Goal: Task Accomplishment & Management: Manage account settings

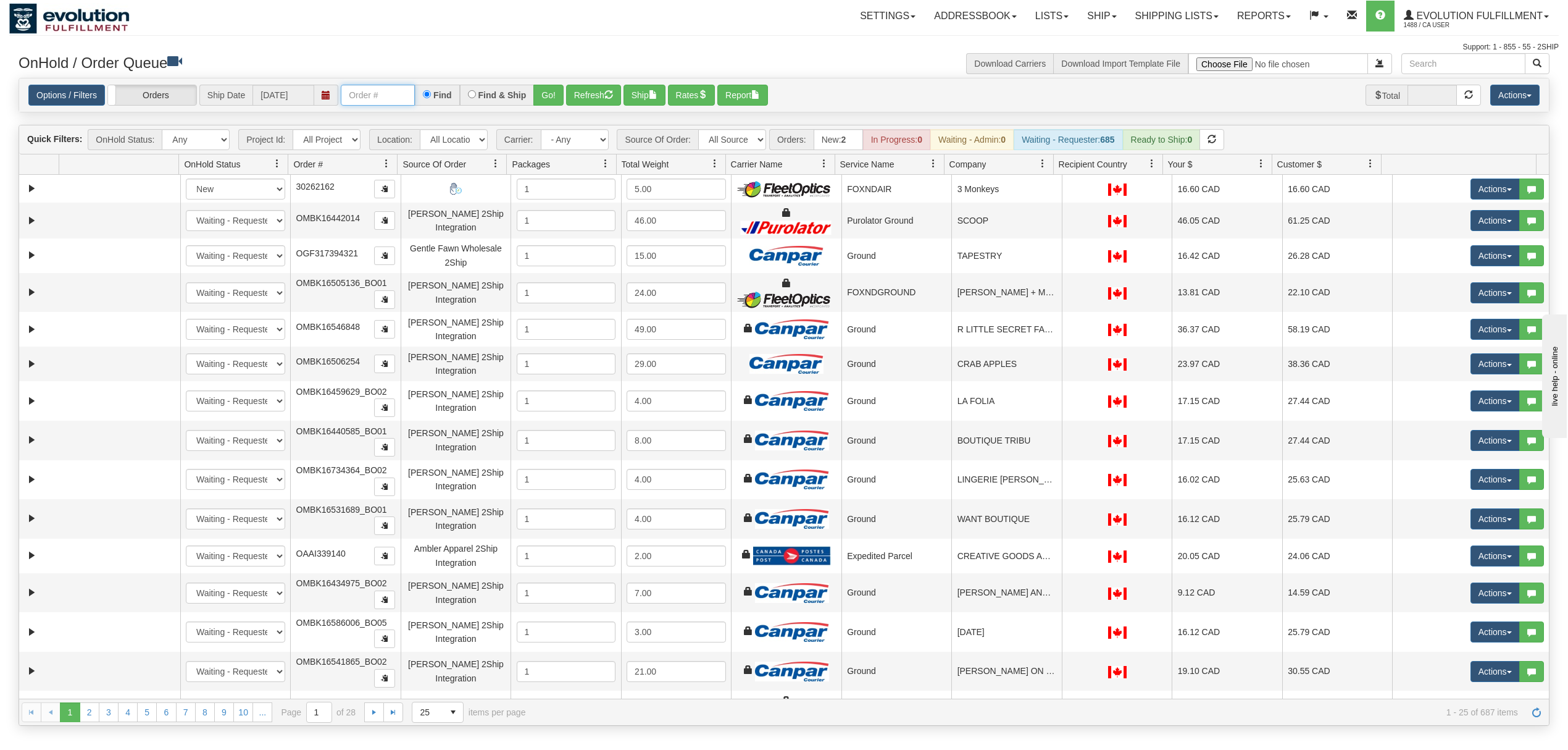
click at [381, 89] on input "text" at bounding box center [377, 94] width 74 height 21
type input "OGF317138147"
click at [547, 96] on button "Go!" at bounding box center [549, 94] width 31 height 21
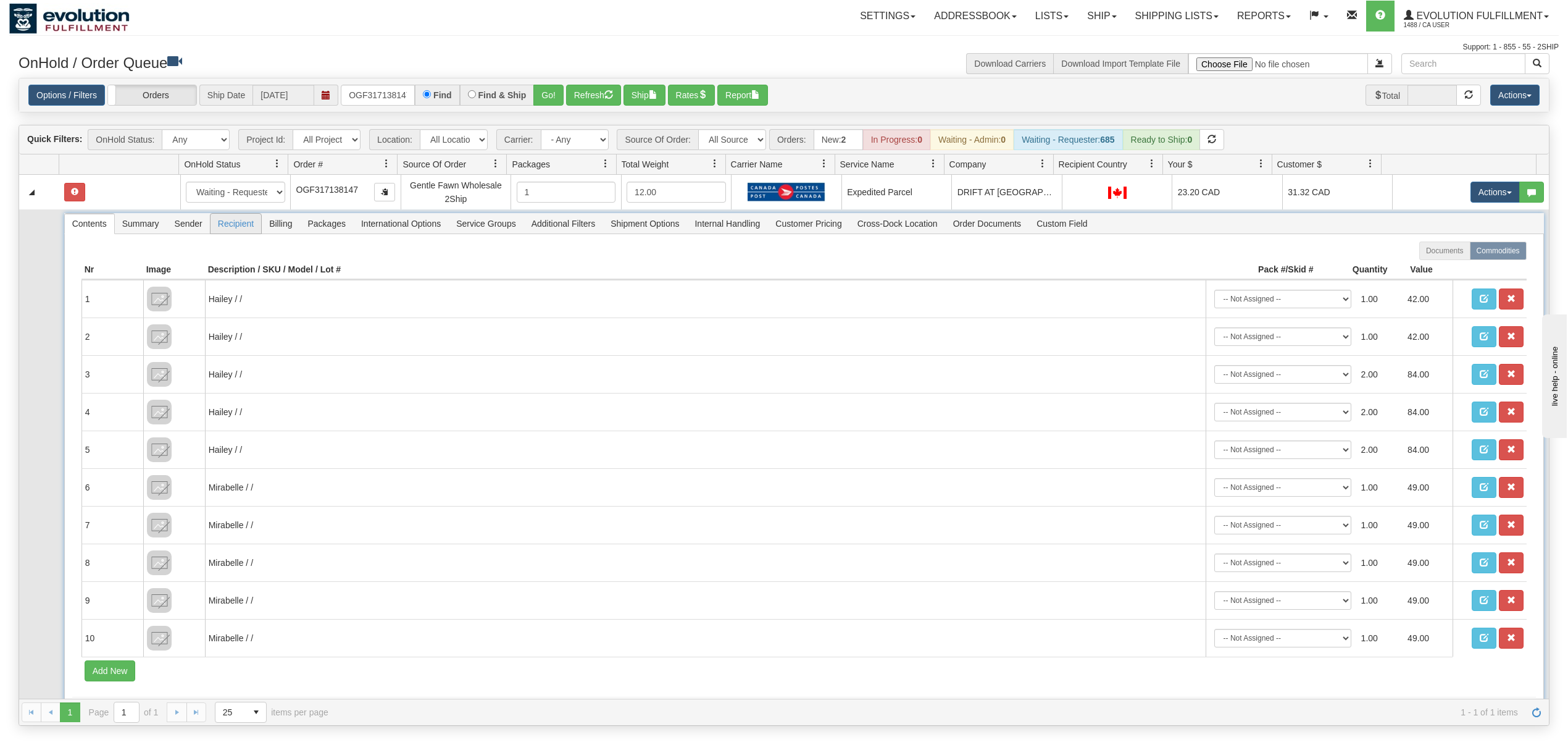
click at [231, 223] on span "Recipient" at bounding box center [236, 224] width 51 height 20
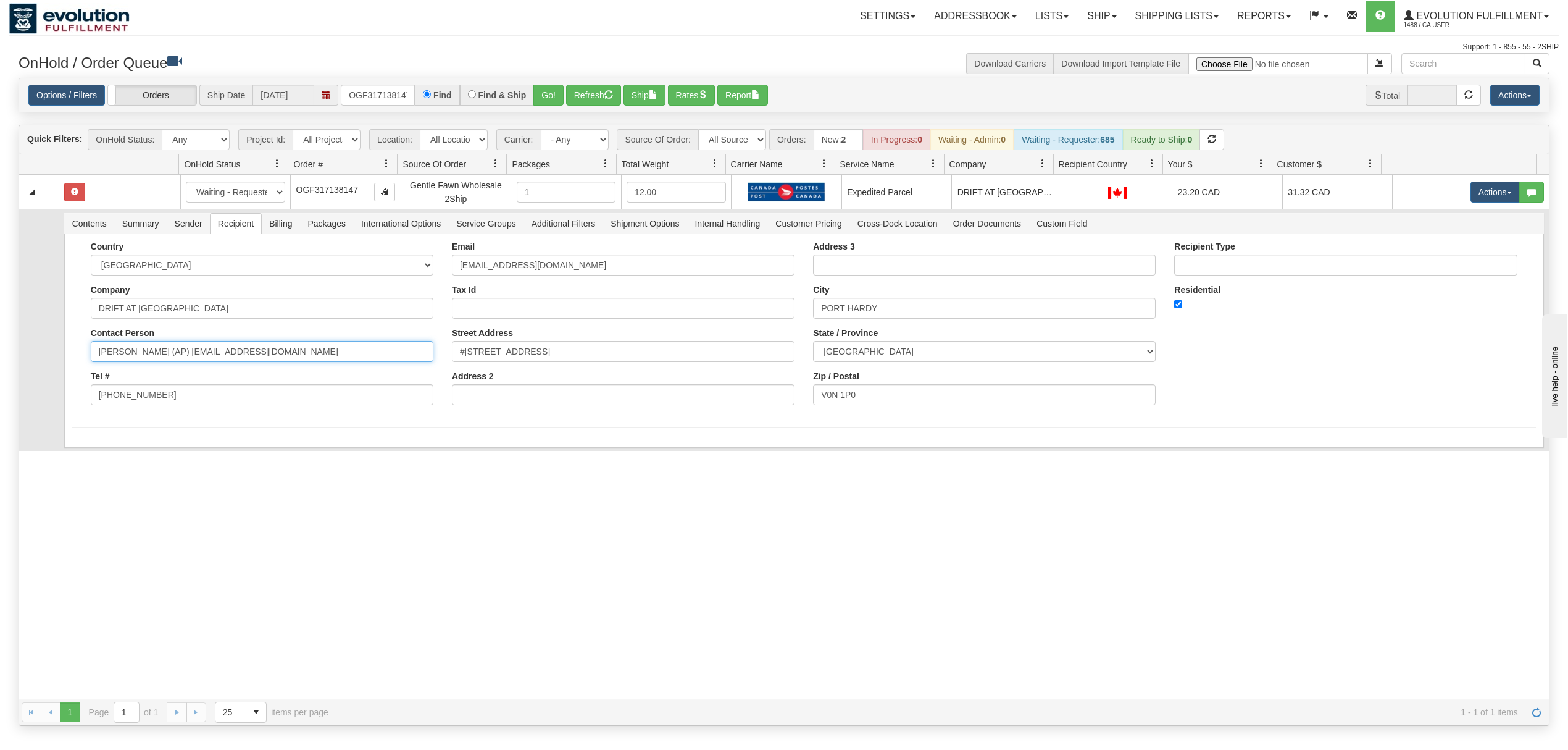
drag, startPoint x: 349, startPoint y: 350, endPoint x: 159, endPoint y: 388, distance: 193.8
click at [159, 388] on div "Country [GEOGRAPHIC_DATA] [GEOGRAPHIC_DATA] [GEOGRAPHIC_DATA] [GEOGRAPHIC_DATA]…" at bounding box center [261, 328] width 362 height 173
type input "[PERSON_NAME]"
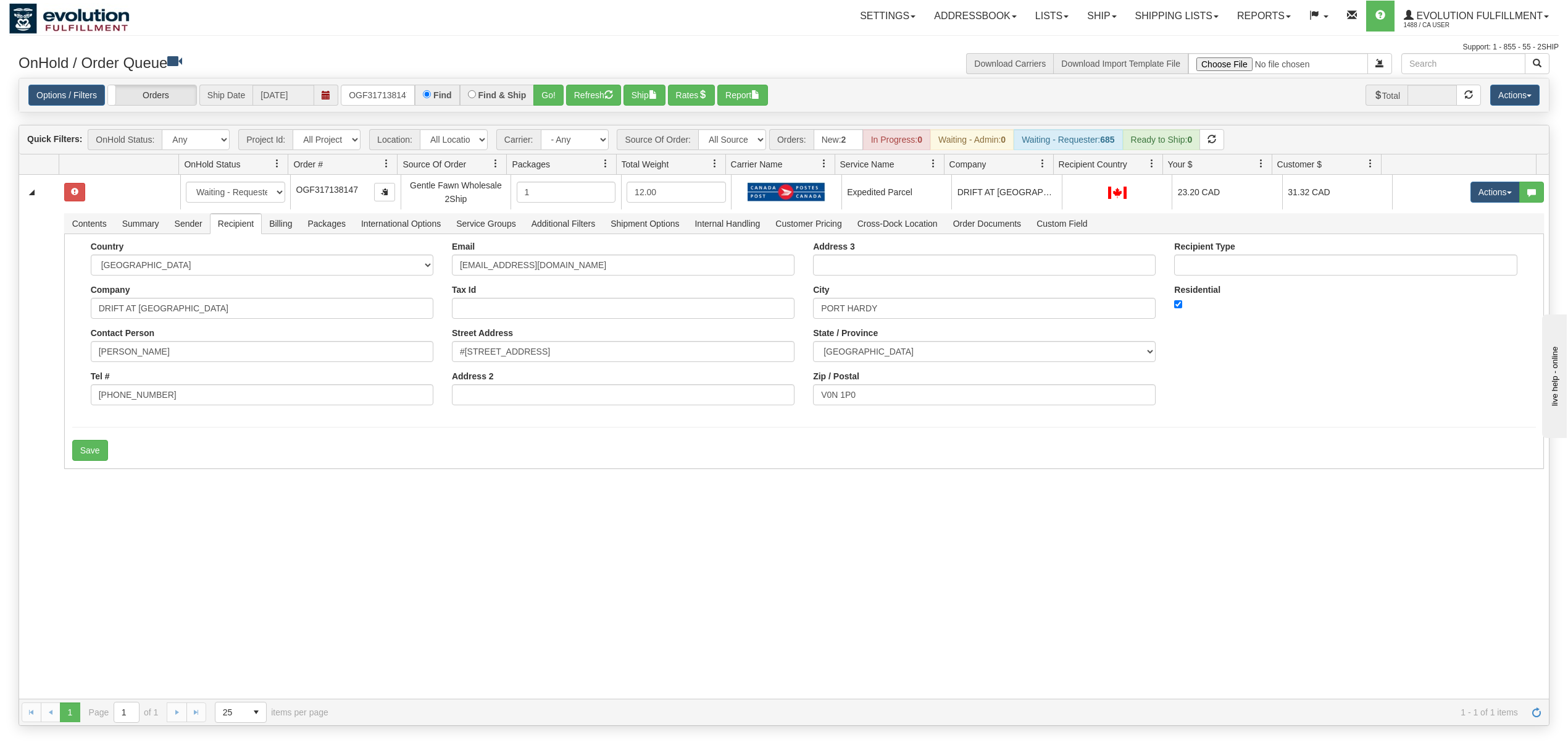
click at [137, 532] on div "31528262 EVOLUTION V3 90846995 90888731 New In Progress Waiting - Admin Waiting…" at bounding box center [784, 436] width 1530 height 524
click at [111, 456] on div "Save" at bounding box center [804, 450] width 1464 height 21
click at [104, 456] on button "Save" at bounding box center [90, 450] width 36 height 21
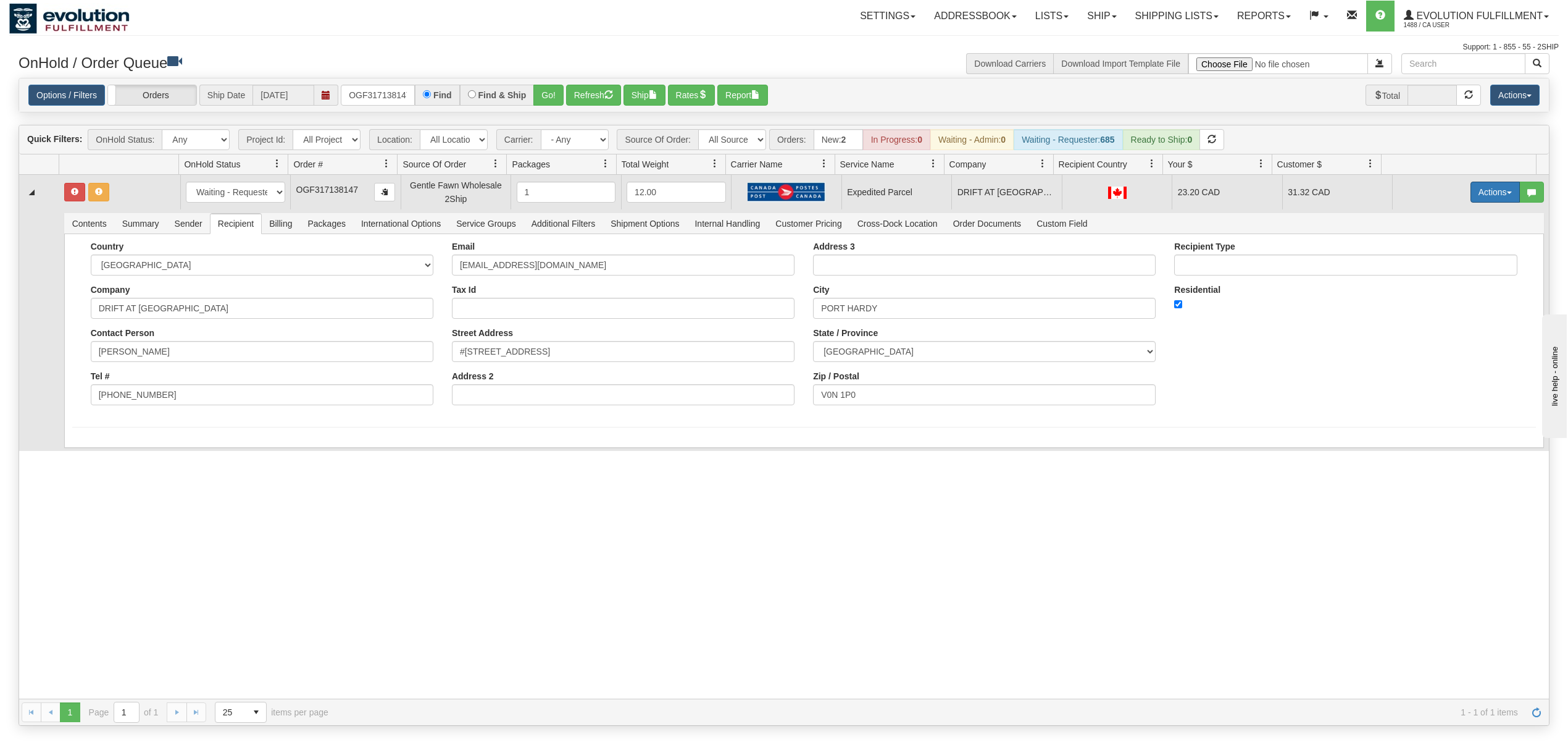
drag, startPoint x: 1458, startPoint y: 184, endPoint x: 1473, endPoint y: 196, distance: 19.2
click at [1471, 184] on button "Actions" at bounding box center [1496, 191] width 50 height 21
click at [1475, 196] on button "Actions" at bounding box center [1496, 191] width 50 height 21
click at [1473, 199] on button "Actions" at bounding box center [1496, 191] width 50 height 21
click at [1437, 264] on span "Ship" at bounding box center [1446, 264] width 26 height 10
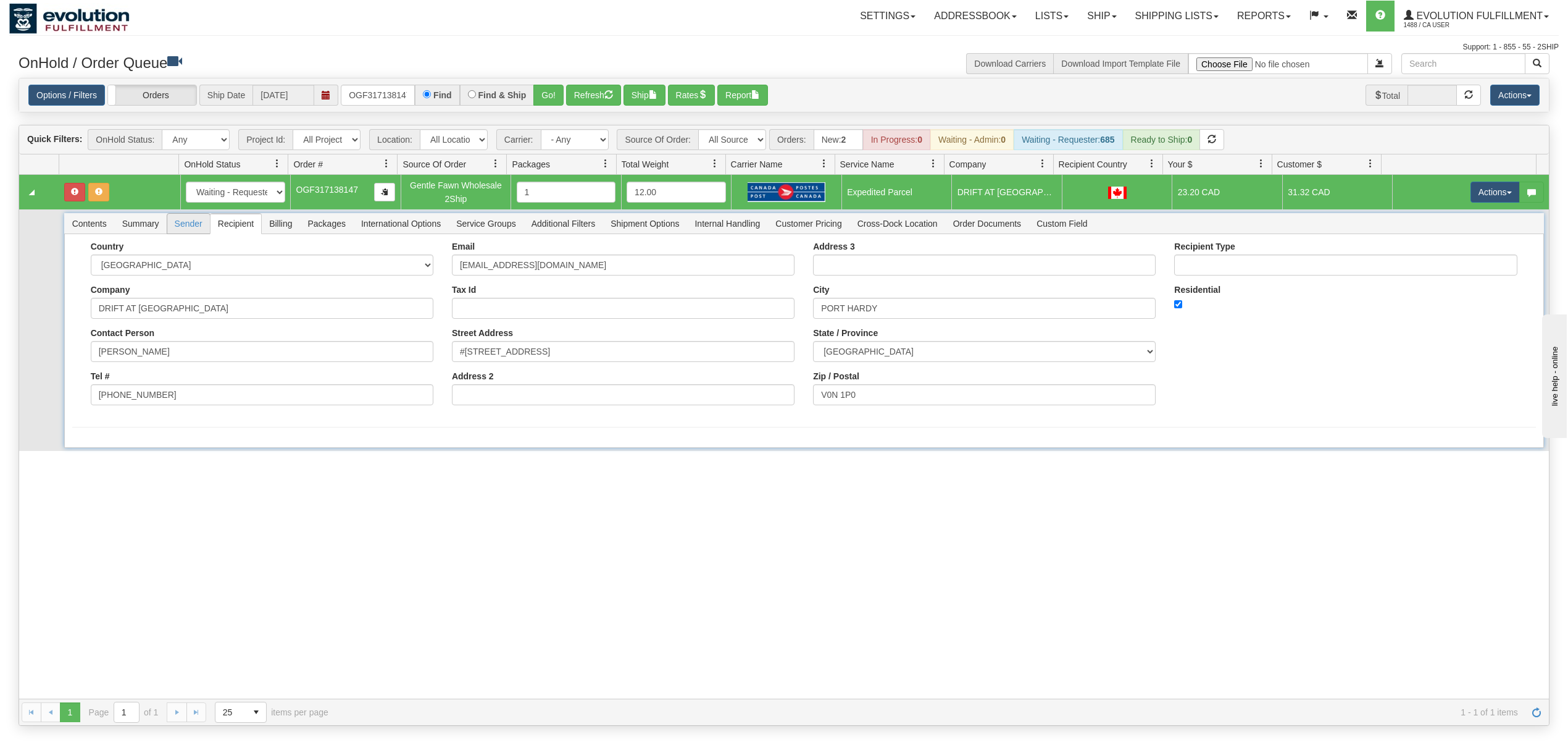
click at [189, 219] on span "Sender" at bounding box center [188, 224] width 43 height 20
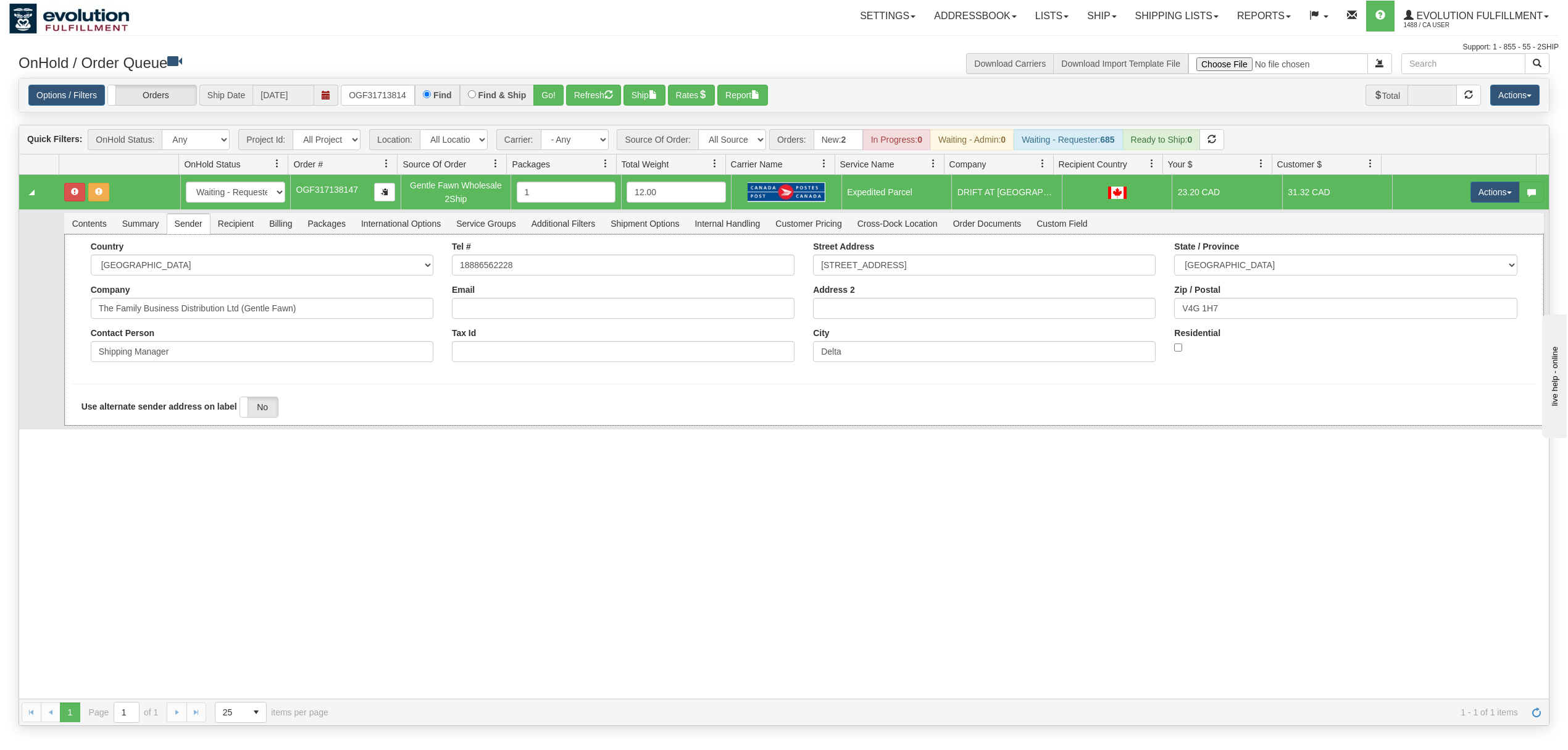
drag, startPoint x: 306, startPoint y: 322, endPoint x: 329, endPoint y: 307, distance: 27.5
click at [274, 317] on div "Country [GEOGRAPHIC_DATA] [GEOGRAPHIC_DATA] [GEOGRAPHIC_DATA] [GEOGRAPHIC_DATA]…" at bounding box center [261, 306] width 362 height 130
drag, startPoint x: 239, startPoint y: 319, endPoint x: 179, endPoint y: 331, distance: 61.2
click at [179, 331] on div "Country [GEOGRAPHIC_DATA] [GEOGRAPHIC_DATA] [GEOGRAPHIC_DATA] [GEOGRAPHIC_DATA]…" at bounding box center [261, 306] width 362 height 130
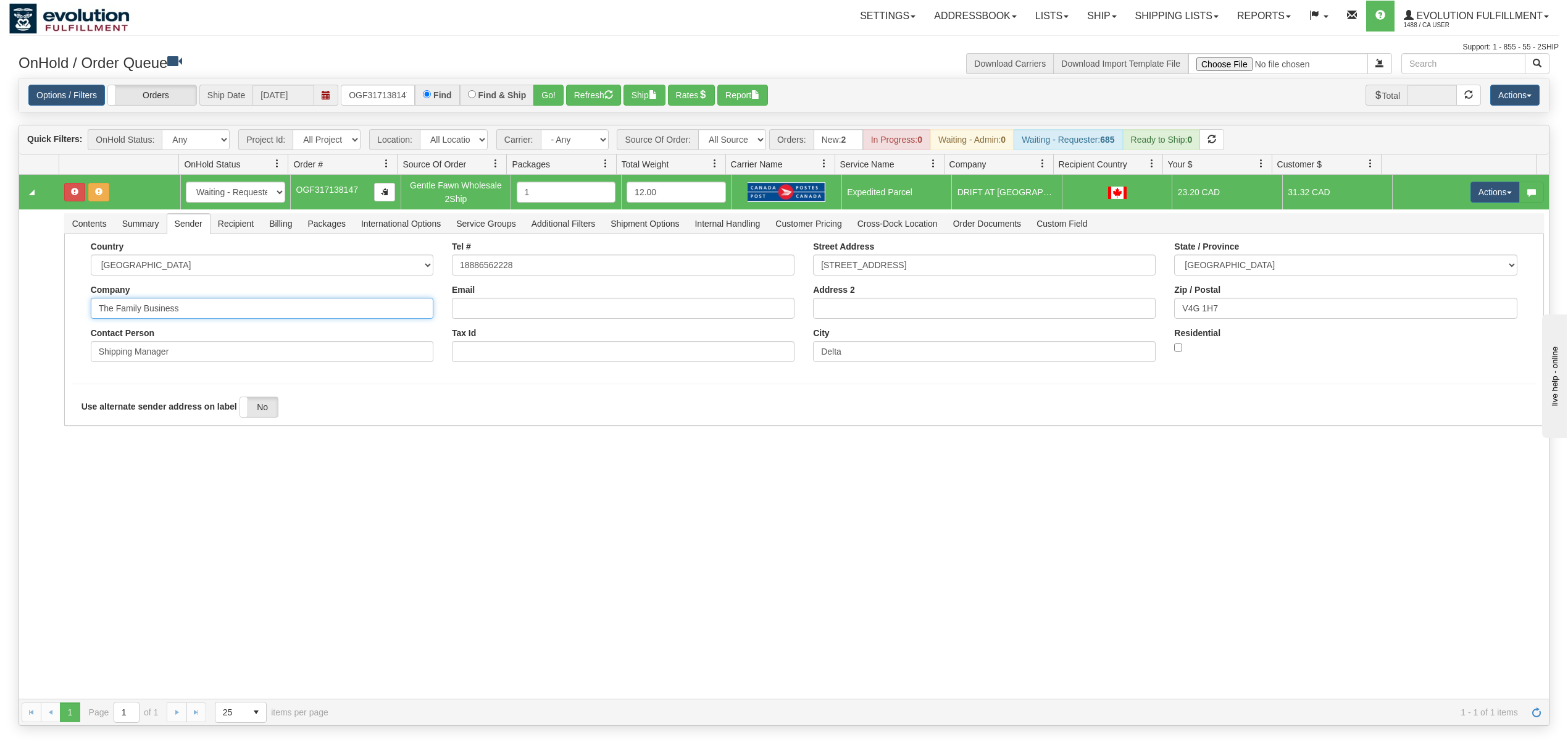
type input "The Family Business"
click at [76, 570] on div "31528262 EVOLUTION V3 90846995 90888731 New In Progress Waiting - Admin Waiting…" at bounding box center [784, 436] width 1530 height 524
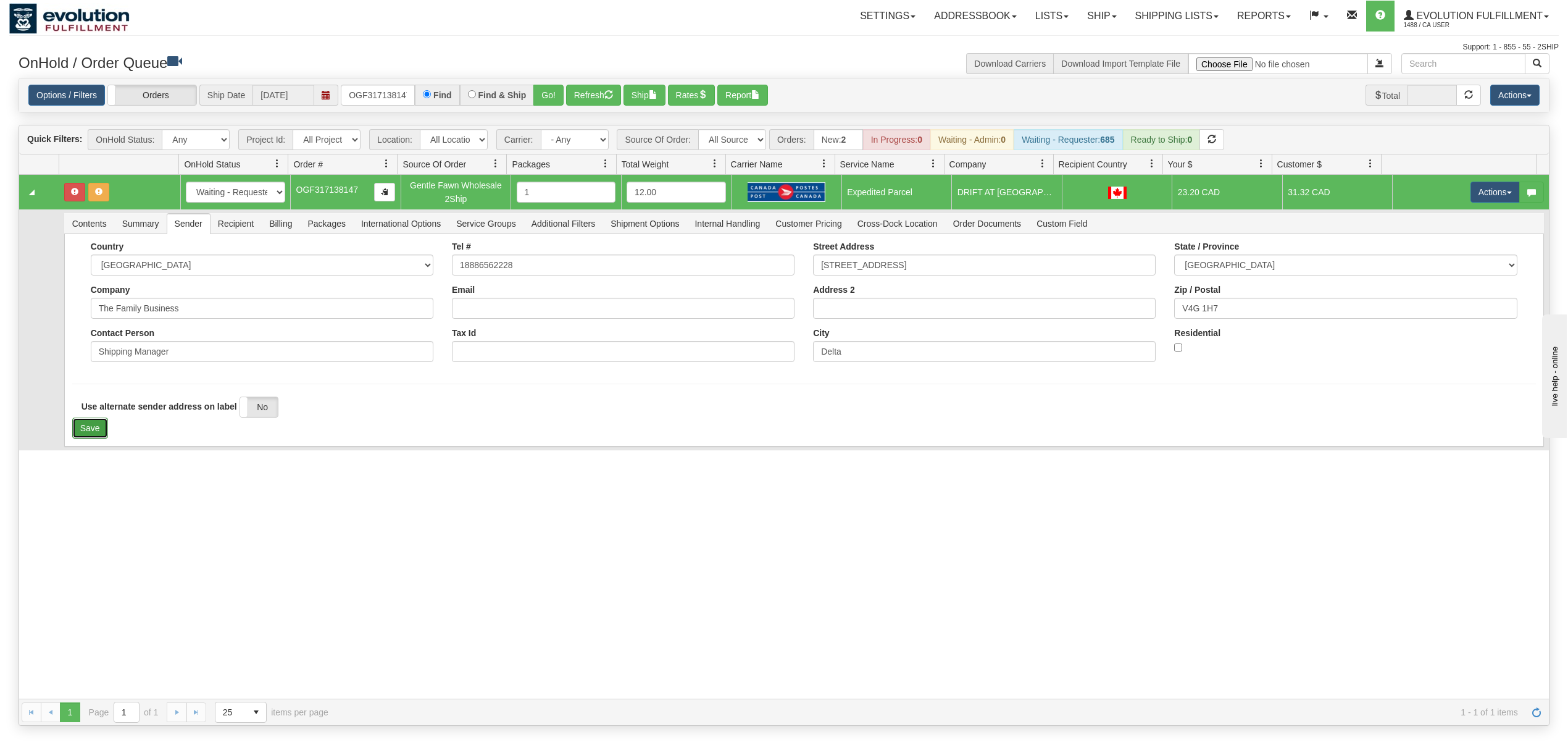
click at [85, 439] on button "Save" at bounding box center [90, 427] width 36 height 21
click at [1450, 194] on td "Actions Open Refresh Rates Rate All Services Ship Delete Edit Items" at bounding box center [1471, 191] width 157 height 35
click at [1473, 195] on button "Actions" at bounding box center [1496, 191] width 50 height 21
click at [1440, 262] on span "Ship" at bounding box center [1446, 264] width 26 height 10
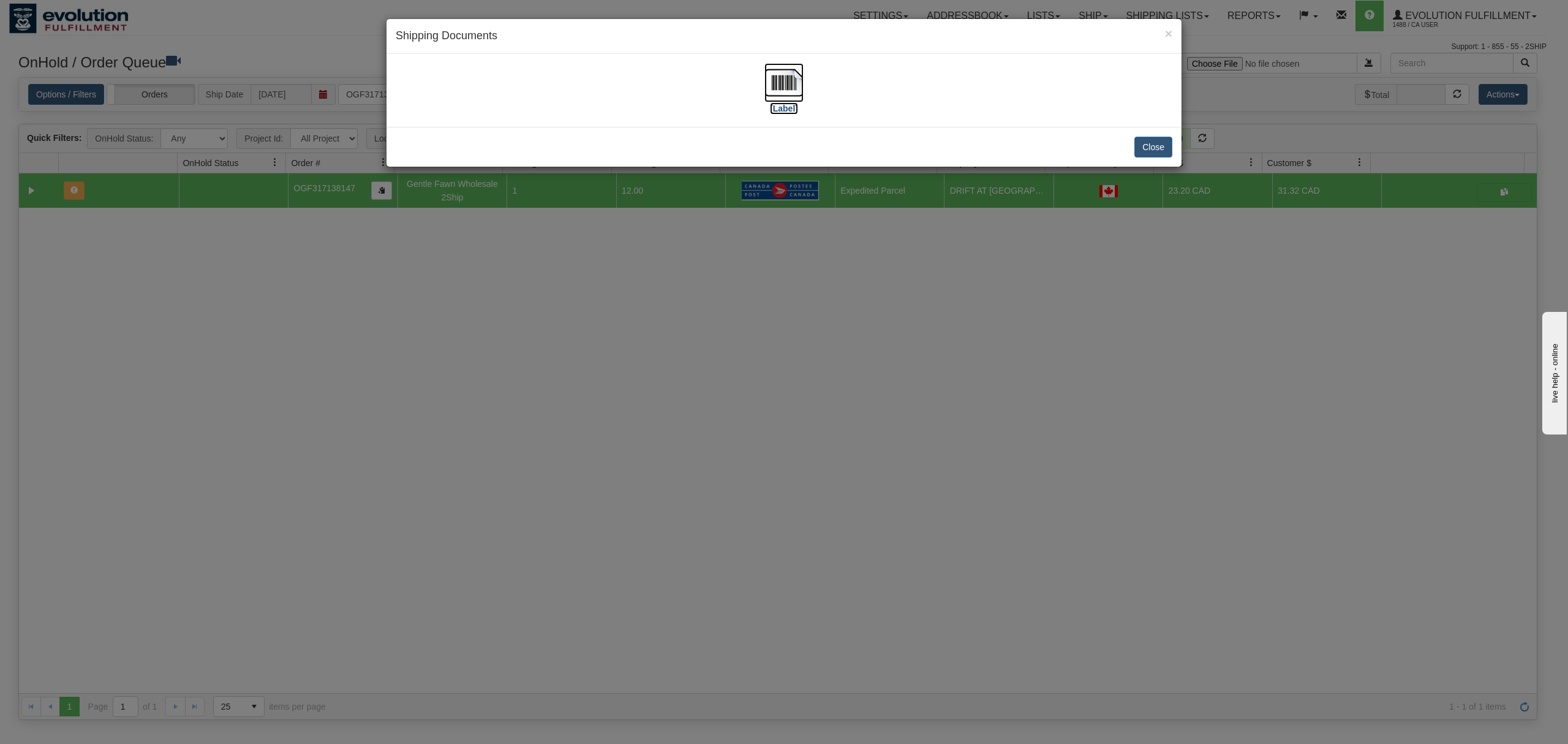
click at [797, 76] on img at bounding box center [784, 83] width 39 height 39
click at [1141, 143] on button "Close" at bounding box center [1152, 146] width 38 height 21
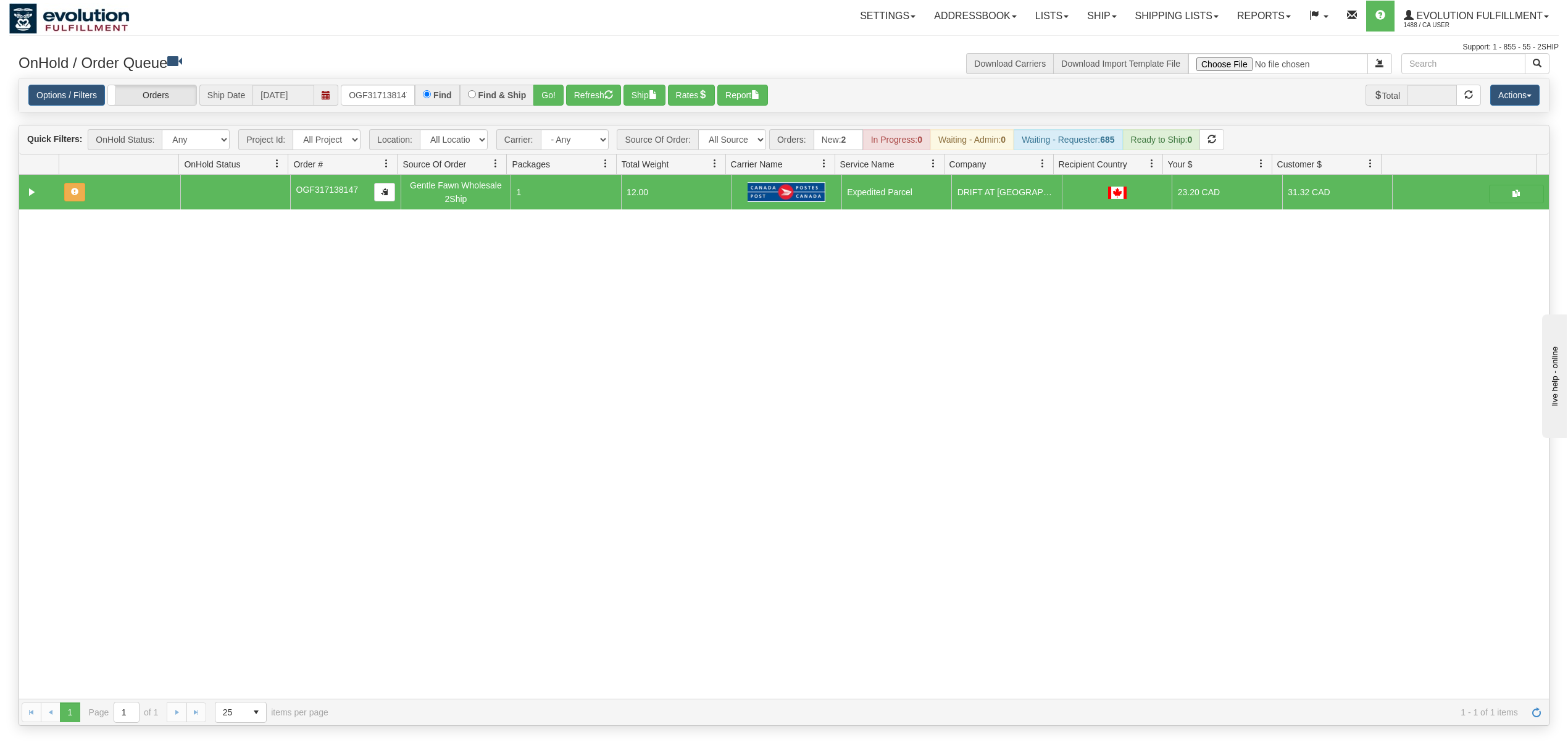
click at [359, 84] on div "Options / Filters Group Shipments Orders Ship Date [DATE] OGF317138147 Find Fin…" at bounding box center [784, 95] width 1530 height 34
click at [360, 92] on input "OGF317138147" at bounding box center [377, 94] width 74 height 21
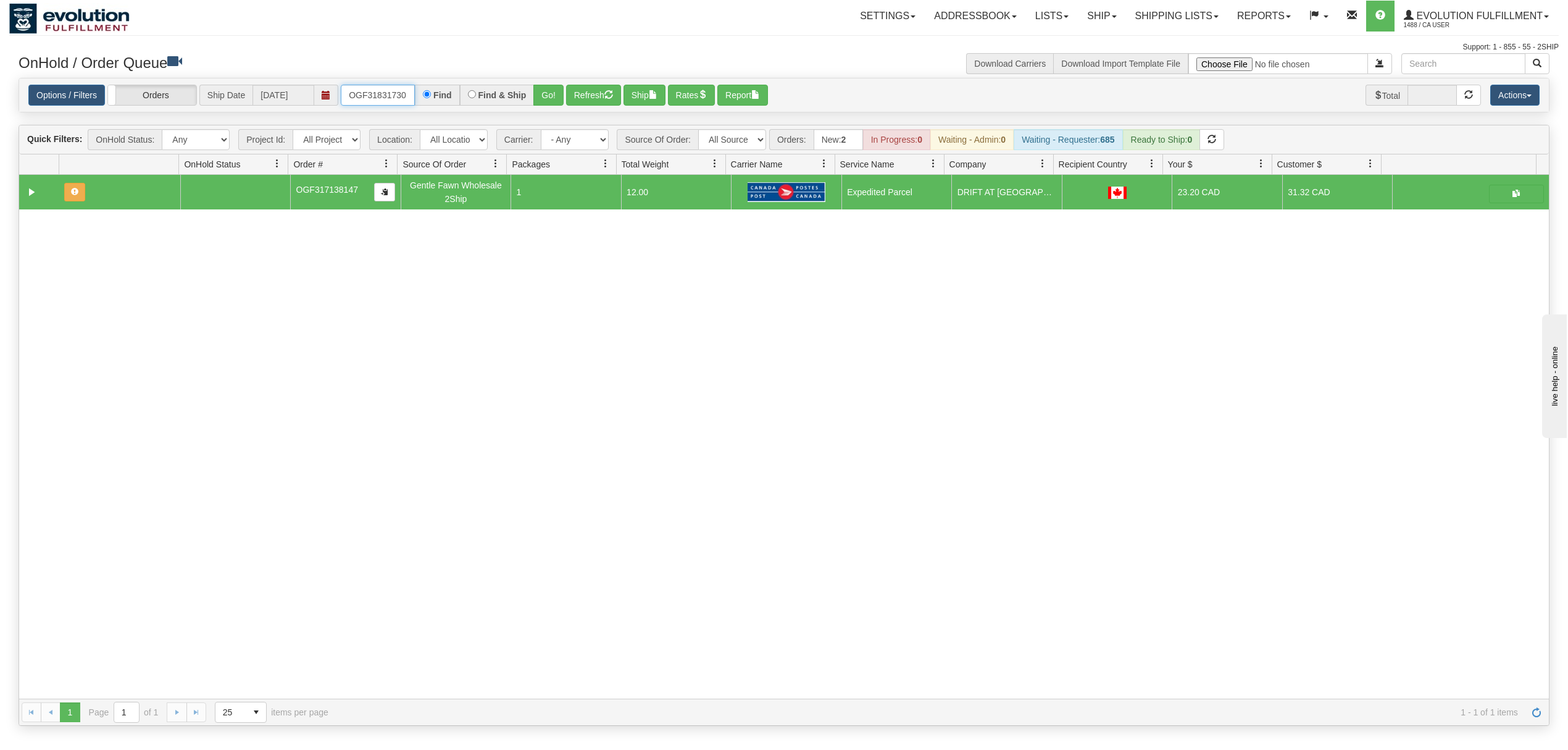
type input "OGF318317301"
click at [546, 97] on button "Go!" at bounding box center [549, 94] width 31 height 21
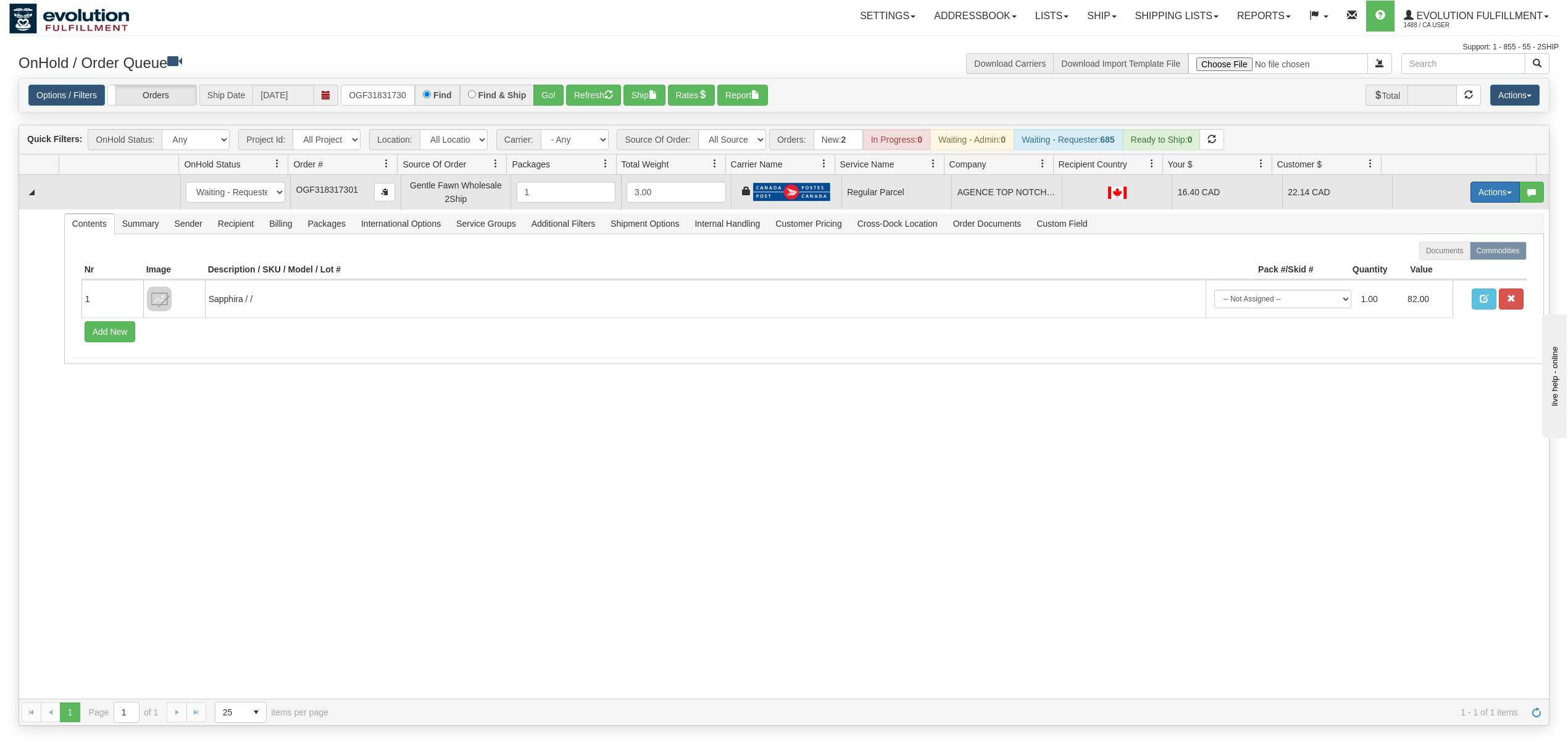
click at [1482, 190] on button "Actions" at bounding box center [1496, 191] width 50 height 21
click at [1460, 248] on span "Rate All Services" at bounding box center [1470, 248] width 74 height 10
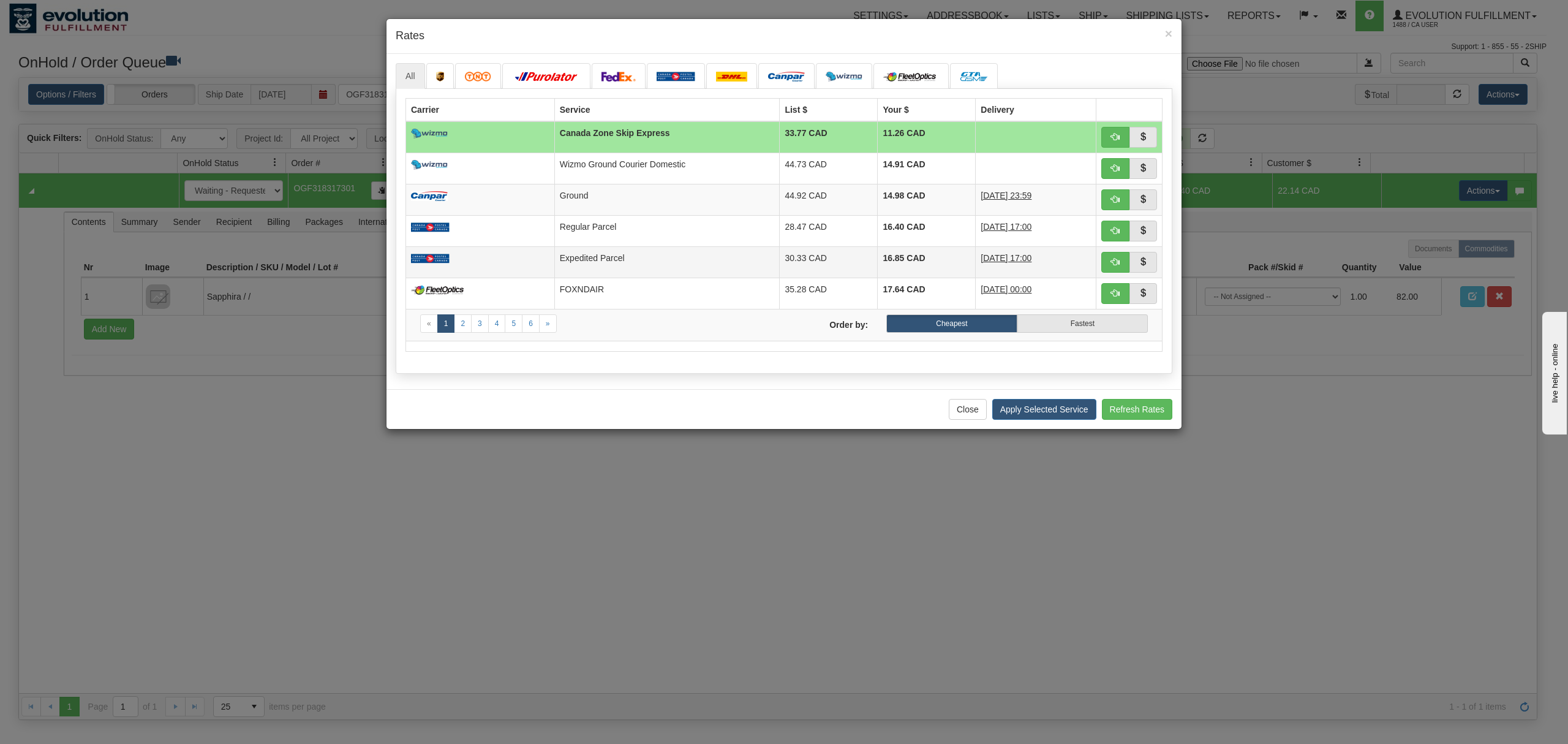
click at [609, 275] on td "Expedited Parcel" at bounding box center [666, 262] width 225 height 31
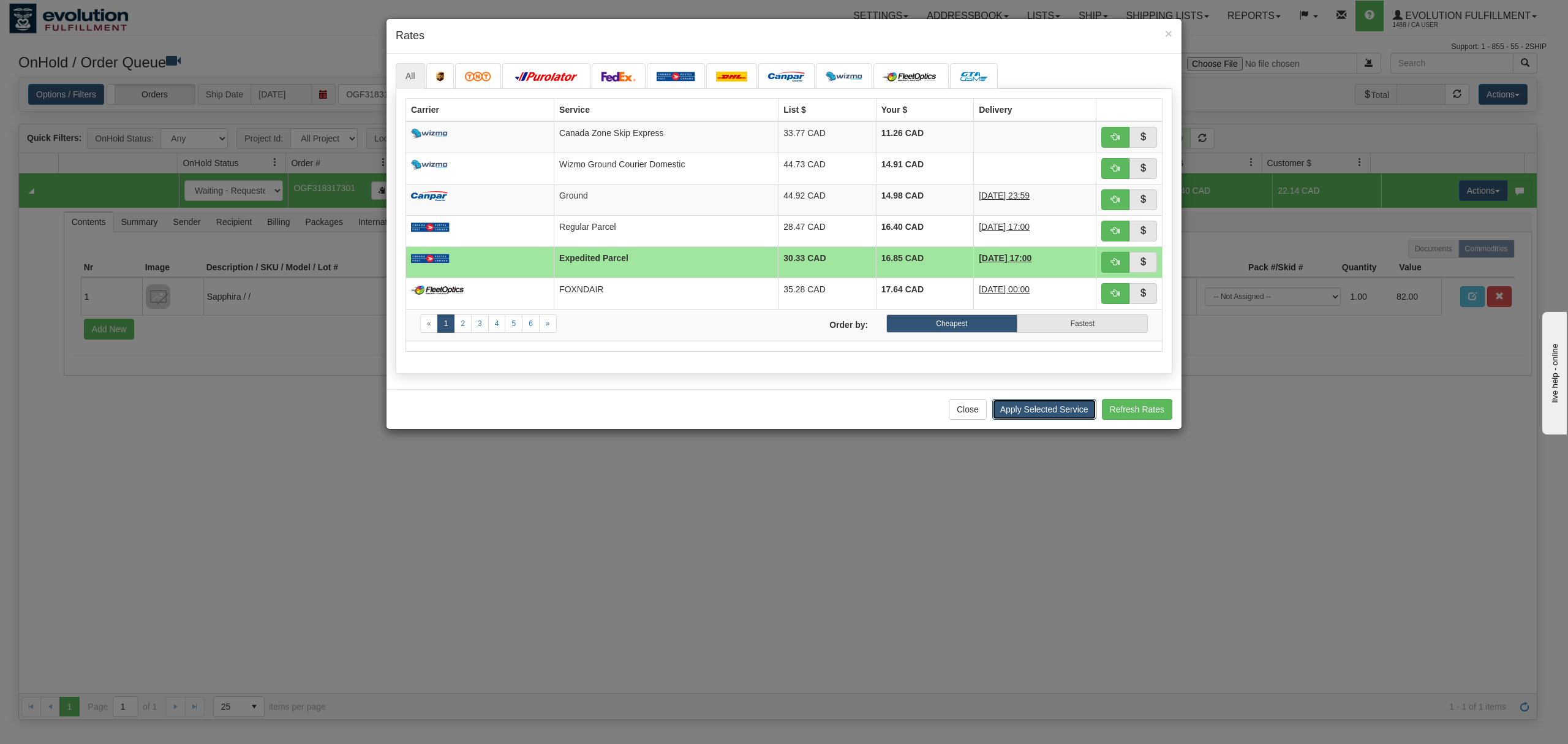
click at [1044, 420] on button "Apply Selected Service" at bounding box center [1044, 409] width 104 height 21
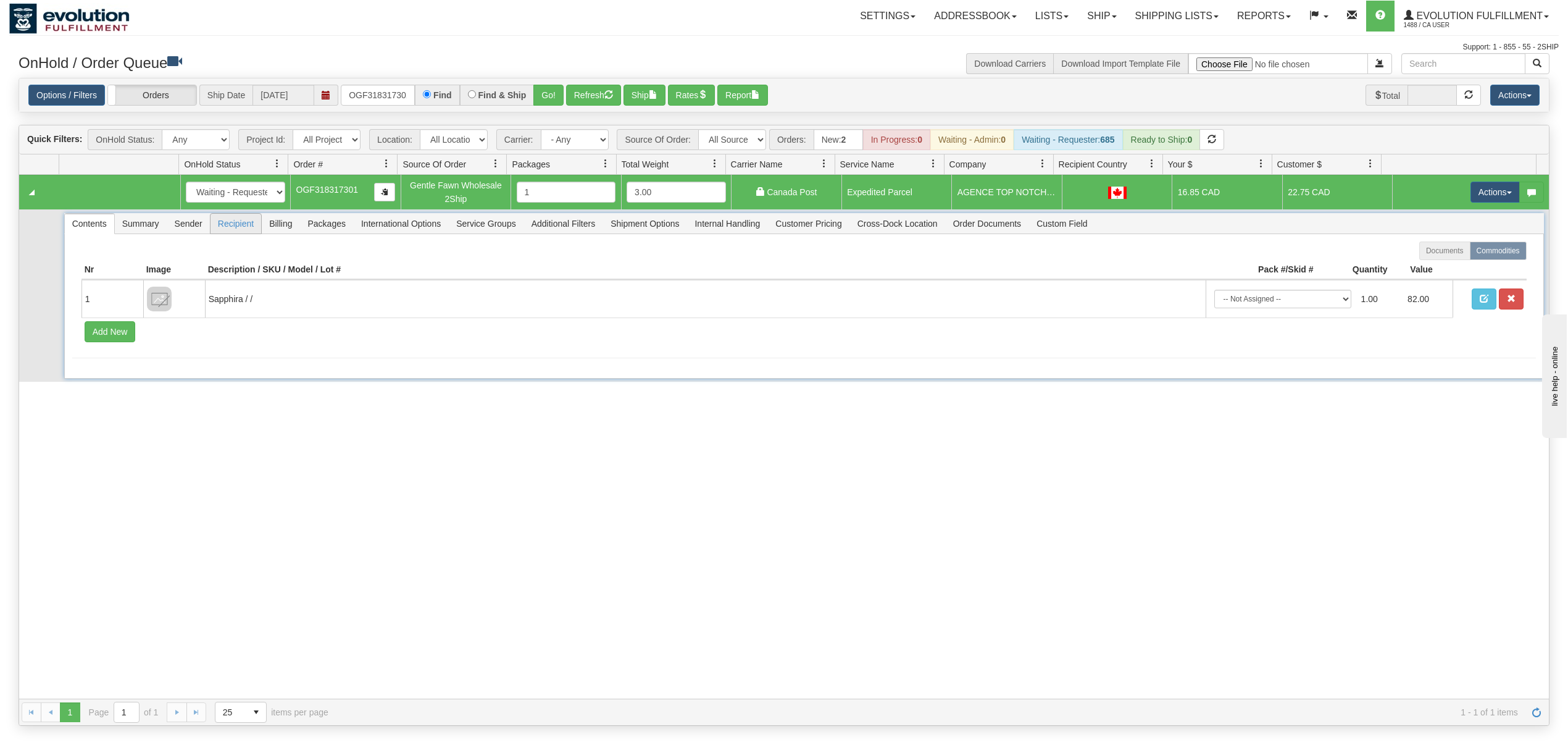
click at [231, 234] on span "Recipient" at bounding box center [236, 224] width 51 height 20
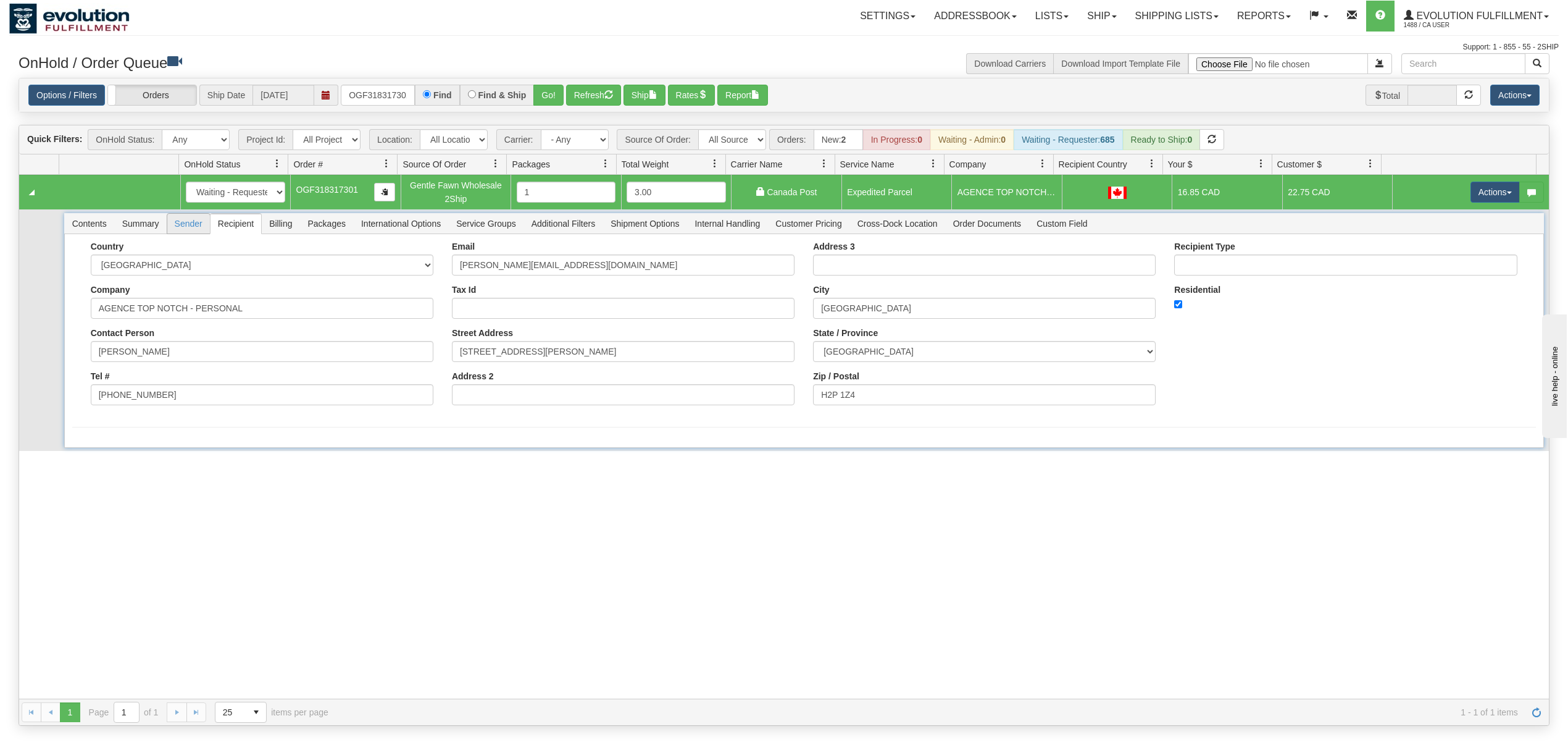
click at [176, 228] on span "Sender" at bounding box center [188, 224] width 43 height 20
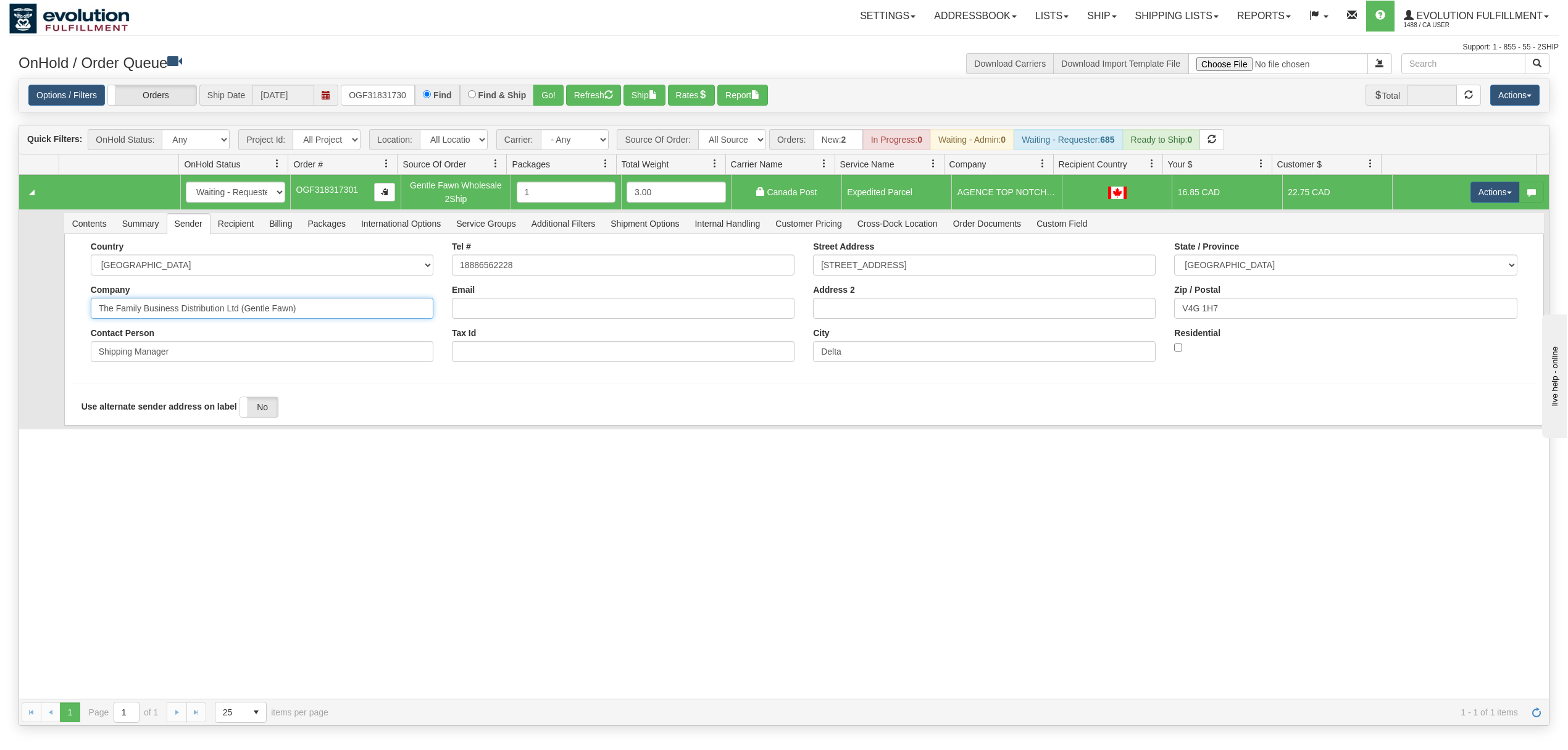
drag, startPoint x: 342, startPoint y: 319, endPoint x: 178, endPoint y: 341, distance: 165.5
click at [178, 341] on div "Country [GEOGRAPHIC_DATA] [GEOGRAPHIC_DATA] [GEOGRAPHIC_DATA] [GEOGRAPHIC_DATA]…" at bounding box center [261, 306] width 362 height 130
type input "The Family Business"
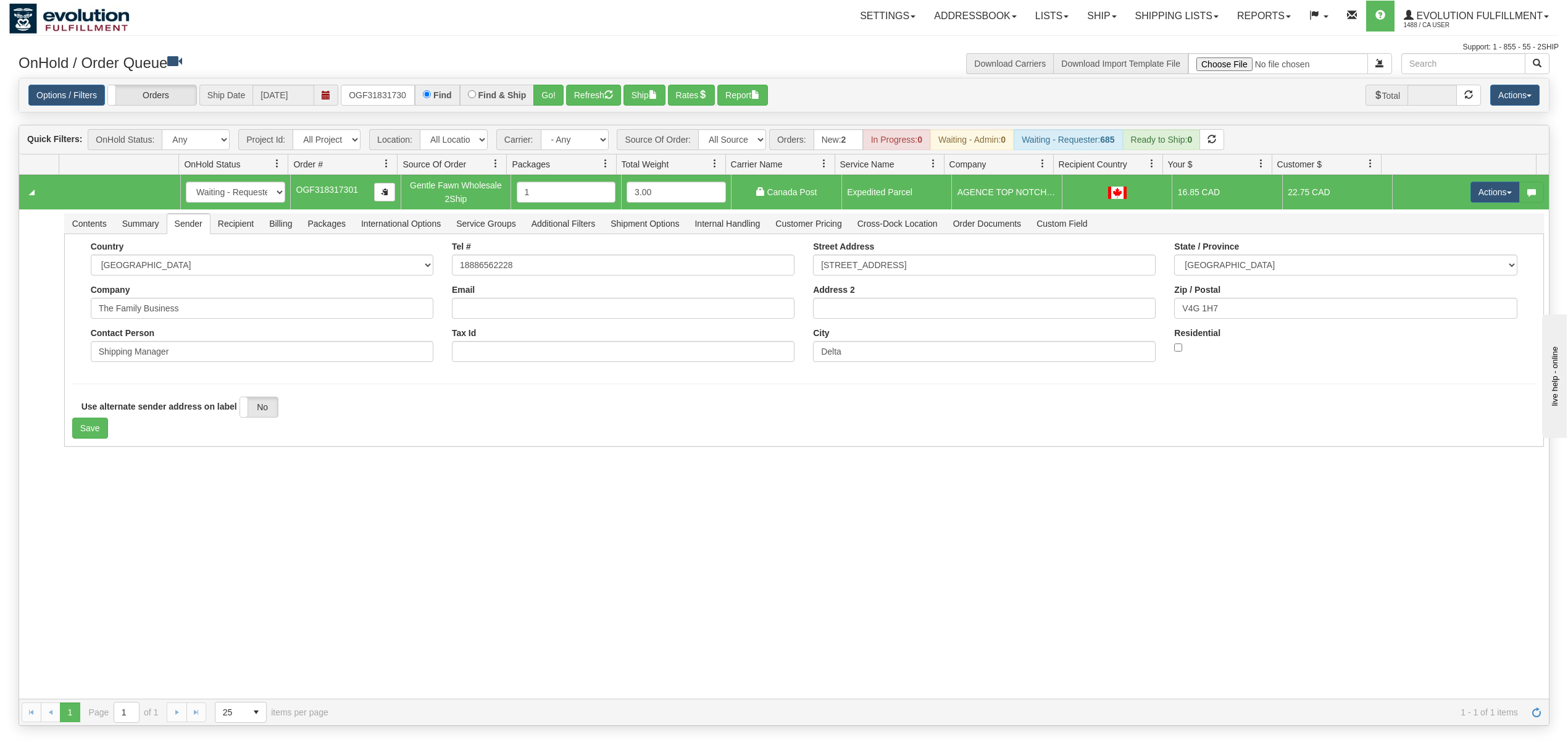
drag, startPoint x: 139, startPoint y: 458, endPoint x: 129, endPoint y: 456, distance: 10.2
click at [139, 463] on div "31559181 EVOLUTION V3 90944454 90944456 New In Progress Waiting - Admin Waiting…" at bounding box center [784, 436] width 1530 height 524
click at [102, 436] on button "Save" at bounding box center [90, 427] width 36 height 21
drag, startPoint x: 1472, startPoint y: 189, endPoint x: 1458, endPoint y: 234, distance: 47.1
click at [1472, 190] on button "Actions" at bounding box center [1496, 191] width 50 height 21
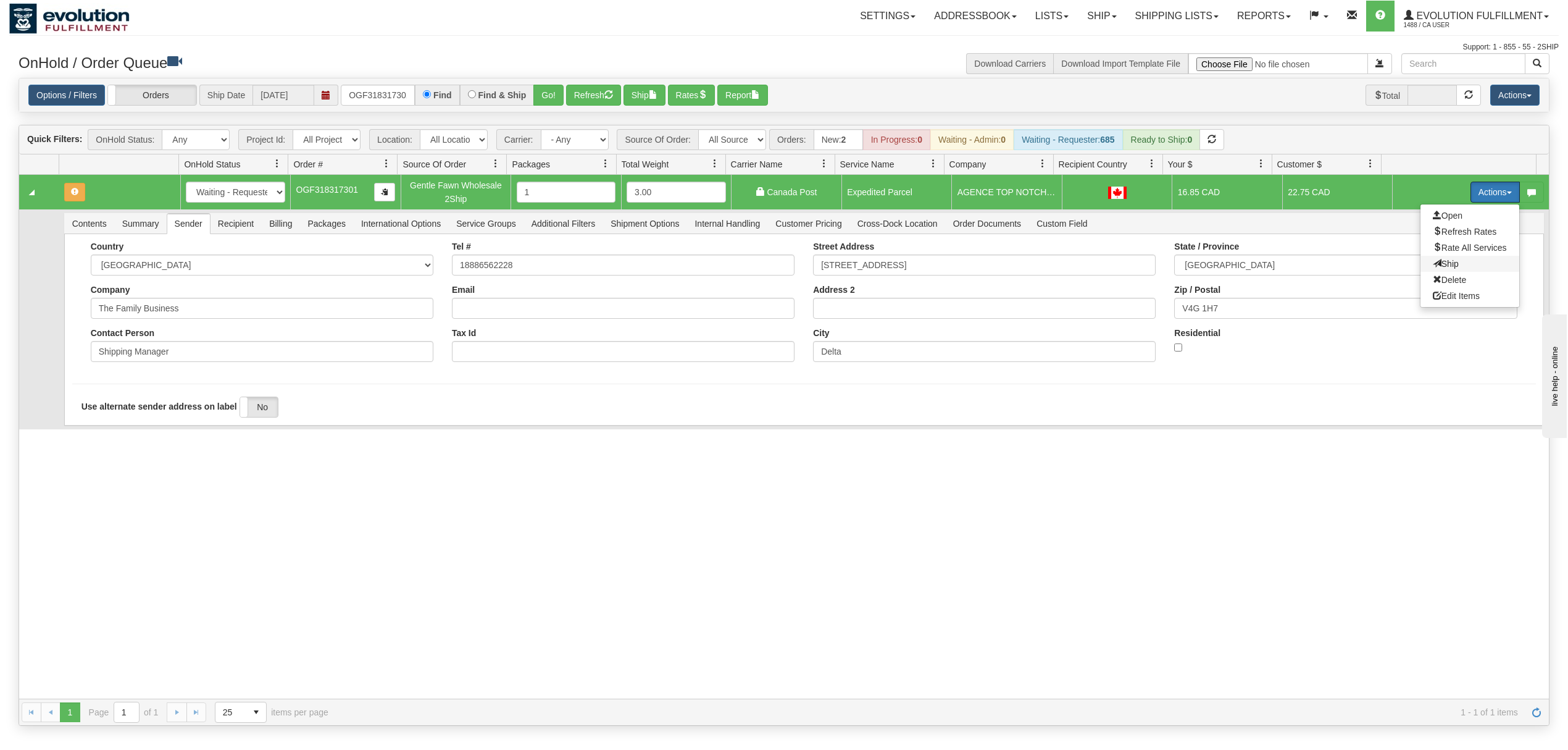
click at [1433, 261] on span "Ship" at bounding box center [1446, 264] width 26 height 10
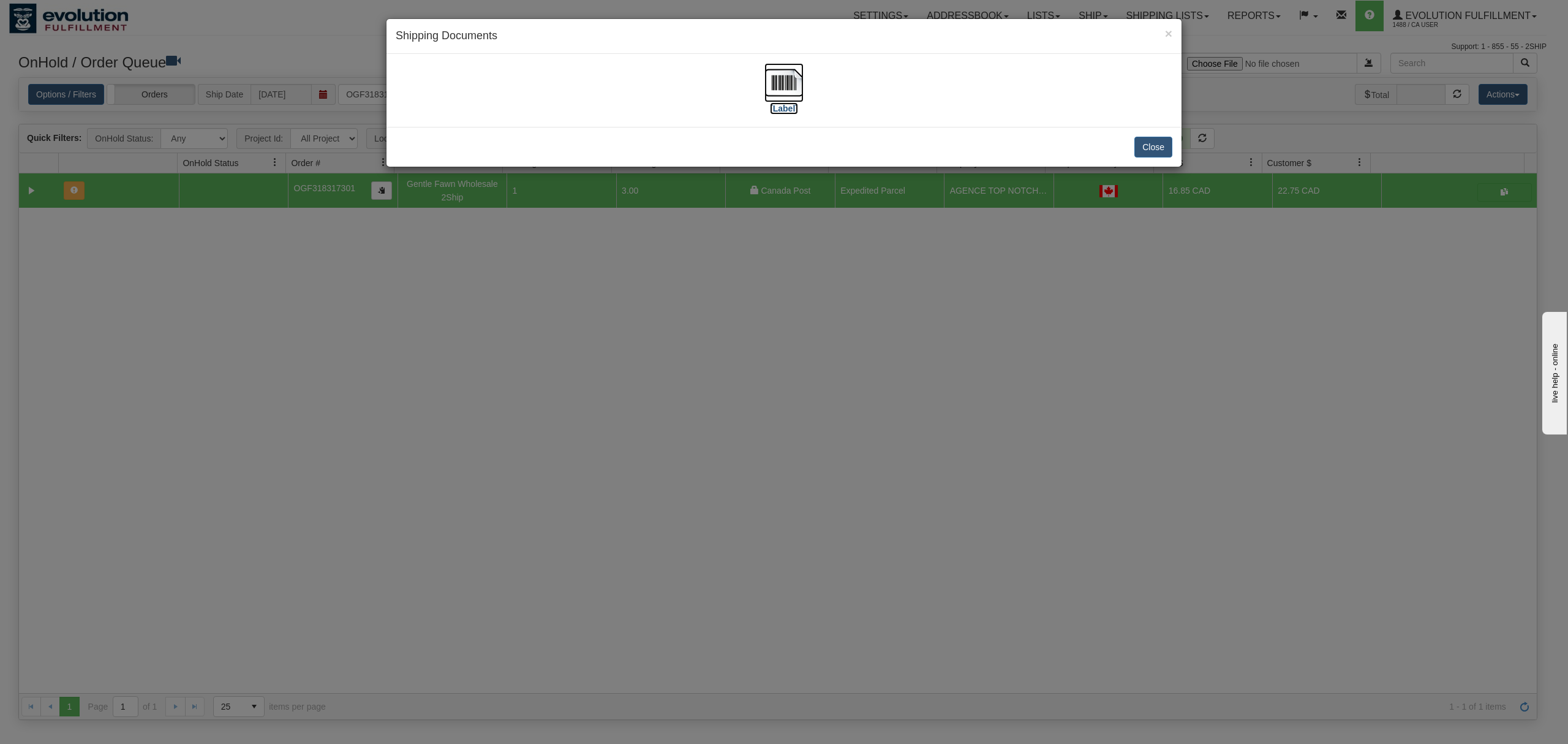
click at [780, 82] on img at bounding box center [784, 83] width 39 height 39
click at [1156, 143] on button "Close" at bounding box center [1152, 146] width 38 height 21
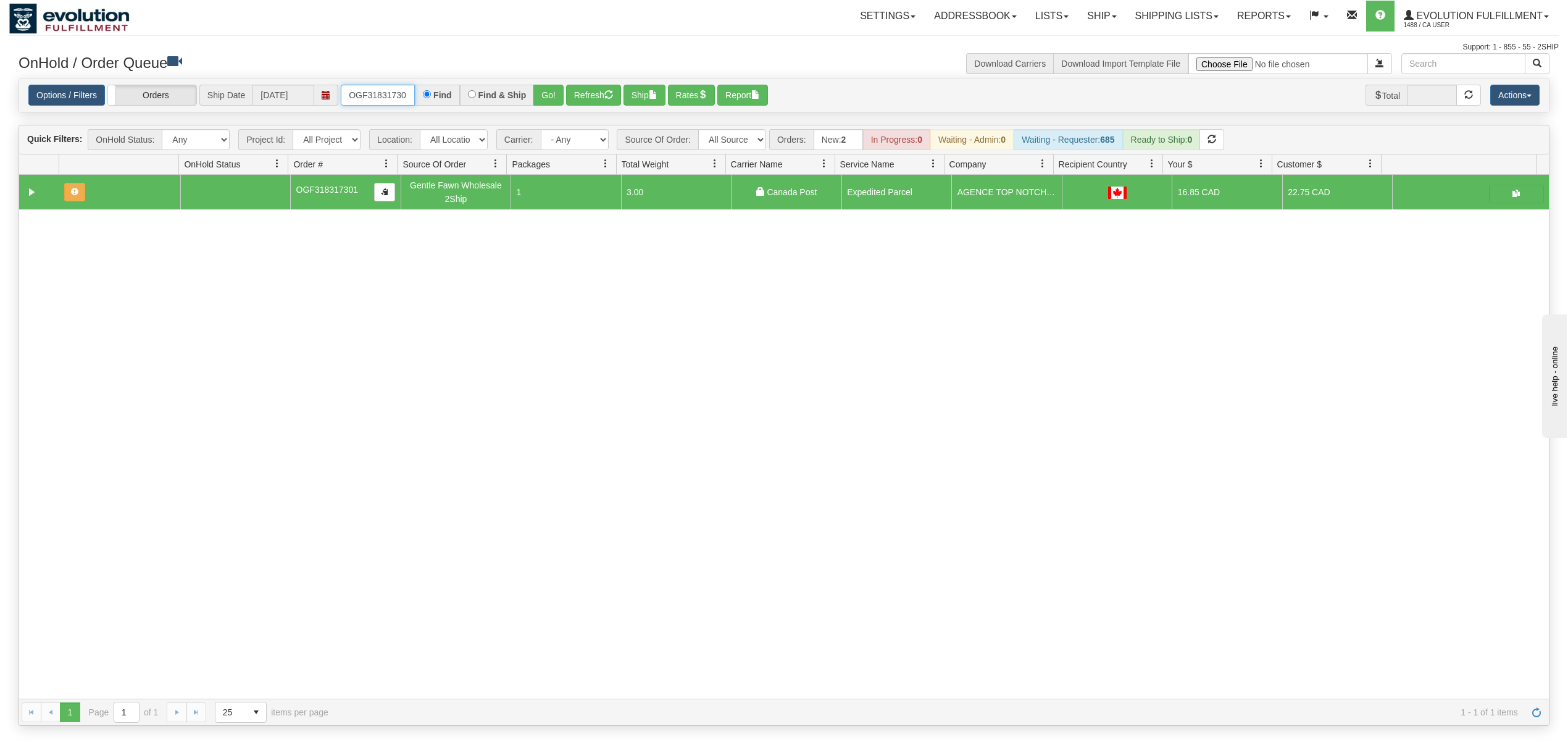
click at [386, 97] on input "OGF318317301" at bounding box center [377, 94] width 74 height 21
click at [559, 93] on button "Go!" at bounding box center [549, 94] width 31 height 21
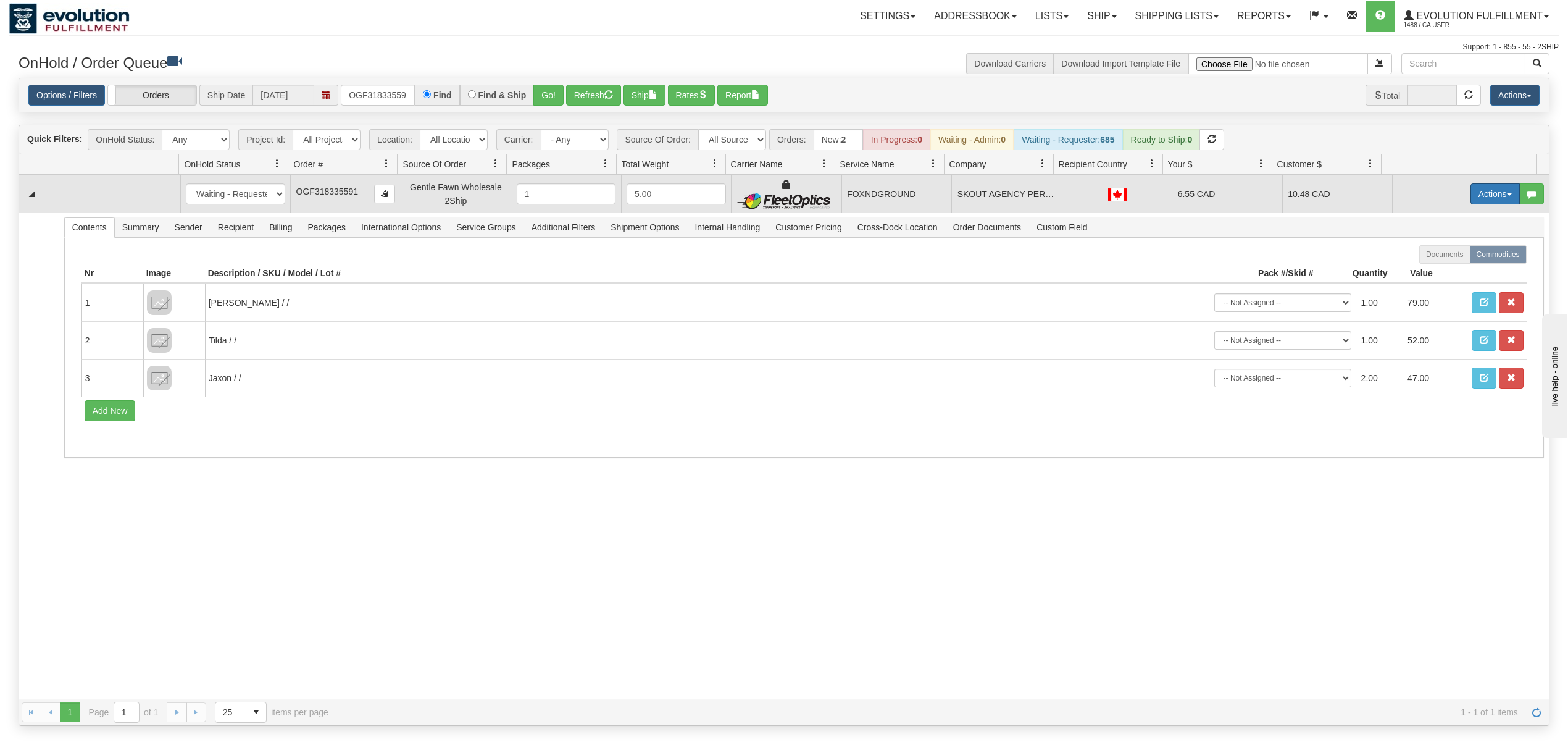
click at [1477, 198] on button "Actions" at bounding box center [1496, 193] width 50 height 21
click at [1433, 264] on span at bounding box center [1437, 265] width 9 height 9
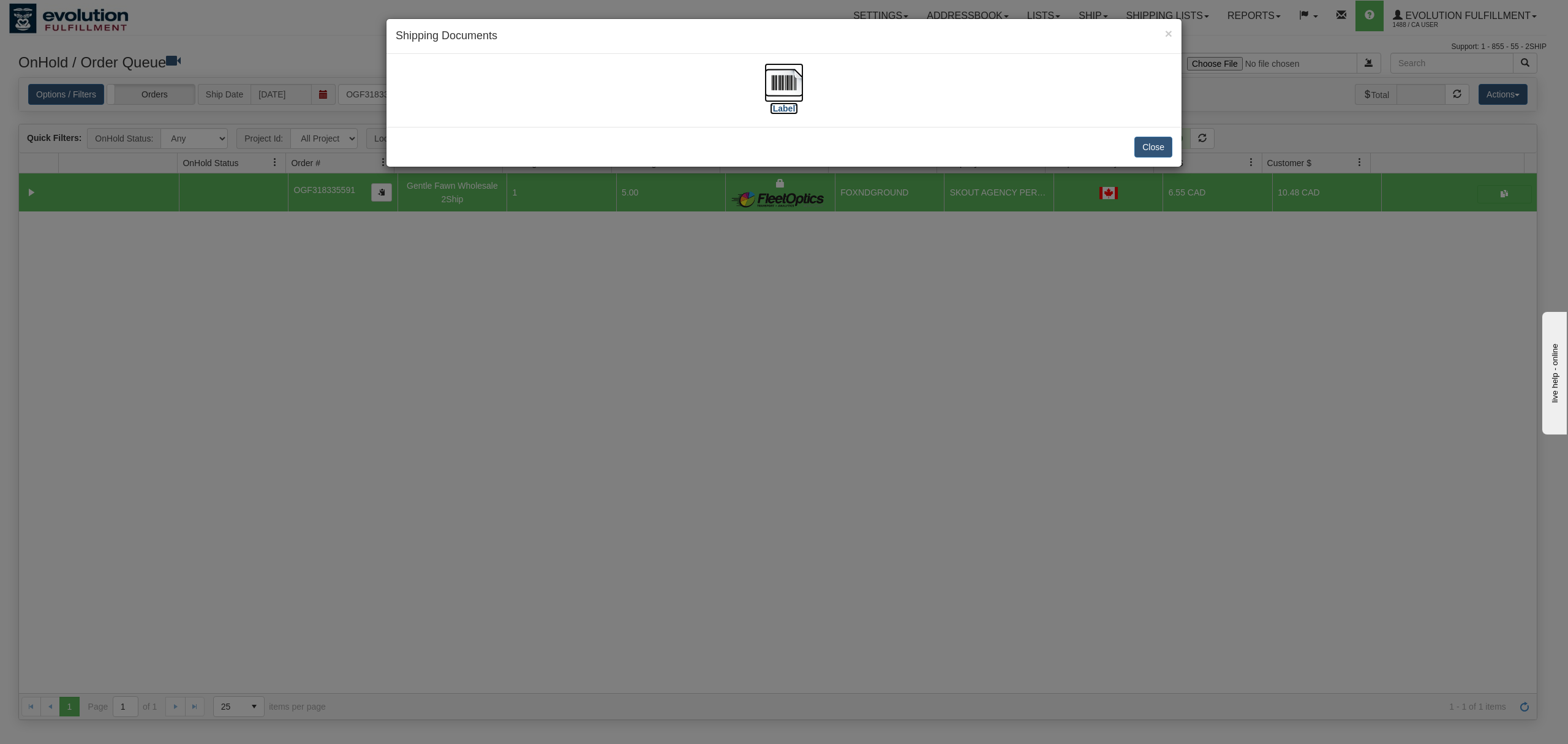
click at [780, 79] on img at bounding box center [784, 83] width 39 height 39
click at [1151, 145] on button "Close" at bounding box center [1152, 146] width 38 height 21
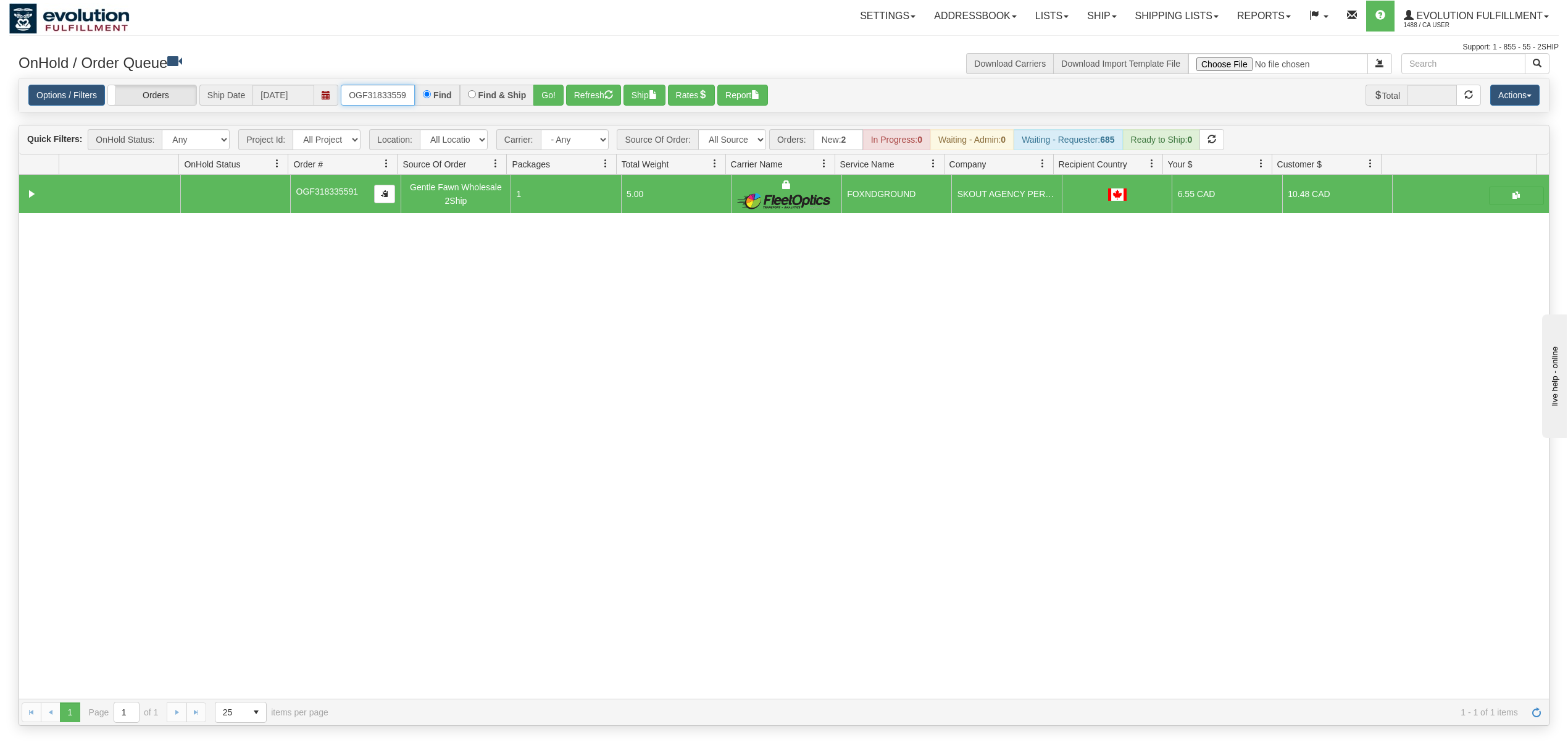
click at [390, 101] on input "OGF318335591" at bounding box center [377, 94] width 74 height 21
click at [537, 105] on button "Go!" at bounding box center [549, 94] width 31 height 21
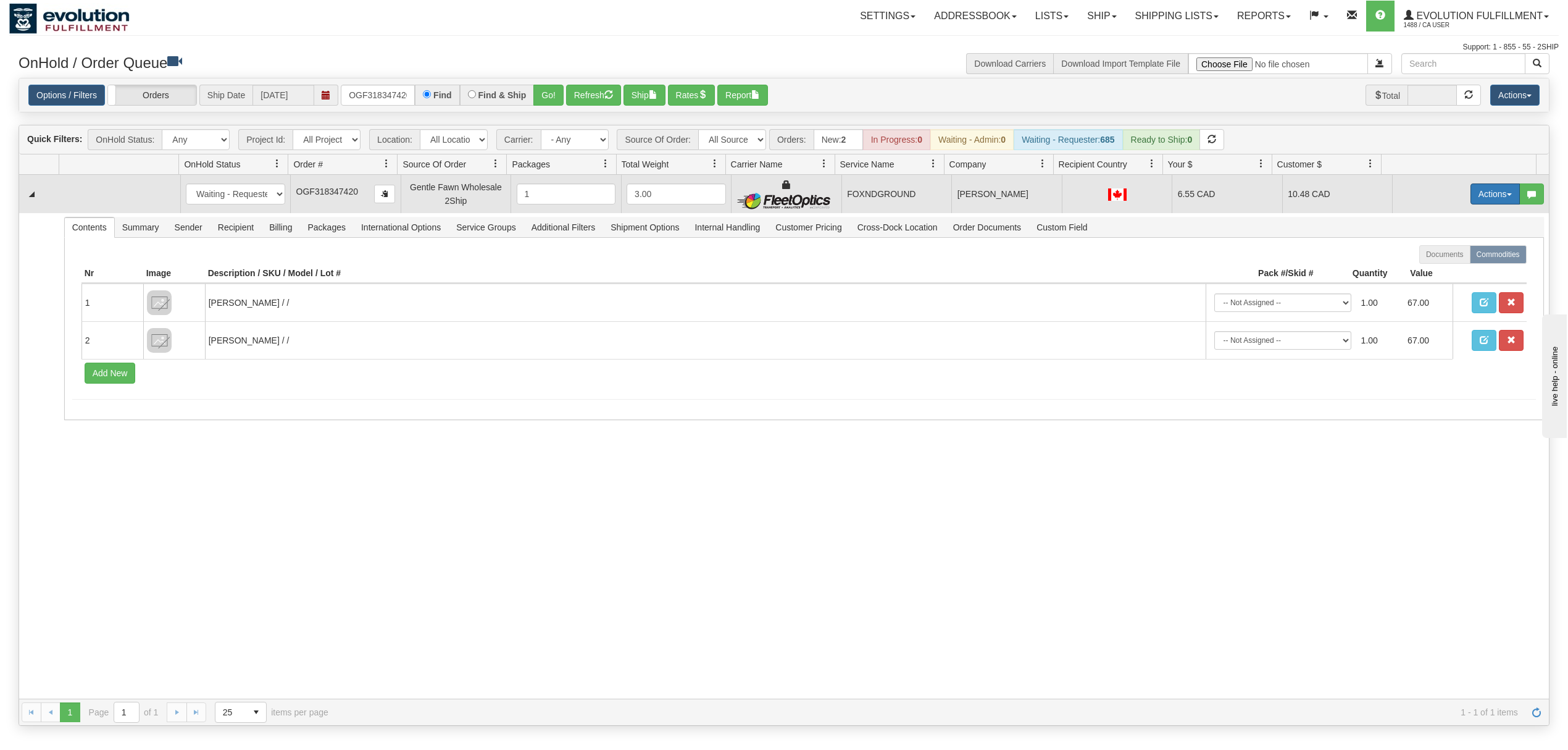
click at [1491, 197] on button "Actions" at bounding box center [1496, 193] width 50 height 21
click at [1433, 269] on span "Ship" at bounding box center [1446, 266] width 26 height 10
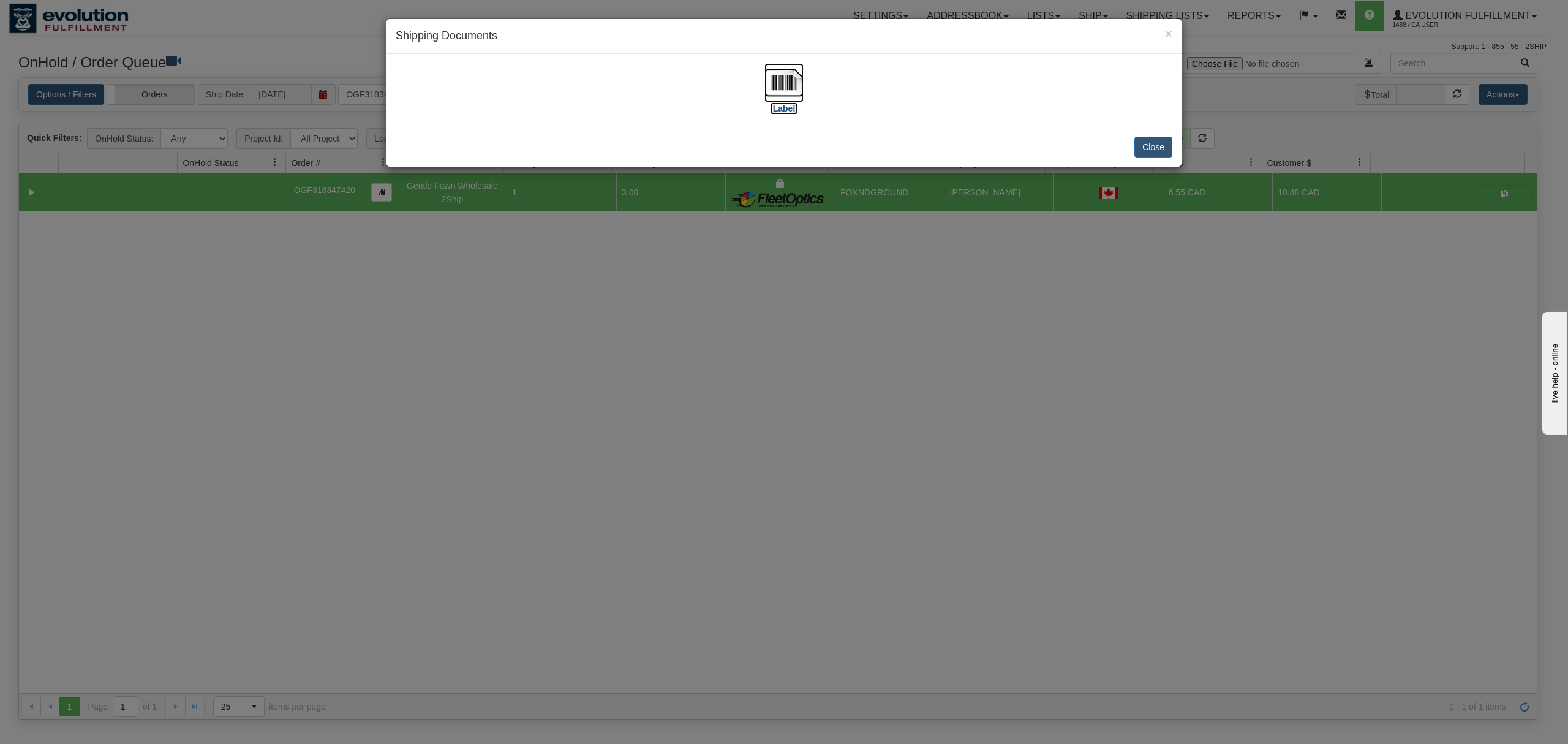
click at [789, 89] on img at bounding box center [784, 83] width 39 height 39
click at [1152, 143] on button "Close" at bounding box center [1152, 146] width 38 height 21
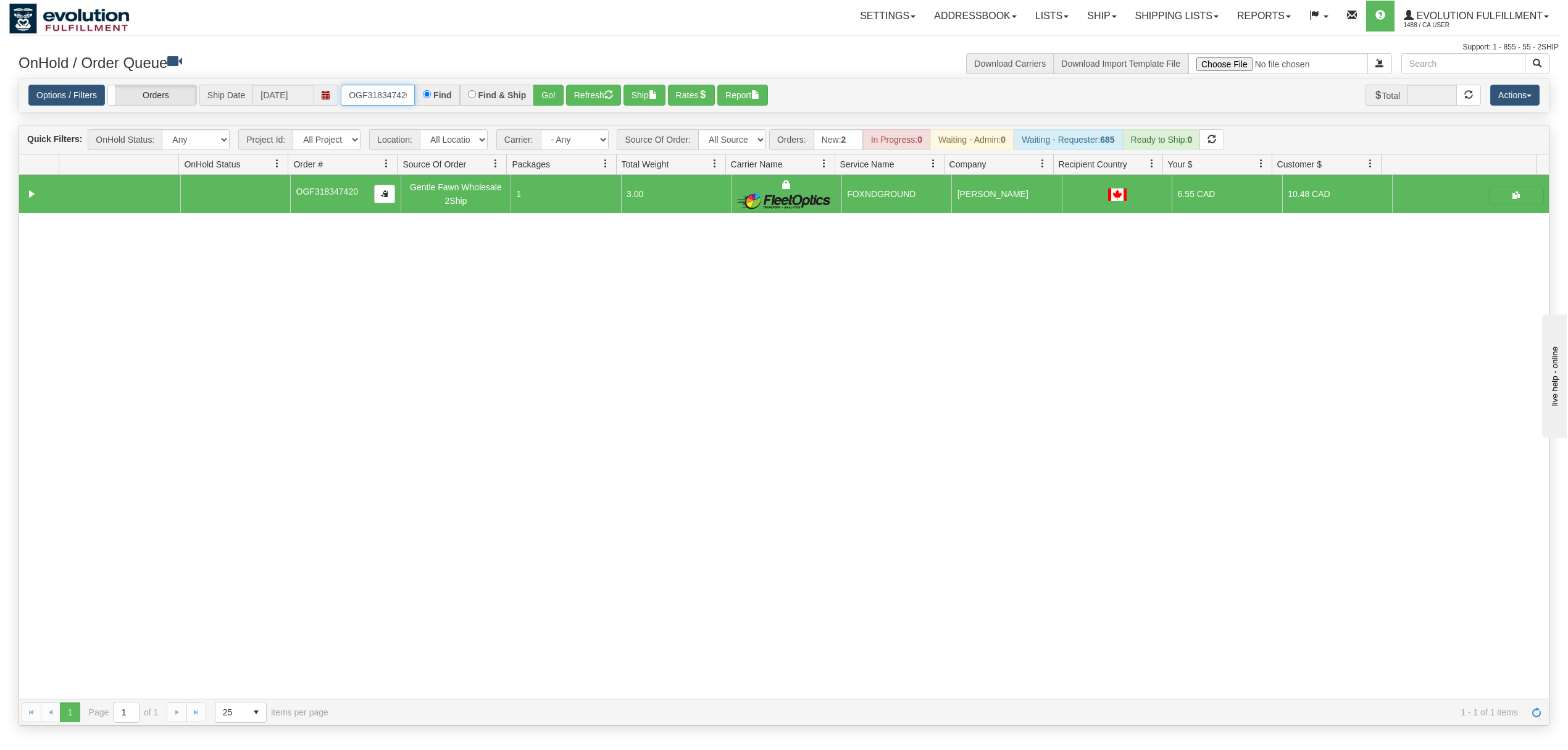
click at [377, 97] on input "OGF318347420" at bounding box center [377, 94] width 74 height 21
click at [544, 91] on button "Go!" at bounding box center [549, 94] width 31 height 21
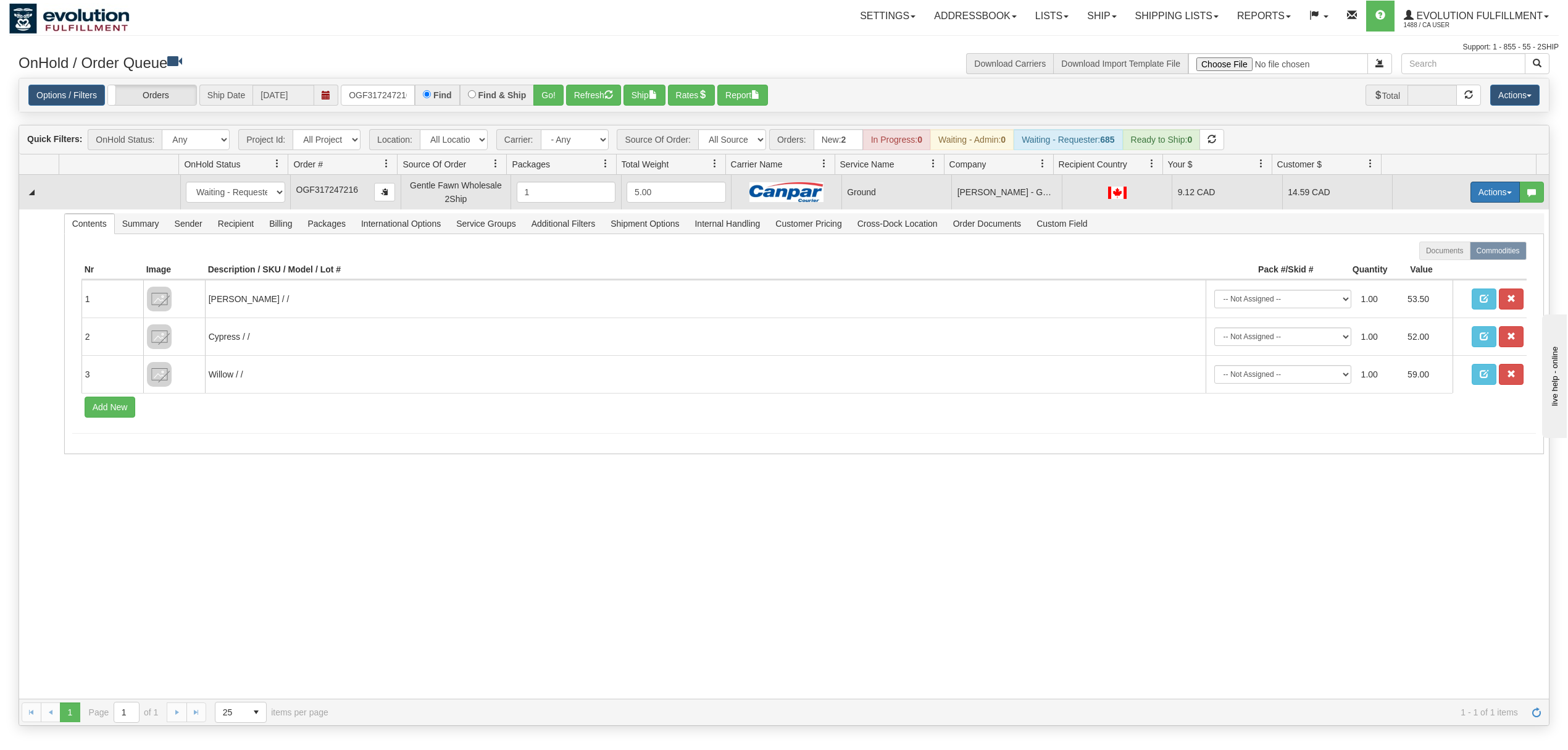
click at [1471, 184] on button "Actions" at bounding box center [1496, 191] width 50 height 21
click at [1440, 266] on span "Ship" at bounding box center [1446, 264] width 26 height 10
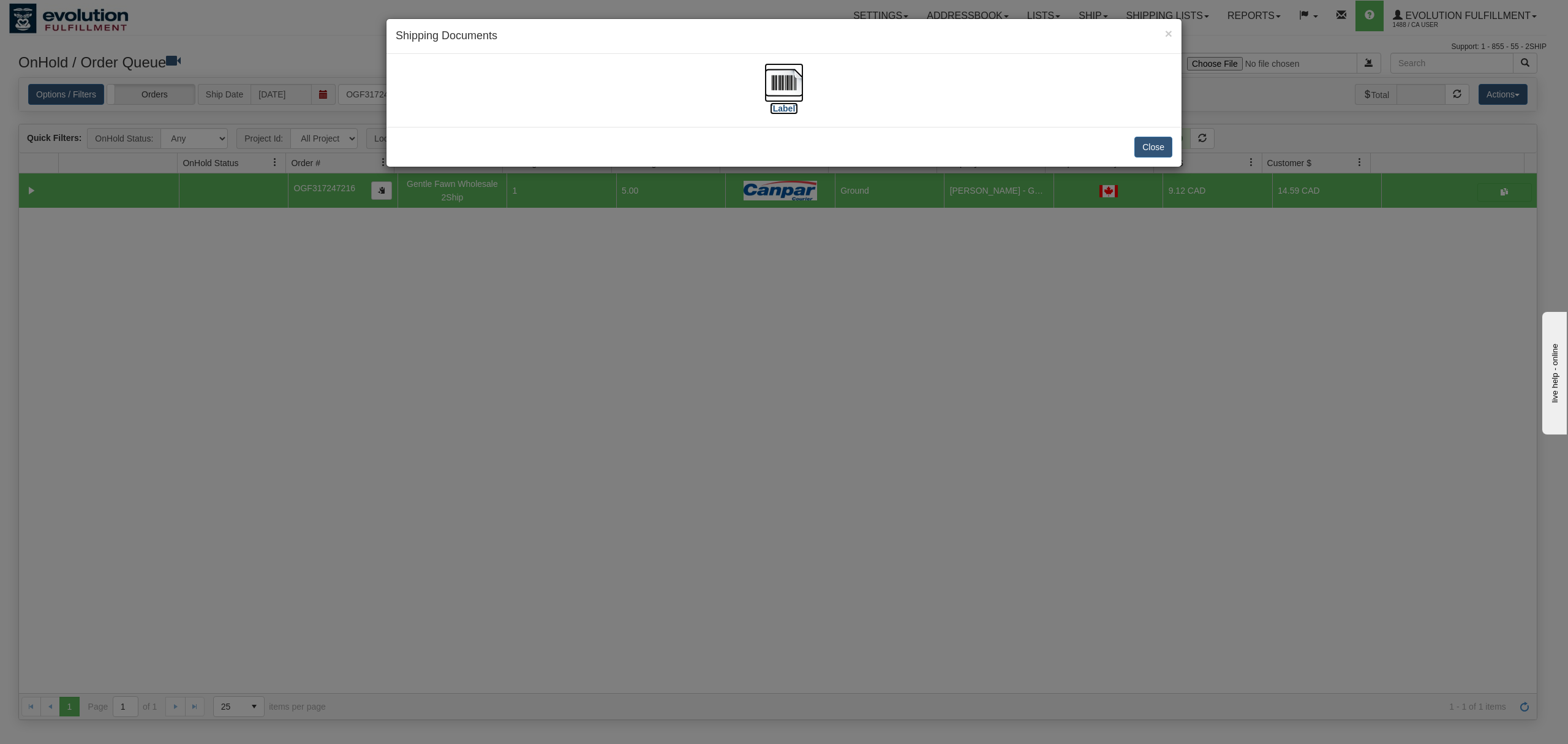
click at [774, 79] on img at bounding box center [784, 83] width 39 height 39
click at [1159, 150] on button "Close" at bounding box center [1152, 146] width 38 height 21
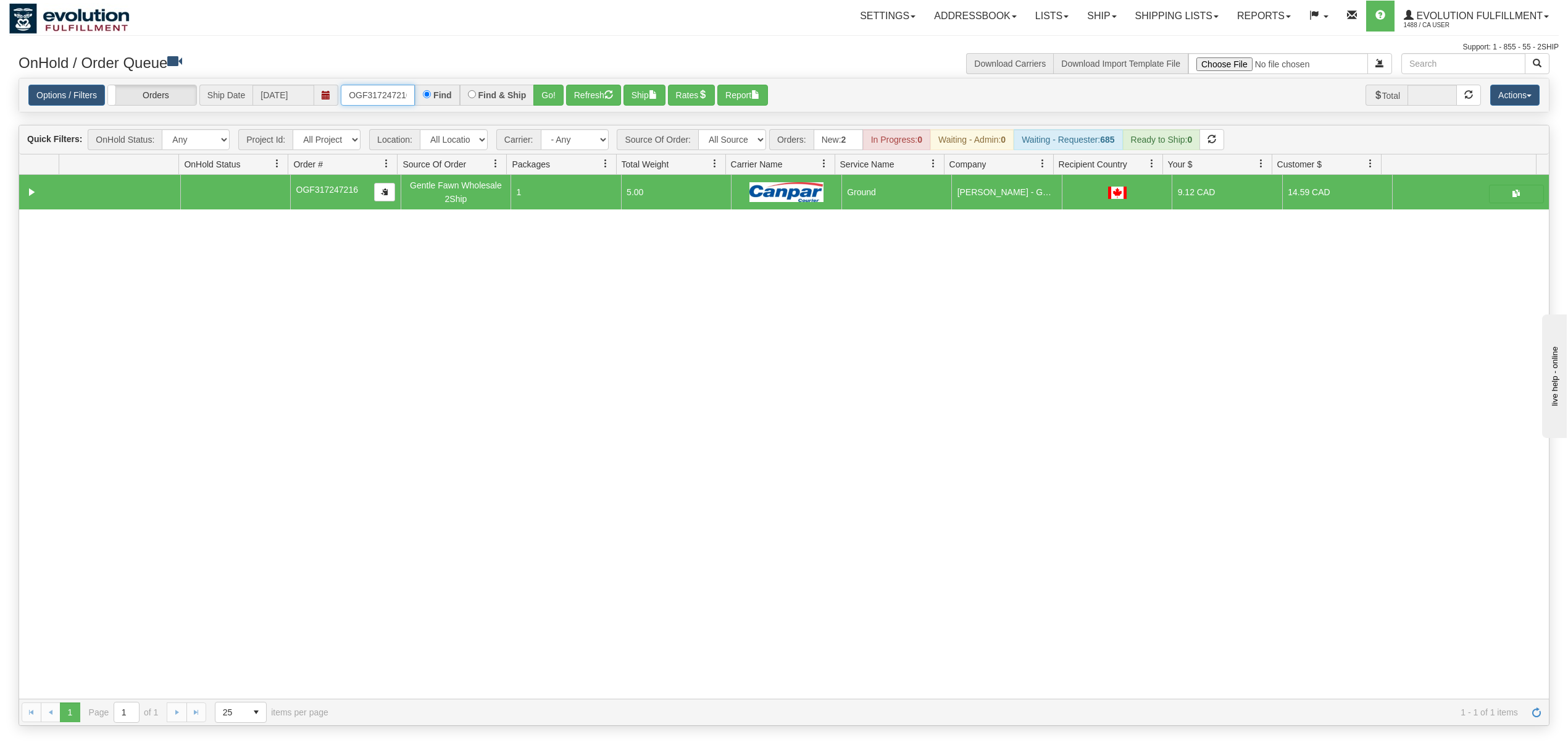
click at [384, 97] on input "OGF317247216" at bounding box center [377, 94] width 74 height 21
type input "OGF318332592"
click at [549, 96] on button "Go!" at bounding box center [549, 94] width 31 height 21
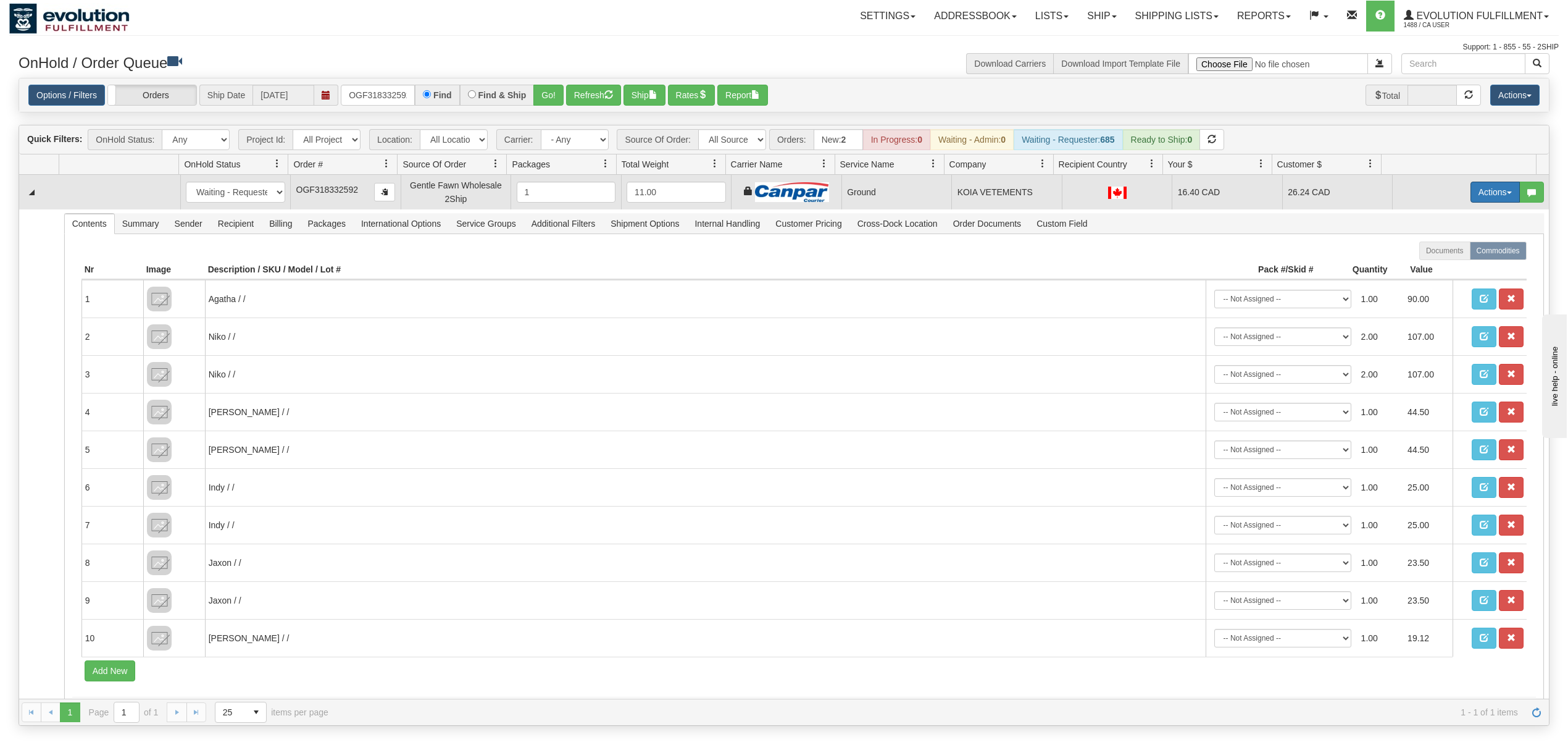
click at [1471, 192] on button "Actions" at bounding box center [1496, 191] width 50 height 21
click at [1433, 267] on span "Ship" at bounding box center [1446, 264] width 26 height 10
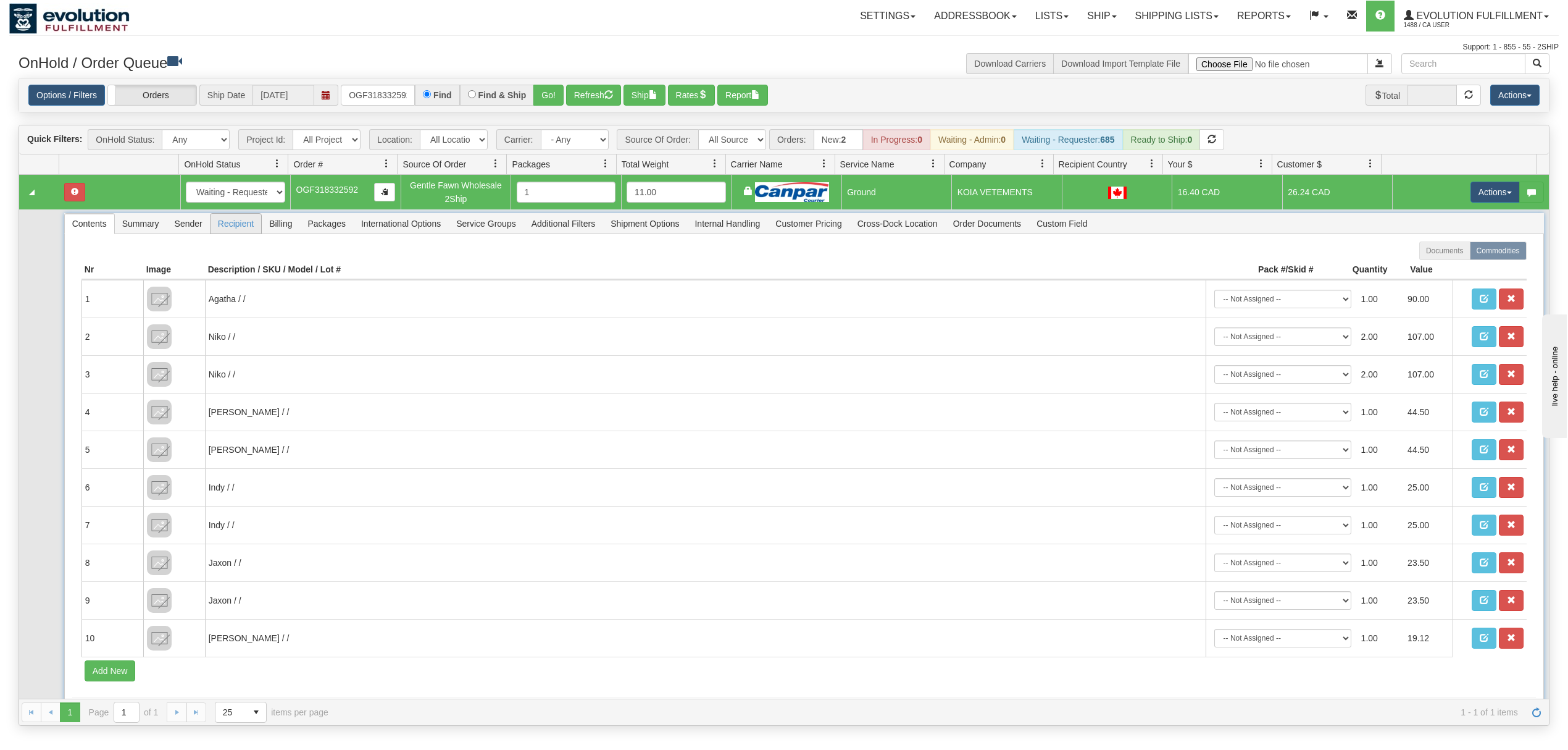
click at [226, 227] on span "Recipient" at bounding box center [236, 224] width 51 height 20
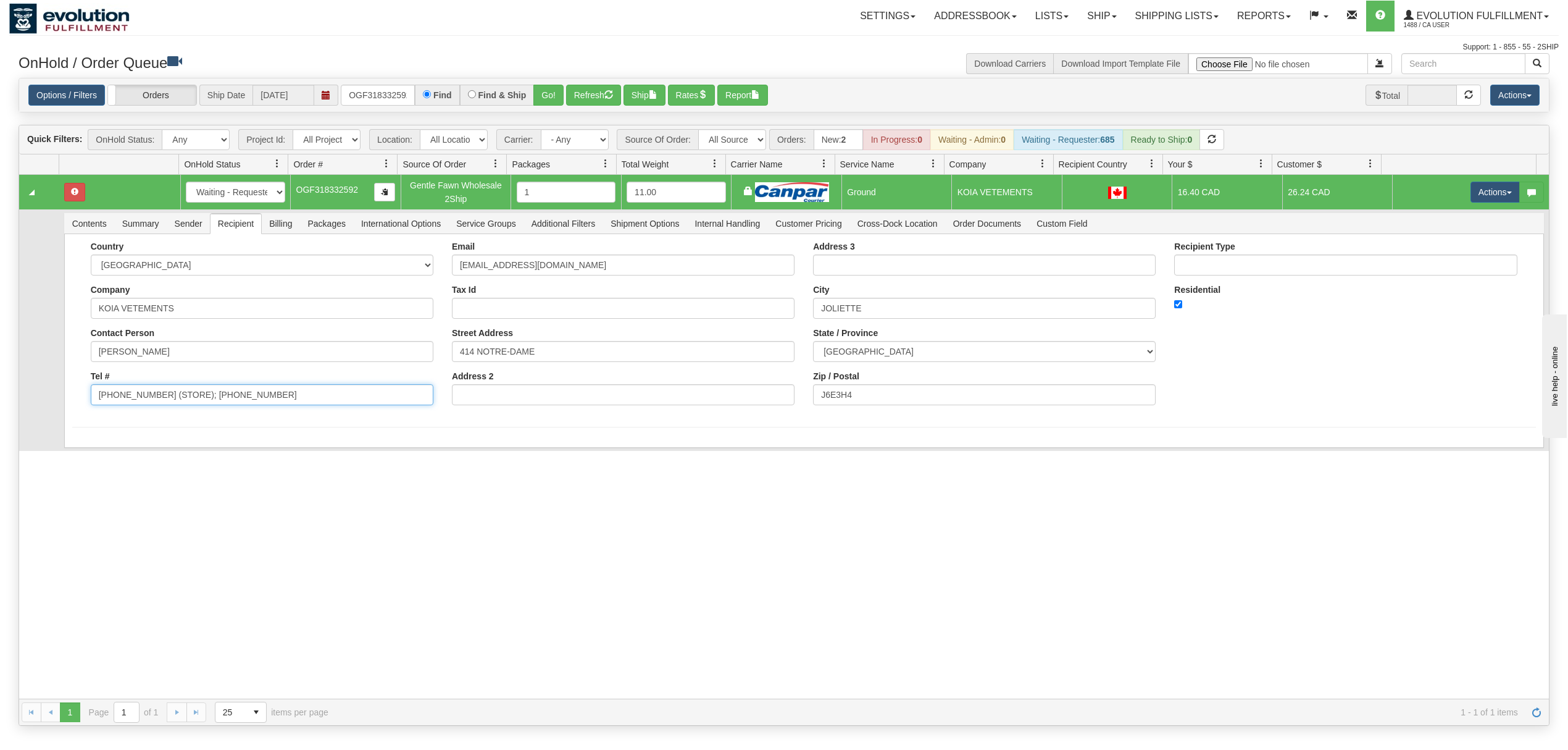
drag, startPoint x: 271, startPoint y: 401, endPoint x: 152, endPoint y: 421, distance: 120.7
click at [152, 421] on form "Country [GEOGRAPHIC_DATA] [GEOGRAPHIC_DATA] [GEOGRAPHIC_DATA] [GEOGRAPHIC_DATA]…" at bounding box center [804, 335] width 1464 height 186
type input "[PHONE_NUMBER]"
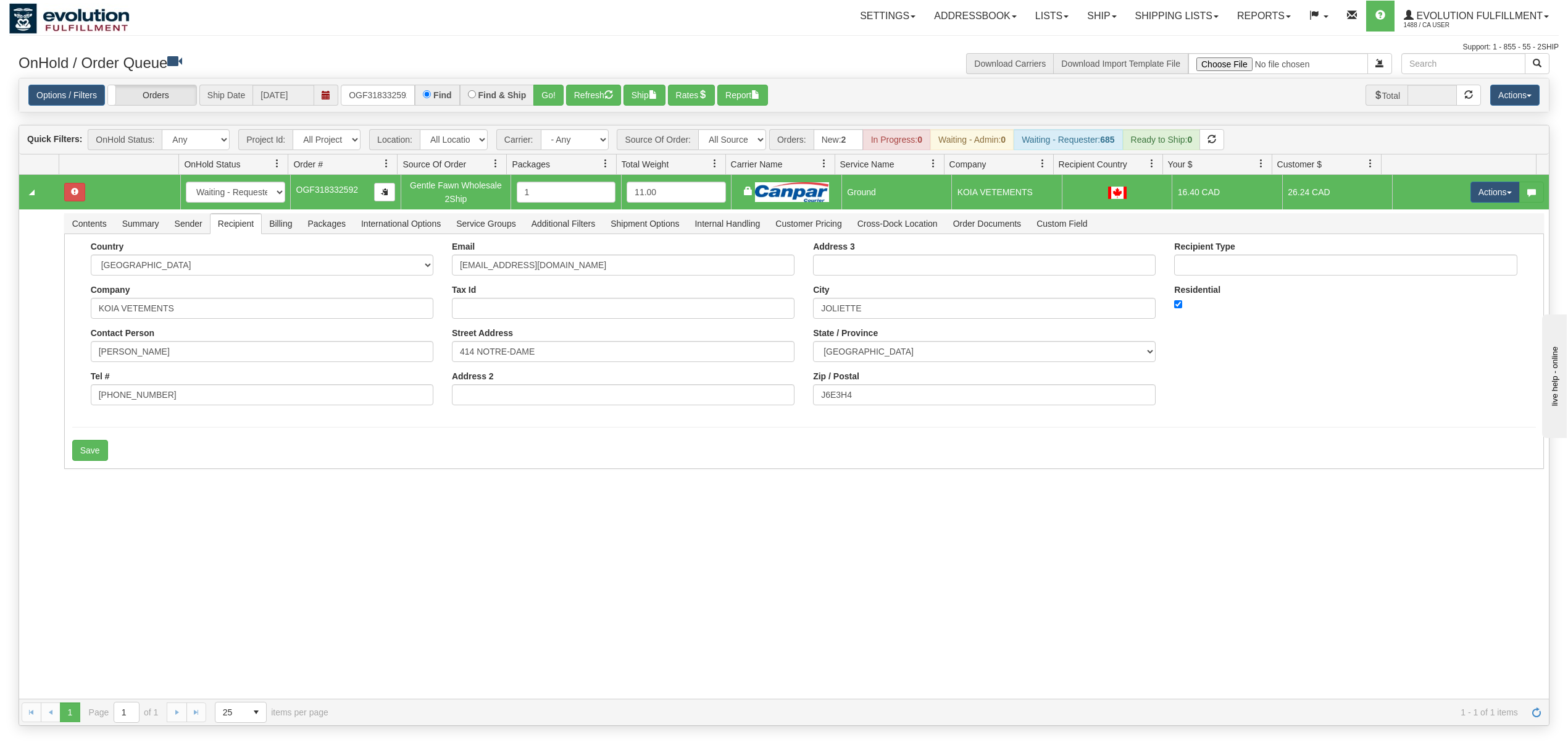
drag, startPoint x: 124, startPoint y: 527, endPoint x: 124, endPoint y: 512, distance: 15.0
click at [124, 529] on div "31562352 EVOLUTION V3 90952612 90952613 New In Progress Waiting - Admin Waiting…" at bounding box center [784, 436] width 1530 height 524
click at [86, 455] on button "Save" at bounding box center [90, 450] width 36 height 21
click at [1475, 194] on button "Actions" at bounding box center [1496, 191] width 50 height 21
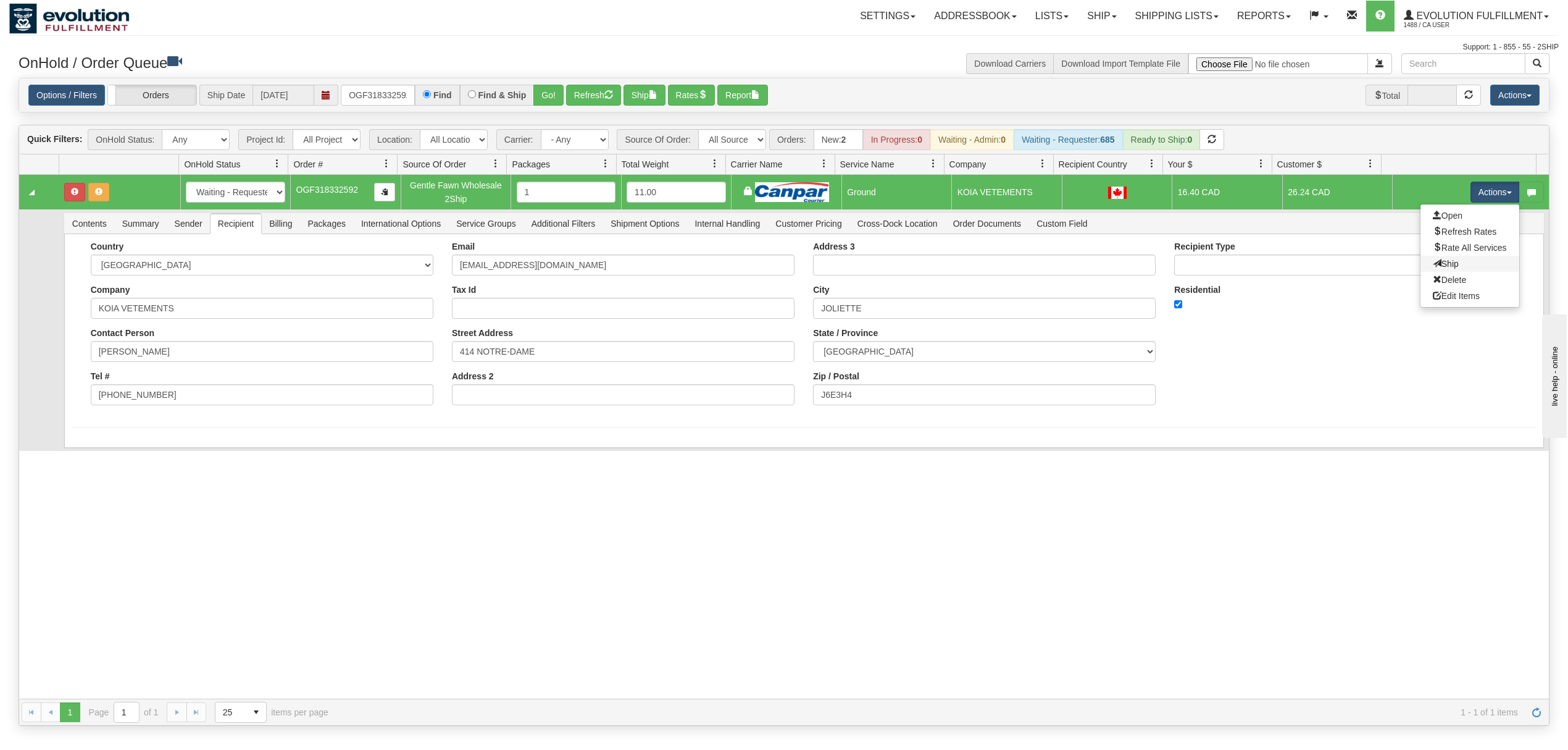
click at [1421, 260] on link "Ship" at bounding box center [1470, 264] width 99 height 16
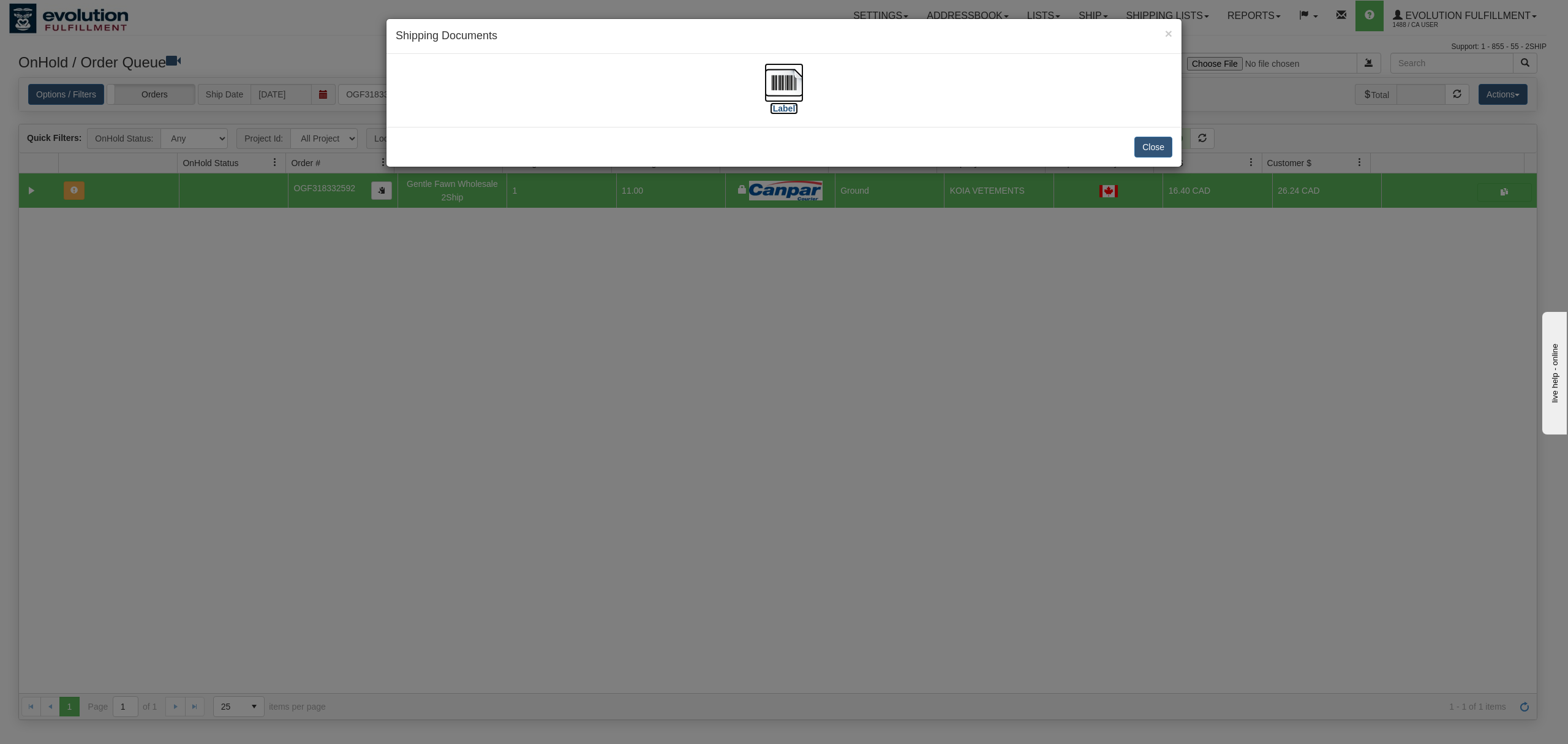
click at [787, 84] on img at bounding box center [784, 83] width 39 height 39
click at [1156, 150] on button "Close" at bounding box center [1152, 146] width 38 height 21
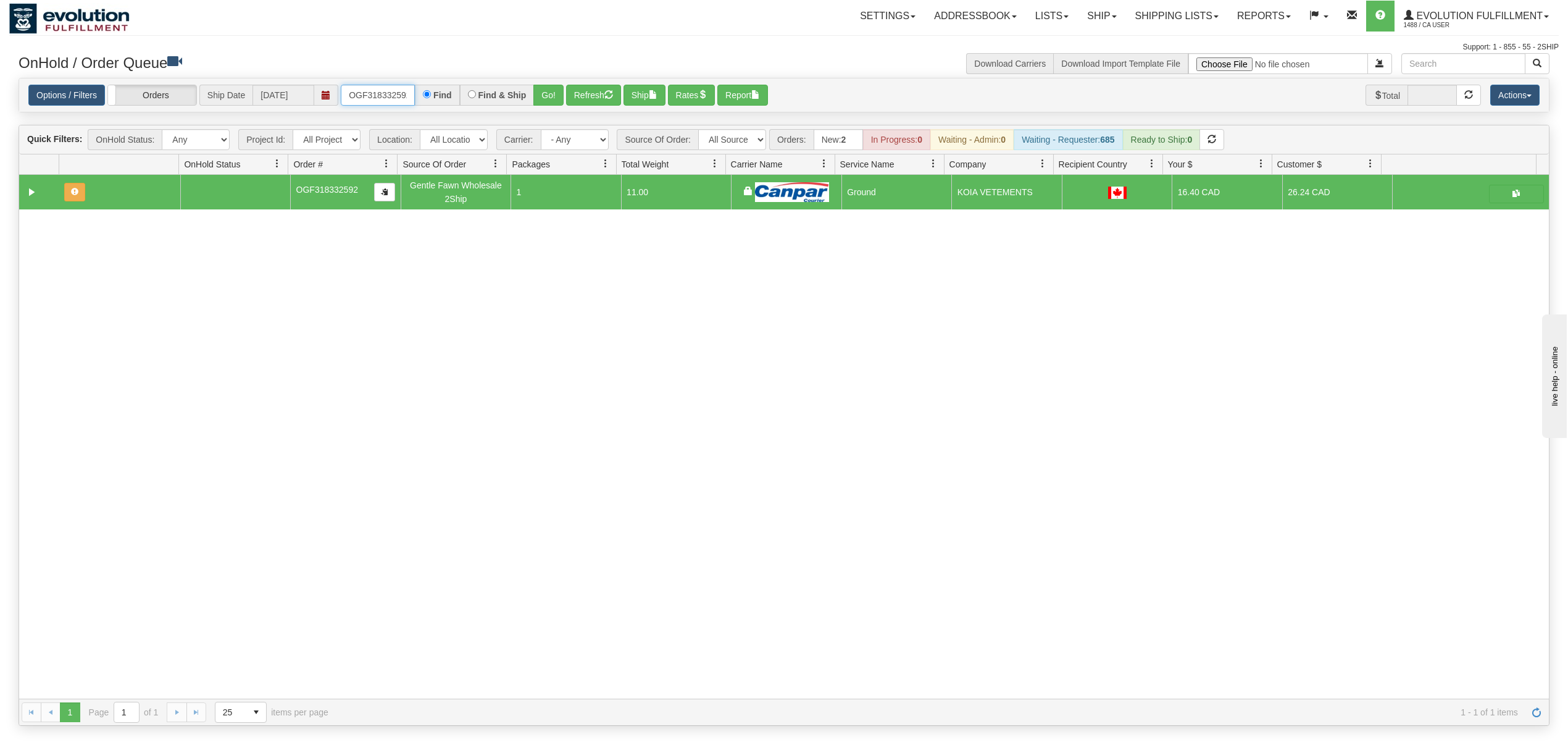
click at [366, 95] on input "OGF318332592" at bounding box center [377, 94] width 74 height 21
click at [559, 94] on button "Go!" at bounding box center [549, 94] width 31 height 21
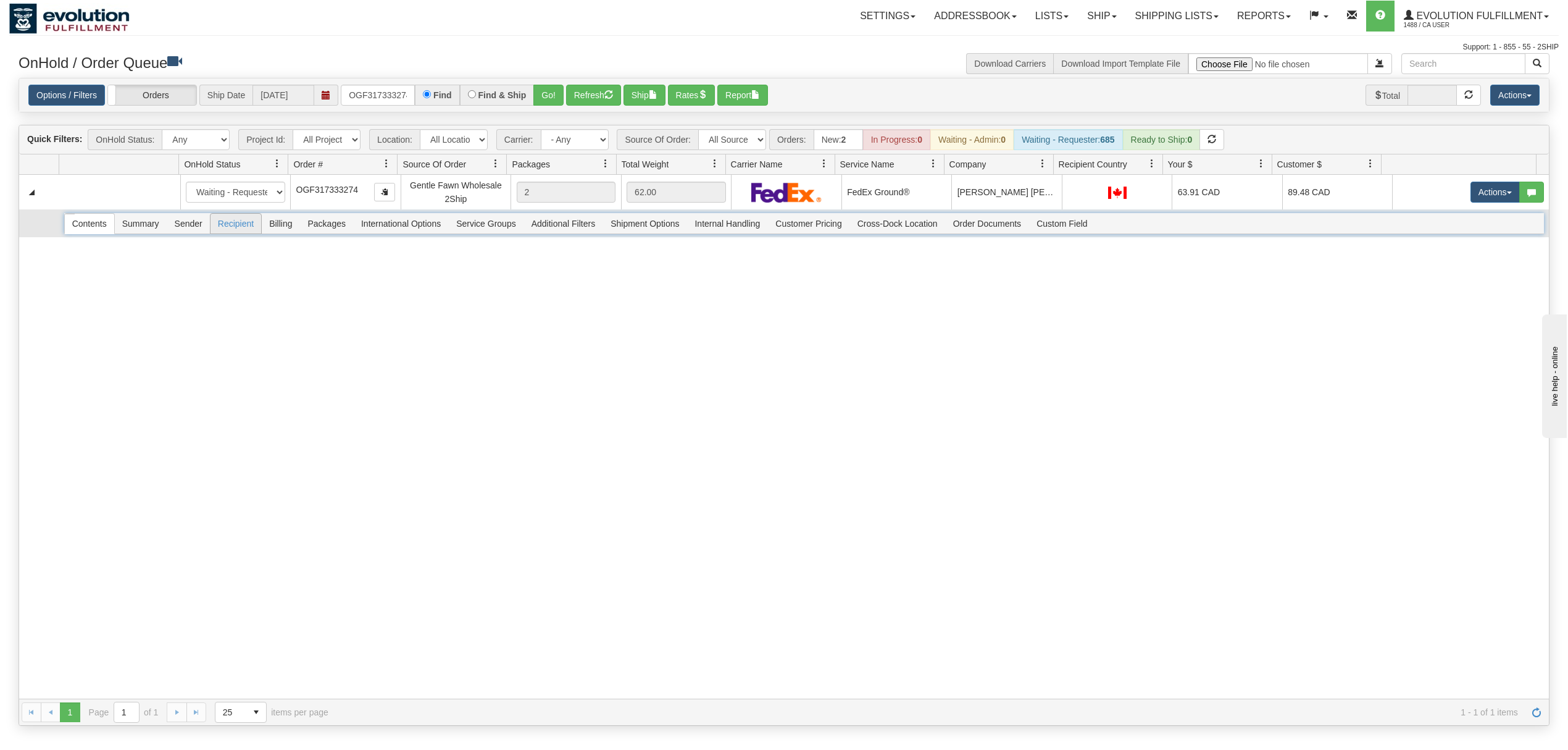
click at [235, 231] on span "Recipient" at bounding box center [236, 224] width 51 height 20
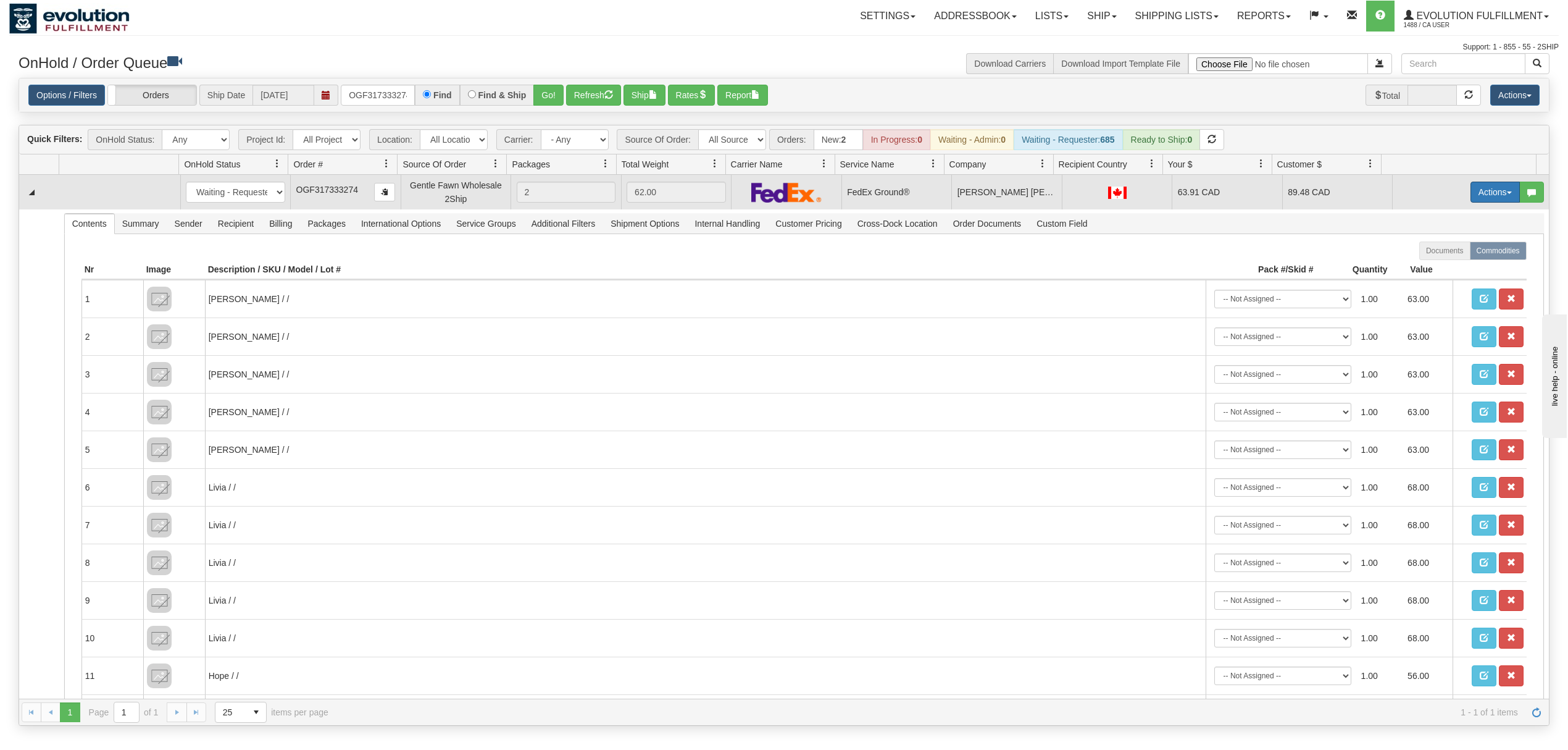
click at [1488, 191] on button "Actions" at bounding box center [1496, 191] width 50 height 21
click at [1441, 264] on span "Ship" at bounding box center [1446, 264] width 26 height 10
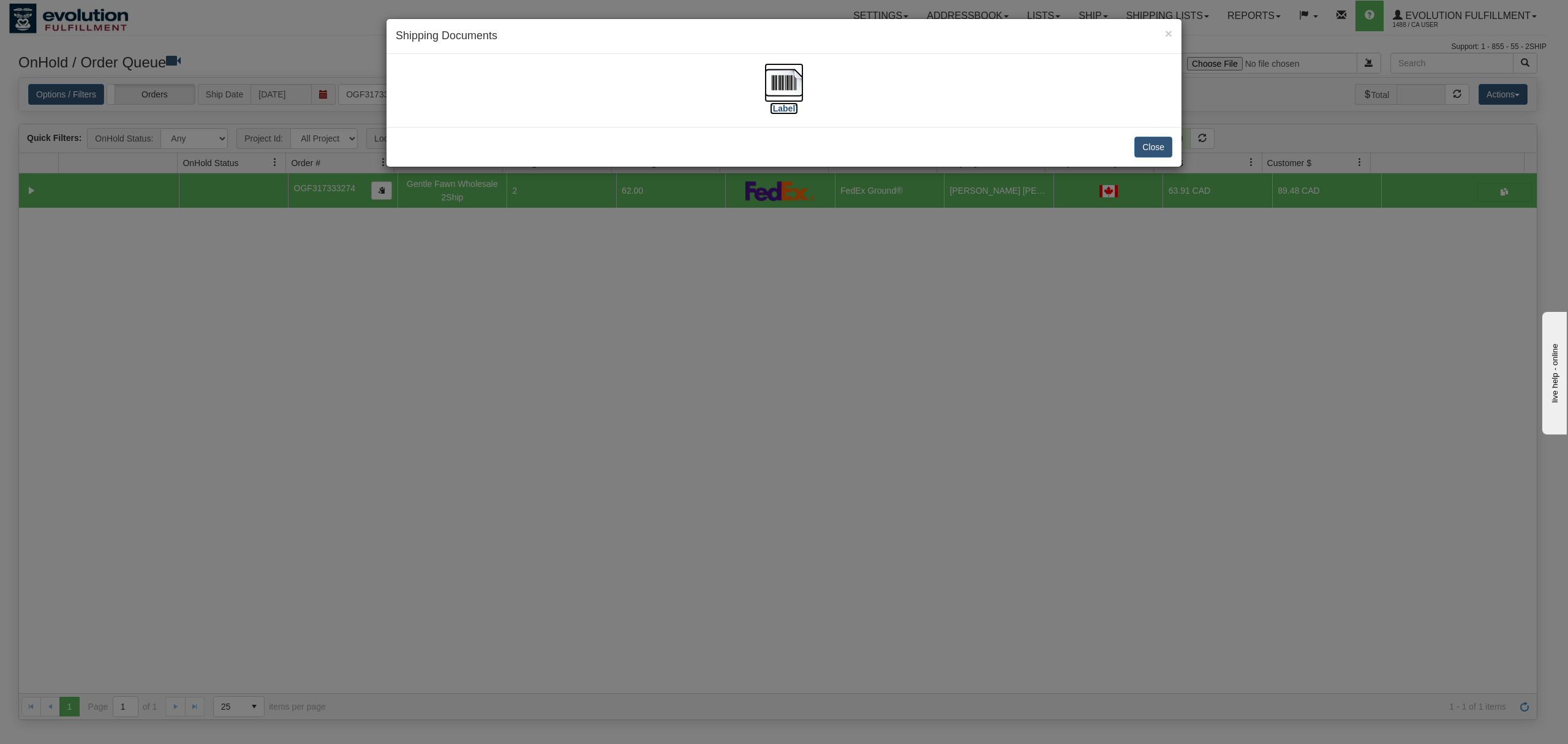
click at [798, 88] on img at bounding box center [784, 83] width 39 height 39
drag, startPoint x: 1143, startPoint y: 139, endPoint x: 672, endPoint y: 152, distance: 471.2
click at [1143, 139] on button "Close" at bounding box center [1152, 146] width 38 height 21
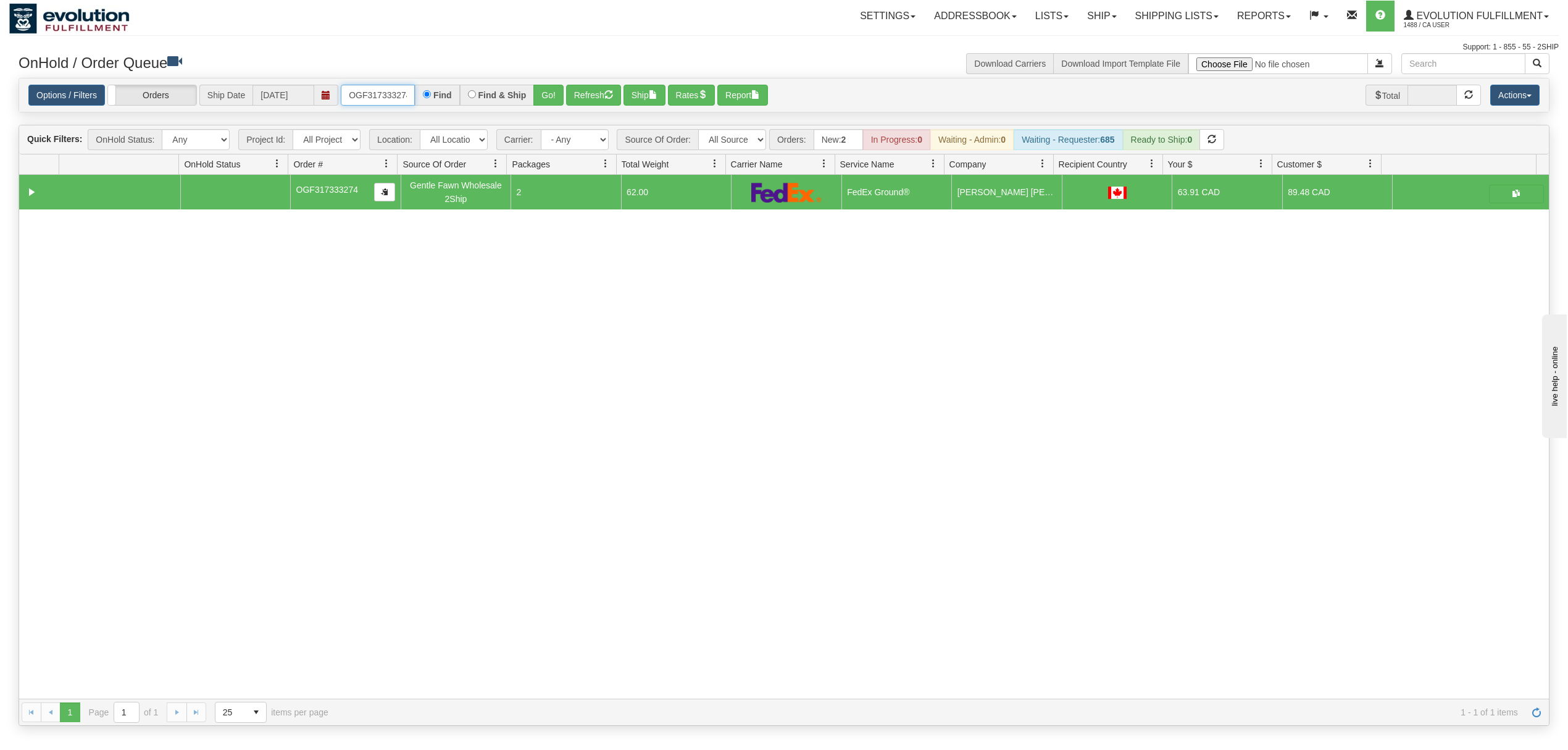
click at [391, 84] on input "OGF317333274" at bounding box center [377, 94] width 74 height 21
type input "OGF317300313"
click at [557, 92] on button "Go!" at bounding box center [549, 94] width 31 height 21
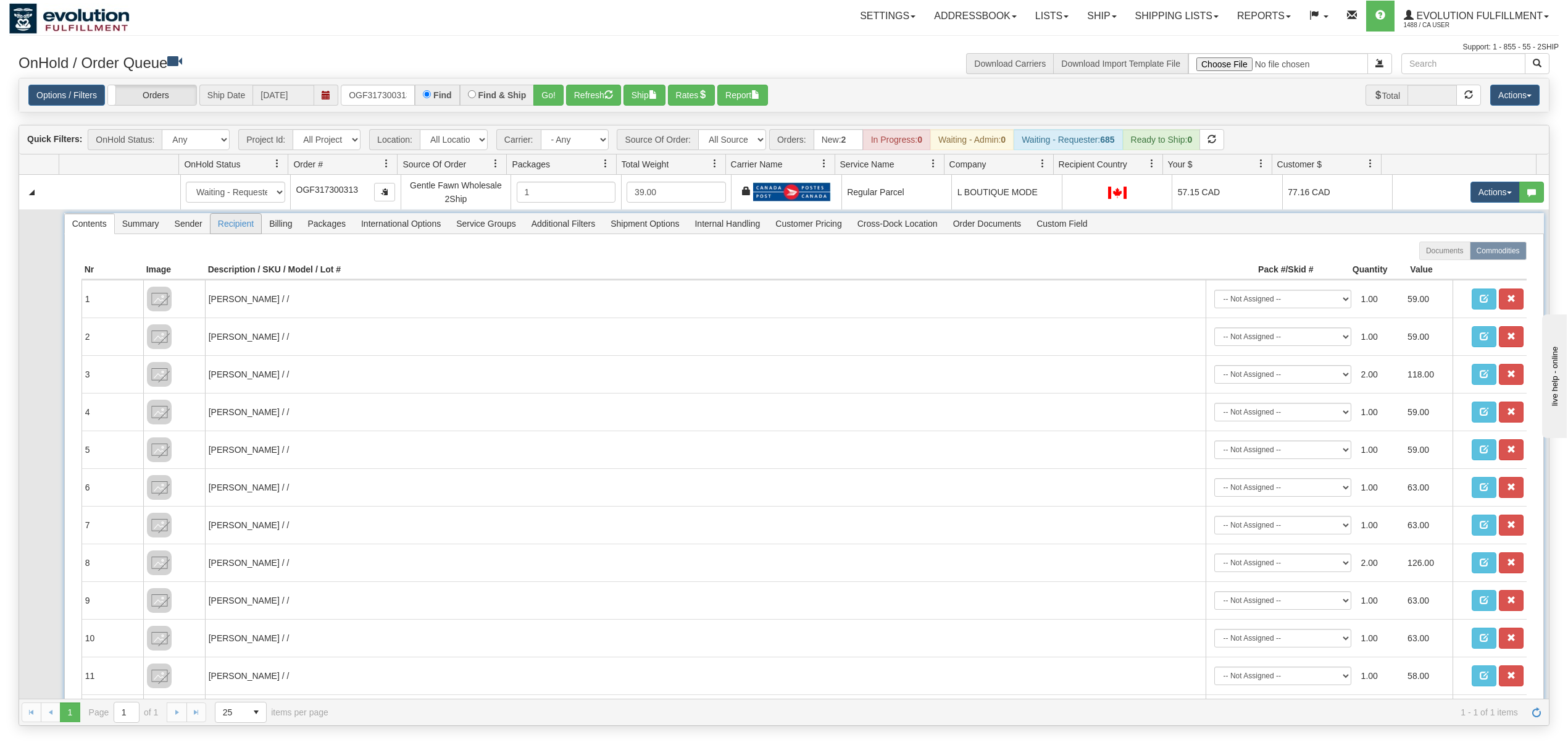
click at [239, 229] on span "Recipient" at bounding box center [236, 224] width 51 height 20
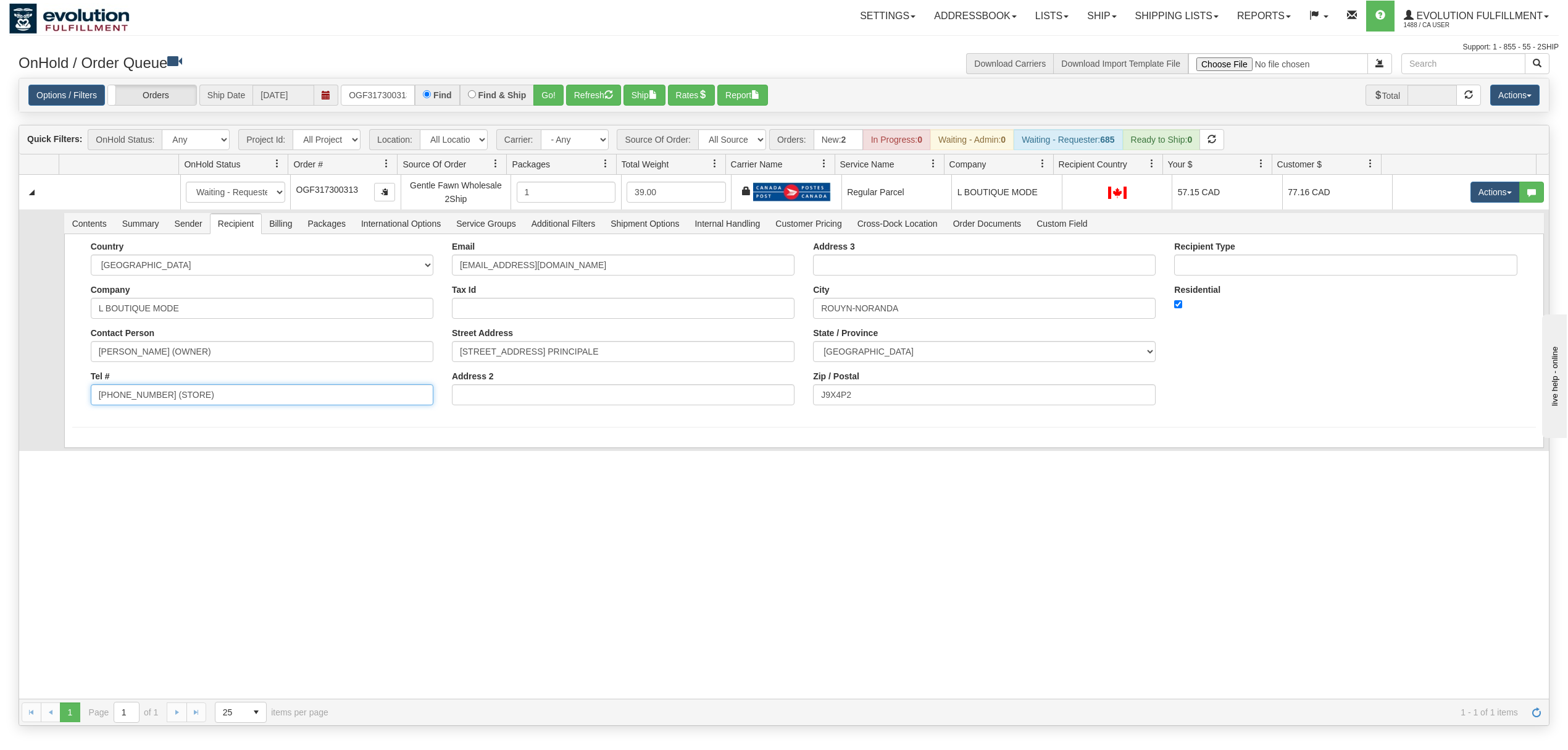
drag, startPoint x: 215, startPoint y: 406, endPoint x: 158, endPoint y: 420, distance: 58.7
click at [158, 420] on form "Country [GEOGRAPHIC_DATA] [GEOGRAPHIC_DATA] [GEOGRAPHIC_DATA] [GEOGRAPHIC_DATA]…" at bounding box center [804, 335] width 1464 height 186
type input "[PHONE_NUMBER]"
drag, startPoint x: 249, startPoint y: 349, endPoint x: 178, endPoint y: 376, distance: 76.0
click at [178, 376] on div "Country [GEOGRAPHIC_DATA] [GEOGRAPHIC_DATA] [GEOGRAPHIC_DATA] [GEOGRAPHIC_DATA]…" at bounding box center [261, 328] width 362 height 173
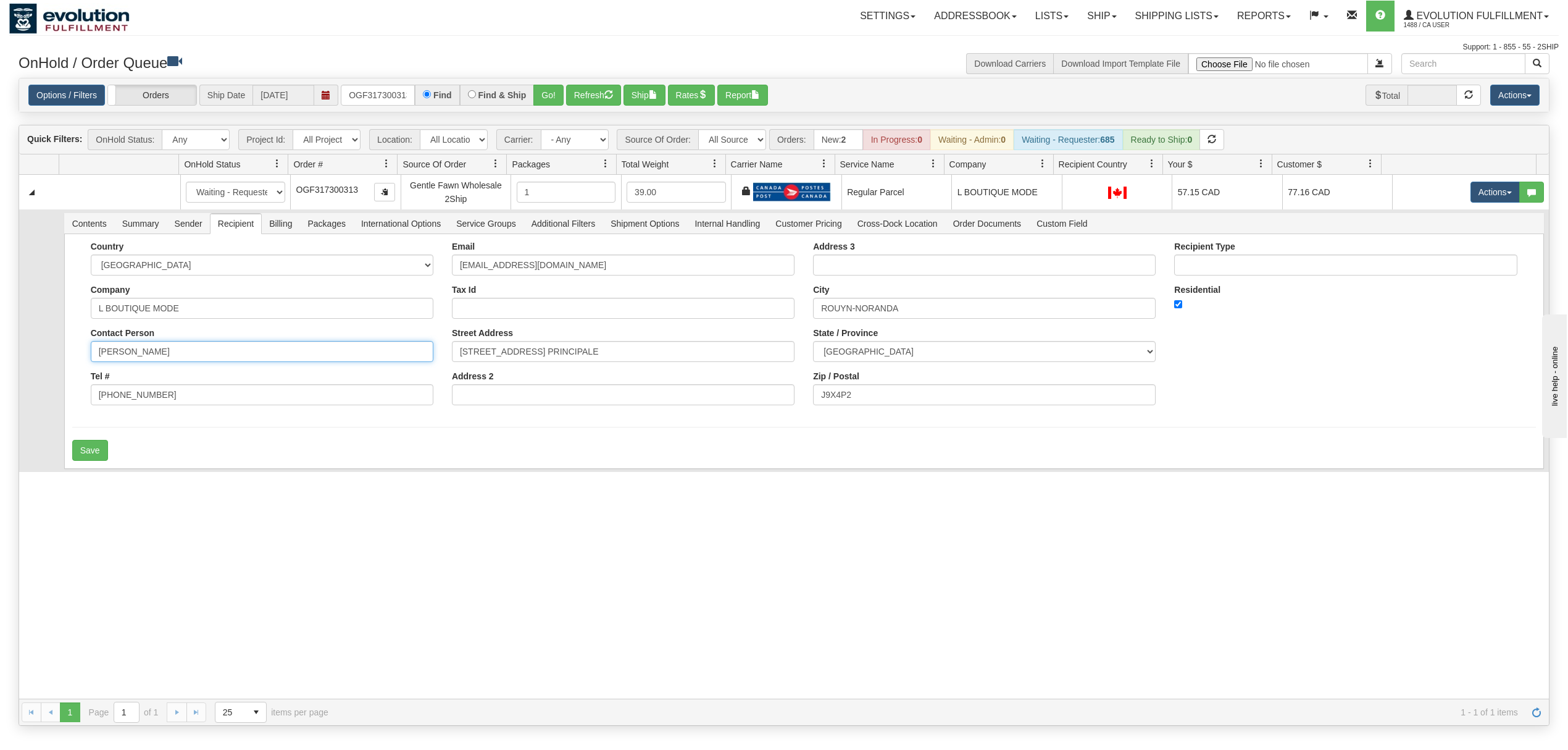
type input "[PERSON_NAME]"
click at [158, 427] on hr at bounding box center [804, 427] width 1464 height 1
click at [102, 450] on button "Save" at bounding box center [90, 450] width 36 height 21
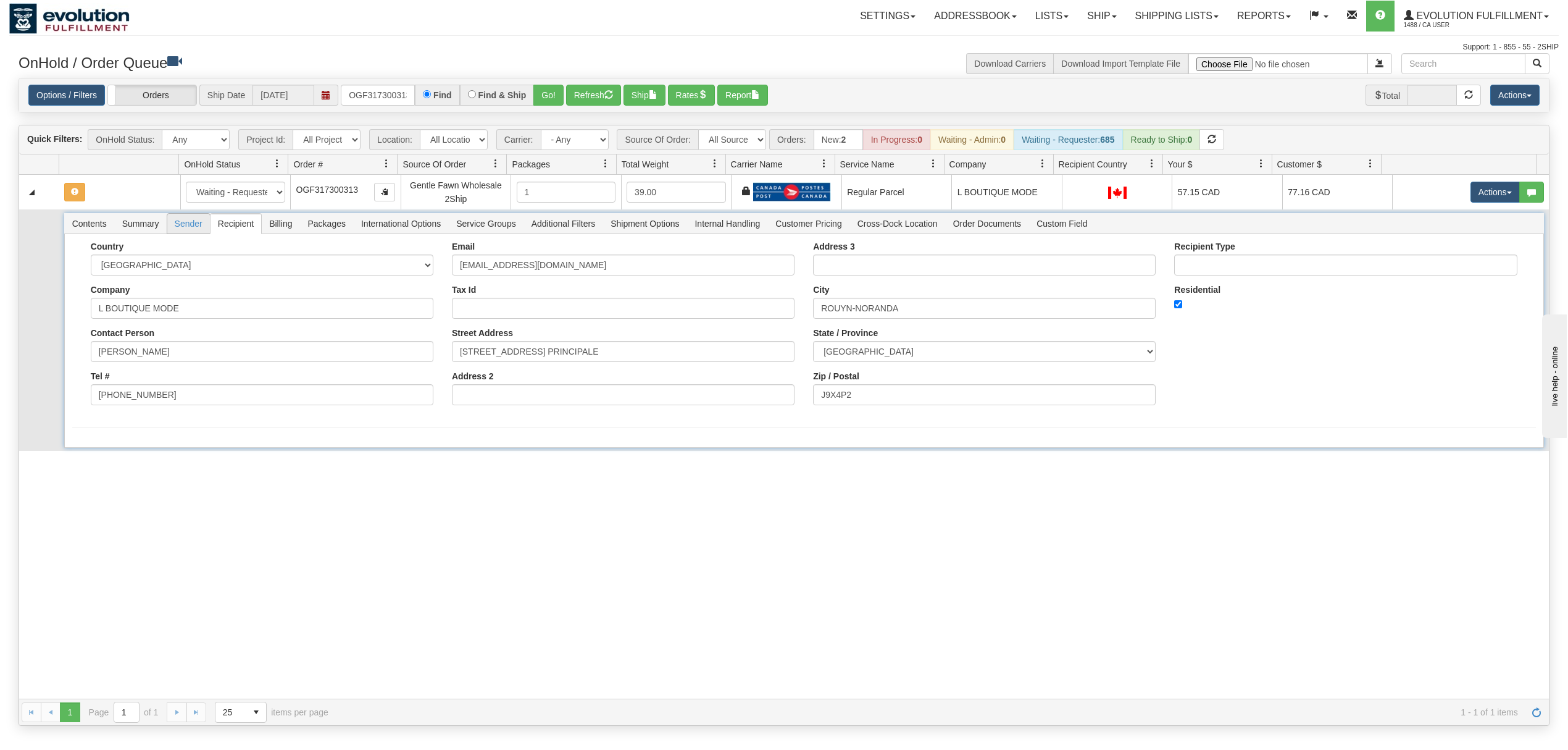
click at [178, 231] on span "Sender" at bounding box center [188, 224] width 43 height 20
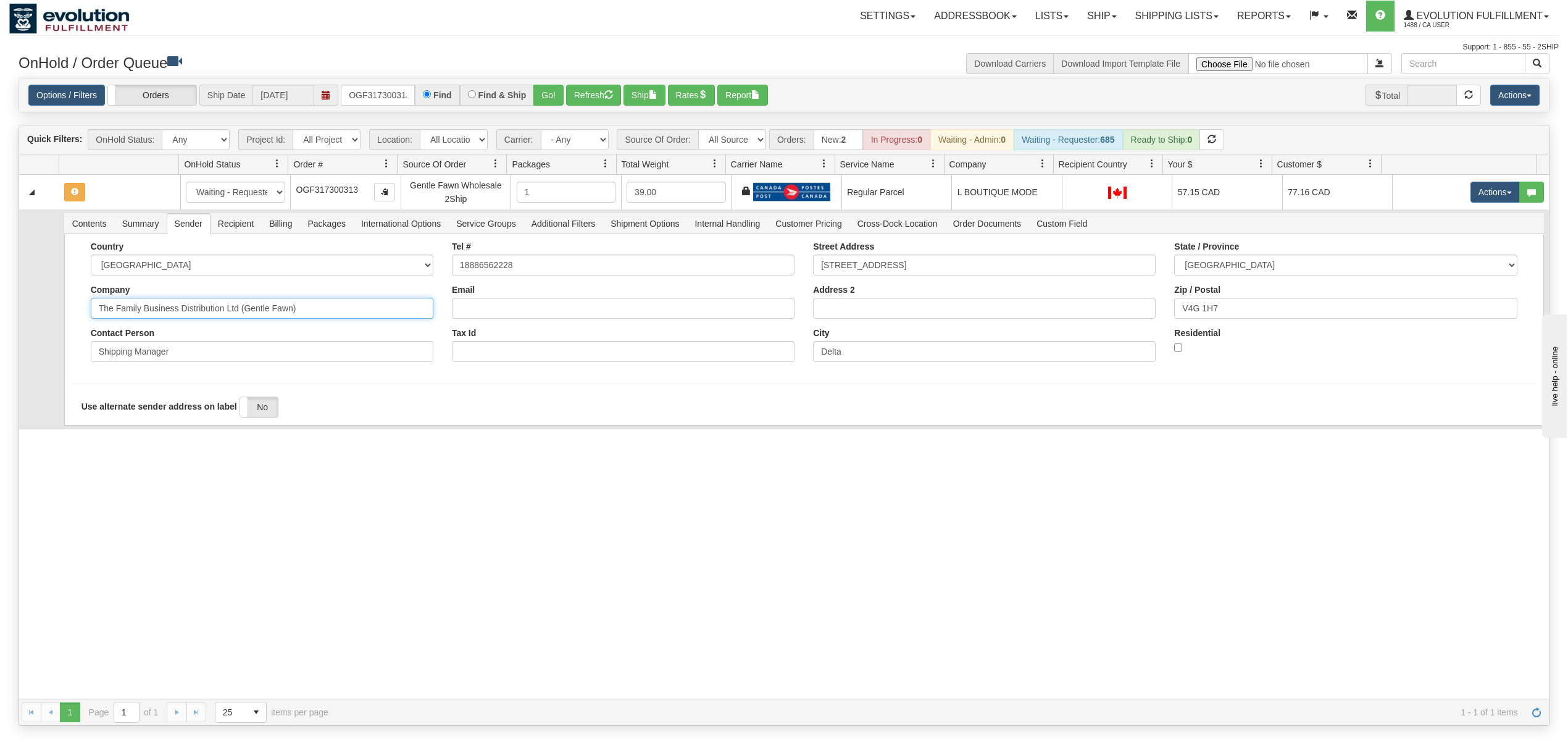
drag, startPoint x: 316, startPoint y: 314, endPoint x: 180, endPoint y: 349, distance: 140.4
click at [180, 349] on div "Country [GEOGRAPHIC_DATA] [GEOGRAPHIC_DATA] [GEOGRAPHIC_DATA] [GEOGRAPHIC_DATA]…" at bounding box center [261, 306] width 362 height 130
type input "The Family Business"
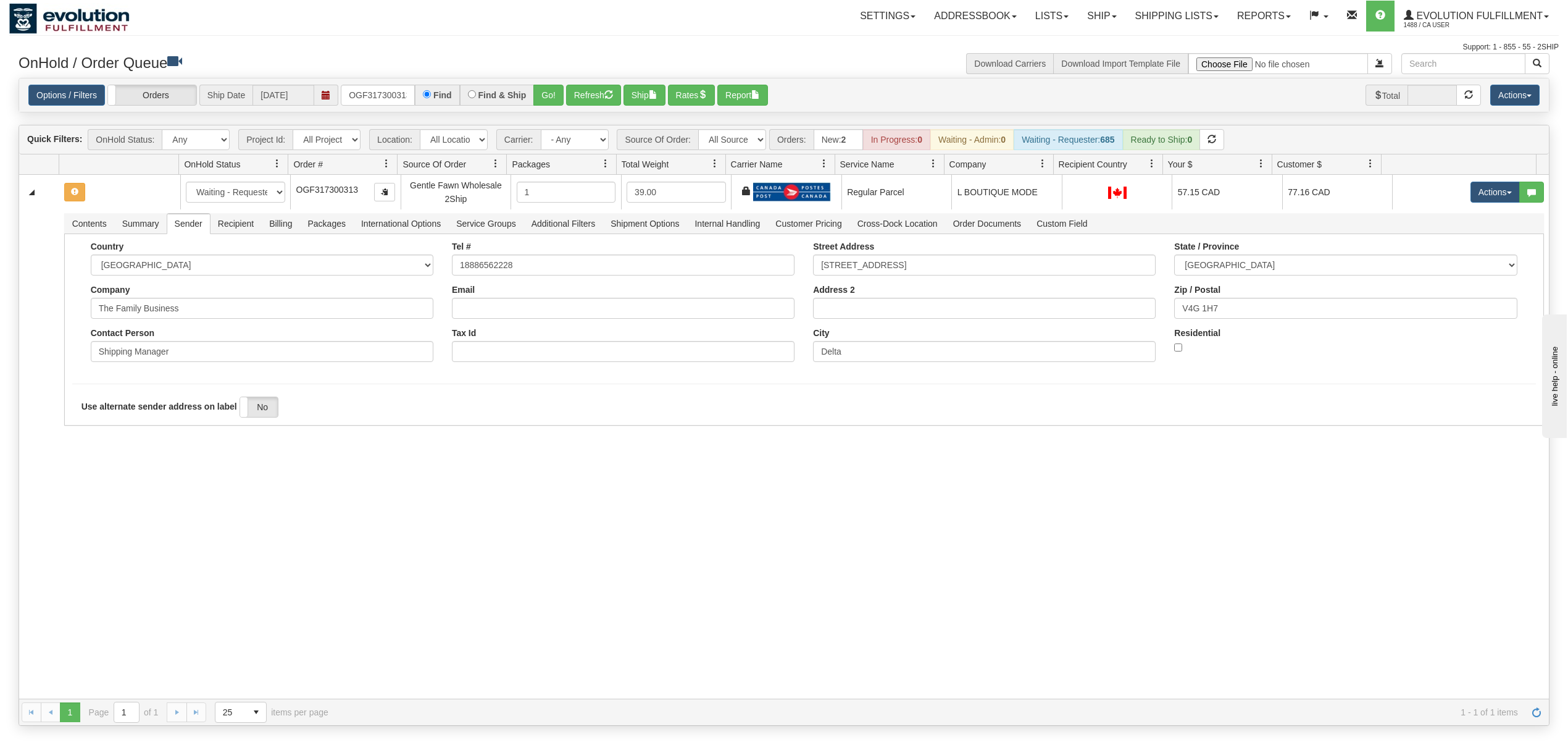
drag, startPoint x: 156, startPoint y: 457, endPoint x: 136, endPoint y: 459, distance: 20.1
click at [156, 460] on div "31580785 EVOLUTION V3 90996468 90996470 New In Progress Waiting - Admin Waiting…" at bounding box center [784, 436] width 1530 height 524
click at [91, 430] on button "Save" at bounding box center [90, 427] width 36 height 21
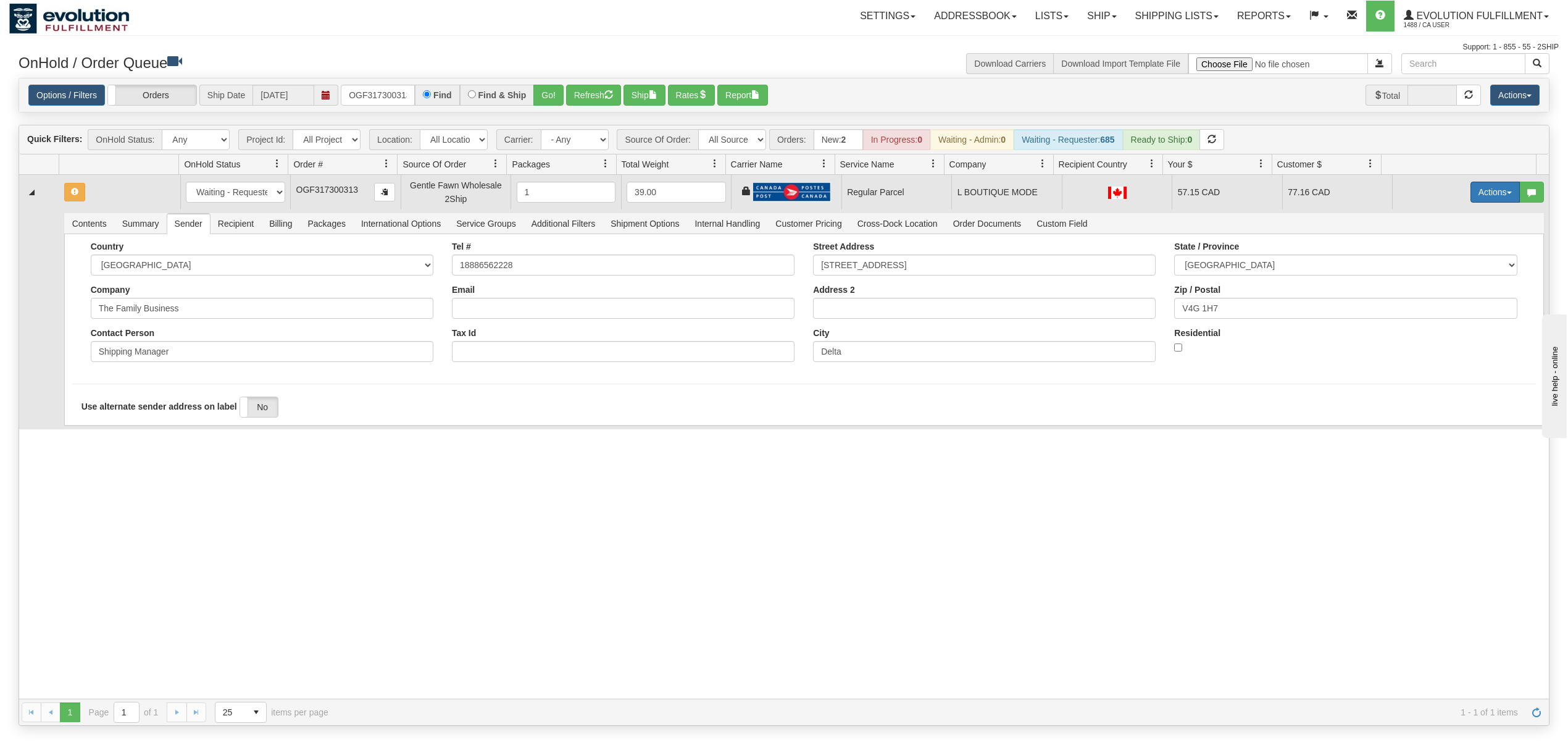
click at [1487, 196] on button "Actions" at bounding box center [1496, 191] width 50 height 21
click at [1451, 250] on span "Rate All Services" at bounding box center [1470, 248] width 74 height 10
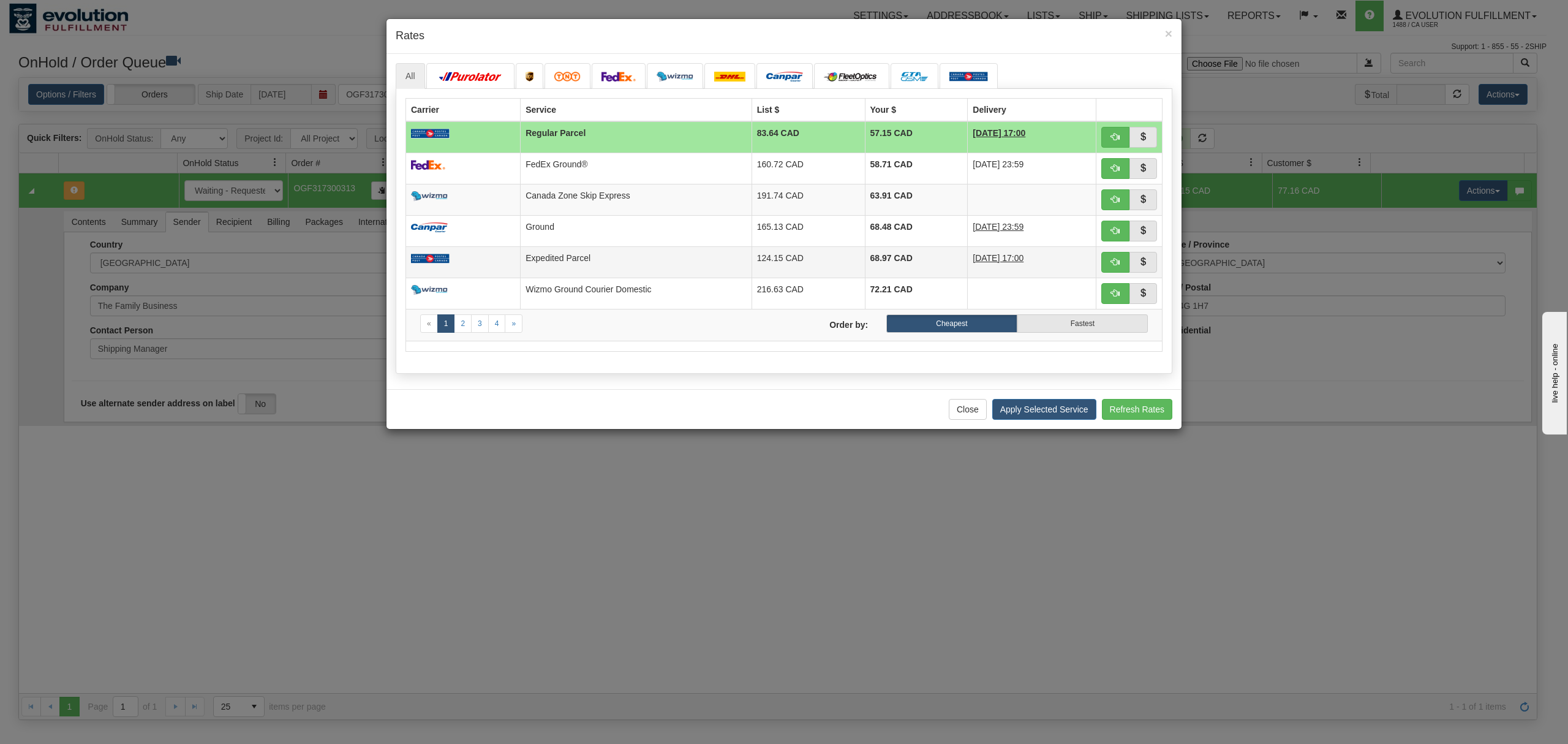
drag, startPoint x: 682, startPoint y: 250, endPoint x: 706, endPoint y: 262, distance: 26.8
click at [682, 250] on td "Expedited Parcel" at bounding box center [636, 262] width 231 height 31
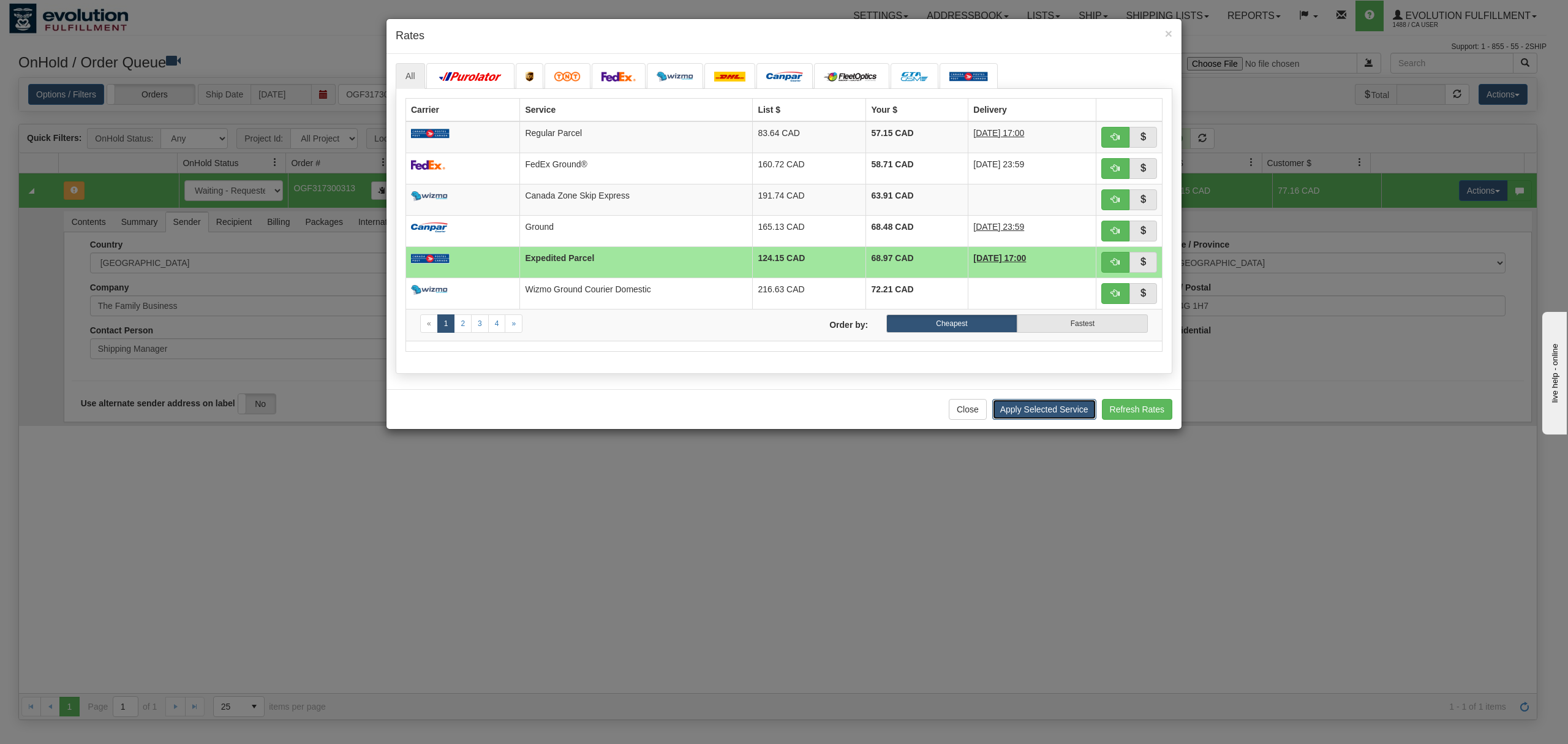
click at [1023, 415] on button "Apply Selected Service" at bounding box center [1044, 409] width 104 height 21
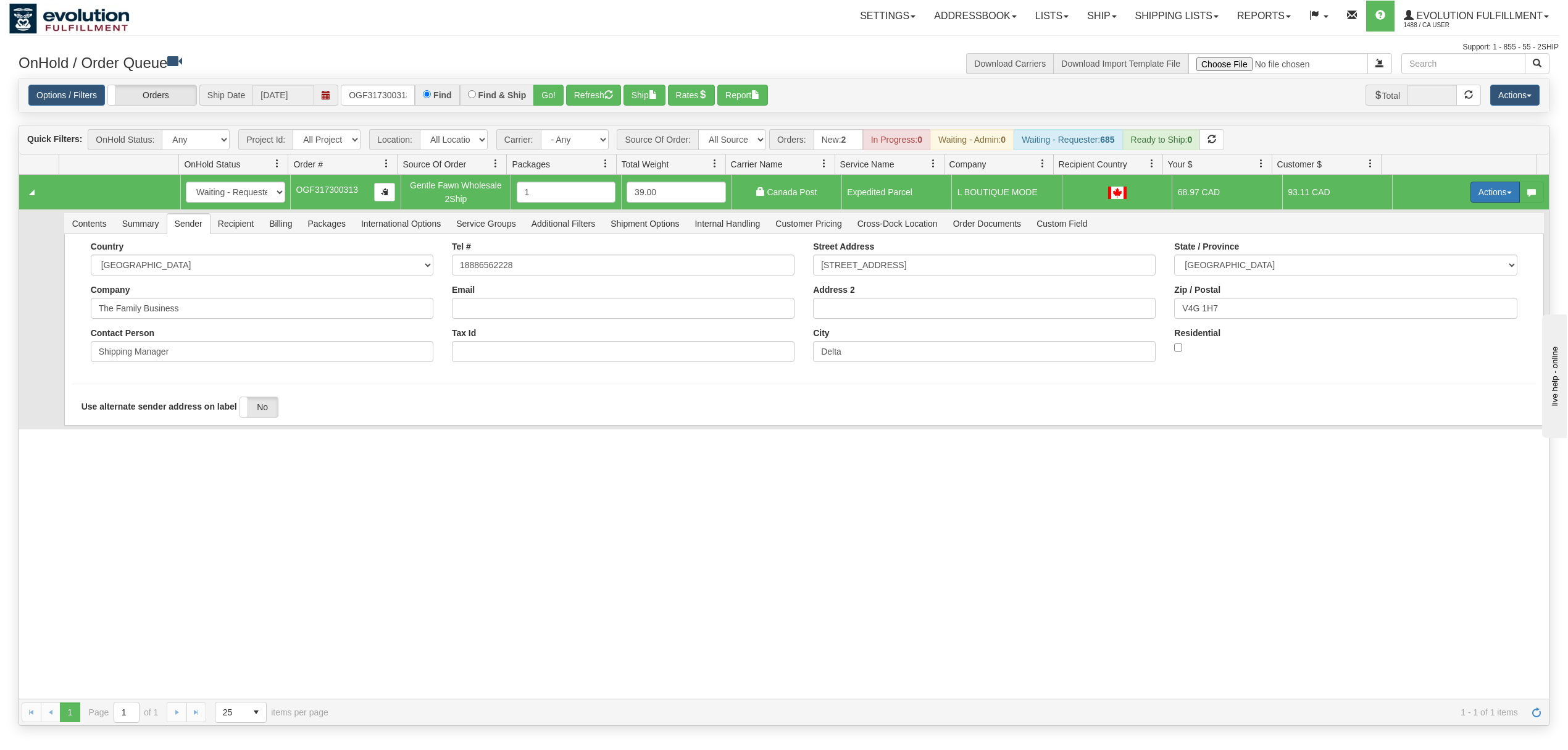
click at [1488, 193] on button "Actions" at bounding box center [1496, 191] width 50 height 21
click at [1433, 268] on span "Ship" at bounding box center [1446, 264] width 26 height 10
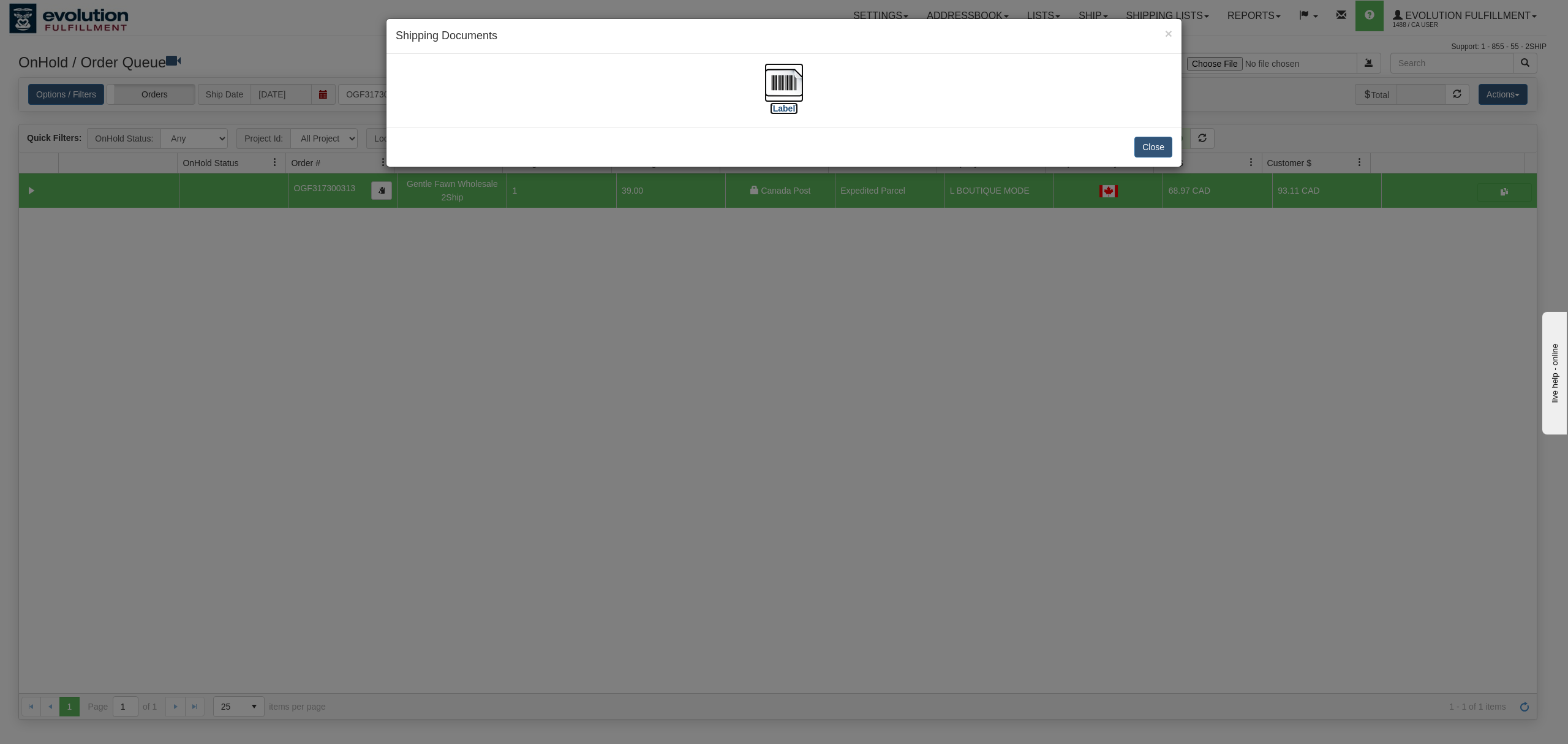
click at [790, 86] on img at bounding box center [784, 83] width 39 height 39
click at [1141, 159] on div "Close" at bounding box center [783, 146] width 795 height 40
click at [1148, 152] on button "Close" at bounding box center [1152, 146] width 38 height 21
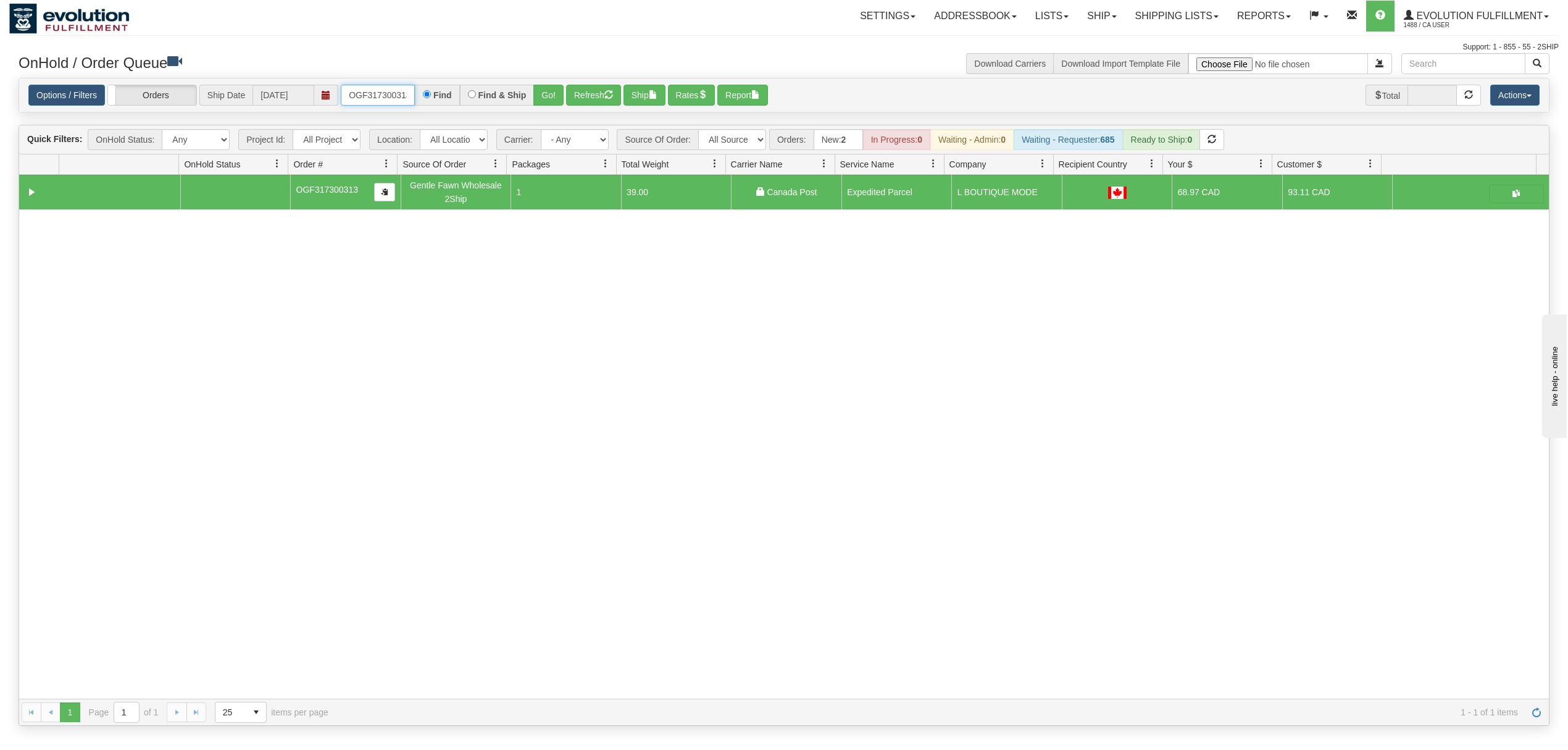
click at [380, 99] on input "OGF317300313" at bounding box center [377, 94] width 74 height 21
click at [554, 91] on button "Go!" at bounding box center [549, 94] width 31 height 21
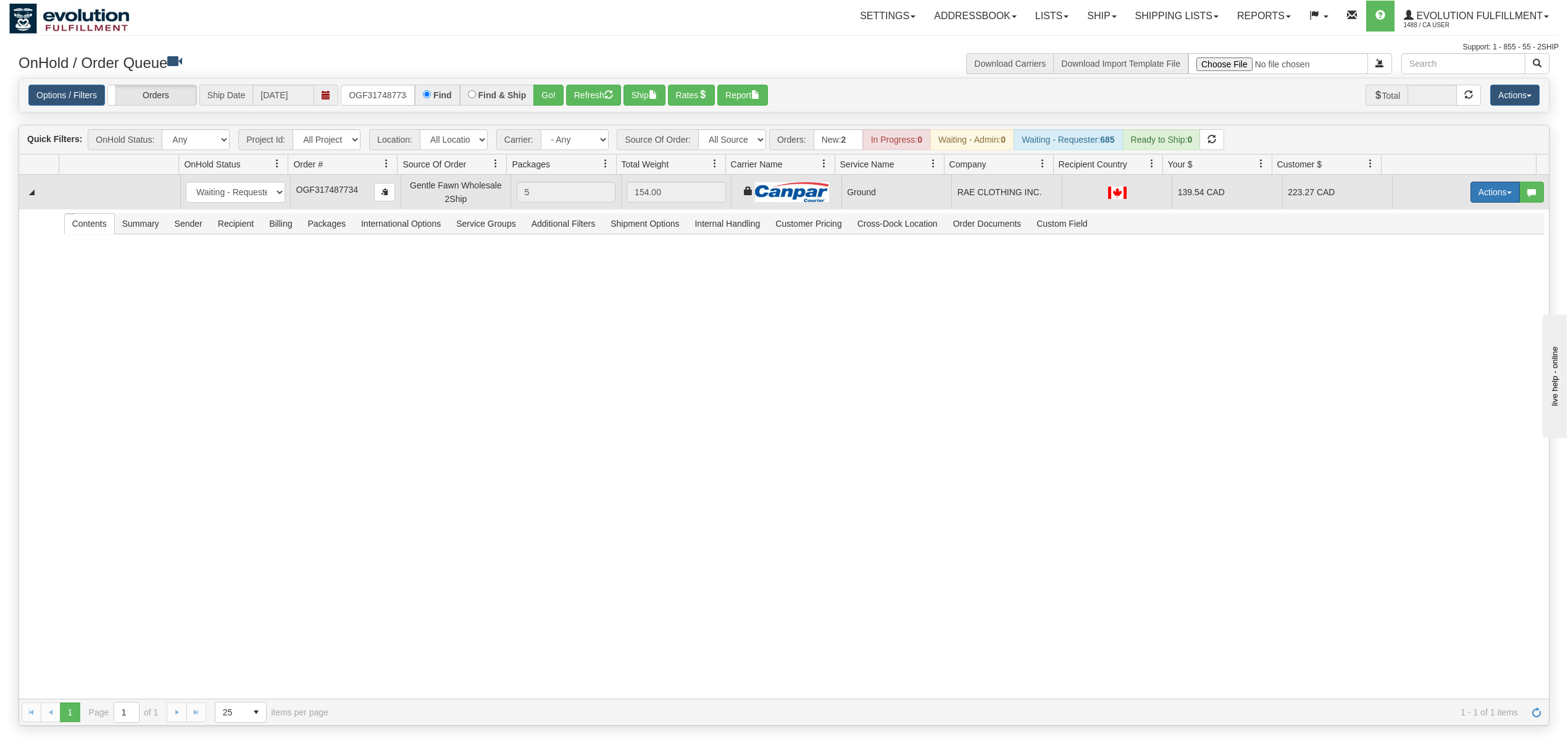
click at [1475, 193] on button "Actions" at bounding box center [1496, 191] width 50 height 21
click at [1441, 267] on span "Ship" at bounding box center [1446, 264] width 26 height 10
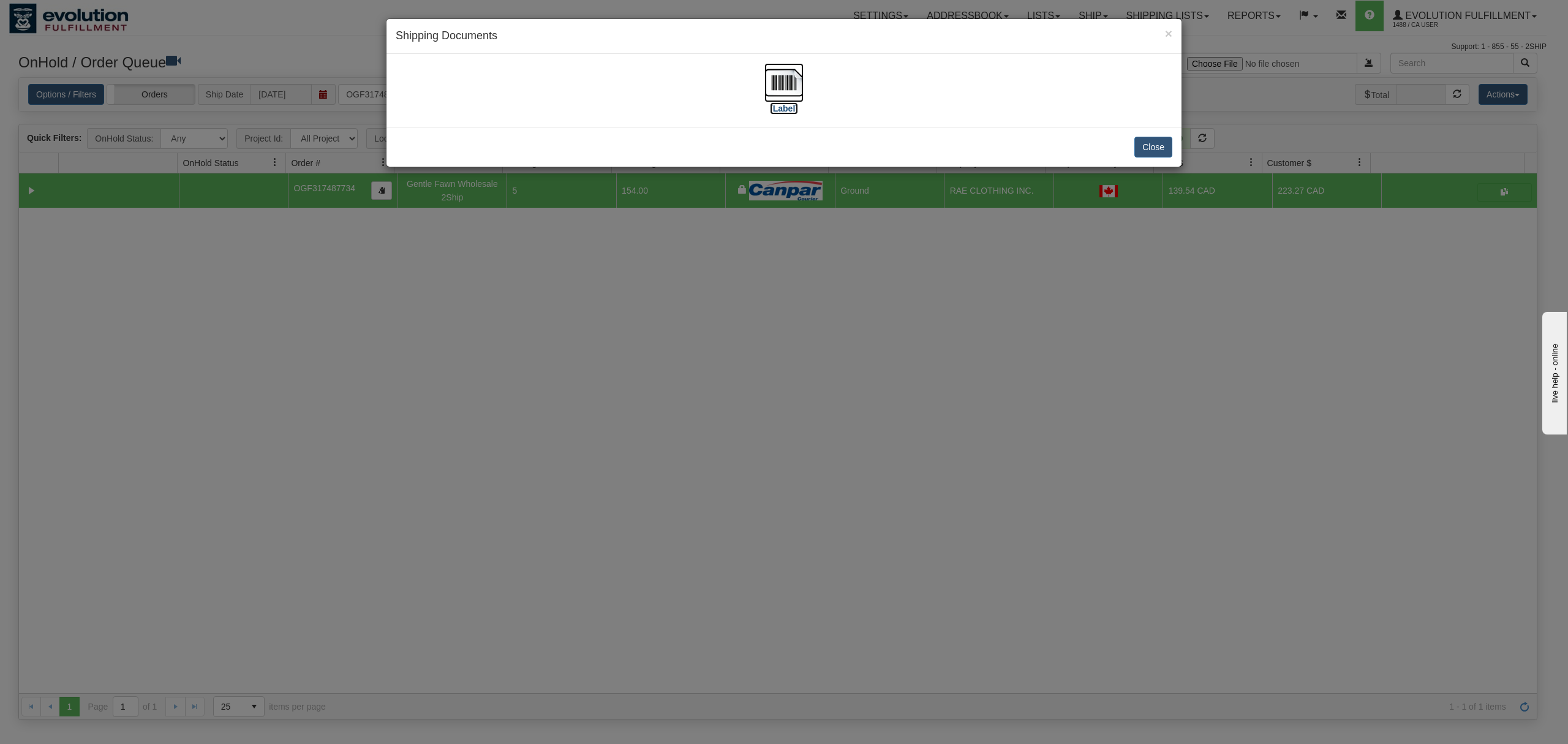
click at [798, 75] on img at bounding box center [784, 83] width 39 height 39
click at [1151, 138] on button "Close" at bounding box center [1152, 146] width 38 height 21
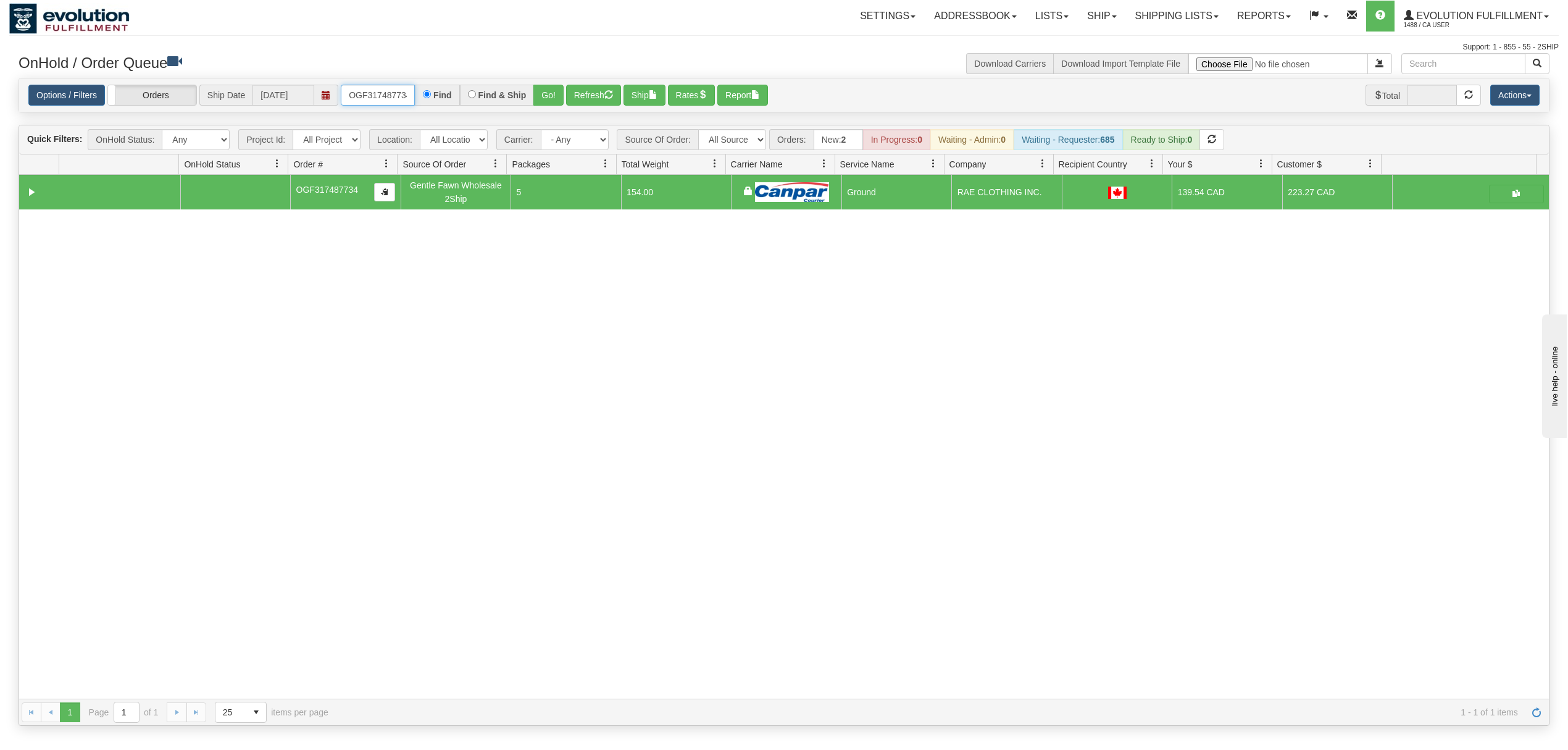
click at [391, 92] on input "OGF317487734" at bounding box center [377, 94] width 74 height 21
type input "OGF317350506"
click at [556, 99] on button "Go!" at bounding box center [549, 94] width 31 height 21
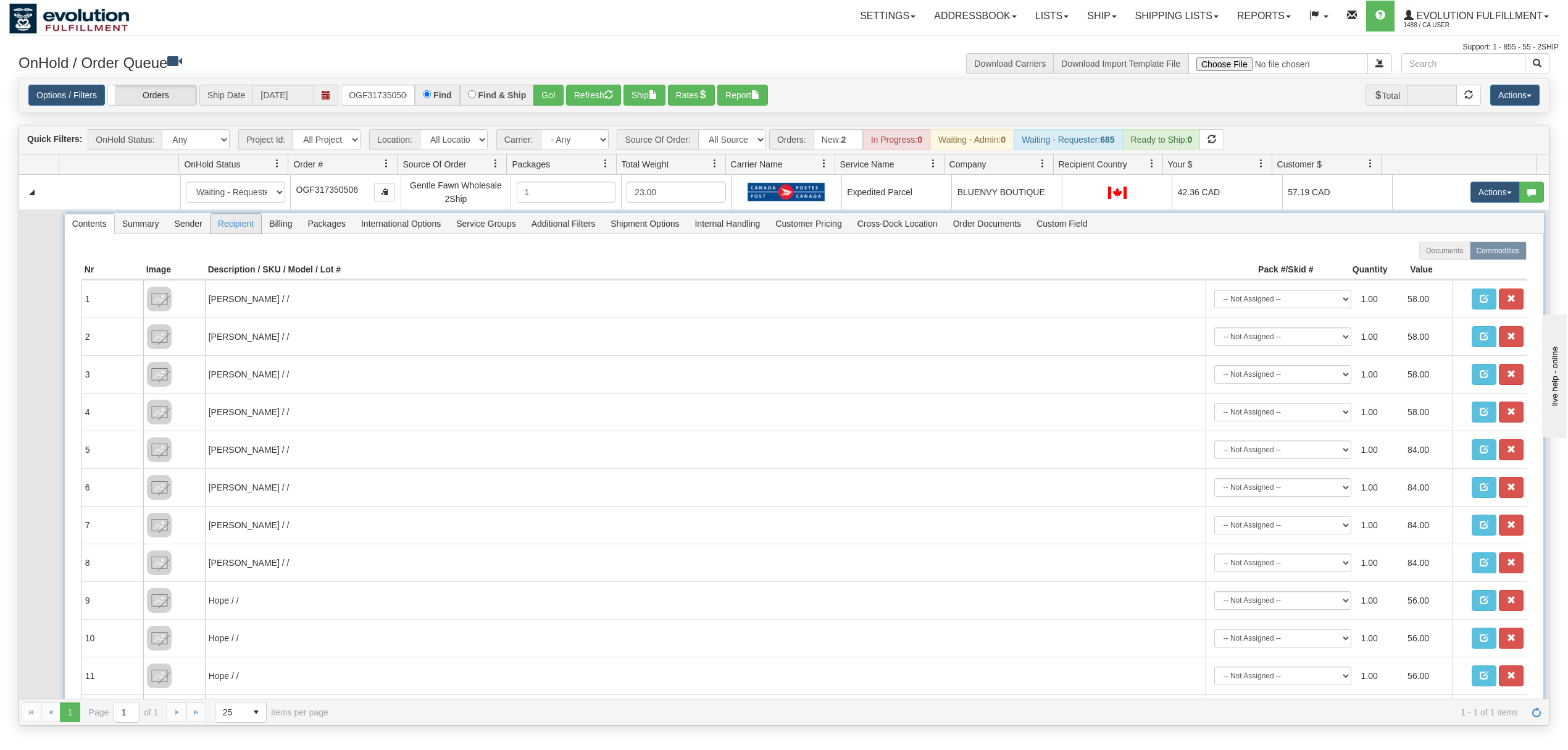
click at [240, 227] on span "Recipient" at bounding box center [236, 224] width 51 height 20
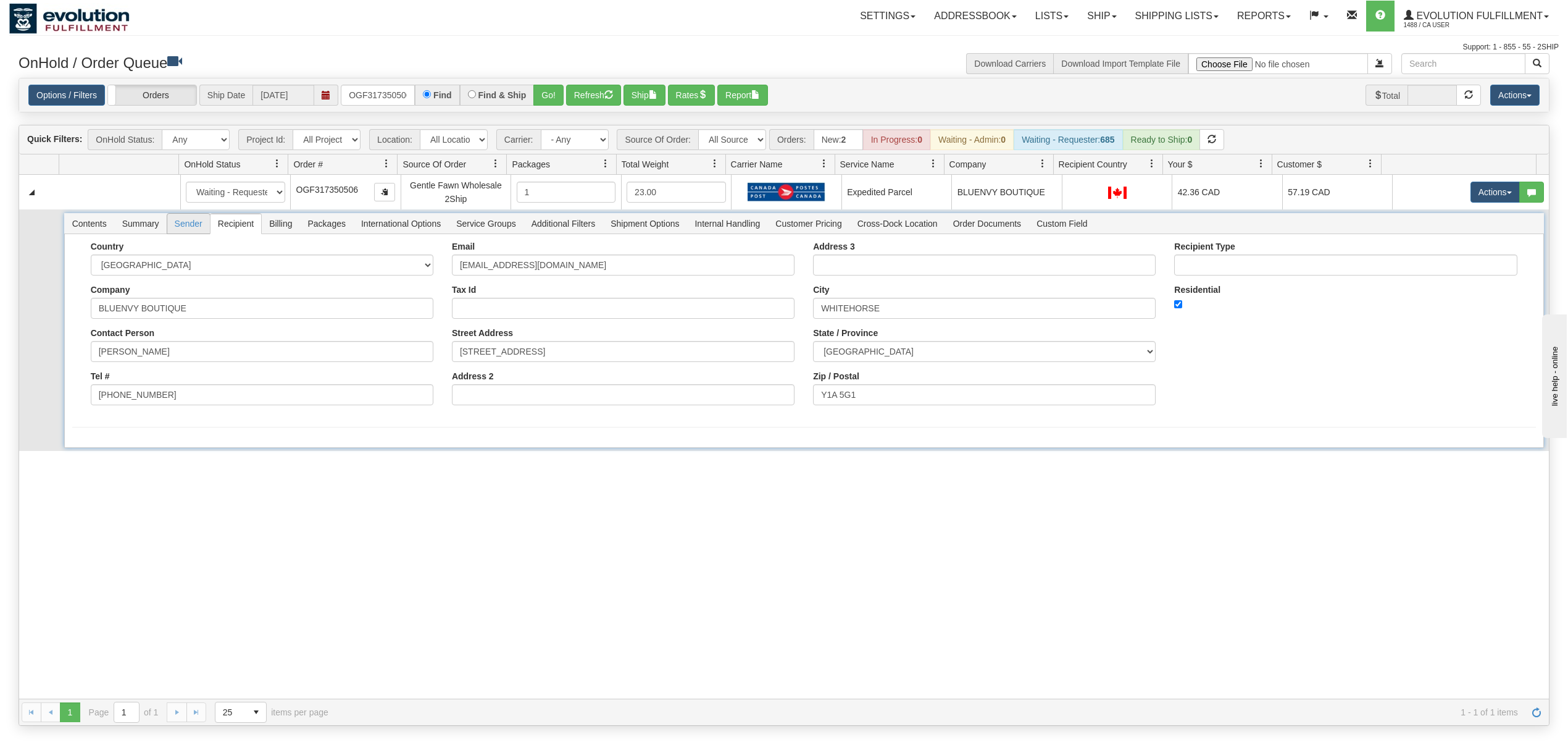
click at [179, 227] on span "Sender" at bounding box center [188, 224] width 43 height 20
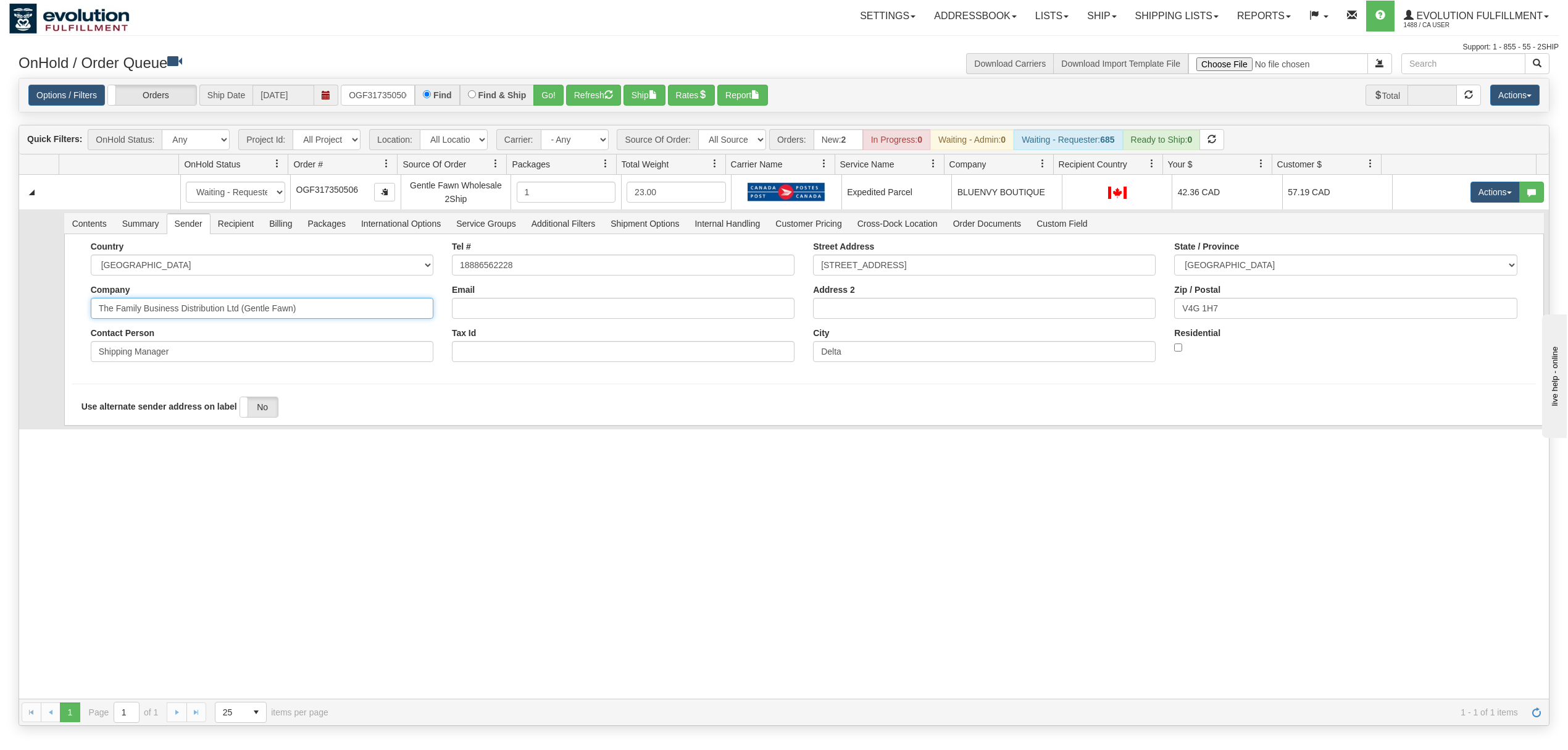
drag, startPoint x: 329, startPoint y: 314, endPoint x: 178, endPoint y: 339, distance: 153.1
click at [178, 339] on div "Country [GEOGRAPHIC_DATA] [GEOGRAPHIC_DATA] [GEOGRAPHIC_DATA] [GEOGRAPHIC_DATA]…" at bounding box center [261, 306] width 362 height 130
type input "The Family Business"
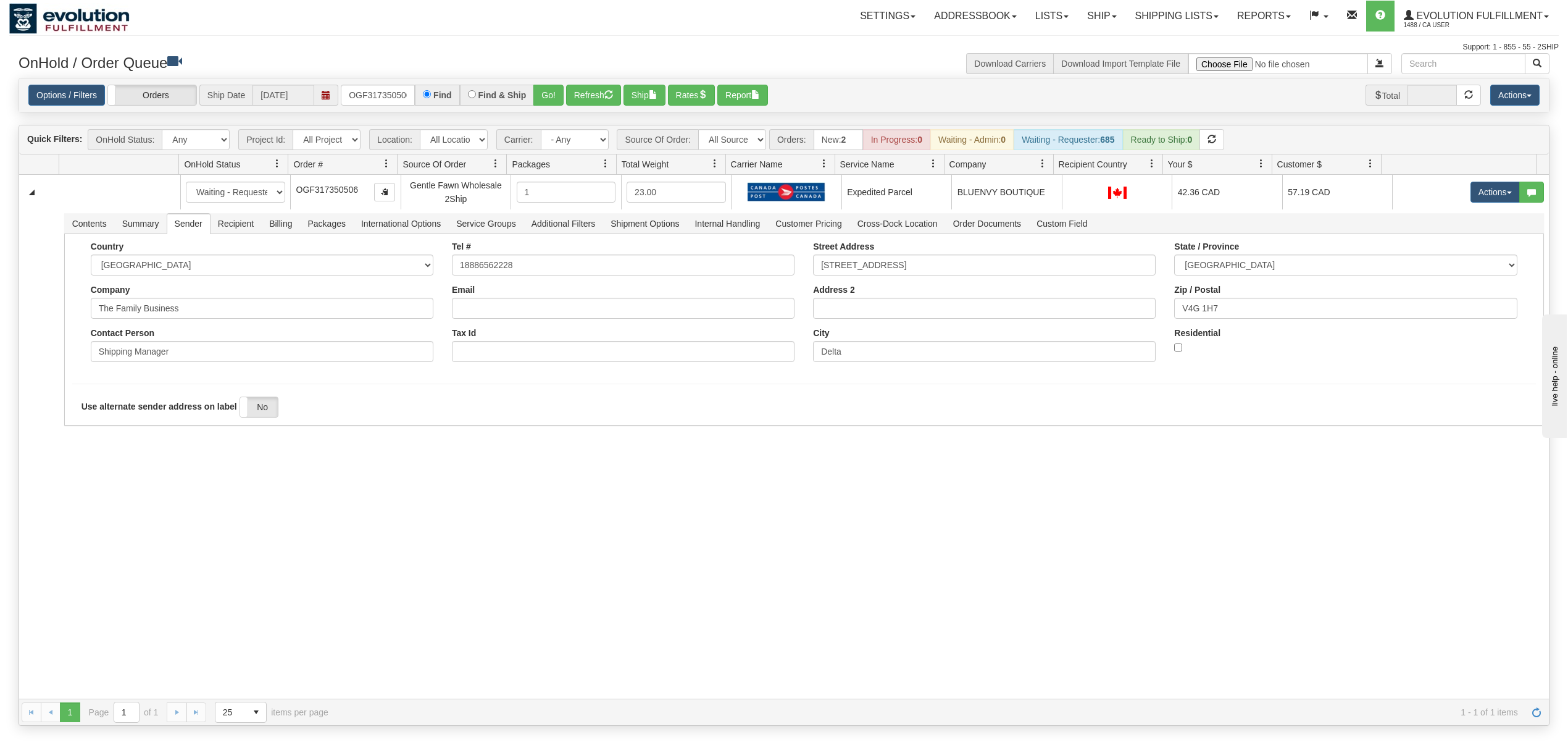
drag, startPoint x: 142, startPoint y: 544, endPoint x: 134, endPoint y: 537, distance: 10.6
click at [142, 545] on div "31550702 EVOLUTION V3 90898698 90962212 New In Progress Waiting - Admin Waiting…" at bounding box center [784, 436] width 1530 height 524
click at [82, 426] on button "Save" at bounding box center [90, 427] width 36 height 21
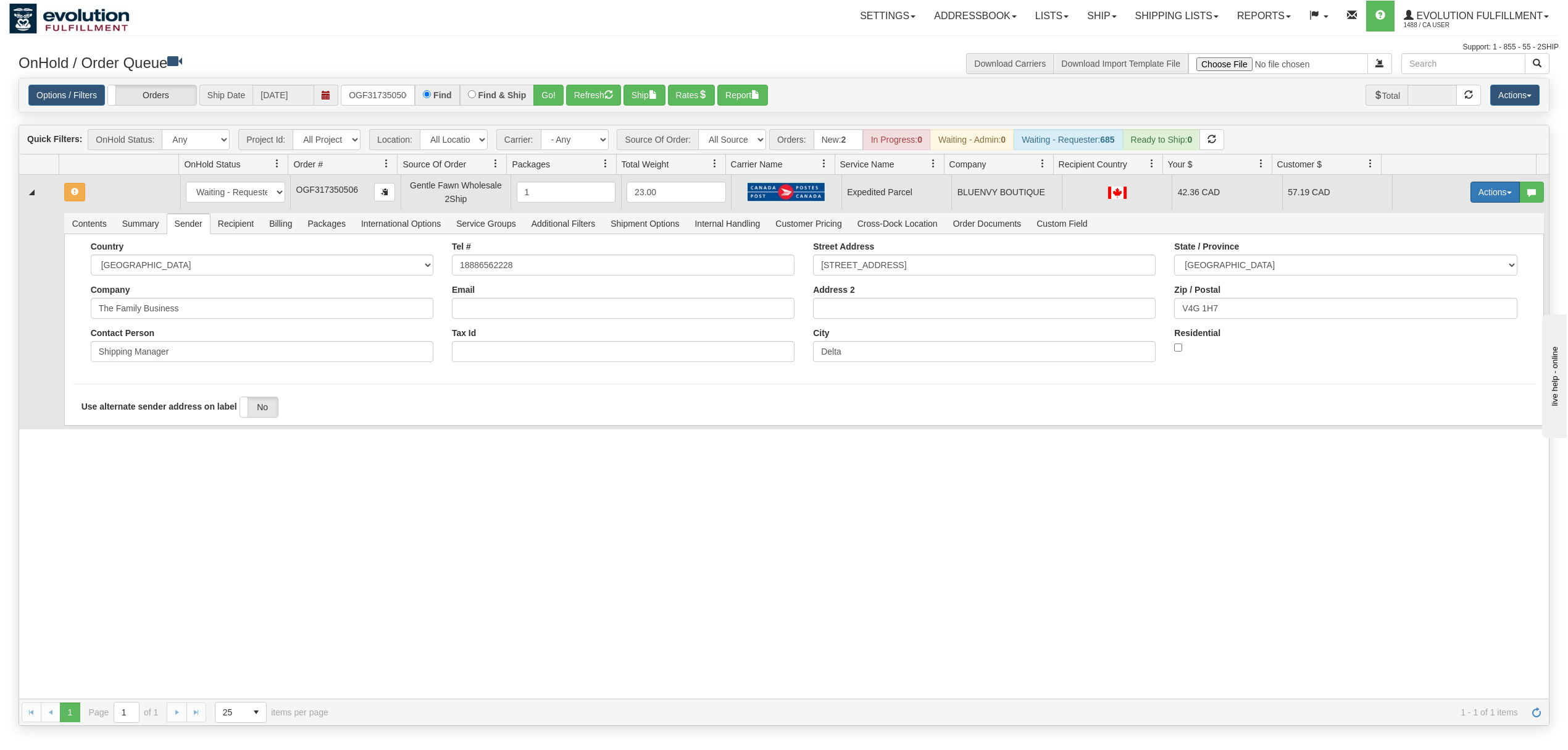
click at [1483, 197] on button "Actions" at bounding box center [1496, 191] width 50 height 21
click at [1433, 265] on span "Ship" at bounding box center [1446, 264] width 26 height 10
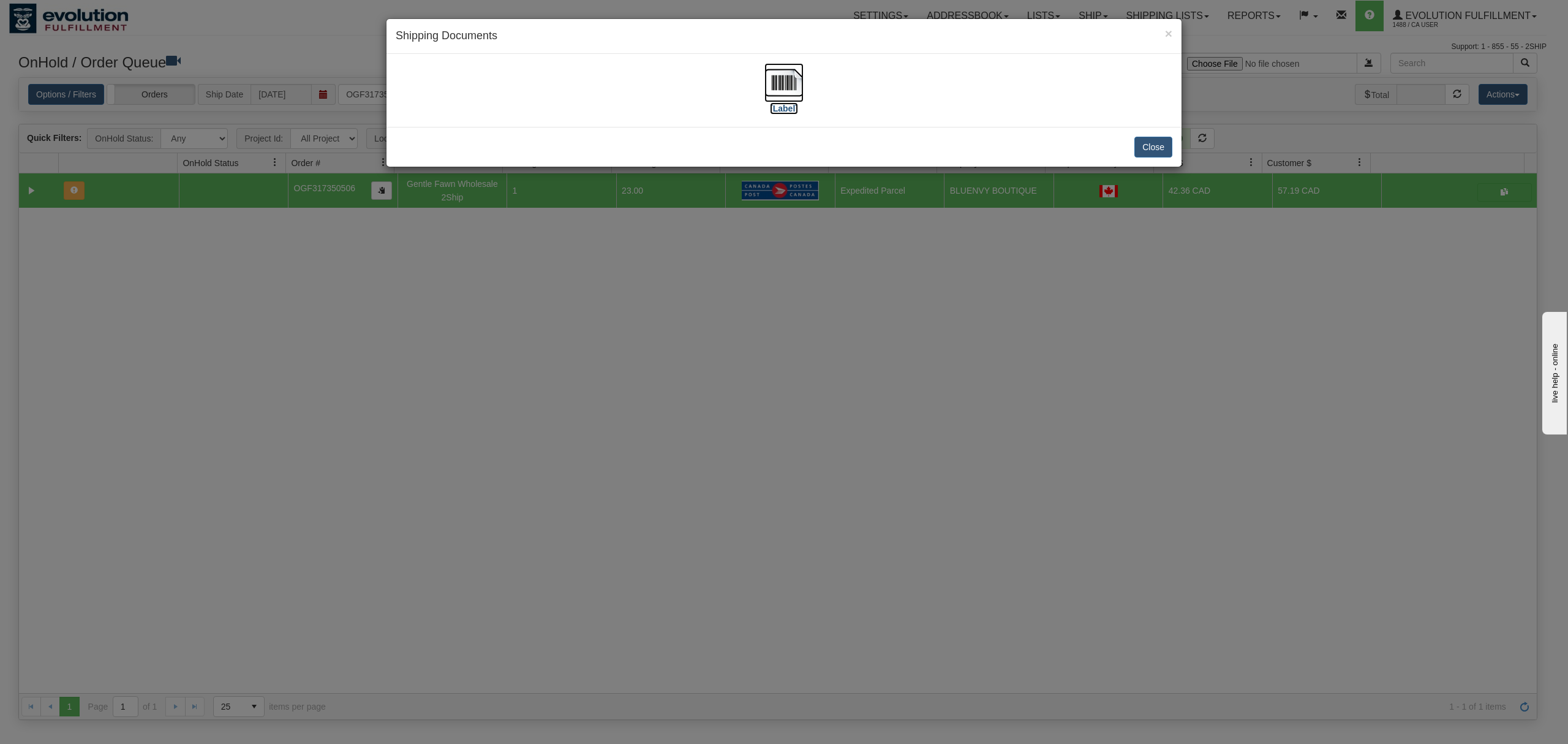
click at [774, 76] on img at bounding box center [784, 83] width 39 height 39
click at [1163, 141] on button "Close" at bounding box center [1152, 146] width 38 height 21
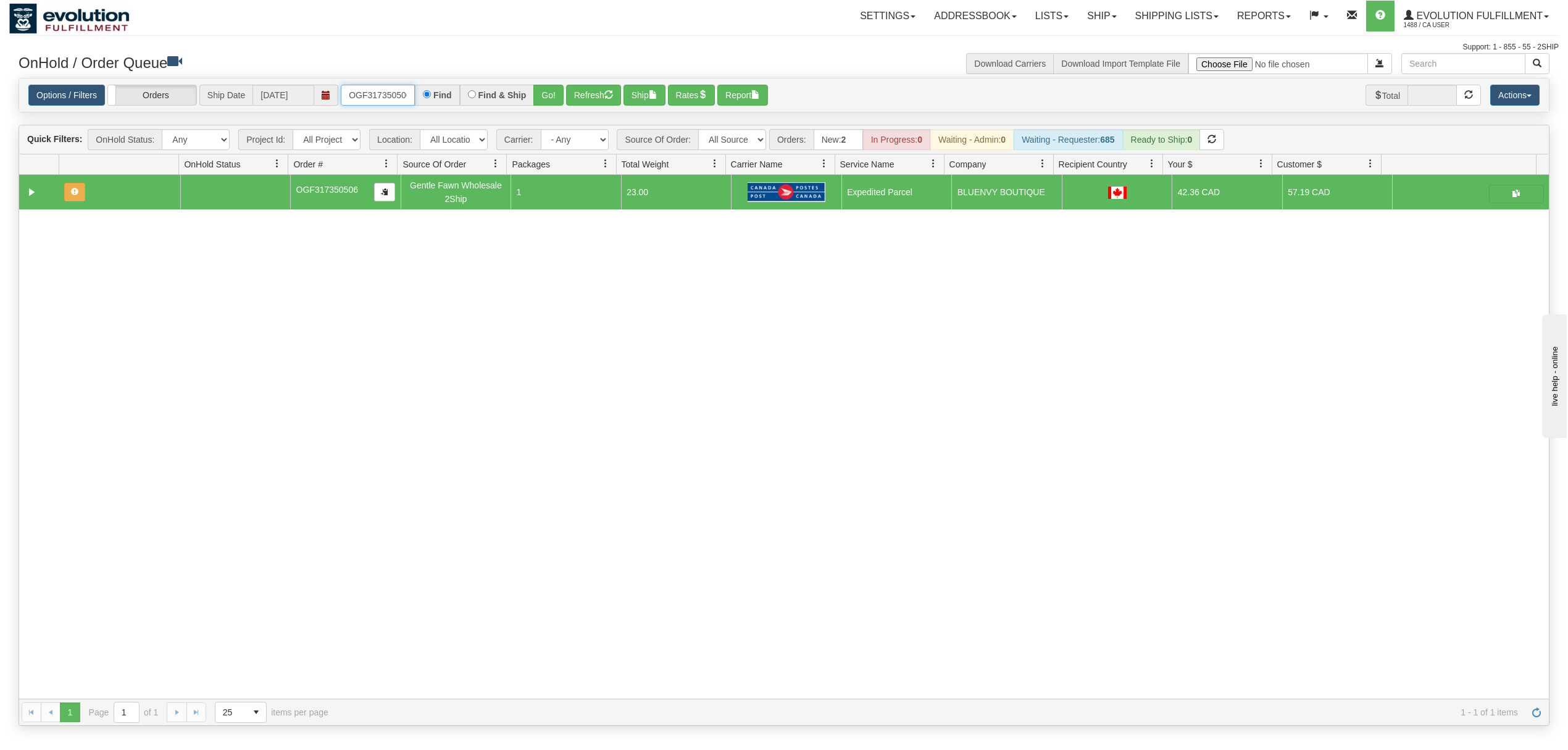
click at [398, 99] on input "OGF317350506" at bounding box center [377, 94] width 74 height 21
type input "OGF317491342"
click at [544, 93] on button "Go!" at bounding box center [549, 94] width 31 height 21
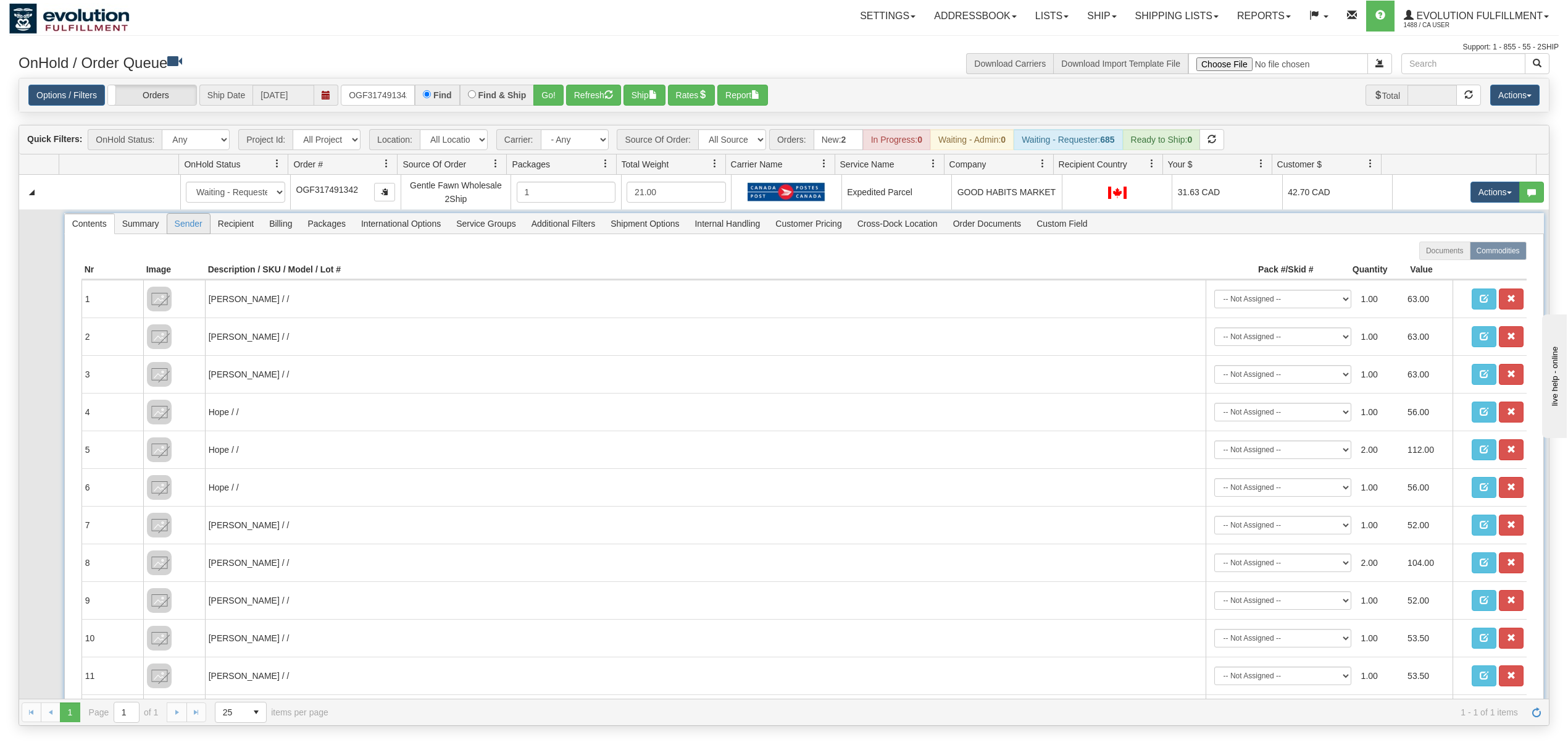
click at [184, 228] on span "Sender" at bounding box center [188, 224] width 43 height 20
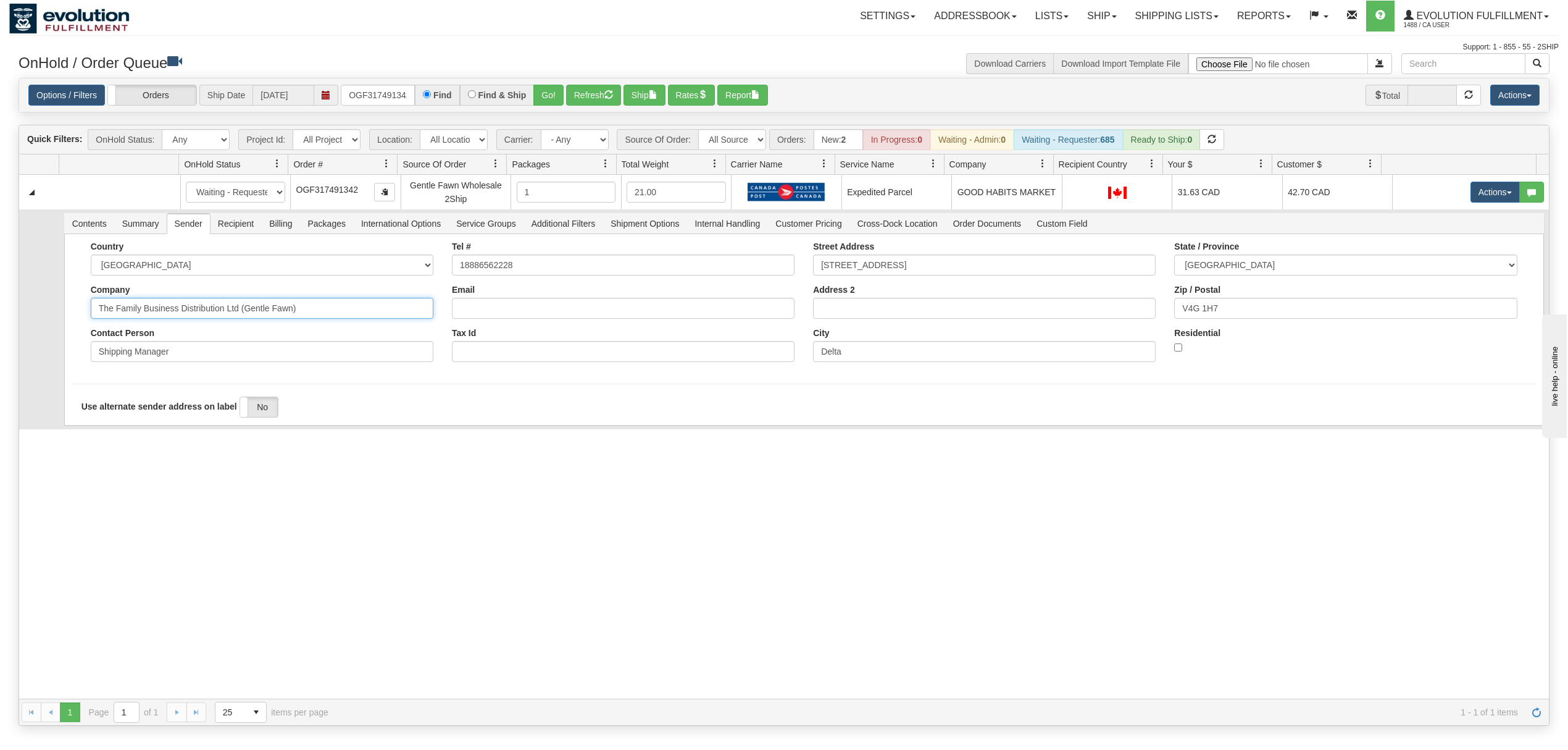
drag, startPoint x: 316, startPoint y: 310, endPoint x: 176, endPoint y: 334, distance: 142.0
click at [176, 334] on div "Country [GEOGRAPHIC_DATA] [GEOGRAPHIC_DATA] [GEOGRAPHIC_DATA] [GEOGRAPHIC_DATA]…" at bounding box center [261, 306] width 362 height 130
click at [301, 325] on div "Country [GEOGRAPHIC_DATA] [GEOGRAPHIC_DATA] [GEOGRAPHIC_DATA] [GEOGRAPHIC_DATA]…" at bounding box center [261, 306] width 362 height 130
drag, startPoint x: 309, startPoint y: 317, endPoint x: 178, endPoint y: 337, distance: 132.5
click at [178, 337] on div "Country [GEOGRAPHIC_DATA] [GEOGRAPHIC_DATA] [GEOGRAPHIC_DATA] [GEOGRAPHIC_DATA]…" at bounding box center [261, 306] width 362 height 130
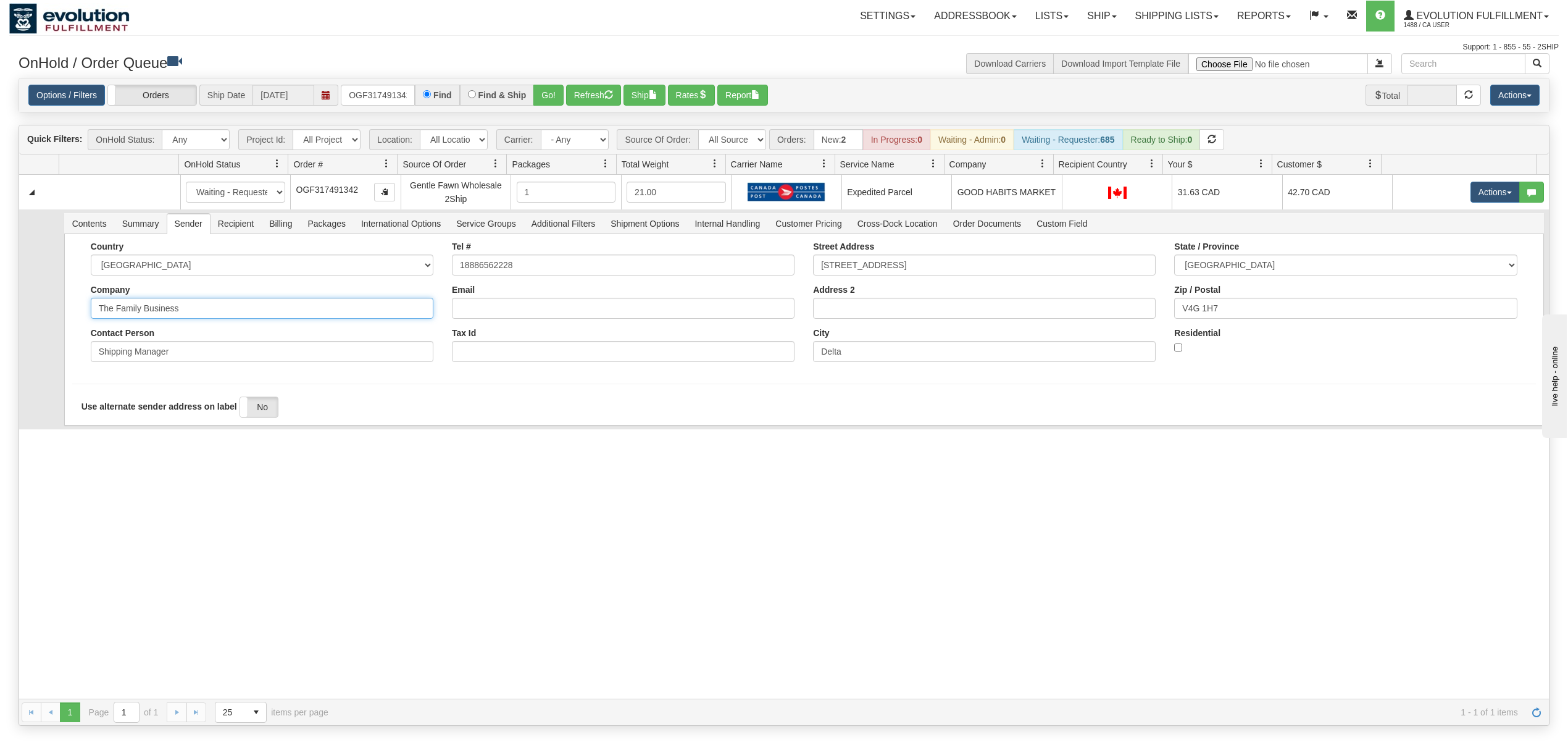
type input "The Family Business"
click at [159, 450] on div "31545815 EVOLUTION V3 90888212 90961296 New In Progress Waiting - Admin Waiting…" at bounding box center [784, 436] width 1530 height 524
click at [97, 430] on button "Save" at bounding box center [90, 427] width 36 height 21
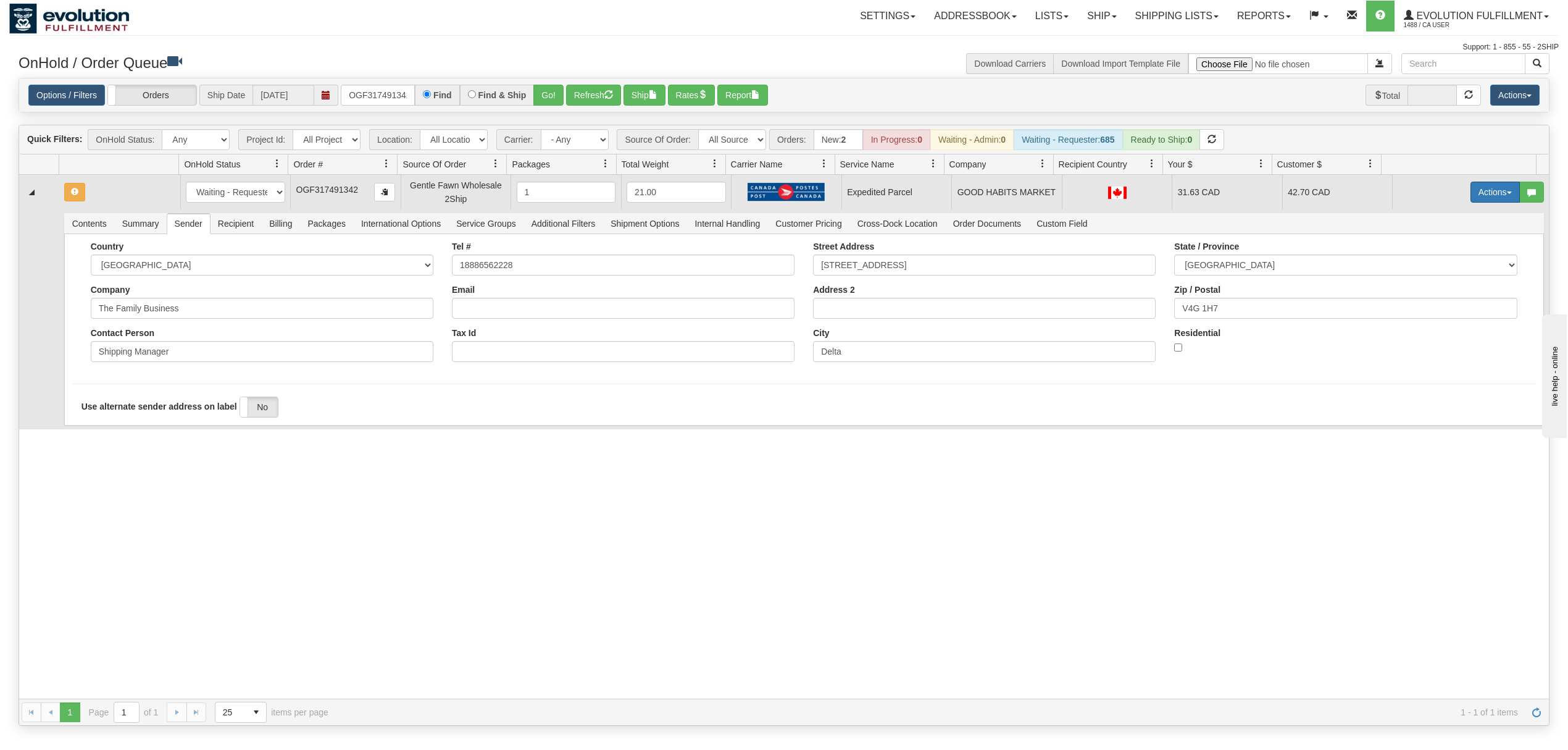
click at [1476, 191] on button "Actions" at bounding box center [1496, 191] width 50 height 21
click at [1436, 261] on span "Ship" at bounding box center [1446, 264] width 26 height 10
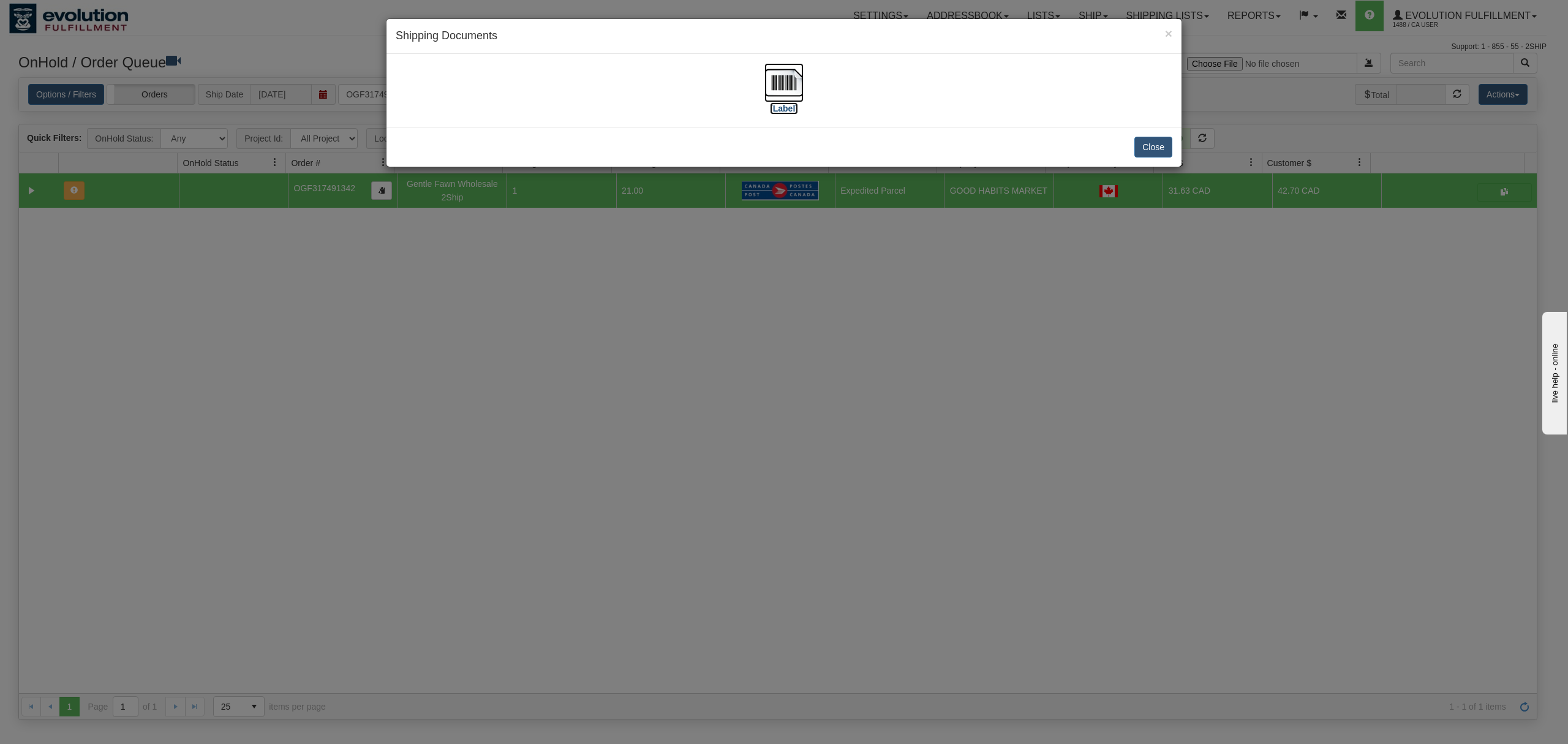
click at [794, 74] on img at bounding box center [784, 83] width 39 height 39
drag, startPoint x: 1146, startPoint y: 153, endPoint x: 1126, endPoint y: 150, distance: 20.2
click at [1147, 153] on button "Close" at bounding box center [1152, 146] width 38 height 21
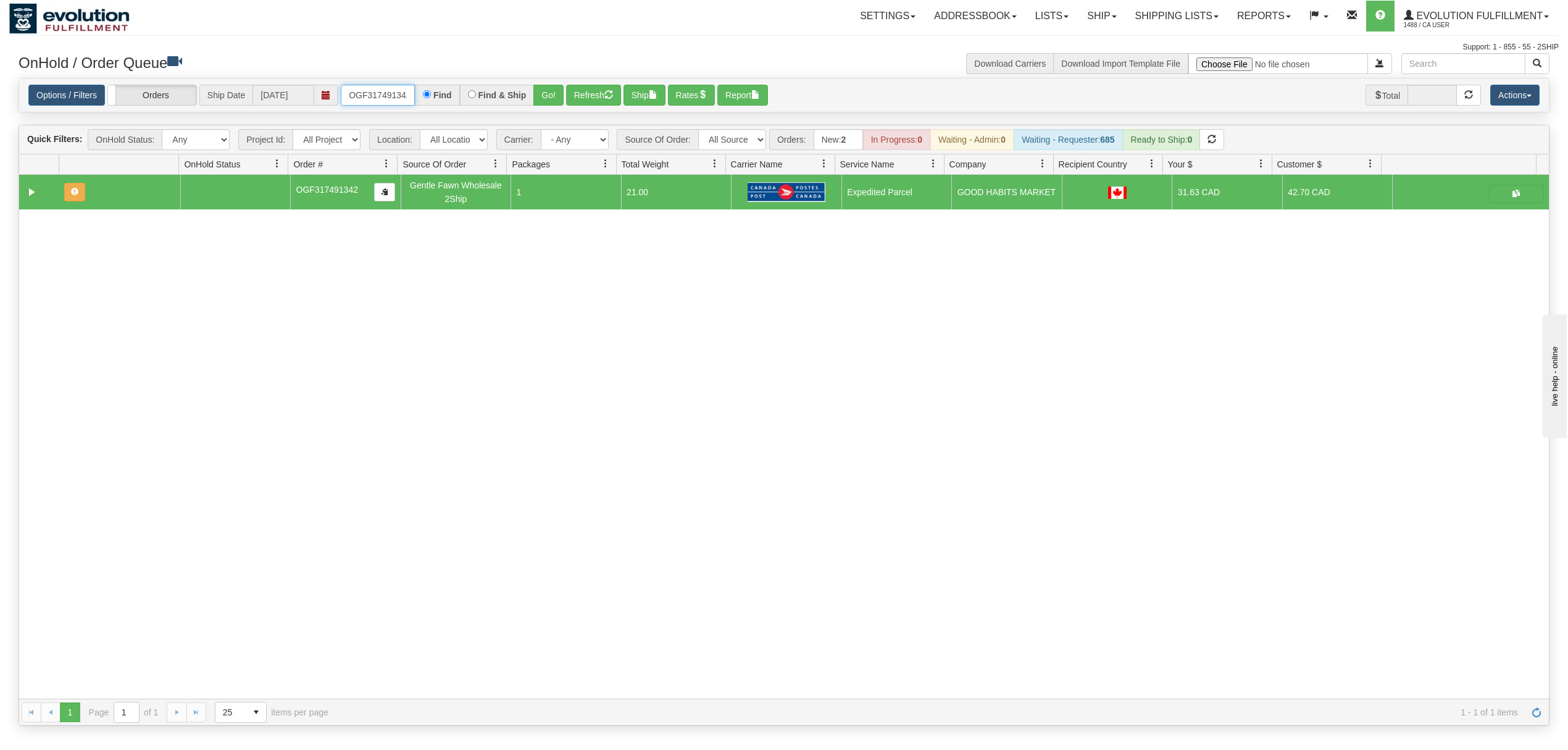
click at [383, 94] on input "OGF317491342" at bounding box center [377, 94] width 74 height 21
type input "OGF317286633"
click at [550, 97] on button "Go!" at bounding box center [549, 94] width 31 height 21
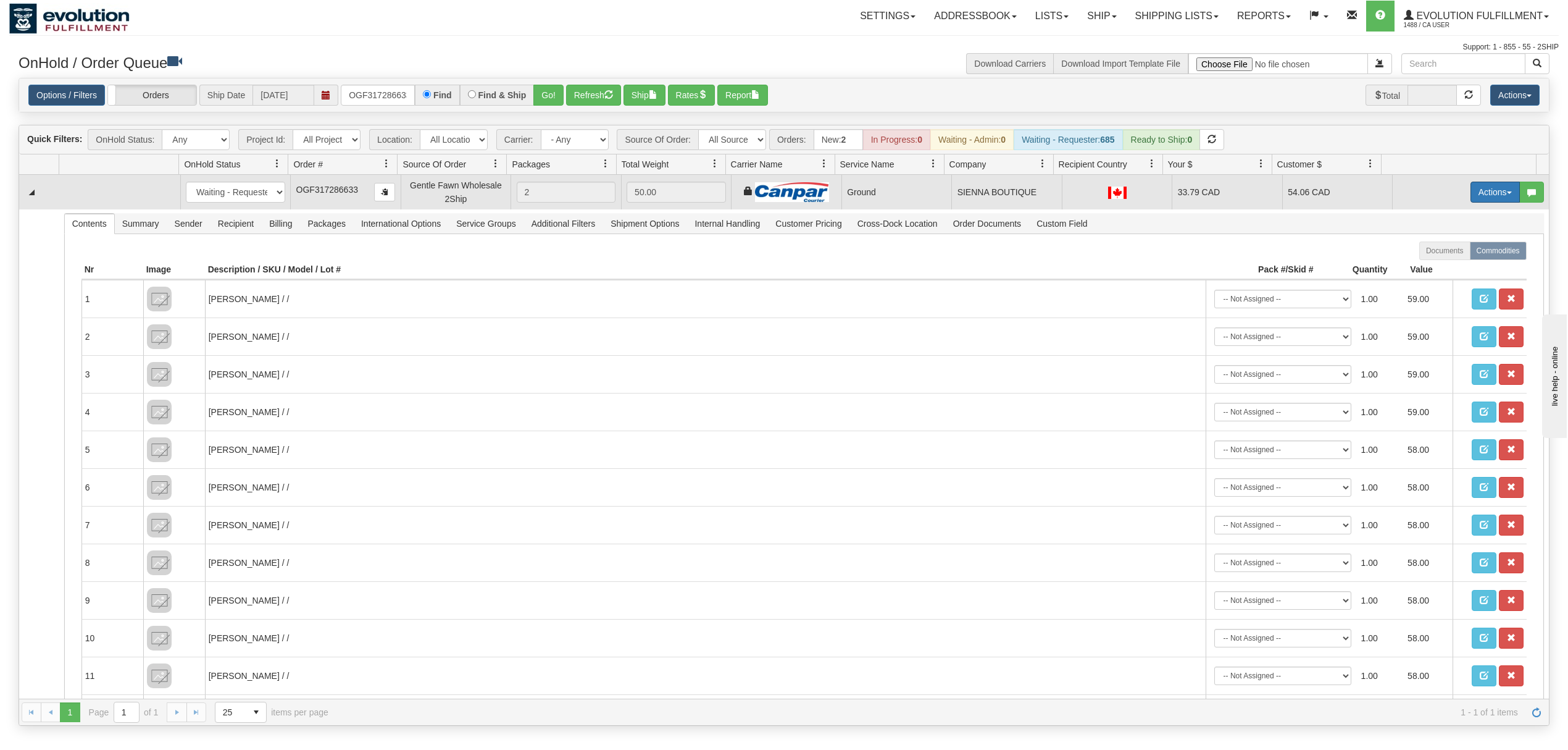
click at [1471, 194] on button "Actions" at bounding box center [1496, 191] width 50 height 21
click at [1433, 266] on span "Ship" at bounding box center [1446, 264] width 26 height 10
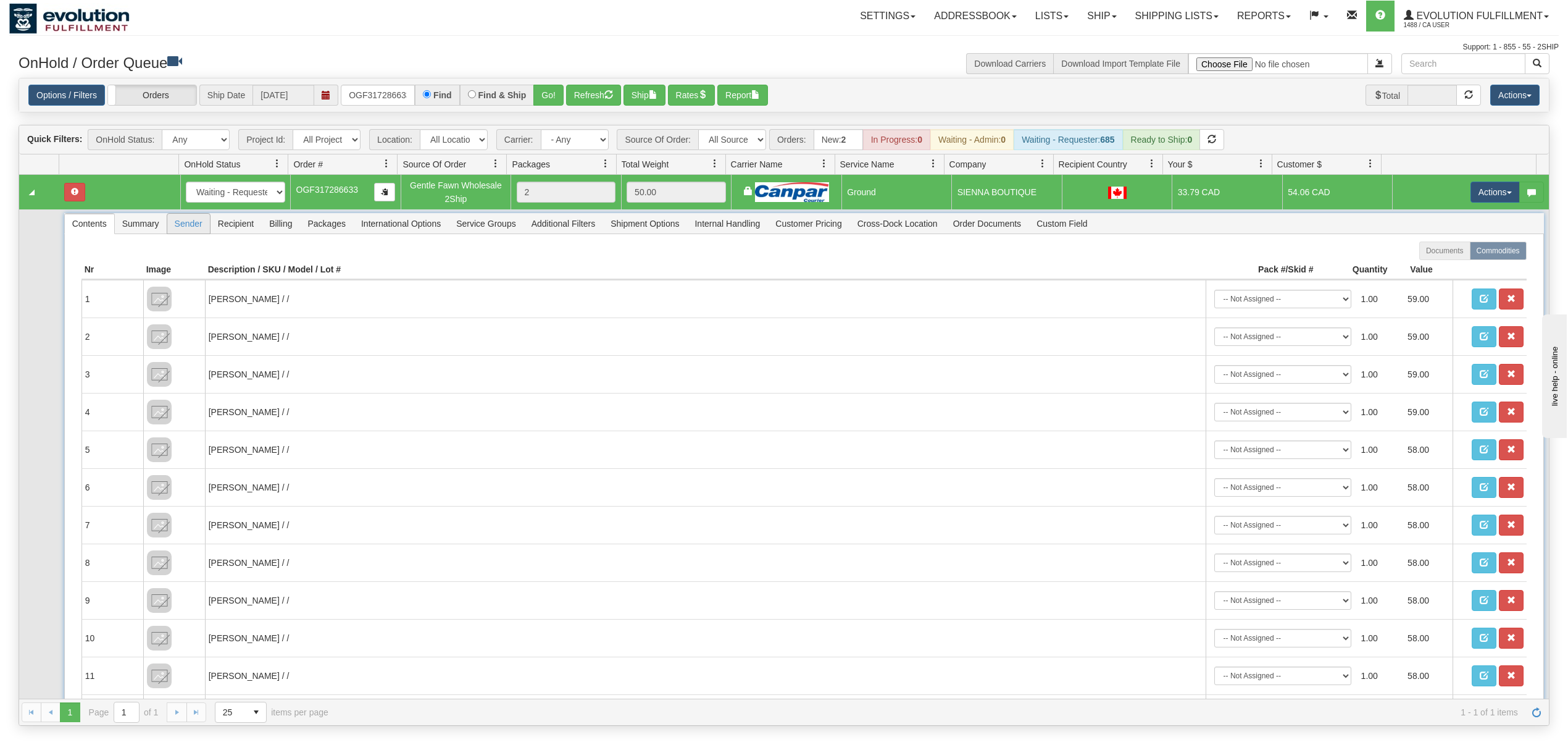
click at [186, 217] on span "Sender" at bounding box center [188, 224] width 43 height 20
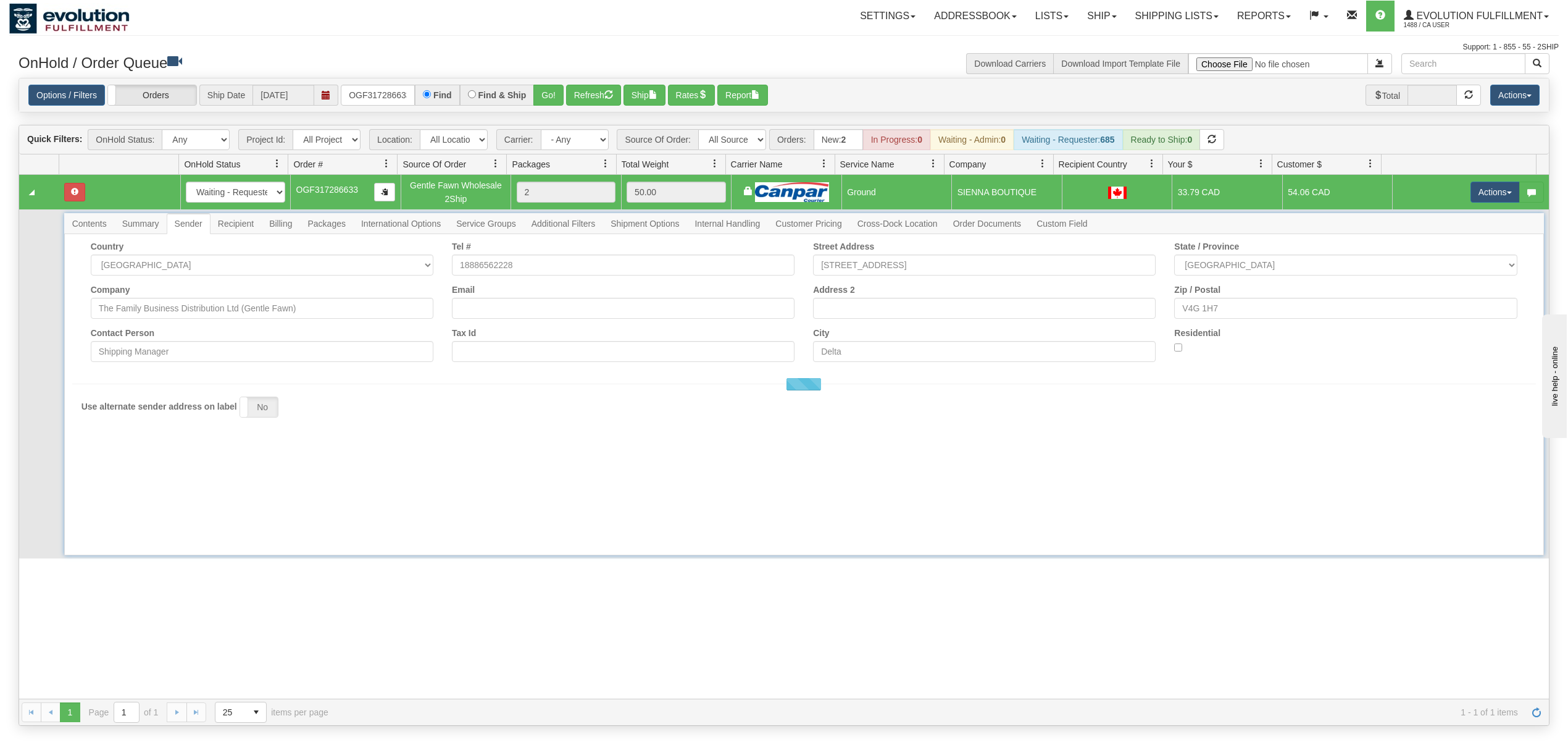
click at [243, 222] on span "Recipient" at bounding box center [236, 224] width 51 height 20
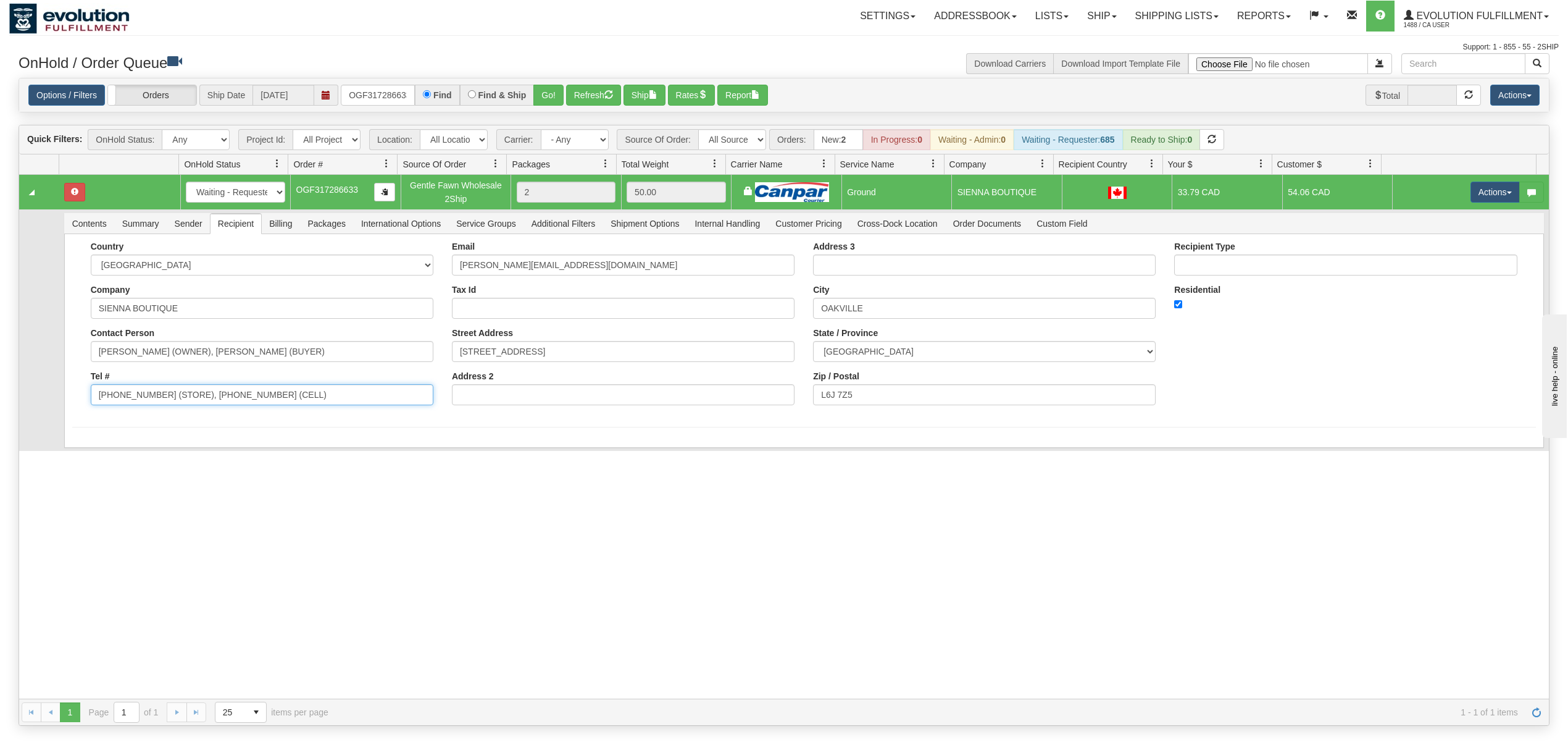
drag, startPoint x: 302, startPoint y: 401, endPoint x: 158, endPoint y: 420, distance: 145.2
click at [158, 420] on form "Country [GEOGRAPHIC_DATA] [GEOGRAPHIC_DATA] [GEOGRAPHIC_DATA] [GEOGRAPHIC_DATA]…" at bounding box center [804, 335] width 1464 height 186
type input "[PHONE_NUMBER]"
drag, startPoint x: 336, startPoint y: 352, endPoint x: 166, endPoint y: 391, distance: 174.4
click at [166, 391] on div "Country [GEOGRAPHIC_DATA] [GEOGRAPHIC_DATA] [GEOGRAPHIC_DATA] [GEOGRAPHIC_DATA]…" at bounding box center [261, 328] width 362 height 173
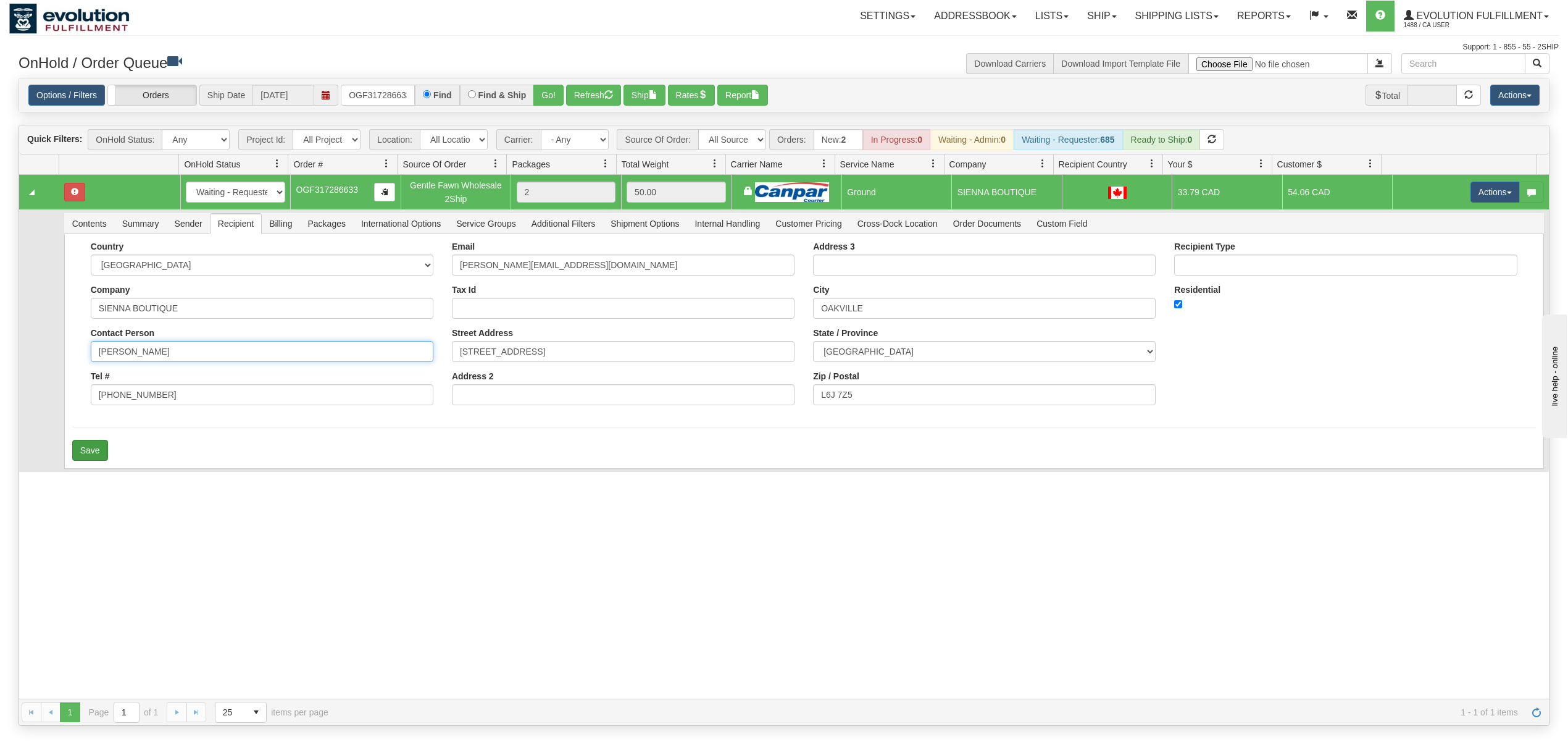
type input "[PERSON_NAME]"
click at [107, 448] on button "Save" at bounding box center [90, 450] width 36 height 21
click at [1475, 198] on button "Actions" at bounding box center [1496, 191] width 50 height 21
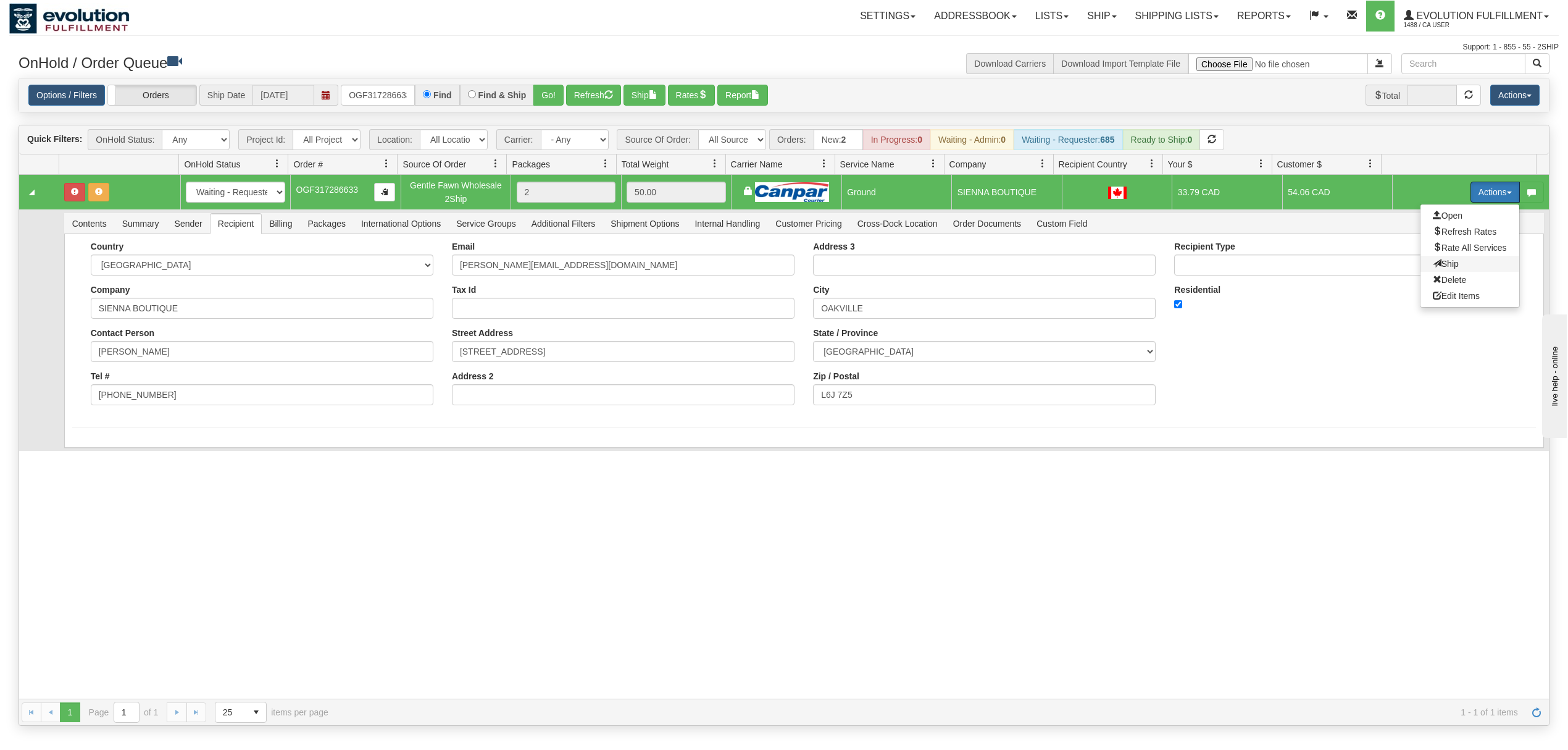
click at [1433, 268] on span "Ship" at bounding box center [1446, 264] width 26 height 10
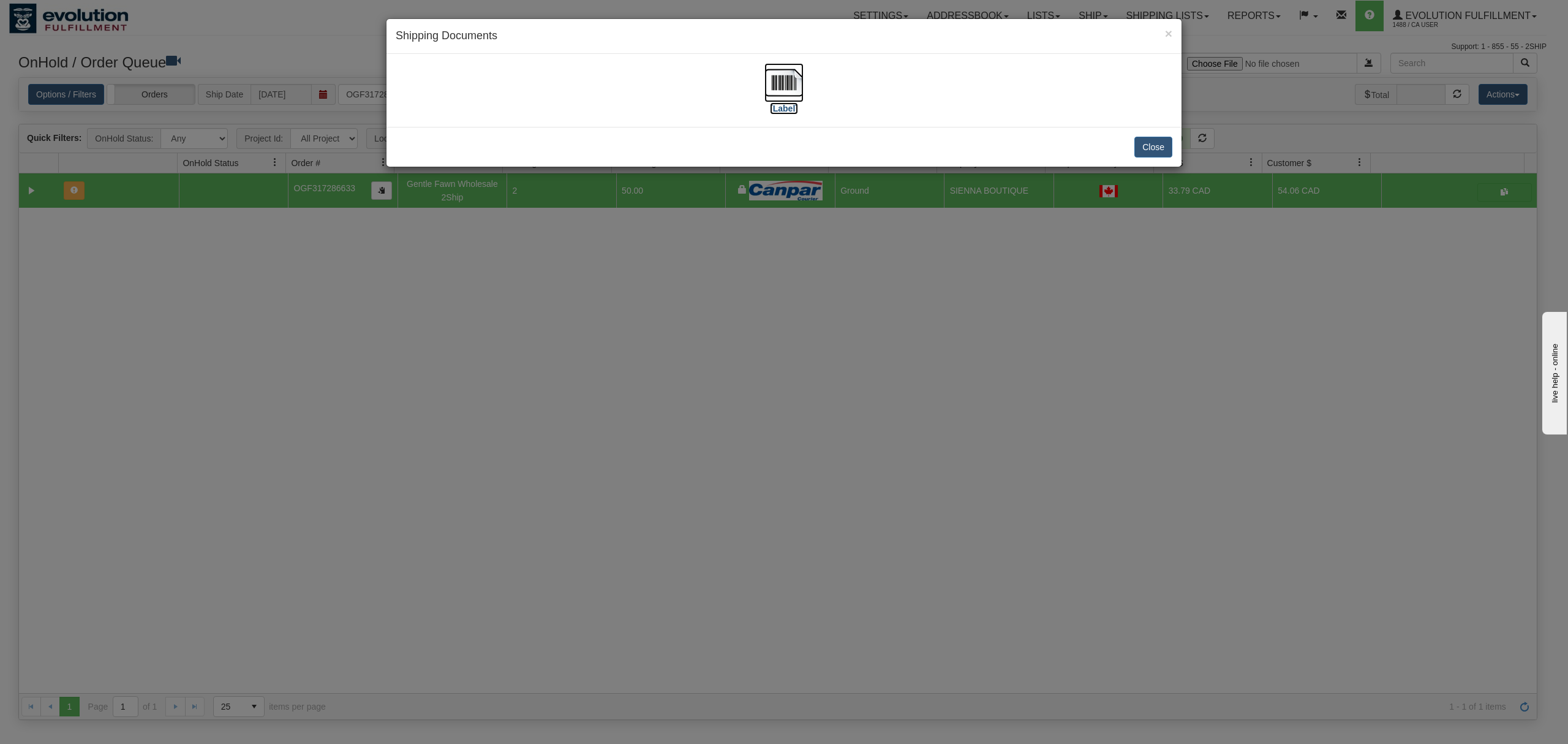
click at [778, 84] on img at bounding box center [784, 83] width 39 height 39
click at [1148, 141] on button "Close" at bounding box center [1152, 146] width 38 height 21
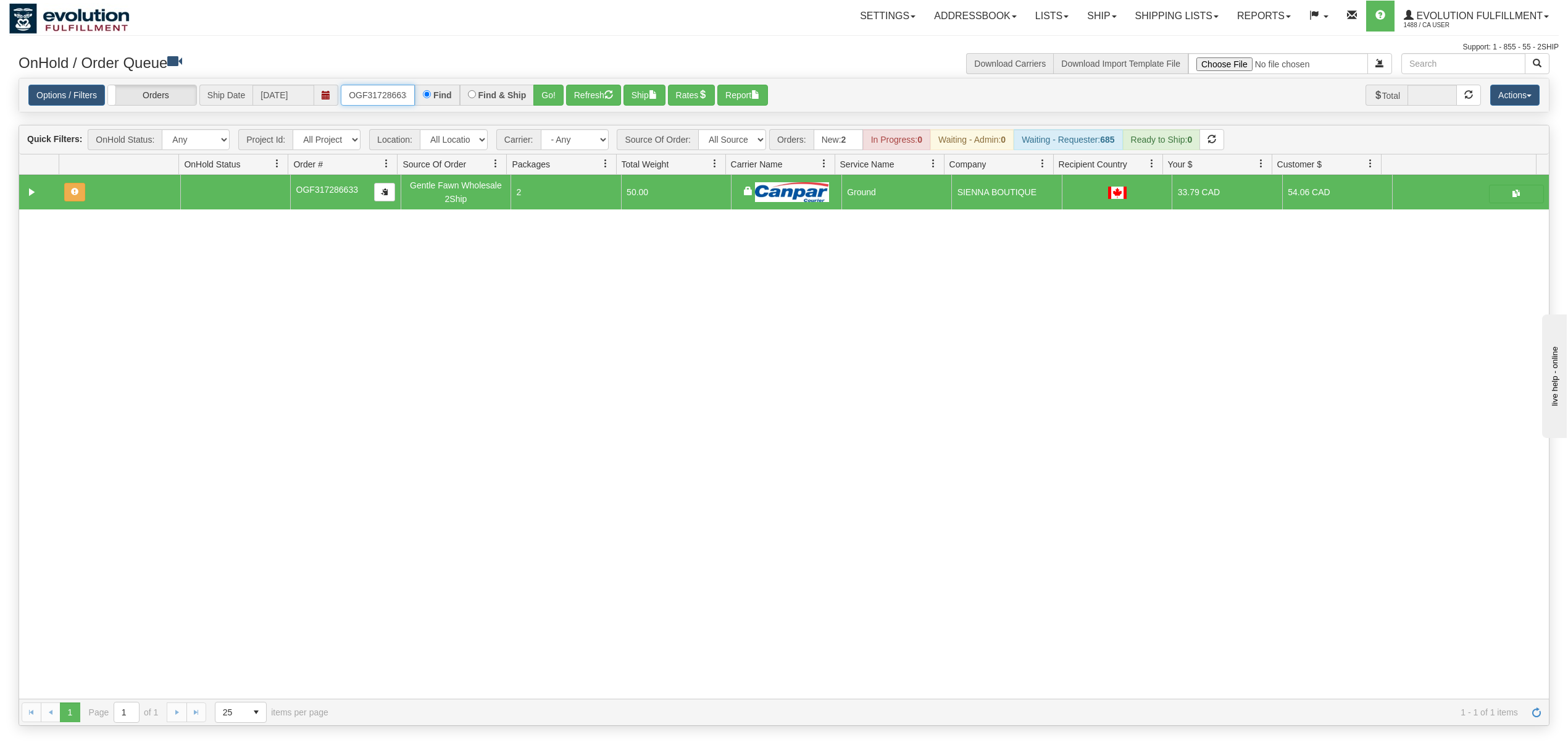
click at [393, 94] on input "OGF317286633" at bounding box center [377, 94] width 74 height 21
click at [552, 95] on button "Go!" at bounding box center [549, 94] width 31 height 21
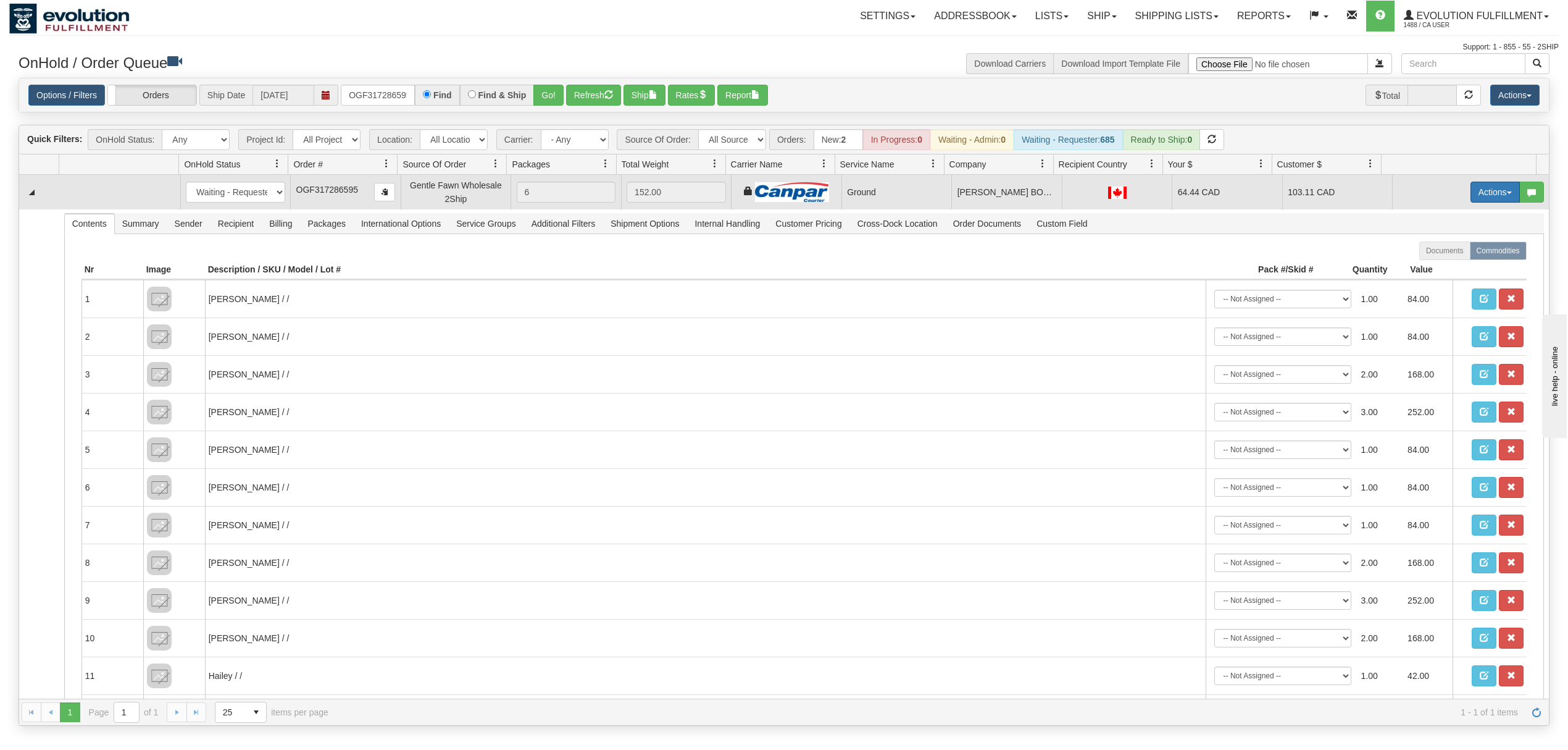
click at [1471, 201] on button "Actions" at bounding box center [1496, 191] width 50 height 21
click at [1442, 268] on span "Ship" at bounding box center [1446, 264] width 26 height 10
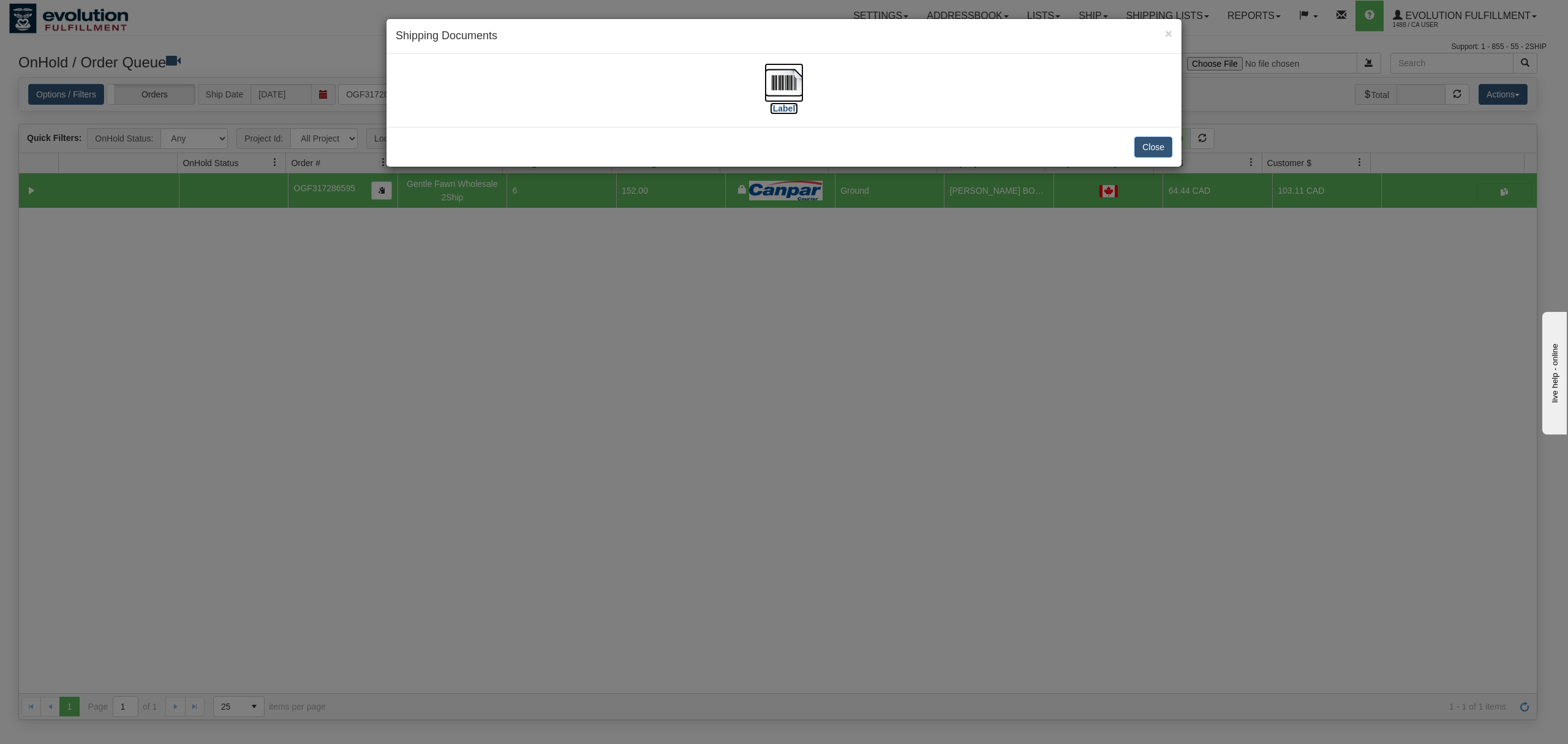
click at [791, 76] on img at bounding box center [784, 83] width 39 height 39
click at [1151, 145] on button "Close" at bounding box center [1152, 146] width 38 height 21
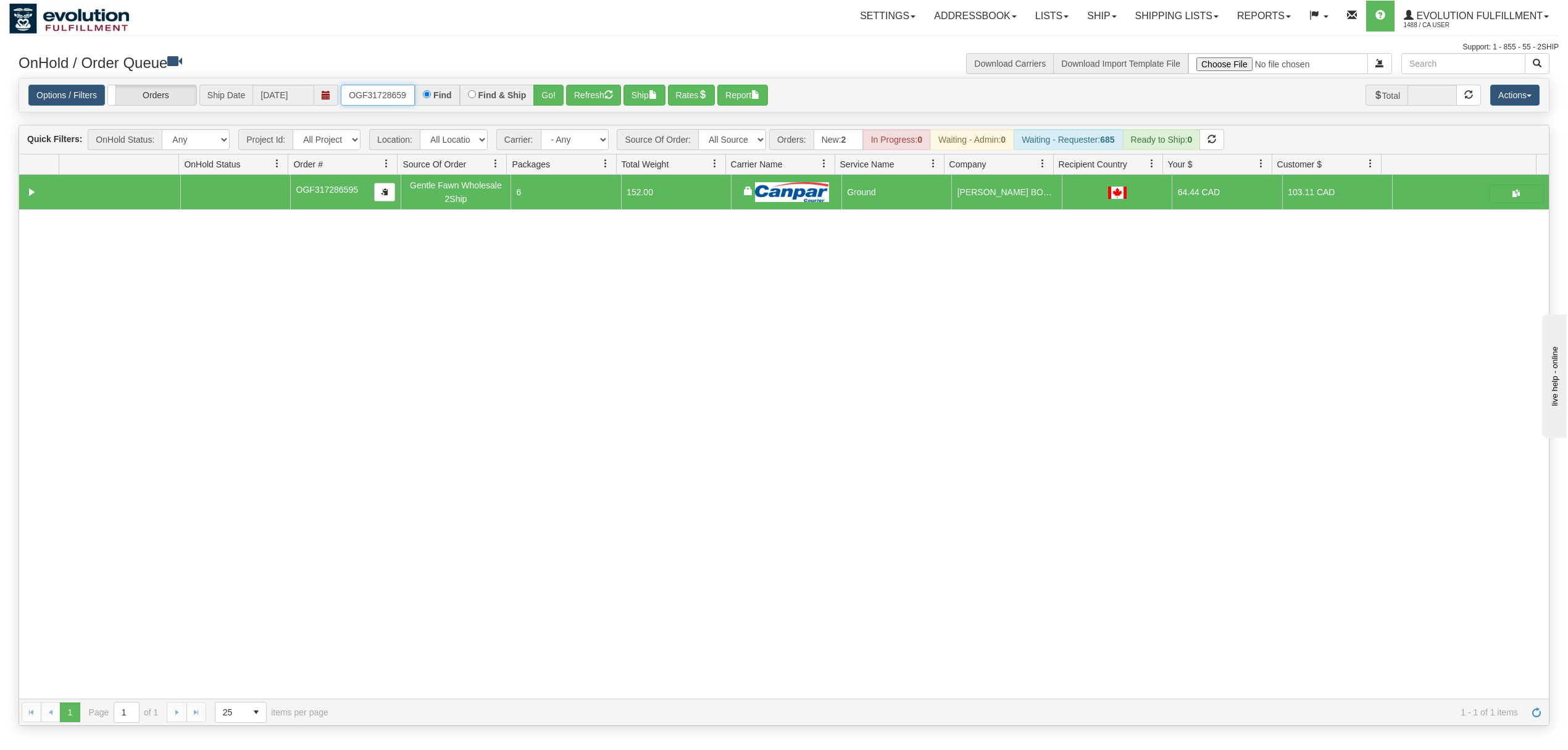
click at [373, 90] on input "OGF317286595" at bounding box center [377, 94] width 74 height 21
drag, startPoint x: 572, startPoint y: 100, endPoint x: 565, endPoint y: 100, distance: 7.0
click at [572, 100] on button "Refresh" at bounding box center [593, 94] width 54 height 21
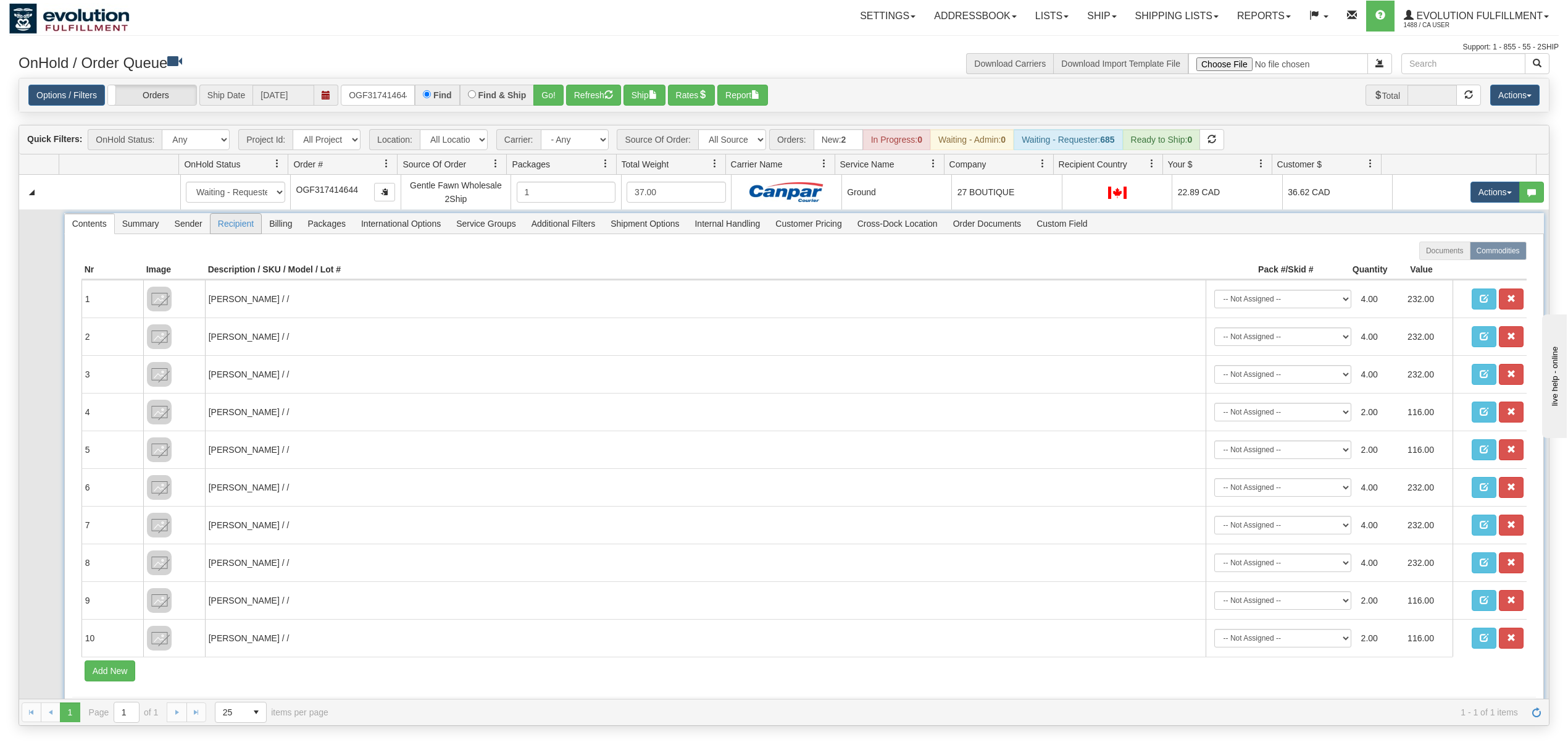
click at [224, 227] on span "Recipient" at bounding box center [236, 224] width 51 height 20
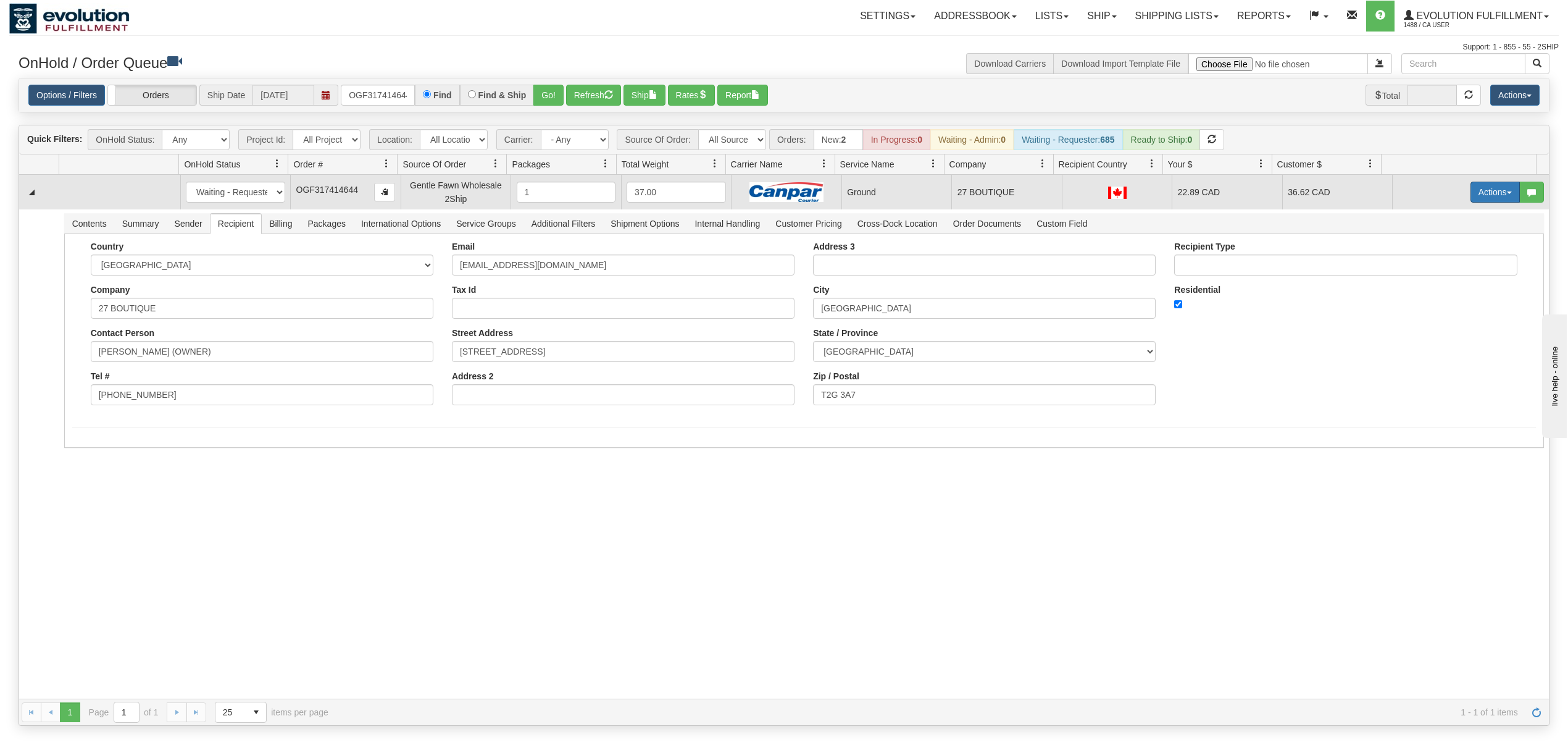
click at [1472, 187] on button "Actions" at bounding box center [1496, 191] width 50 height 21
click at [1433, 268] on span "Ship" at bounding box center [1446, 264] width 26 height 10
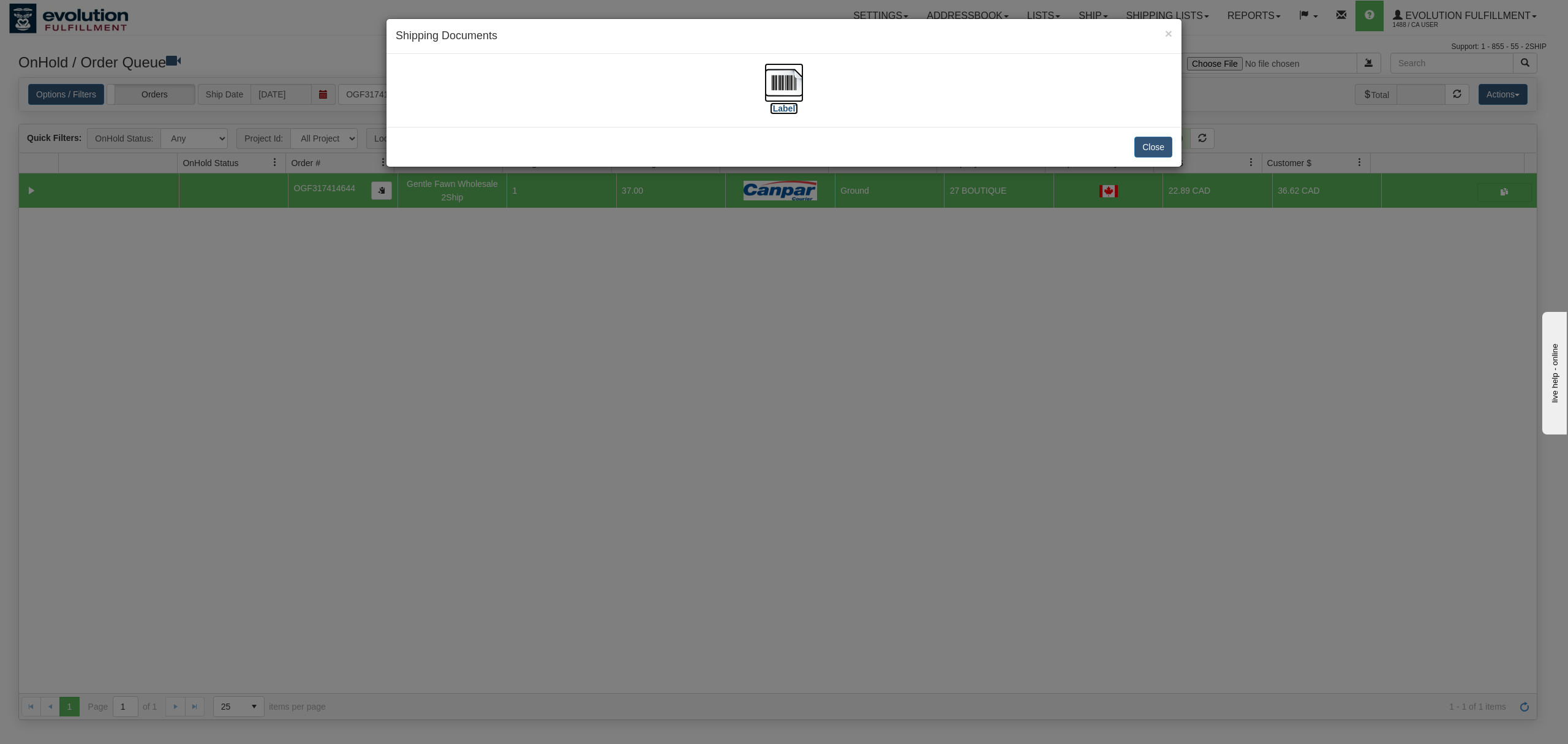
click at [776, 85] on img at bounding box center [784, 83] width 39 height 39
click at [1148, 150] on button "Close" at bounding box center [1152, 146] width 38 height 21
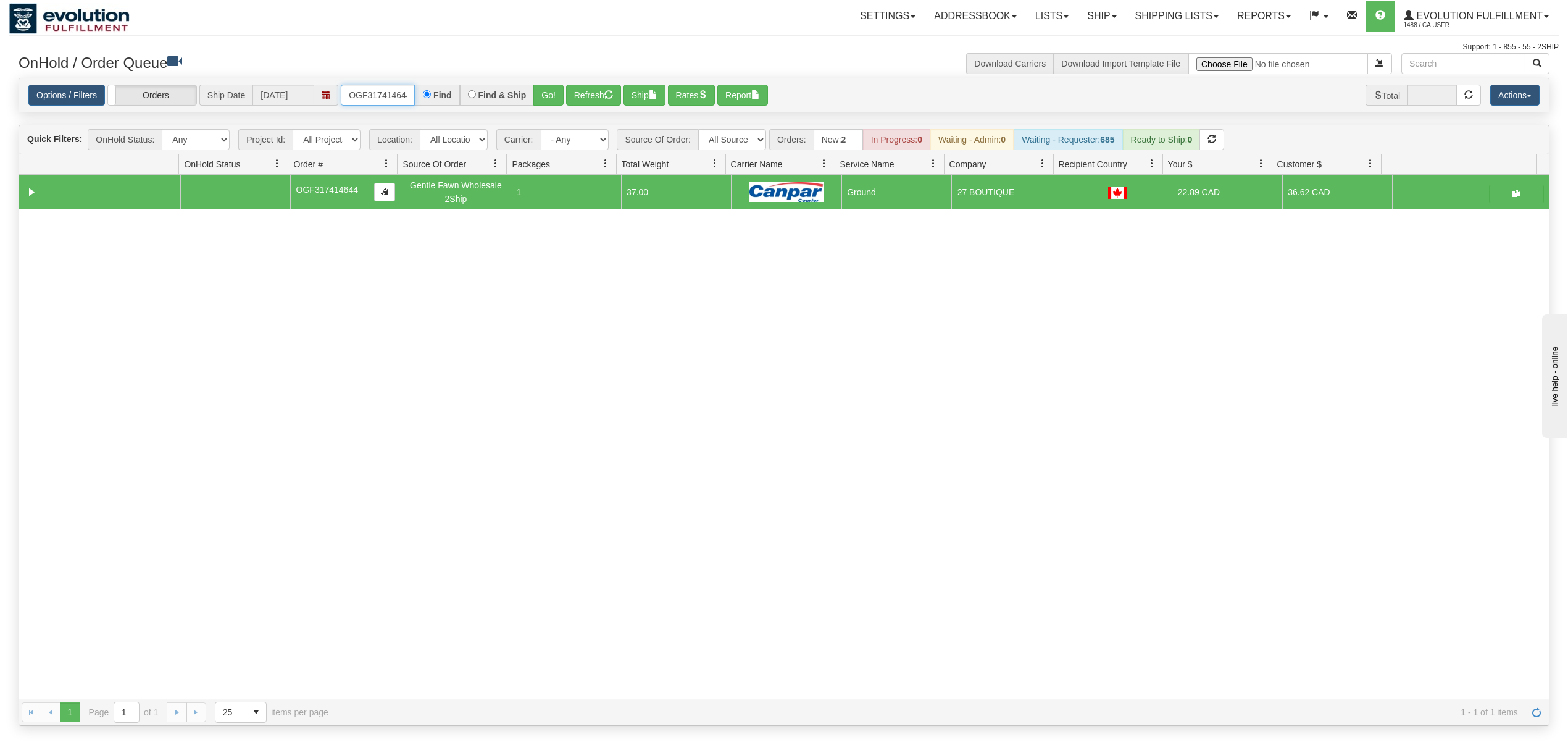
click at [389, 99] on input "OGF317414644" at bounding box center [377, 94] width 74 height 21
click at [388, 100] on input "OGF317414644" at bounding box center [377, 94] width 74 height 21
type input "OGF317332440"
click at [549, 92] on button "Go!" at bounding box center [549, 94] width 31 height 21
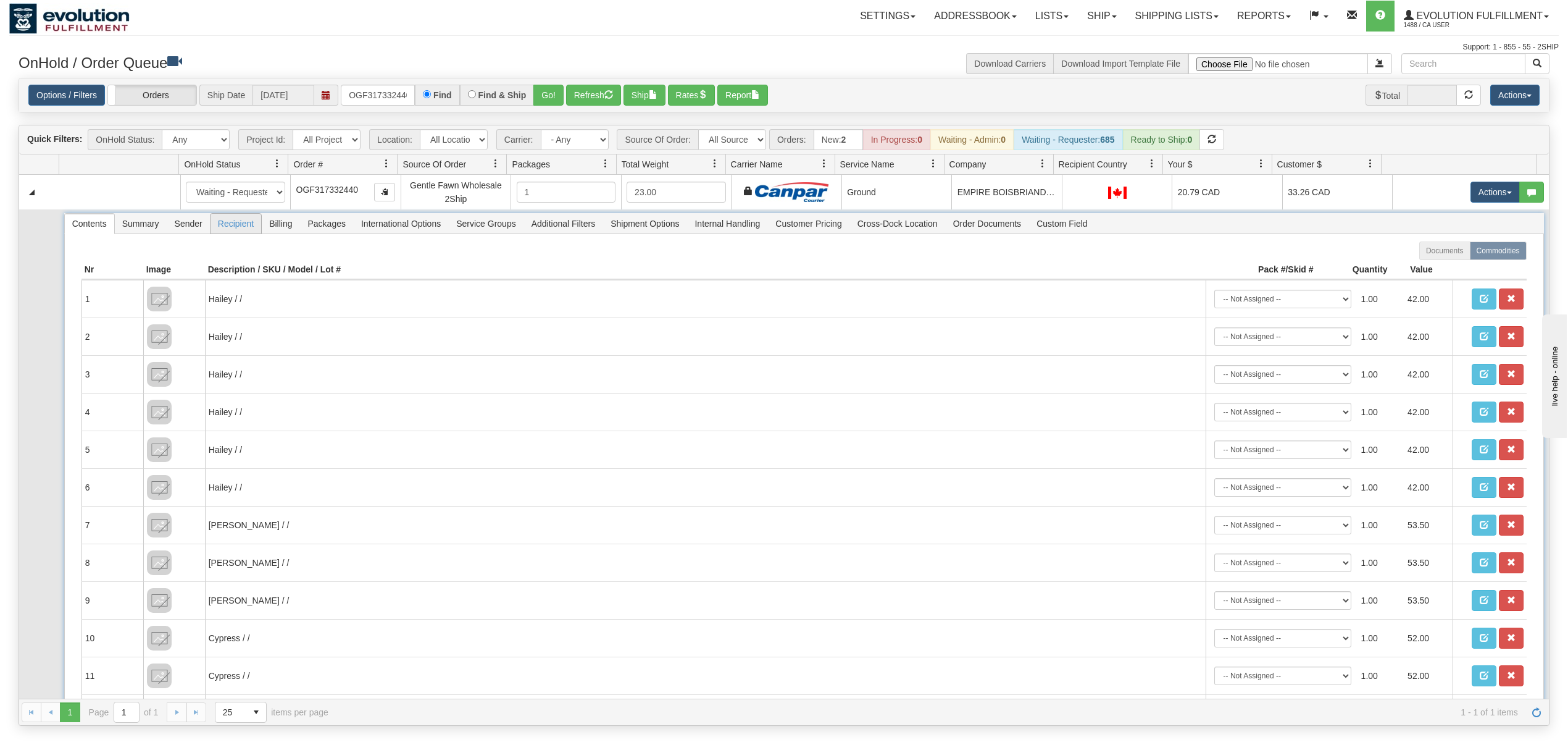
click at [252, 221] on span "Recipient" at bounding box center [236, 224] width 51 height 20
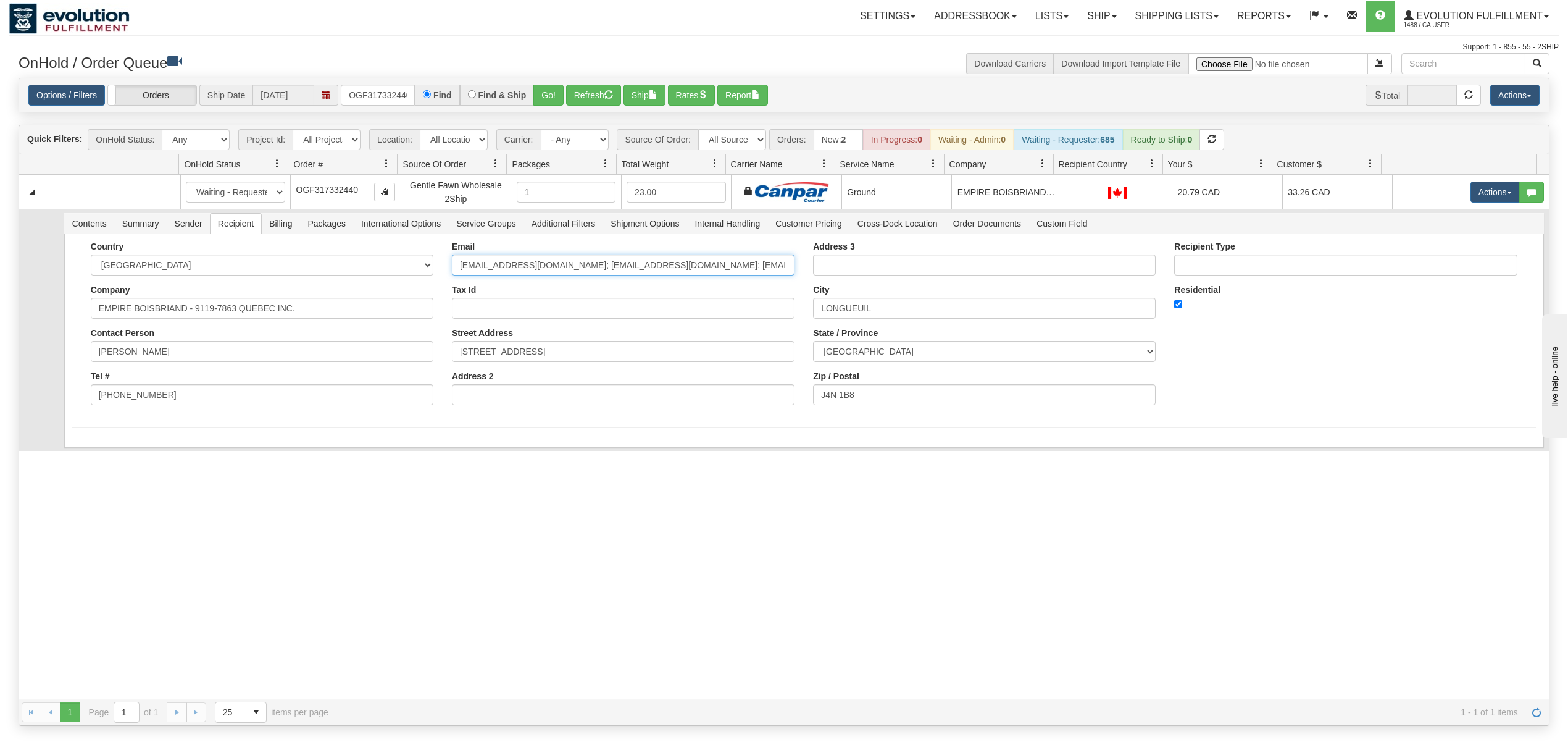
scroll to position [0, 4]
drag, startPoint x: 563, startPoint y: 267, endPoint x: 904, endPoint y: 287, distance: 341.6
click at [904, 287] on div "Country [GEOGRAPHIC_DATA] [GEOGRAPHIC_DATA] [GEOGRAPHIC_DATA] [GEOGRAPHIC_DATA]…" at bounding box center [804, 328] width 1464 height 173
type input "[EMAIL_ADDRESS][DOMAIN_NAME]"
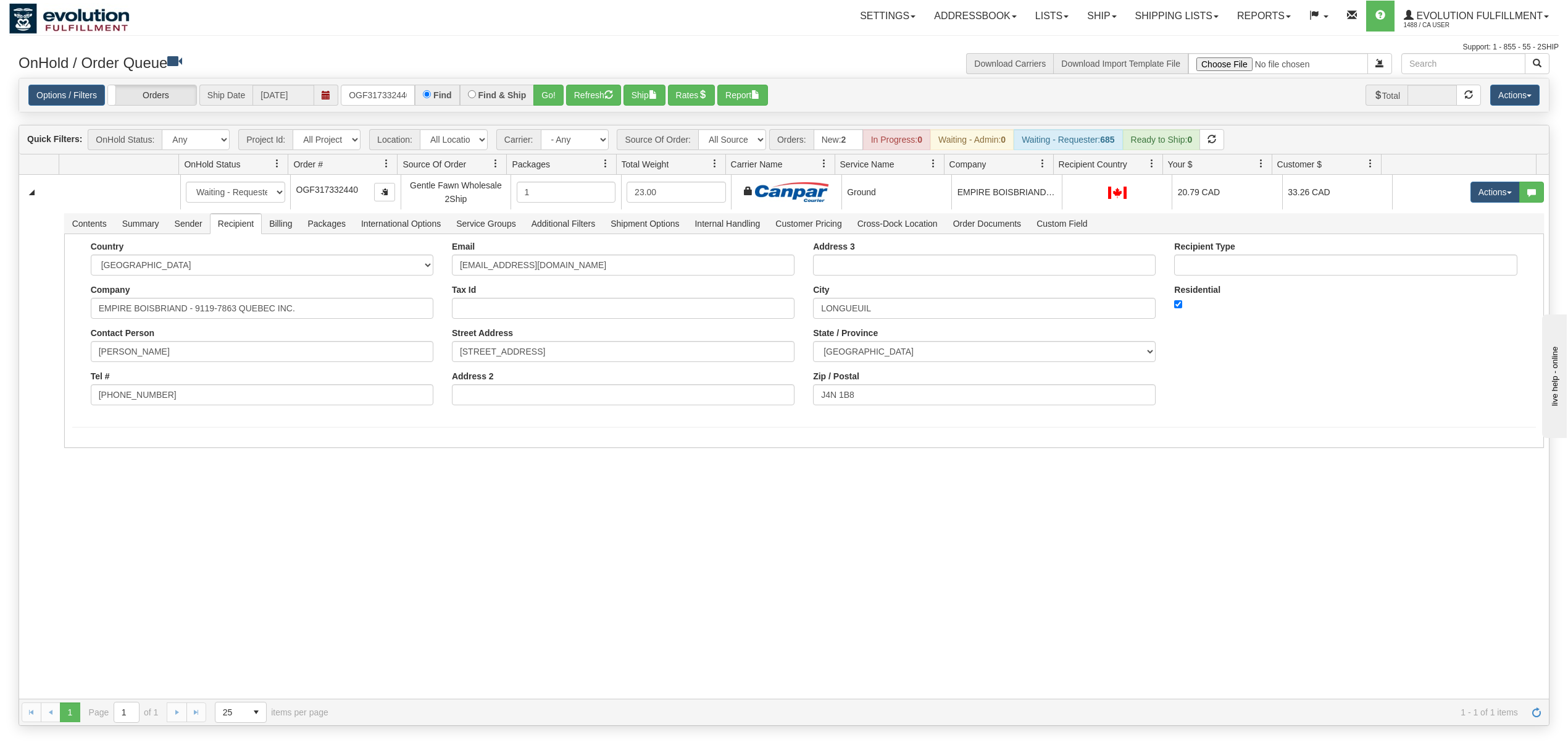
click at [201, 514] on div "31565640 EVOLUTION V3 90960642 90960646 New In Progress Waiting - Admin Waiting…" at bounding box center [784, 436] width 1530 height 524
click at [74, 453] on button "Save" at bounding box center [90, 450] width 36 height 21
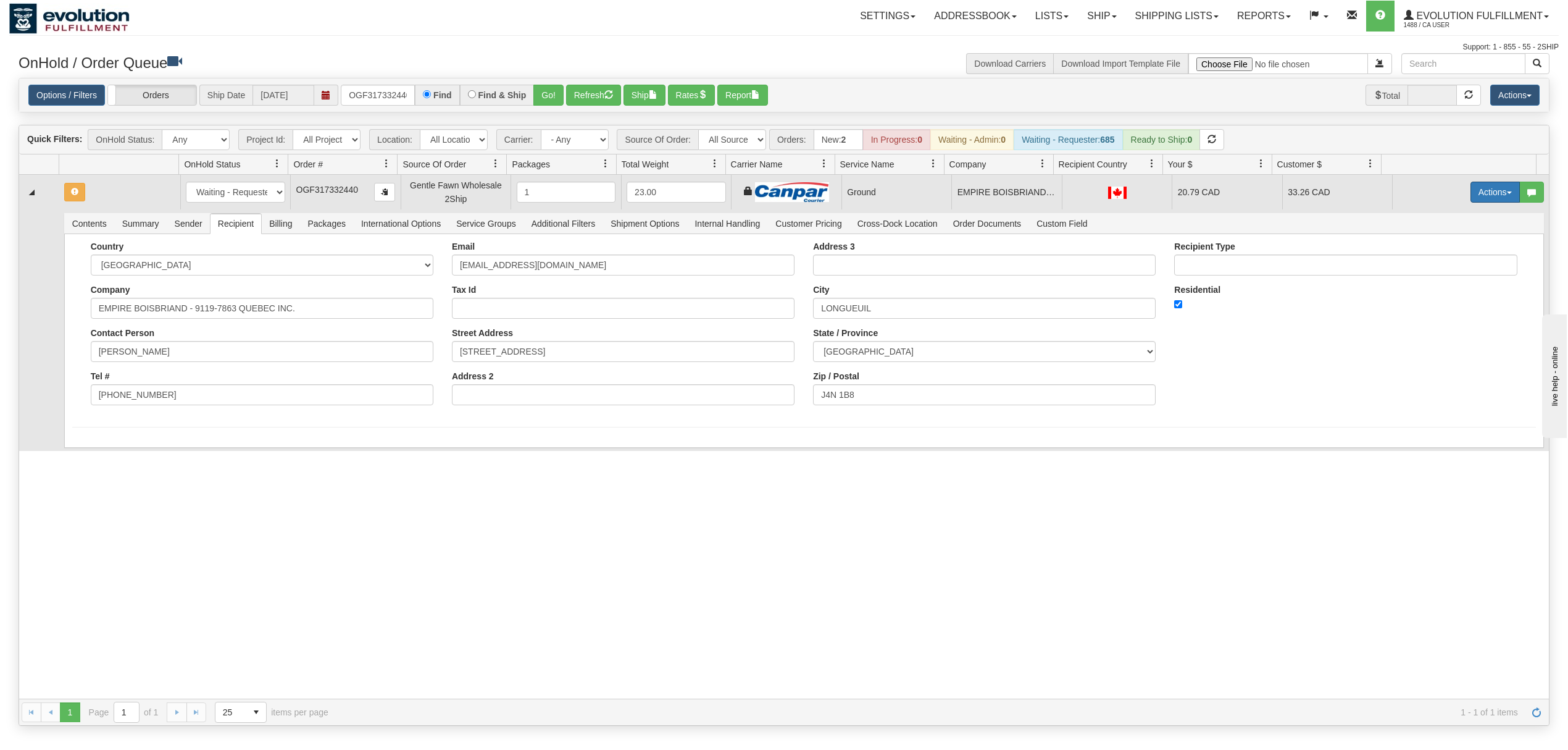
click at [1490, 197] on button "Actions" at bounding box center [1496, 191] width 50 height 21
click at [1433, 263] on span "Ship" at bounding box center [1446, 264] width 26 height 10
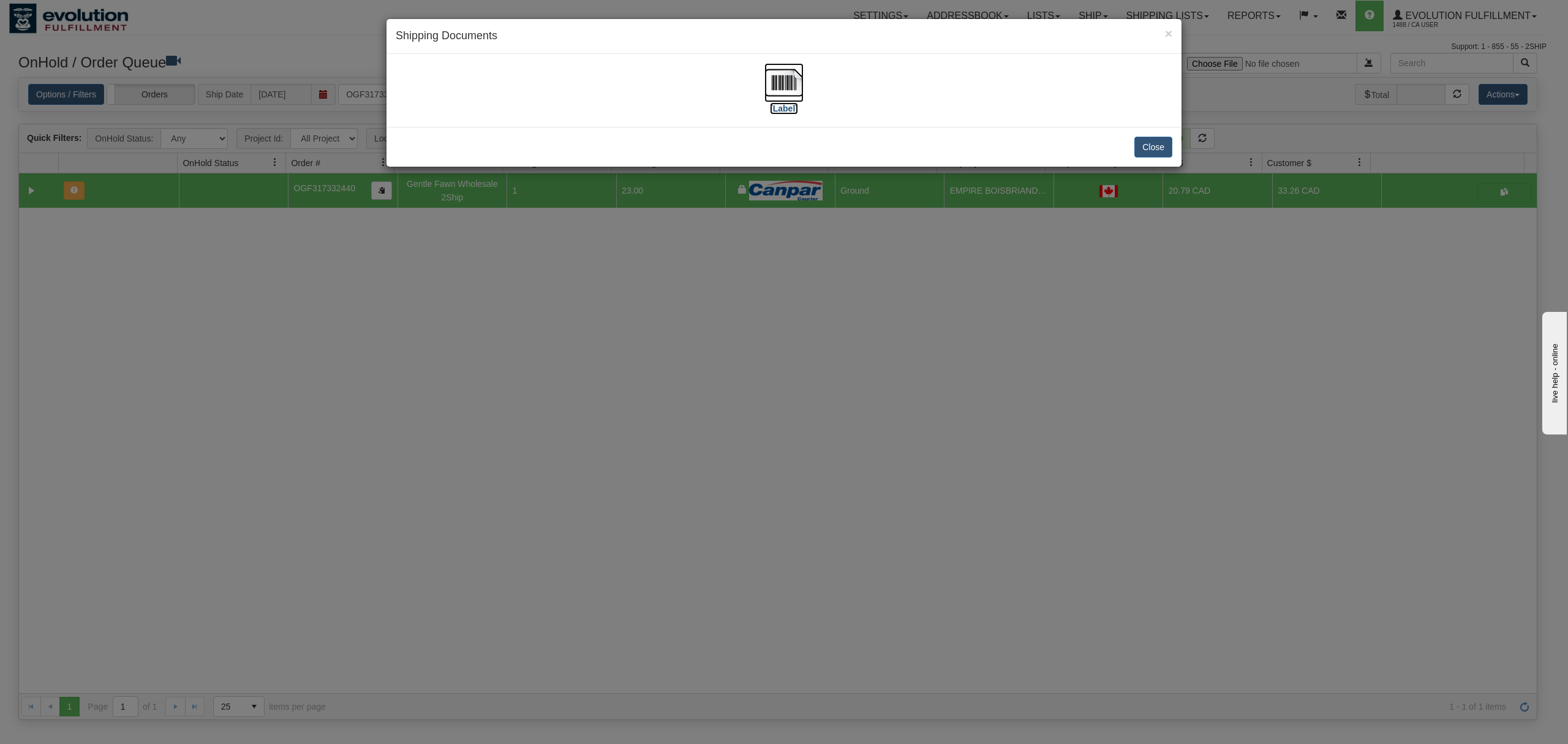
click at [792, 83] on img at bounding box center [784, 83] width 39 height 39
click at [1148, 141] on button "Close" at bounding box center [1152, 146] width 38 height 21
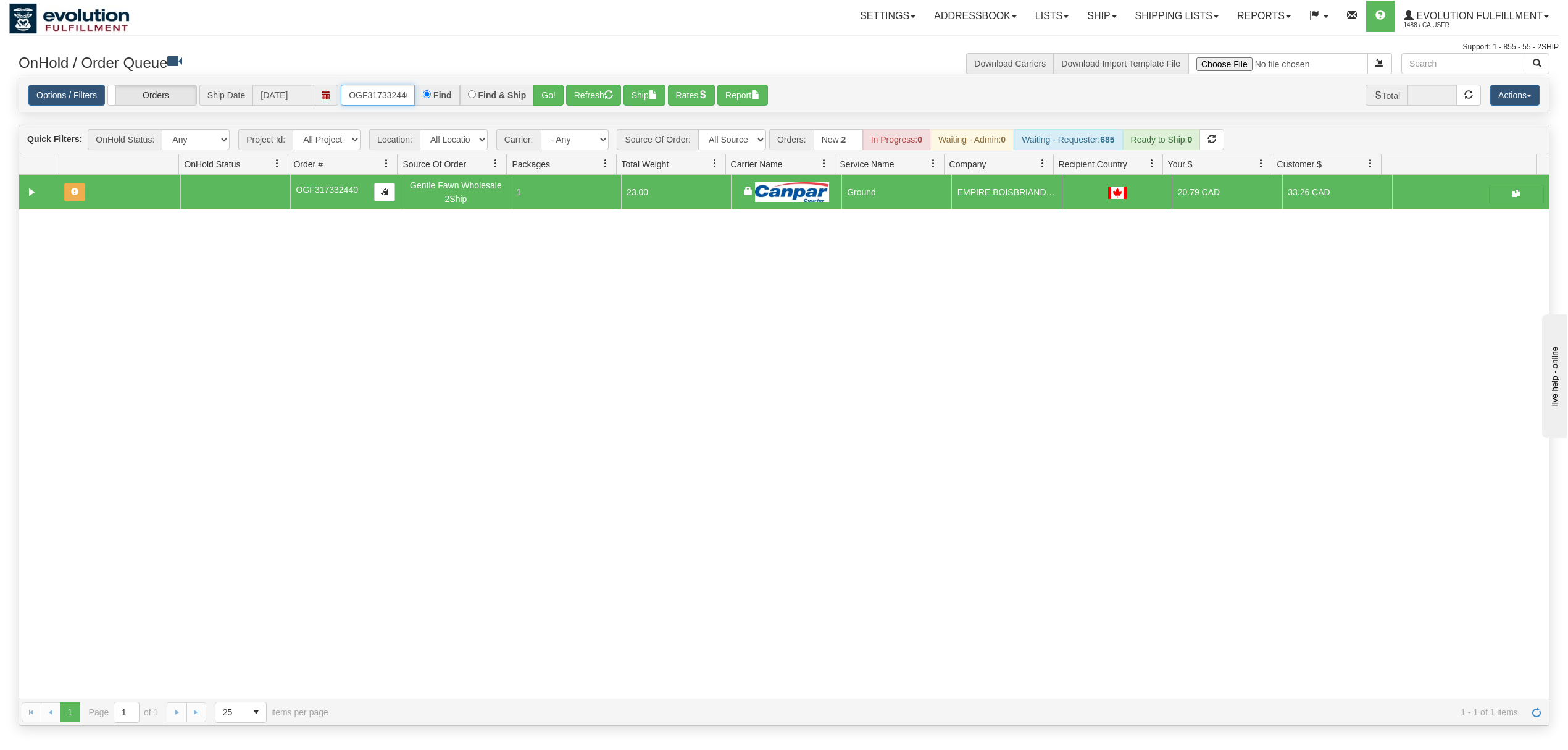
click at [357, 95] on input "OGF317332440" at bounding box center [377, 94] width 74 height 21
click at [371, 95] on input "OGF318342160" at bounding box center [377, 94] width 74 height 21
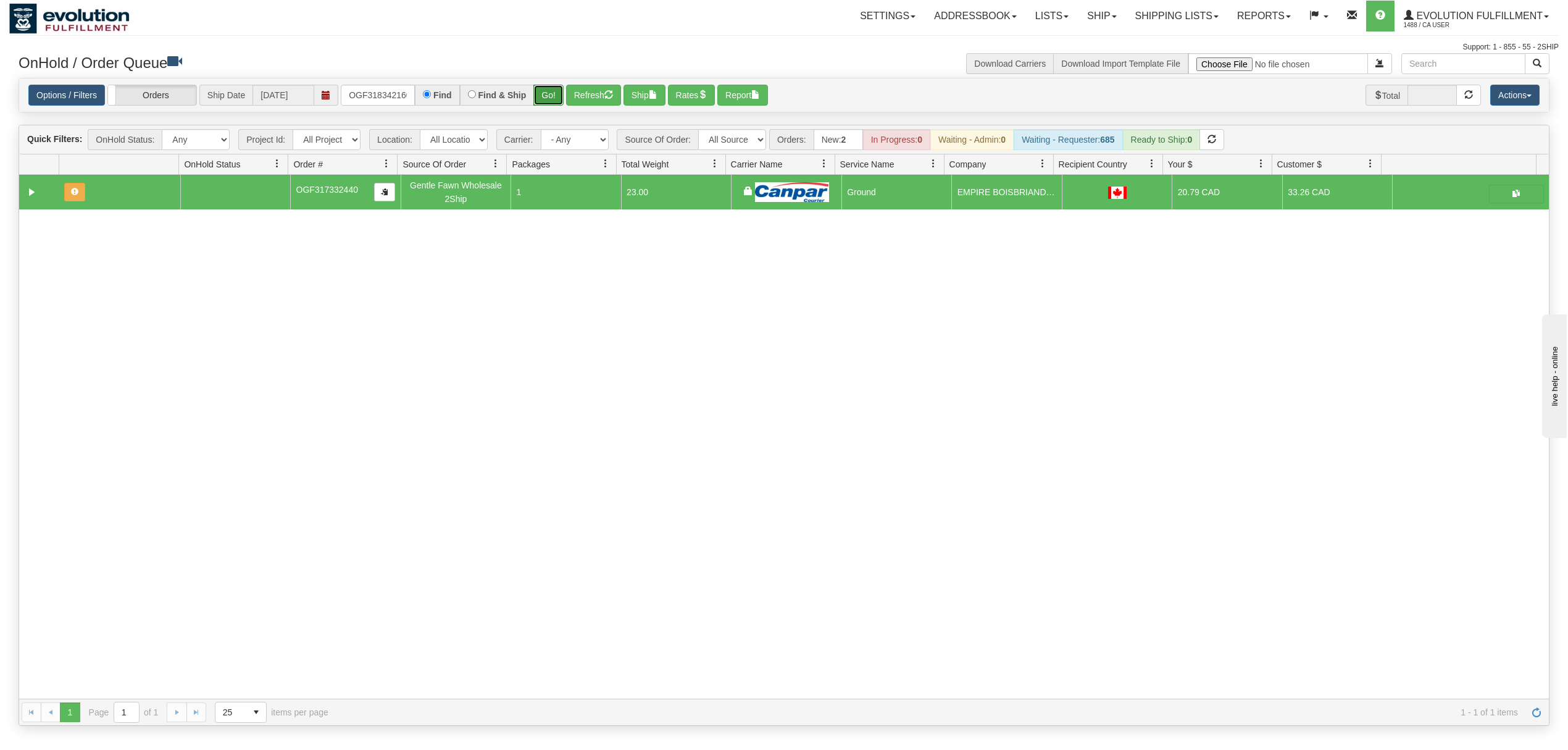
click at [556, 87] on button "Go!" at bounding box center [549, 94] width 31 height 21
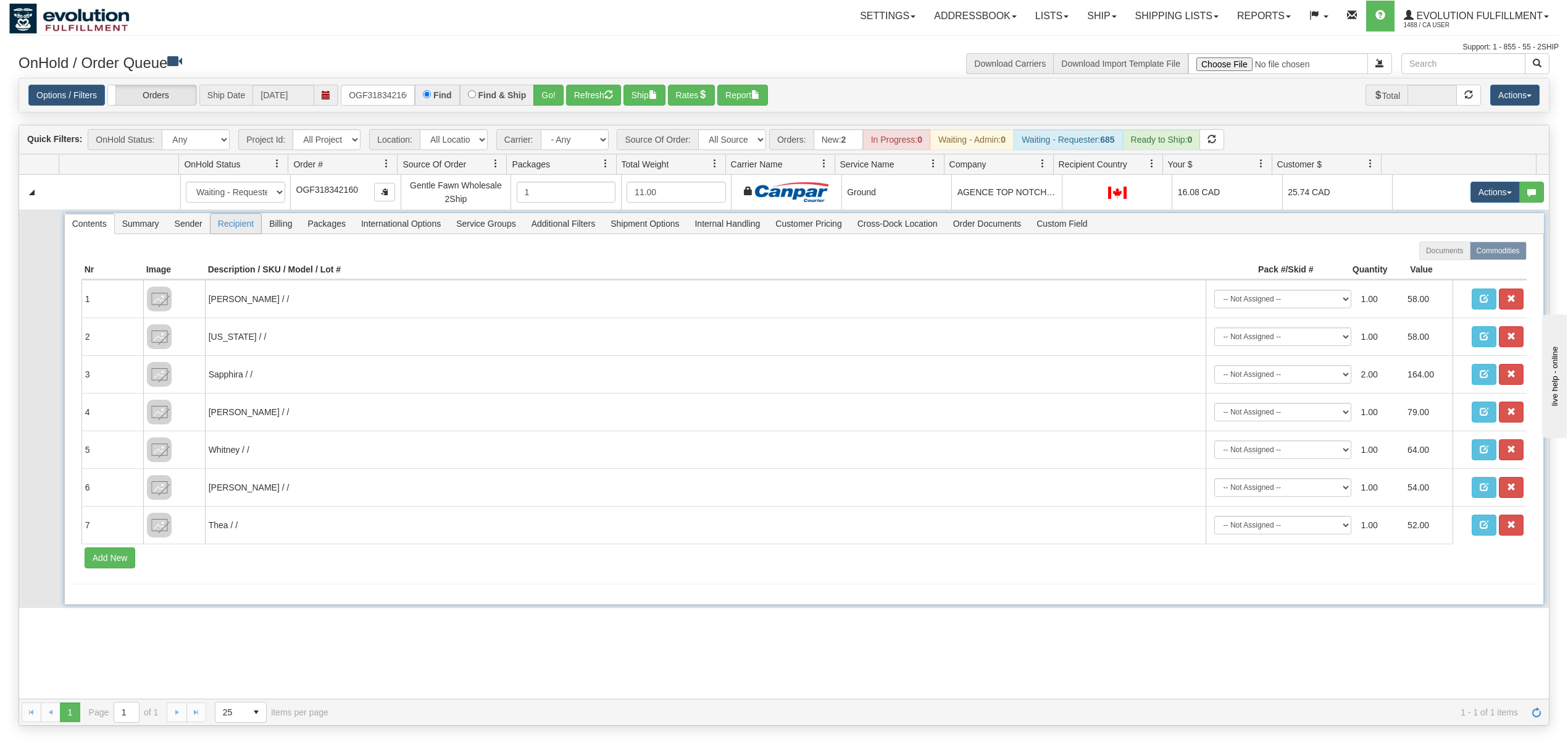
click at [231, 219] on span "Recipient" at bounding box center [236, 224] width 51 height 20
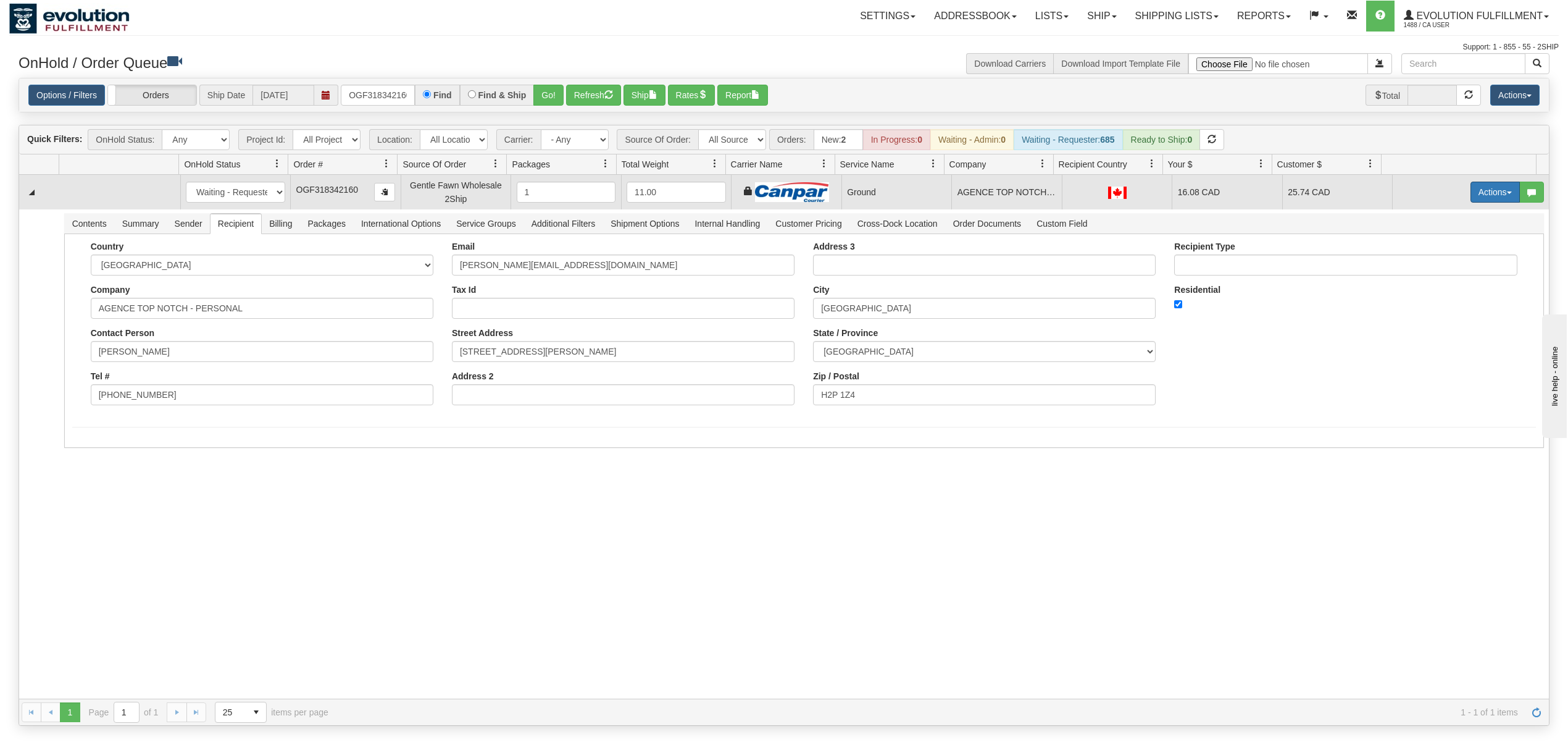
click at [1487, 196] on button "Actions" at bounding box center [1496, 191] width 50 height 21
click at [1446, 260] on link "Ship" at bounding box center [1470, 264] width 99 height 16
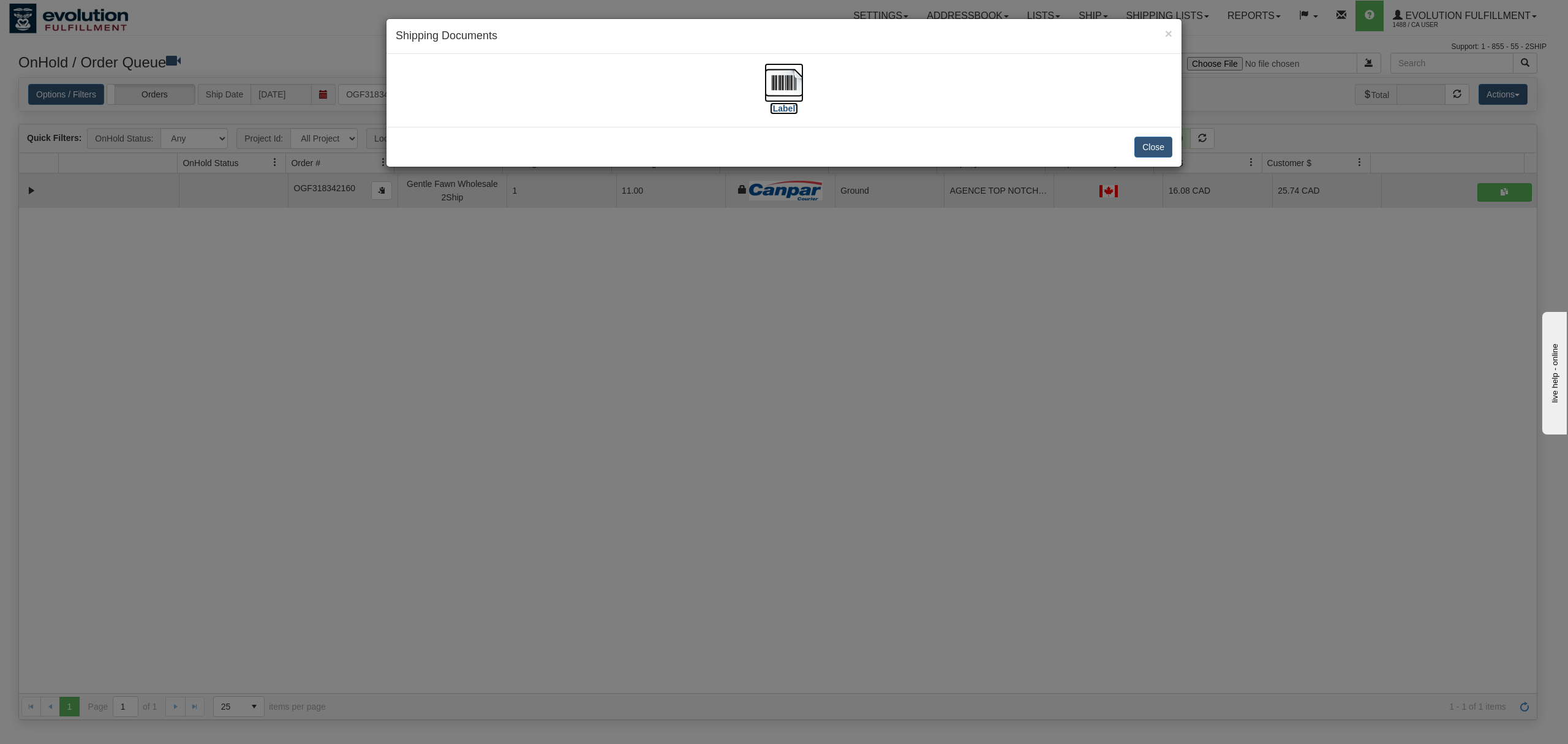
click at [767, 80] on img at bounding box center [784, 83] width 39 height 39
click at [1144, 143] on button "Close" at bounding box center [1152, 146] width 38 height 21
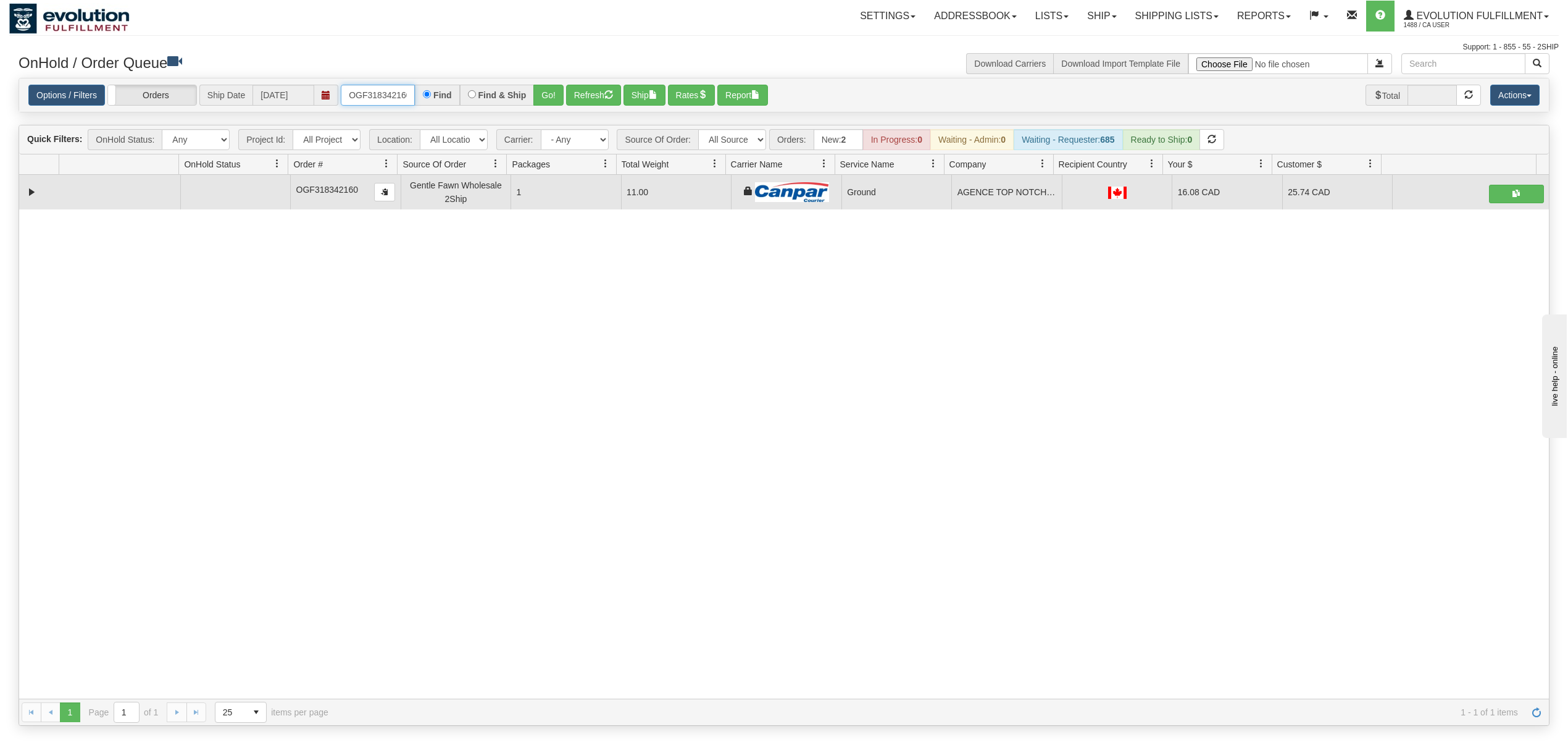
click at [366, 96] on input "OGF318342160" at bounding box center [377, 94] width 74 height 21
type input "OGF317352508"
click at [557, 99] on button "Go!" at bounding box center [549, 94] width 31 height 21
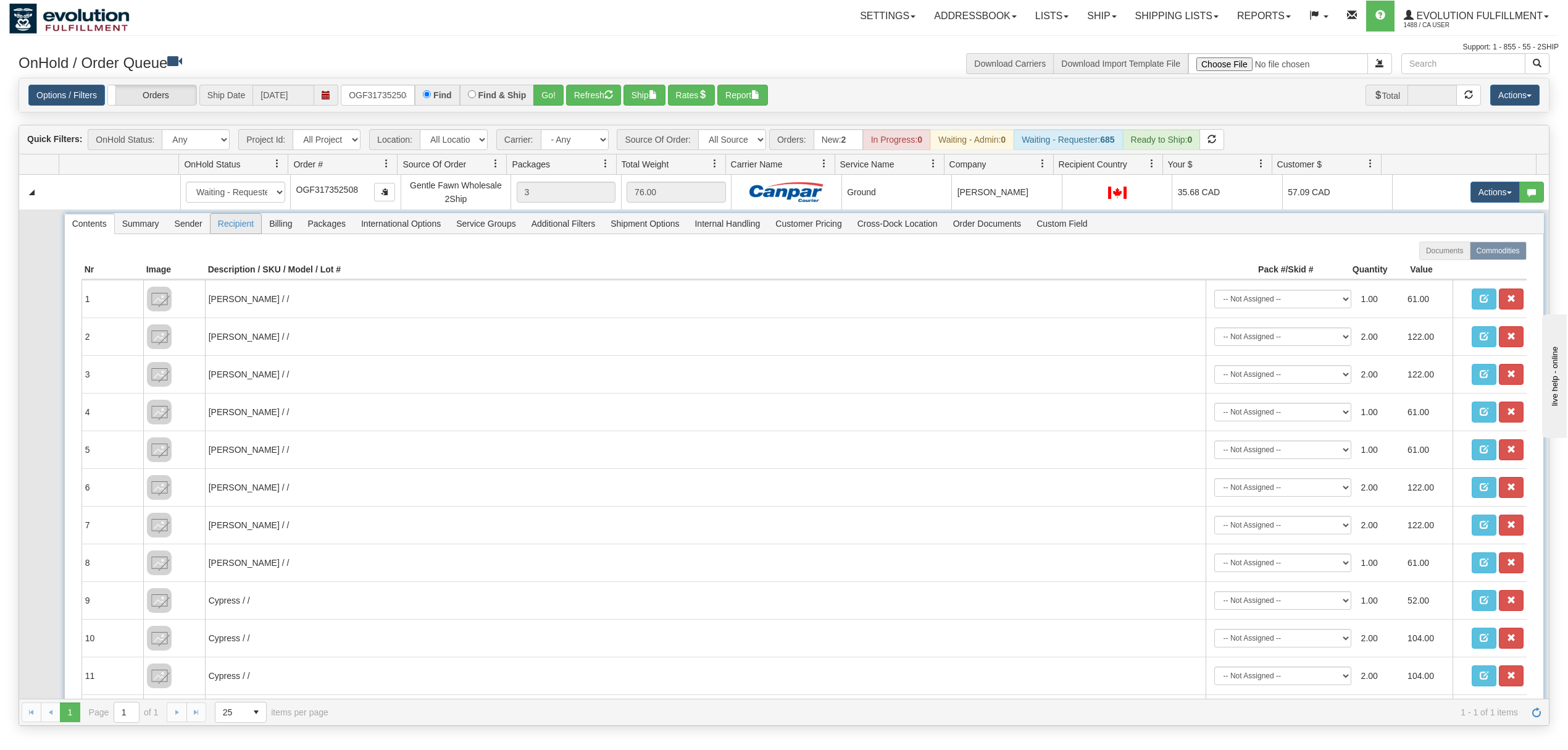
click at [222, 229] on span "Recipient" at bounding box center [236, 224] width 51 height 20
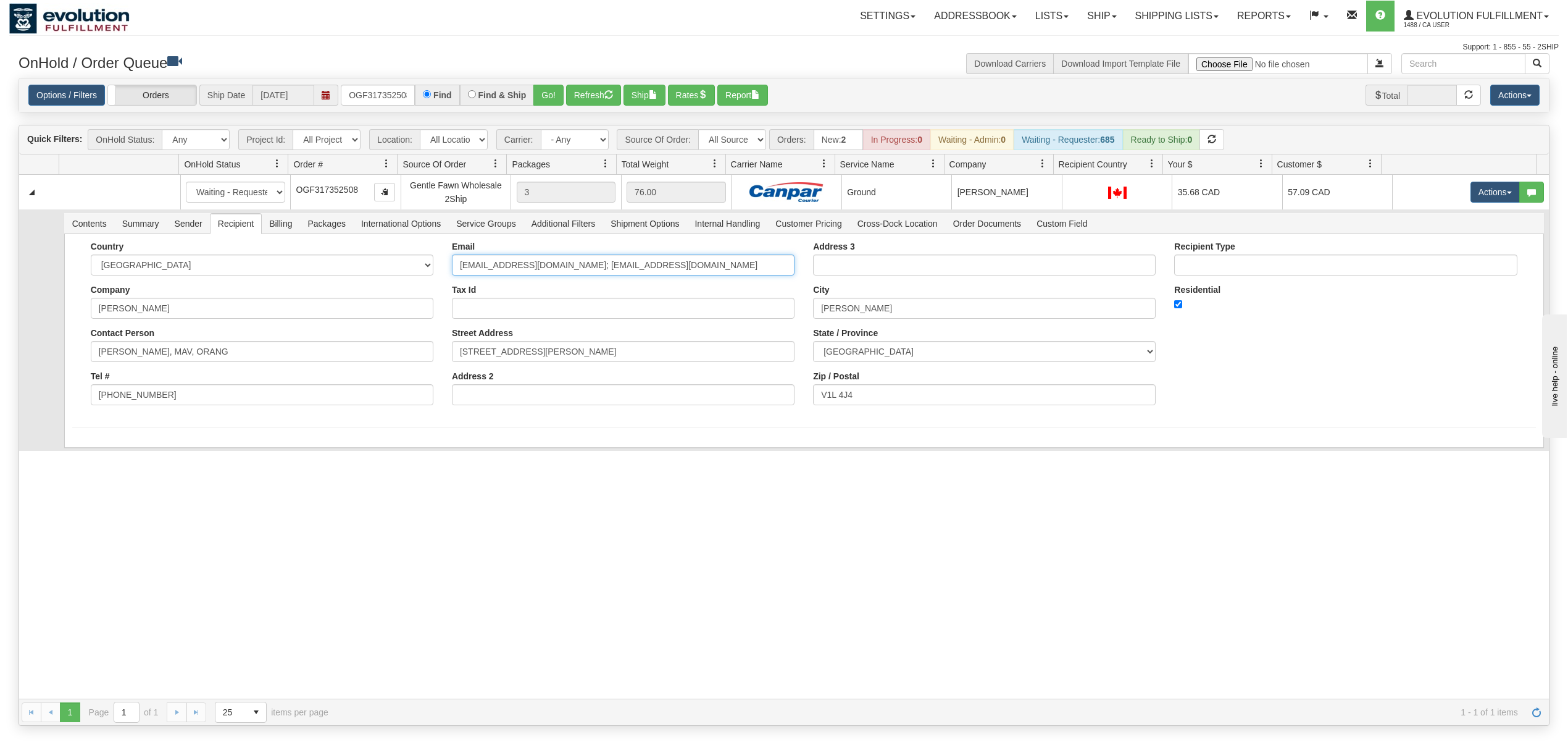
drag, startPoint x: 636, startPoint y: 269, endPoint x: 534, endPoint y: 294, distance: 105.0
click at [534, 294] on div "Email [EMAIL_ADDRESS][DOMAIN_NAME]; [EMAIL_ADDRESS][DOMAIN_NAME] Tax Id Street …" at bounding box center [623, 328] width 362 height 173
type input "[EMAIL_ADDRESS][DOMAIN_NAME]"
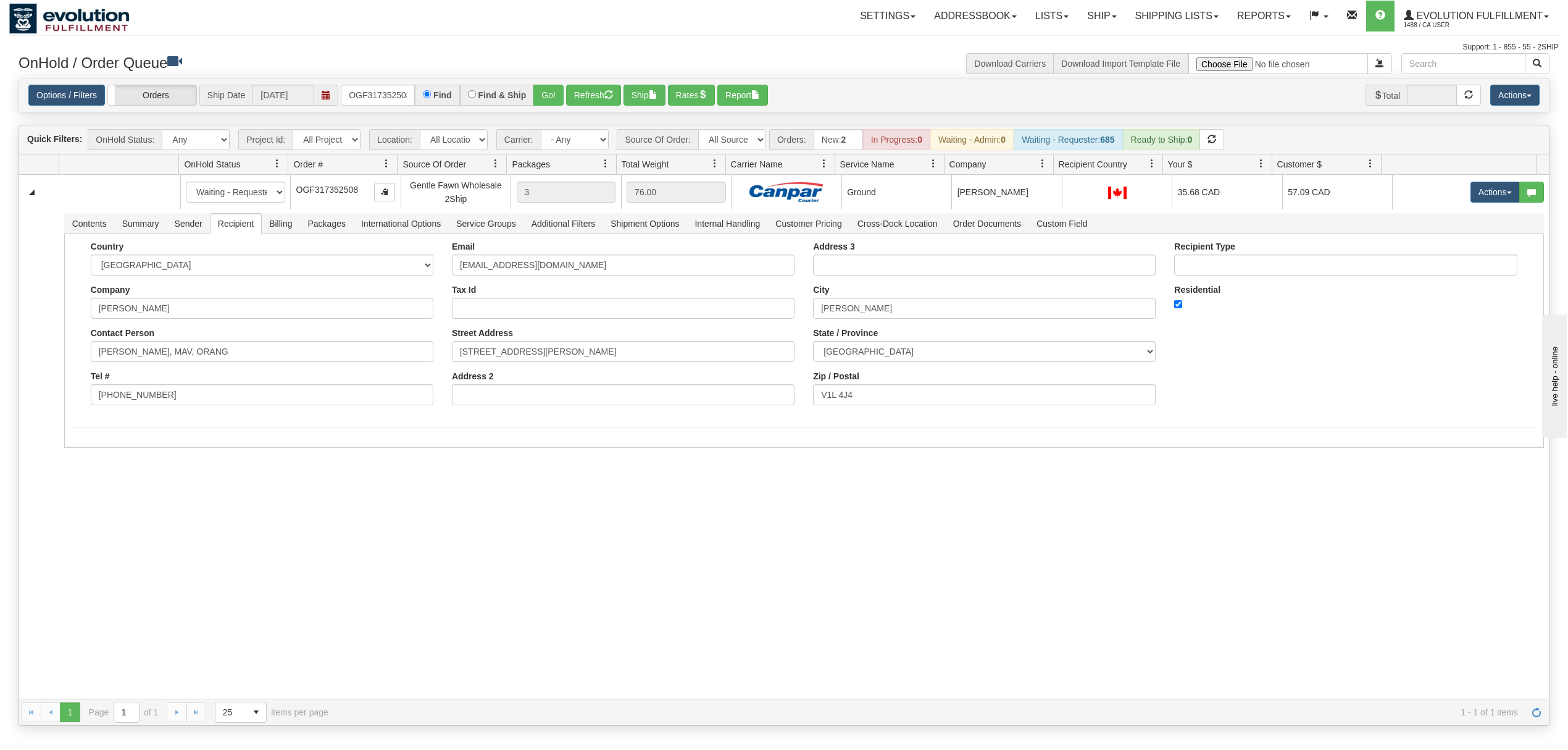
drag, startPoint x: 305, startPoint y: 556, endPoint x: 209, endPoint y: 520, distance: 102.5
click at [304, 557] on div "31562090 EVOLUTION V3 90951534 90964096 New In Progress Waiting - Admin Waiting…" at bounding box center [784, 436] width 1530 height 524
click at [83, 461] on button "Save" at bounding box center [90, 450] width 36 height 21
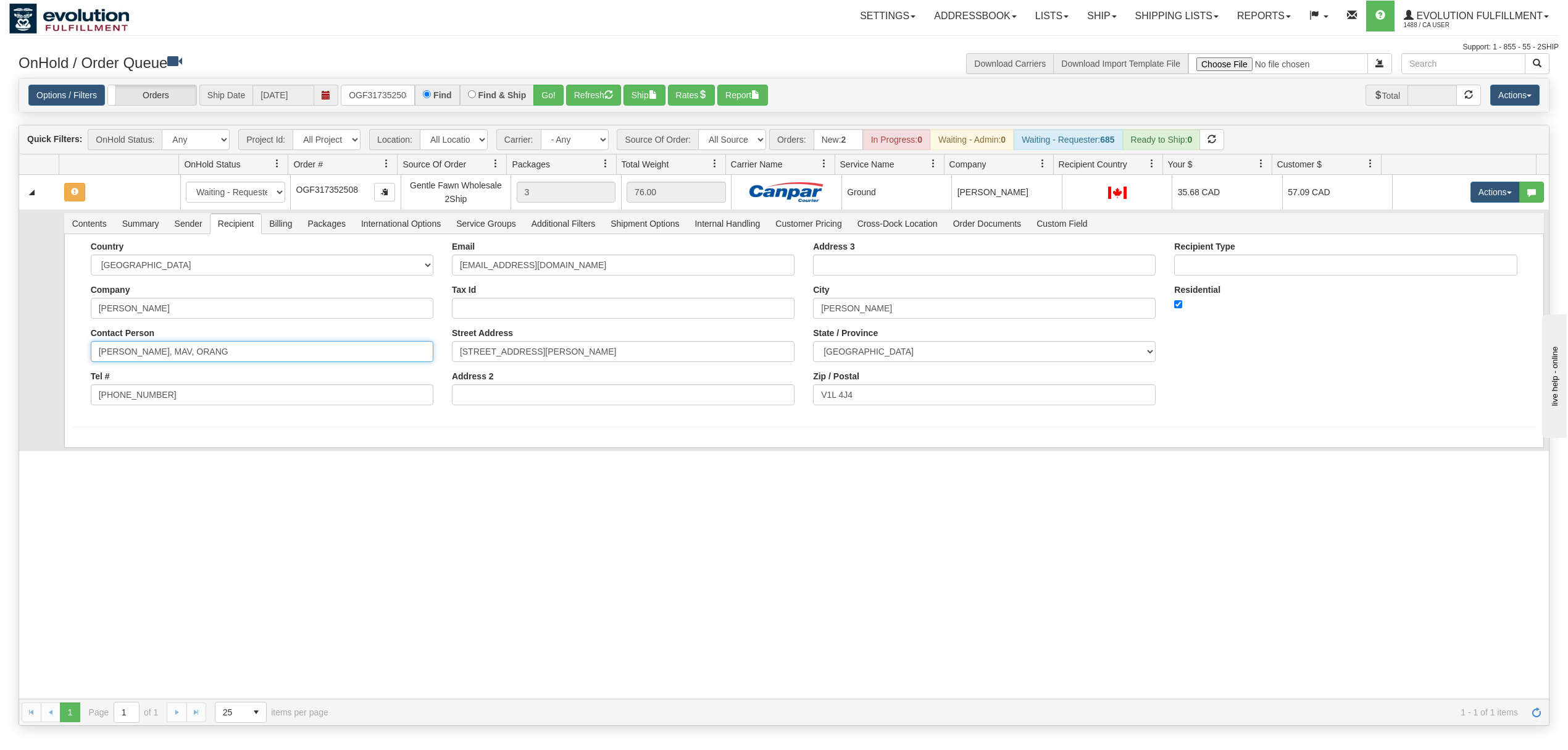
drag, startPoint x: 277, startPoint y: 364, endPoint x: 183, endPoint y: 382, distance: 95.7
click at [181, 382] on div "Country [GEOGRAPHIC_DATA] [GEOGRAPHIC_DATA] [GEOGRAPHIC_DATA] [GEOGRAPHIC_DATA]…" at bounding box center [261, 328] width 362 height 173
type input "[PERSON_NAME]"
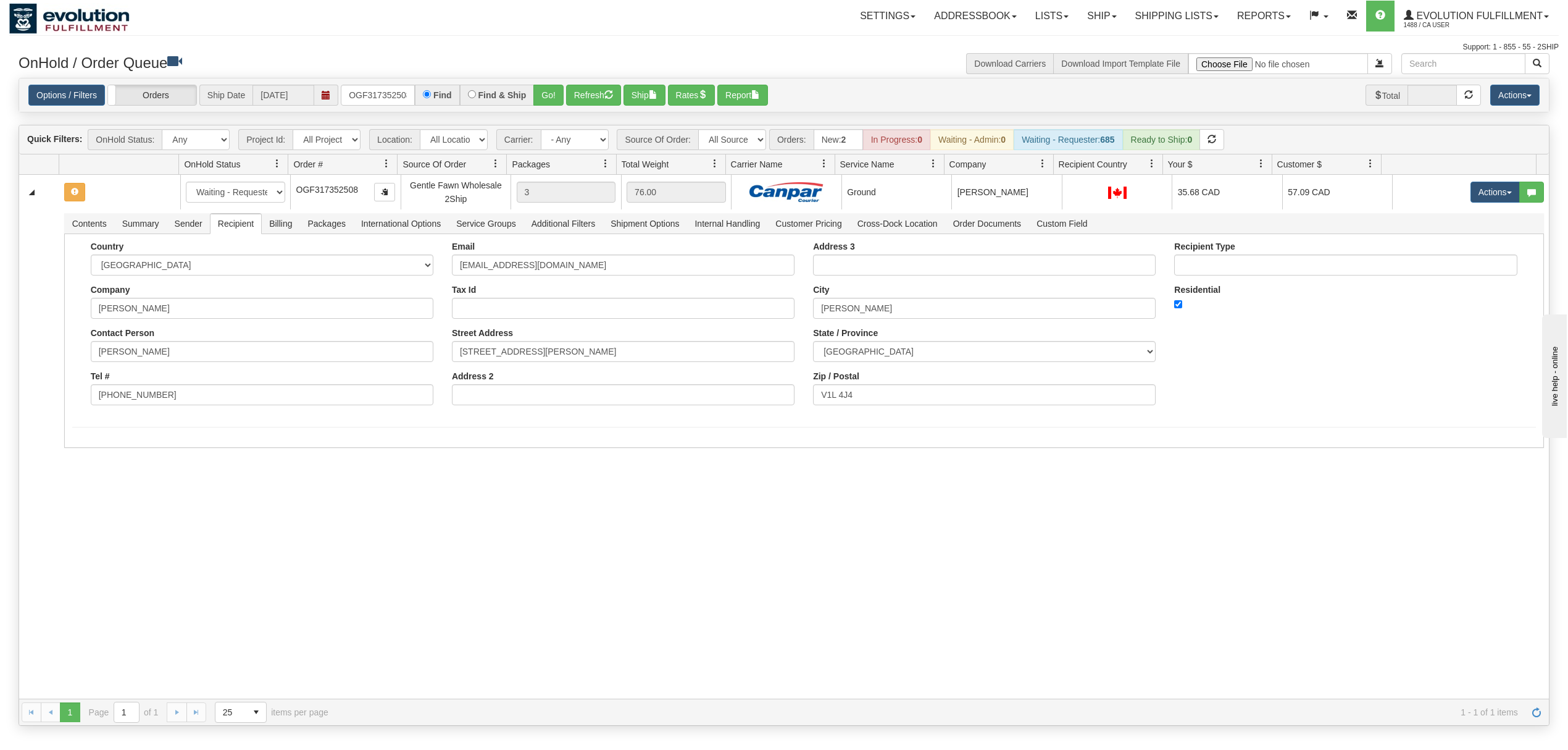
click at [139, 497] on div "31562090 EVOLUTION V3 90951534 90964096 New In Progress Waiting - Admin Waiting…" at bounding box center [784, 436] width 1530 height 524
click at [79, 455] on button "Save" at bounding box center [90, 450] width 36 height 21
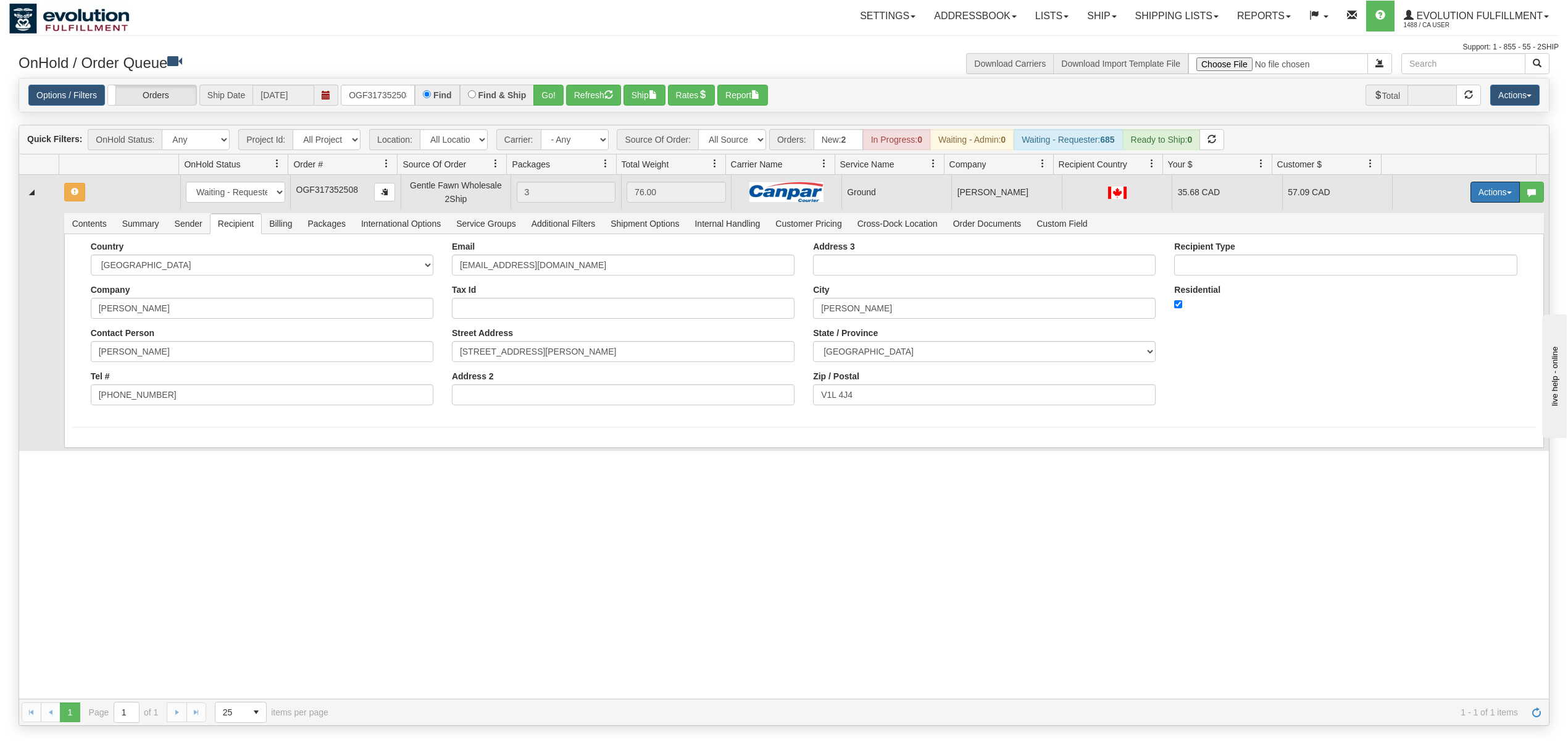
drag, startPoint x: 1476, startPoint y: 186, endPoint x: 1483, endPoint y: 226, distance: 40.6
click at [1476, 190] on button "Actions" at bounding box center [1496, 191] width 50 height 21
click at [1438, 262] on span "Ship" at bounding box center [1446, 264] width 26 height 10
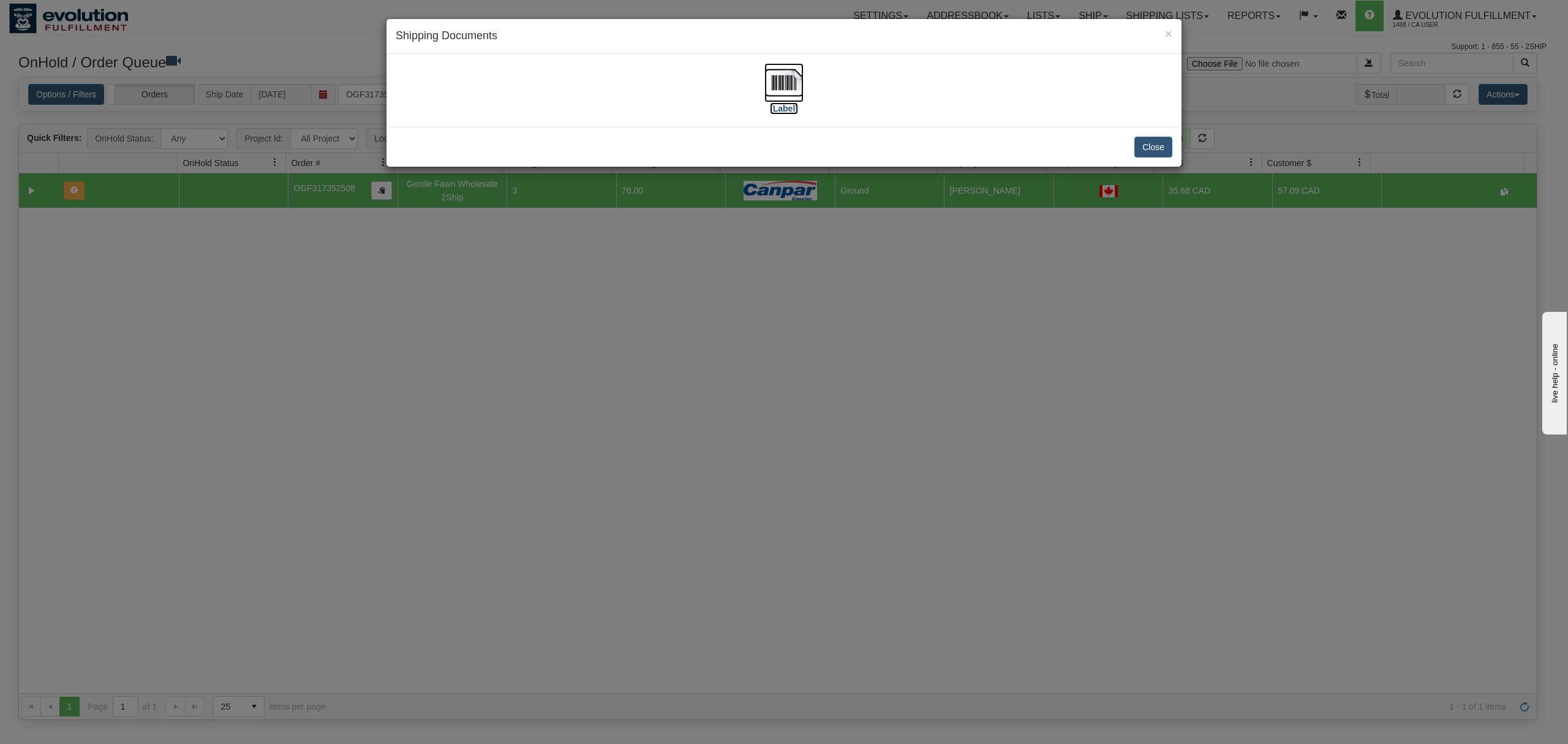
click at [794, 86] on img at bounding box center [784, 83] width 39 height 39
click at [1156, 147] on button "Close" at bounding box center [1152, 146] width 38 height 21
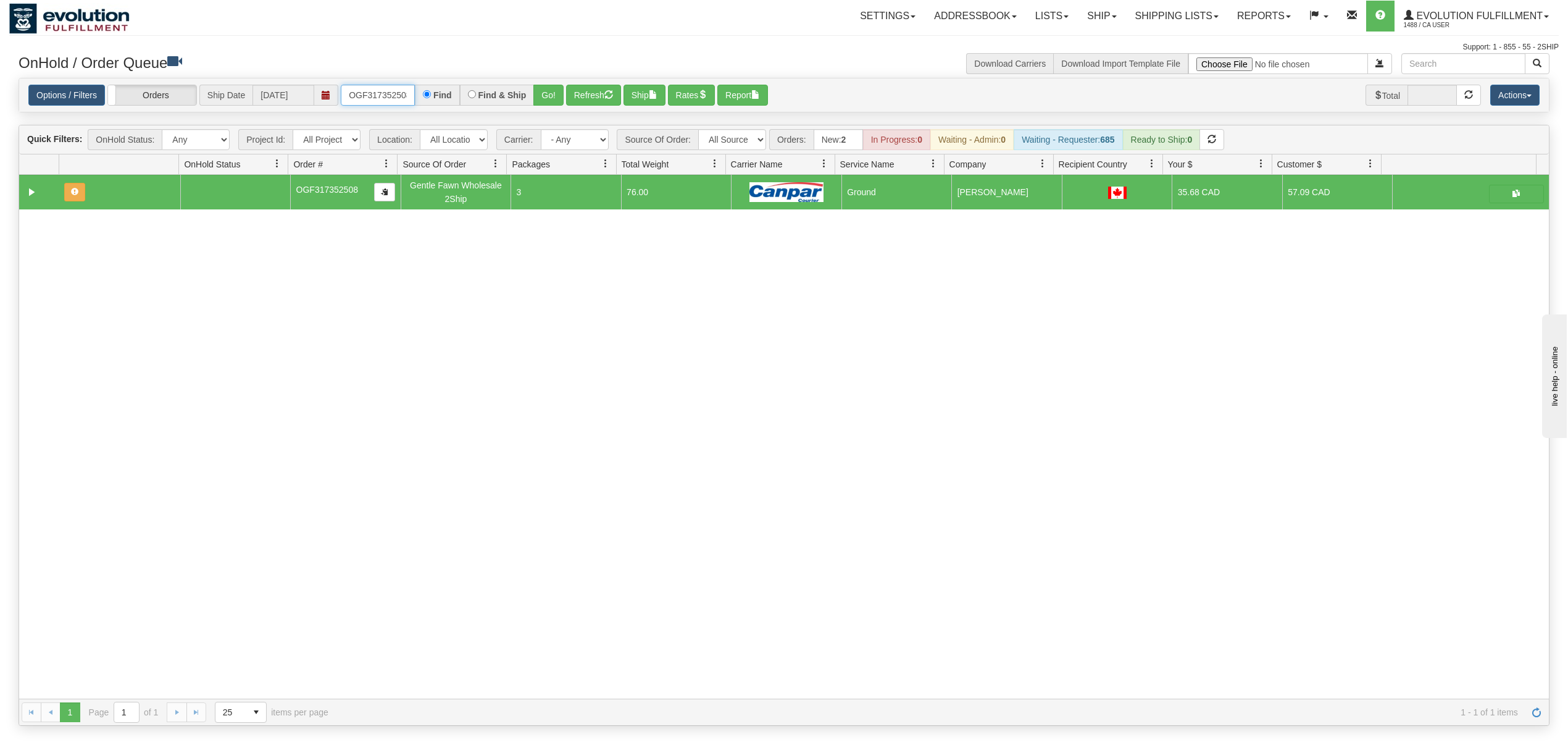
click at [364, 93] on input "OGF317352508" at bounding box center [377, 94] width 74 height 21
type input "OGF318299984"
click at [532, 91] on div "Find & Ship" at bounding box center [496, 94] width 74 height 21
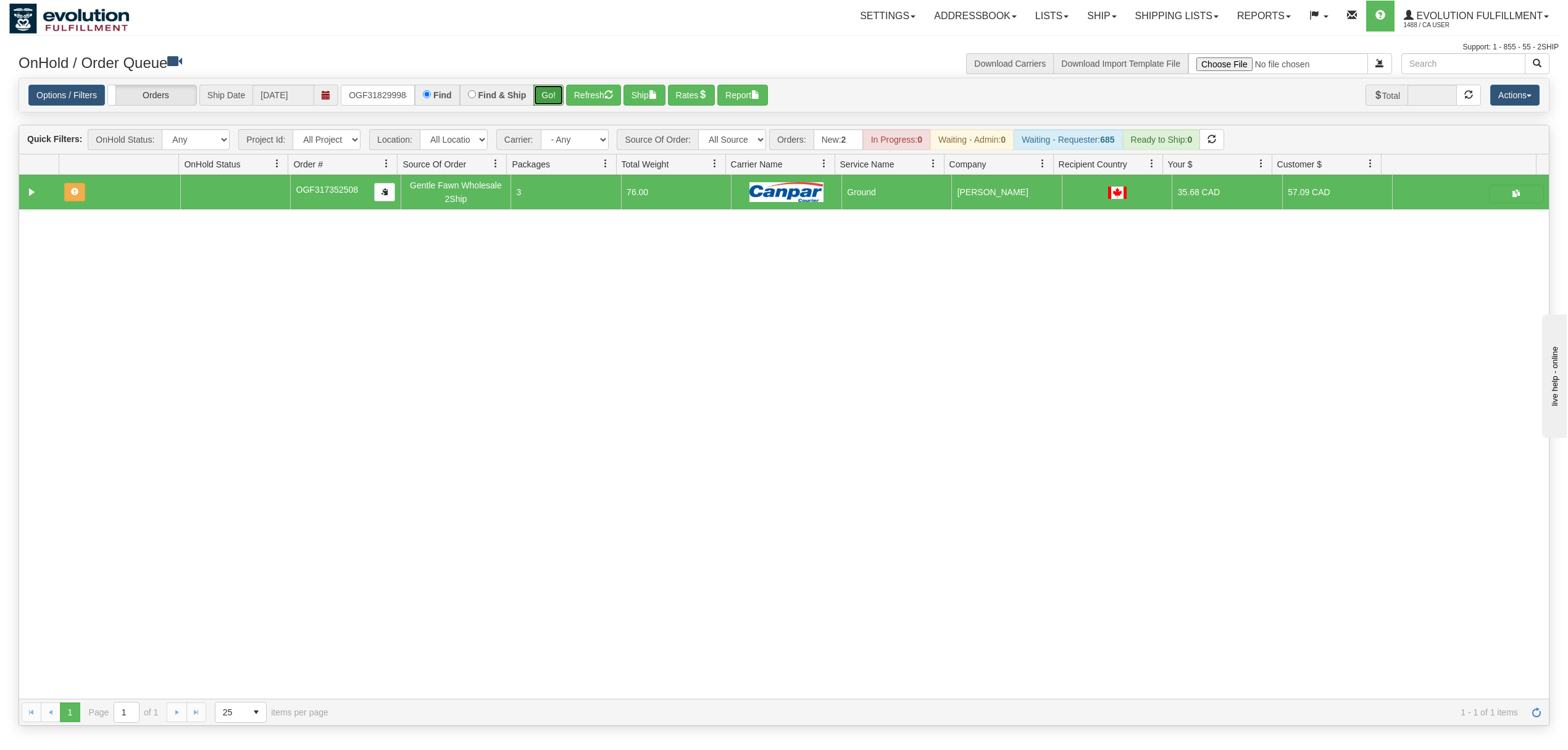
click at [537, 91] on button "Go!" at bounding box center [549, 94] width 31 height 21
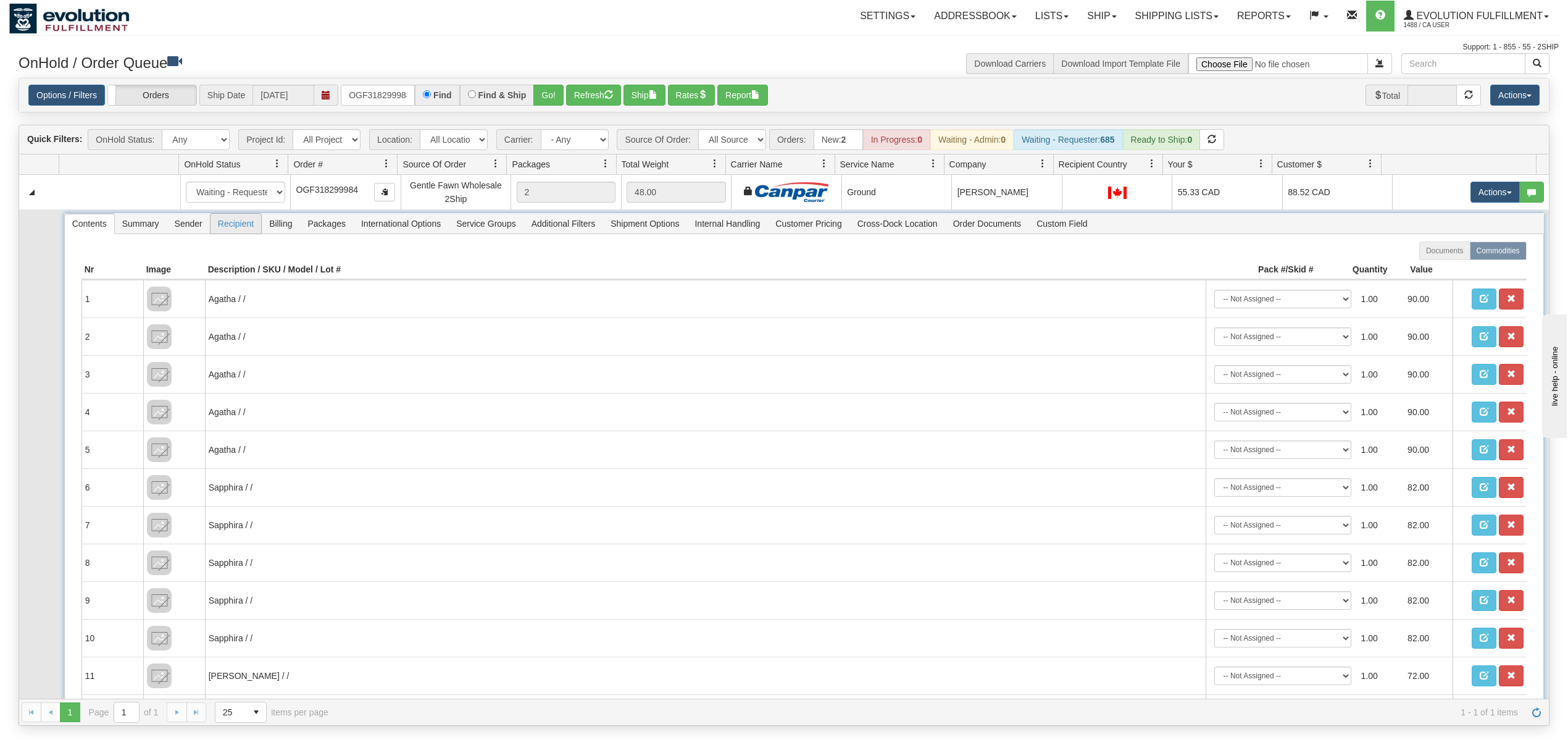
click at [235, 221] on span "Recipient" at bounding box center [236, 224] width 51 height 20
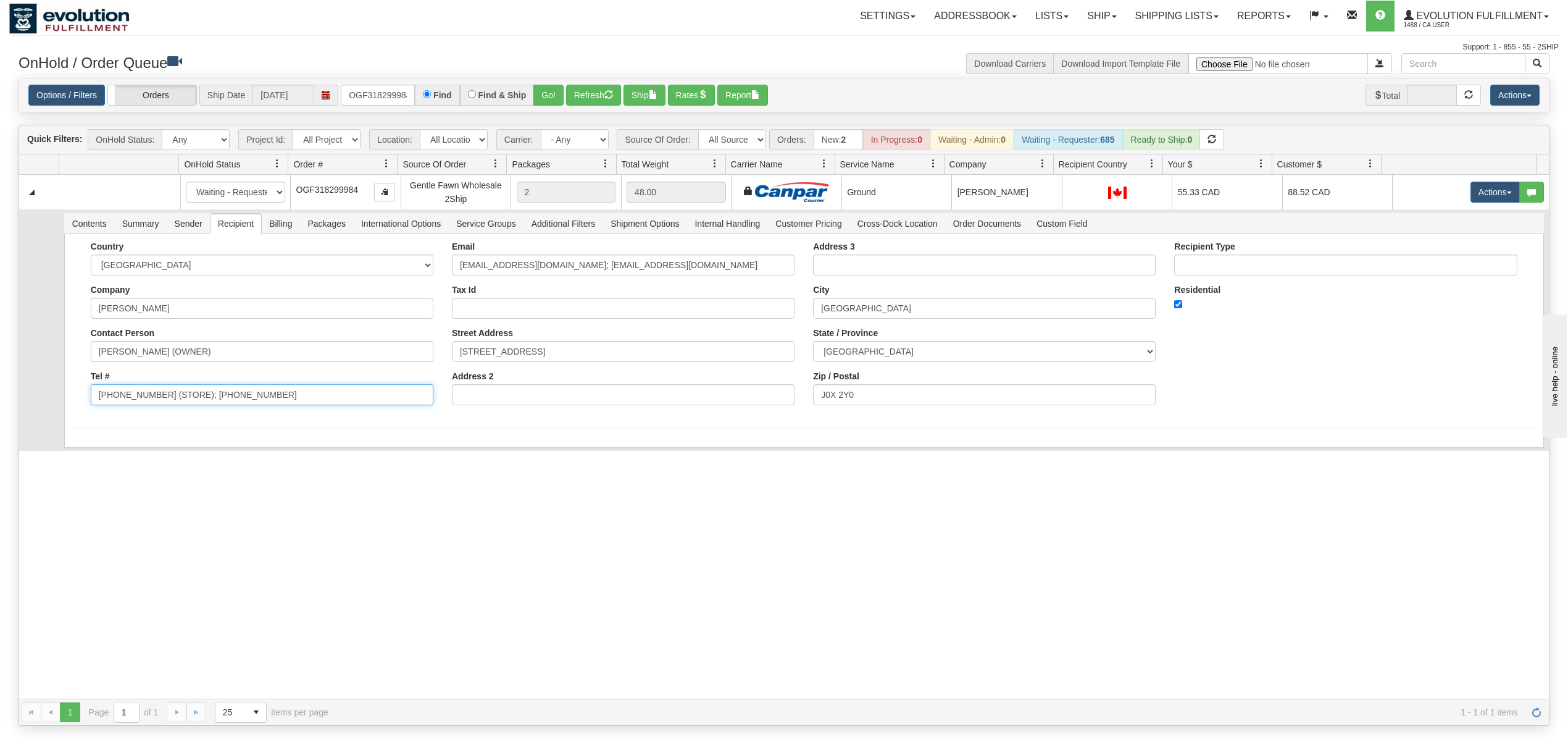
drag, startPoint x: 267, startPoint y: 401, endPoint x: 152, endPoint y: 418, distance: 116.2
click at [152, 418] on form "Country [GEOGRAPHIC_DATA] [GEOGRAPHIC_DATA] [GEOGRAPHIC_DATA] [GEOGRAPHIC_DATA]…" at bounding box center [804, 335] width 1464 height 186
type input "[PHONE_NUMBER]"
drag, startPoint x: 635, startPoint y: 260, endPoint x: 554, endPoint y: 296, distance: 88.6
click at [554, 296] on div "Email [EMAIL_ADDRESS][DOMAIN_NAME]; [EMAIL_ADDRESS][DOMAIN_NAME] Tax Id Street …" at bounding box center [623, 328] width 362 height 173
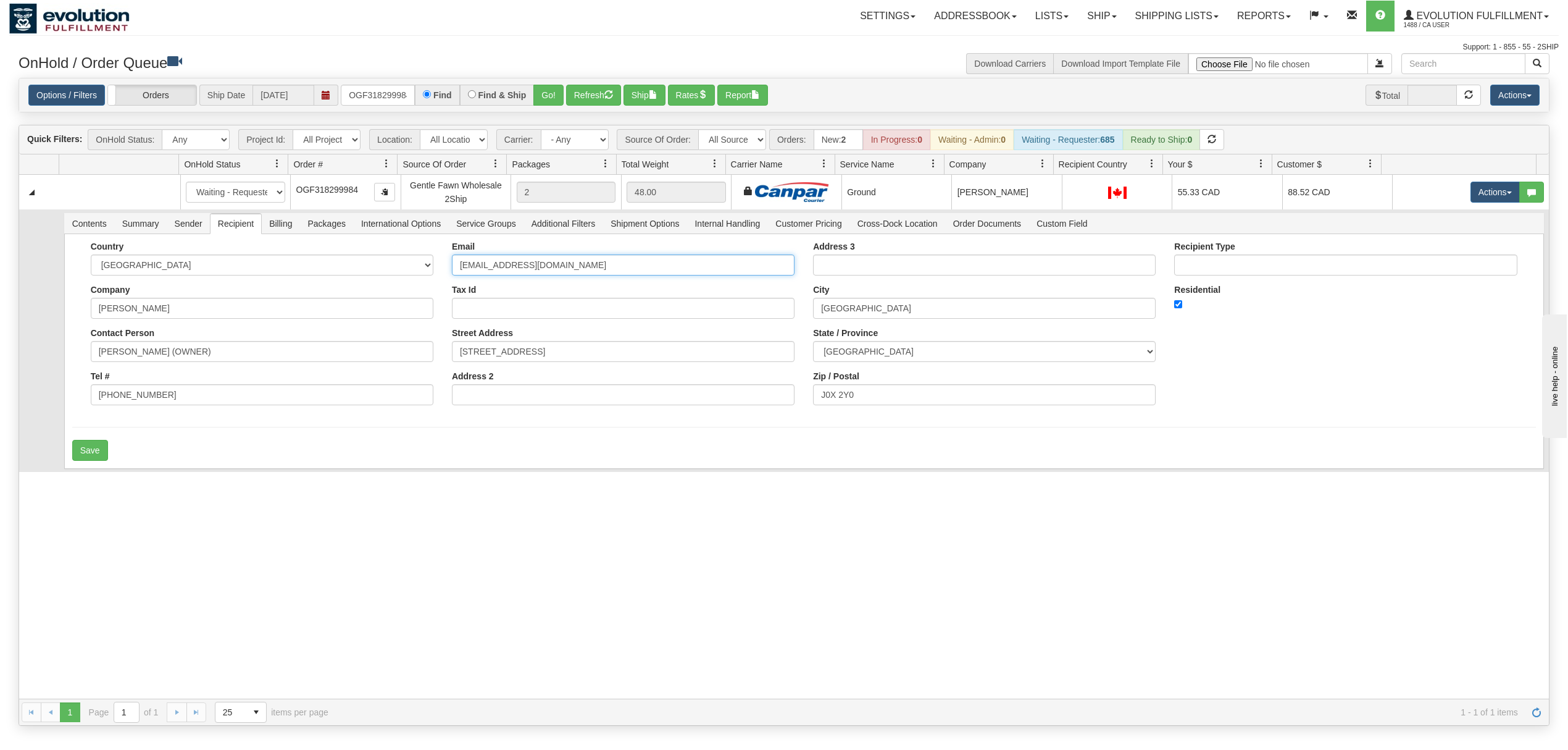
type input "[EMAIL_ADDRESS][DOMAIN_NAME]"
drag, startPoint x: 267, startPoint y: 359, endPoint x: 181, endPoint y: 381, distance: 88.8
click at [181, 381] on div "Country [GEOGRAPHIC_DATA] [GEOGRAPHIC_DATA] [GEOGRAPHIC_DATA] [GEOGRAPHIC_DATA]…" at bounding box center [261, 328] width 362 height 173
type input "[PERSON_NAME]"
click at [94, 457] on button "Save" at bounding box center [90, 450] width 36 height 21
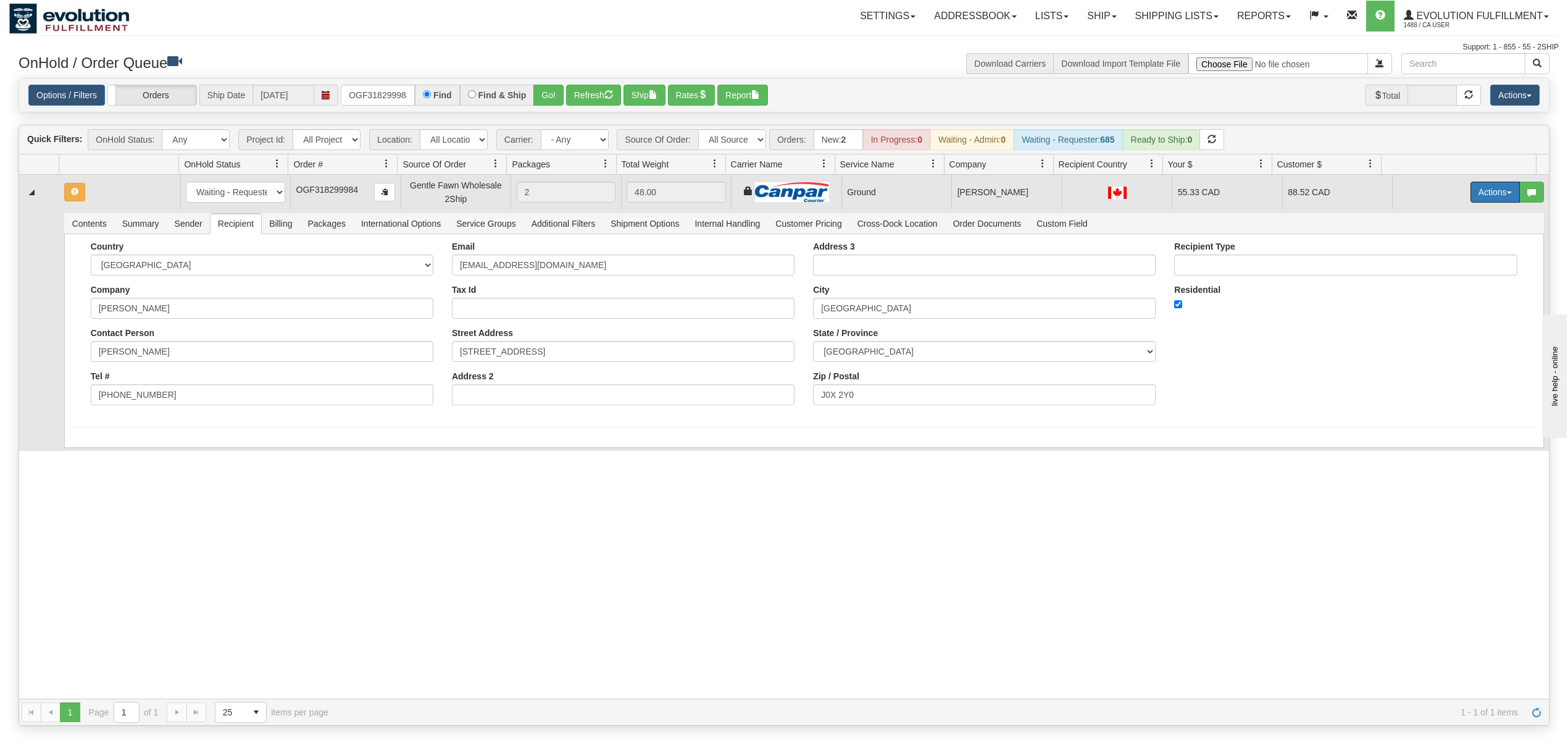
drag, startPoint x: 1483, startPoint y: 191, endPoint x: 1475, endPoint y: 219, distance: 29.1
click at [1483, 191] on button "Actions" at bounding box center [1496, 191] width 50 height 21
click at [1436, 267] on span "Ship" at bounding box center [1446, 264] width 26 height 10
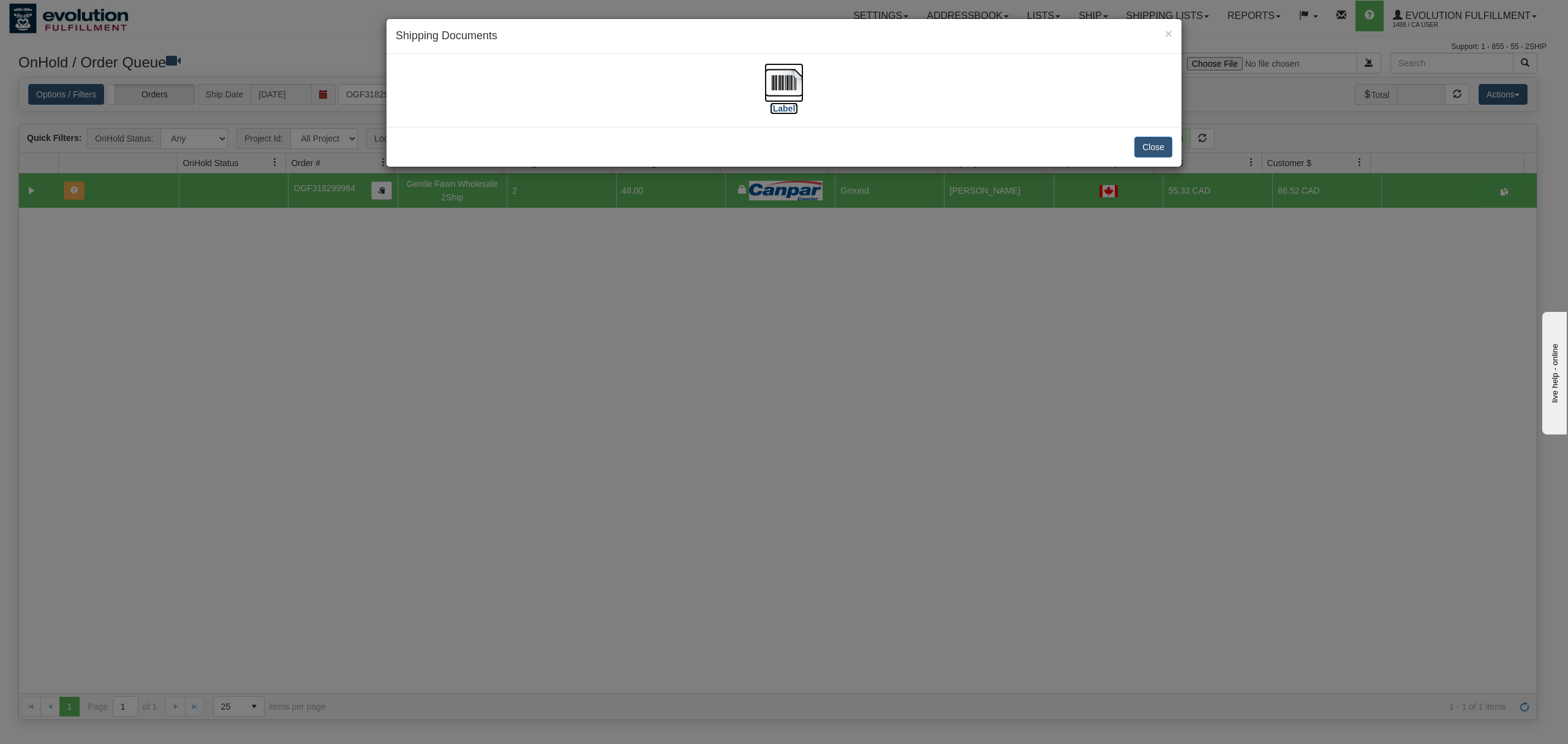
click at [789, 70] on img at bounding box center [784, 83] width 39 height 39
click at [1148, 154] on button "Close" at bounding box center [1152, 146] width 38 height 21
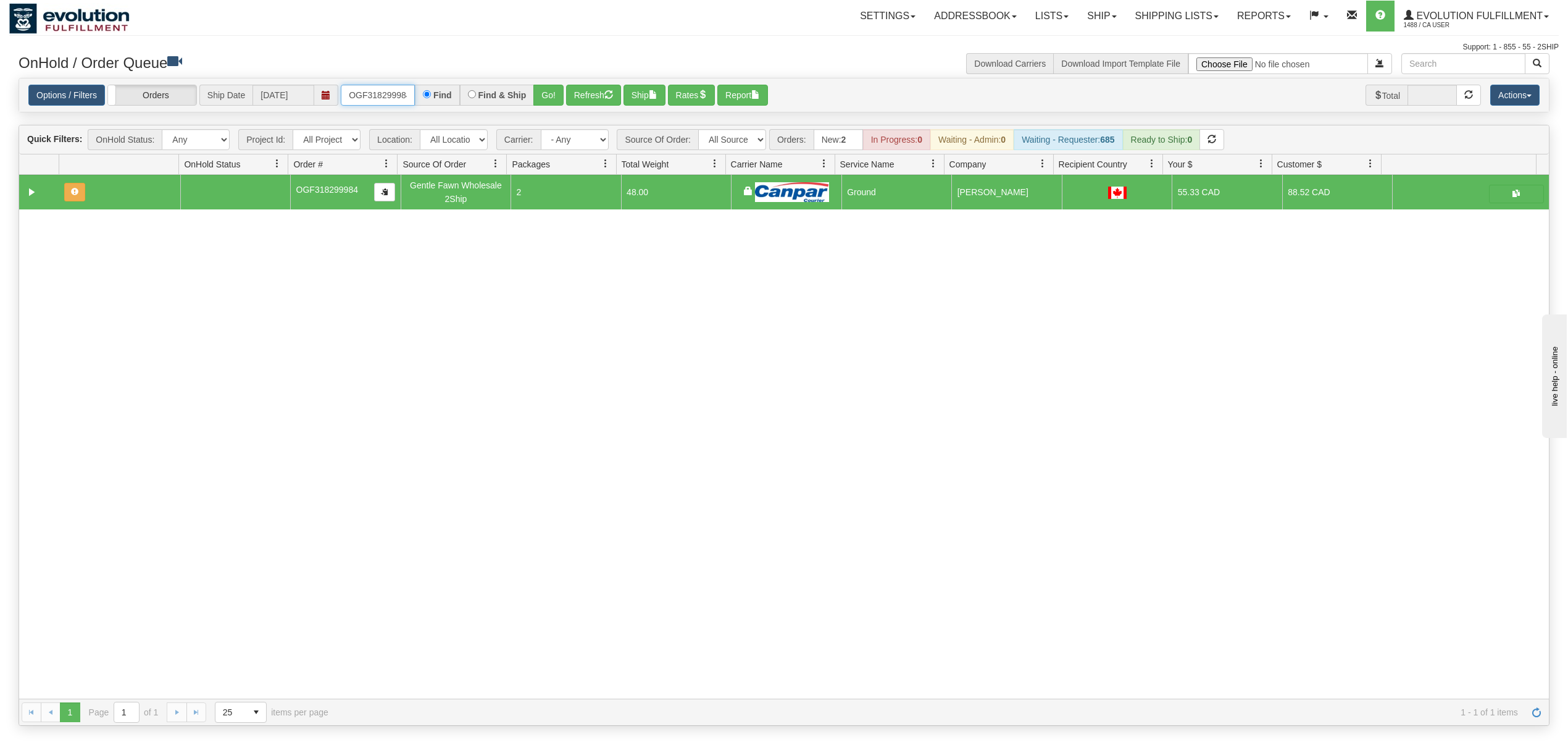
click at [364, 95] on input "OGF318299984" at bounding box center [377, 94] width 74 height 21
click at [364, 97] on input "OGF318299984" at bounding box center [377, 94] width 74 height 21
click at [537, 97] on button "Go!" at bounding box center [549, 94] width 31 height 21
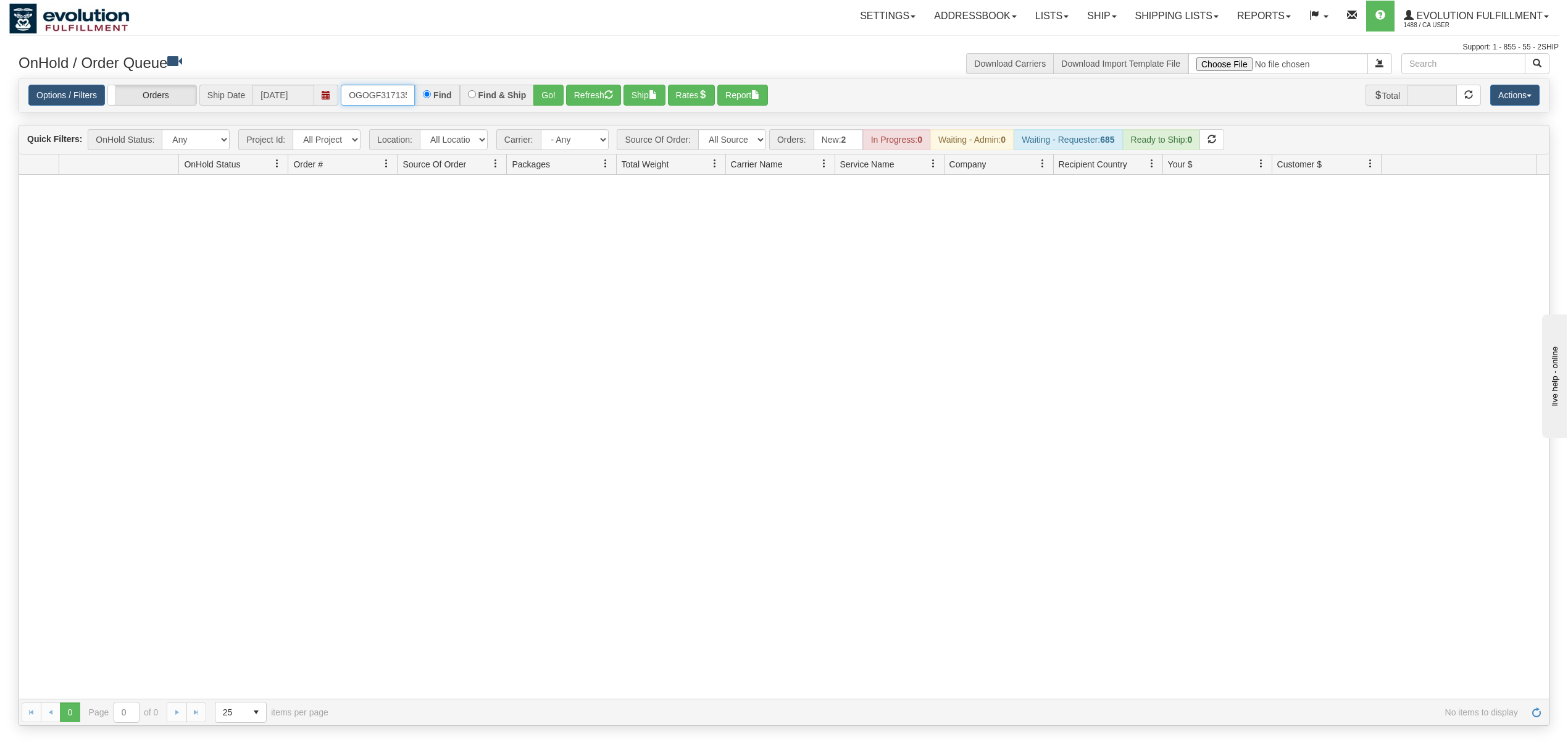
scroll to position [0, 66]
drag, startPoint x: 354, startPoint y: 94, endPoint x: 484, endPoint y: 104, distance: 130.4
click at [484, 104] on div "OGOGF317135198F318299984 Find Find & Ship Go!" at bounding box center [452, 94] width 223 height 21
type input "OGF317135198"
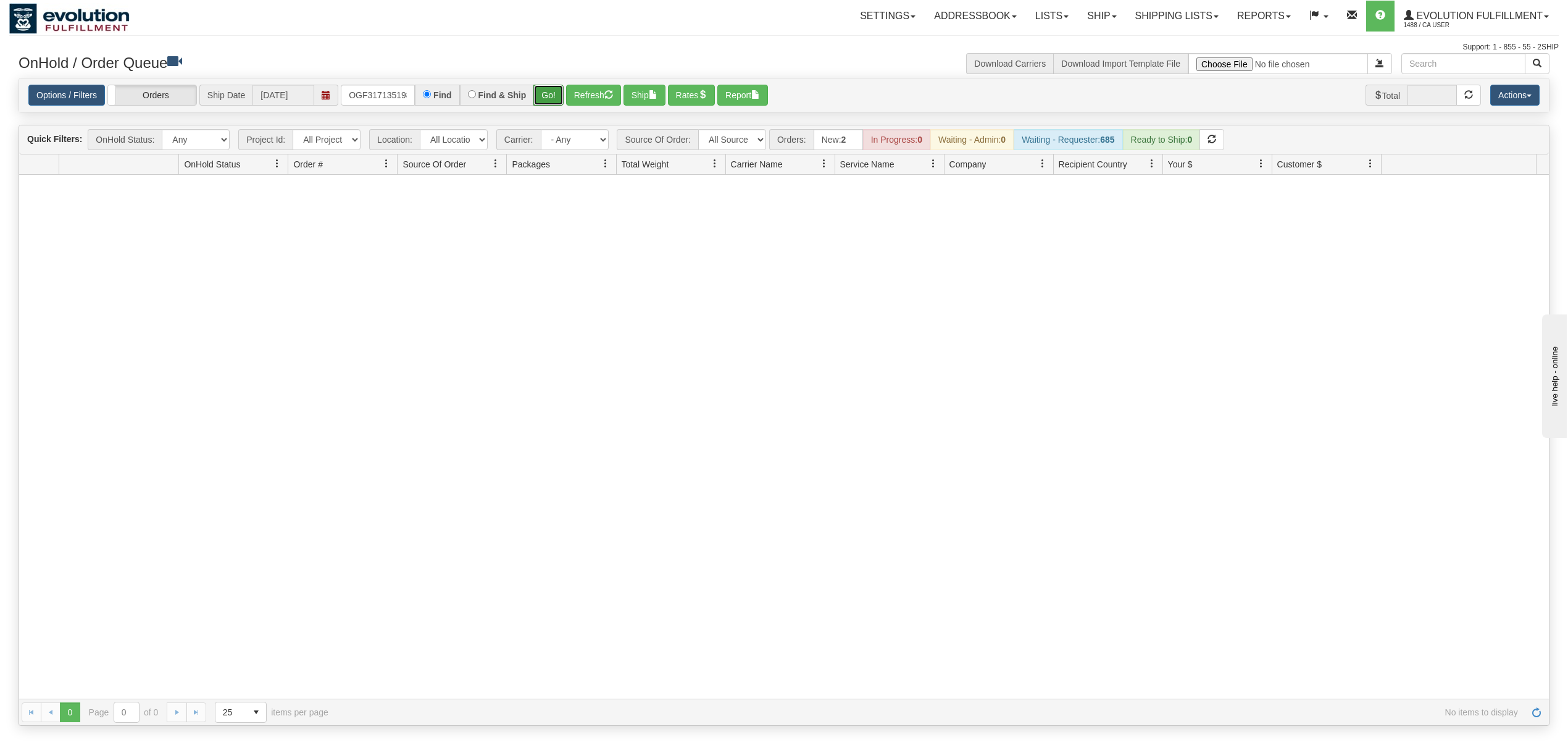
click at [537, 93] on button "Go!" at bounding box center [549, 94] width 31 height 21
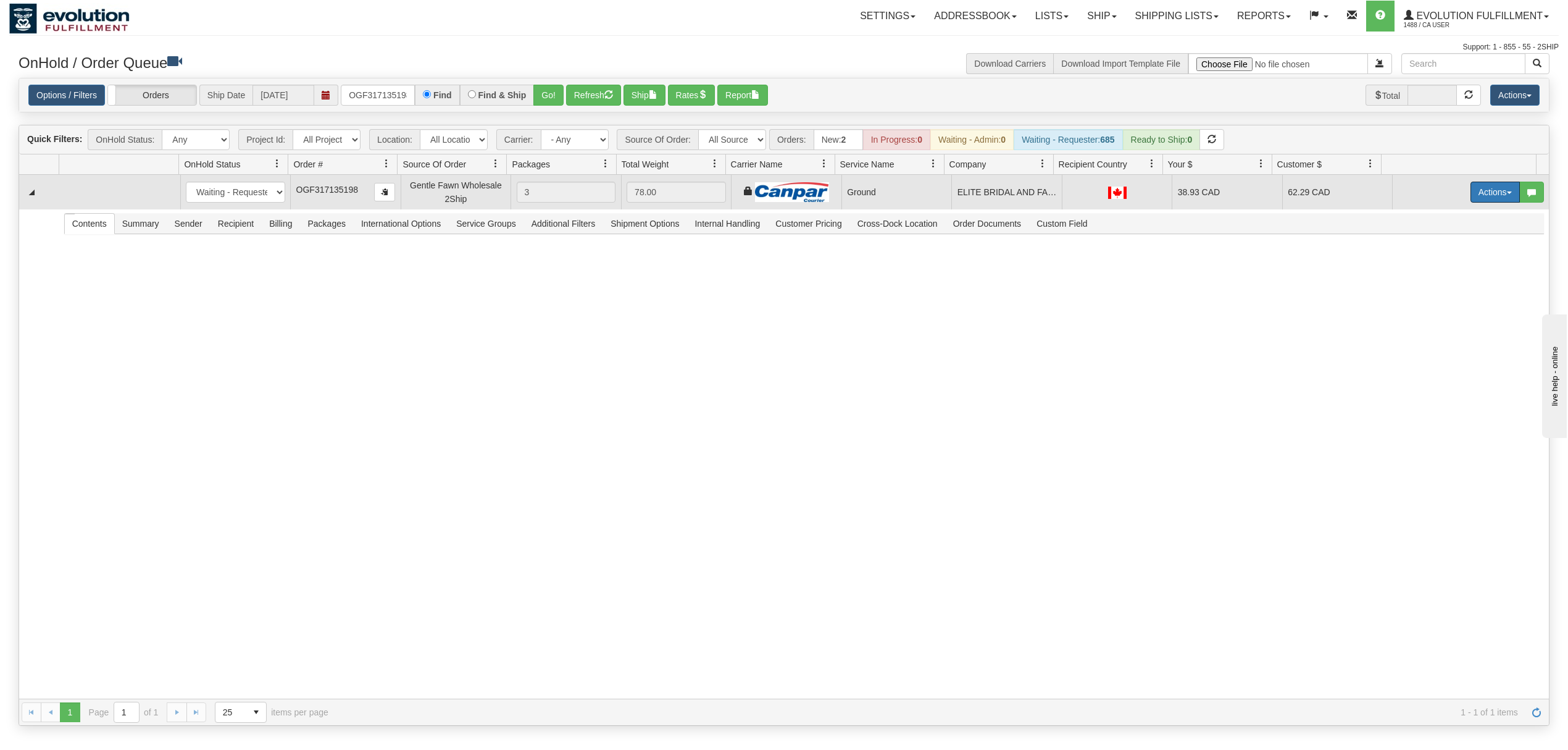
click at [1485, 196] on button "Actions" at bounding box center [1496, 191] width 50 height 21
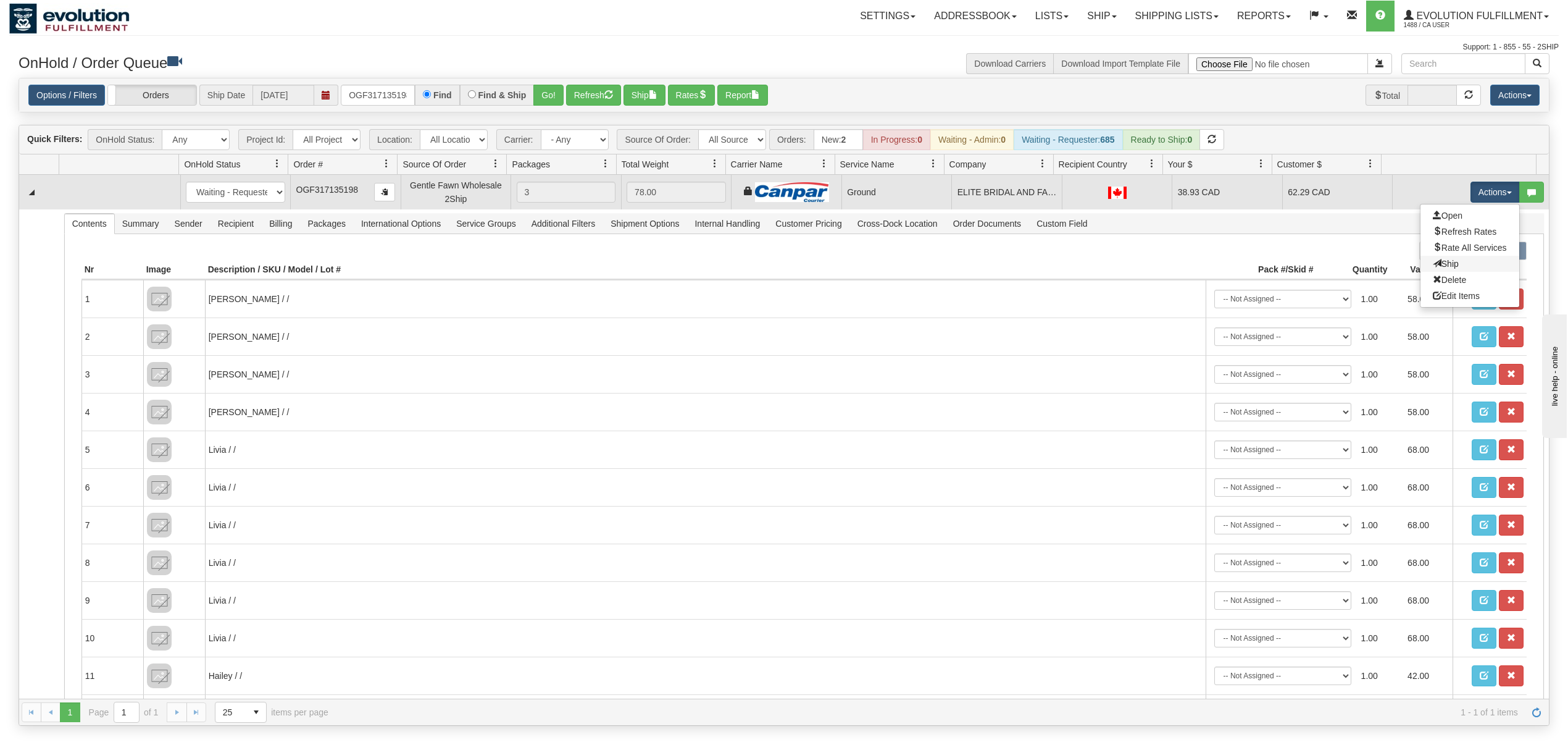
click at [1441, 259] on link "Ship" at bounding box center [1470, 264] width 99 height 16
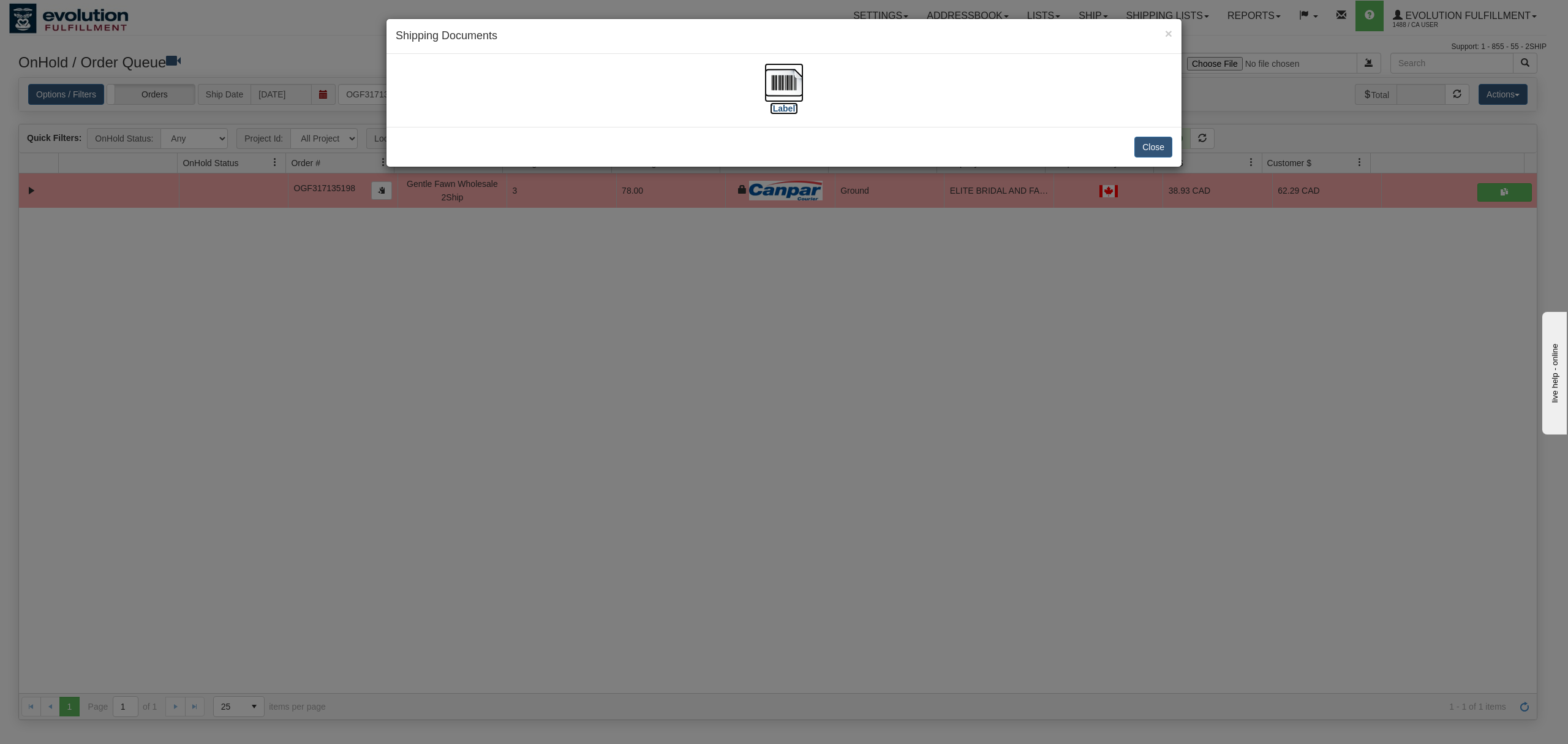
click at [774, 80] on img at bounding box center [784, 83] width 39 height 39
click at [1154, 150] on button "Close" at bounding box center [1152, 146] width 38 height 21
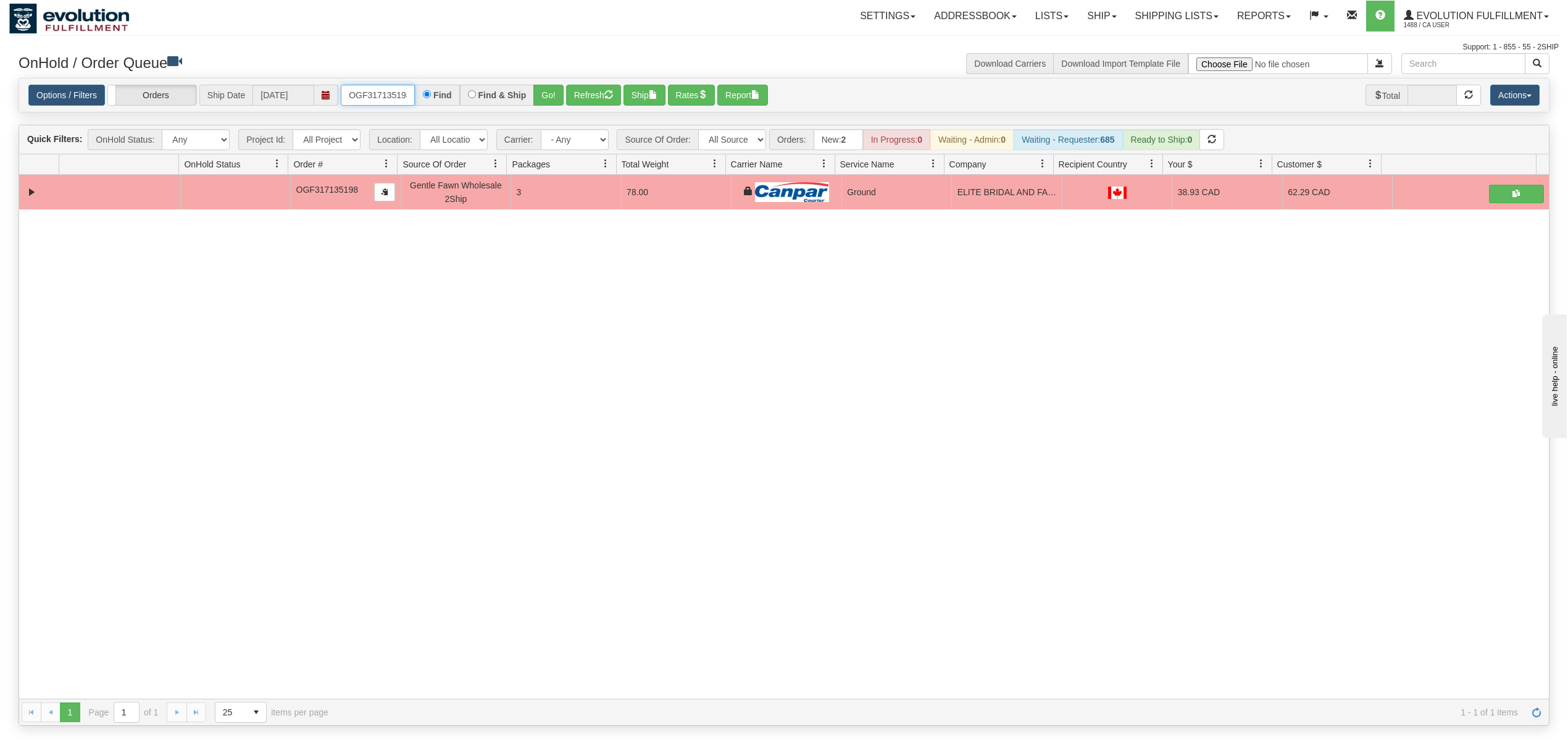
click at [406, 94] on input "OGF317135198" at bounding box center [377, 94] width 74 height 21
click at [404, 94] on input "OGF317135198" at bounding box center [377, 94] width 74 height 21
click at [549, 92] on button "Go!" at bounding box center [549, 94] width 31 height 21
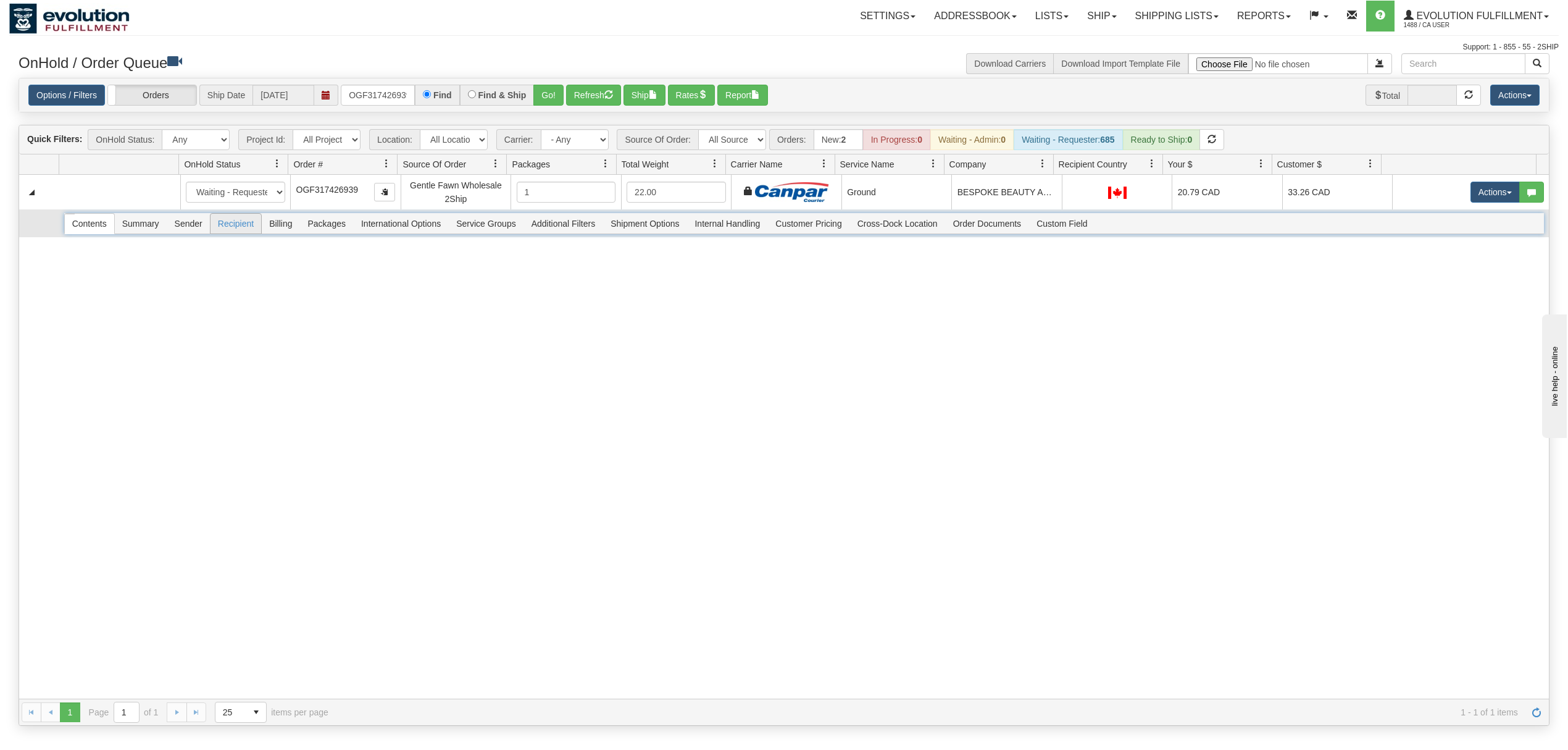
click at [224, 233] on span "Recipient" at bounding box center [236, 224] width 51 height 20
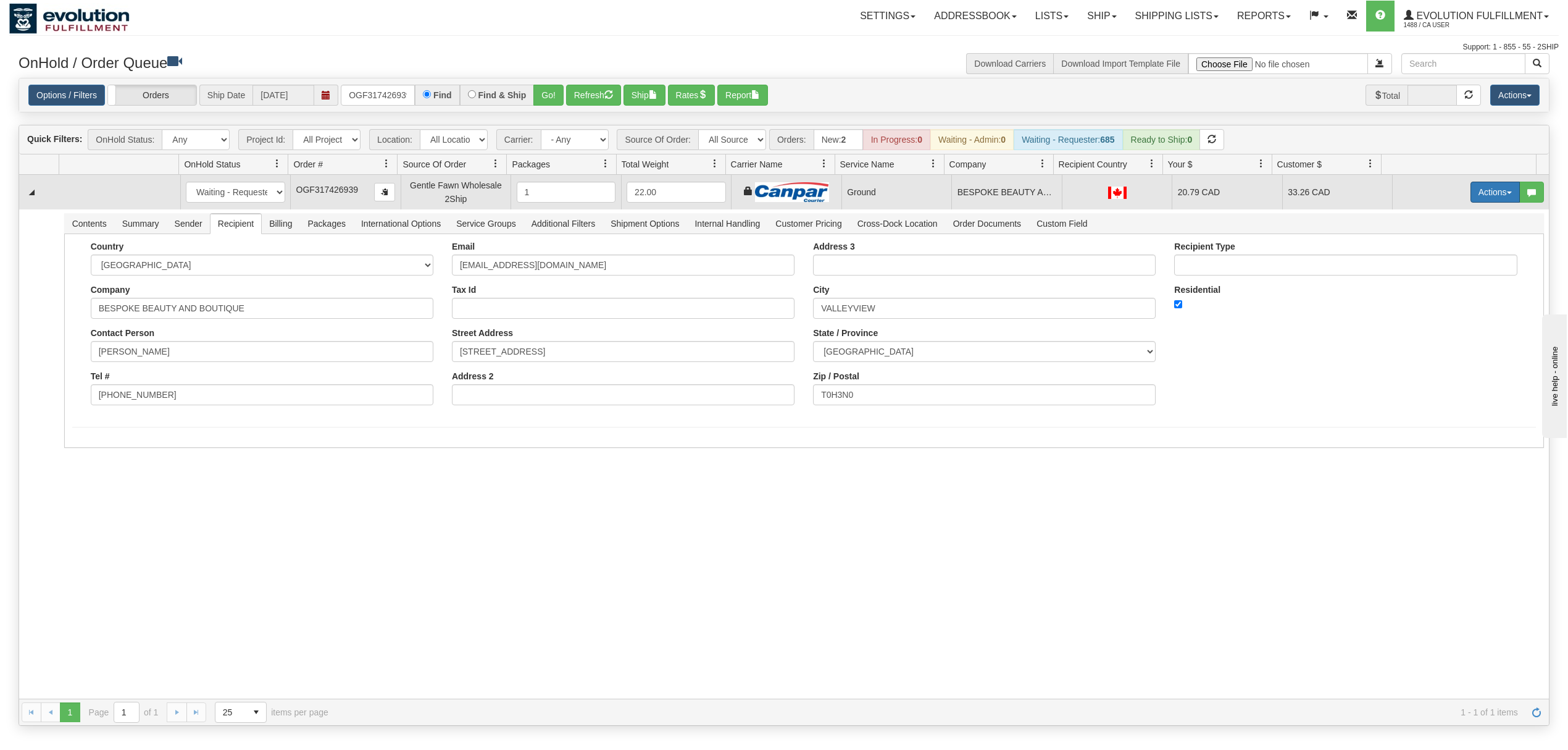
drag, startPoint x: 1473, startPoint y: 200, endPoint x: 1481, endPoint y: 200, distance: 8.0
click at [1481, 200] on button "Actions" at bounding box center [1496, 191] width 50 height 21
click at [1433, 263] on span "Ship" at bounding box center [1446, 264] width 26 height 10
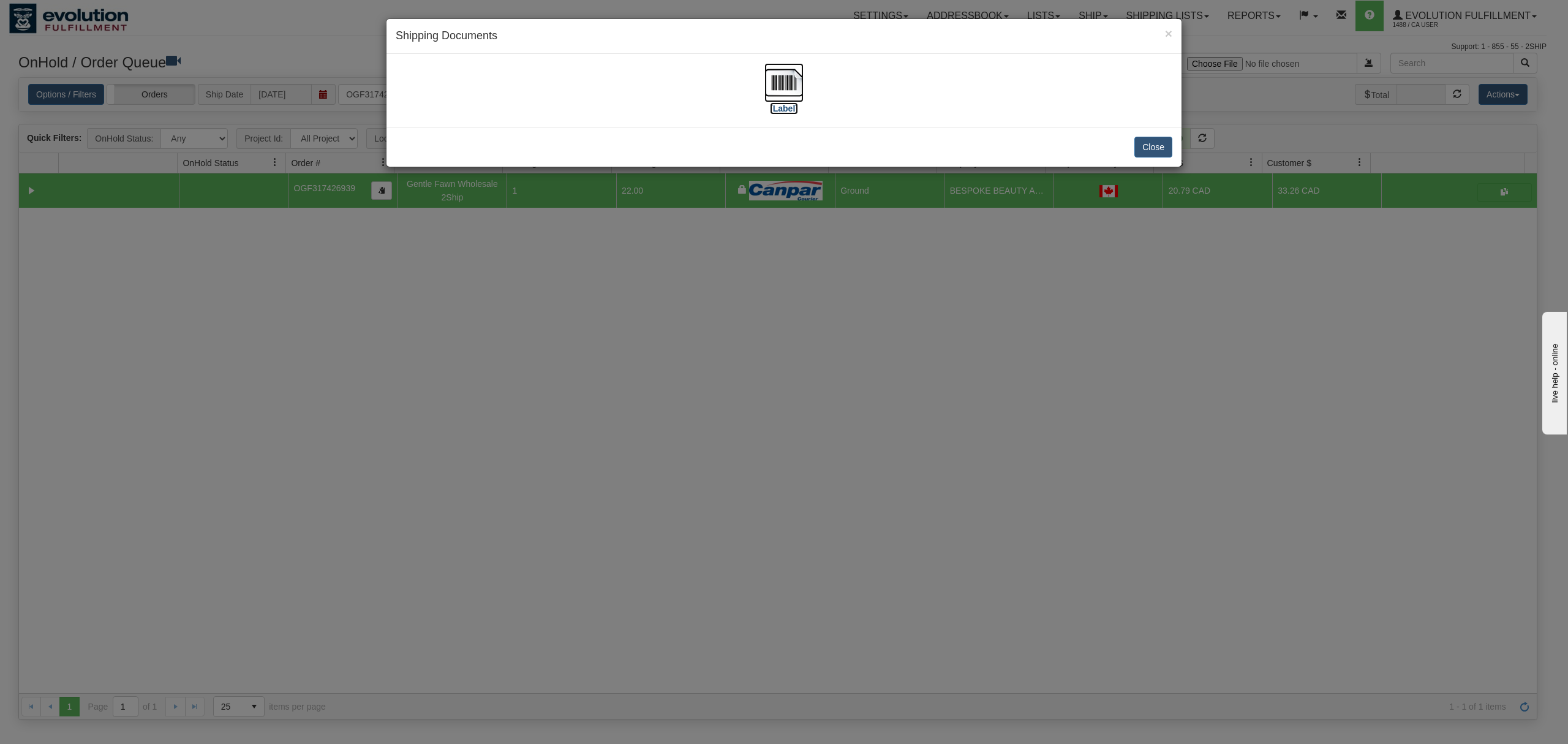
click at [786, 79] on img at bounding box center [784, 83] width 39 height 39
click at [1152, 147] on button "Close" at bounding box center [1152, 146] width 38 height 21
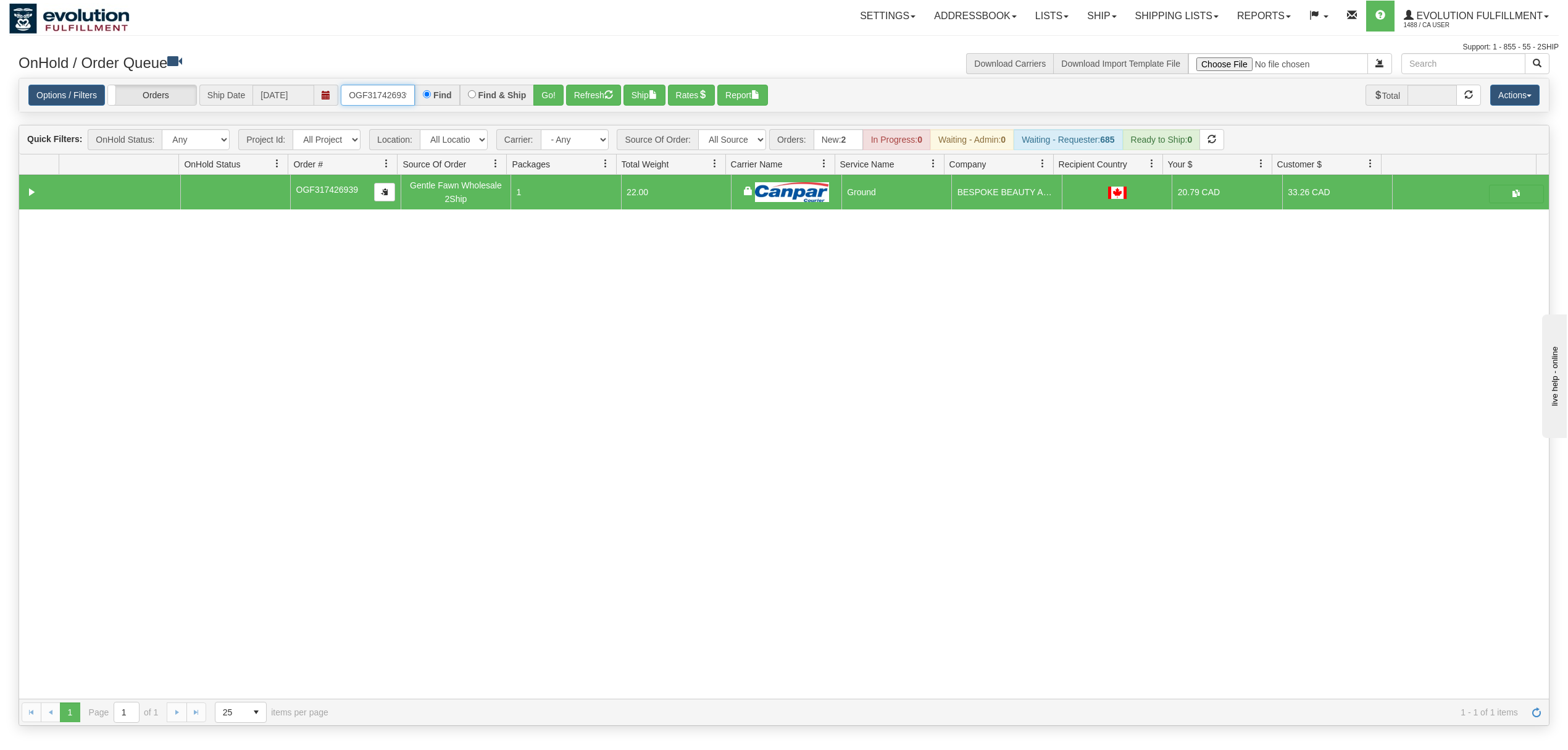
click at [371, 104] on input "OGF317426939" at bounding box center [377, 94] width 74 height 21
click at [552, 95] on button "Go!" at bounding box center [549, 94] width 31 height 21
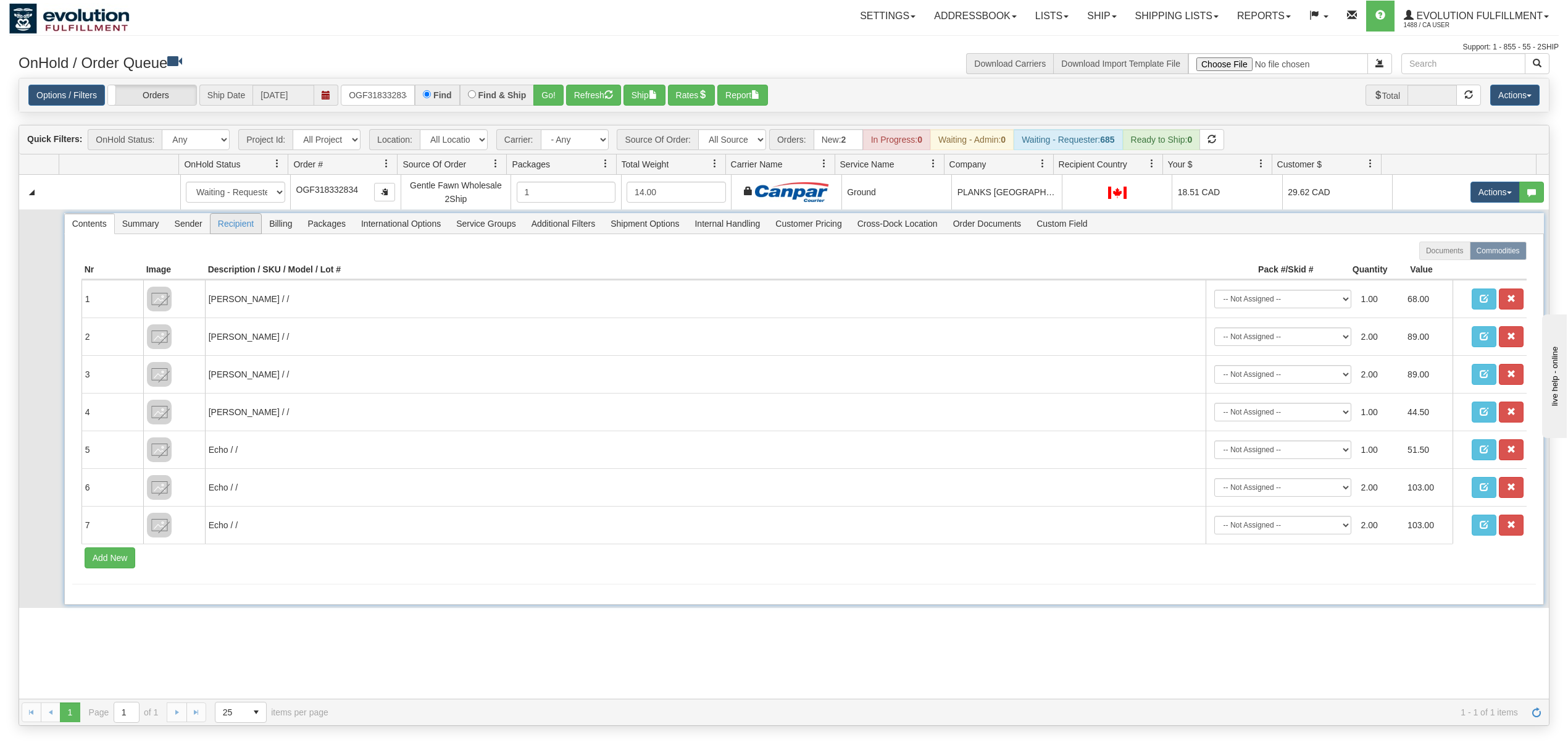
click at [216, 231] on span "Recipient" at bounding box center [236, 224] width 51 height 20
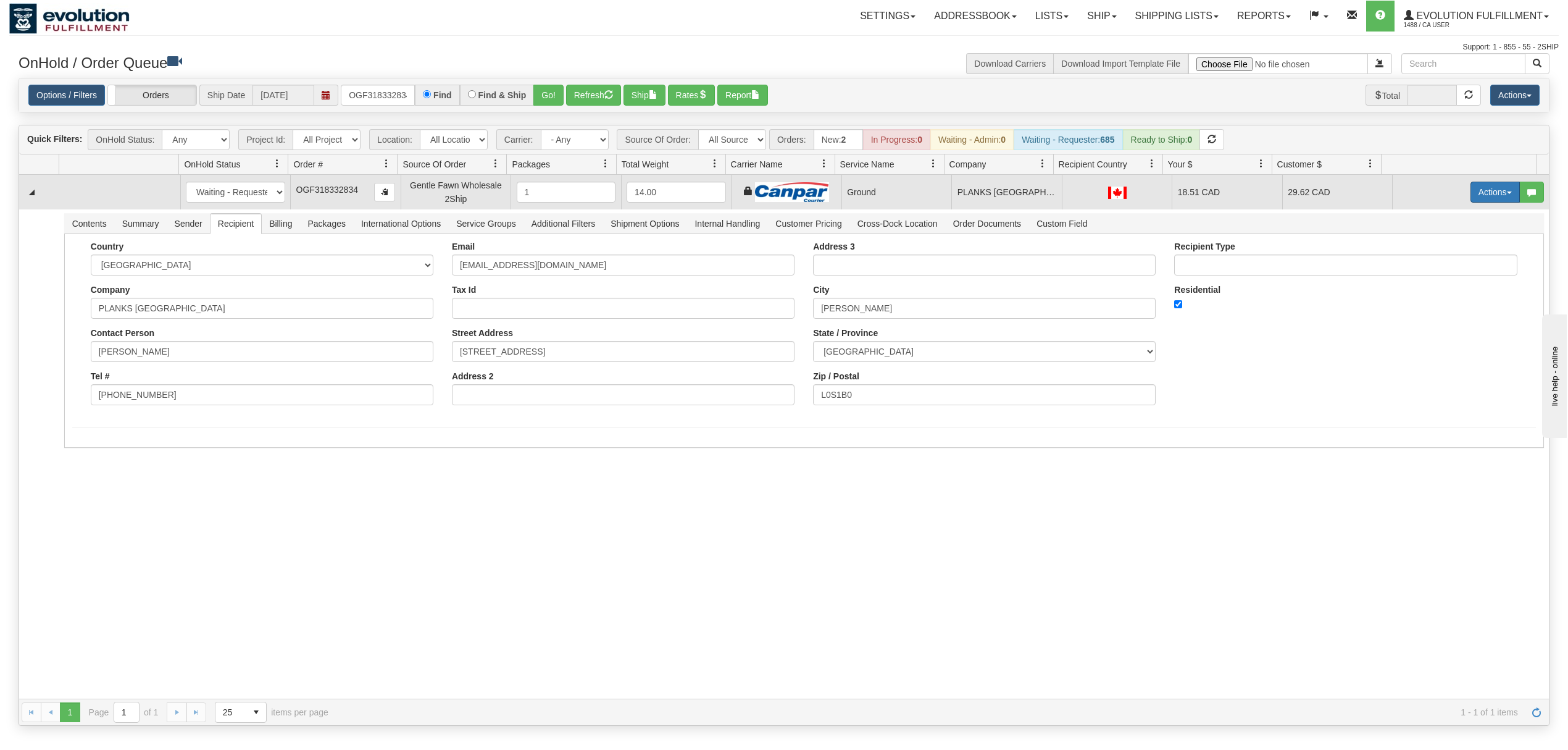
drag, startPoint x: 1465, startPoint y: 184, endPoint x: 1483, endPoint y: 197, distance: 22.2
click at [1475, 185] on button "Actions" at bounding box center [1496, 191] width 50 height 21
click at [1433, 263] on span "Ship" at bounding box center [1446, 264] width 26 height 10
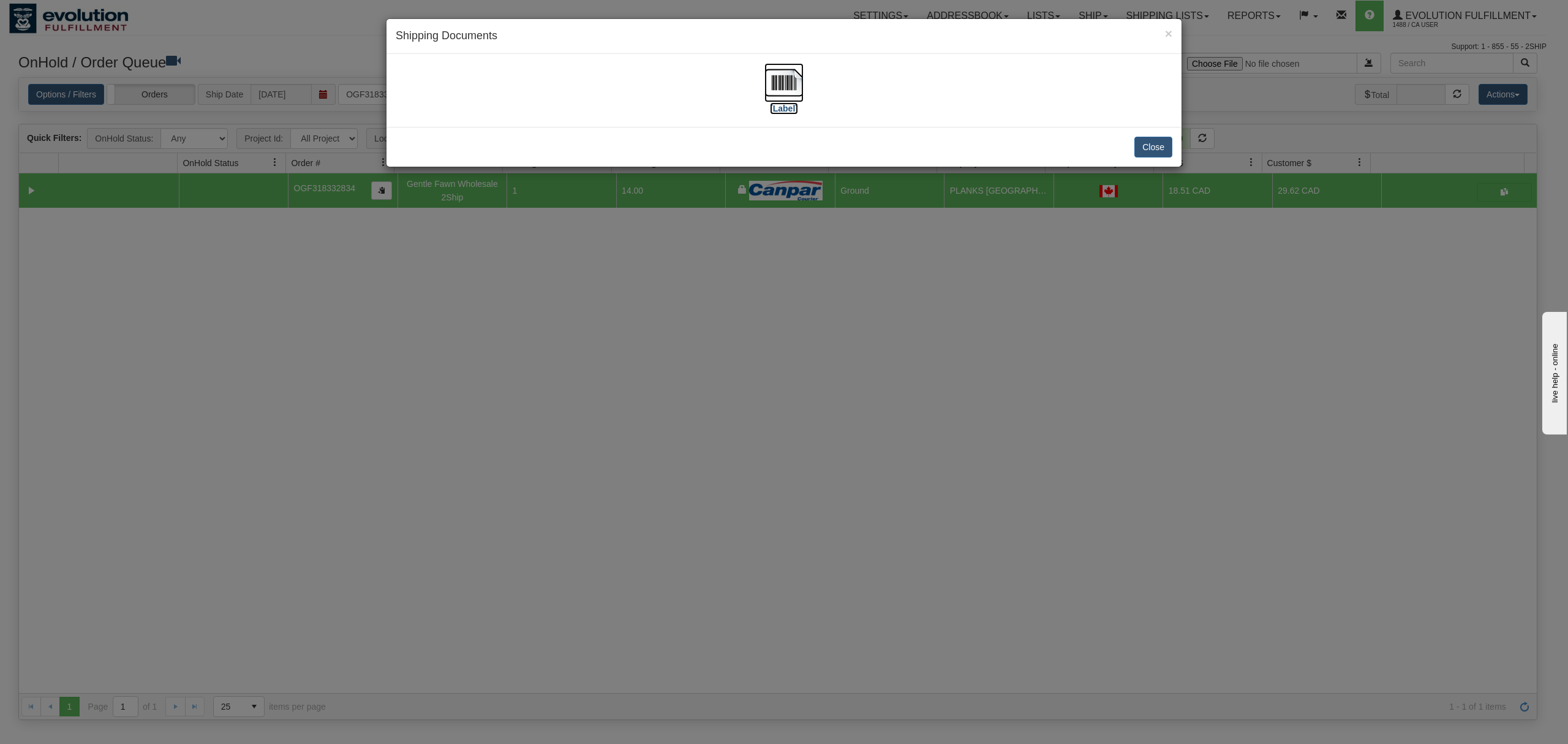
click at [788, 76] on img at bounding box center [784, 83] width 39 height 39
click at [1149, 152] on button "Close" at bounding box center [1152, 146] width 38 height 21
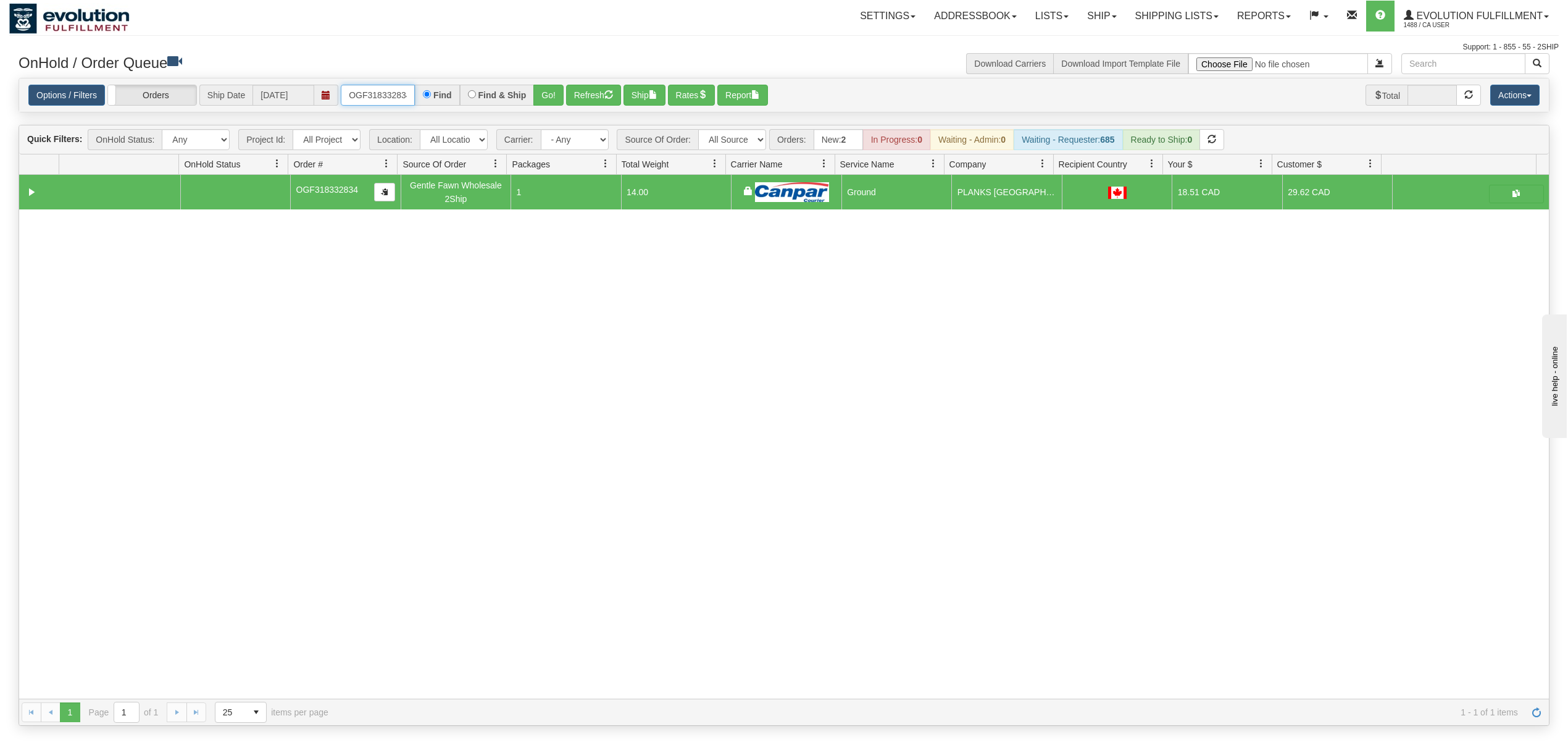
click at [371, 99] on input "OGF318332834" at bounding box center [377, 94] width 74 height 21
click at [372, 99] on input "OGF318332834" at bounding box center [377, 94] width 74 height 21
click at [372, 101] on input "OMBK17445180 BO01" at bounding box center [377, 94] width 74 height 21
click at [554, 100] on button "Go!" at bounding box center [549, 94] width 31 height 21
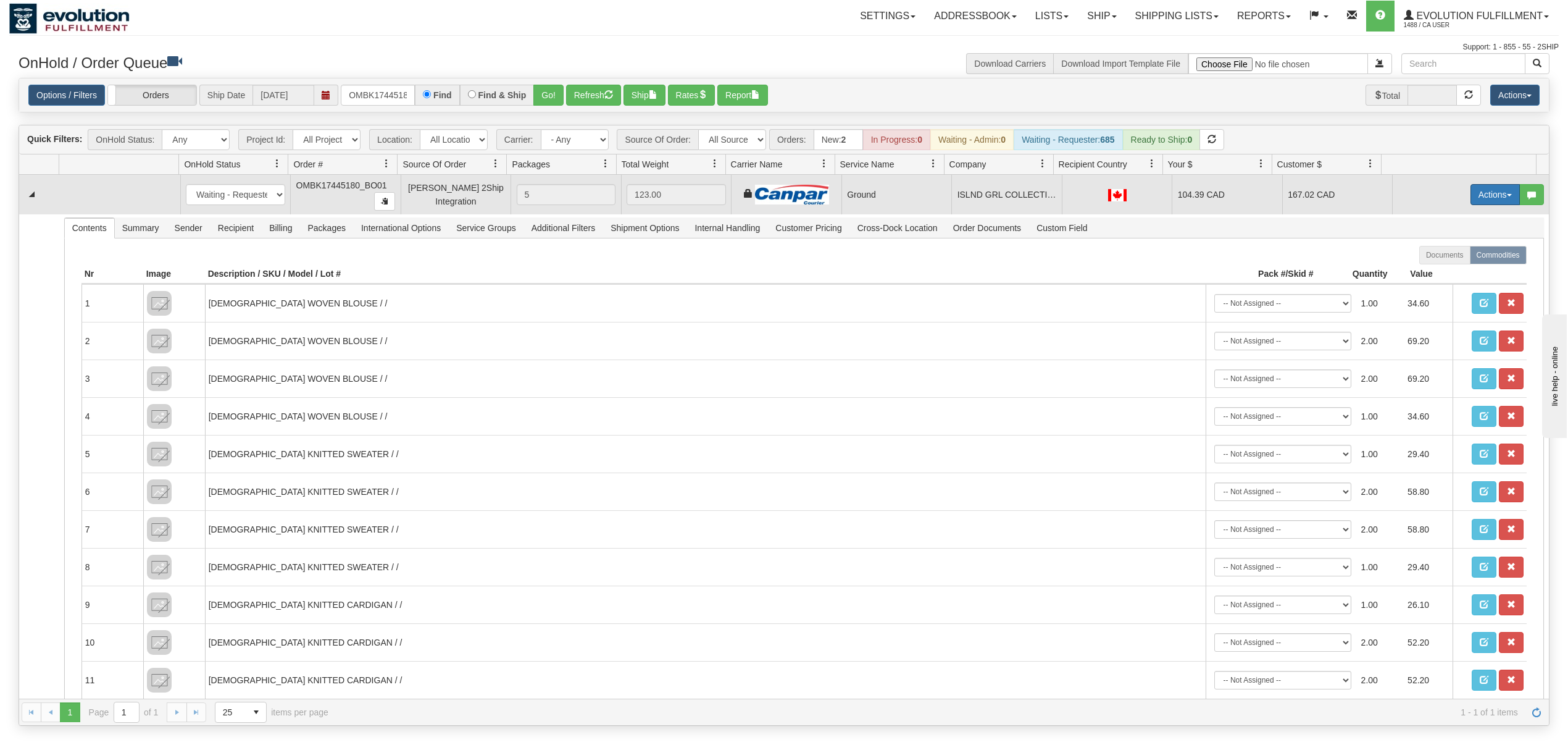
click at [1487, 196] on button "Actions" at bounding box center [1496, 194] width 50 height 21
click at [1448, 254] on span "Rate All Services" at bounding box center [1470, 250] width 74 height 10
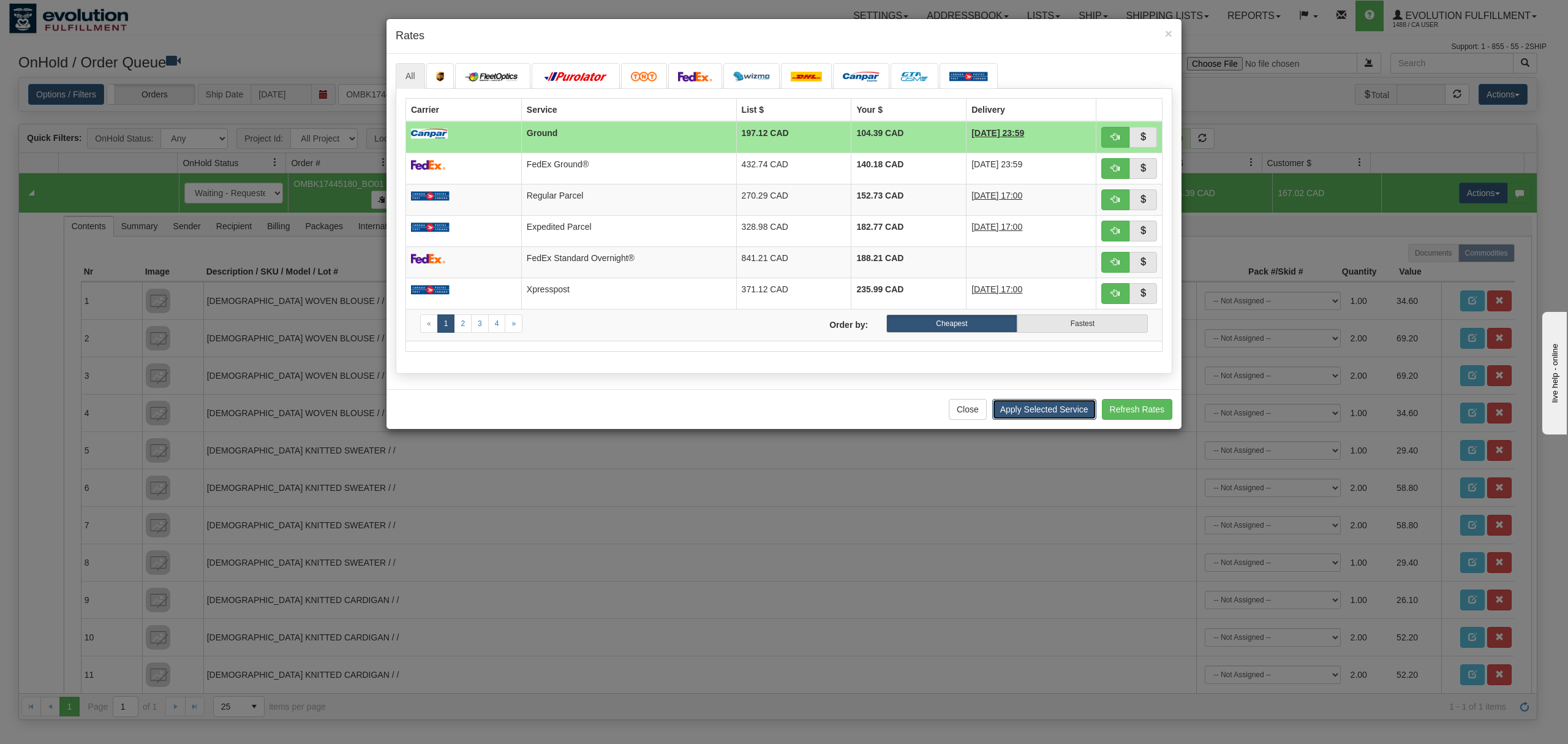
click at [1017, 420] on button "Apply Selected Service" at bounding box center [1044, 409] width 104 height 21
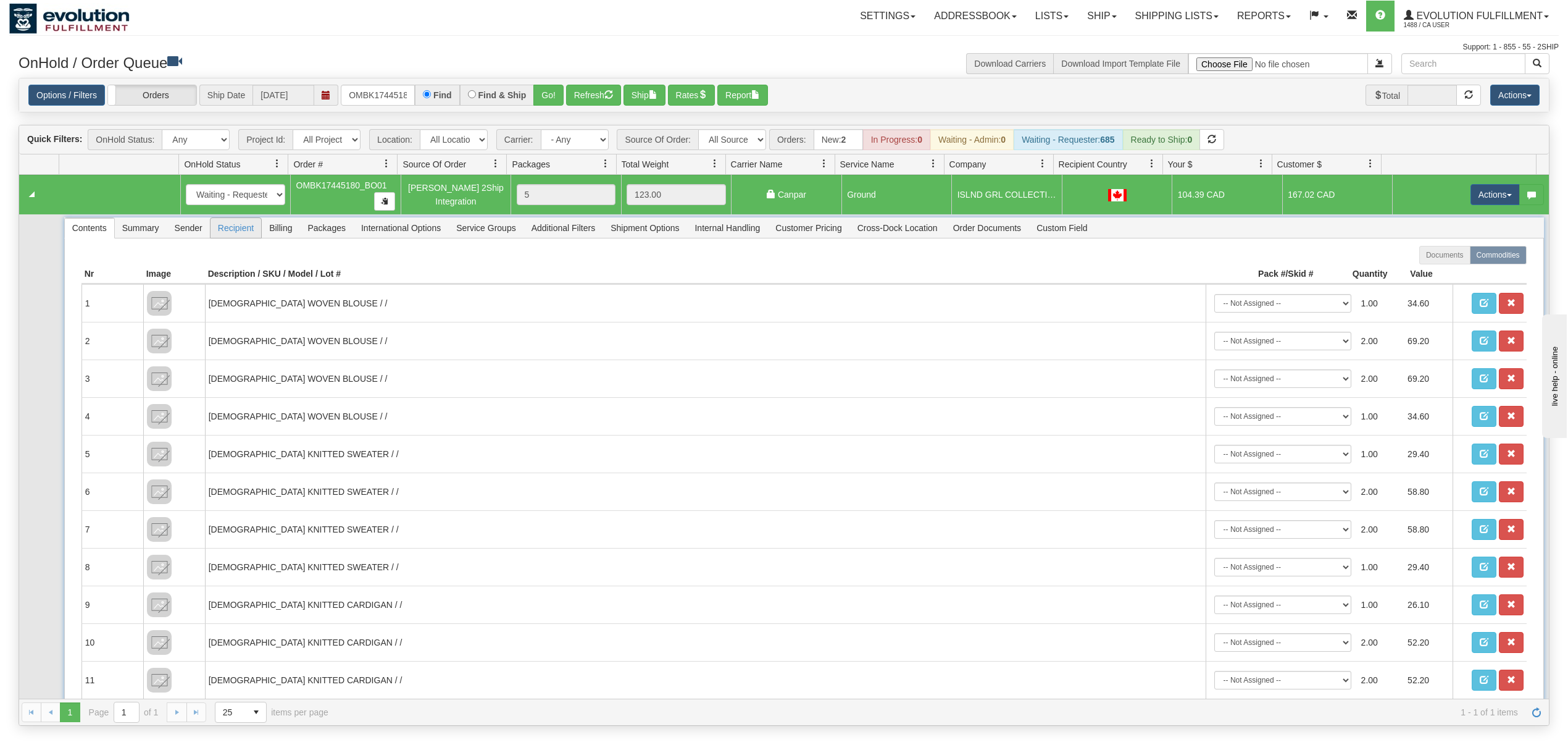
click at [257, 232] on span "Recipient" at bounding box center [236, 228] width 51 height 20
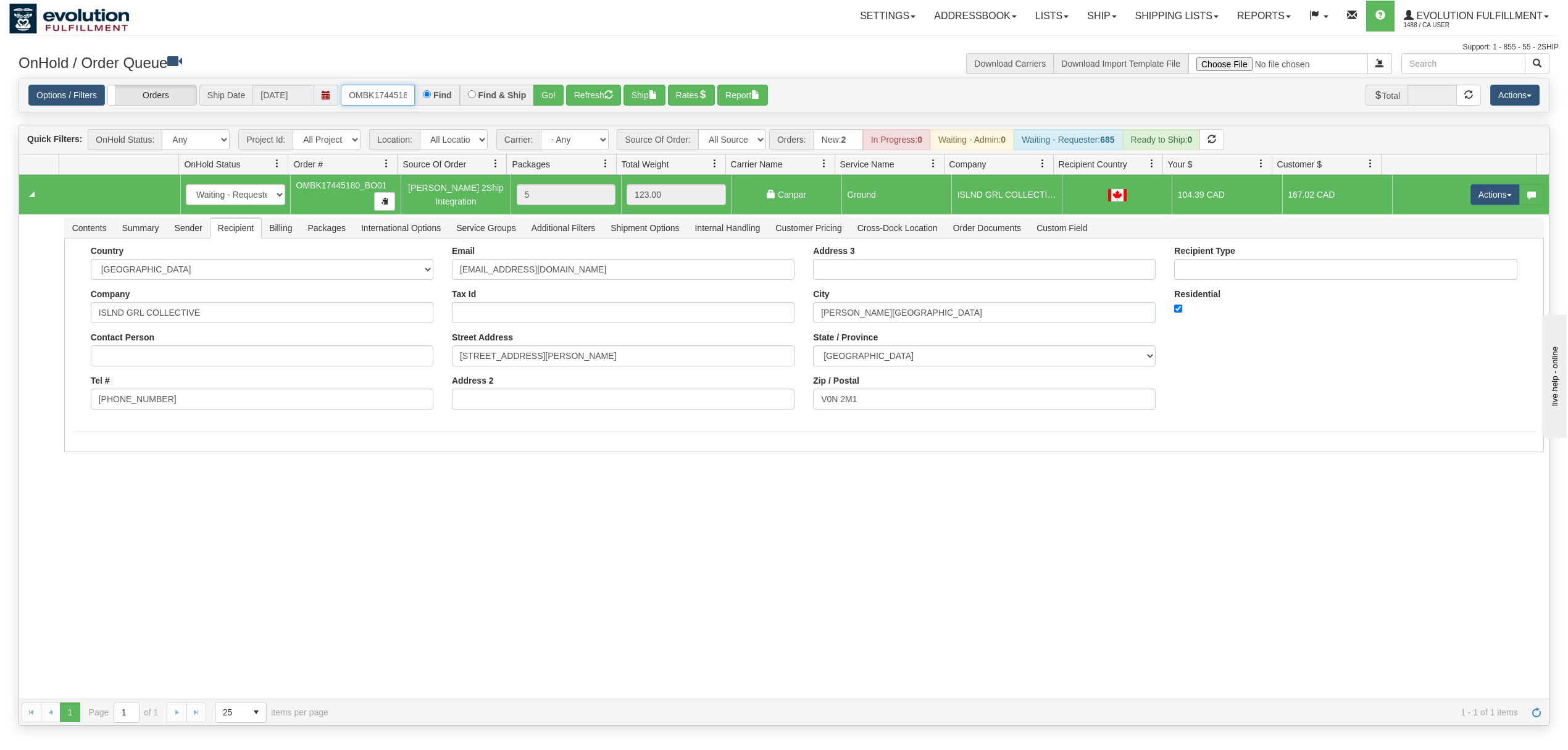
click at [380, 99] on input "OMBK17445180_BO01" at bounding box center [377, 94] width 74 height 21
click at [535, 102] on button "Go!" at bounding box center [549, 94] width 31 height 21
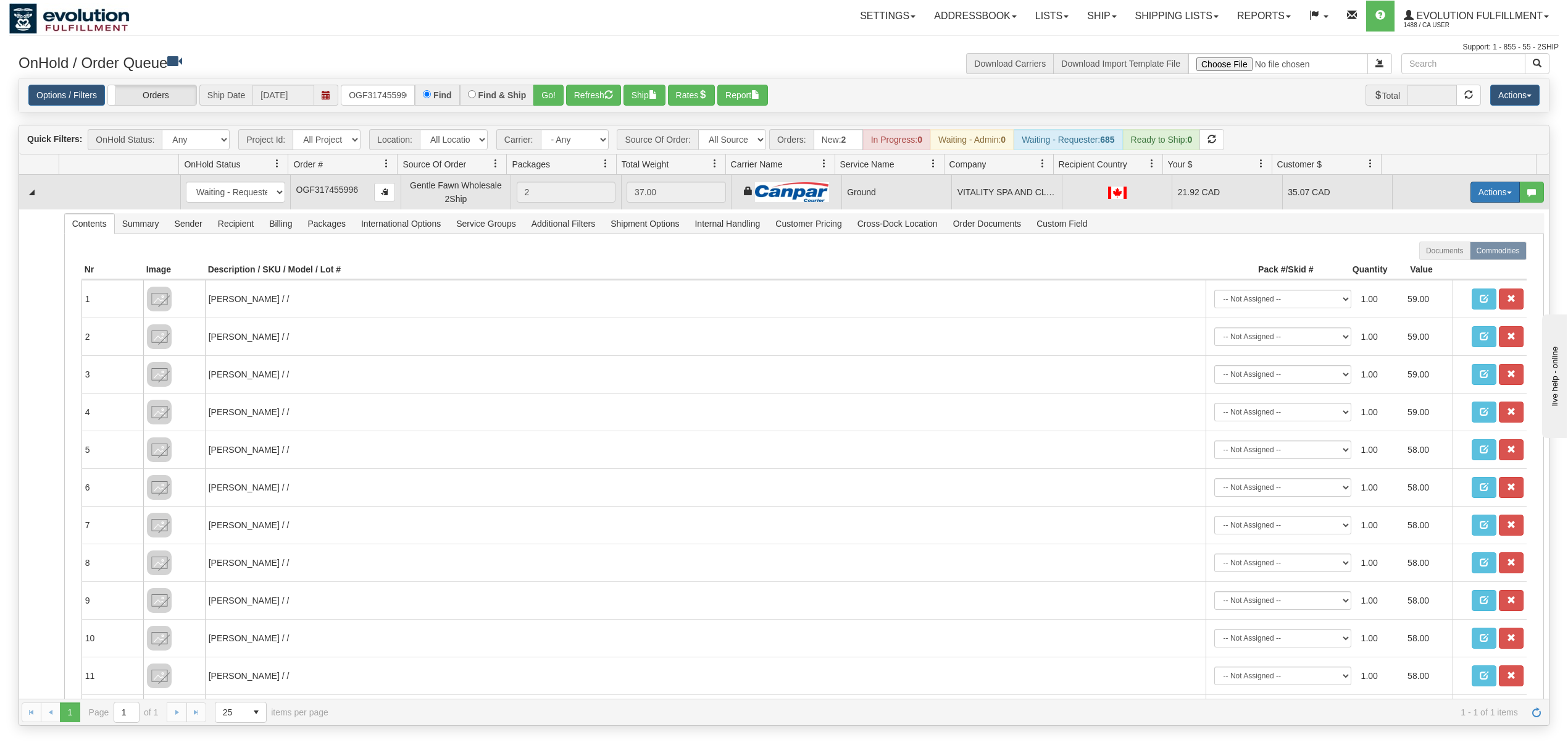
click at [1483, 191] on button "Actions" at bounding box center [1496, 191] width 50 height 21
click at [1433, 268] on span "Ship" at bounding box center [1446, 264] width 26 height 10
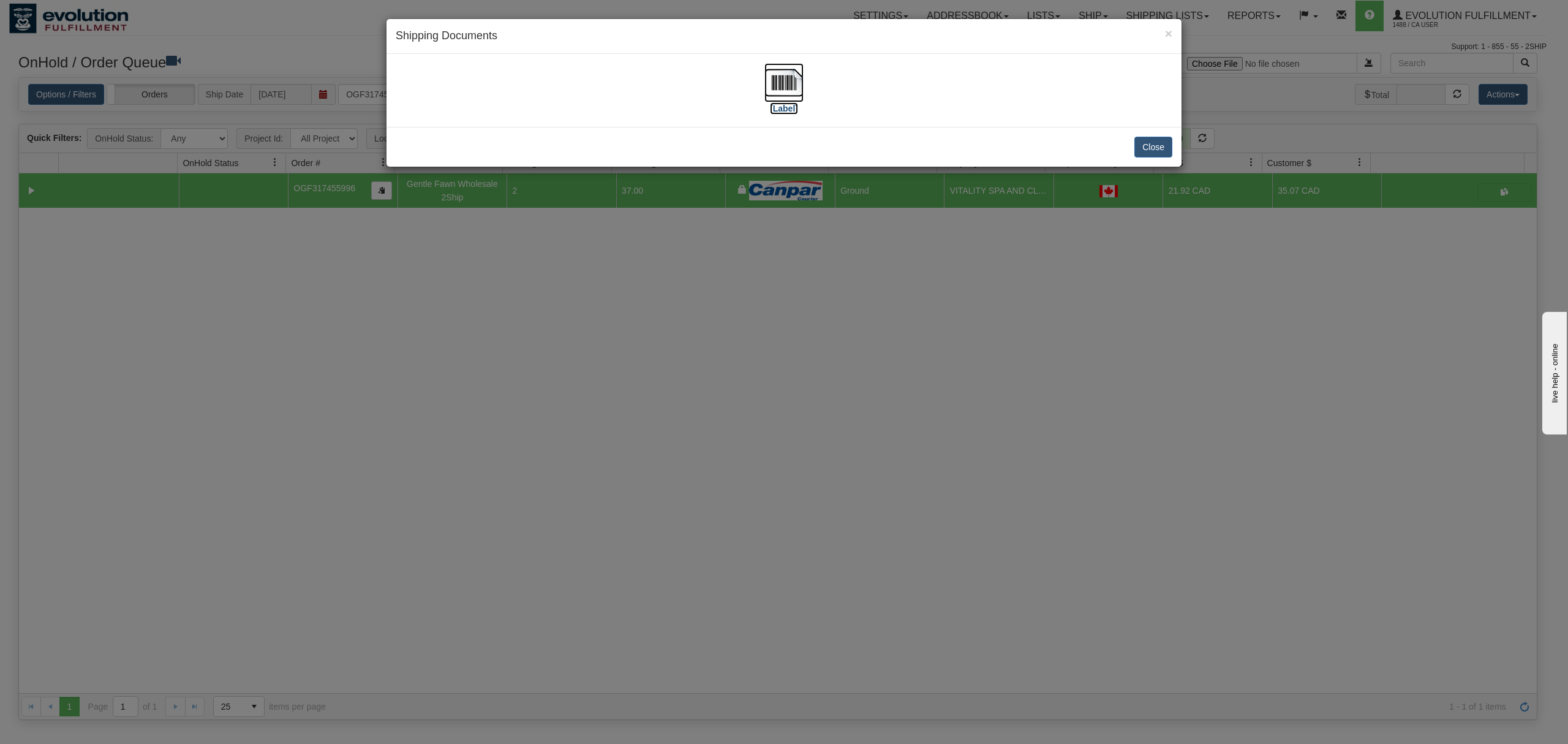
click at [794, 86] on img at bounding box center [784, 83] width 39 height 39
click at [1145, 155] on button "Close" at bounding box center [1152, 146] width 38 height 21
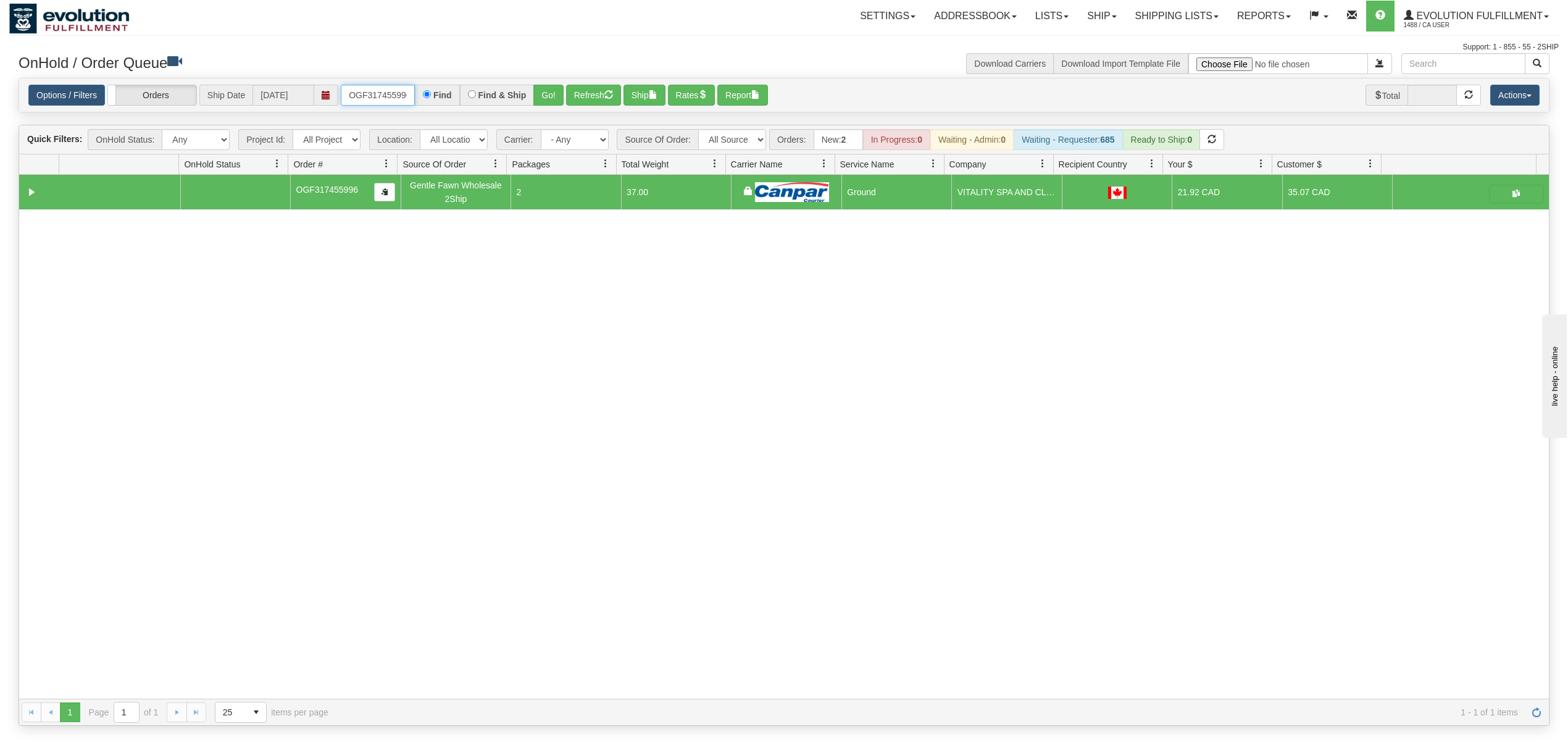
click at [377, 101] on input "OGF317455996" at bounding box center [377, 94] width 74 height 21
type input "OGF317467624"
click at [549, 94] on button "Go!" at bounding box center [549, 94] width 31 height 21
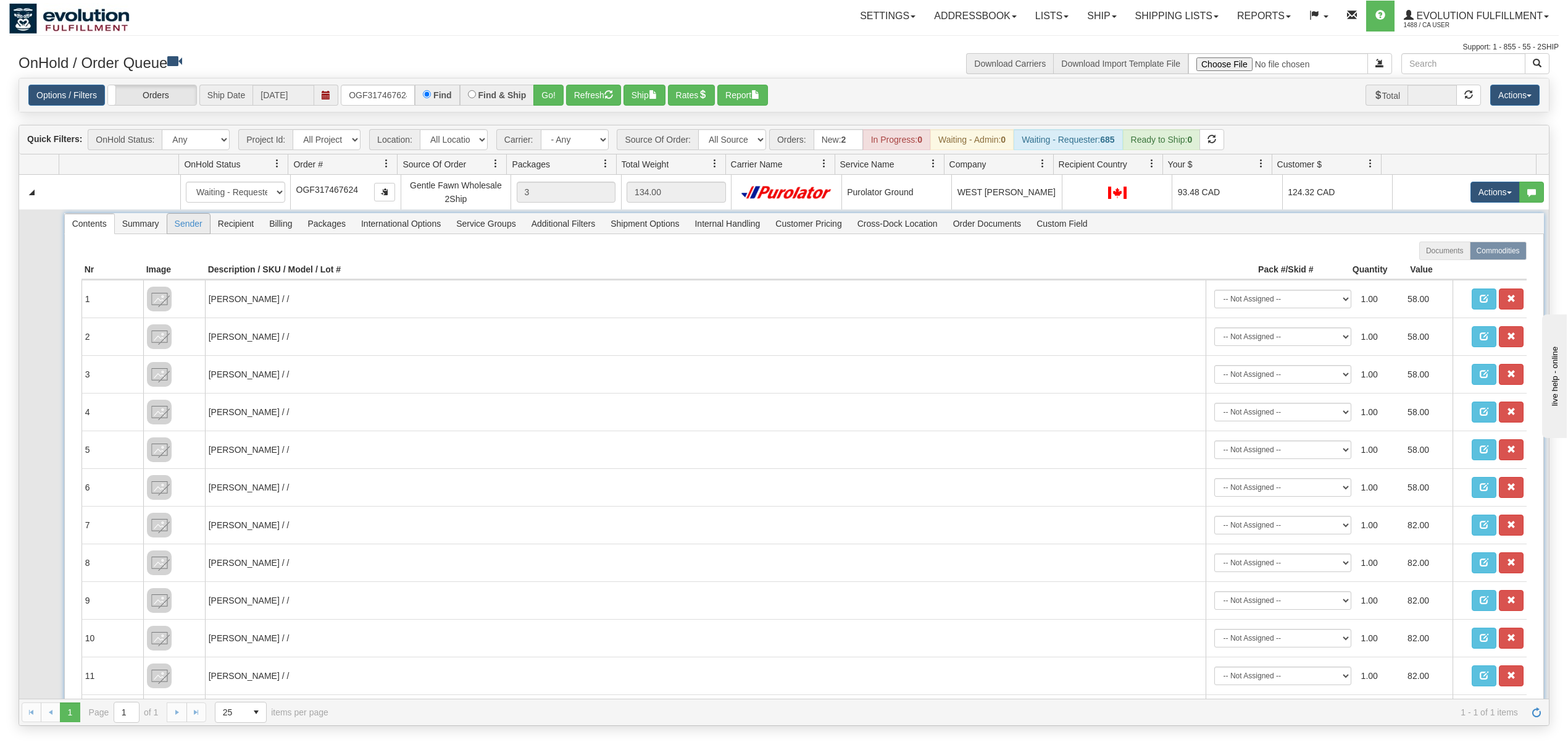
click at [202, 228] on span "Sender" at bounding box center [188, 224] width 43 height 20
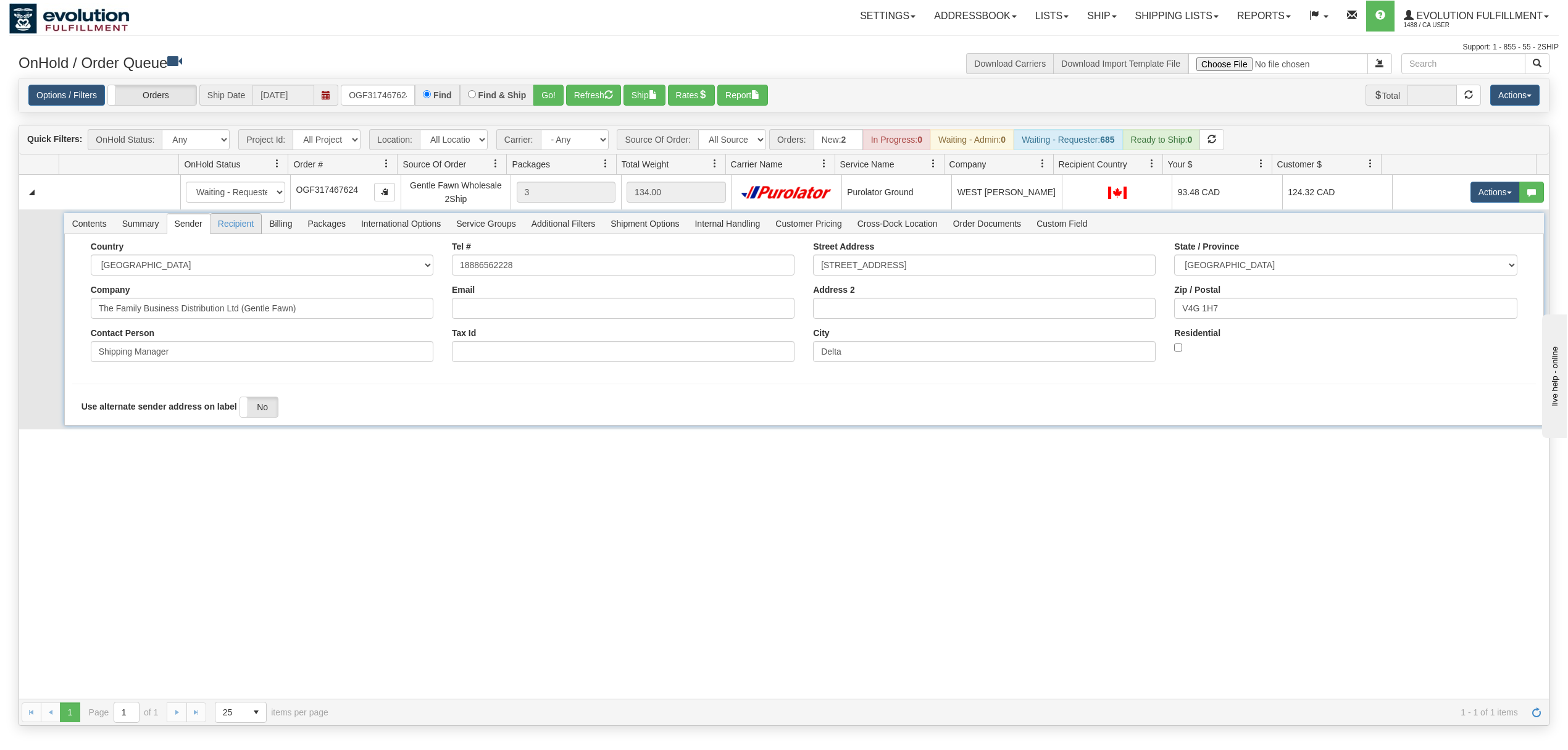
click at [237, 228] on span "Recipient" at bounding box center [236, 224] width 51 height 20
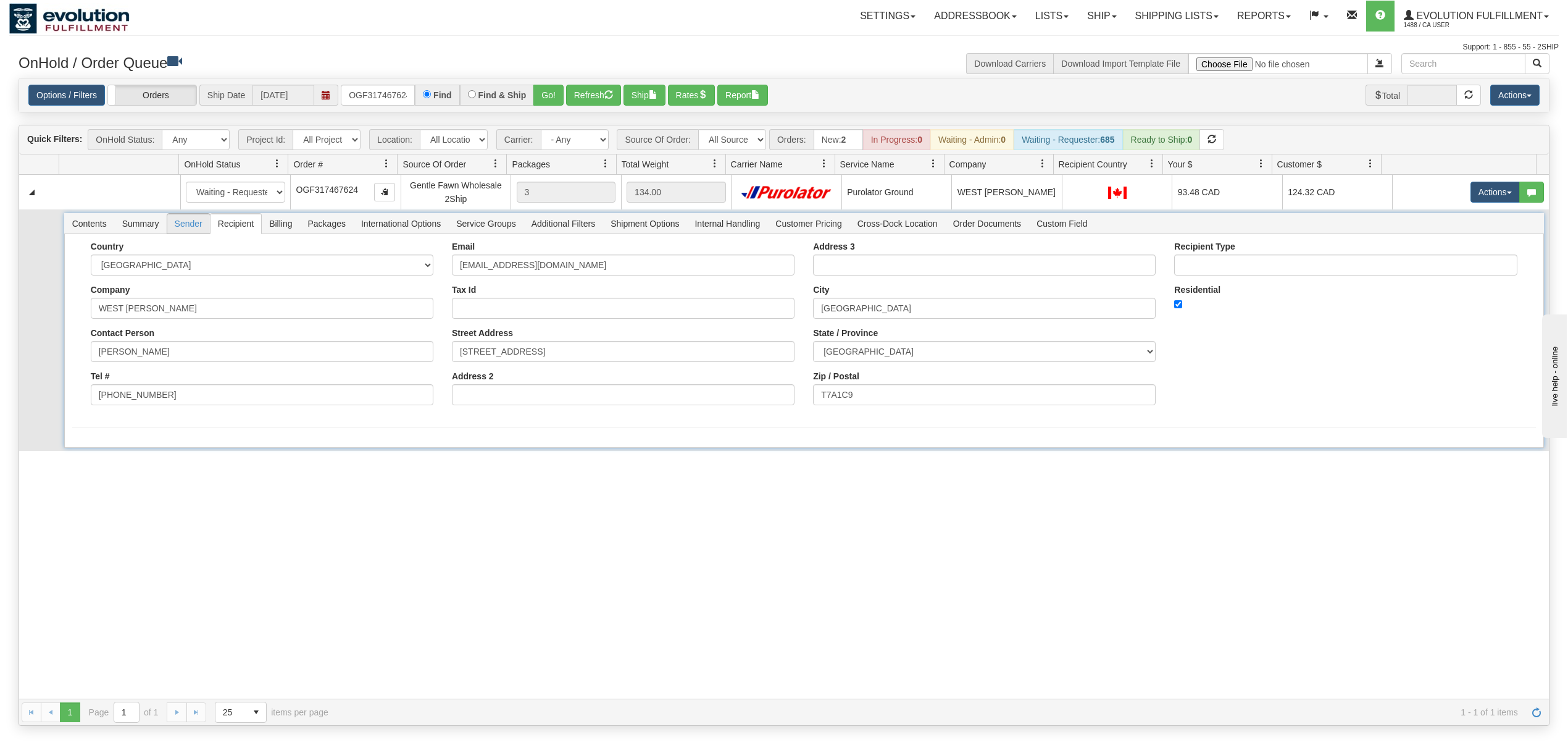
click at [168, 228] on span "Sender" at bounding box center [188, 224] width 43 height 20
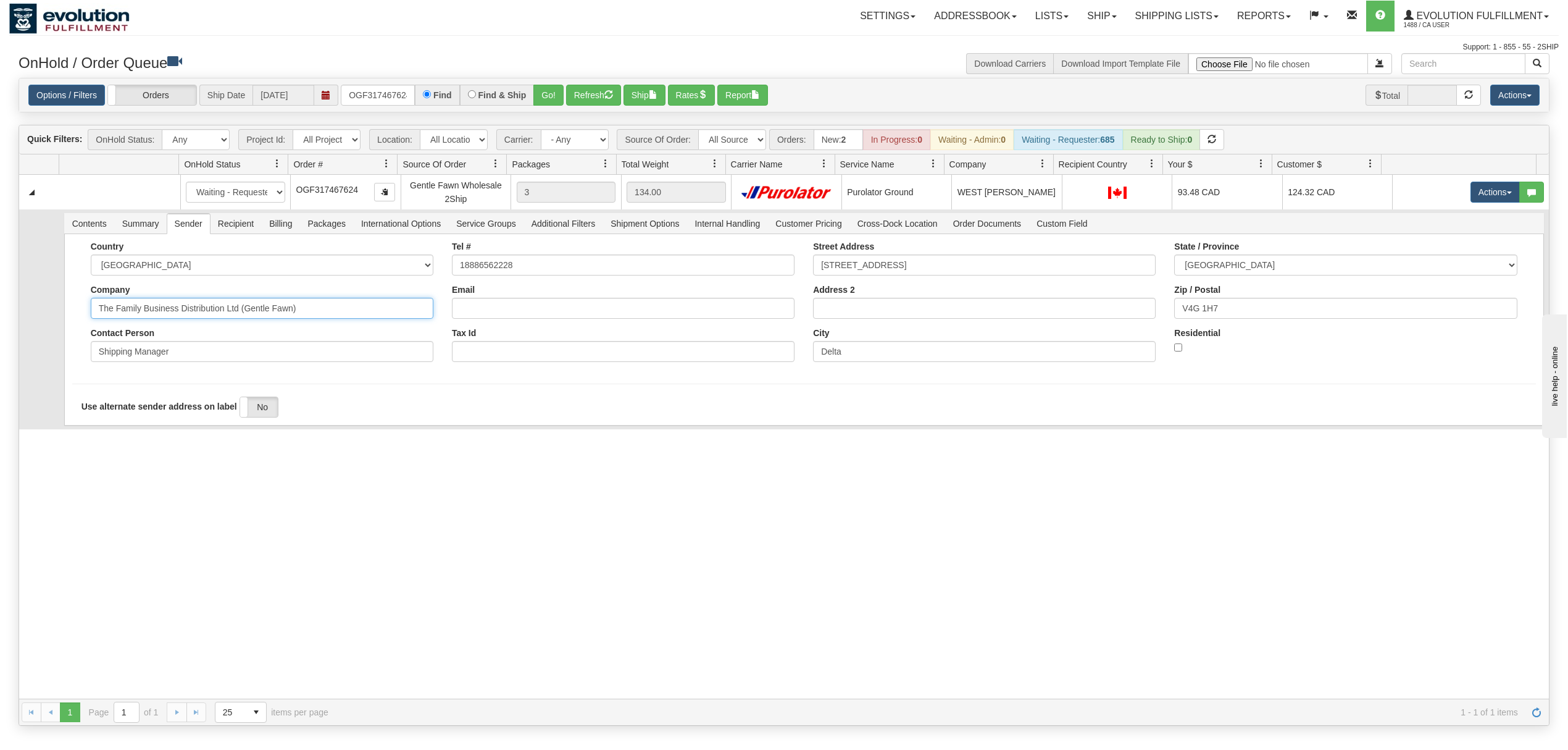
drag, startPoint x: 341, startPoint y: 314, endPoint x: 180, endPoint y: 347, distance: 164.3
click at [180, 347] on div "Country [GEOGRAPHIC_DATA] [GEOGRAPHIC_DATA] [GEOGRAPHIC_DATA] [GEOGRAPHIC_DATA]…" at bounding box center [261, 306] width 362 height 130
type input "The Family Business"
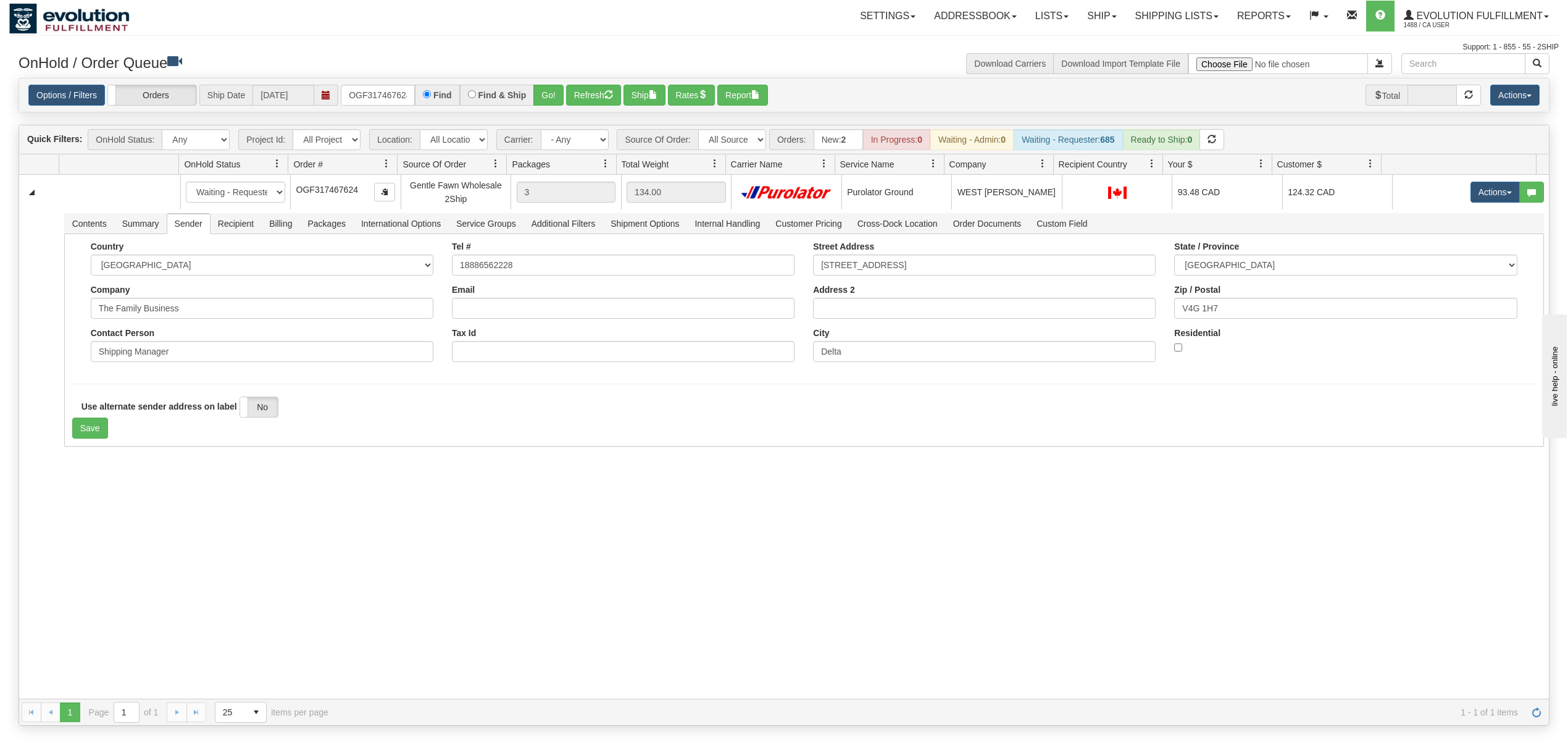
drag, startPoint x: 102, startPoint y: 529, endPoint x: 83, endPoint y: 434, distance: 96.9
click at [102, 527] on div "31538967 EVOLUTION V3 90870658 90888200 New In Progress Waiting - Admin Waiting…" at bounding box center [784, 436] width 1530 height 524
click at [83, 431] on button "Save" at bounding box center [90, 427] width 36 height 21
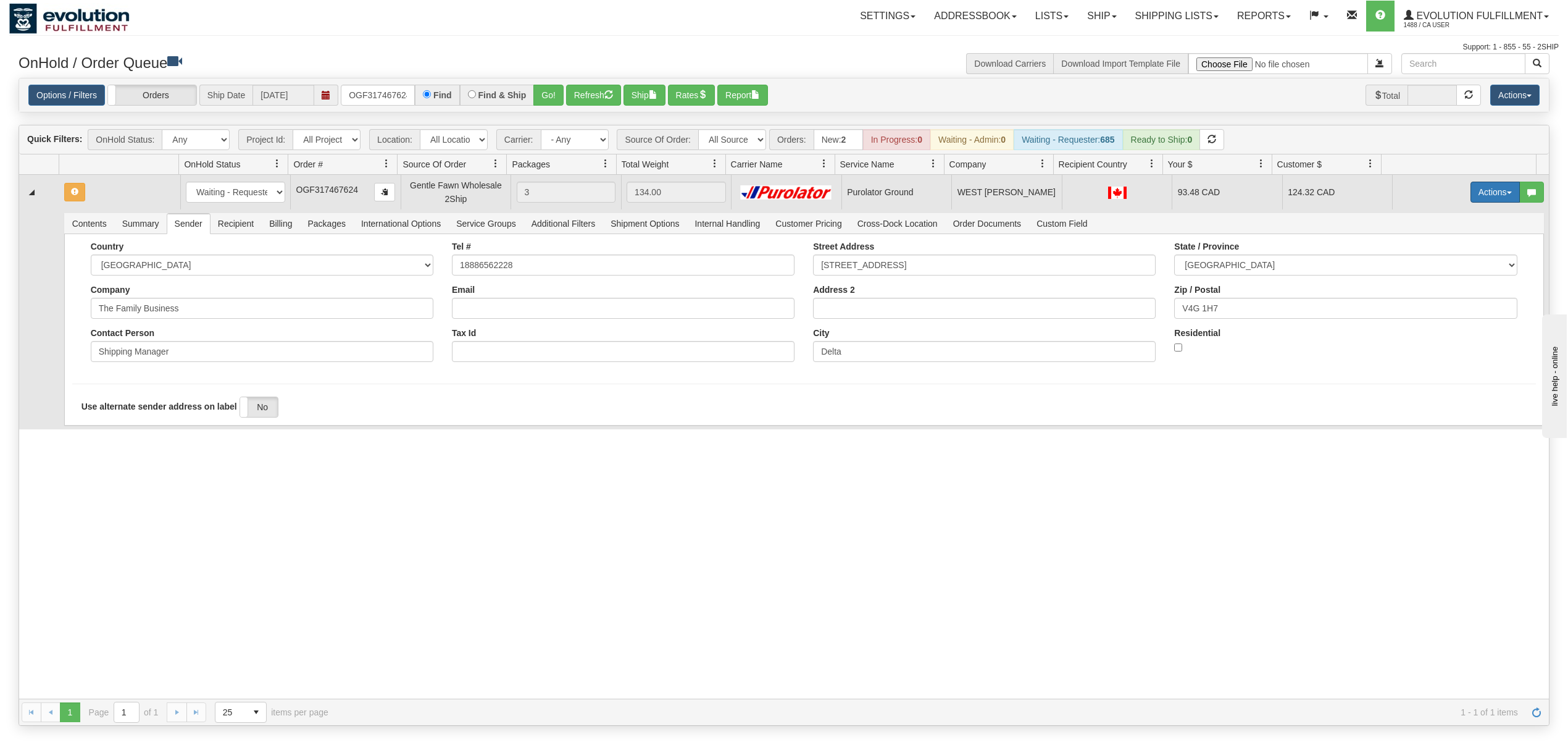
click at [1487, 196] on button "Actions" at bounding box center [1496, 191] width 50 height 21
click at [1436, 268] on span "Ship" at bounding box center [1446, 264] width 26 height 10
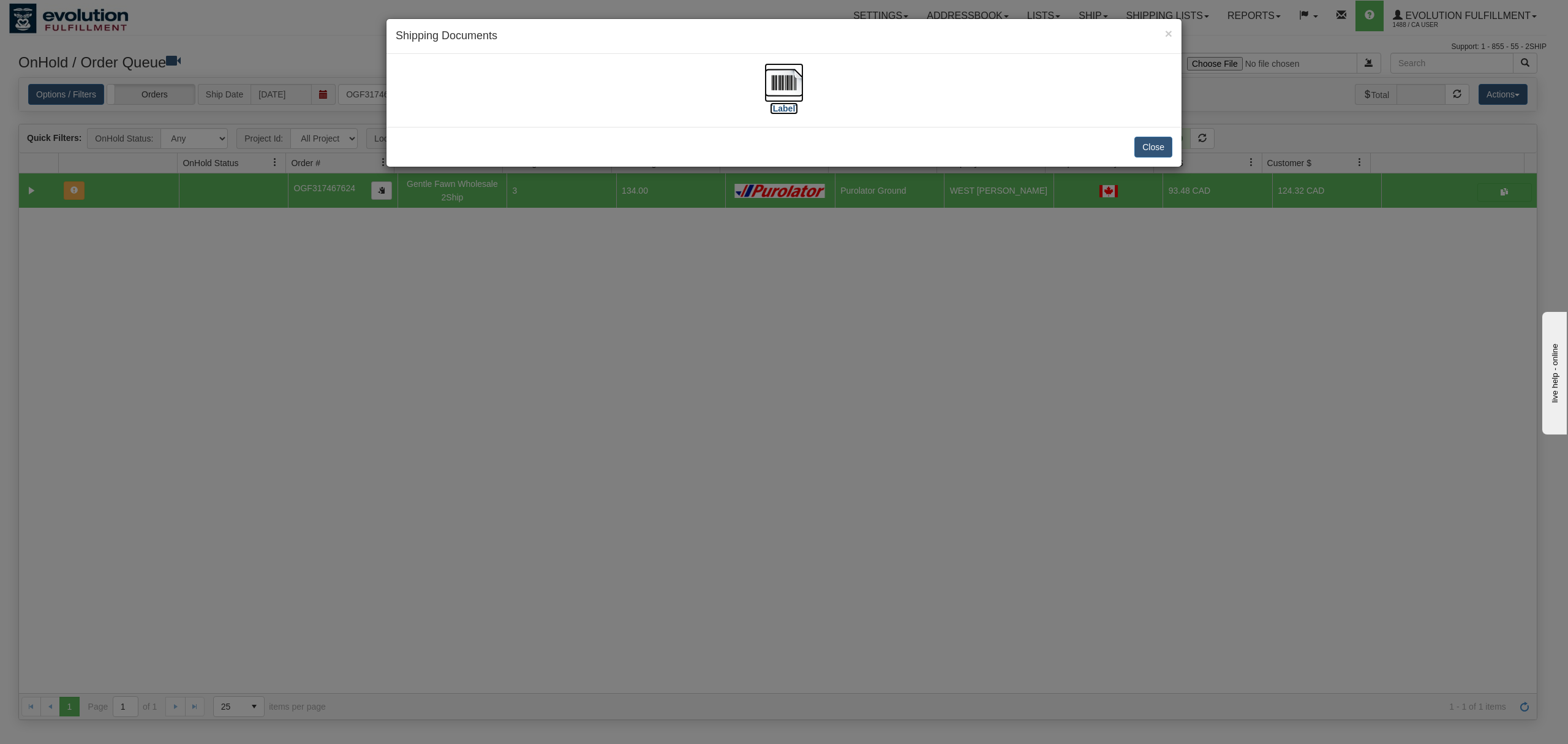
click at [797, 77] on img at bounding box center [784, 83] width 39 height 39
drag, startPoint x: 1152, startPoint y: 154, endPoint x: 1122, endPoint y: 143, distance: 32.0
click at [1156, 154] on button "Close" at bounding box center [1152, 146] width 38 height 21
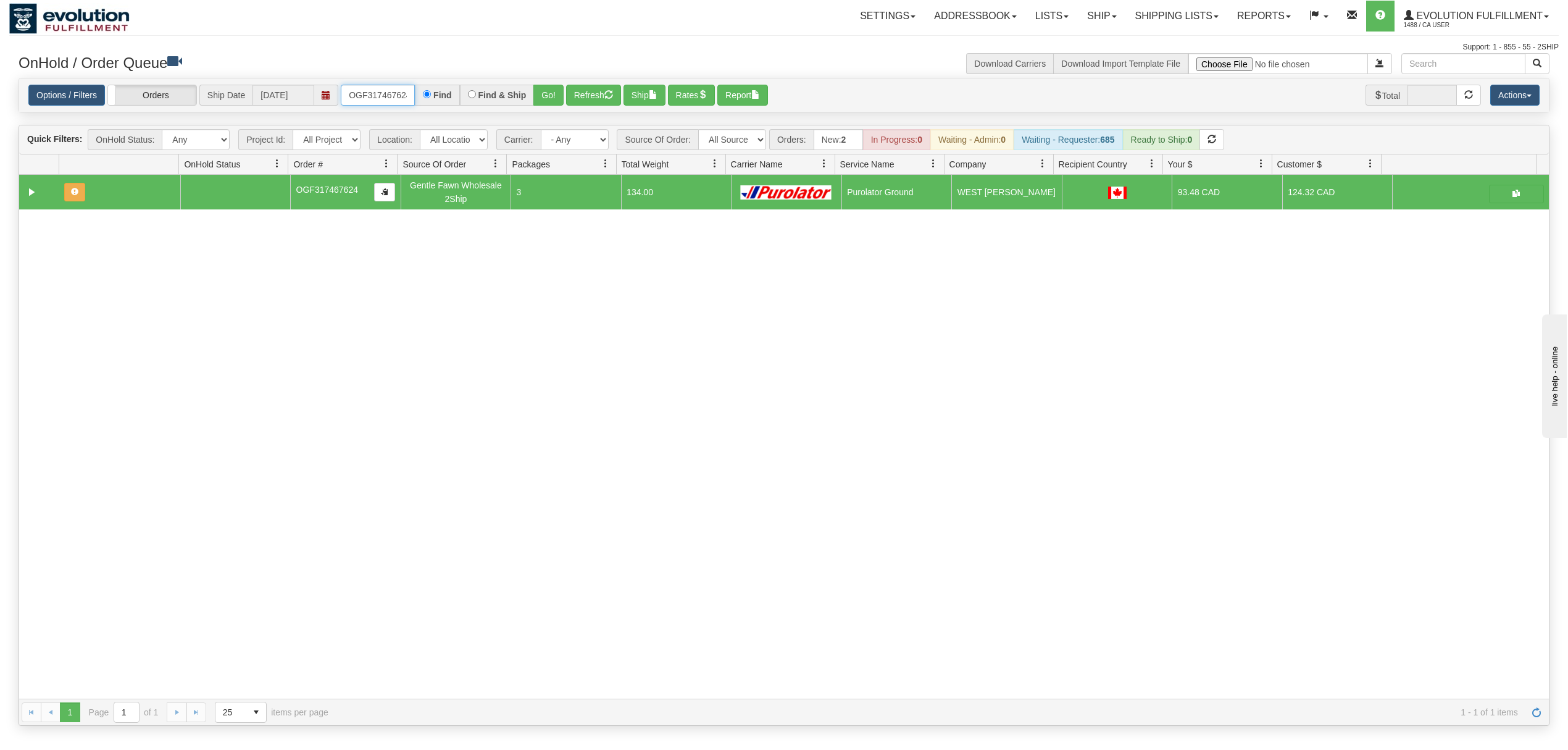
click at [372, 106] on input "OGF317467624" at bounding box center [377, 94] width 74 height 21
click at [373, 106] on input "OGF317467624" at bounding box center [377, 94] width 74 height 21
click at [544, 88] on button "Go!" at bounding box center [549, 94] width 31 height 21
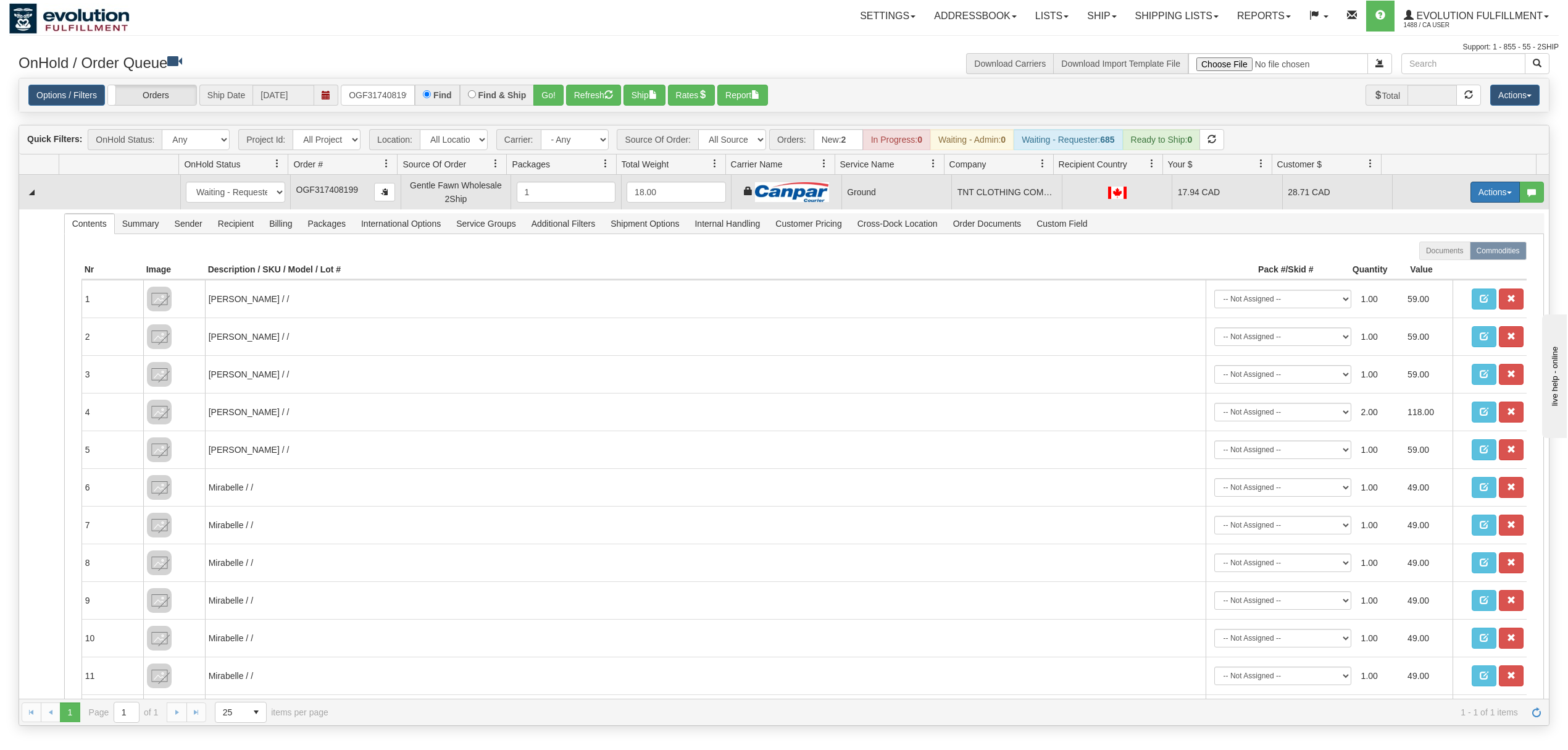
click at [1471, 189] on button "Actions" at bounding box center [1496, 191] width 50 height 21
click at [1435, 267] on span "Ship" at bounding box center [1446, 264] width 26 height 10
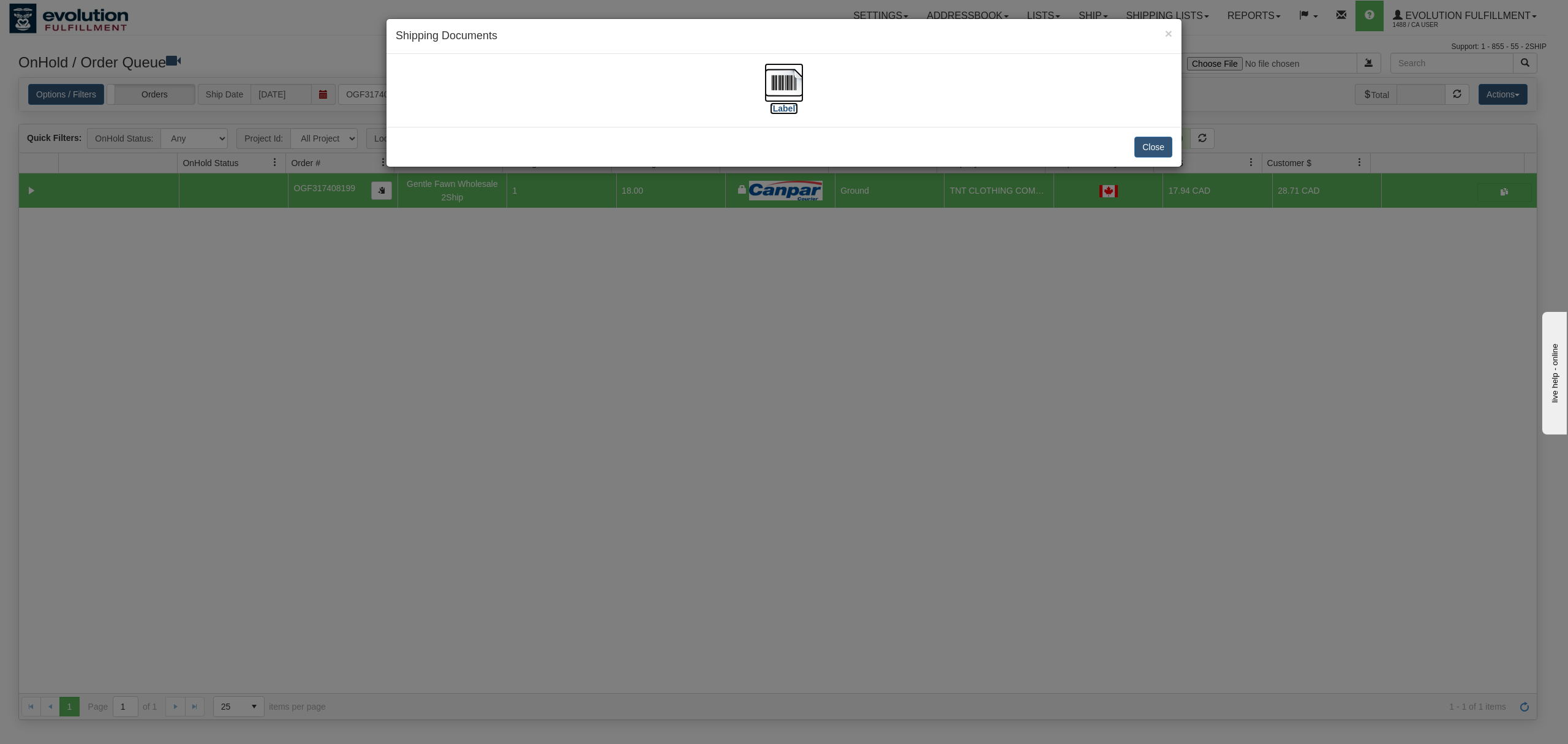
click at [767, 87] on img at bounding box center [784, 83] width 39 height 39
click at [1150, 147] on button "Close" at bounding box center [1152, 146] width 38 height 21
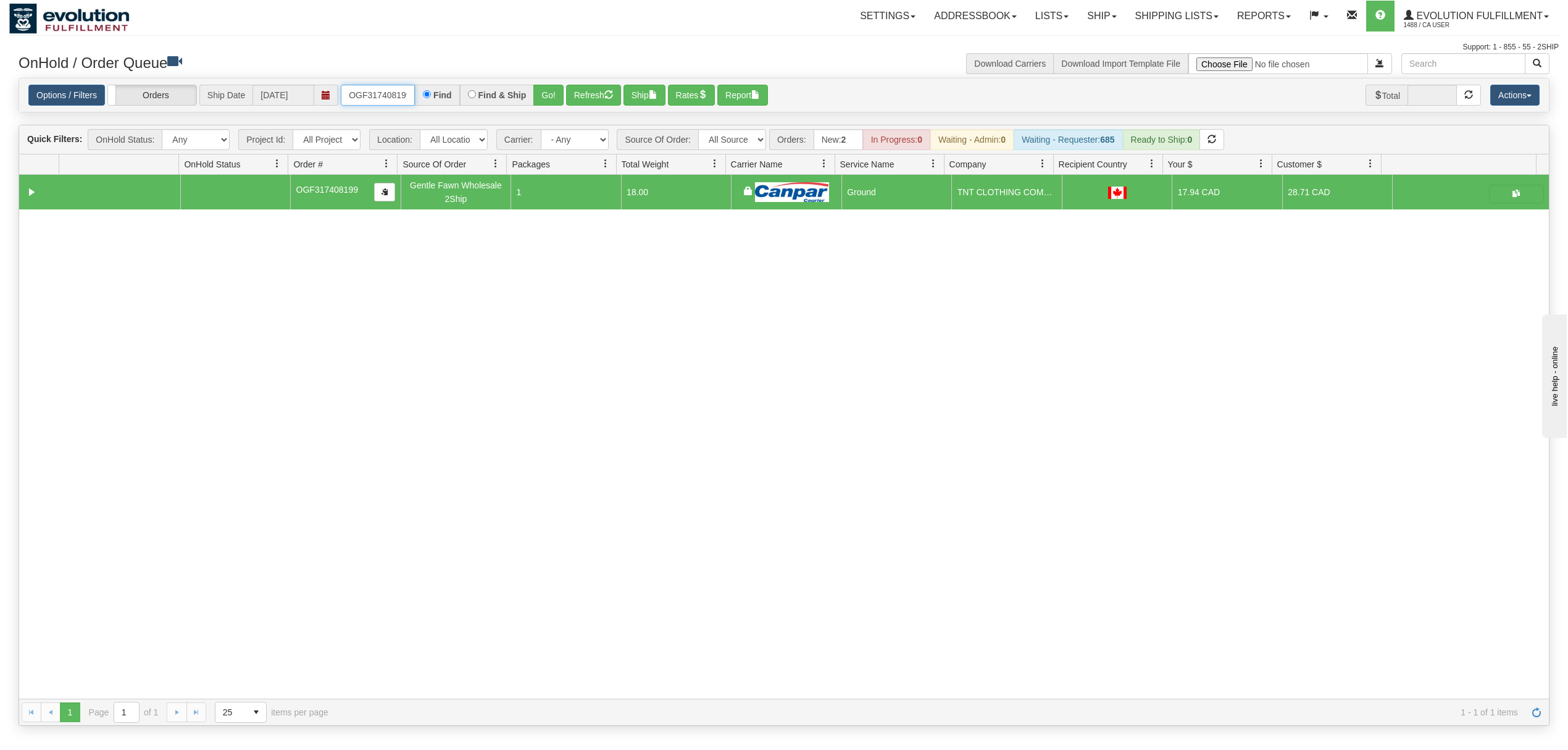
click at [396, 101] on input "OGF317408199" at bounding box center [377, 94] width 74 height 21
click at [401, 89] on input "OGF317440641" at bounding box center [377, 94] width 74 height 21
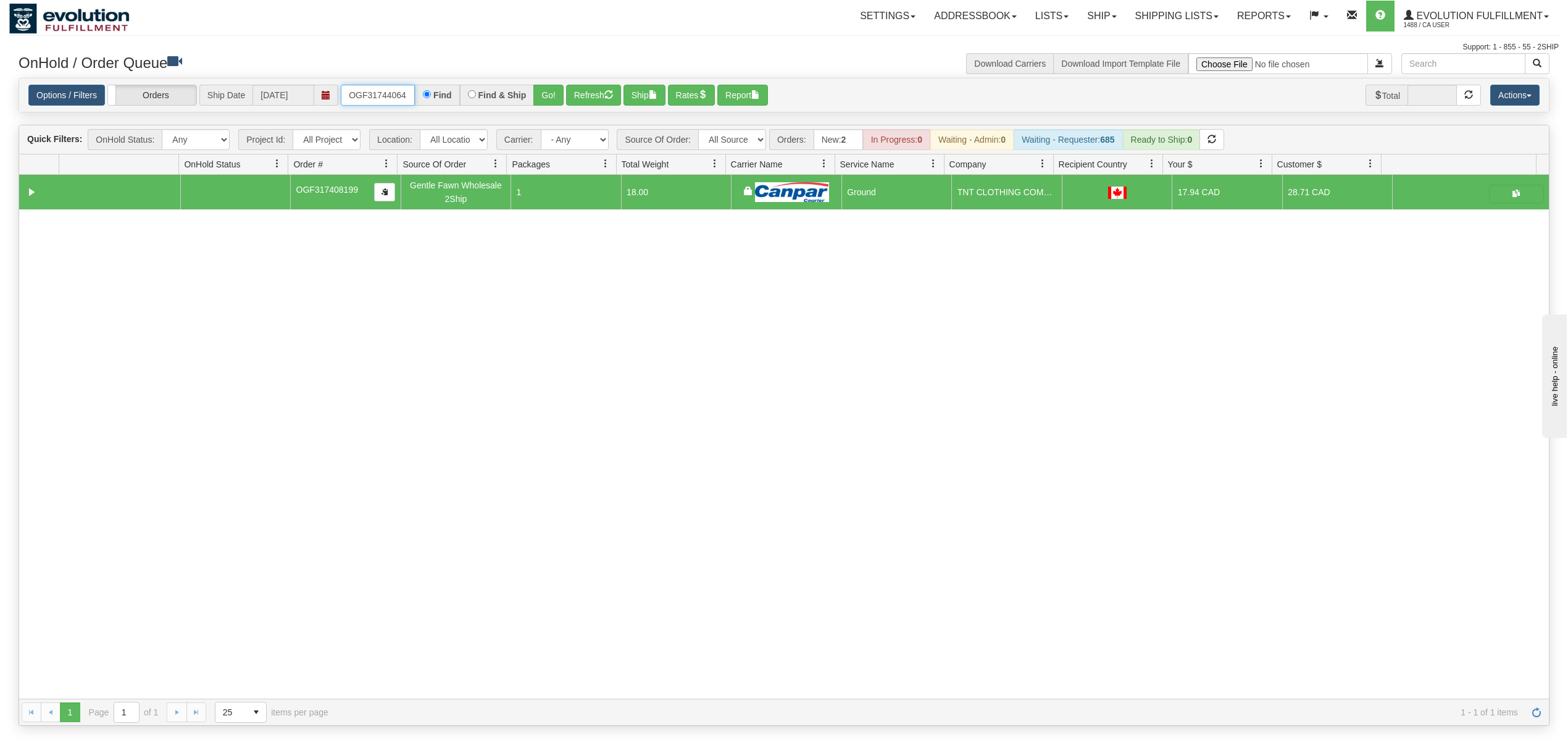
click at [401, 89] on input "OGF317440641" at bounding box center [377, 94] width 74 height 21
click at [547, 95] on button "Go!" at bounding box center [549, 94] width 31 height 21
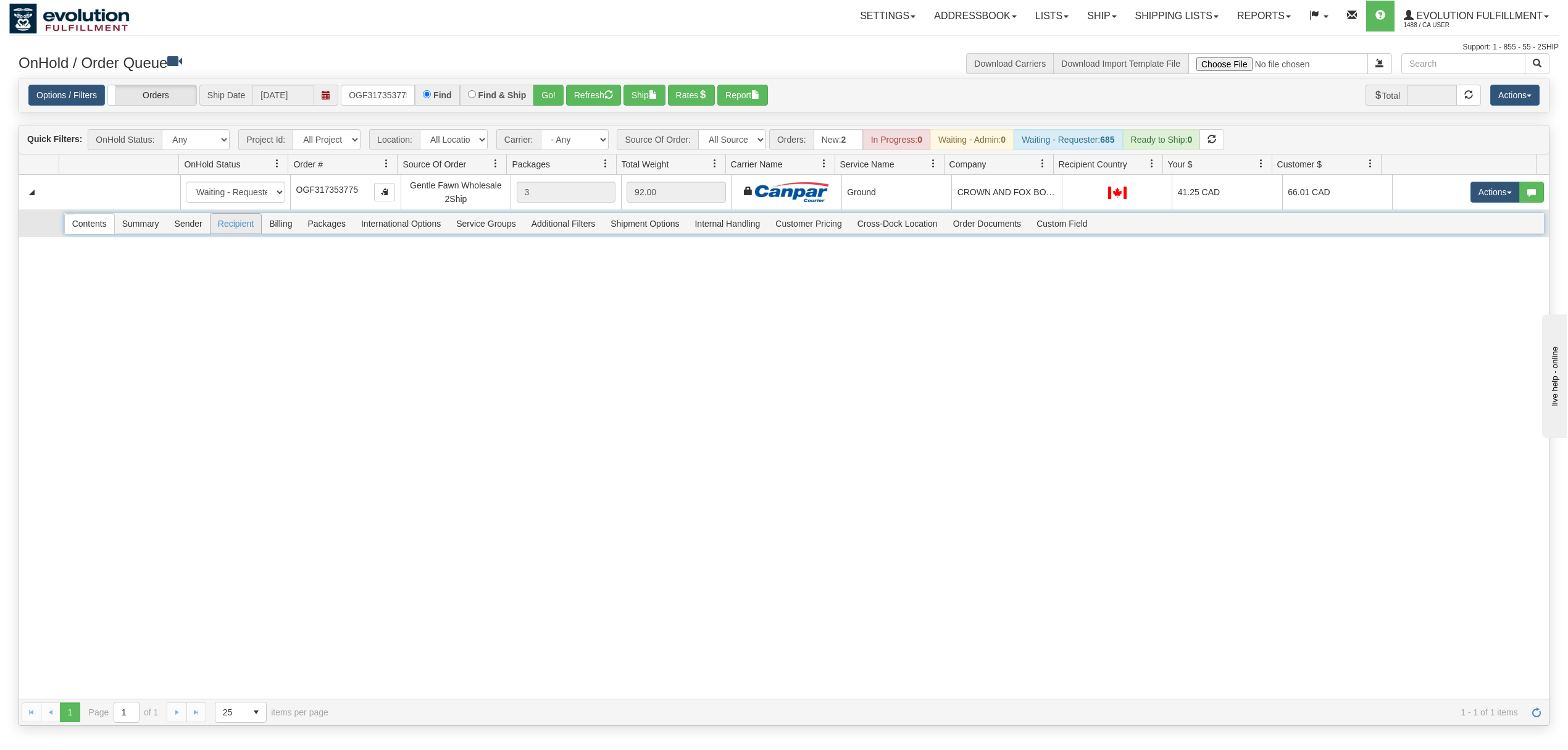
click at [239, 222] on span "Recipient" at bounding box center [236, 224] width 51 height 20
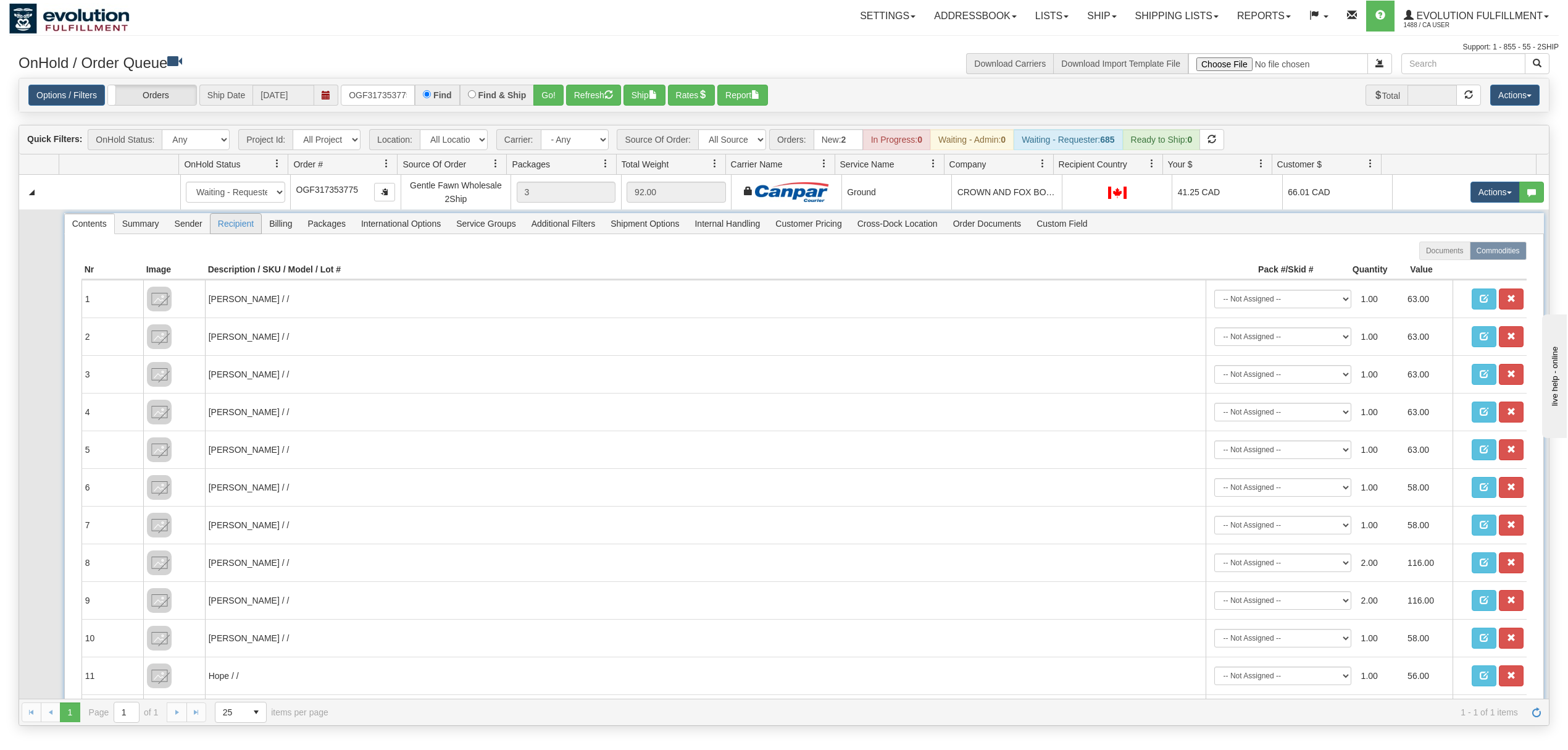
click at [220, 225] on span "Recipient" at bounding box center [236, 224] width 51 height 20
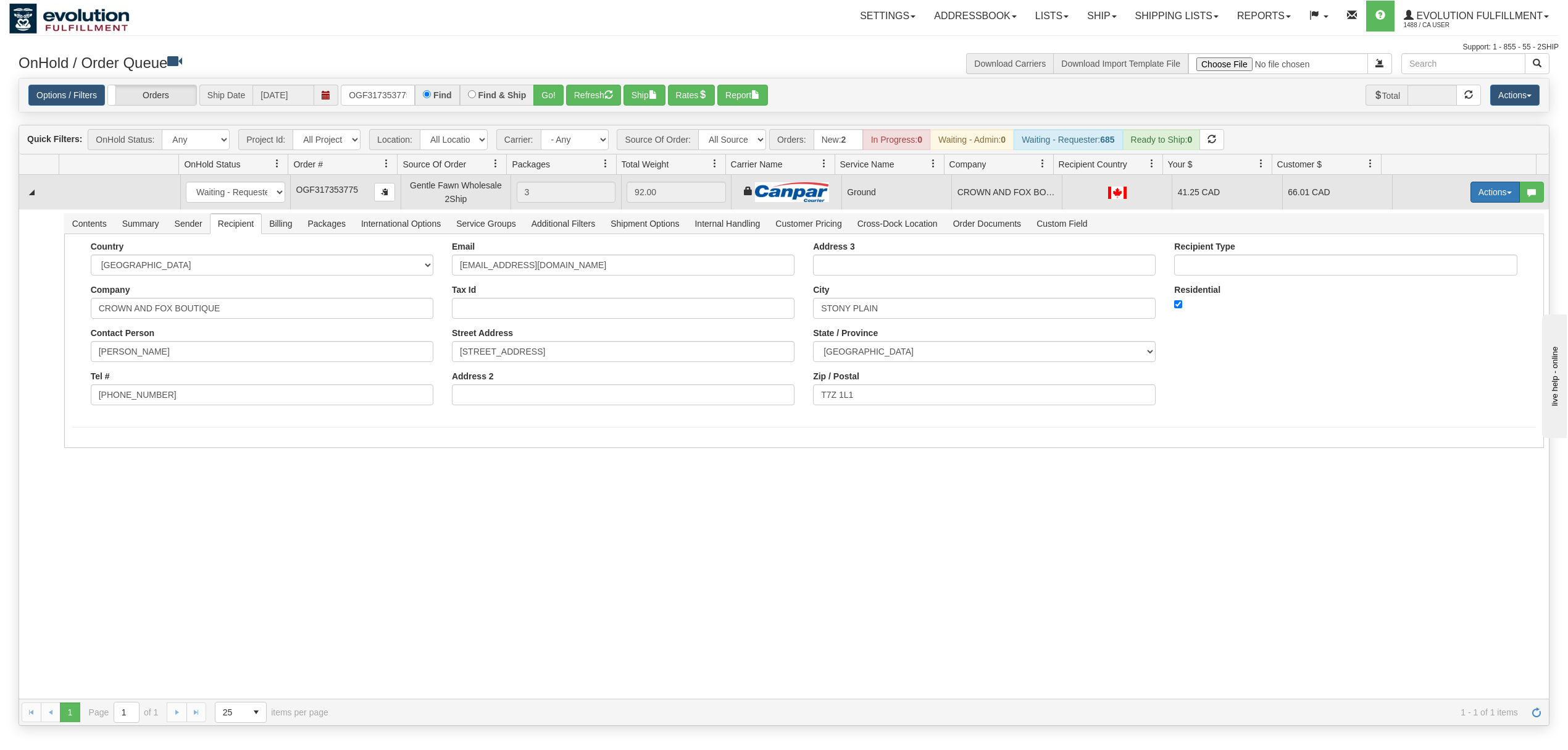
click at [1485, 192] on button "Actions" at bounding box center [1496, 191] width 50 height 21
click at [1433, 268] on span at bounding box center [1437, 263] width 9 height 9
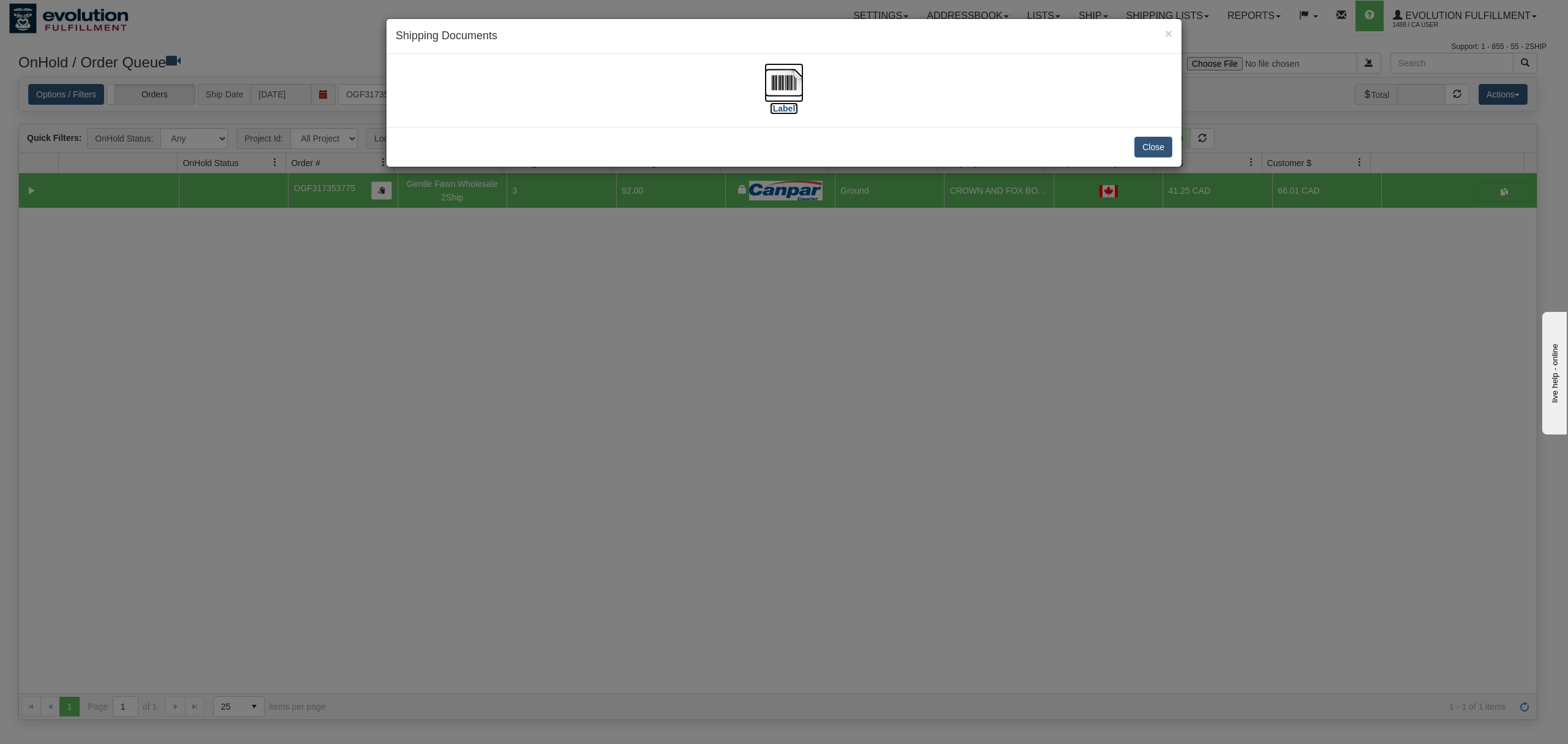
click at [766, 79] on img at bounding box center [784, 83] width 39 height 39
click at [1150, 150] on button "Close" at bounding box center [1152, 146] width 38 height 21
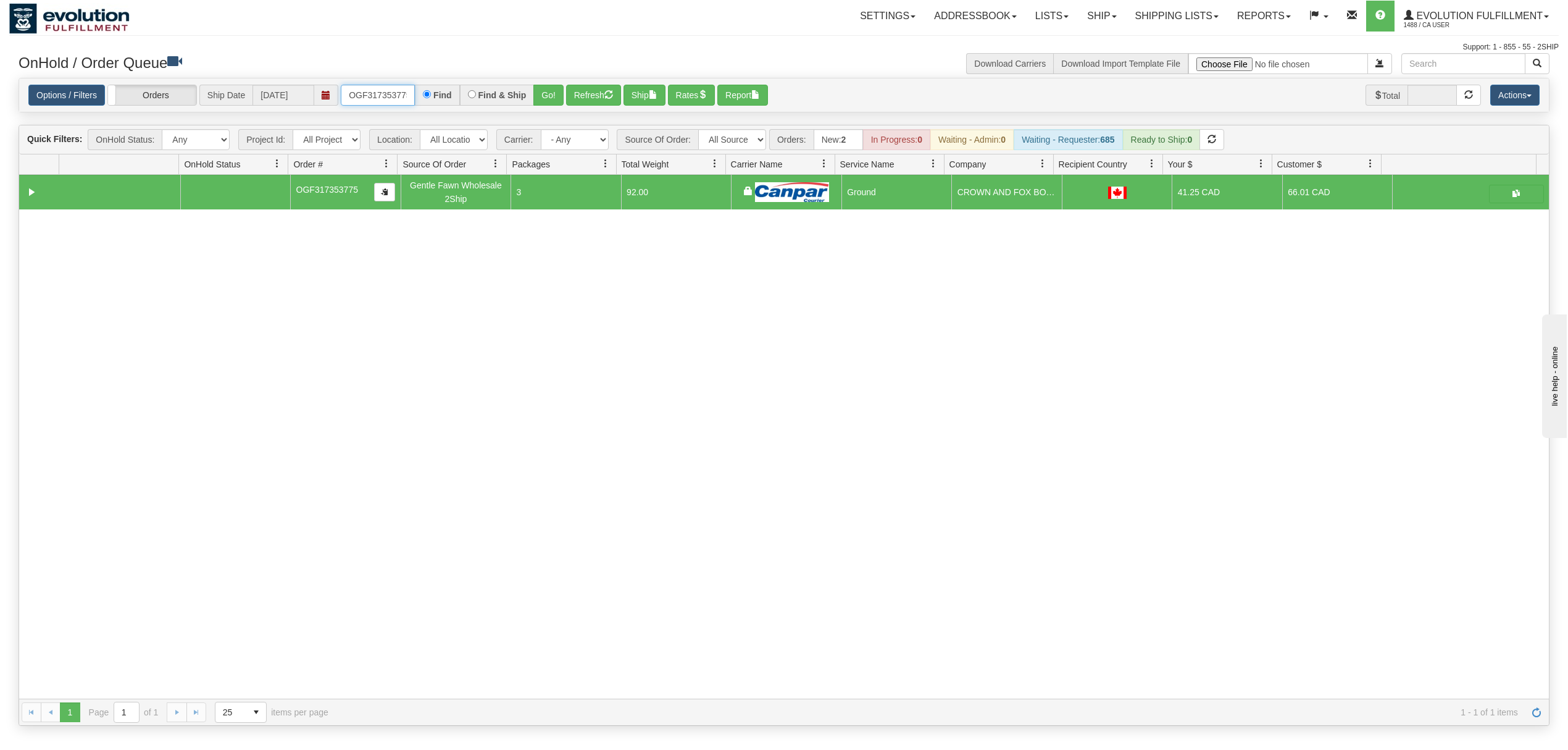
click at [365, 104] on input "OGF317353775" at bounding box center [377, 94] width 74 height 21
click at [369, 104] on input "OGF317353775" at bounding box center [377, 94] width 74 height 21
drag, startPoint x: 551, startPoint y: 107, endPoint x: 552, endPoint y: 97, distance: 10.0
click at [552, 106] on div "Options / Filters Group Shipments Orders Ship Date 09/09/2025 OGF317440641 Find…" at bounding box center [784, 95] width 1530 height 34
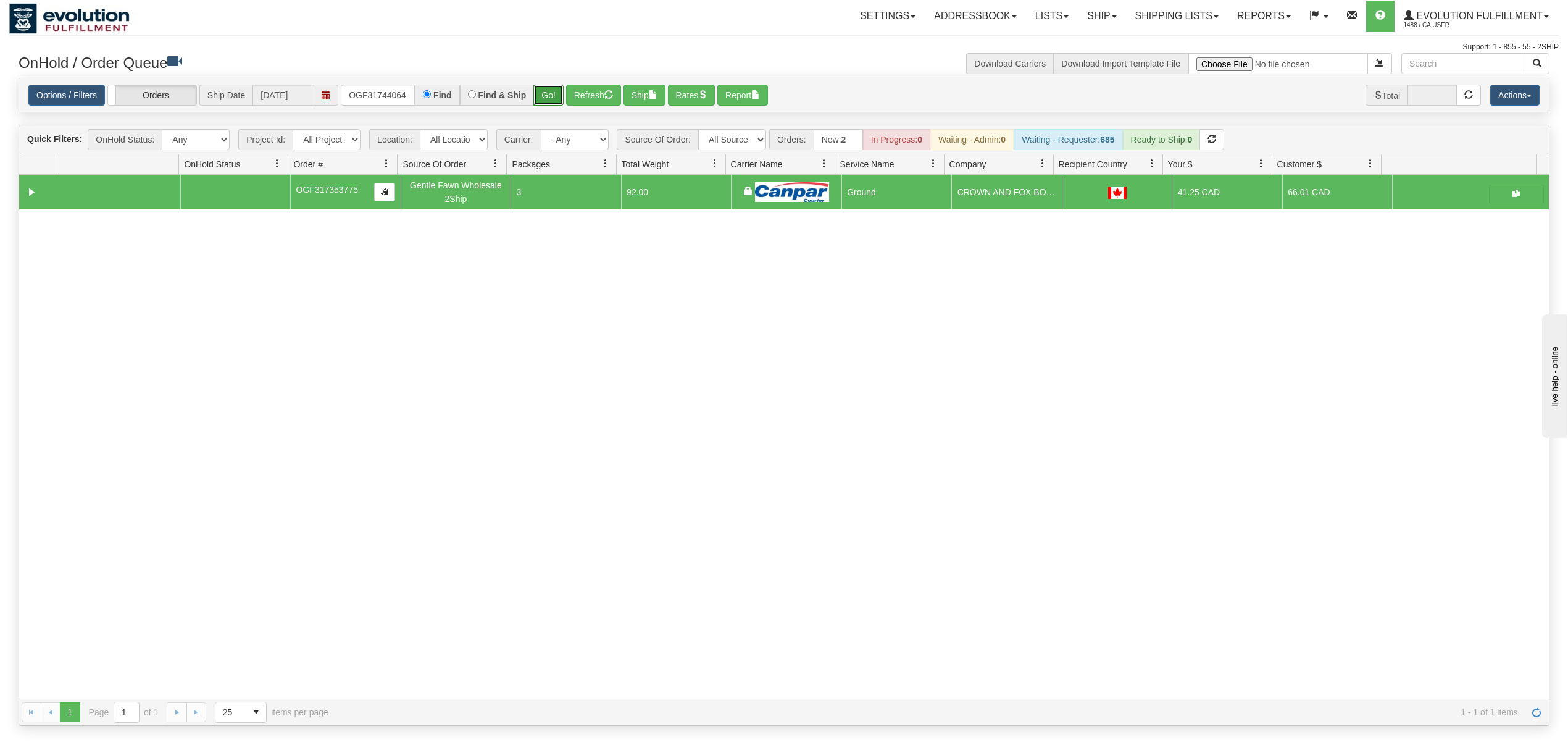
click at [552, 94] on button "Go!" at bounding box center [549, 94] width 31 height 21
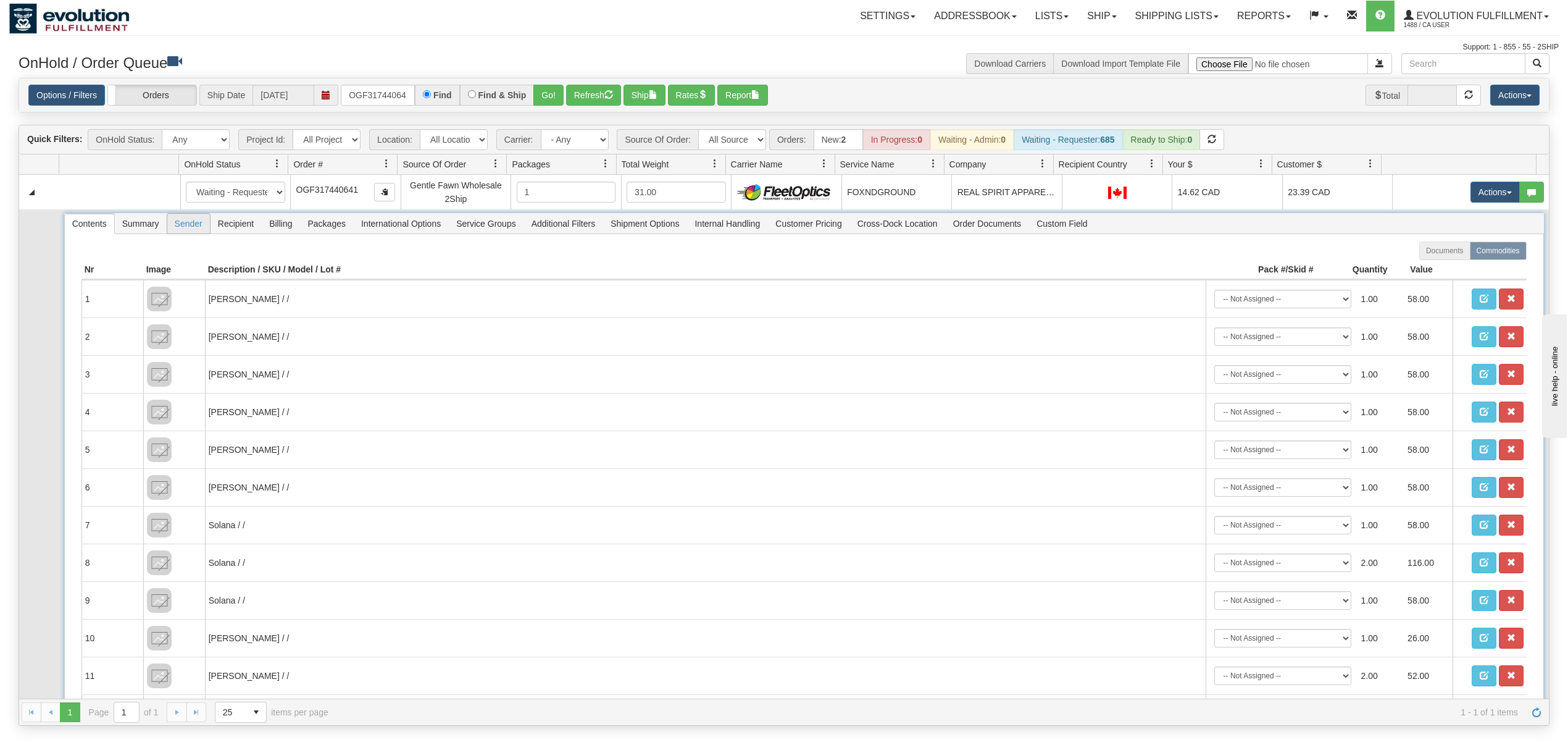
click at [207, 229] on span "Sender" at bounding box center [188, 224] width 43 height 20
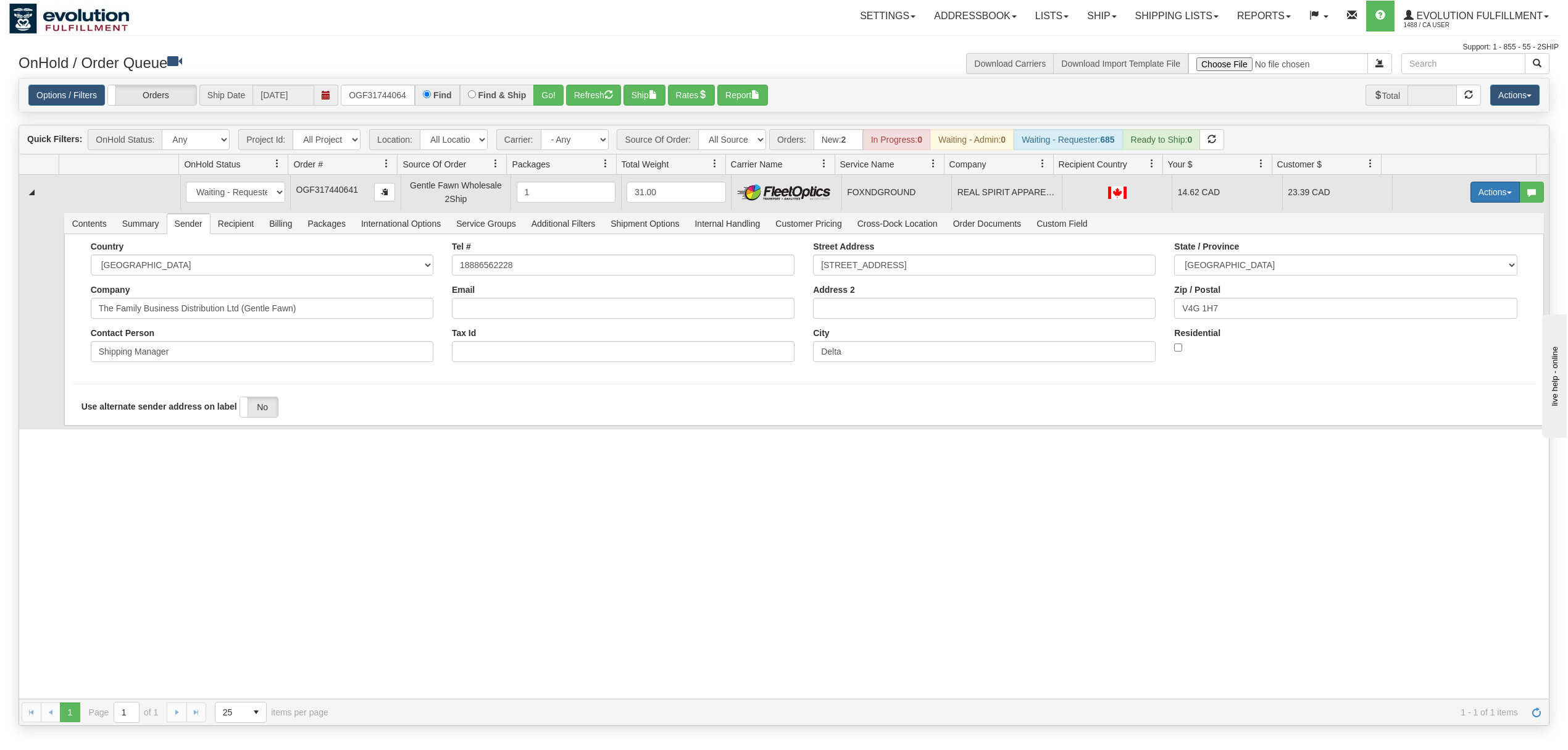
click at [1472, 193] on button "Actions" at bounding box center [1496, 191] width 50 height 21
click at [1433, 265] on span "Ship" at bounding box center [1446, 264] width 26 height 10
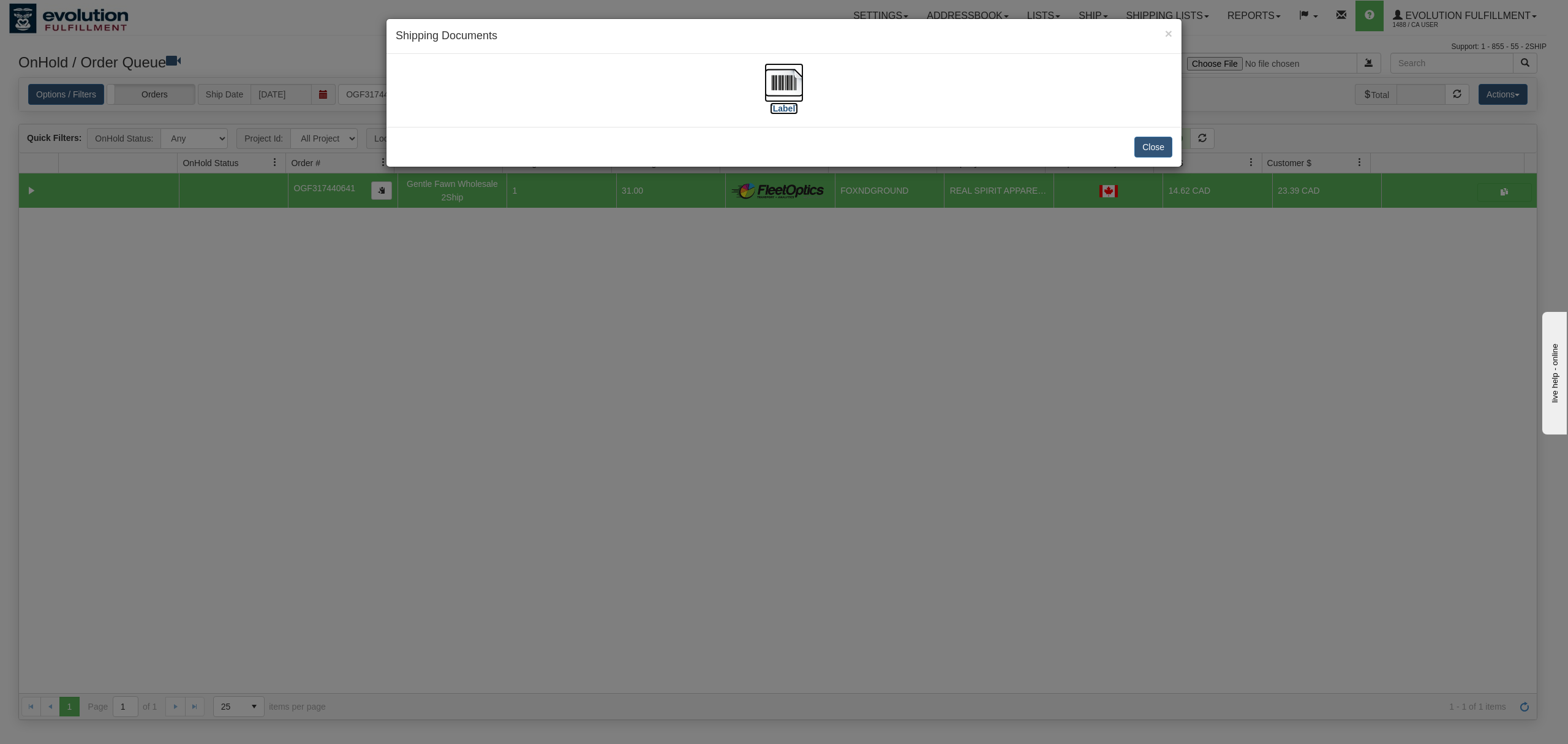
click at [766, 91] on img at bounding box center [784, 83] width 39 height 39
click at [1167, 145] on button "Close" at bounding box center [1152, 146] width 38 height 21
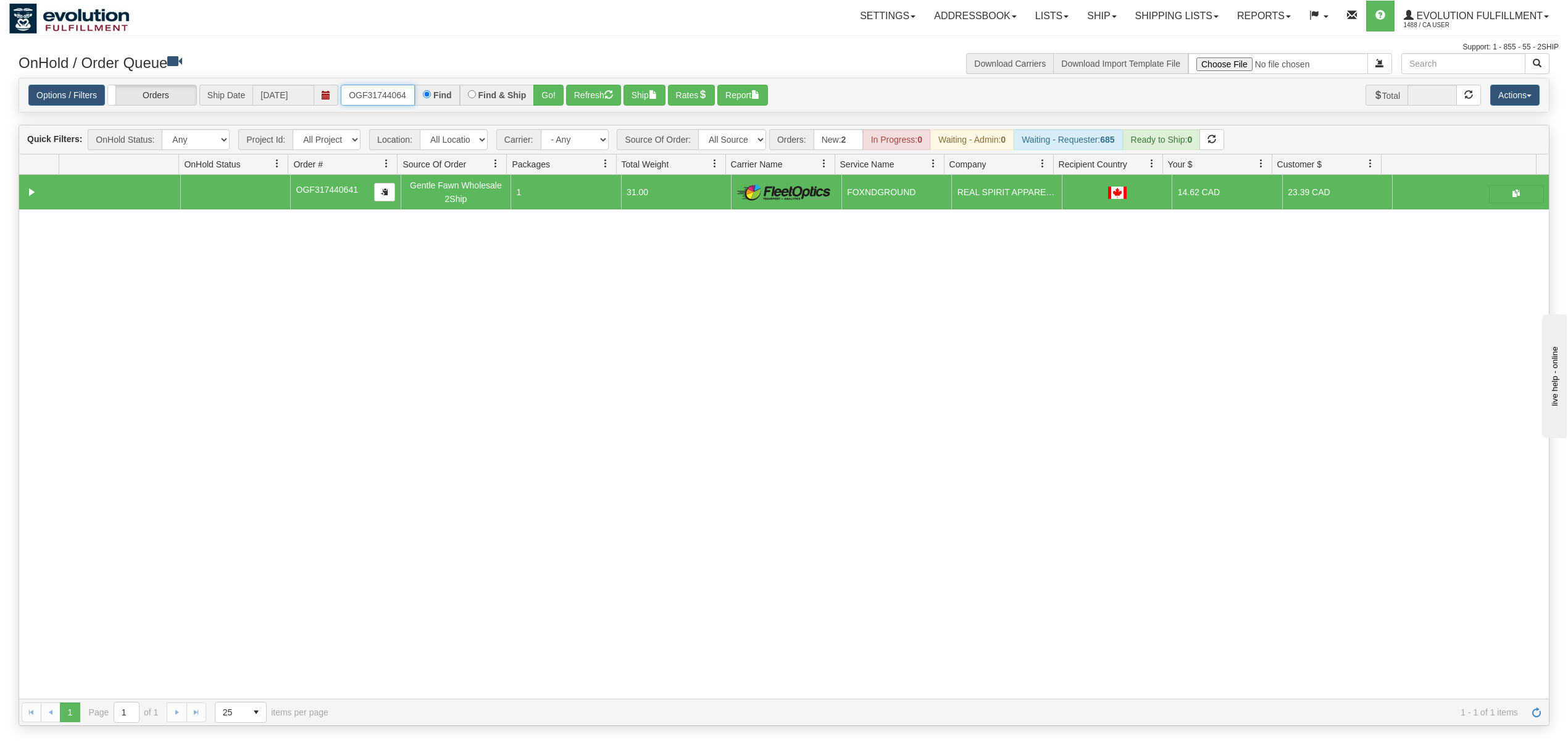
click at [404, 91] on input "OGF317440641" at bounding box center [377, 94] width 74 height 21
click at [557, 86] on button "Go!" at bounding box center [549, 94] width 31 height 21
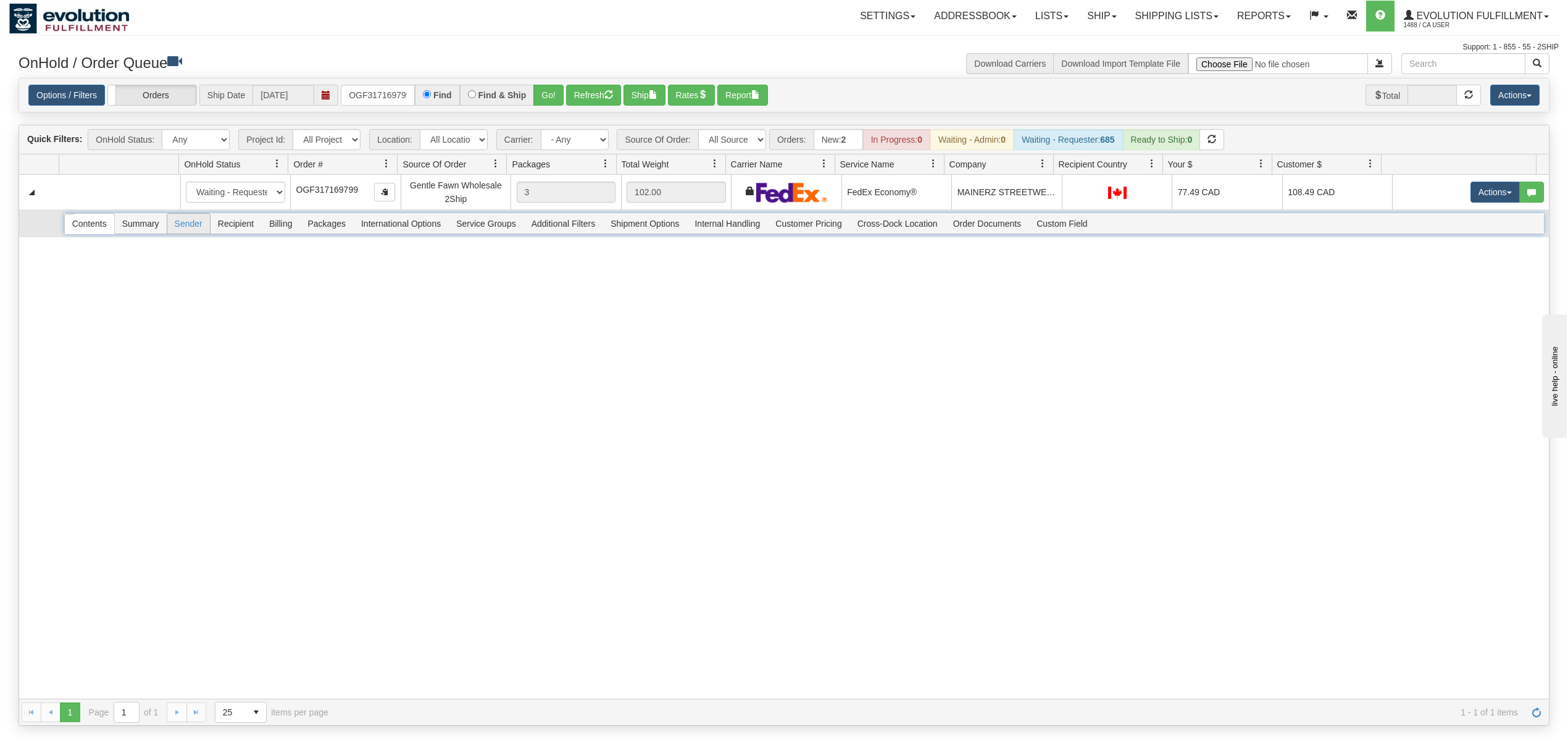
click at [225, 226] on span "Recipient" at bounding box center [236, 224] width 51 height 20
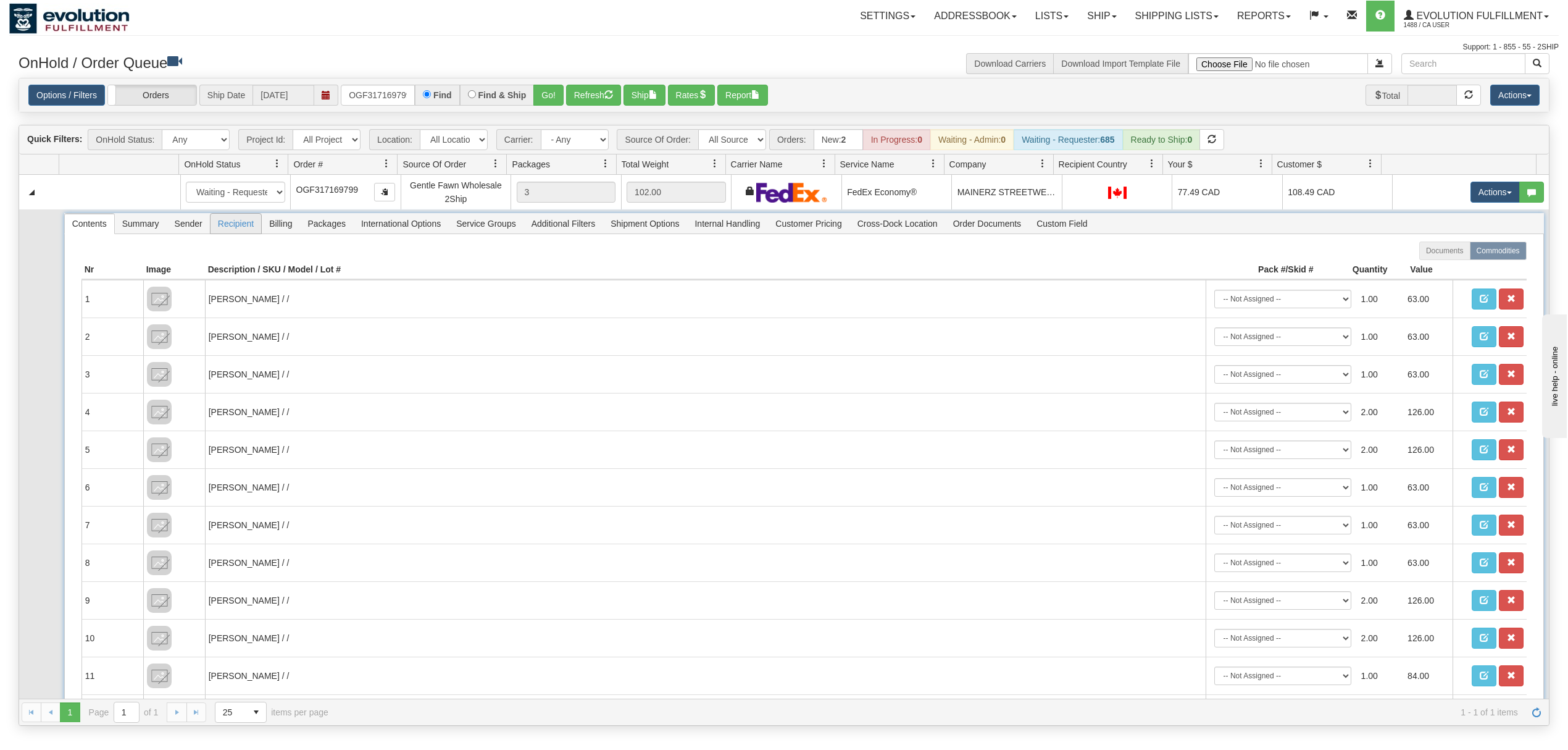
click at [226, 226] on span "Recipient" at bounding box center [236, 224] width 51 height 20
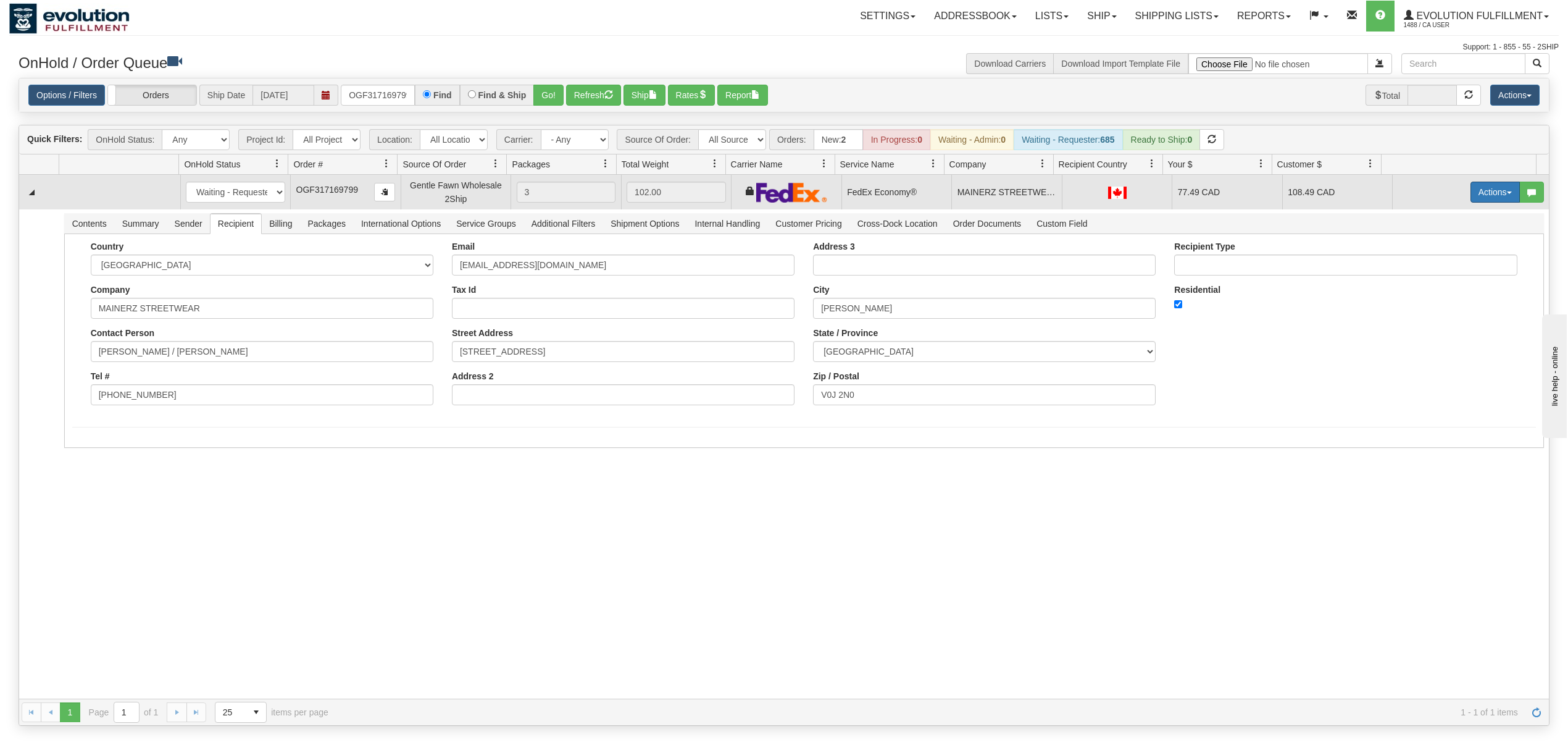
click at [1473, 190] on button "Actions" at bounding box center [1496, 191] width 50 height 21
click at [1432, 256] on link "Rate All Services" at bounding box center [1470, 248] width 99 height 16
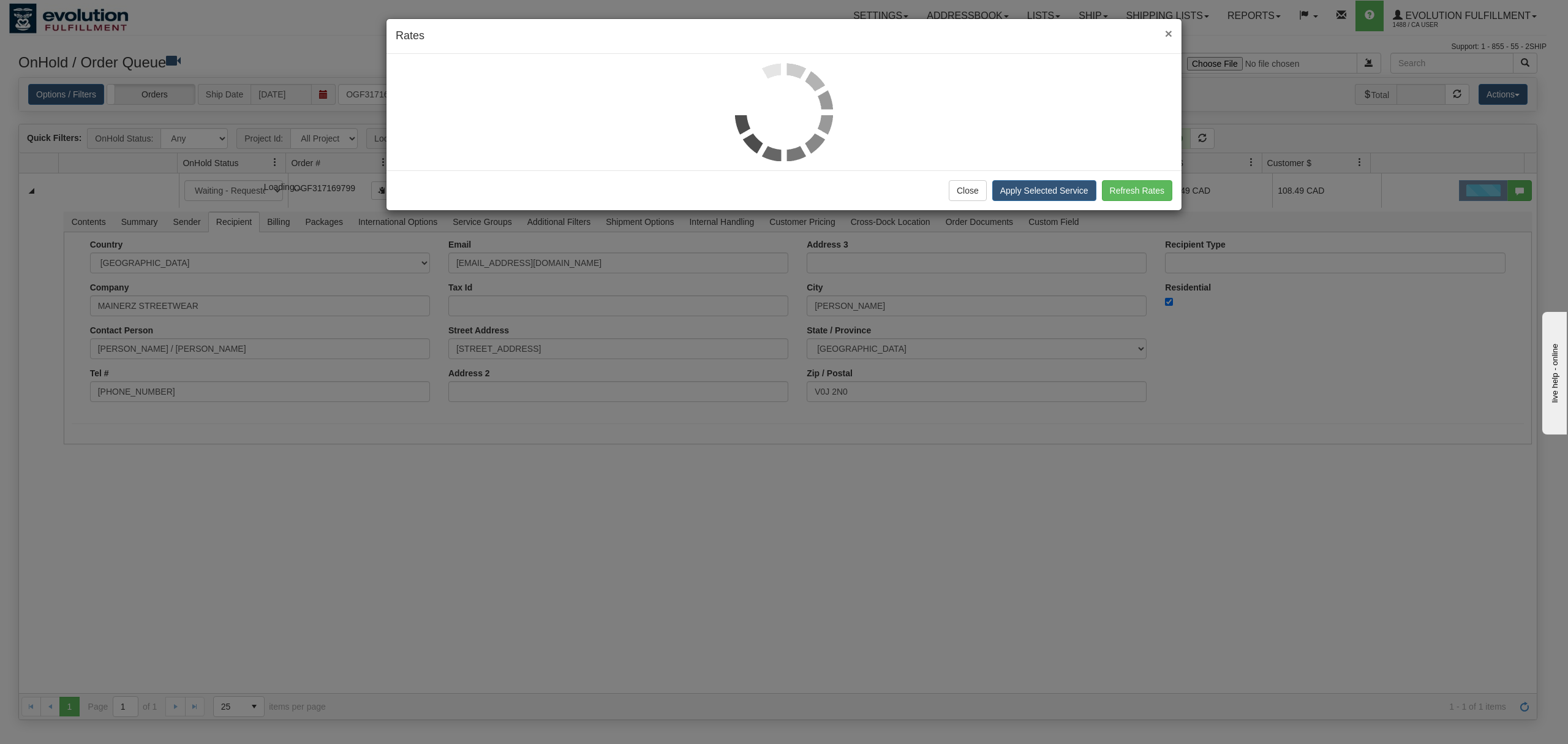
click at [1171, 33] on span "×" at bounding box center [1168, 33] width 7 height 14
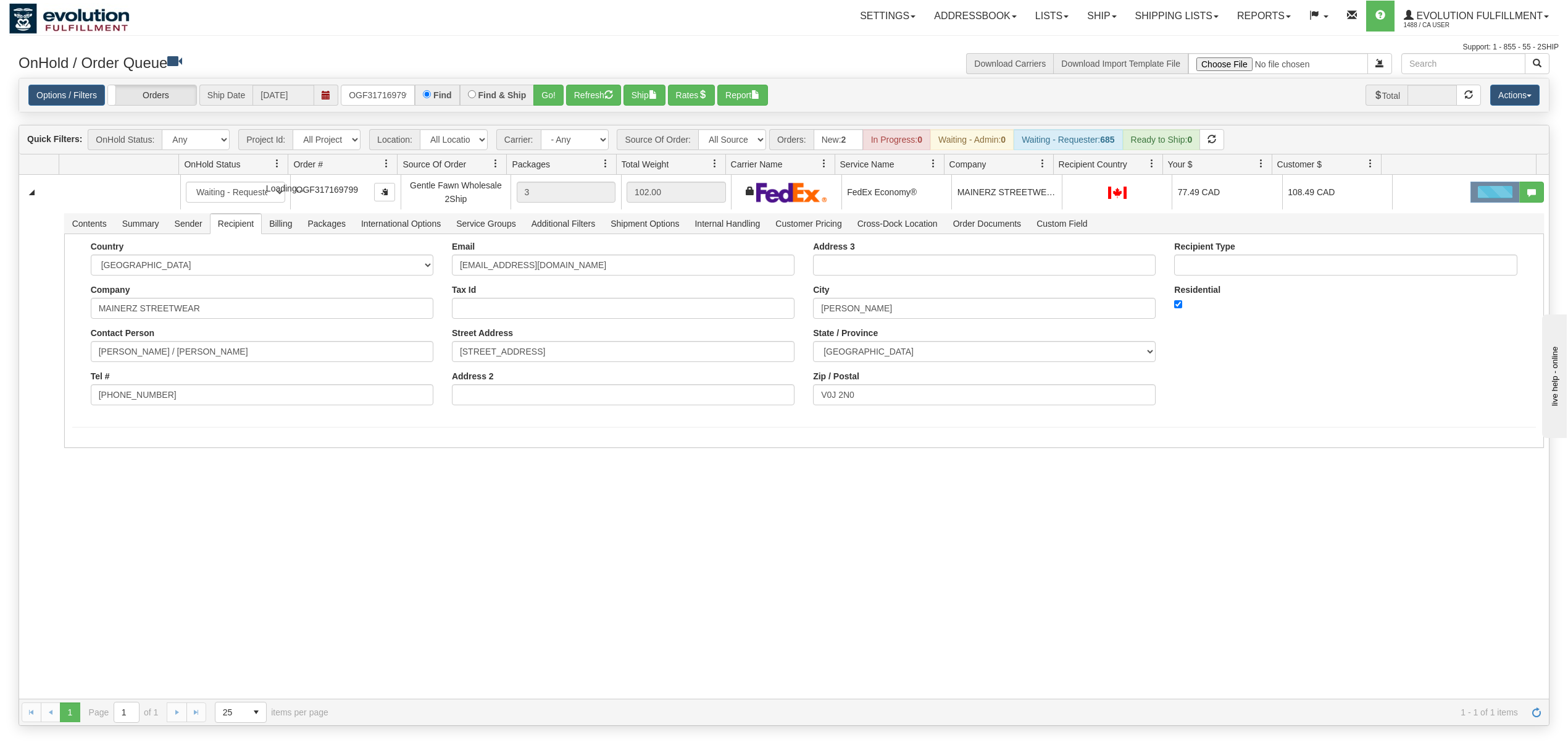
drag, startPoint x: 1238, startPoint y: 126, endPoint x: 1233, endPoint y: 104, distance: 22.6
click at [1233, 117] on div "Is equal to Is not equal to Contains Does not contains CAD USD EUR ZAR RON ANG …" at bounding box center [784, 402] width 1550 height 649
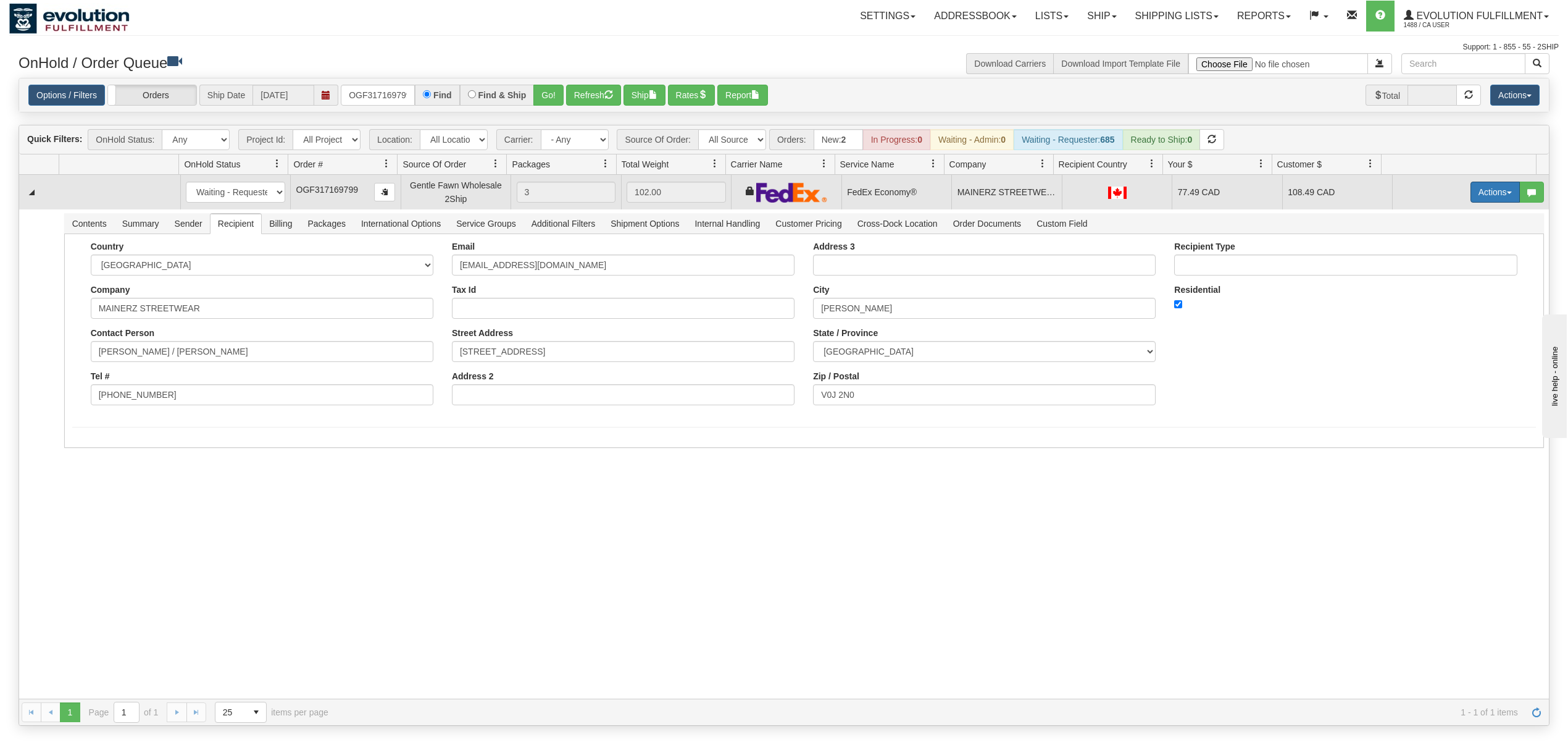
drag, startPoint x: 1488, startPoint y: 196, endPoint x: 1499, endPoint y: 201, distance: 12.1
click at [1490, 196] on button "Actions" at bounding box center [1496, 191] width 50 height 21
click at [1433, 265] on span "Ship" at bounding box center [1446, 264] width 26 height 10
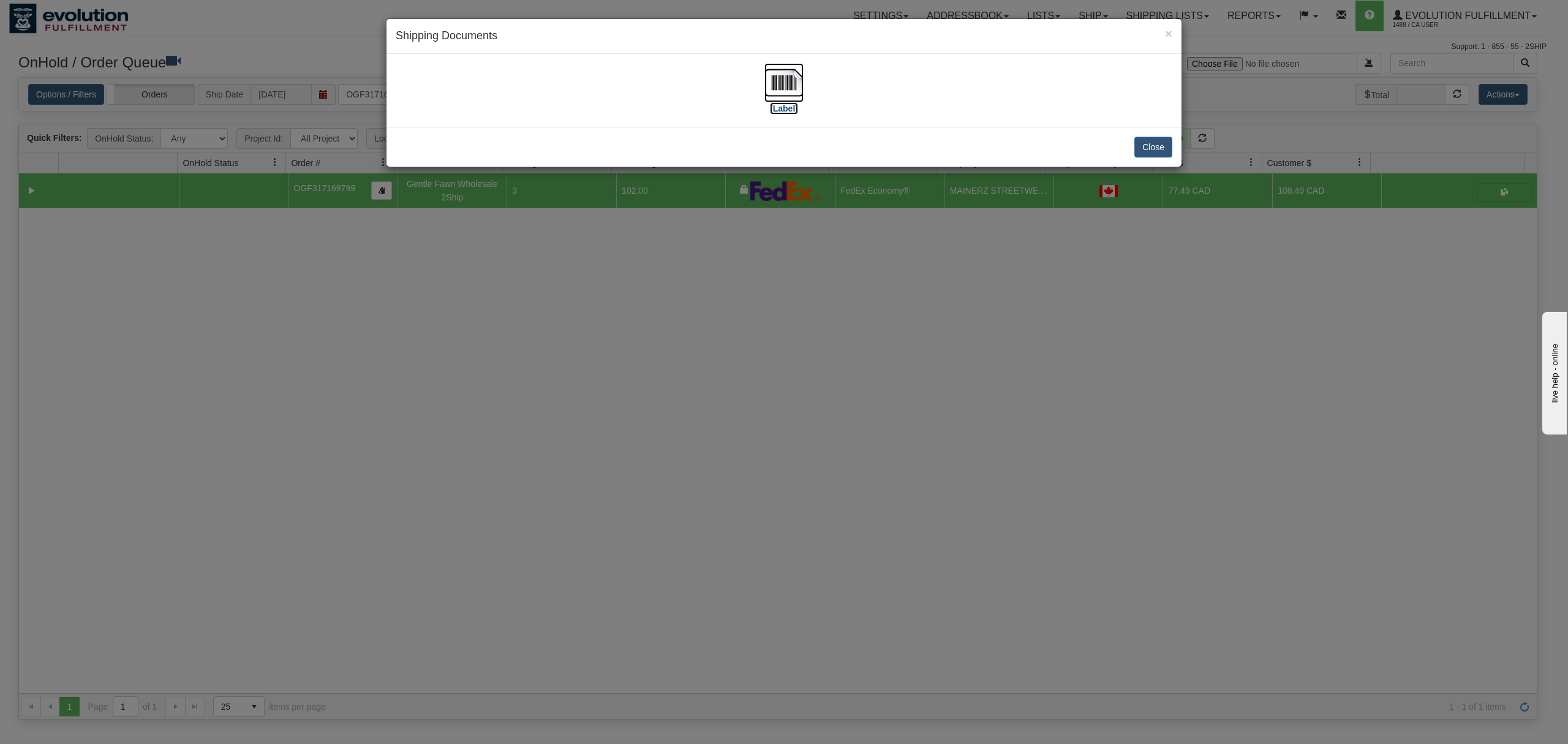
click at [782, 81] on img at bounding box center [784, 83] width 39 height 39
click at [1148, 152] on button "Close" at bounding box center [1152, 146] width 38 height 21
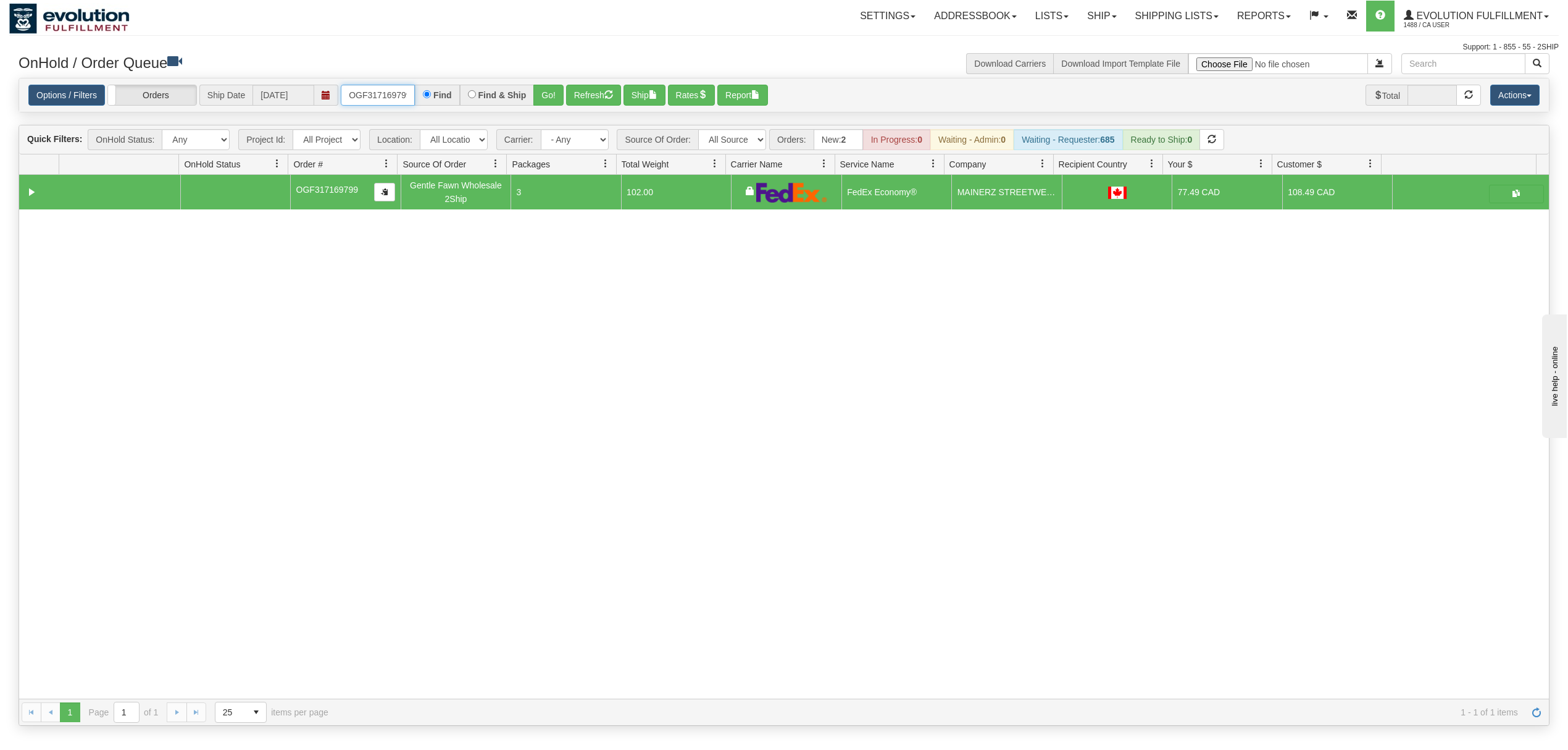
click at [378, 97] on input "OGF317169799" at bounding box center [377, 94] width 74 height 21
click at [550, 99] on button "Go!" at bounding box center [549, 94] width 31 height 21
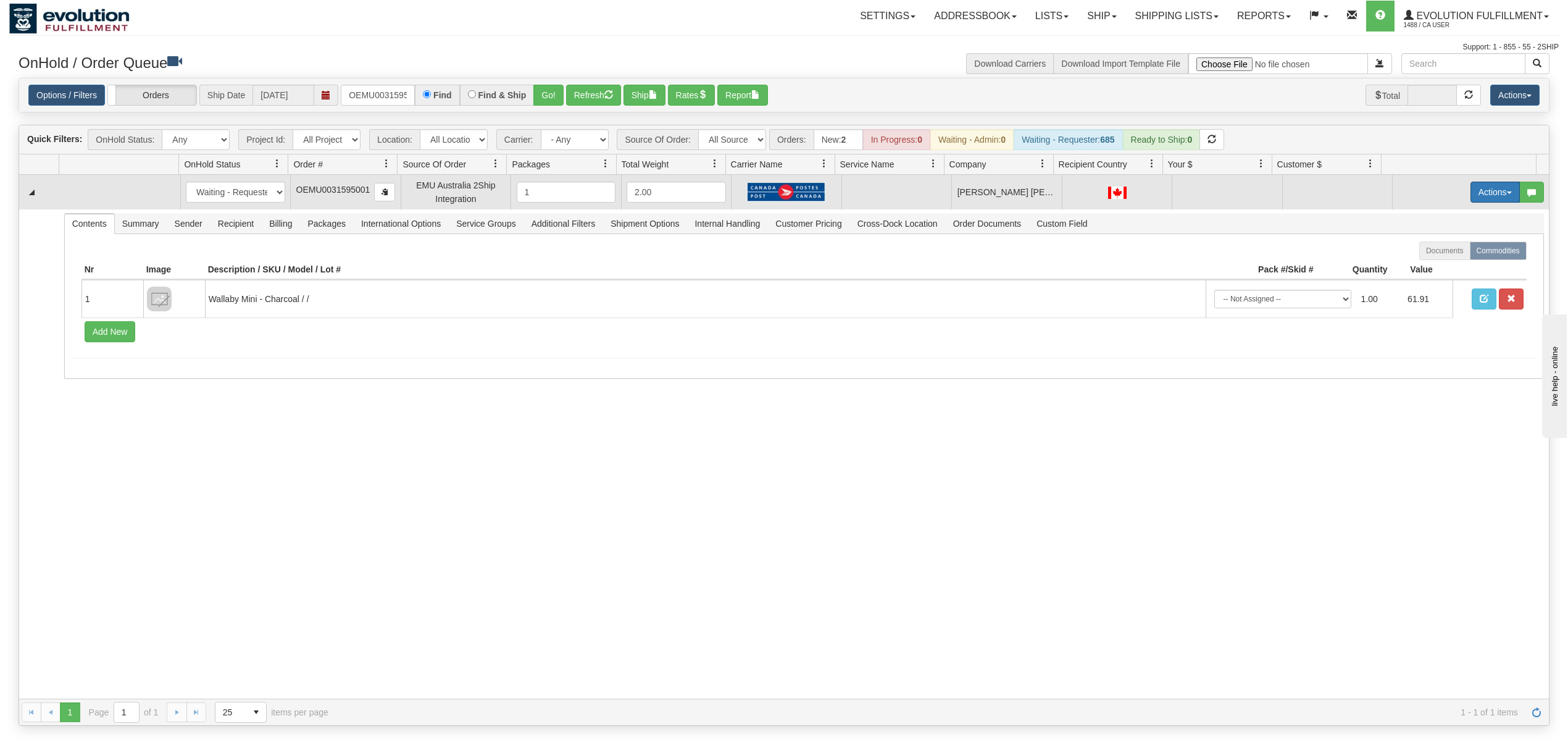
click at [1471, 186] on button "Actions" at bounding box center [1496, 191] width 50 height 21
click at [1447, 253] on span "Rate All Services" at bounding box center [1470, 248] width 74 height 10
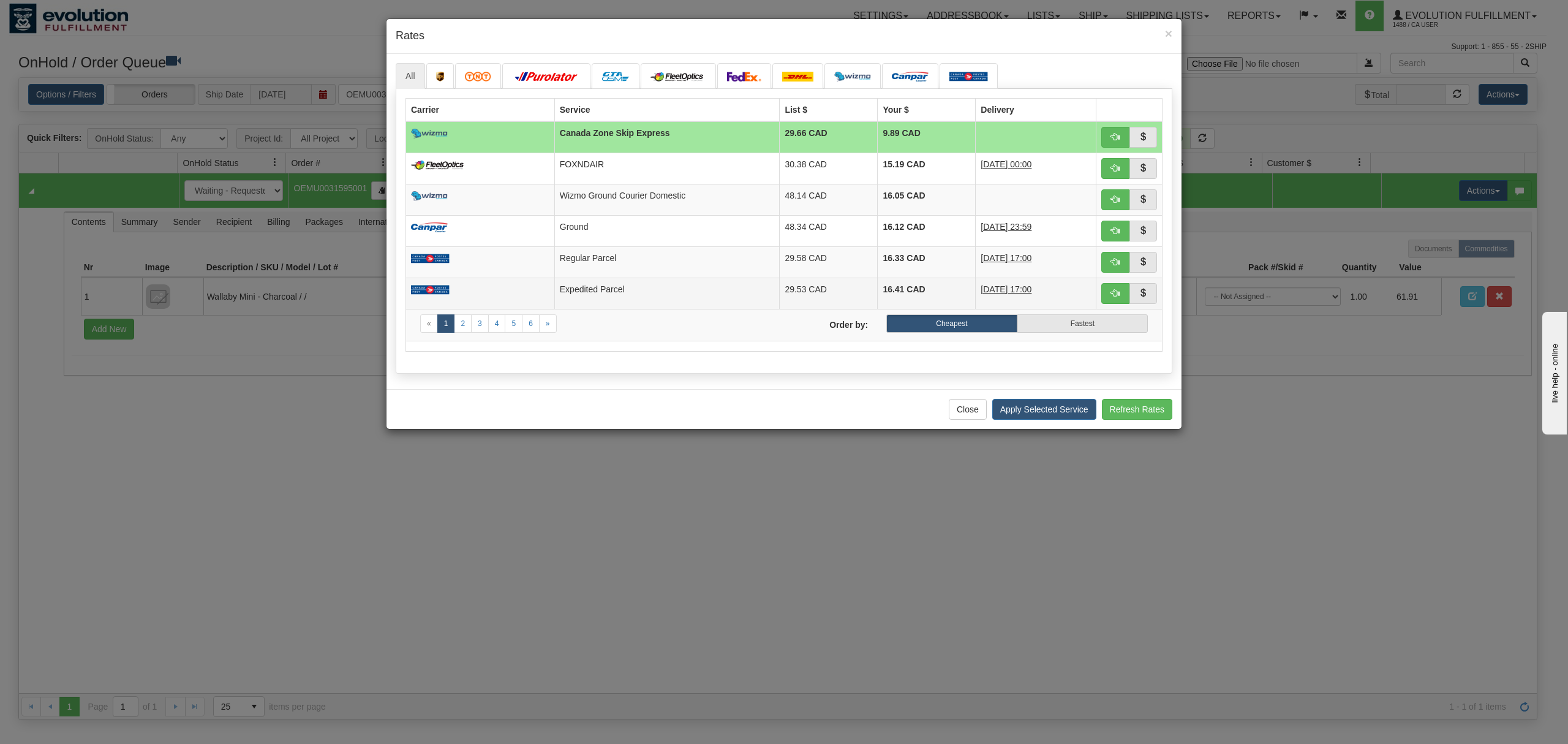
click at [718, 294] on td "Expedited Parcel" at bounding box center [666, 293] width 225 height 31
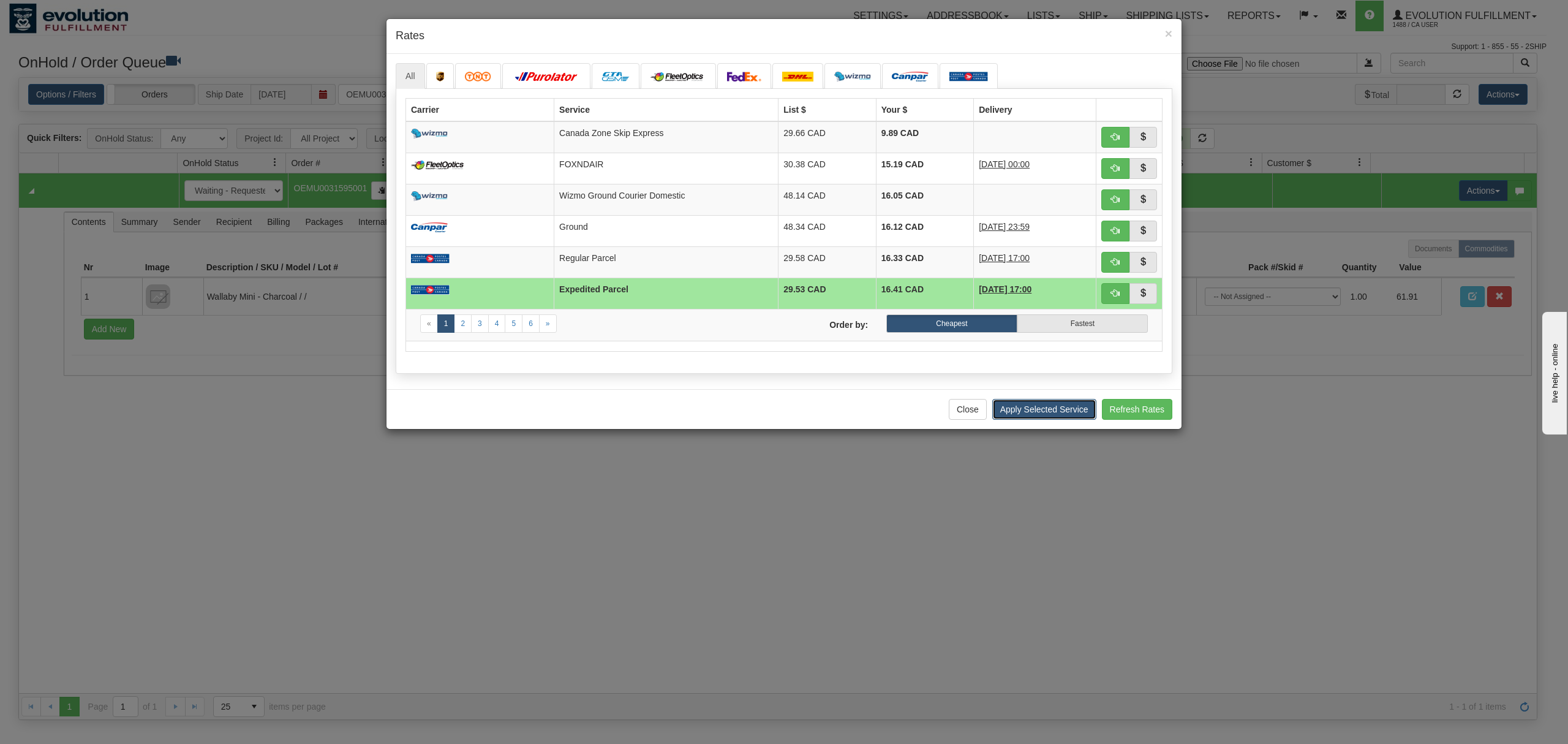
click at [1030, 413] on button "Apply Selected Service" at bounding box center [1044, 409] width 104 height 21
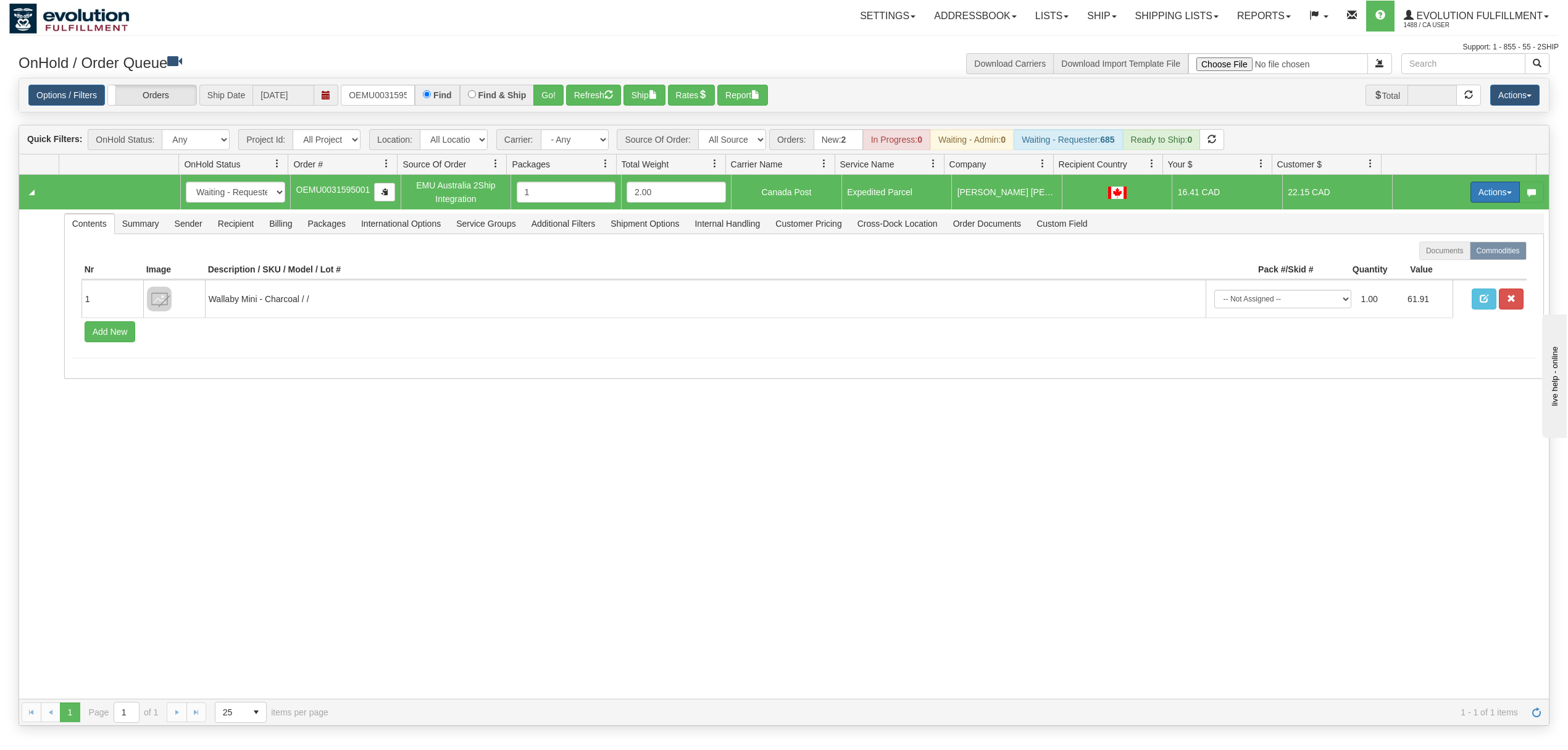
click at [1494, 192] on button "Actions" at bounding box center [1496, 191] width 50 height 21
click at [1433, 268] on span "Ship" at bounding box center [1446, 264] width 26 height 10
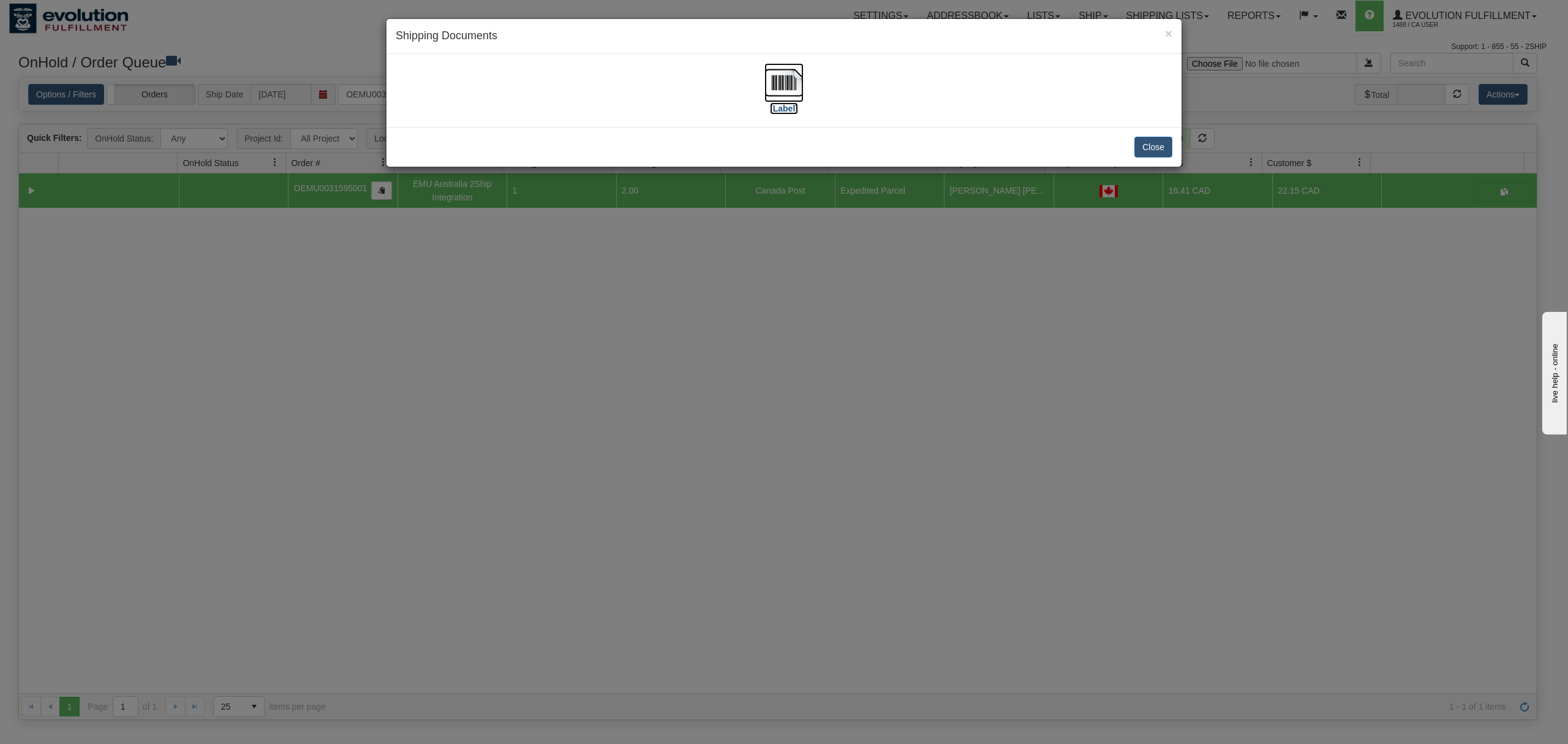
click at [780, 89] on img at bounding box center [784, 83] width 39 height 39
click at [1153, 143] on button "Close" at bounding box center [1152, 146] width 38 height 21
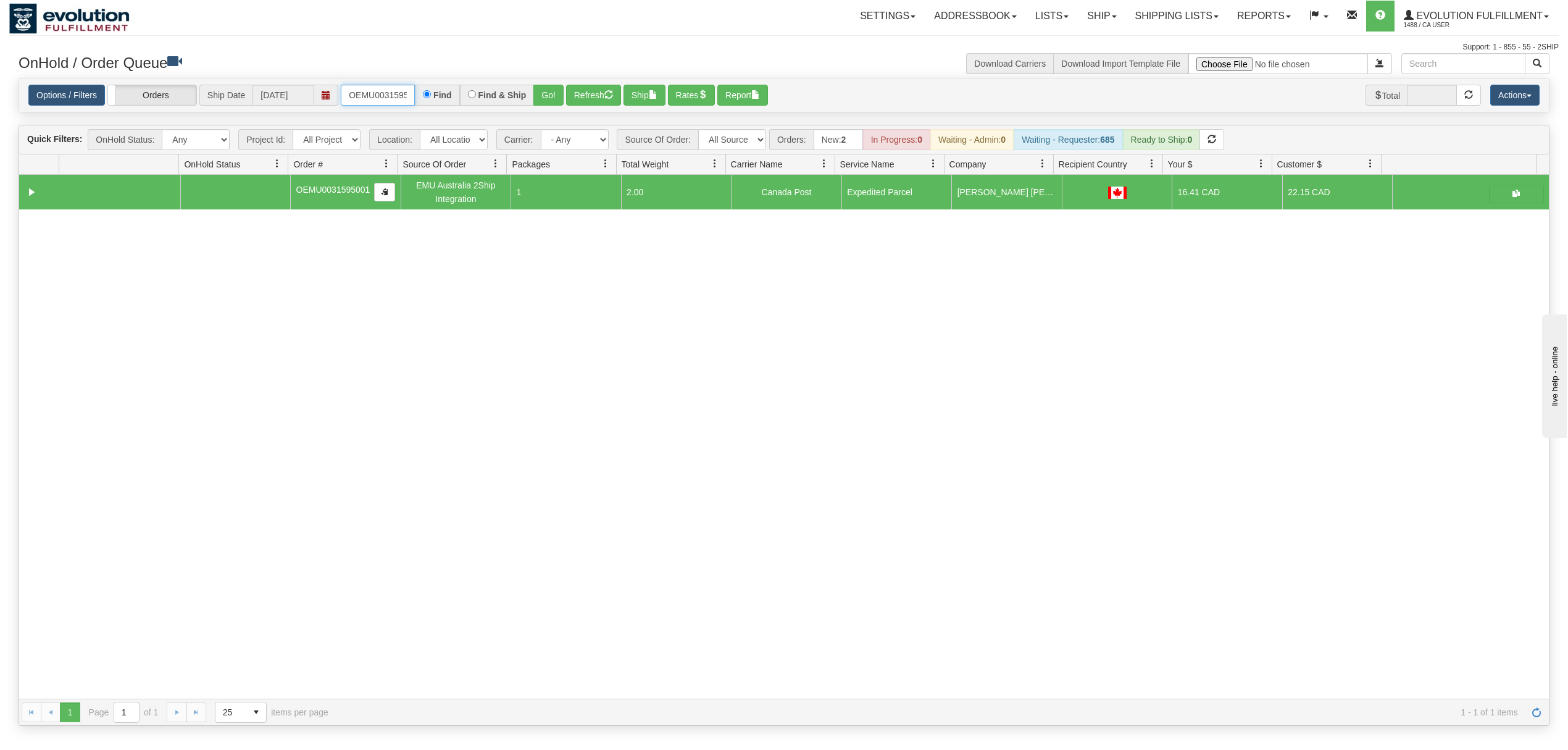
click at [387, 94] on input "OEMU0031595001" at bounding box center [377, 94] width 74 height 21
click at [555, 89] on button "Go!" at bounding box center [549, 94] width 31 height 21
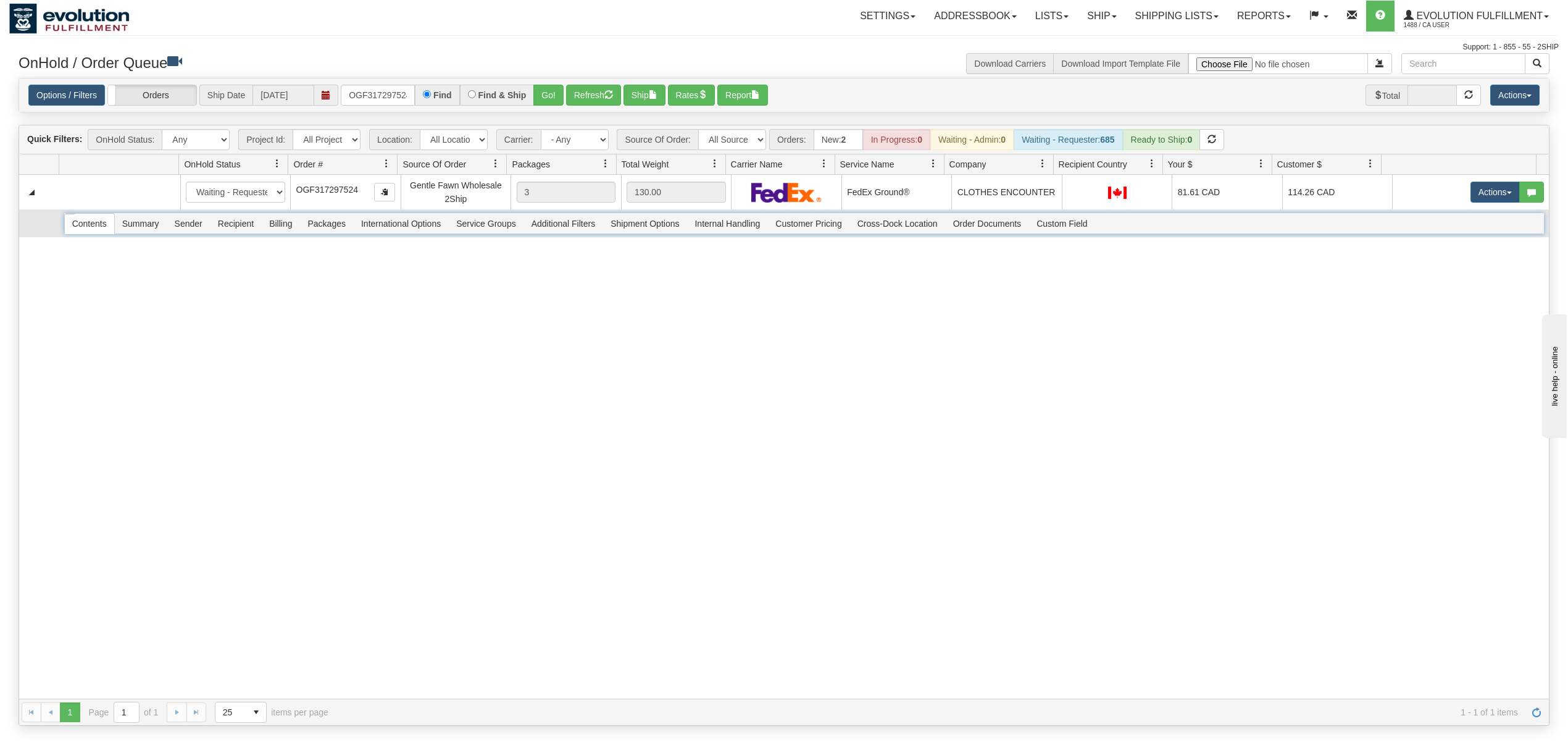
click at [226, 228] on span "Recipient" at bounding box center [236, 224] width 51 height 20
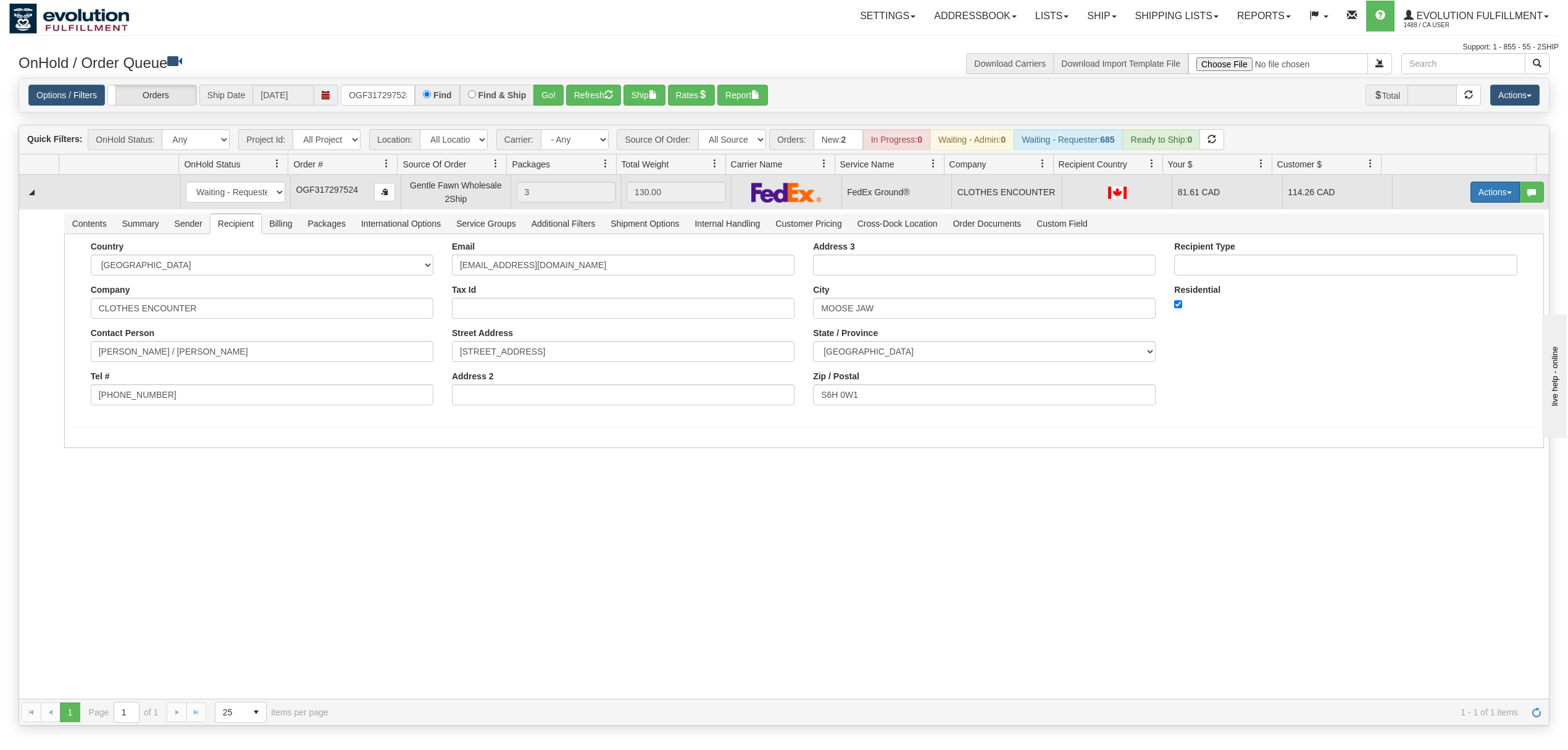
click at [1475, 191] on button "Actions" at bounding box center [1496, 191] width 50 height 21
click at [1433, 265] on span "Ship" at bounding box center [1446, 264] width 26 height 10
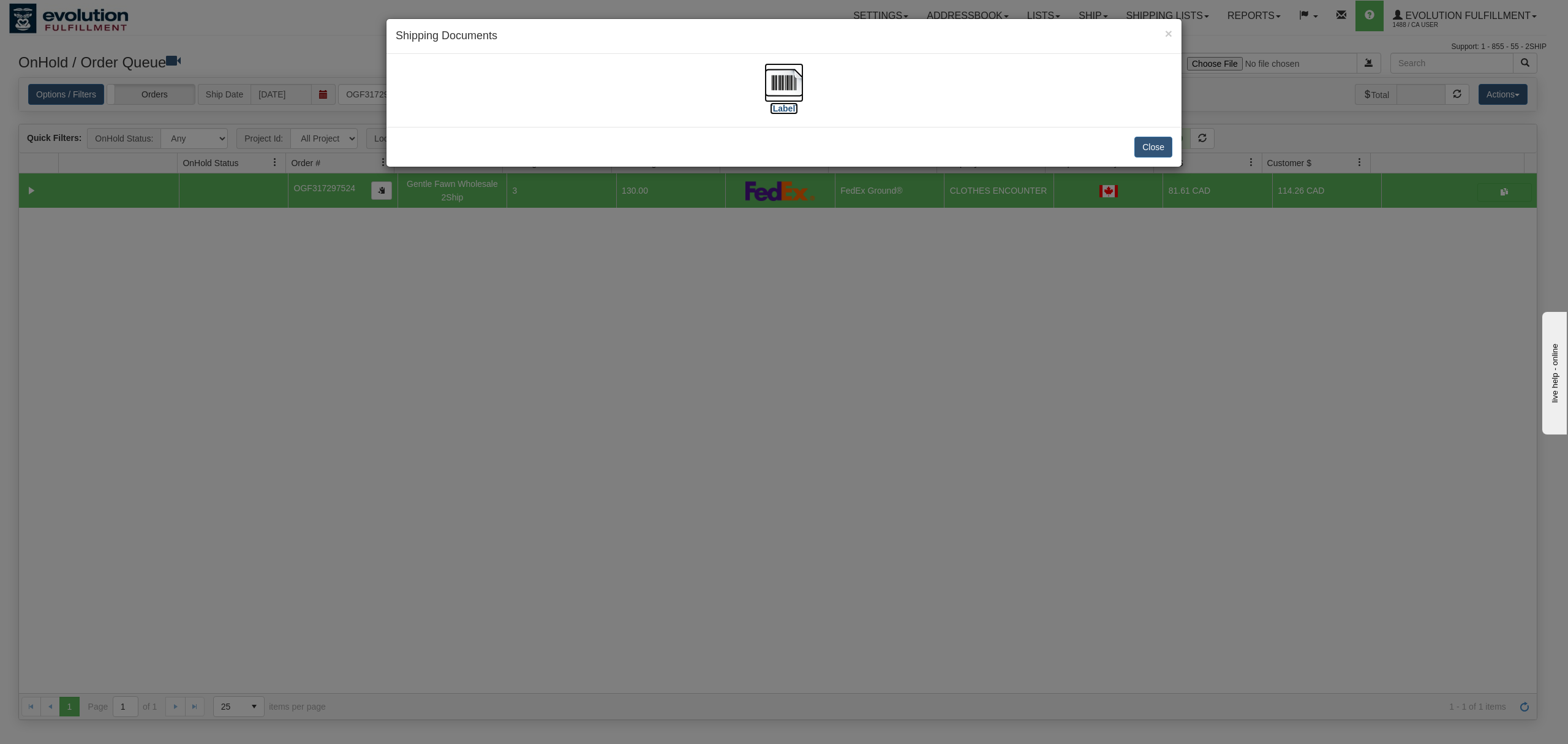
click at [769, 87] on img at bounding box center [784, 83] width 39 height 39
click at [1156, 143] on button "Close" at bounding box center [1152, 146] width 38 height 21
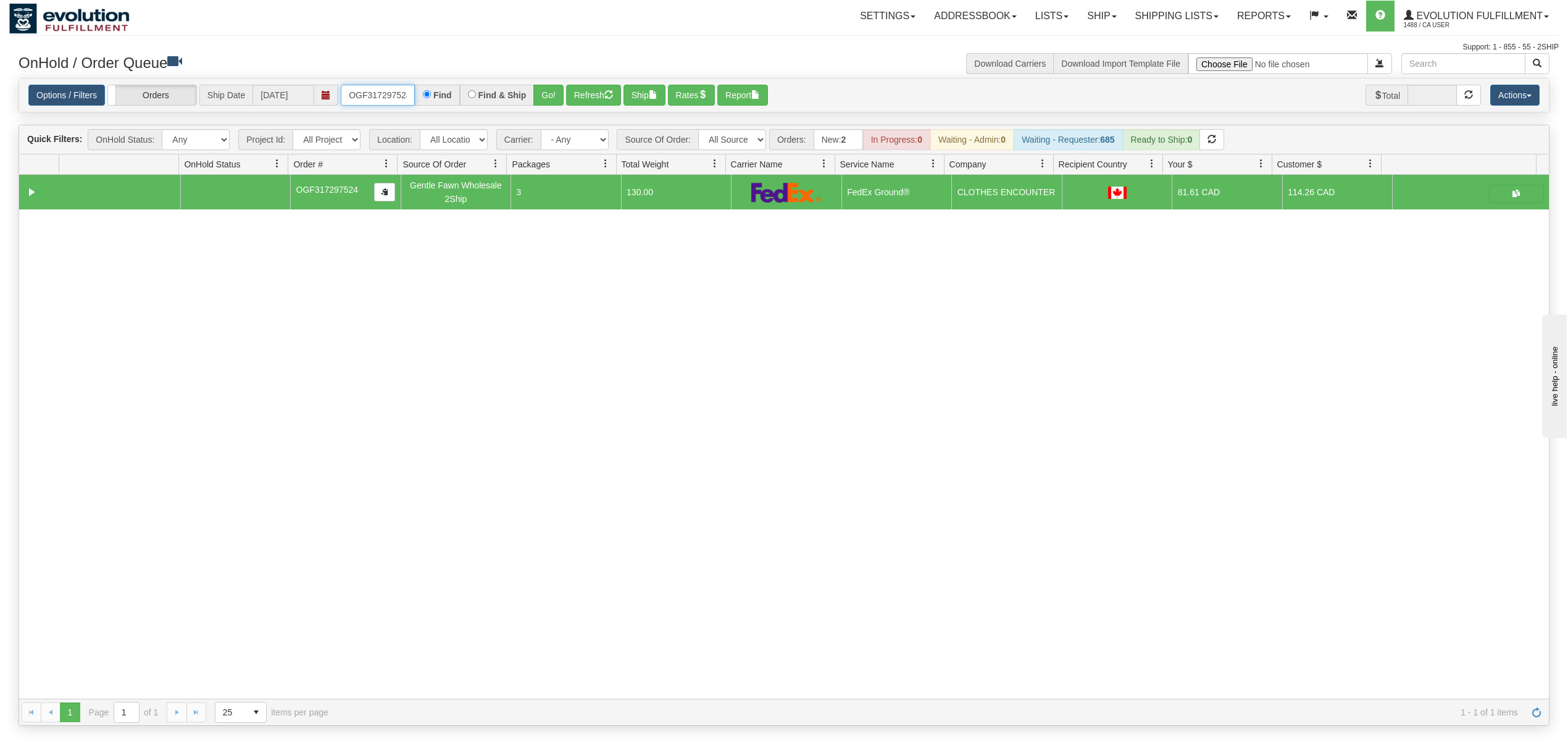
click at [372, 94] on input "OGF317297524" at bounding box center [377, 94] width 74 height 21
type input "OGF317381817"
click at [542, 94] on button "Go!" at bounding box center [549, 94] width 31 height 21
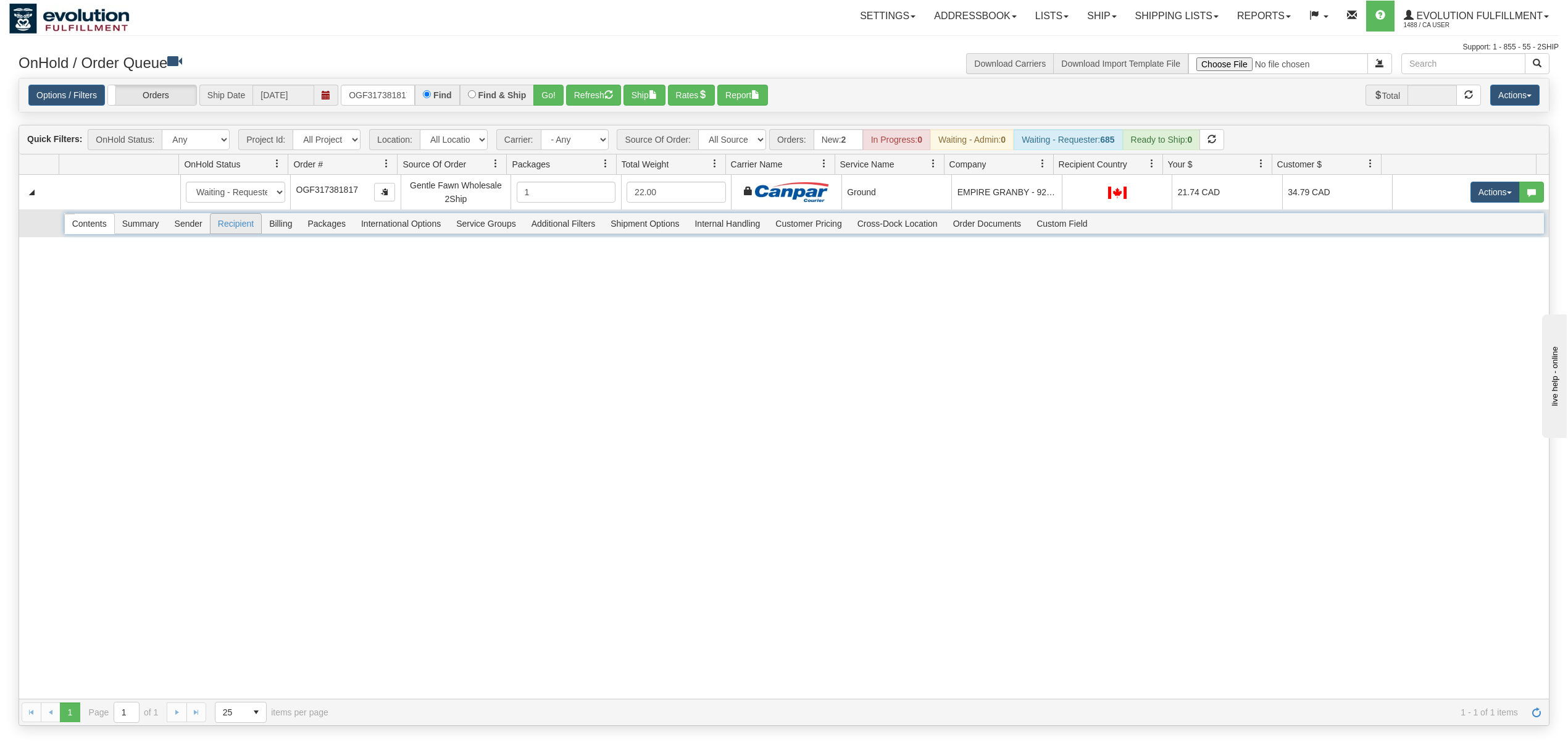
click at [241, 221] on span "Recipient" at bounding box center [236, 224] width 51 height 20
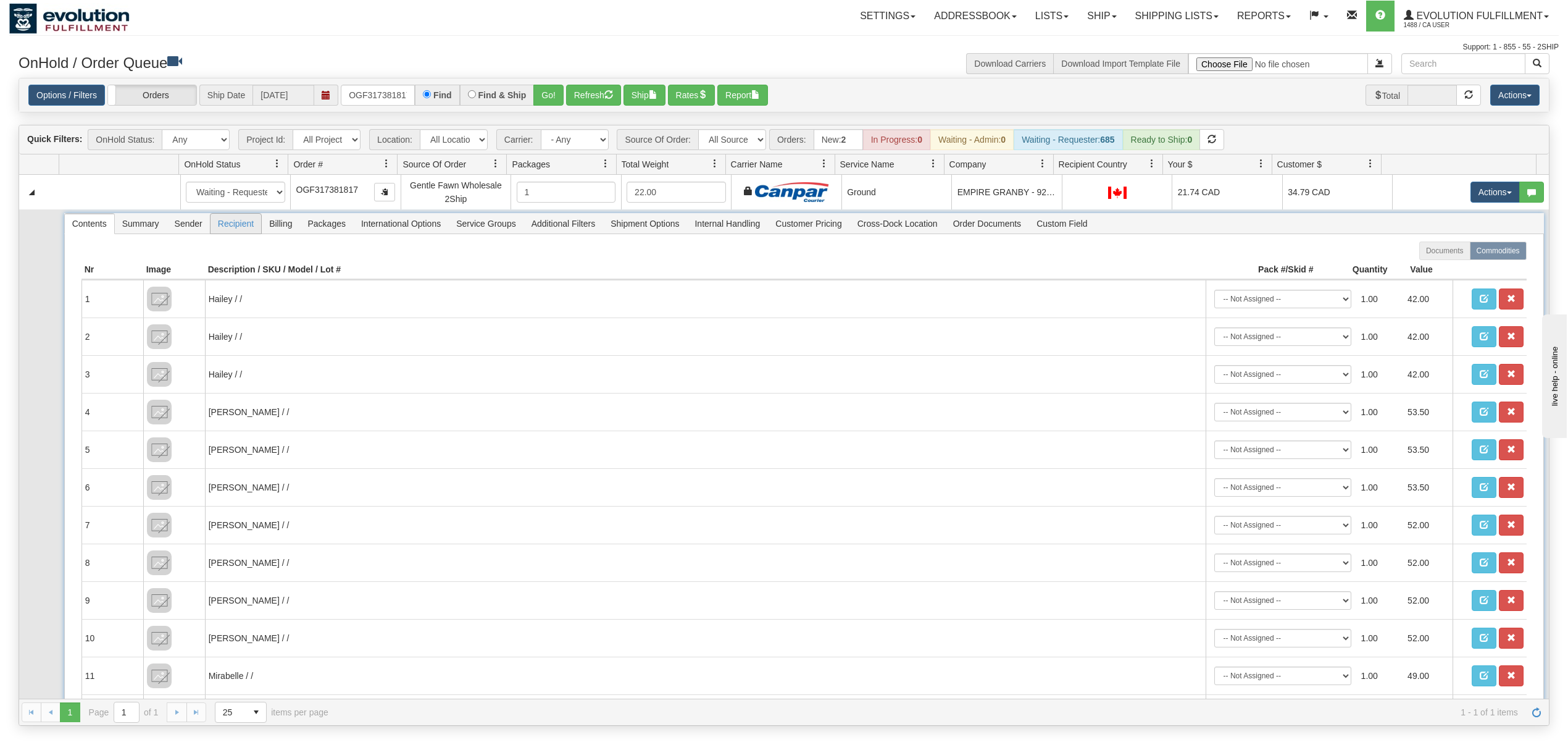
click at [241, 221] on span "Recipient" at bounding box center [236, 224] width 51 height 20
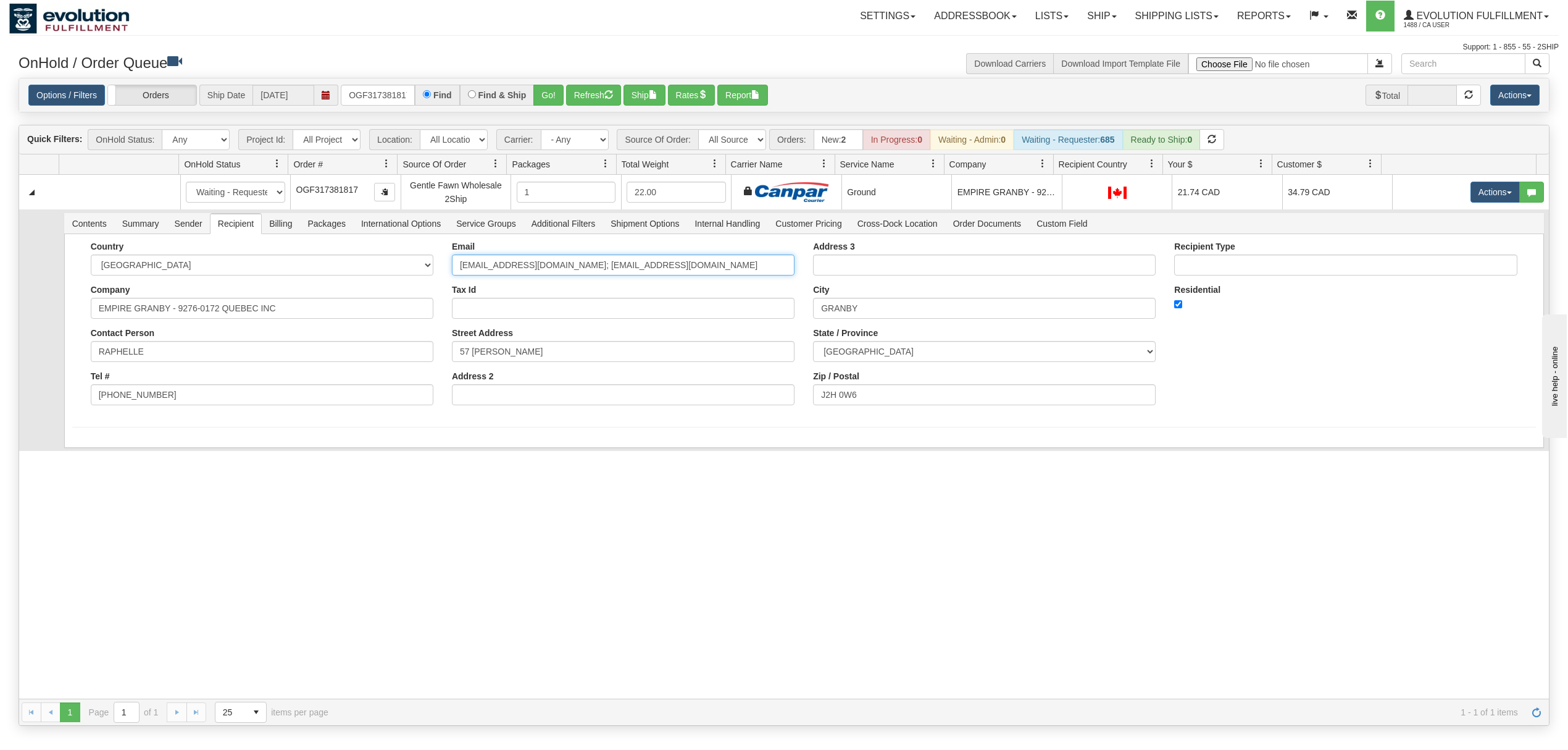
drag, startPoint x: 734, startPoint y: 276, endPoint x: 557, endPoint y: 309, distance: 180.0
click at [557, 309] on div "Email rnadeau@thinkempire.com; payables@thinkempire.com Tax Id Street Address 5…" at bounding box center [623, 328] width 362 height 173
type input "rnadeau@thinkempire.com"
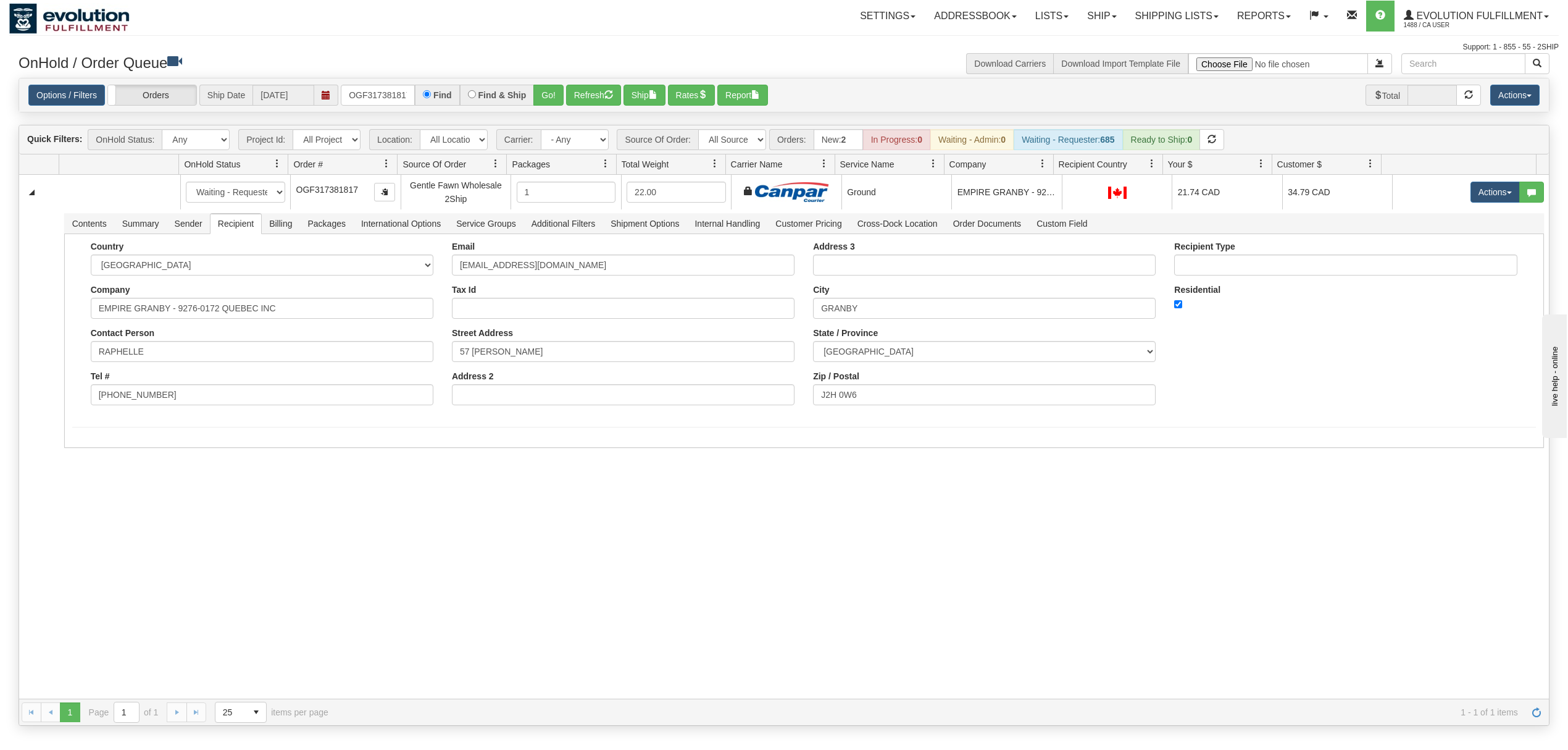
click at [216, 579] on div "31568348 EVOLUTION V3 90967266 90967270 New In Progress Waiting - Admin Waiting…" at bounding box center [784, 436] width 1530 height 524
click at [79, 460] on button "Save" at bounding box center [90, 450] width 36 height 21
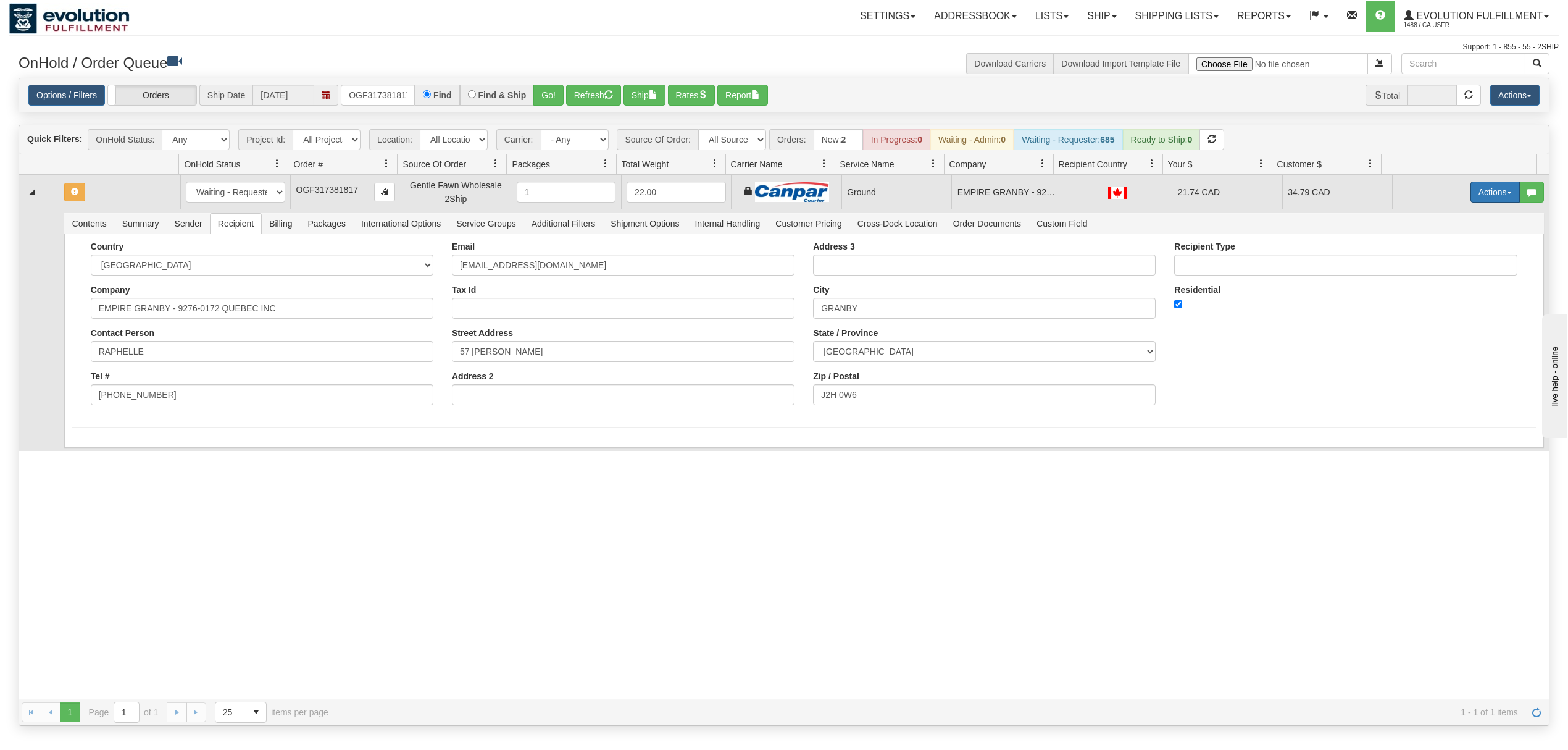
click at [1499, 188] on button "Actions" at bounding box center [1496, 191] width 50 height 21
click at [1433, 266] on span "Ship" at bounding box center [1446, 264] width 26 height 10
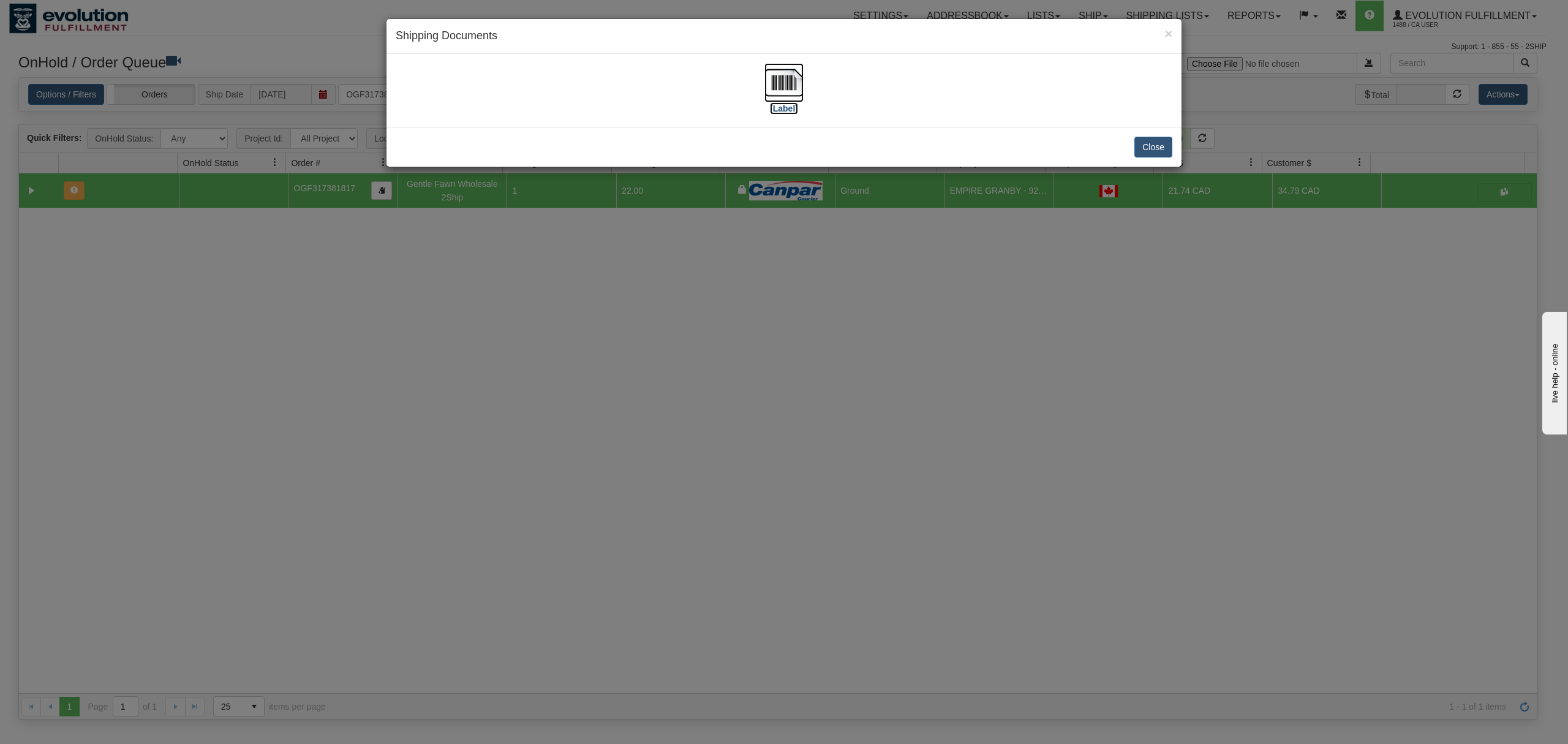
click at [786, 78] on img at bounding box center [784, 83] width 39 height 39
click at [1142, 150] on button "Close" at bounding box center [1152, 146] width 38 height 21
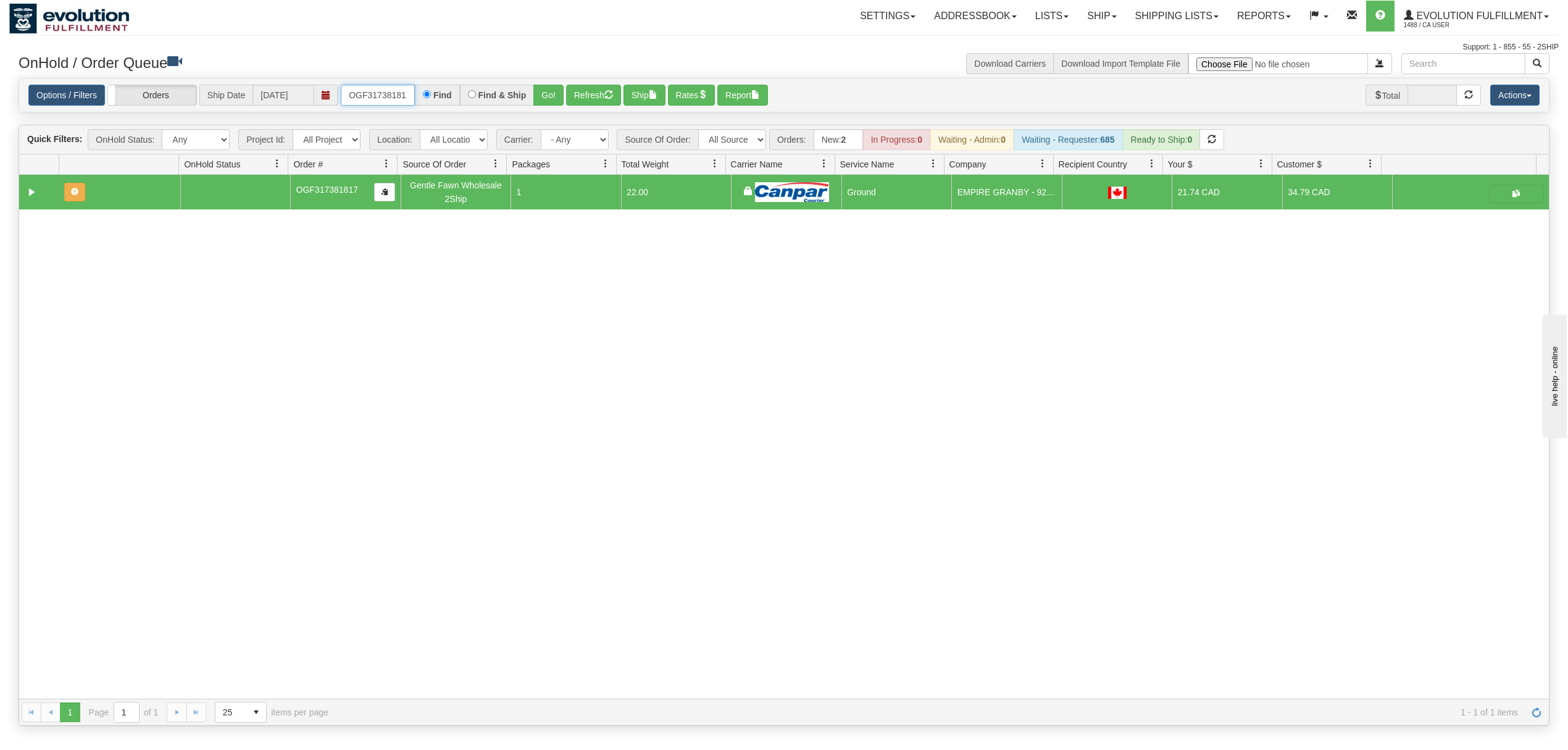
click at [386, 94] on input "OGF317381817" at bounding box center [377, 94] width 74 height 21
click at [540, 94] on button "Go!" at bounding box center [549, 94] width 31 height 21
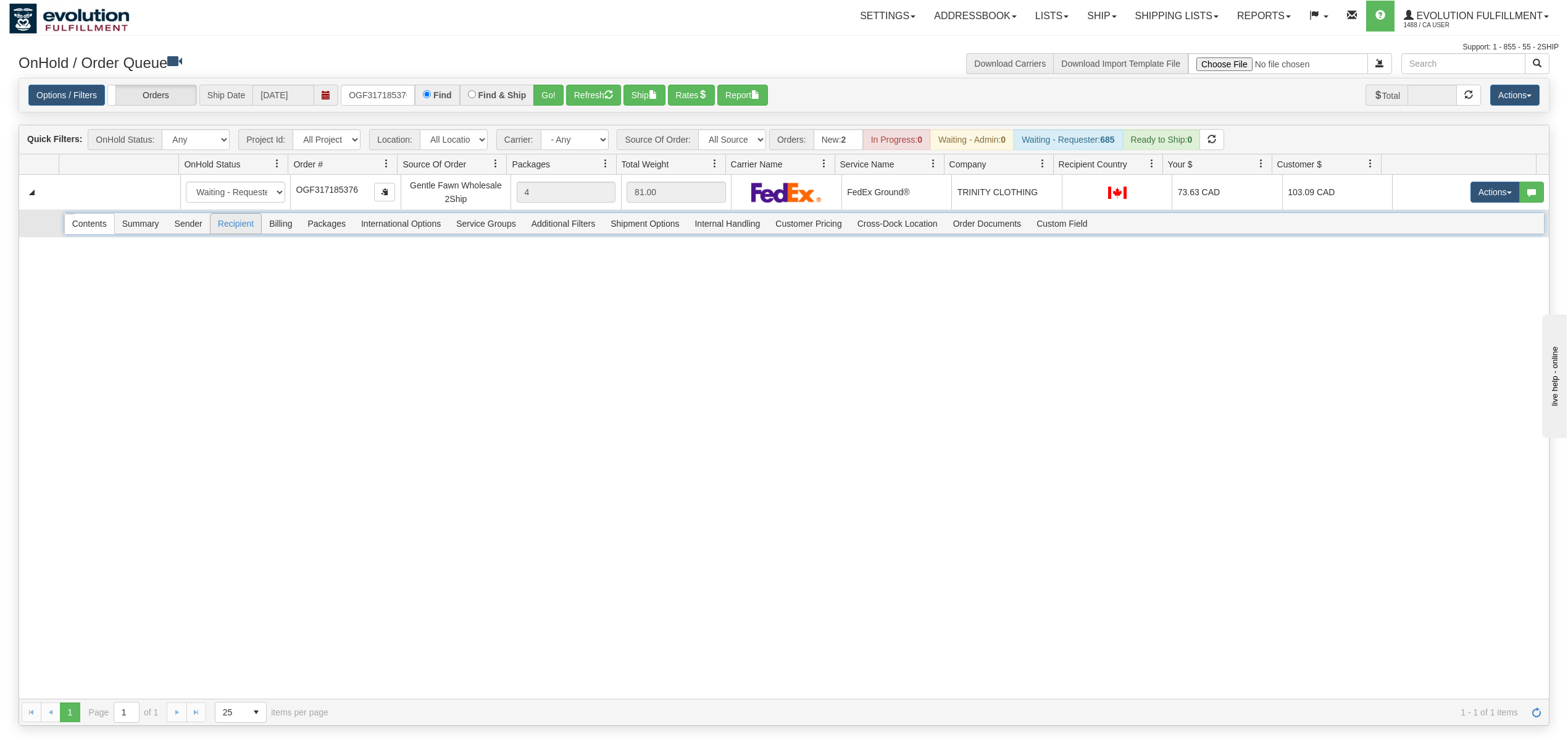
click at [236, 221] on span "Recipient" at bounding box center [236, 224] width 51 height 20
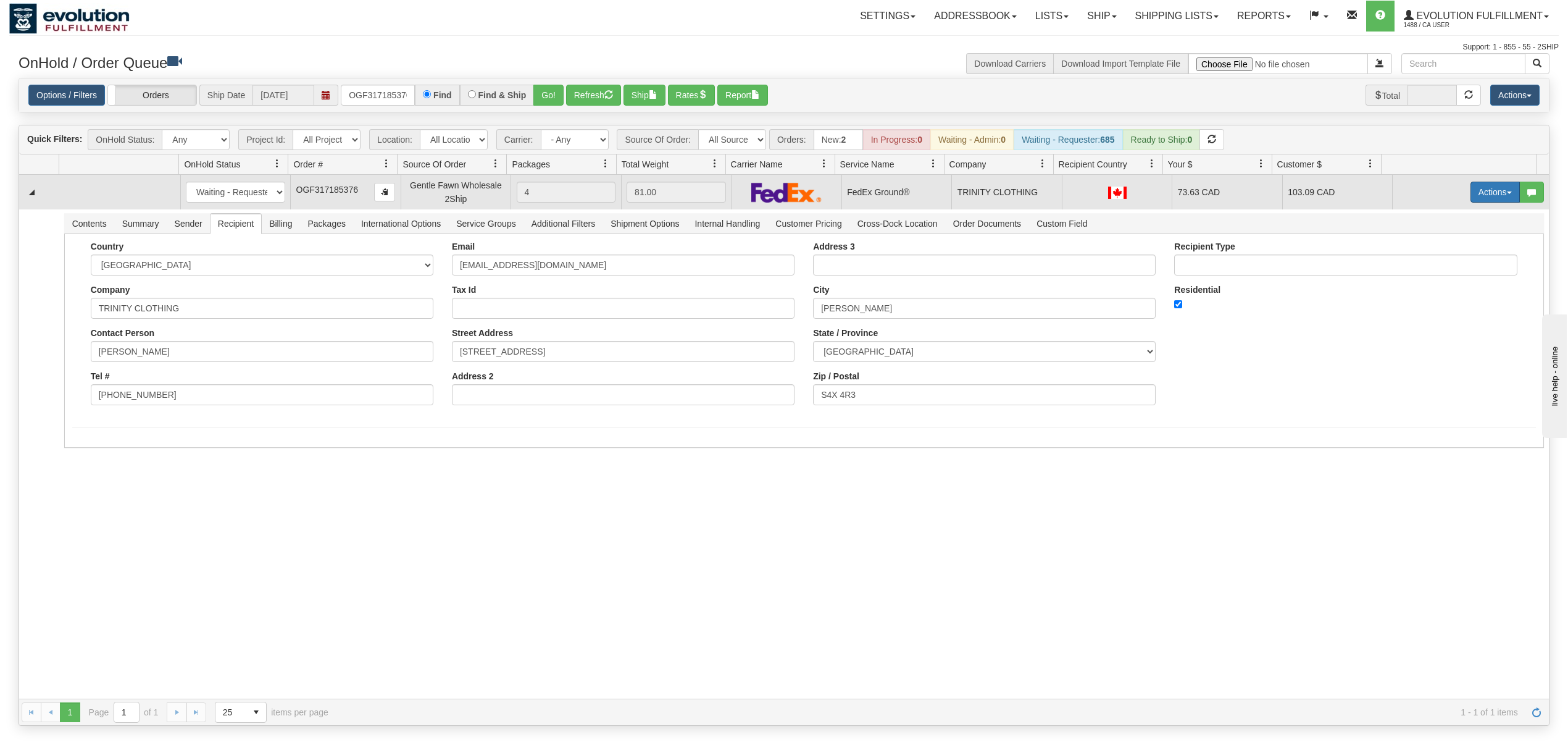
click at [1471, 198] on button "Actions" at bounding box center [1496, 191] width 50 height 21
click at [1433, 266] on span "Ship" at bounding box center [1446, 264] width 26 height 10
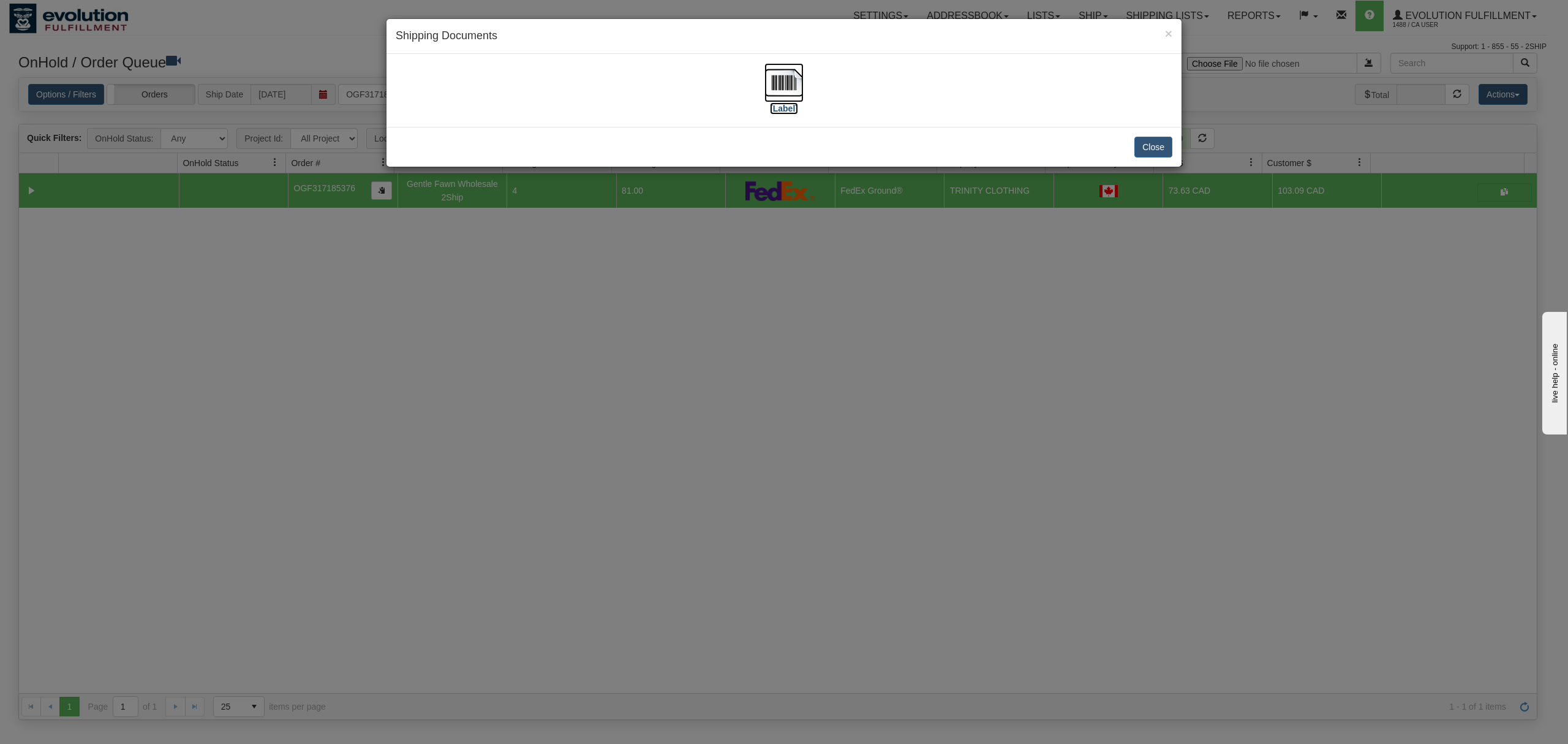
click at [765, 80] on img at bounding box center [784, 83] width 39 height 39
click at [1148, 152] on button "Close" at bounding box center [1152, 146] width 38 height 21
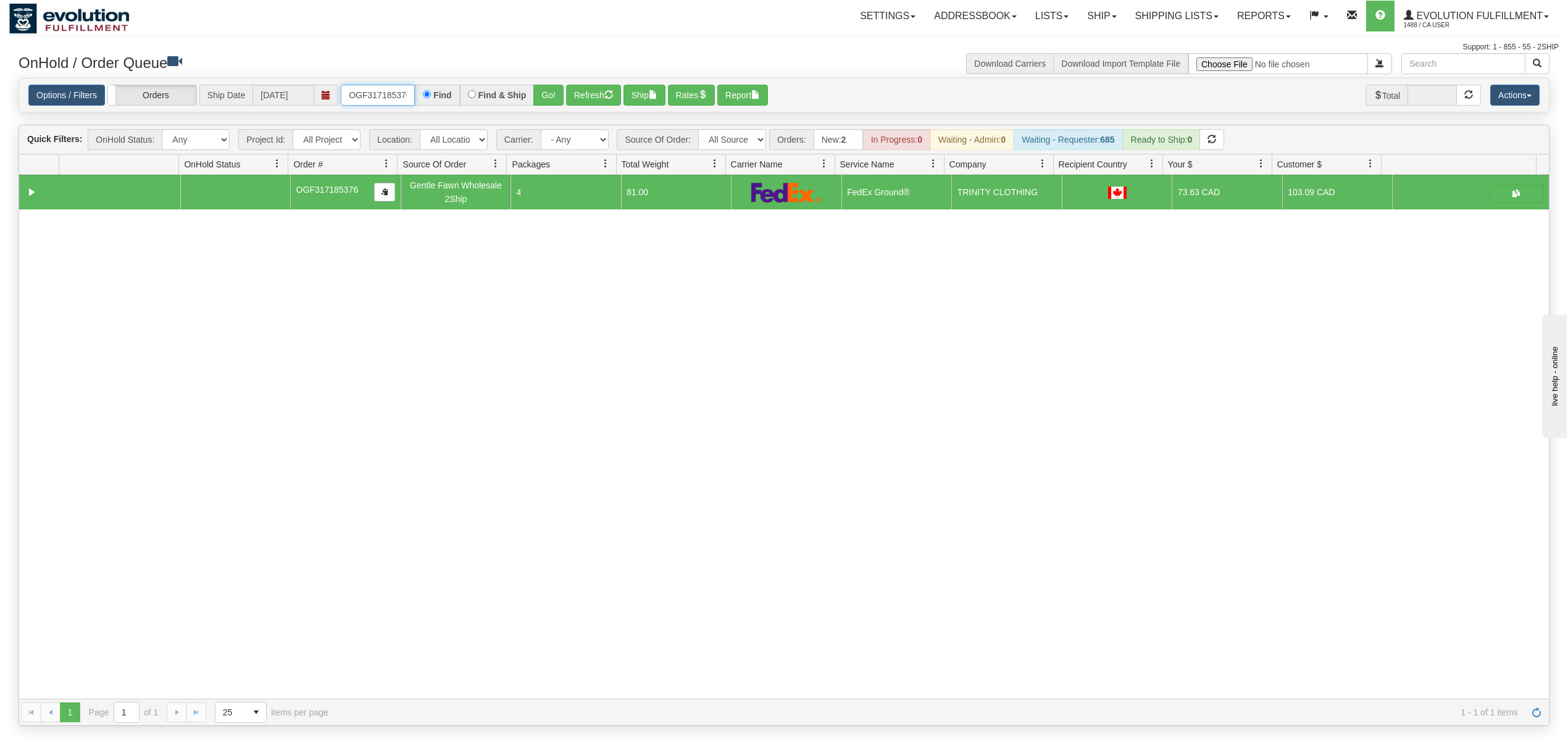
click at [361, 94] on input "OGF317185376" at bounding box center [377, 94] width 74 height 21
type input "OGF317174372"
click at [552, 89] on button "Go!" at bounding box center [549, 94] width 31 height 21
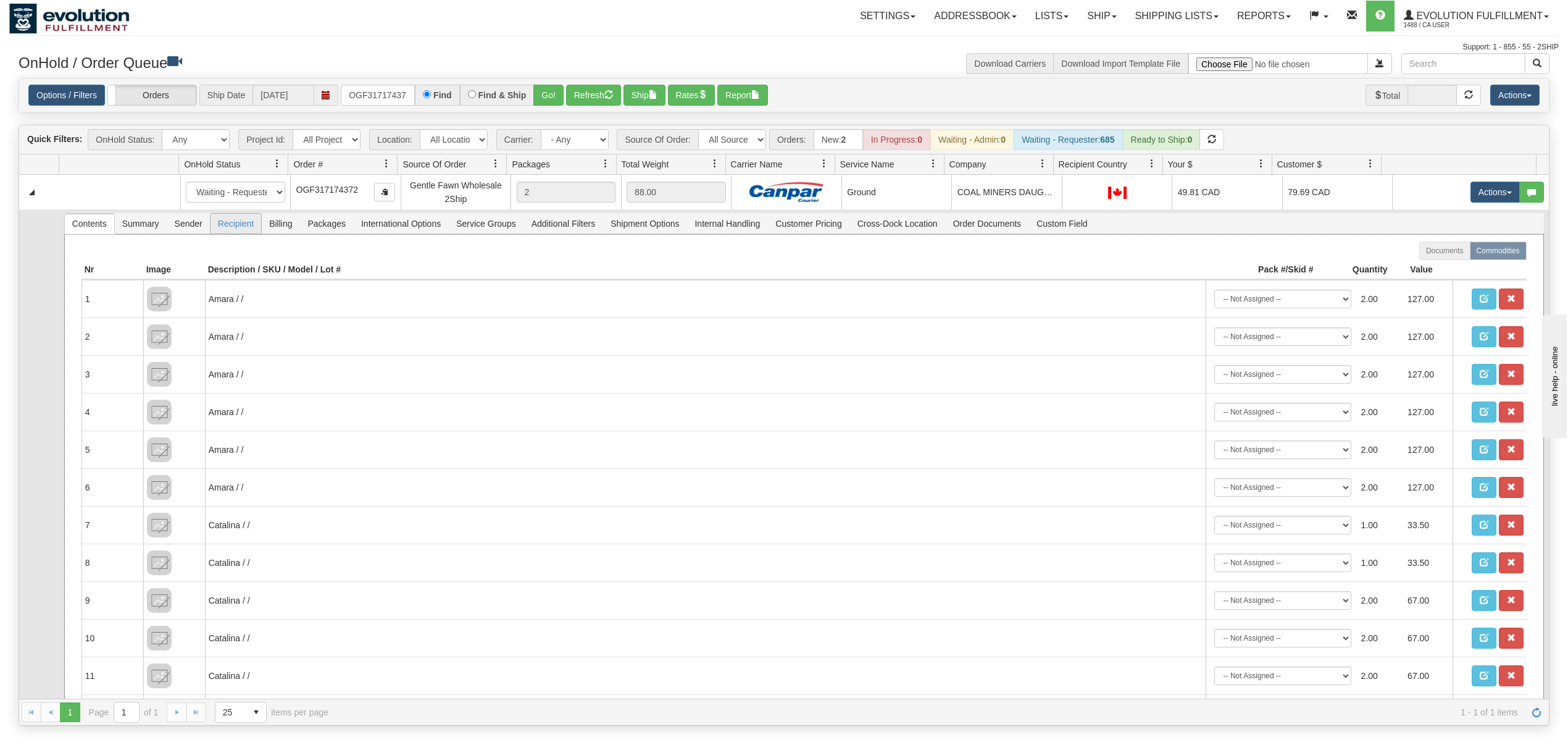
click at [247, 234] on span "Recipient" at bounding box center [236, 224] width 51 height 20
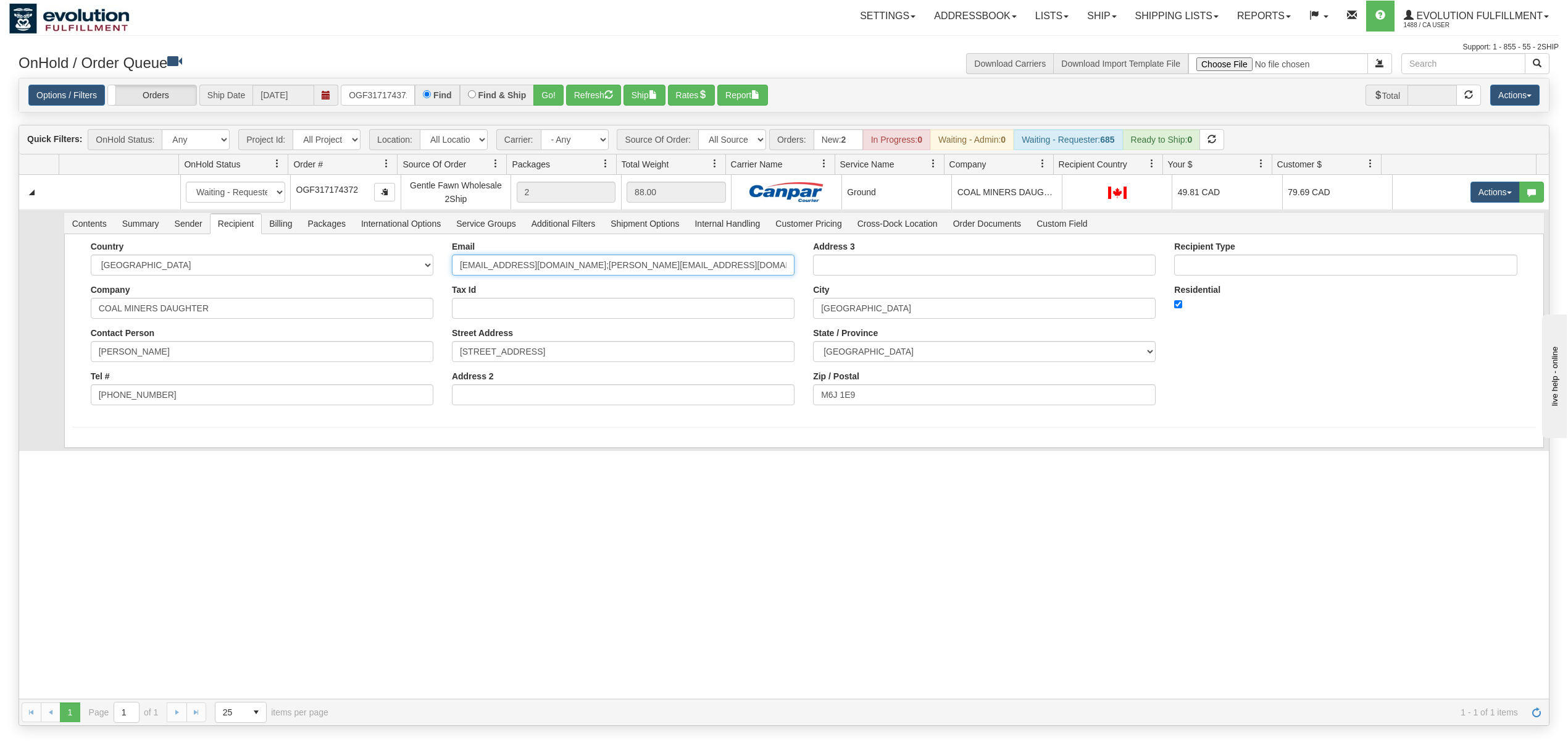
drag, startPoint x: 710, startPoint y: 273, endPoint x: 567, endPoint y: 320, distance: 150.5
click at [567, 320] on div "Email info@coalminersdaughter.ca;janinecockburn@hotmail.com Tax Id Street Addre…" at bounding box center [623, 328] width 362 height 173
type input "info@coalminersdaughter.ca"
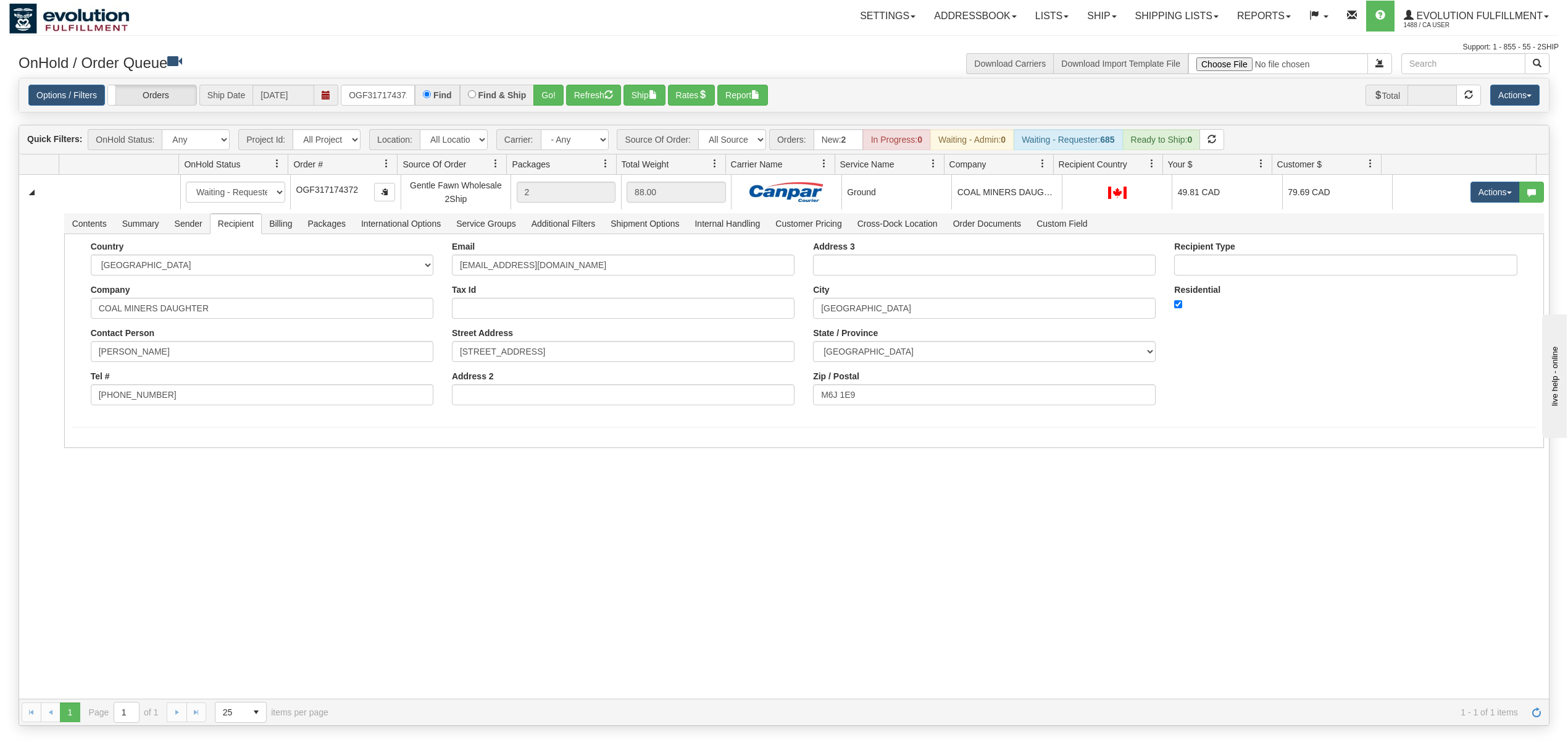
click at [236, 519] on div "31425023 EVOLUTION V3 90584848 90633909 New In Progress Waiting - Admin Waiting…" at bounding box center [784, 436] width 1530 height 524
click at [92, 461] on button "Save" at bounding box center [90, 450] width 36 height 21
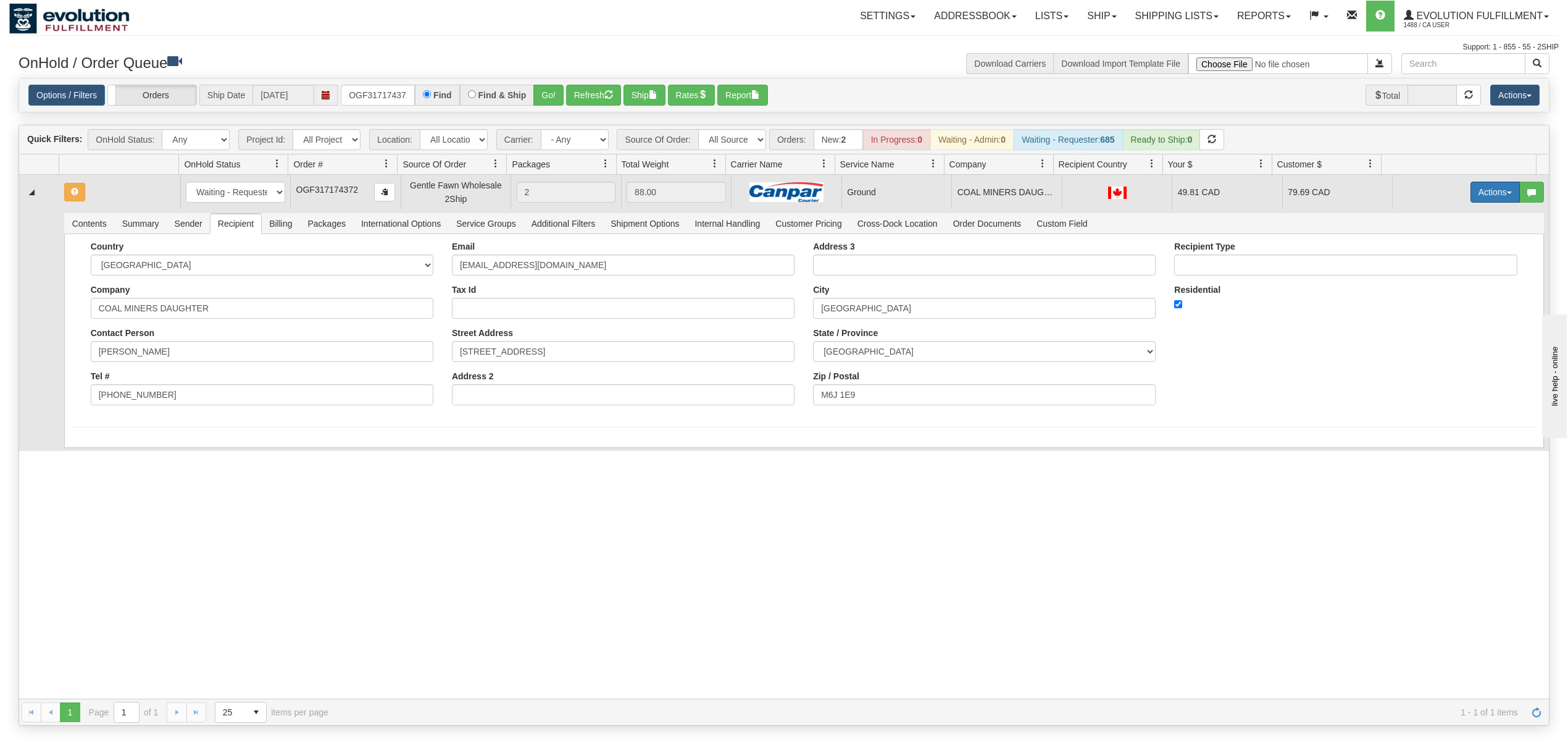
click at [1471, 196] on button "Actions" at bounding box center [1496, 191] width 50 height 21
click at [1433, 267] on span "Ship" at bounding box center [1446, 264] width 26 height 10
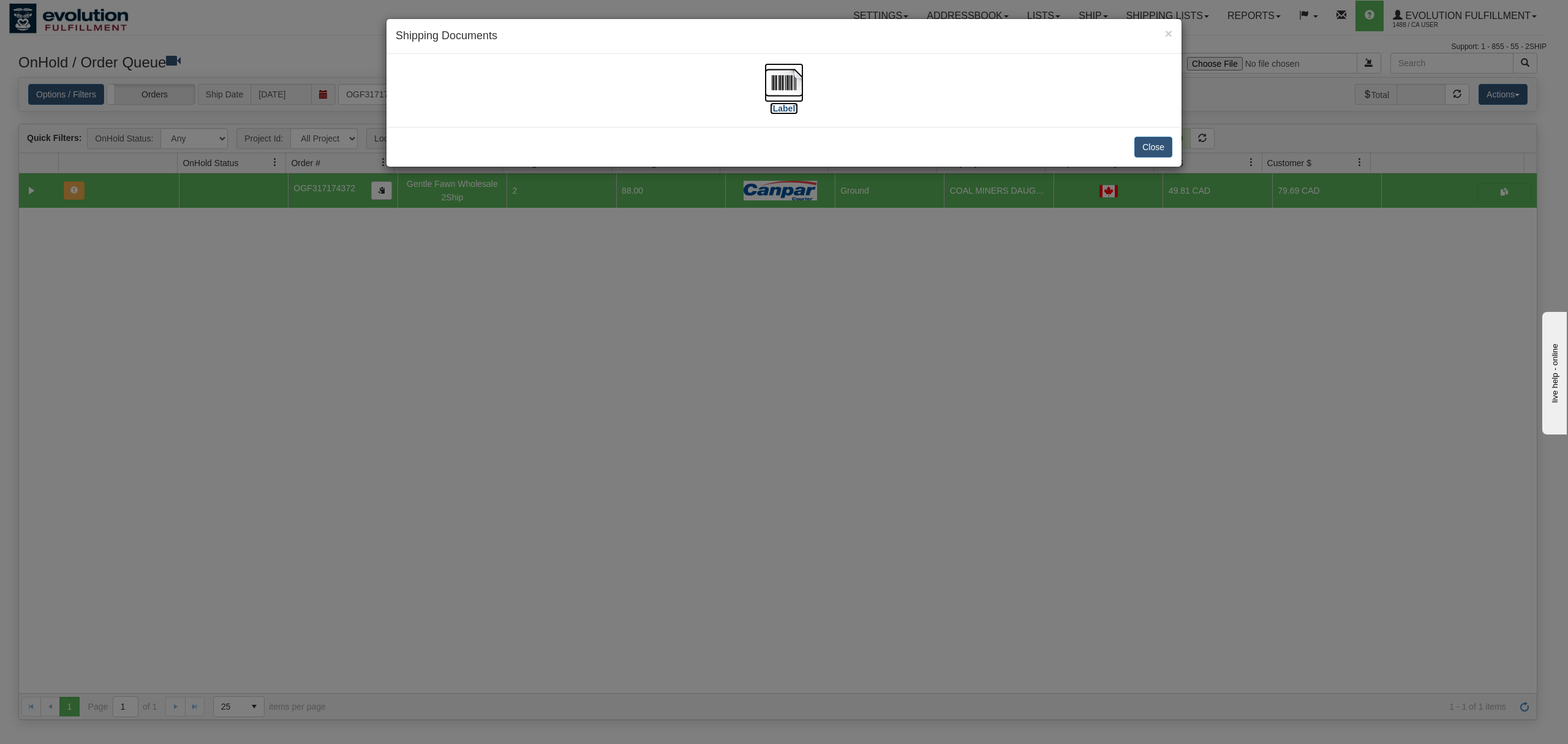
click at [784, 89] on img at bounding box center [784, 83] width 39 height 39
click at [1156, 145] on button "Close" at bounding box center [1152, 146] width 38 height 21
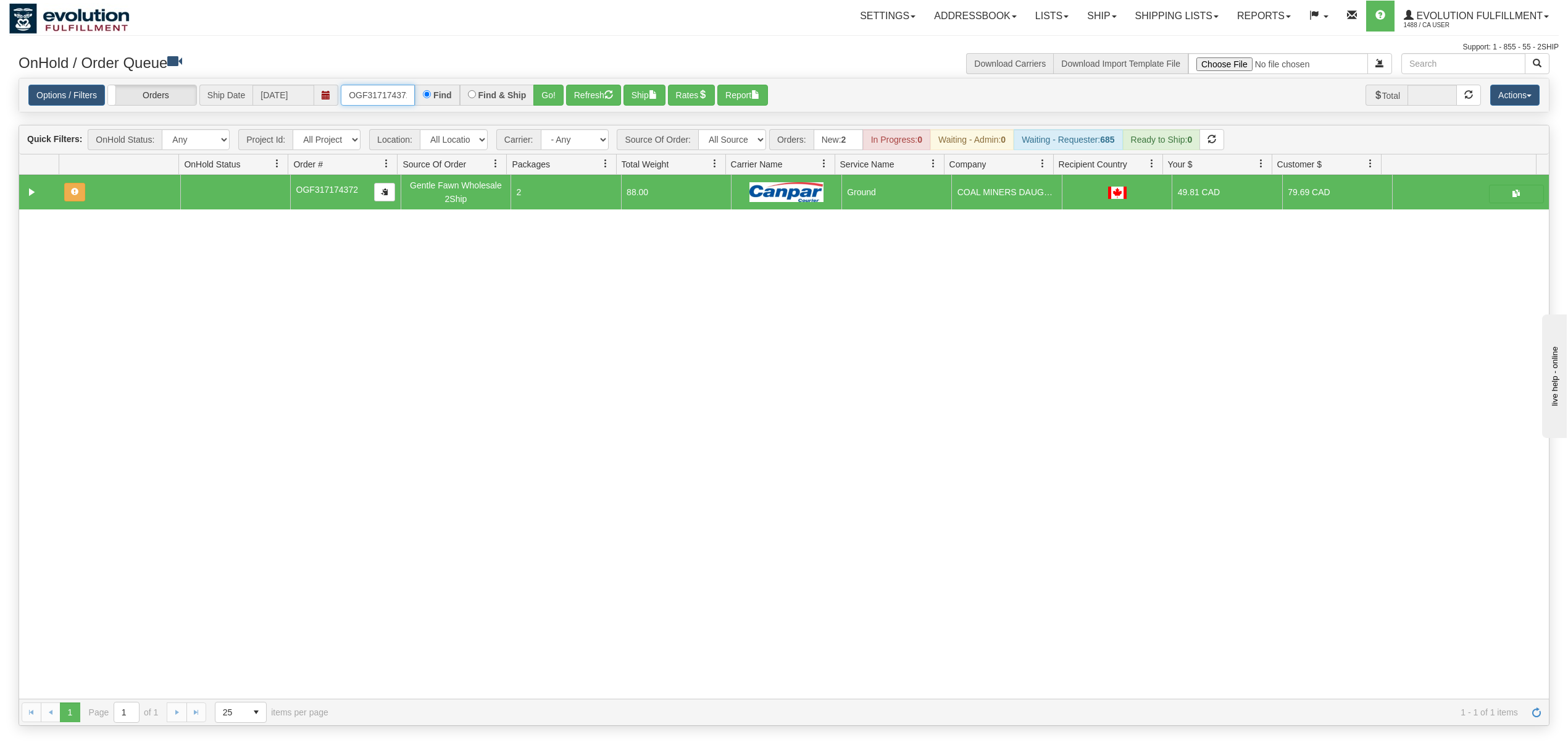
click at [392, 96] on input "OGF317174372" at bounding box center [377, 94] width 74 height 21
click at [550, 89] on button "Go!" at bounding box center [549, 94] width 31 height 21
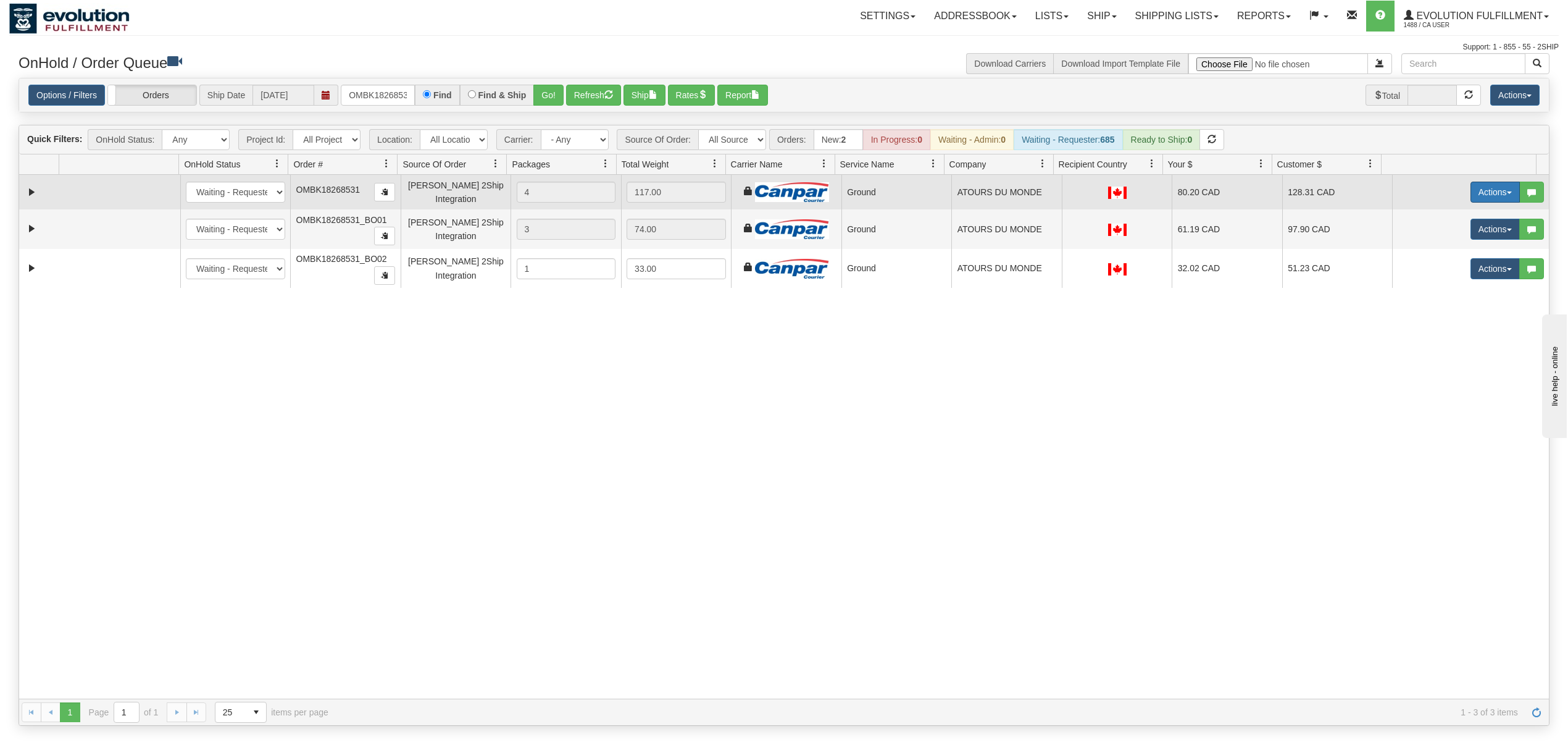
click at [1483, 199] on button "Actions" at bounding box center [1496, 191] width 50 height 21
click at [1433, 265] on span at bounding box center [1437, 263] width 9 height 9
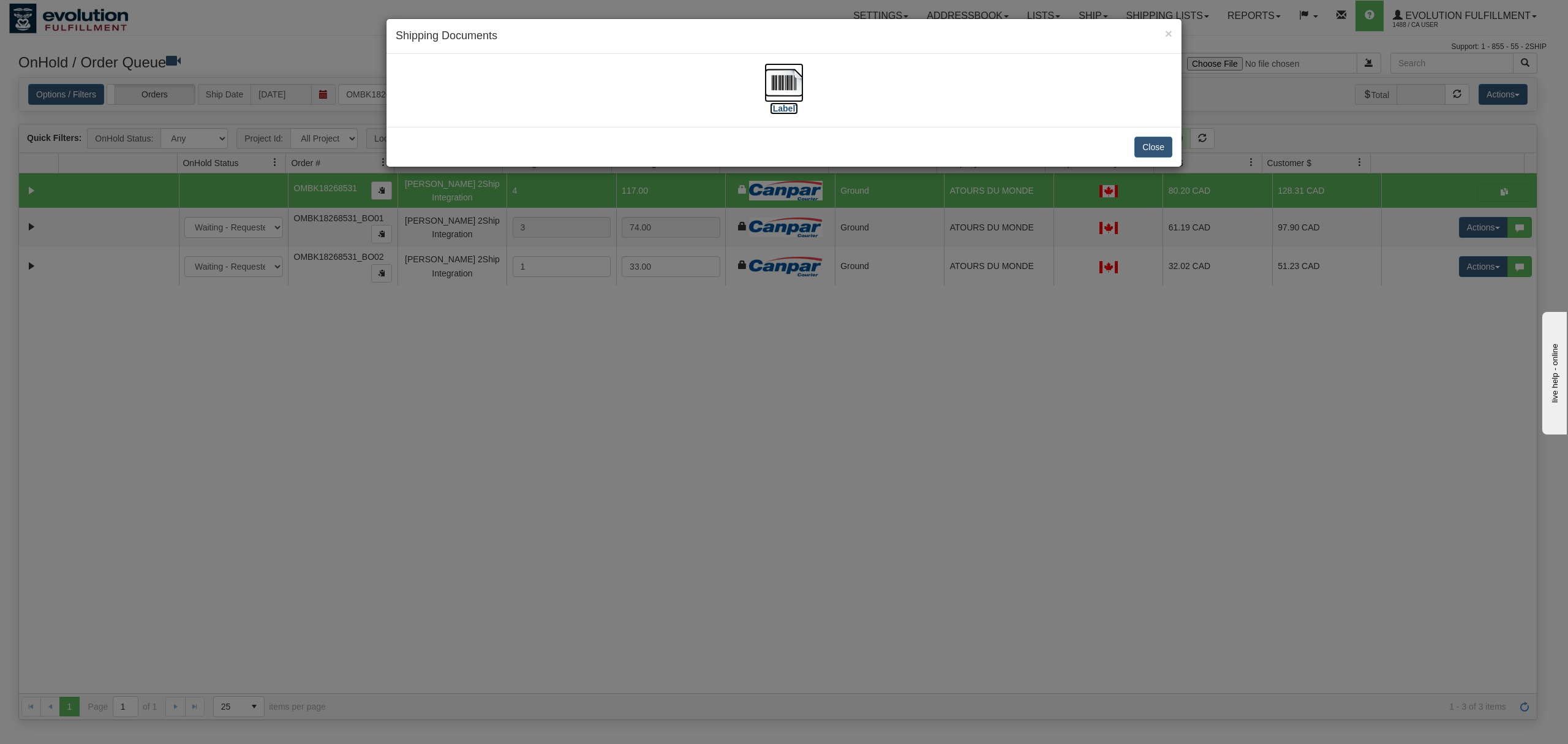
click at [775, 82] on img at bounding box center [784, 83] width 39 height 39
click at [1145, 149] on button "Close" at bounding box center [1152, 146] width 38 height 21
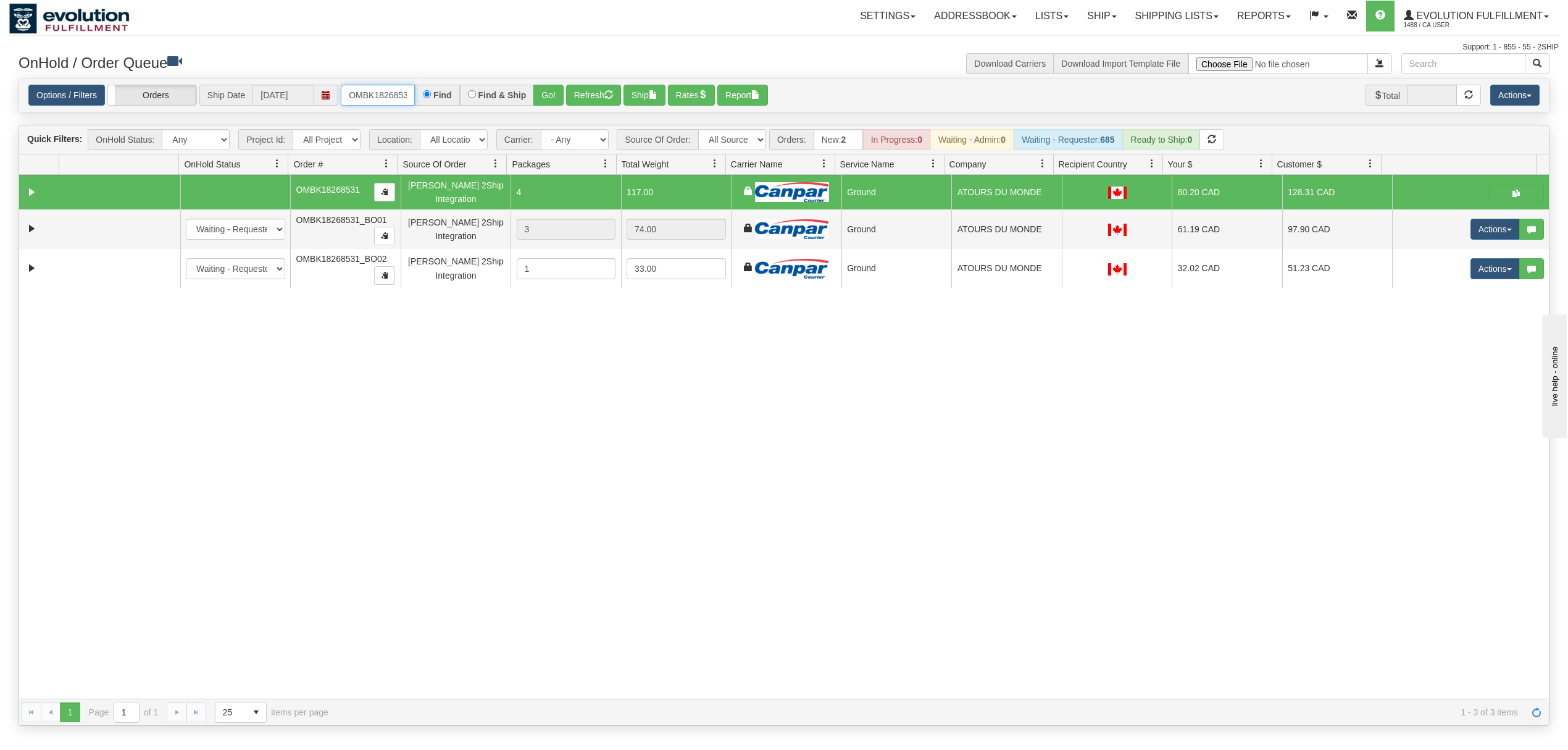
click at [397, 92] on input "OMBK18268531" at bounding box center [377, 94] width 74 height 21
type input "OMBK17678183"
click at [540, 89] on button "Go!" at bounding box center [549, 94] width 31 height 21
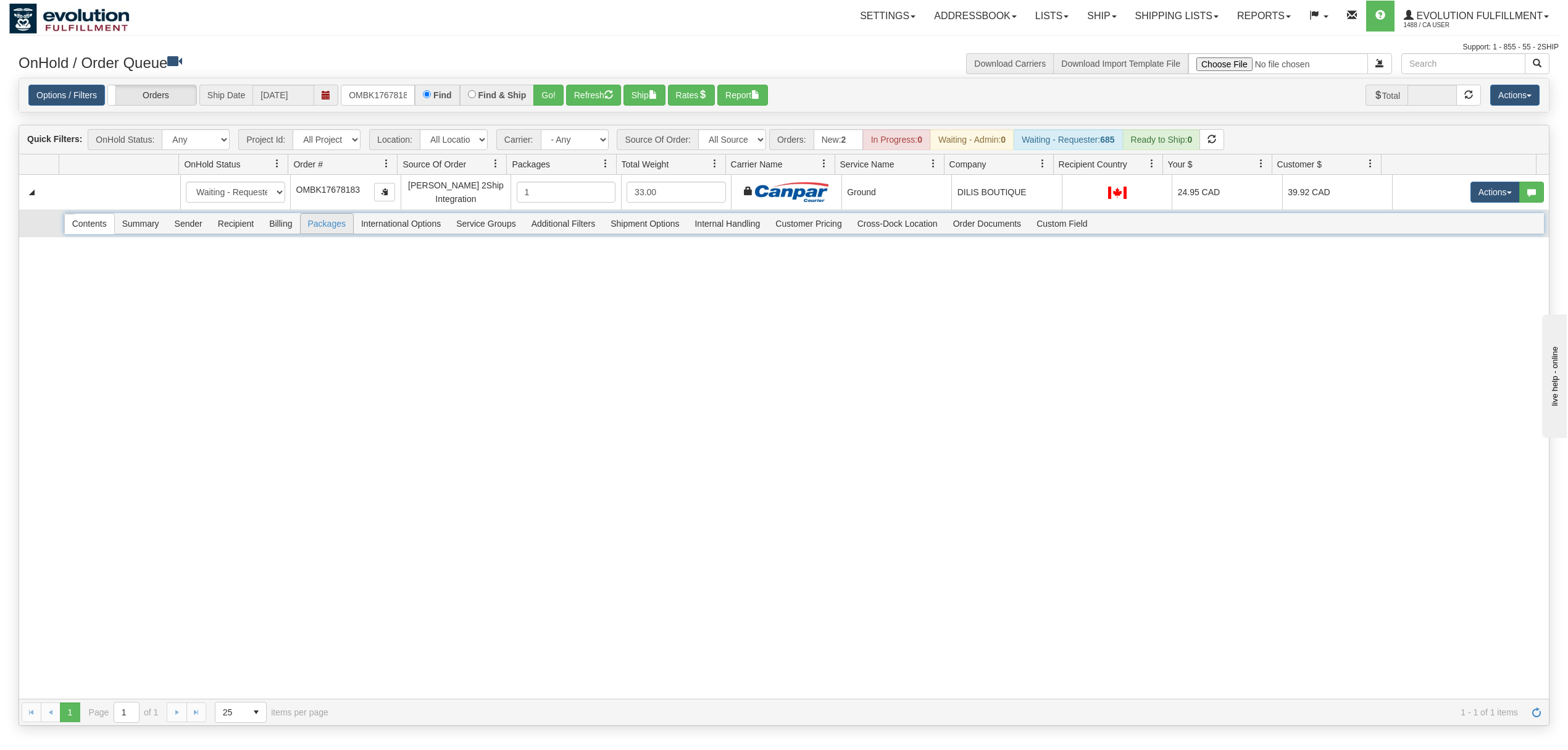
click at [240, 233] on span "Recipient" at bounding box center [236, 224] width 51 height 20
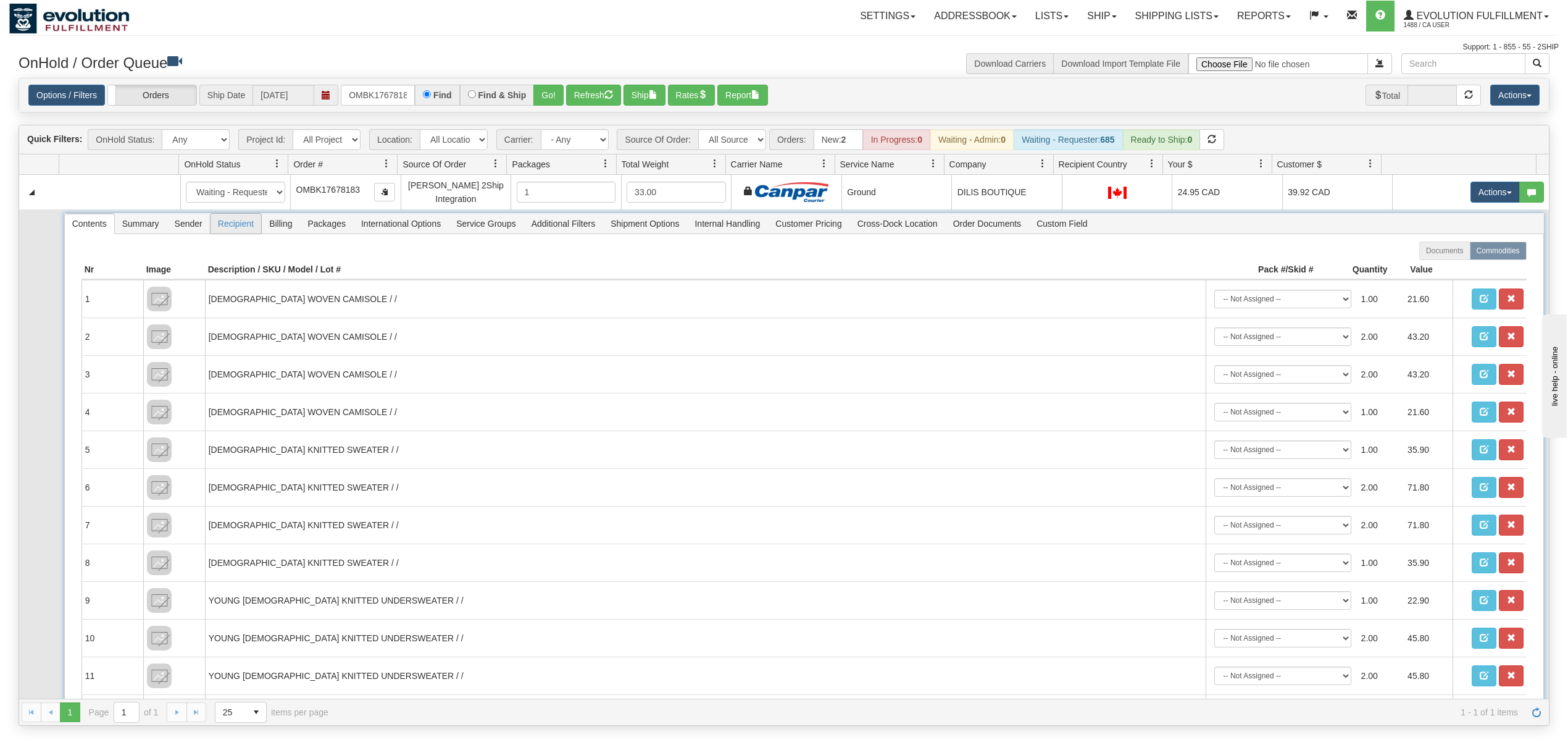
click at [240, 233] on span "Recipient" at bounding box center [236, 224] width 51 height 20
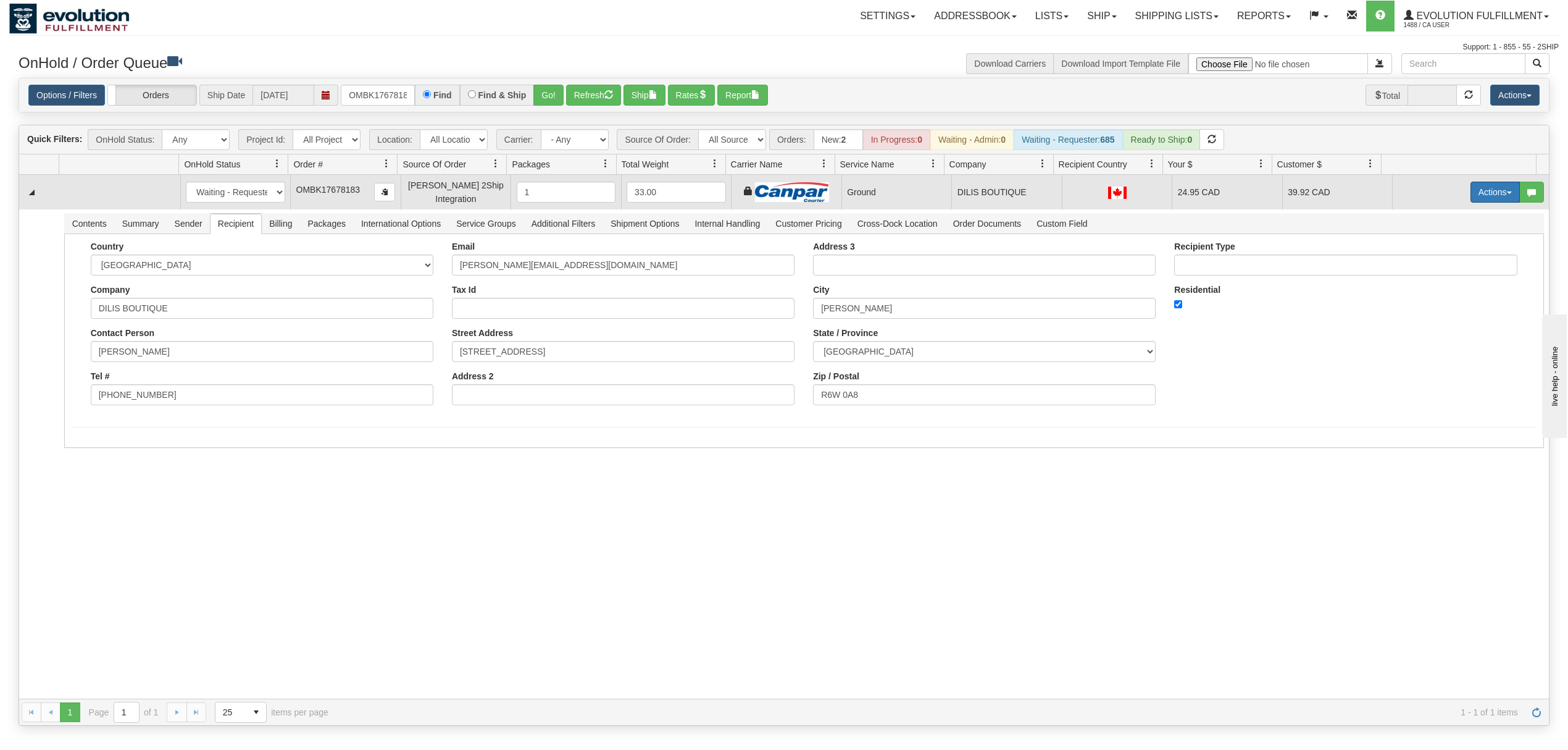
click at [1475, 201] on button "Actions" at bounding box center [1496, 191] width 50 height 21
click at [1445, 262] on link "Ship" at bounding box center [1470, 264] width 99 height 16
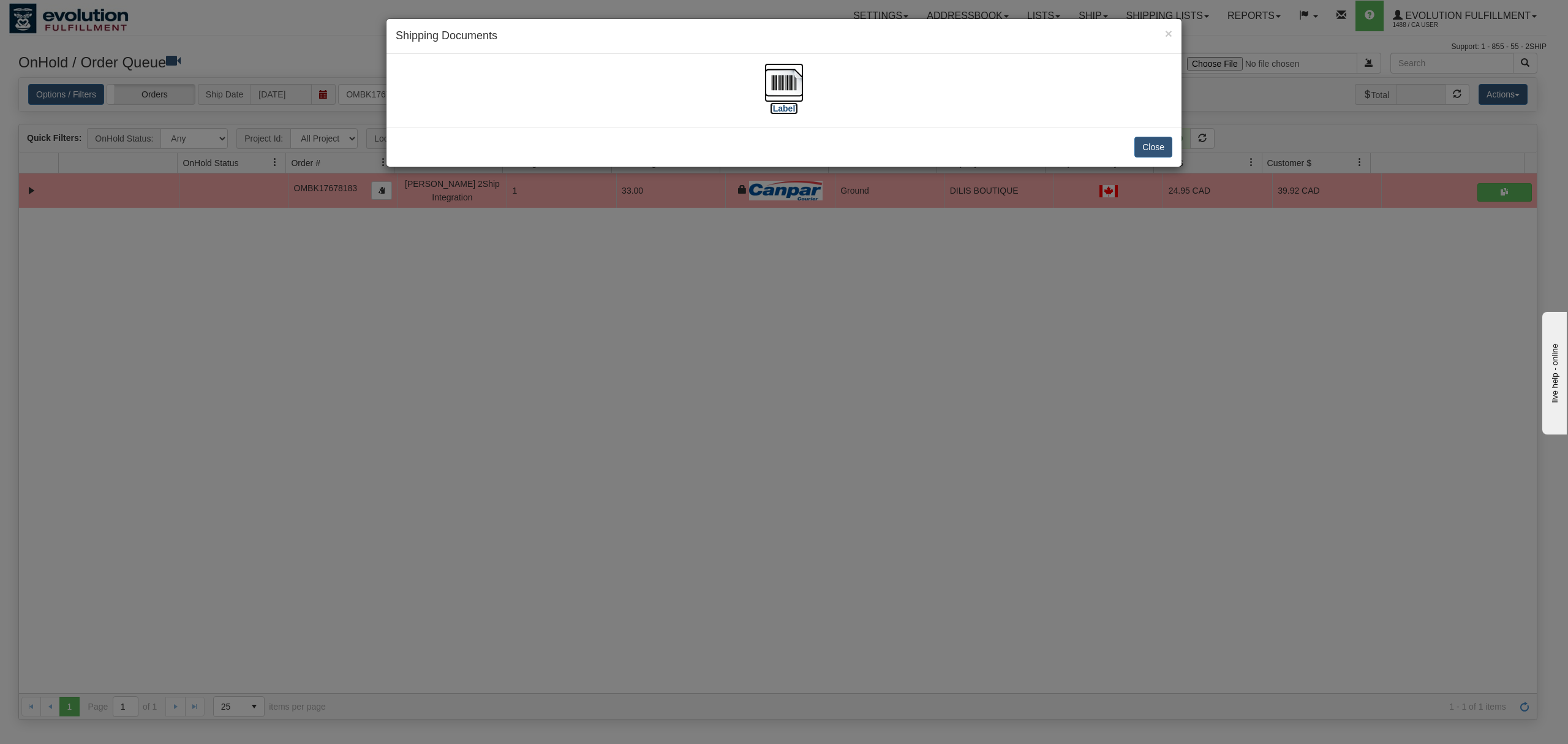
click at [789, 70] on img at bounding box center [784, 83] width 39 height 39
click at [1138, 143] on button "Close" at bounding box center [1152, 146] width 38 height 21
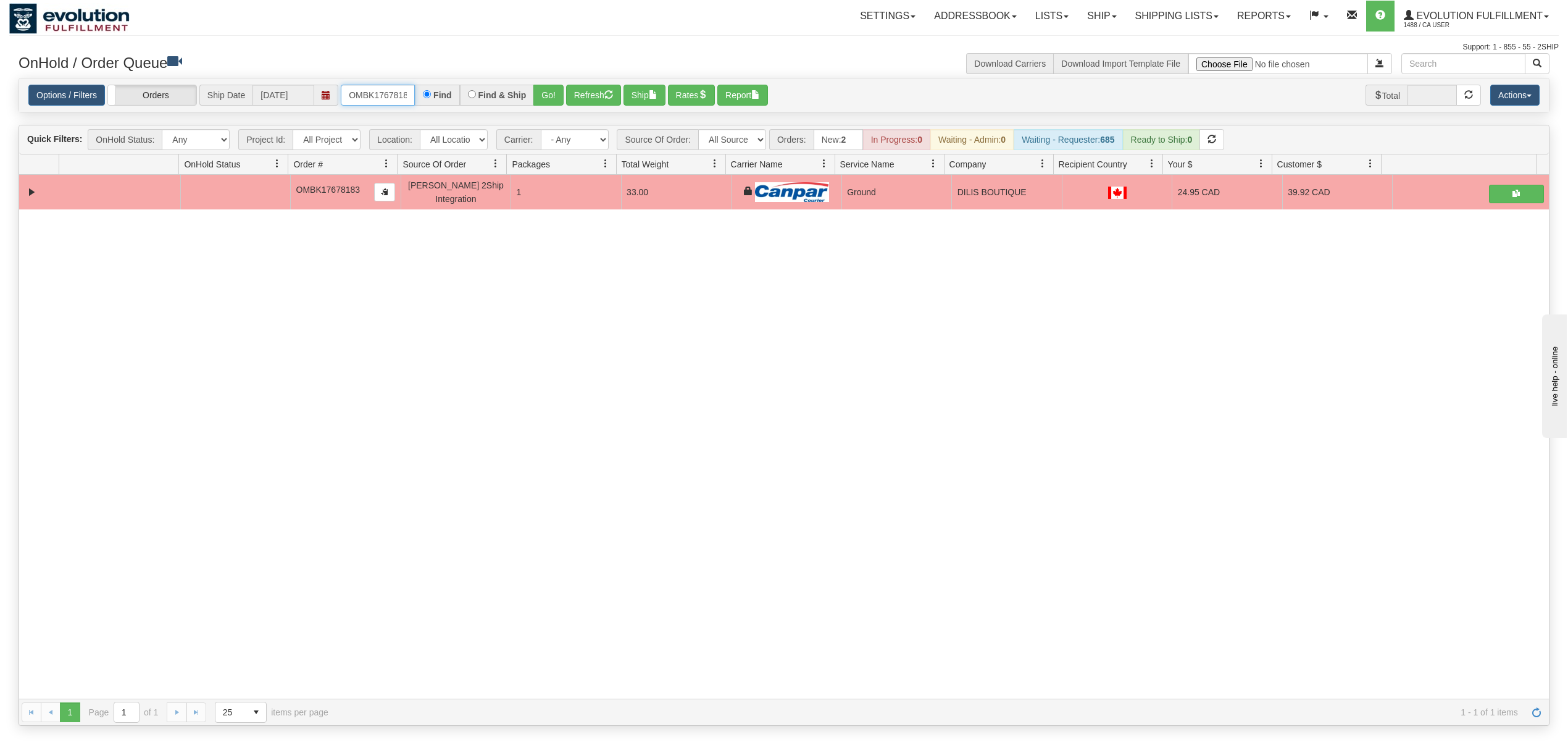
click at [384, 102] on input "OMBK17678183" at bounding box center [377, 94] width 74 height 21
click at [564, 91] on button "Go!" at bounding box center [549, 94] width 31 height 21
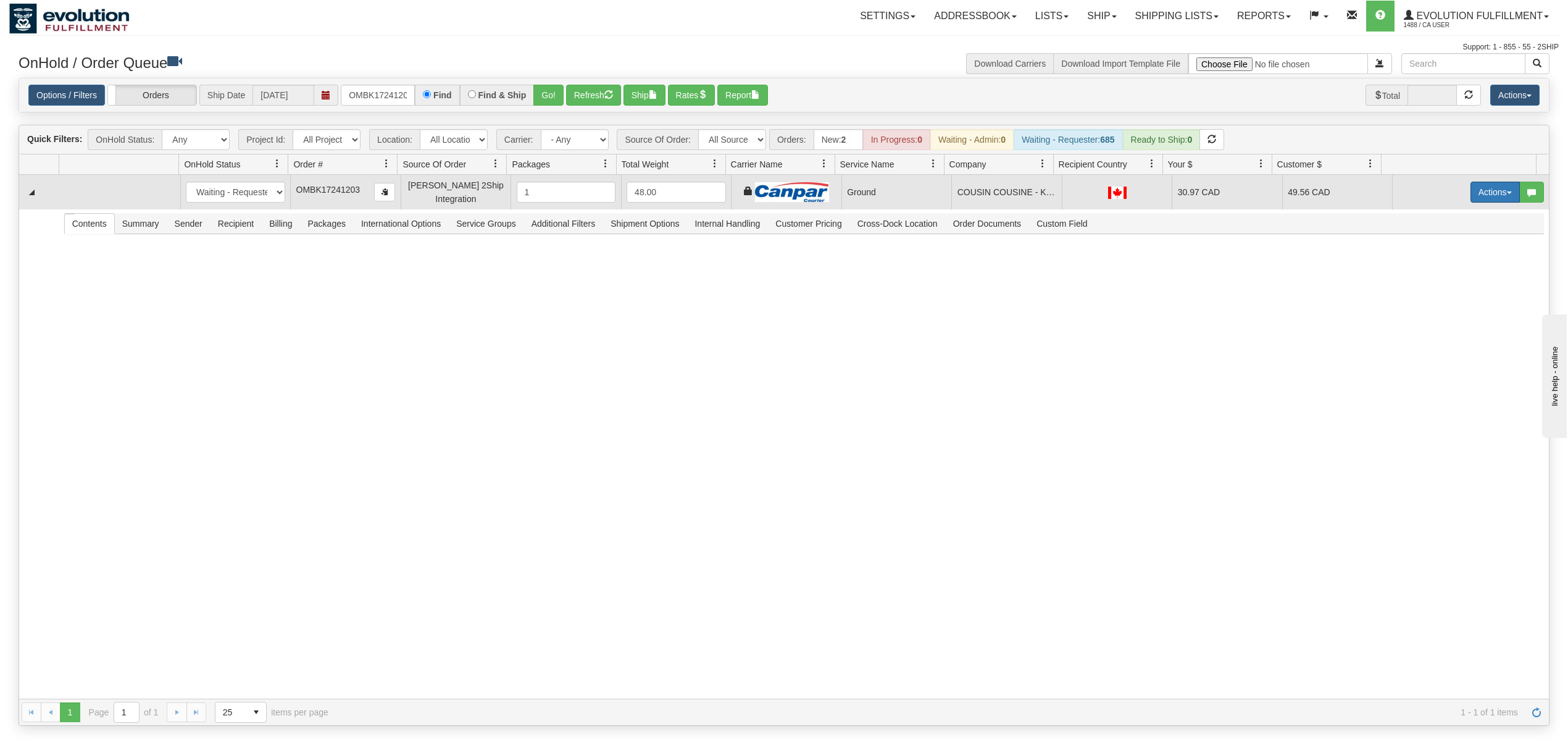
click at [1480, 183] on button "Actions" at bounding box center [1496, 191] width 50 height 21
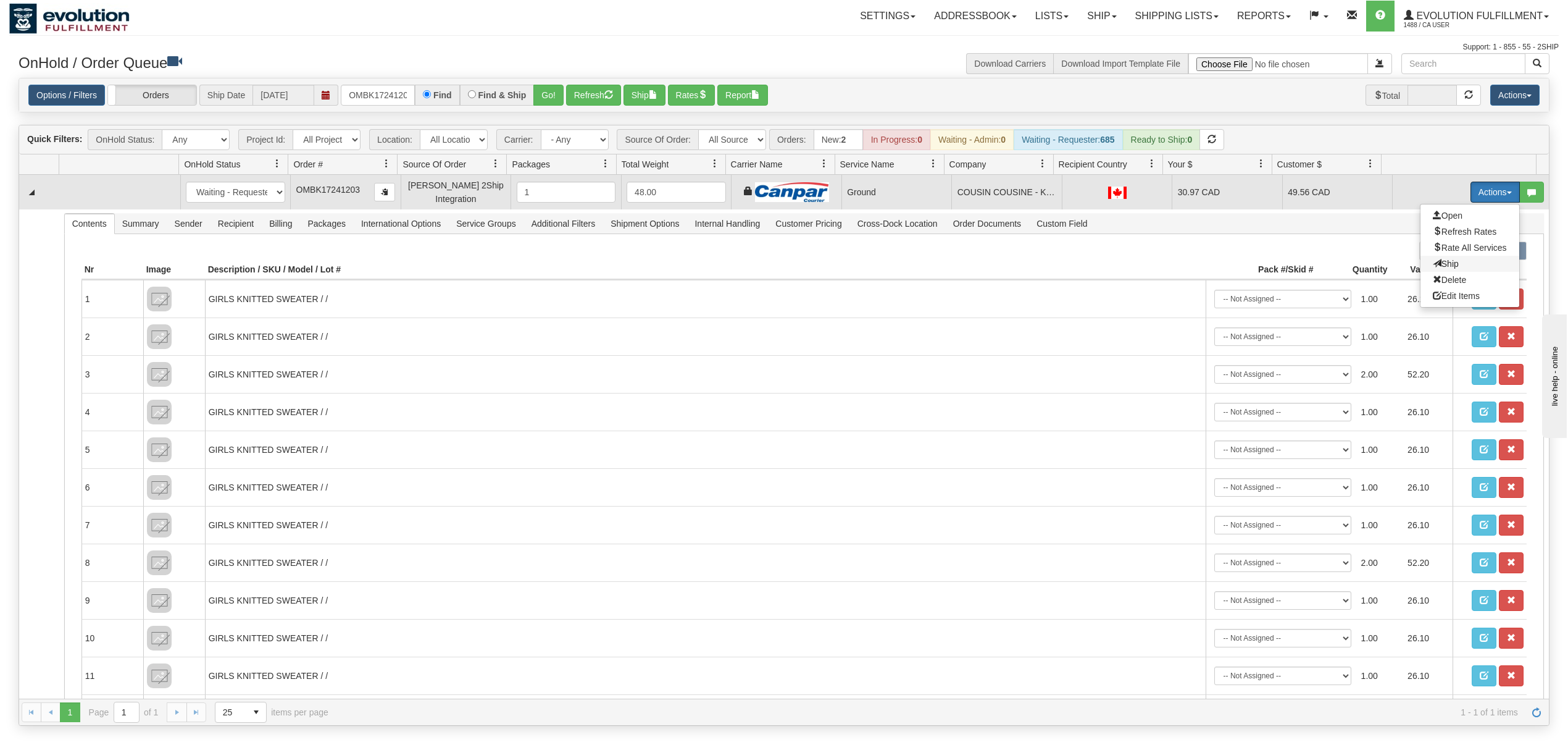
click at [1433, 265] on span "Ship" at bounding box center [1446, 264] width 26 height 10
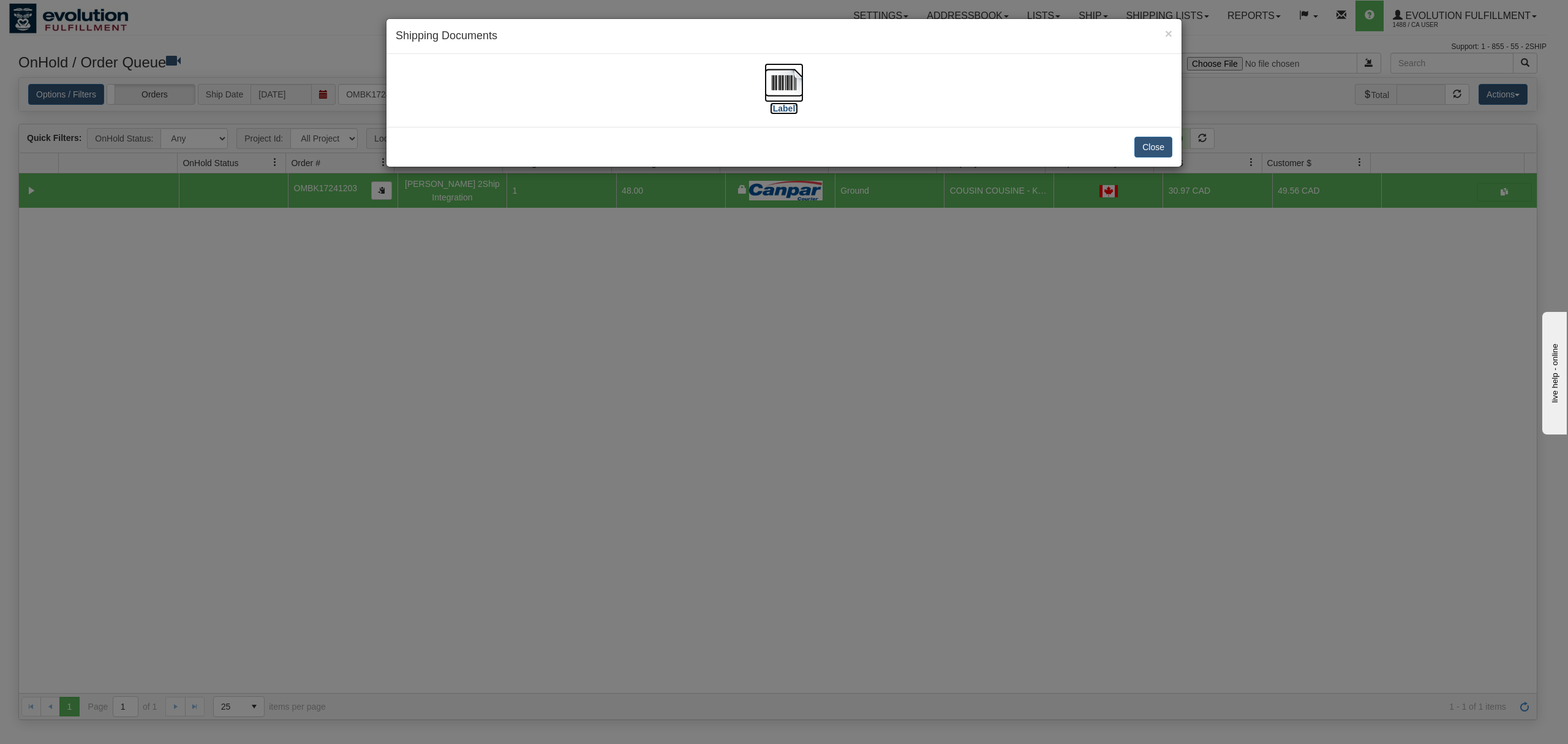
click at [777, 88] on img at bounding box center [784, 83] width 39 height 39
click at [1155, 150] on button "Close" at bounding box center [1152, 146] width 38 height 21
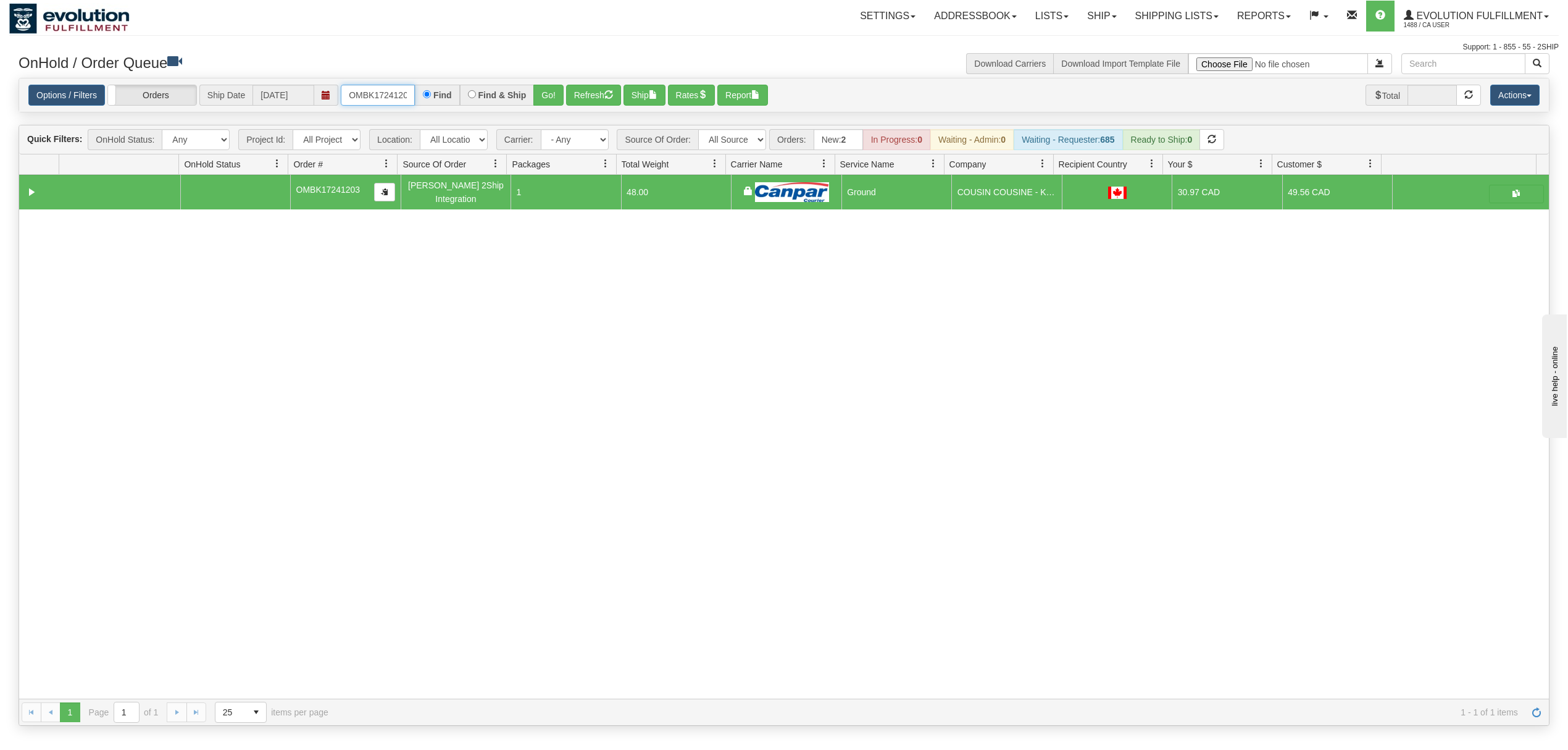
click at [399, 104] on input "OMBK17241203" at bounding box center [377, 94] width 74 height 21
click at [560, 96] on button "Go!" at bounding box center [549, 94] width 31 height 21
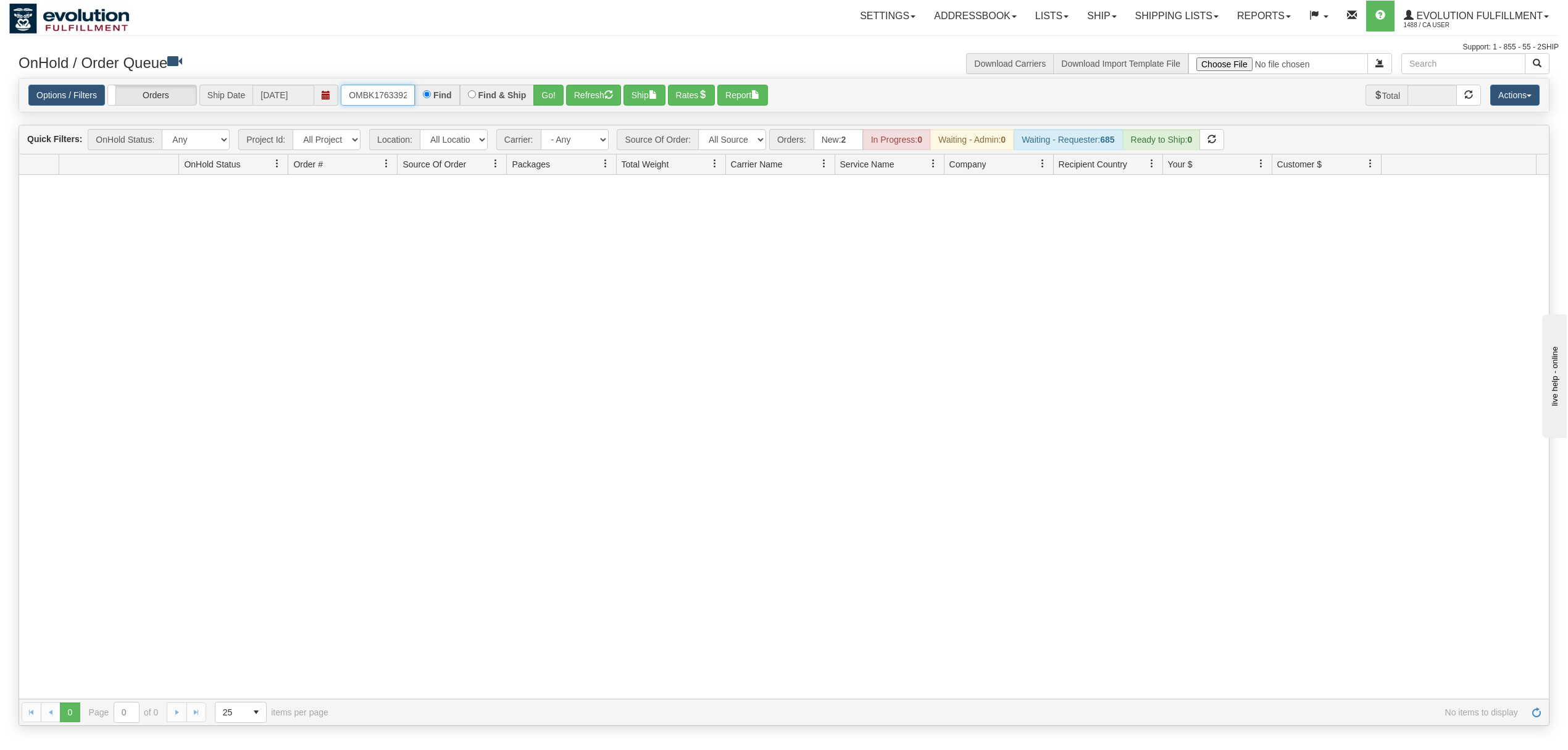
click at [380, 101] on input "OMBK17633925 BO01" at bounding box center [377, 94] width 74 height 21
drag, startPoint x: 576, startPoint y: 85, endPoint x: 552, endPoint y: 93, distance: 25.3
click at [572, 85] on button "Refresh" at bounding box center [593, 94] width 54 height 21
click at [549, 94] on button "Go!" at bounding box center [549, 94] width 31 height 21
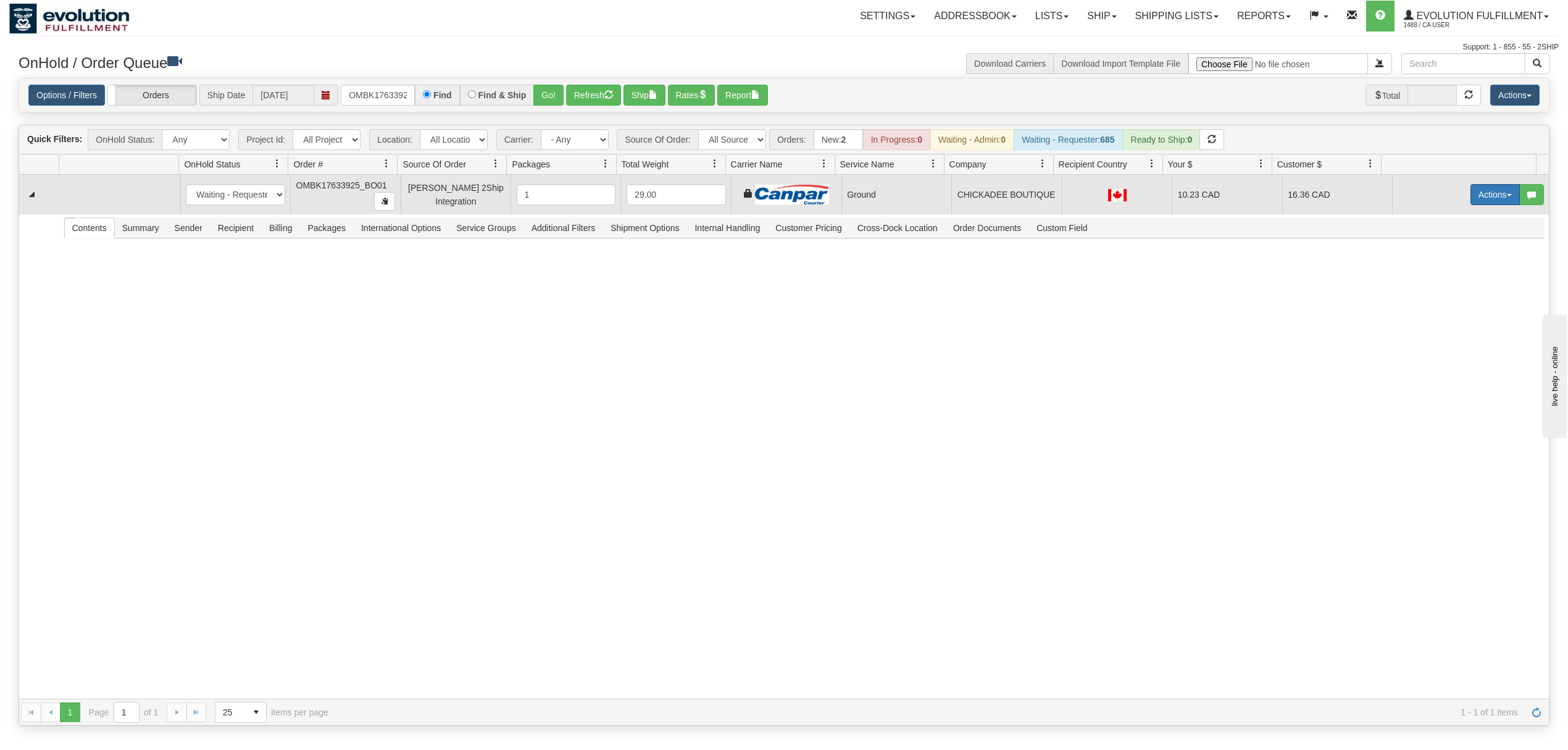
click at [1471, 197] on button "Actions" at bounding box center [1496, 194] width 50 height 21
click at [1433, 270] on span "Ship" at bounding box center [1446, 267] width 26 height 10
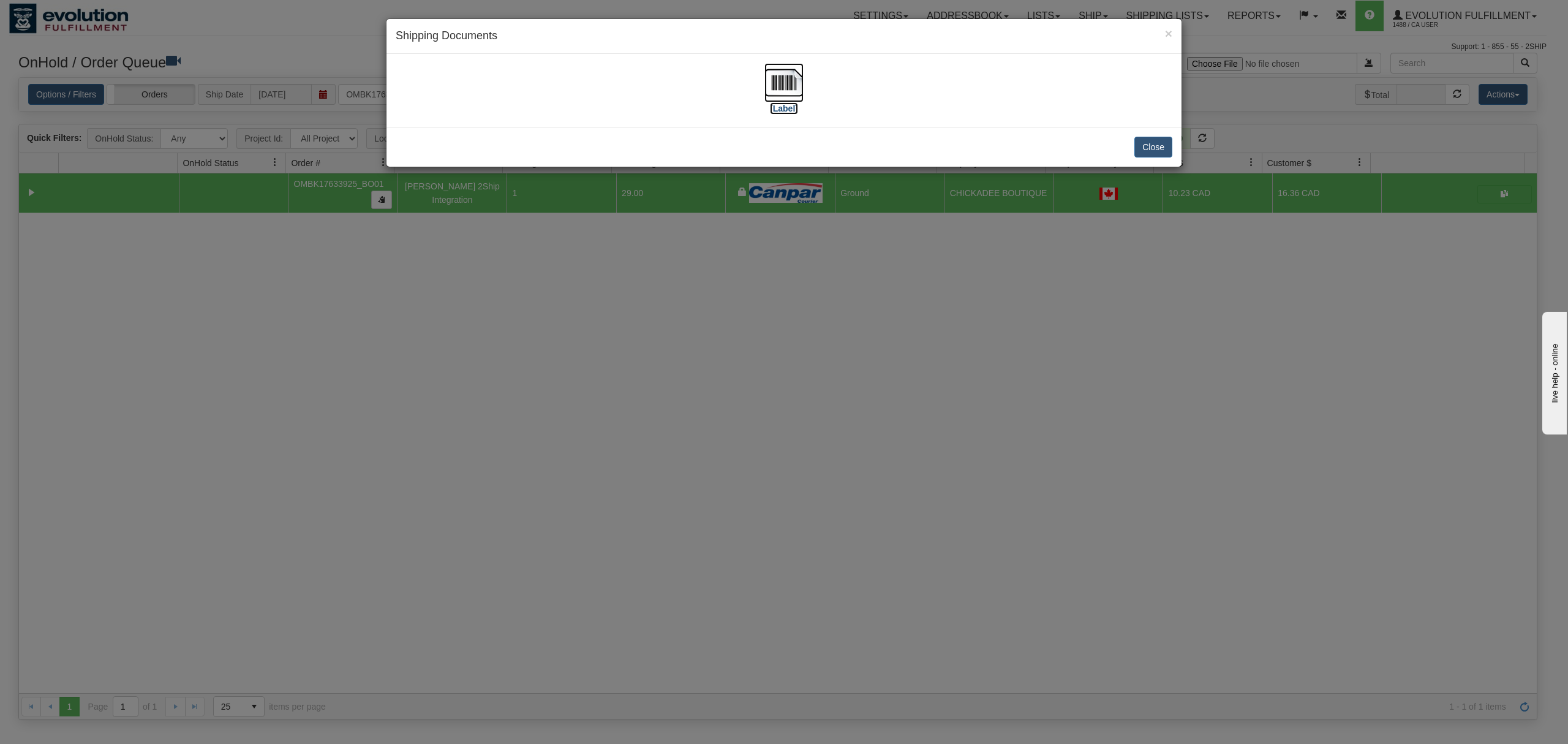
click at [776, 76] on img at bounding box center [784, 83] width 39 height 39
click at [1145, 145] on button "Close" at bounding box center [1152, 146] width 38 height 21
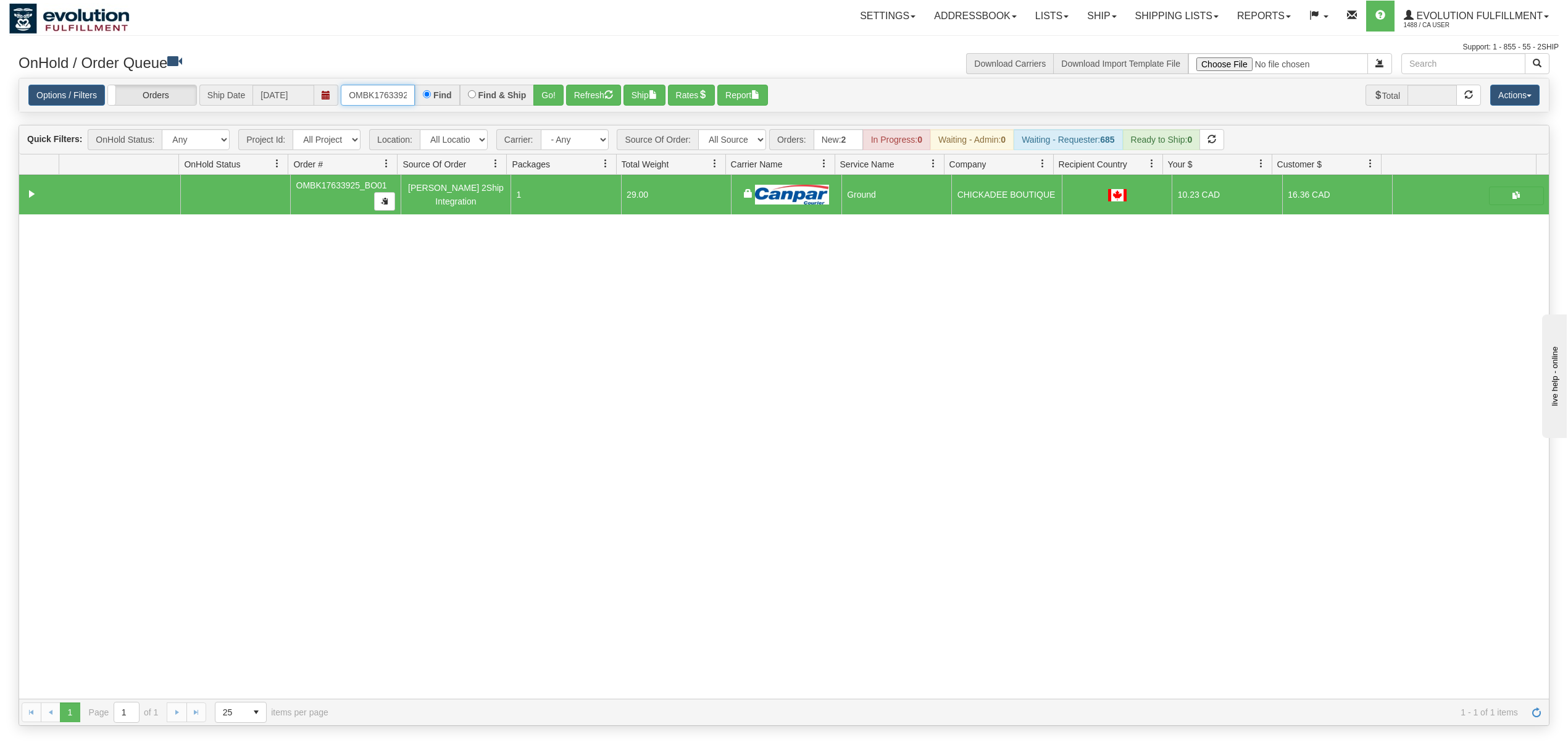
click at [372, 99] on input "OMBK17633925_BO01" at bounding box center [377, 94] width 74 height 21
click at [373, 99] on input "OMBK17633925_BO01" at bounding box center [377, 94] width 74 height 21
drag, startPoint x: 373, startPoint y: 99, endPoint x: 406, endPoint y: 94, distance: 33.4
click at [380, 99] on input "OMBK17633925_BO01" at bounding box center [377, 94] width 74 height 21
click at [549, 89] on button "Go!" at bounding box center [549, 94] width 31 height 21
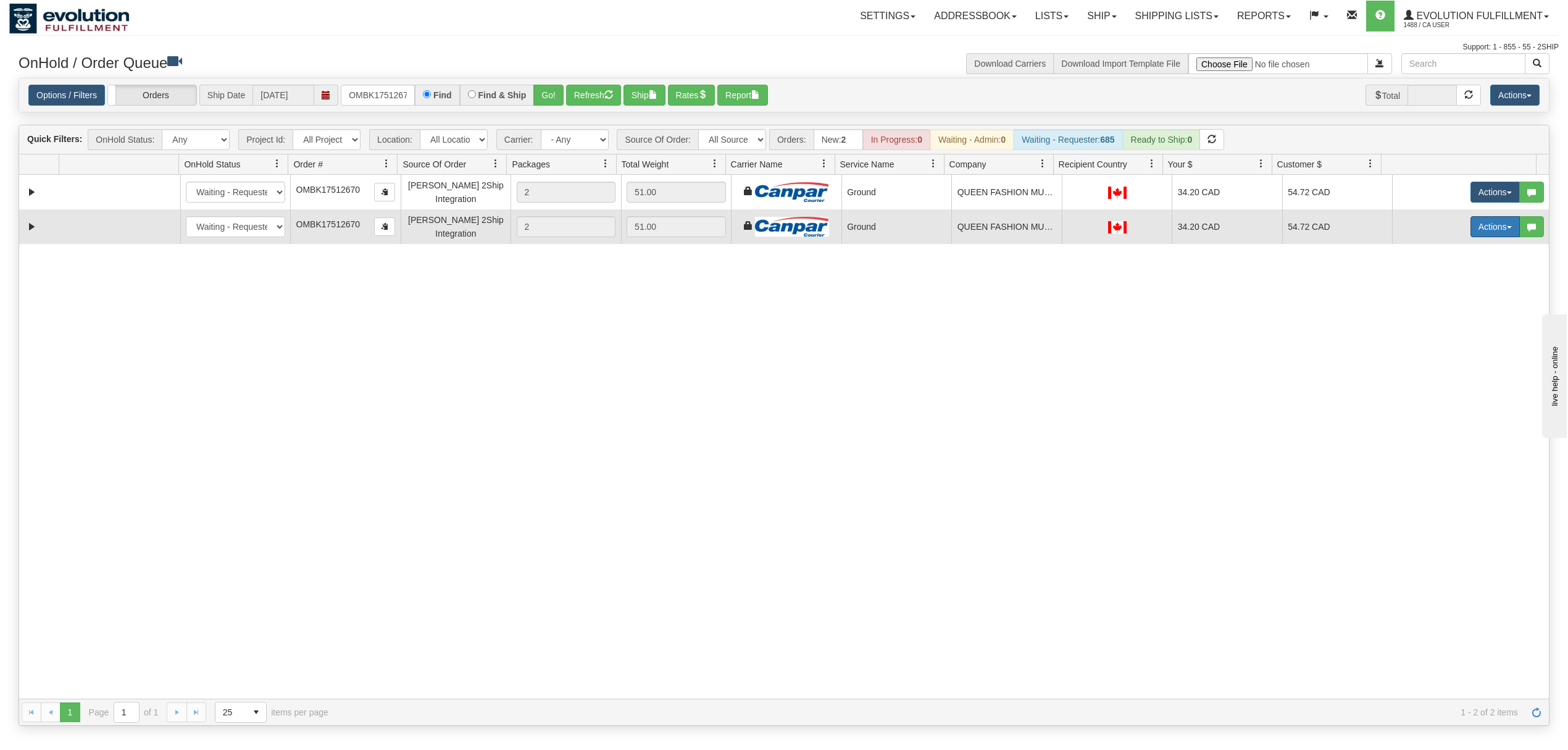
click at [1477, 231] on button "Actions" at bounding box center [1496, 226] width 50 height 21
click at [1433, 314] on span at bounding box center [1437, 313] width 9 height 9
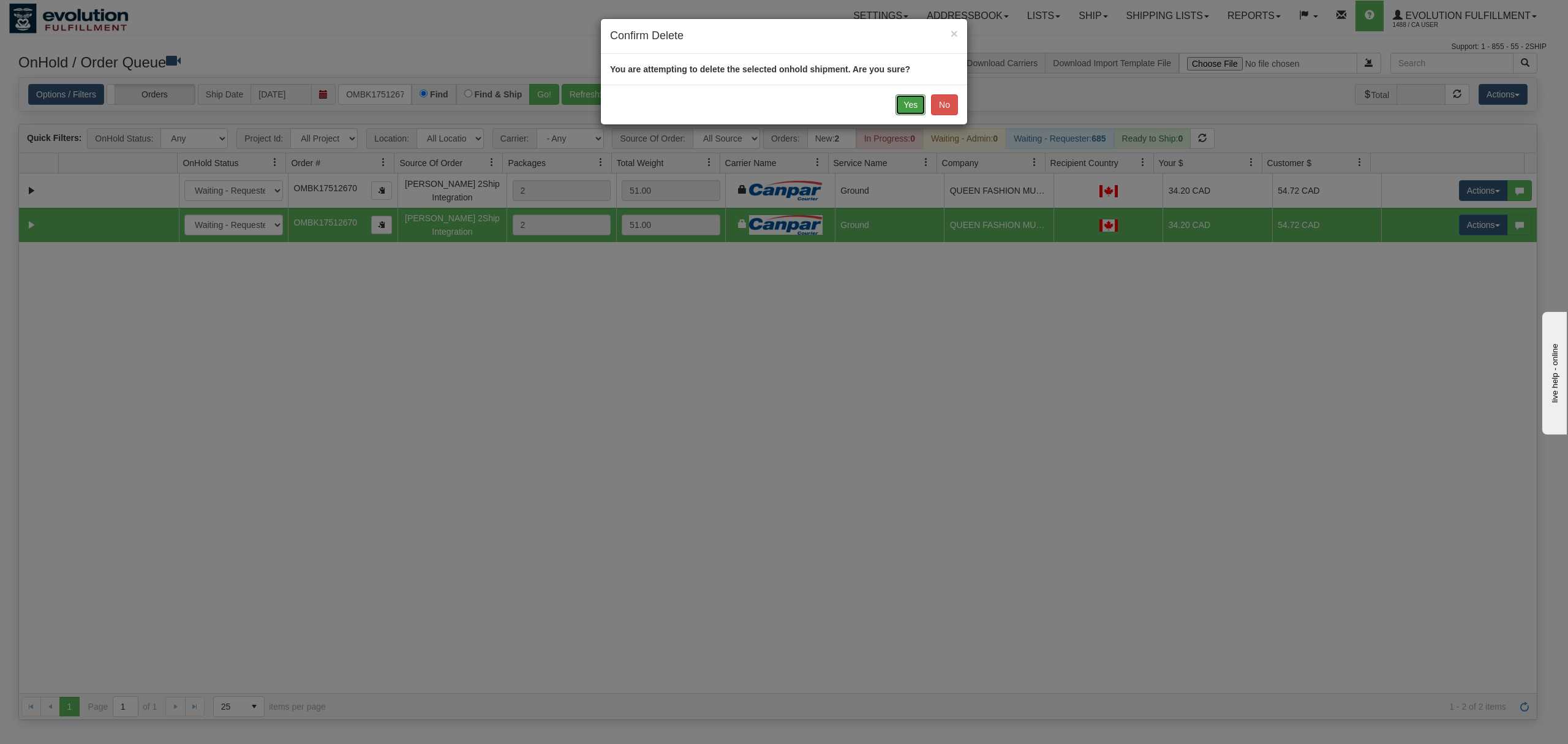
click at [910, 103] on button "Yes" at bounding box center [910, 104] width 30 height 21
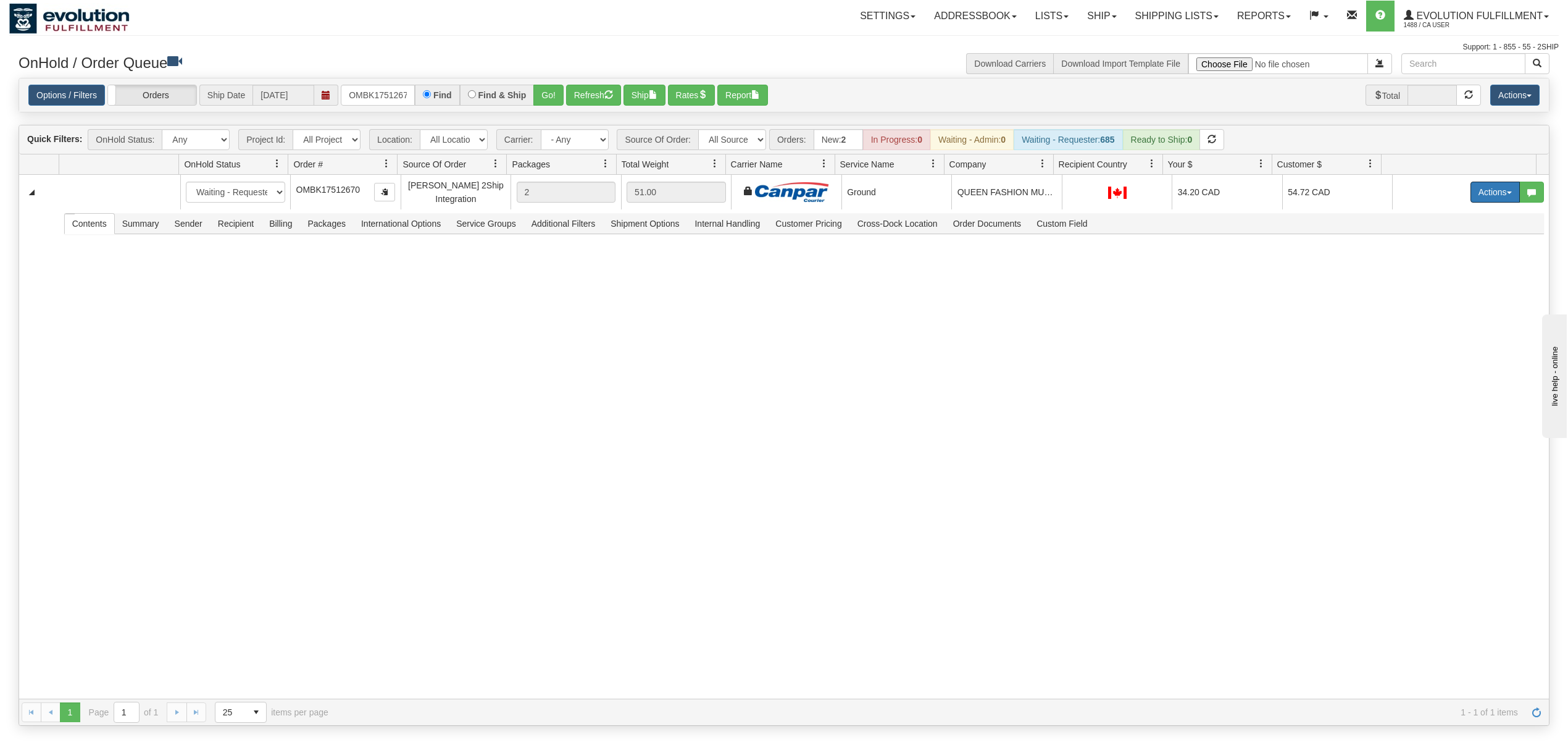
click at [1490, 196] on button "Actions" at bounding box center [1496, 191] width 50 height 21
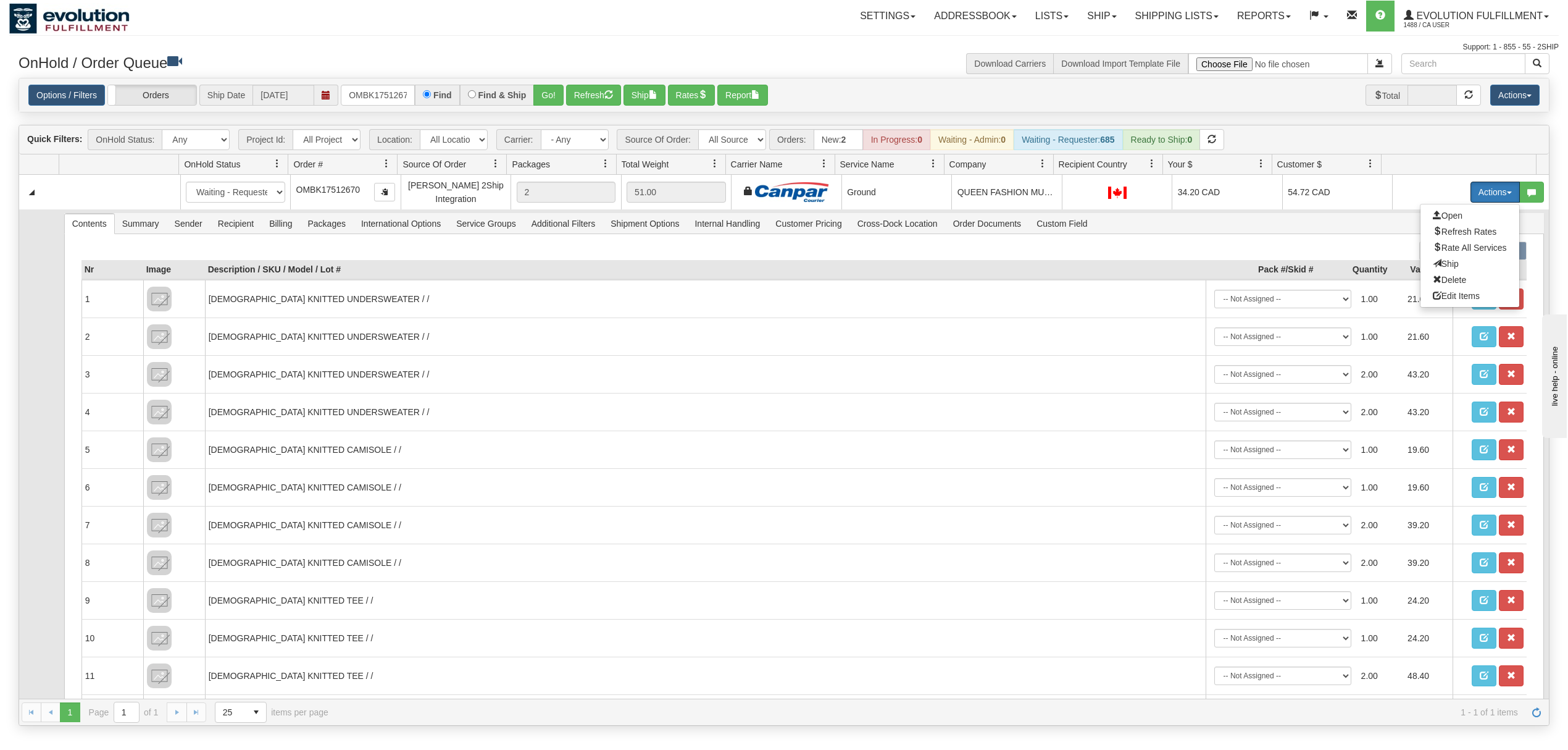
click at [1433, 265] on span at bounding box center [1437, 263] width 9 height 9
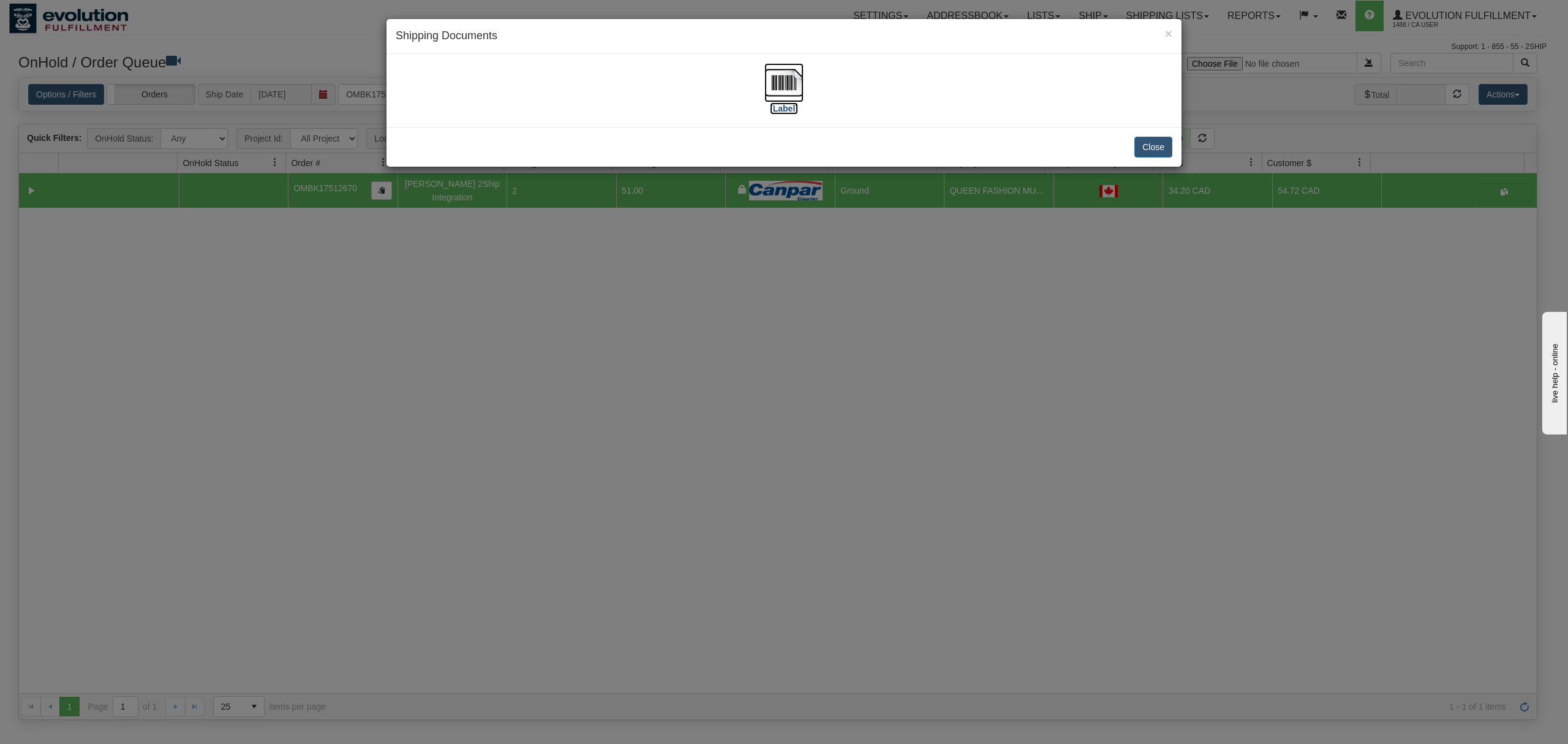
click at [779, 79] on img at bounding box center [784, 83] width 39 height 39
click at [1148, 134] on div "Close" at bounding box center [783, 146] width 795 height 40
click at [1146, 149] on button "Close" at bounding box center [1152, 146] width 38 height 21
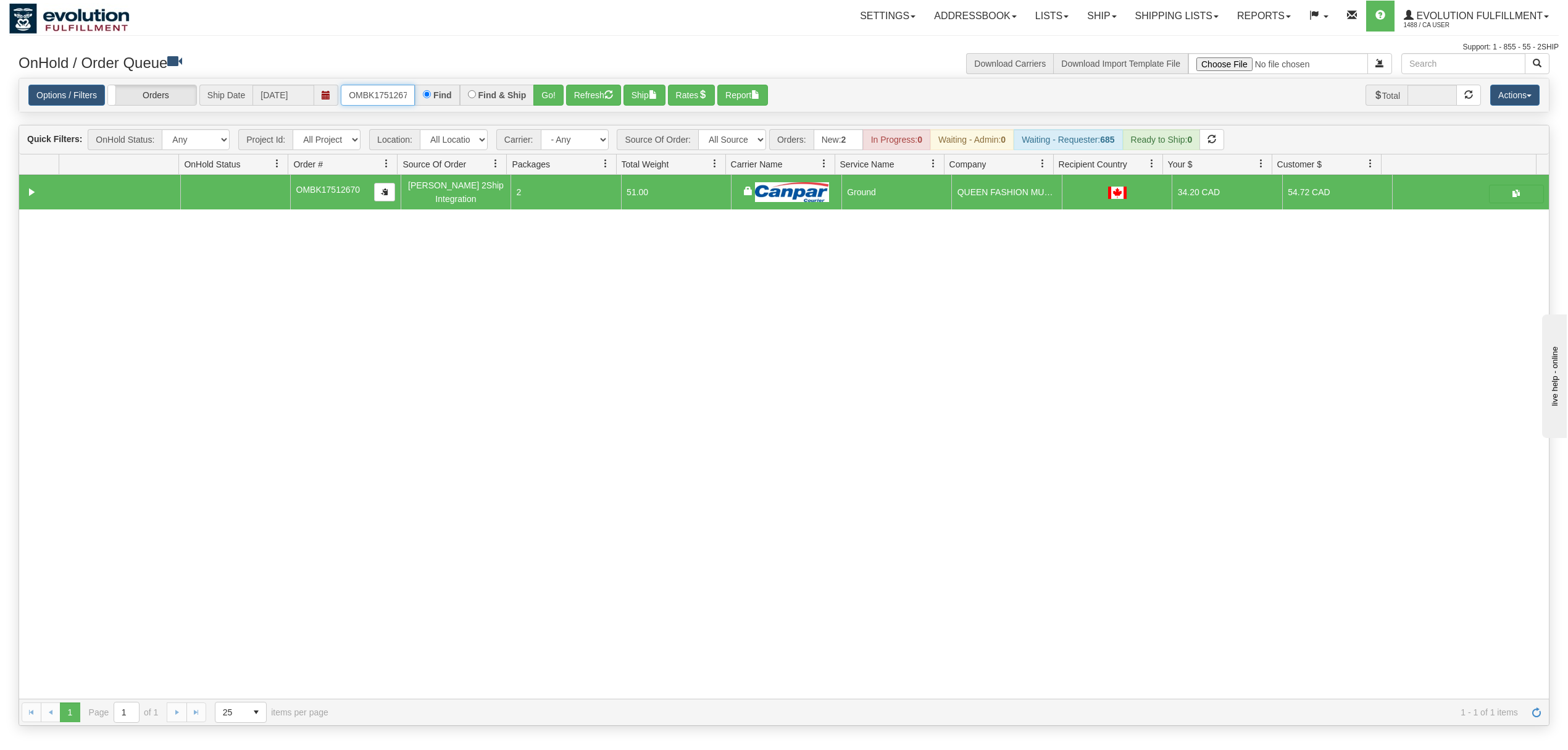
click at [396, 99] on input "OMBK17512670" at bounding box center [377, 94] width 74 height 21
drag, startPoint x: 378, startPoint y: 95, endPoint x: 388, endPoint y: 95, distance: 10.0
click at [379, 95] on input "OMBK18269053 BO01" at bounding box center [377, 94] width 74 height 21
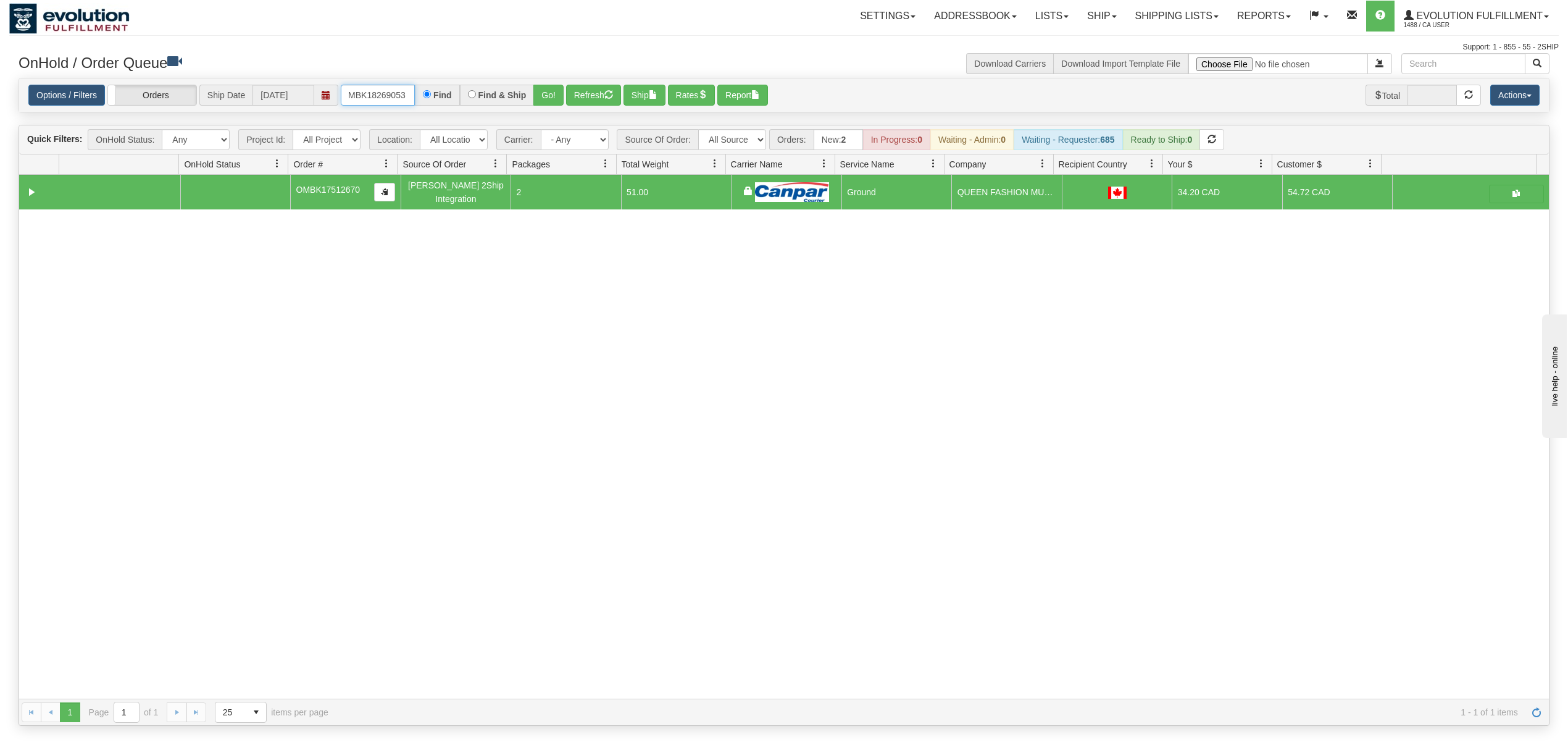
scroll to position [0, 16]
click at [557, 94] on button "Go!" at bounding box center [549, 94] width 31 height 21
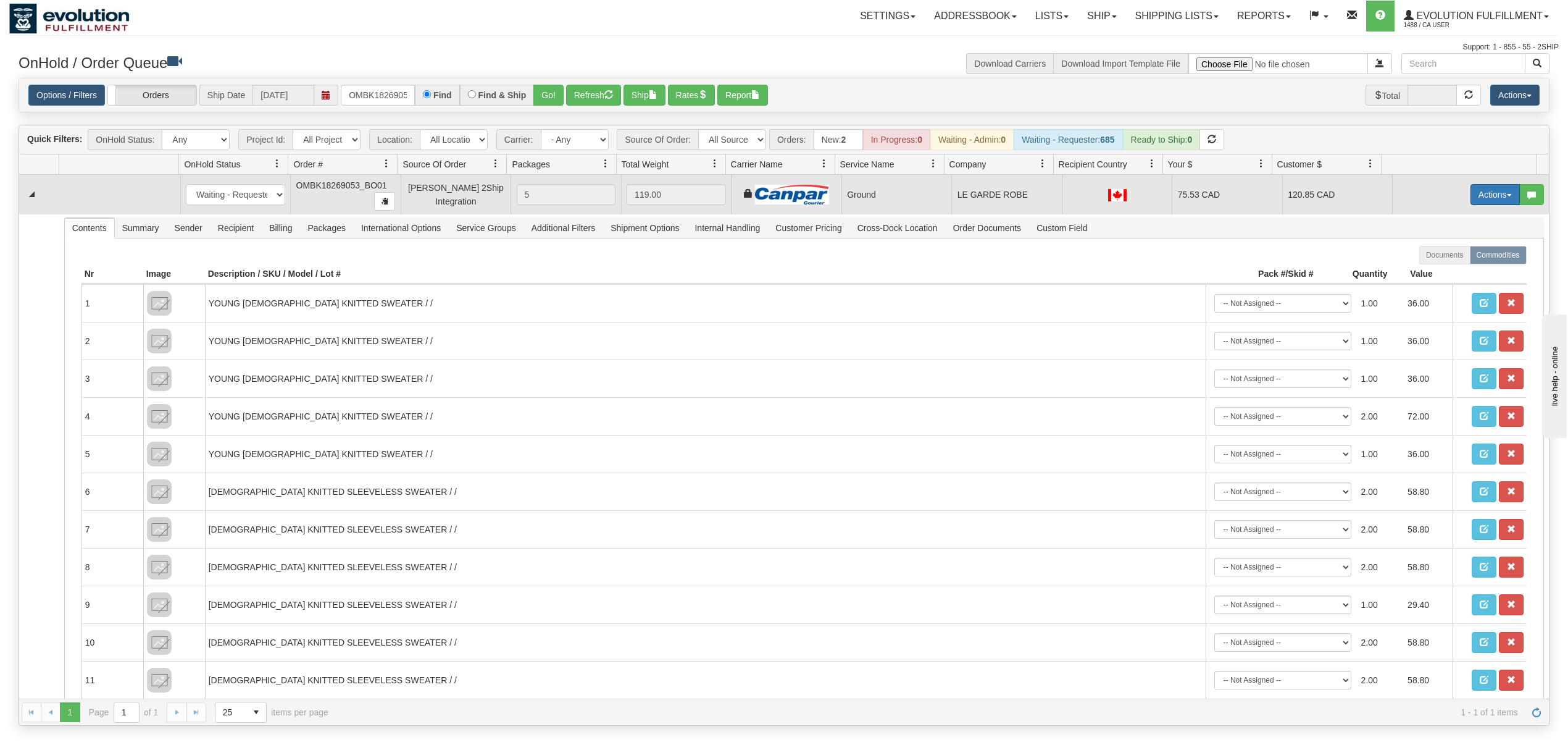
click at [1485, 205] on button "Actions" at bounding box center [1496, 194] width 50 height 21
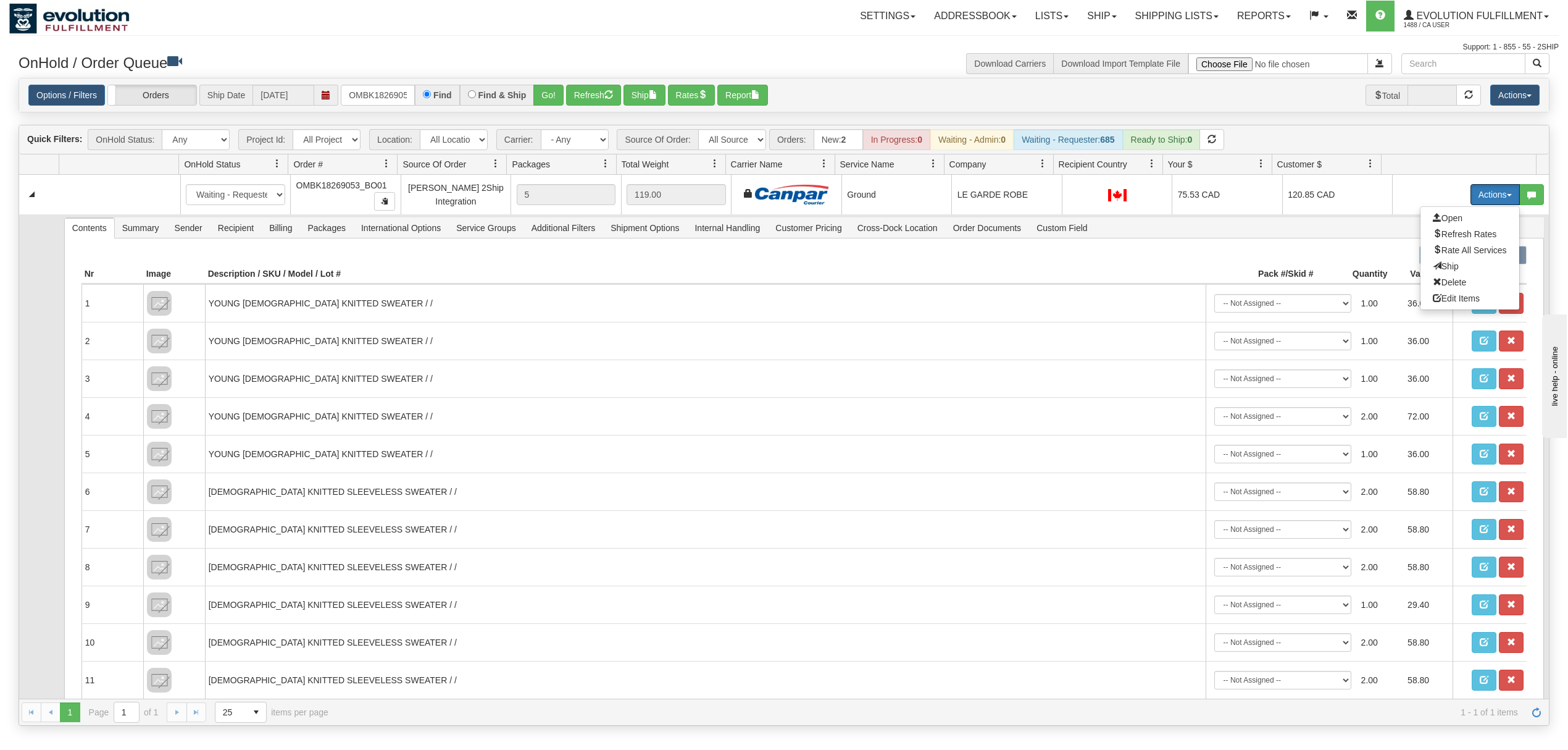
click at [1435, 267] on span "Ship" at bounding box center [1446, 267] width 26 height 10
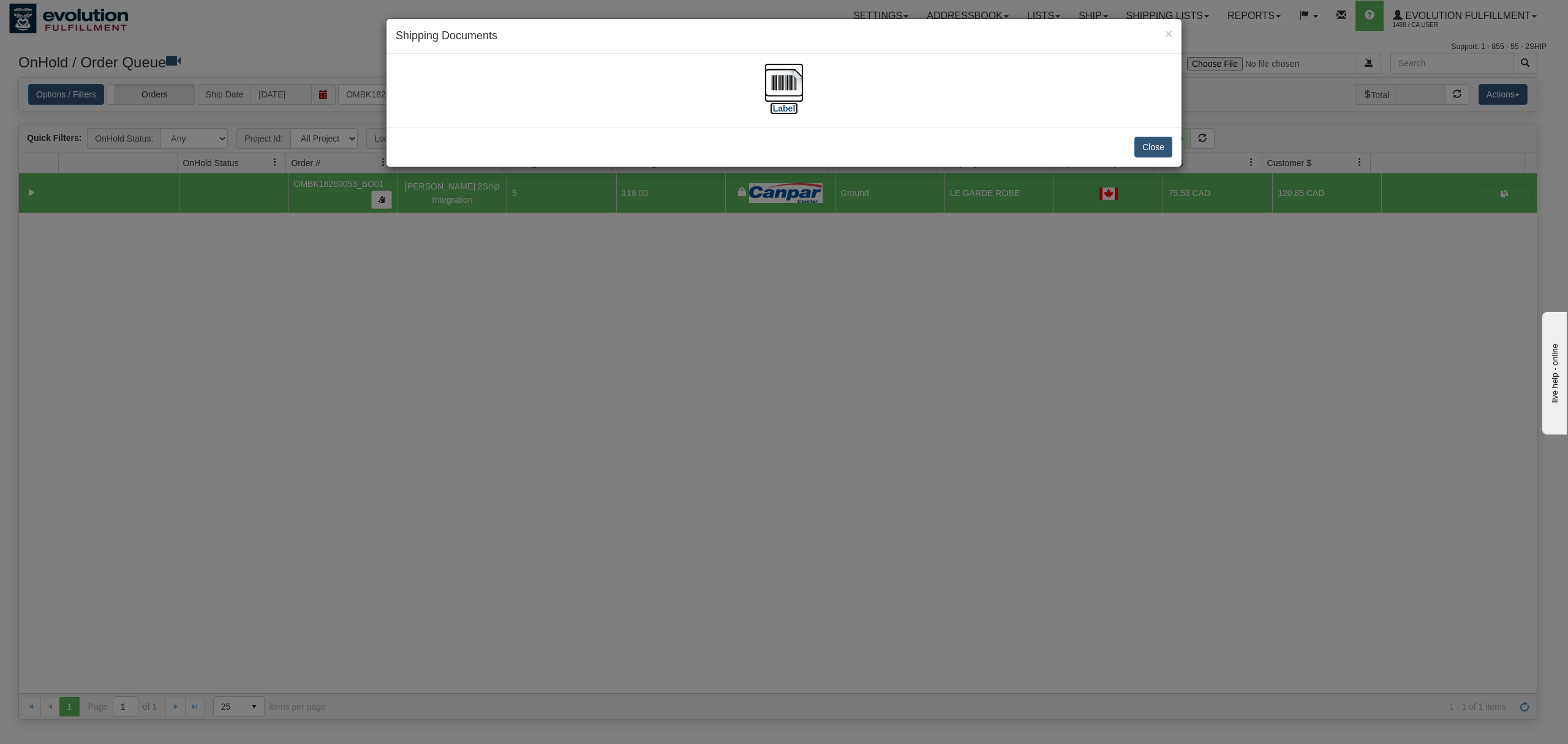
click at [793, 84] on img at bounding box center [784, 83] width 39 height 39
drag, startPoint x: 1146, startPoint y: 136, endPoint x: 1148, endPoint y: 143, distance: 7.3
click at [1148, 141] on div "Close" at bounding box center [783, 146] width 795 height 40
click at [1148, 143] on button "Close" at bounding box center [1152, 146] width 38 height 21
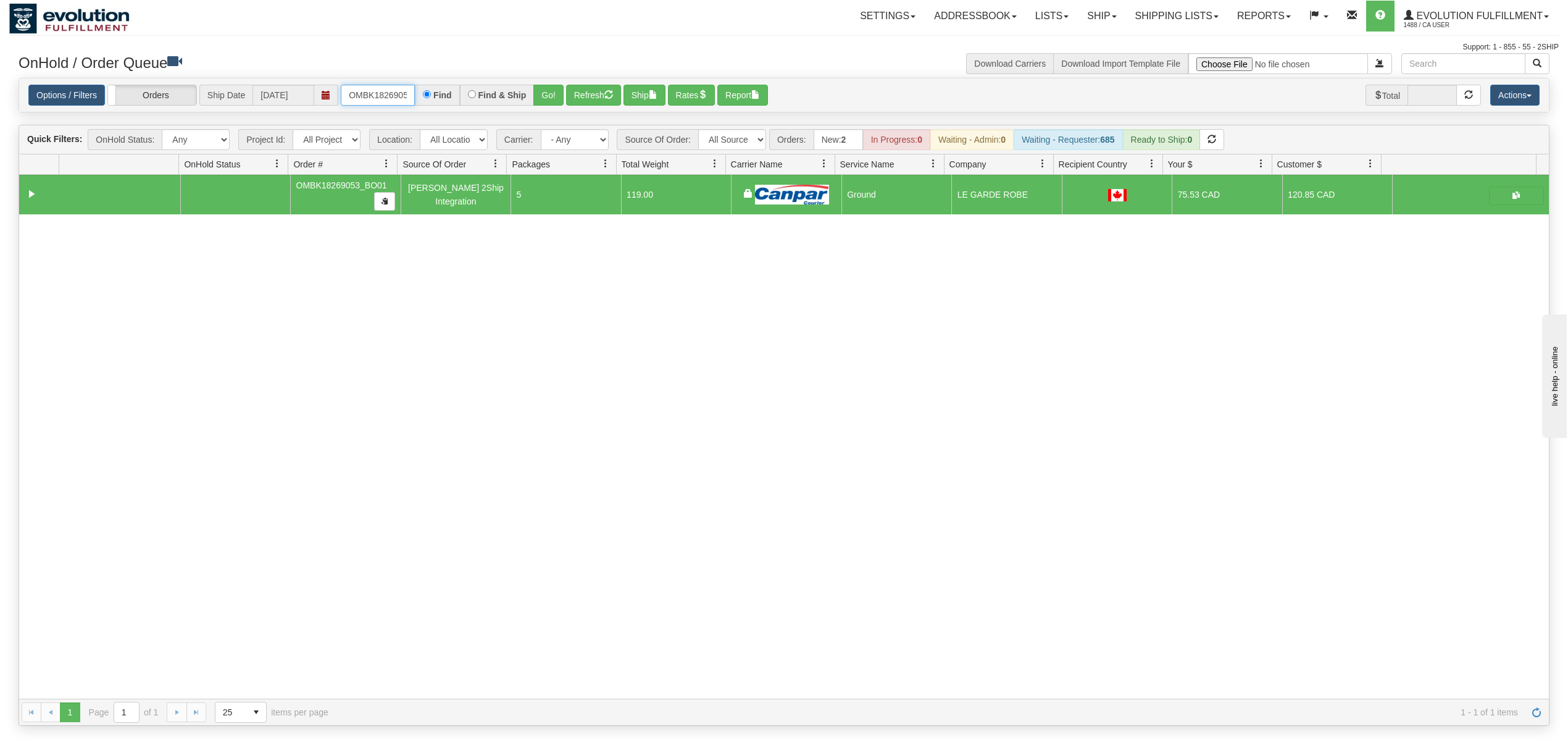
click at [379, 101] on input "OMBK18269053_BO01" at bounding box center [377, 94] width 74 height 21
click at [366, 90] on input "OMBK17534000 BO01" at bounding box center [377, 94] width 74 height 21
click at [368, 90] on input "OMBK17534000 BO01" at bounding box center [377, 94] width 74 height 21
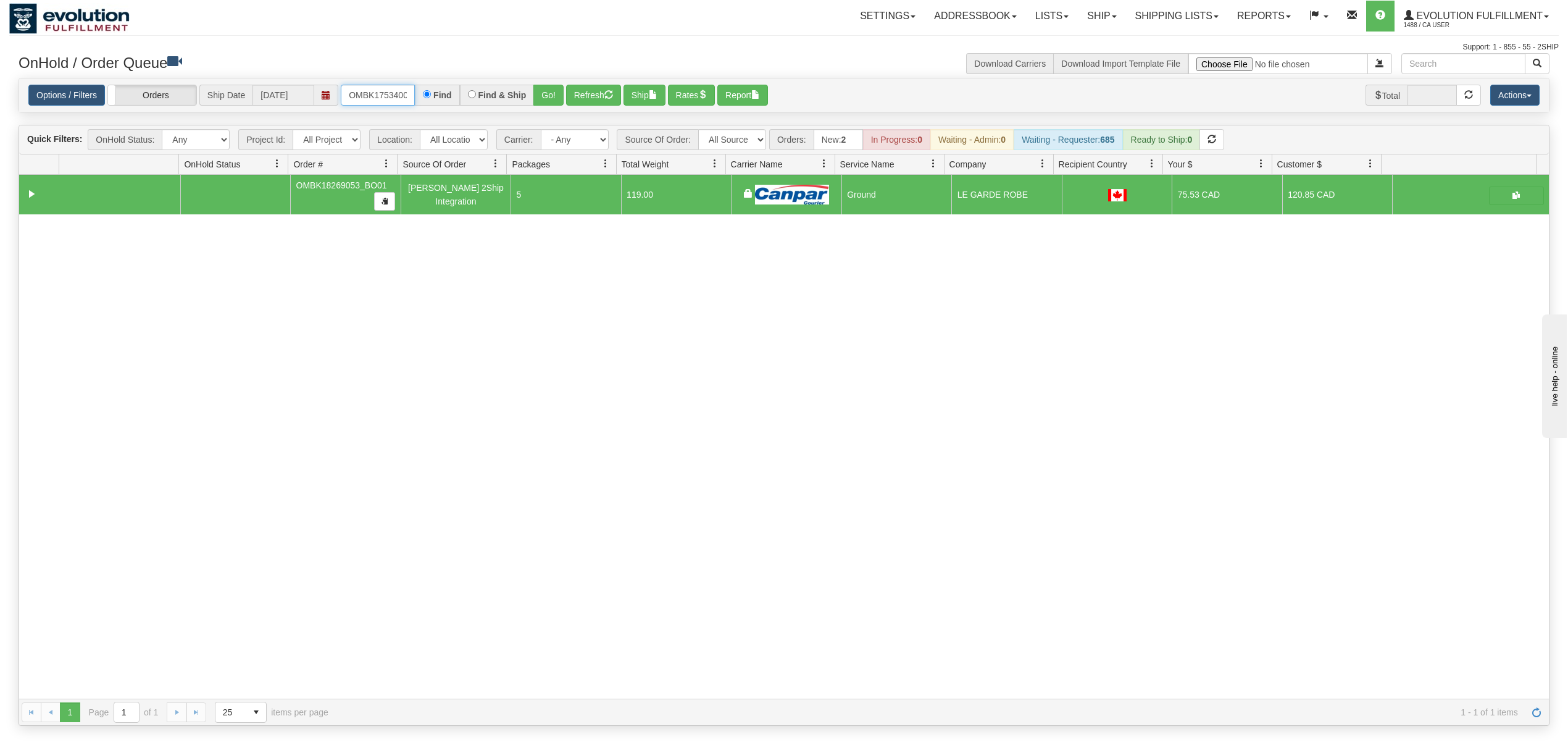
click at [369, 90] on input "OMBK17534000 BO01" at bounding box center [377, 94] width 74 height 21
click at [368, 91] on input "OMBOMBK17534000 BO01K17534000 BO01" at bounding box center [377, 94] width 74 height 21
click at [395, 96] on input "MBK17534000 BO01K17534000 BO01" at bounding box center [377, 94] width 74 height 21
click at [542, 89] on button "Go!" at bounding box center [549, 94] width 31 height 21
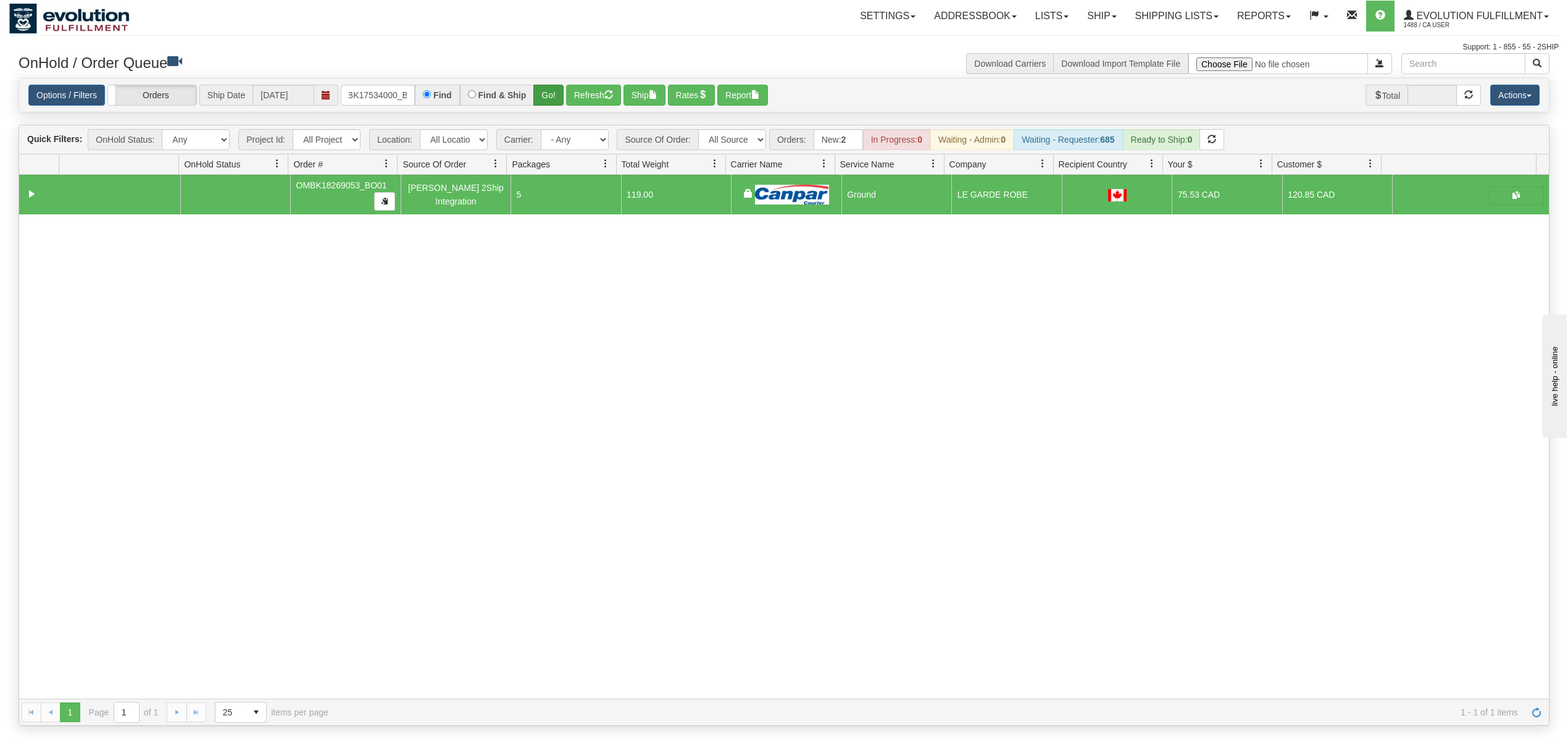
scroll to position [0, 0]
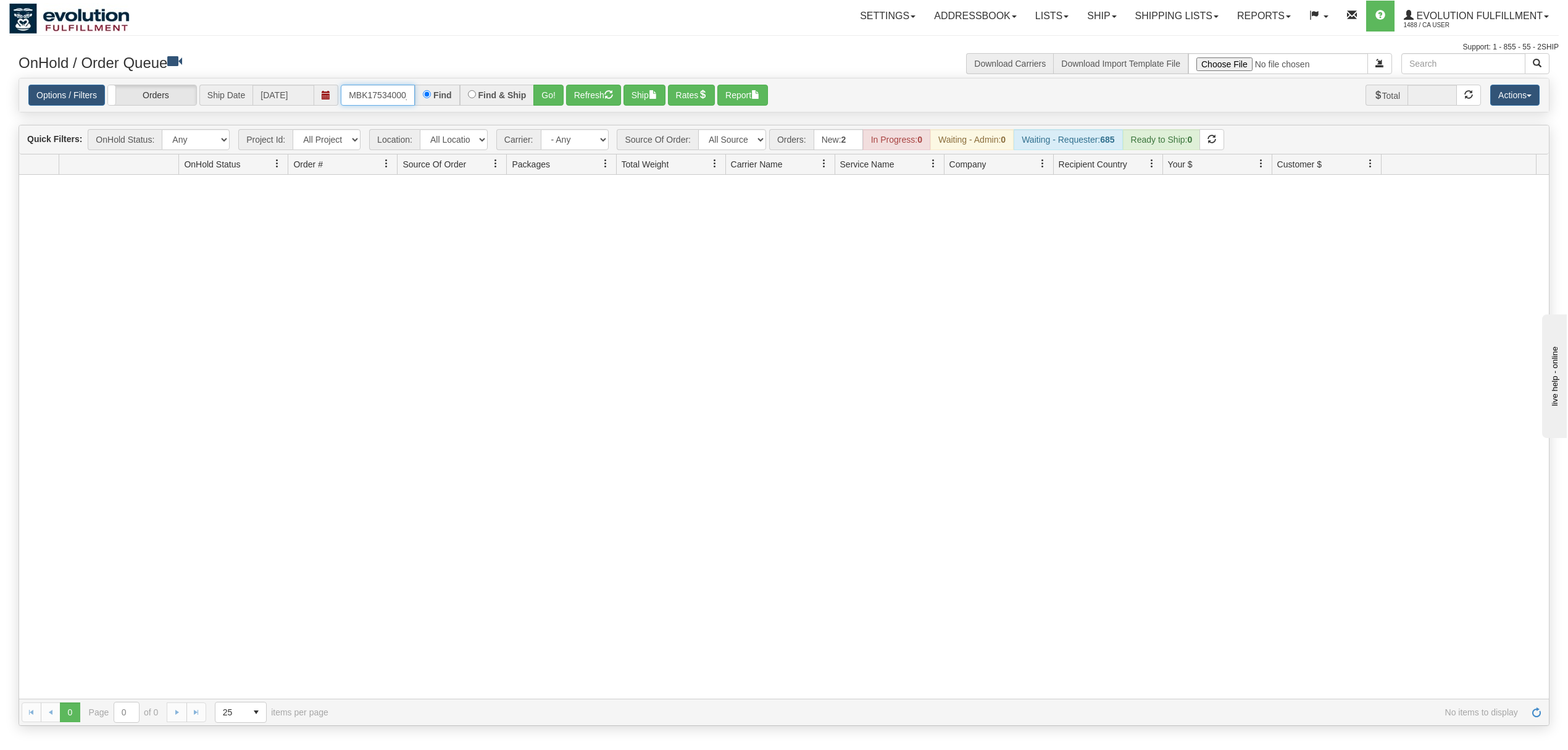
click at [382, 97] on input "MBK17534000_BO01K17534000 BO01" at bounding box center [377, 94] width 74 height 21
click at [393, 95] on input "OMBK17534000 BO01" at bounding box center [377, 94] width 74 height 21
click at [541, 89] on div "Options / Filters Group Shipments Orders Ship Date 09/09/2025 OMBK17534000_BO01…" at bounding box center [784, 95] width 1530 height 34
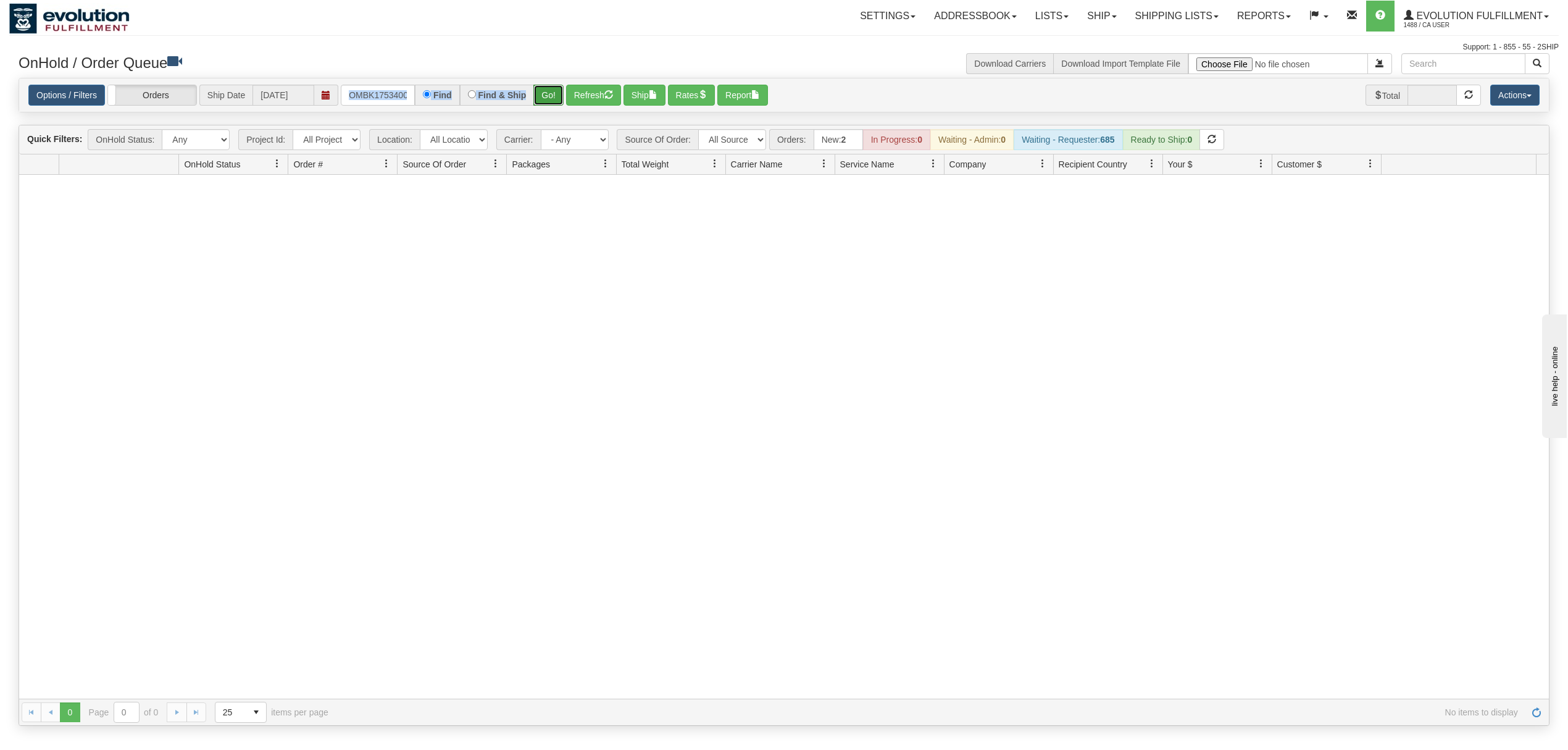
click at [556, 94] on button "Go!" at bounding box center [549, 94] width 31 height 21
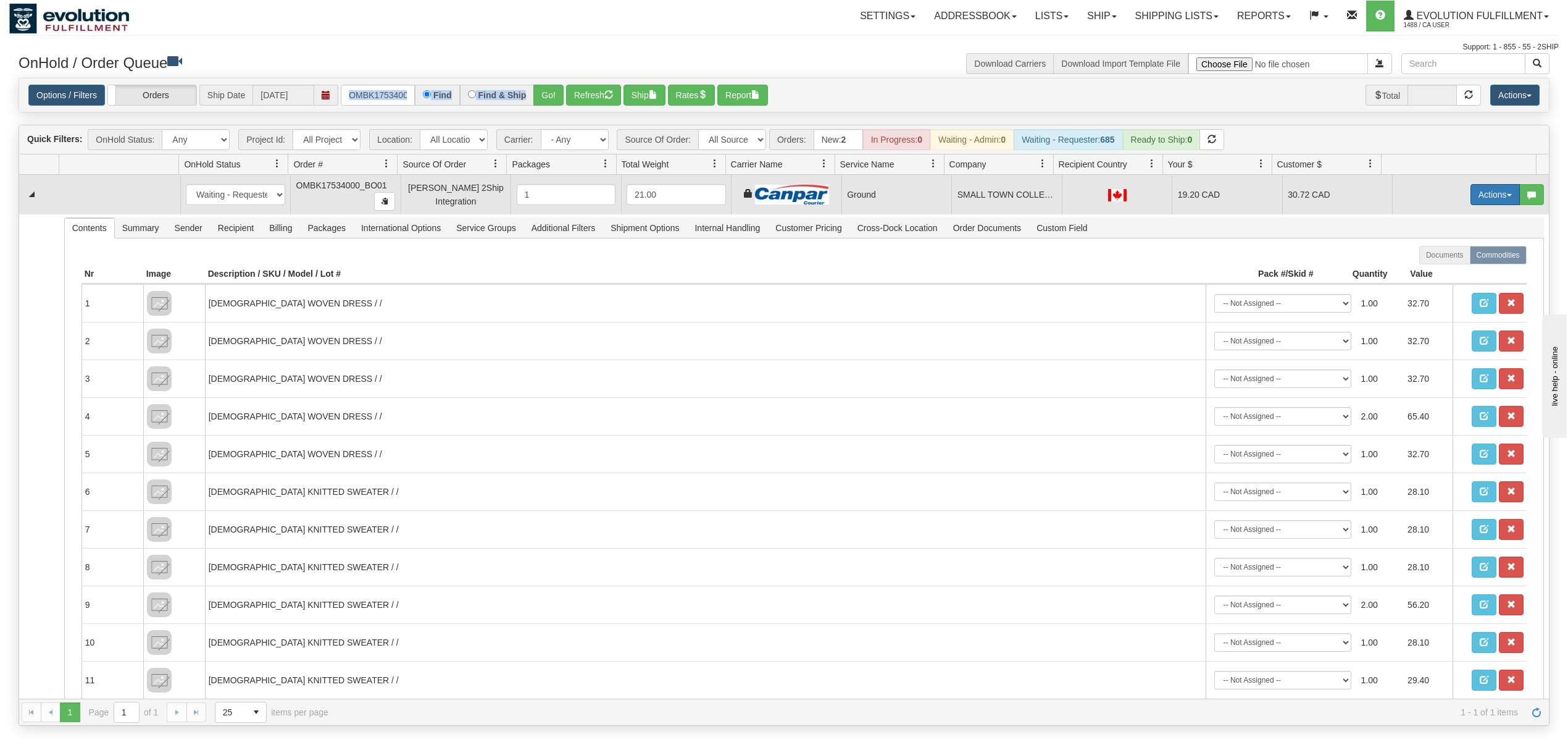
click at [1485, 193] on button "Actions" at bounding box center [1496, 194] width 50 height 21
click at [1440, 268] on span "Ship" at bounding box center [1446, 267] width 26 height 10
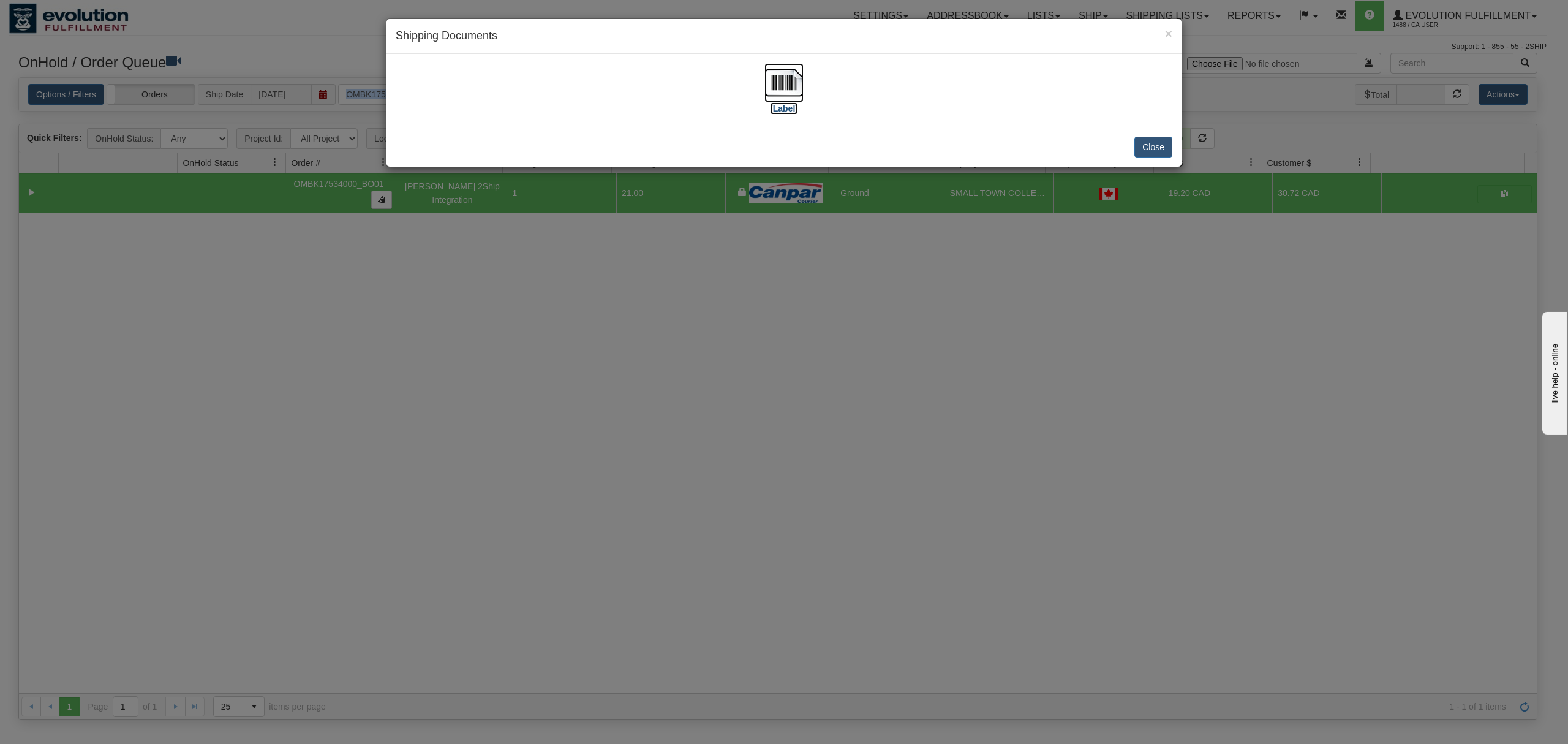
click at [780, 79] on img at bounding box center [784, 83] width 39 height 39
click at [1160, 145] on button "Close" at bounding box center [1152, 146] width 38 height 21
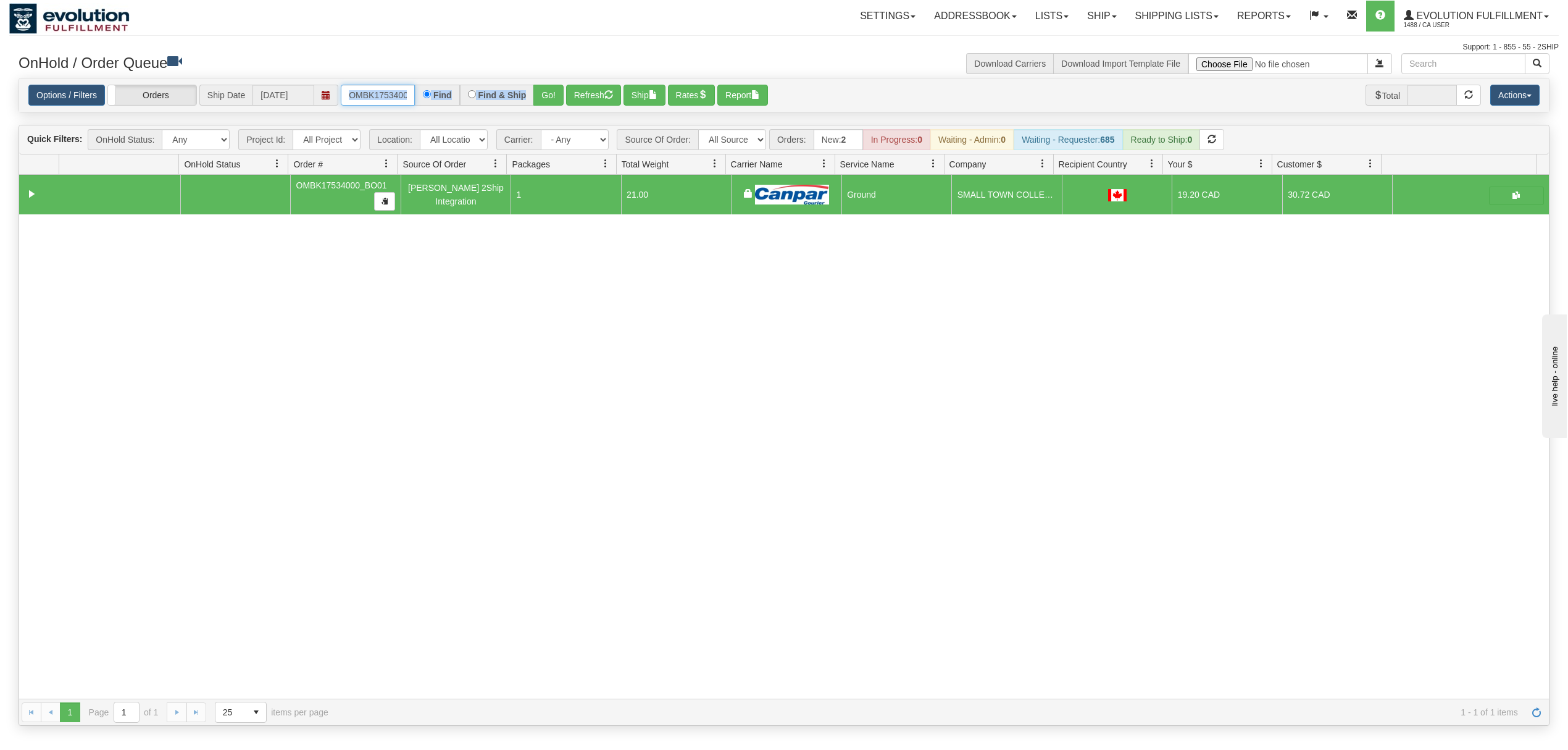
click at [395, 100] on input "OMBK17534000_BO01" at bounding box center [377, 94] width 74 height 21
click at [540, 94] on button "Go!" at bounding box center [549, 94] width 31 height 21
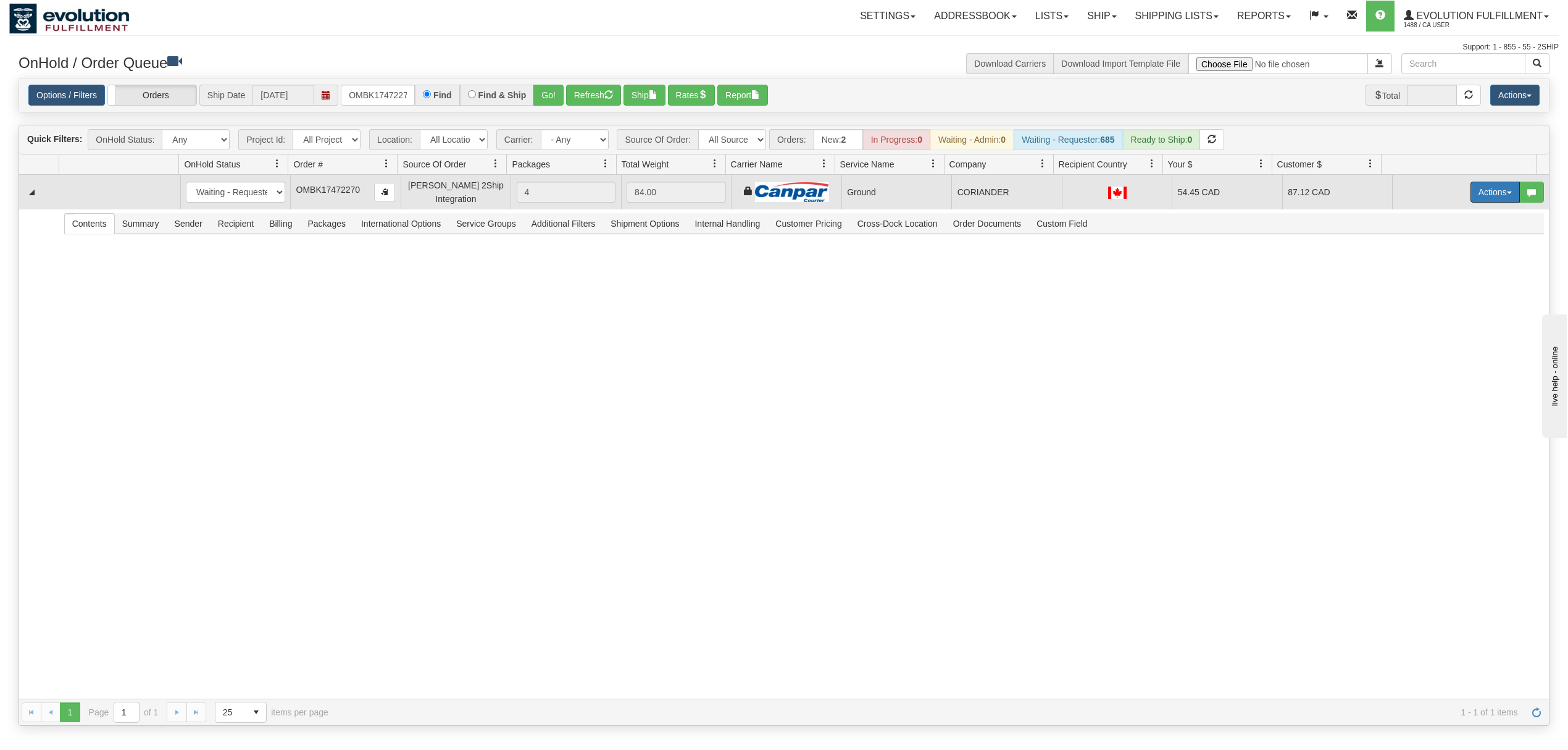
click at [1471, 201] on button "Actions" at bounding box center [1496, 191] width 50 height 21
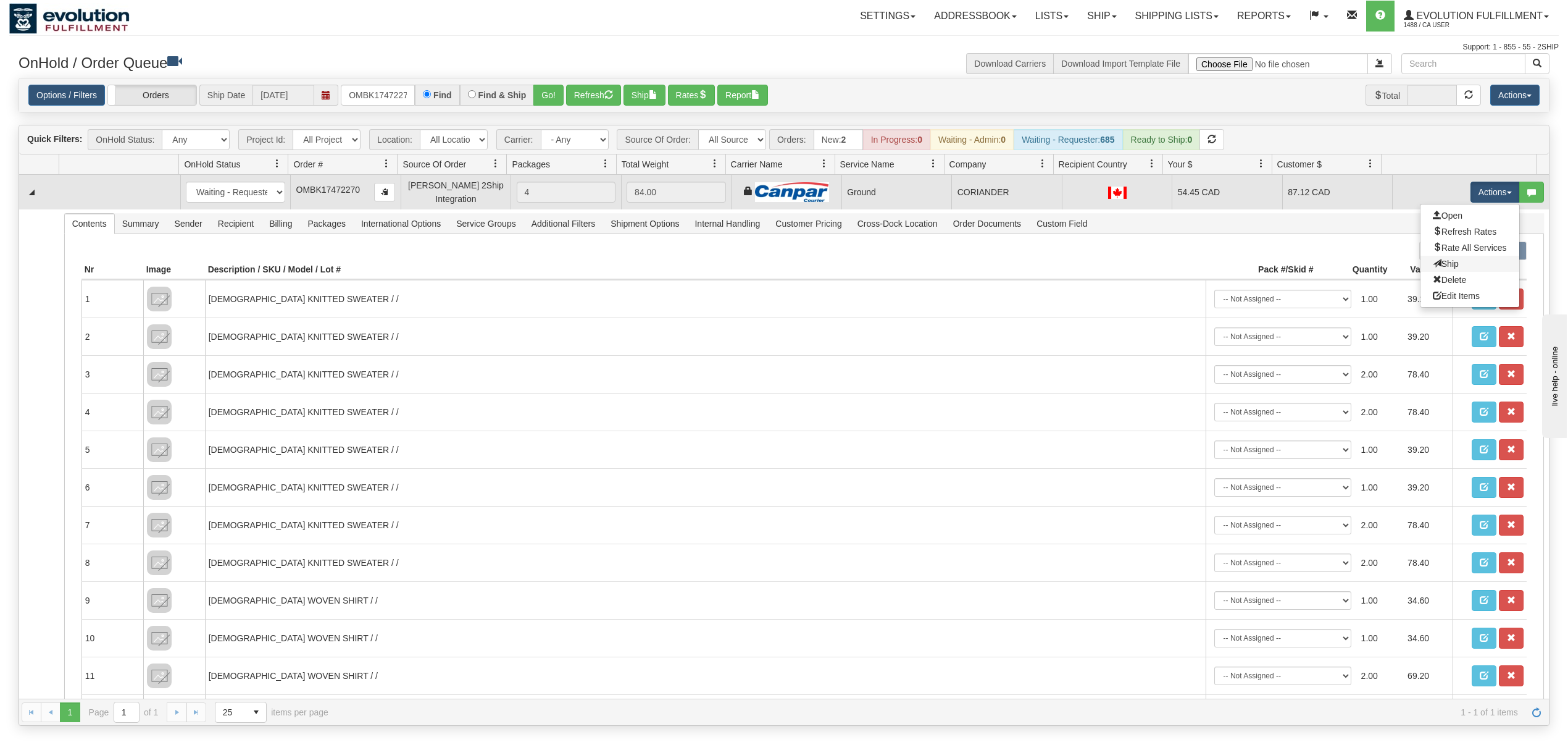
click at [1443, 265] on link "Ship" at bounding box center [1470, 264] width 99 height 16
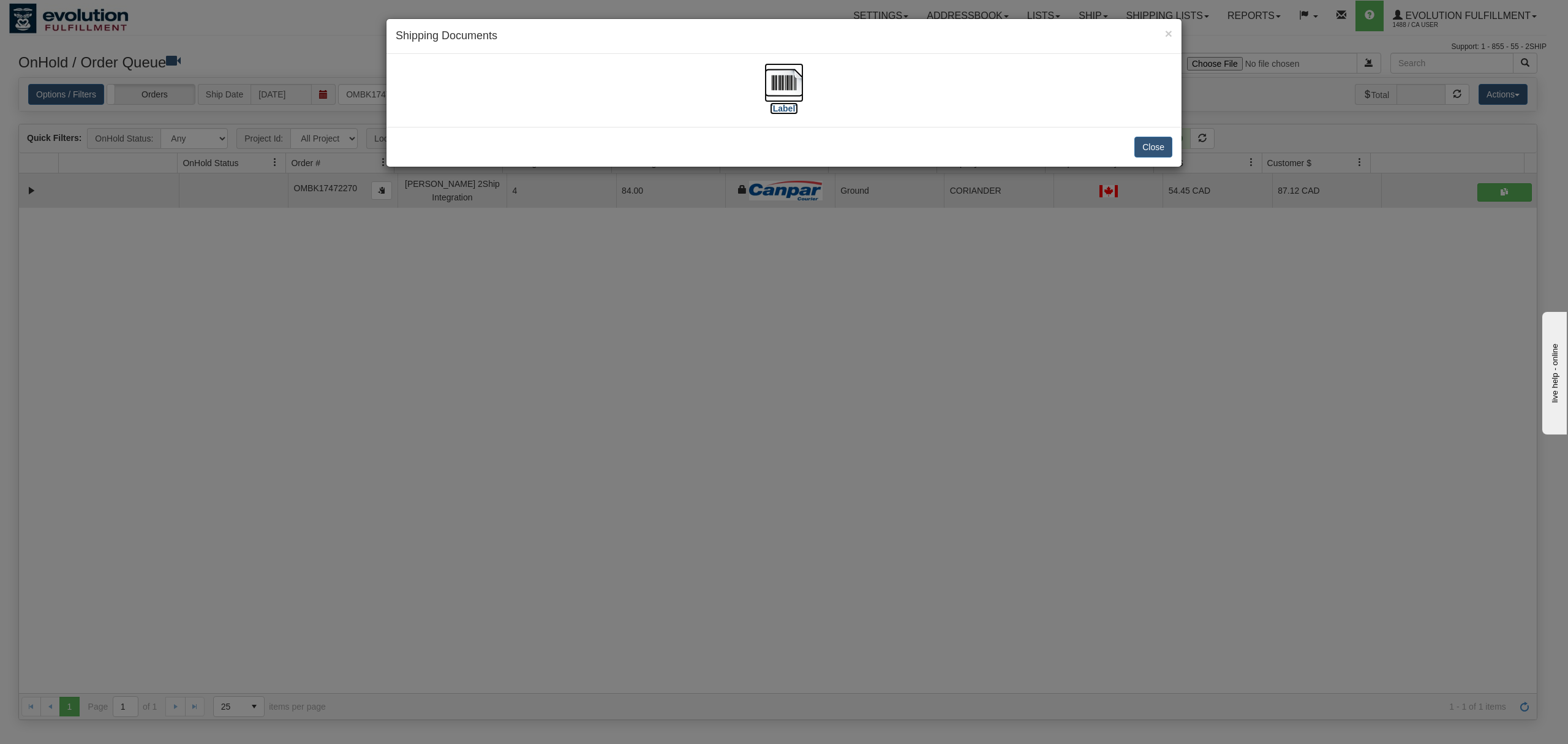
click at [775, 77] on img at bounding box center [784, 83] width 39 height 39
click at [1148, 149] on button "Close" at bounding box center [1152, 146] width 38 height 21
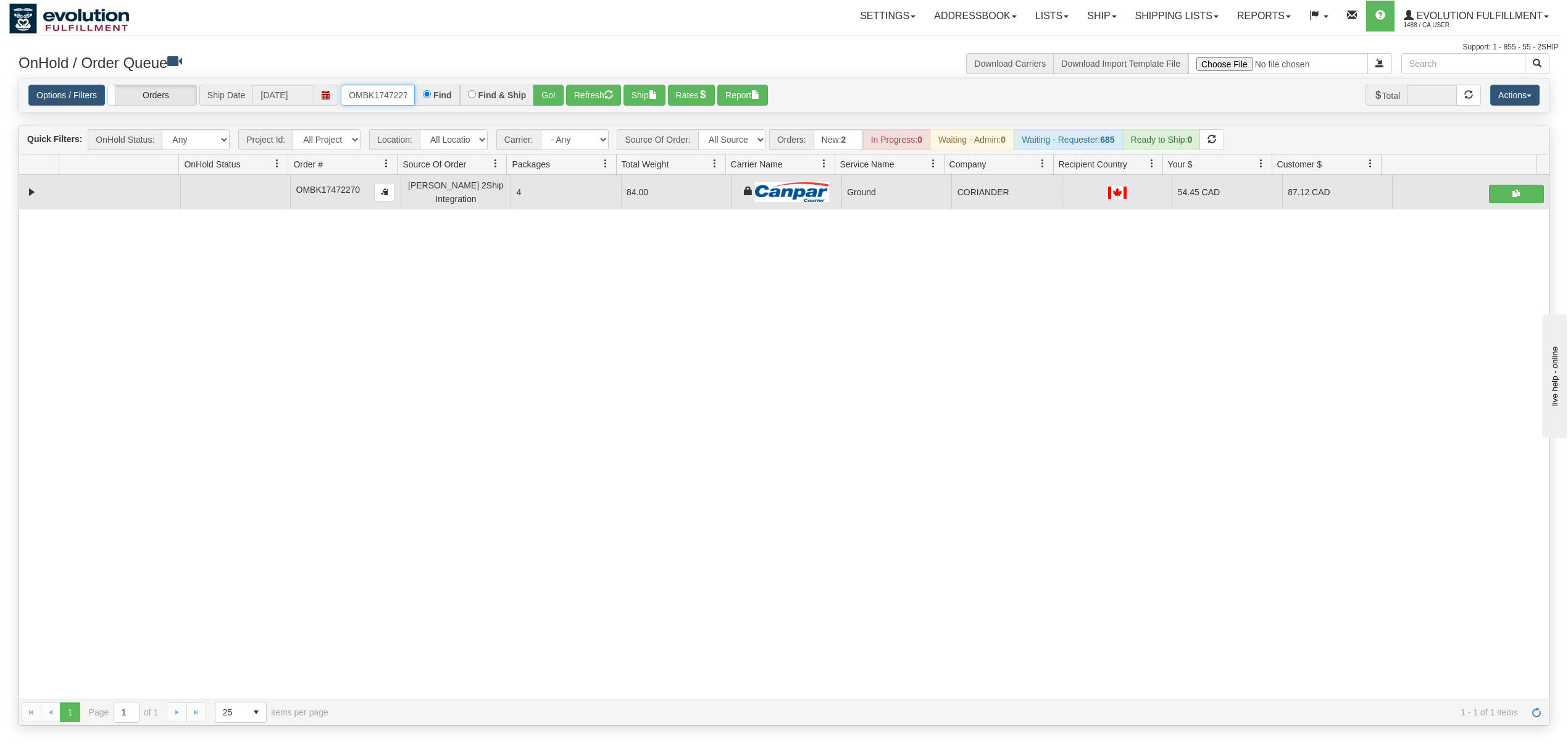
click at [383, 101] on input "OMBK17472270" at bounding box center [377, 94] width 74 height 21
click at [550, 97] on button "Go!" at bounding box center [549, 94] width 31 height 21
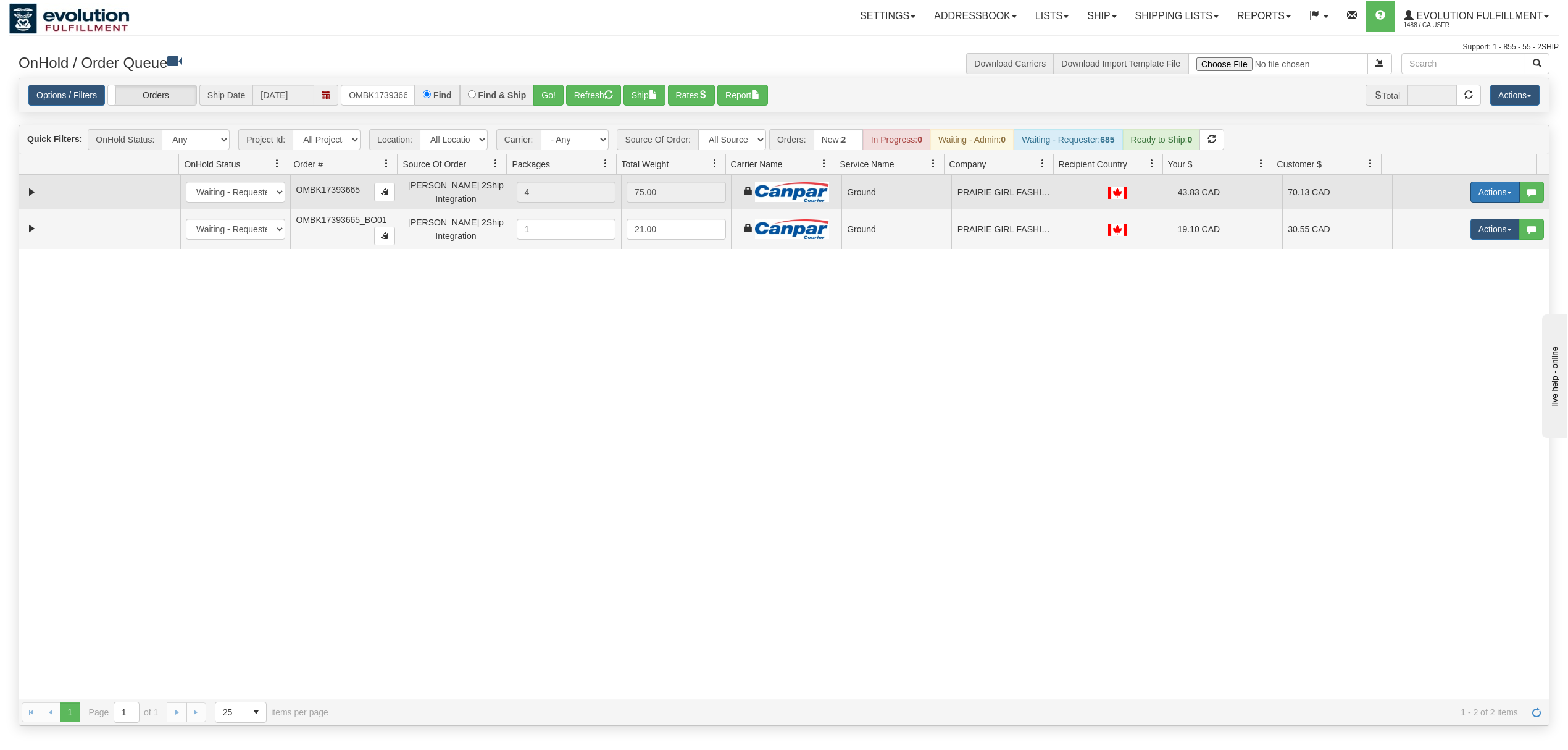
click at [1471, 188] on button "Actions" at bounding box center [1496, 191] width 50 height 21
click at [1437, 263] on span "Ship" at bounding box center [1446, 264] width 26 height 10
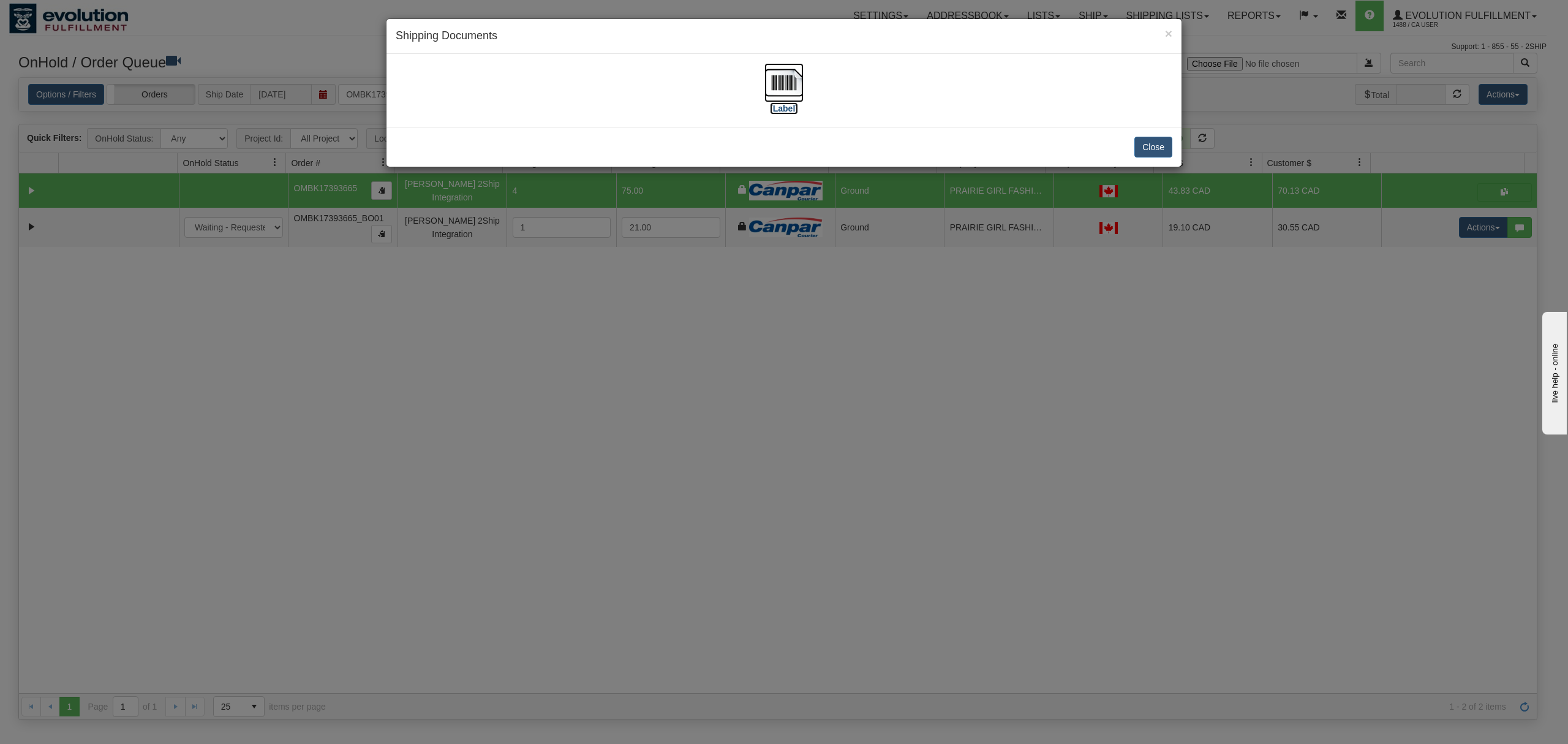
click at [780, 75] on img at bounding box center [784, 83] width 39 height 39
click at [1163, 154] on button "Close" at bounding box center [1152, 146] width 38 height 21
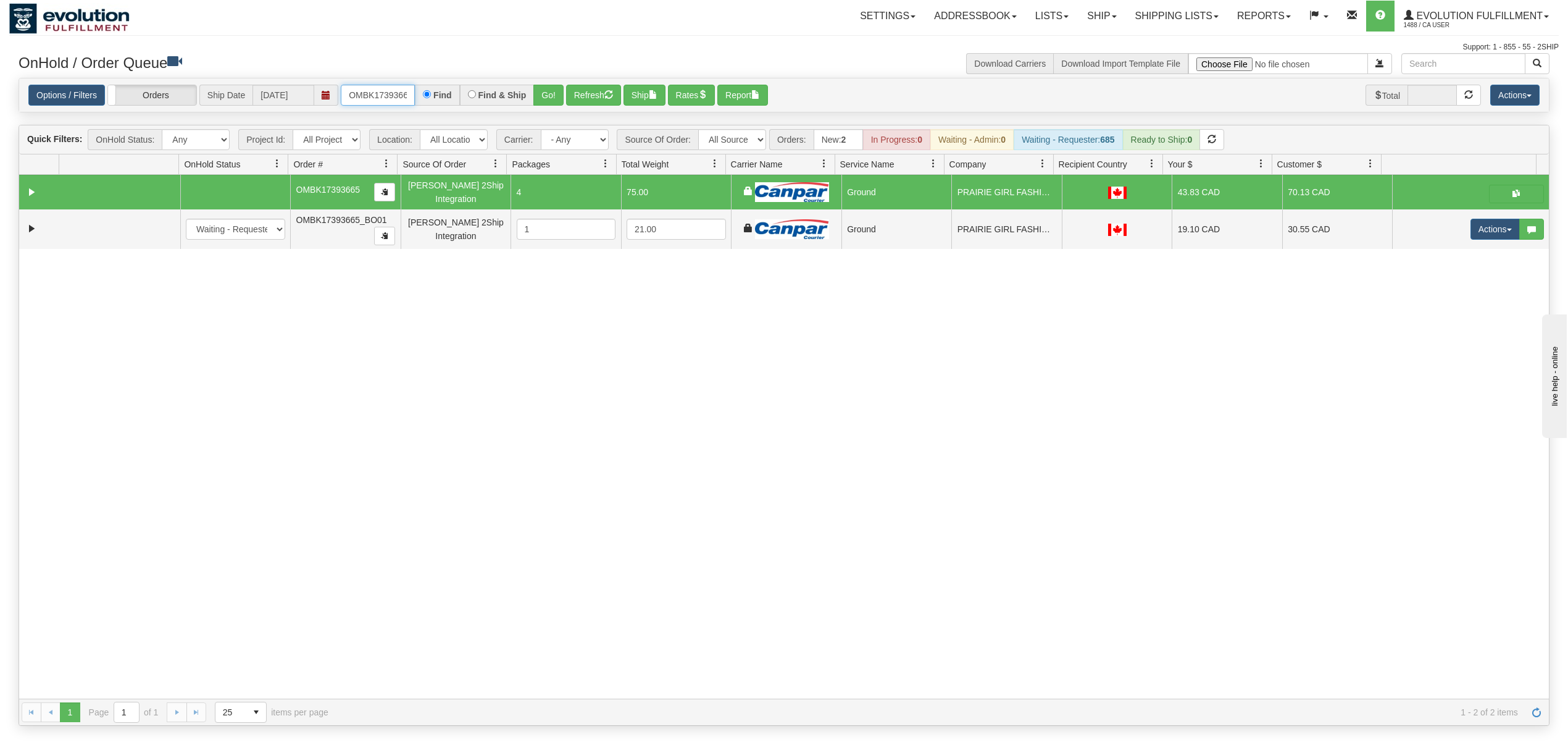
drag, startPoint x: 349, startPoint y: 94, endPoint x: 364, endPoint y: 100, distance: 16.2
click at [356, 97] on input "OMBK17393665" at bounding box center [377, 94] width 74 height 21
click at [364, 100] on input "OMBK17393665" at bounding box center [377, 94] width 74 height 21
click at [365, 100] on input "OMBK17393665" at bounding box center [377, 94] width 74 height 21
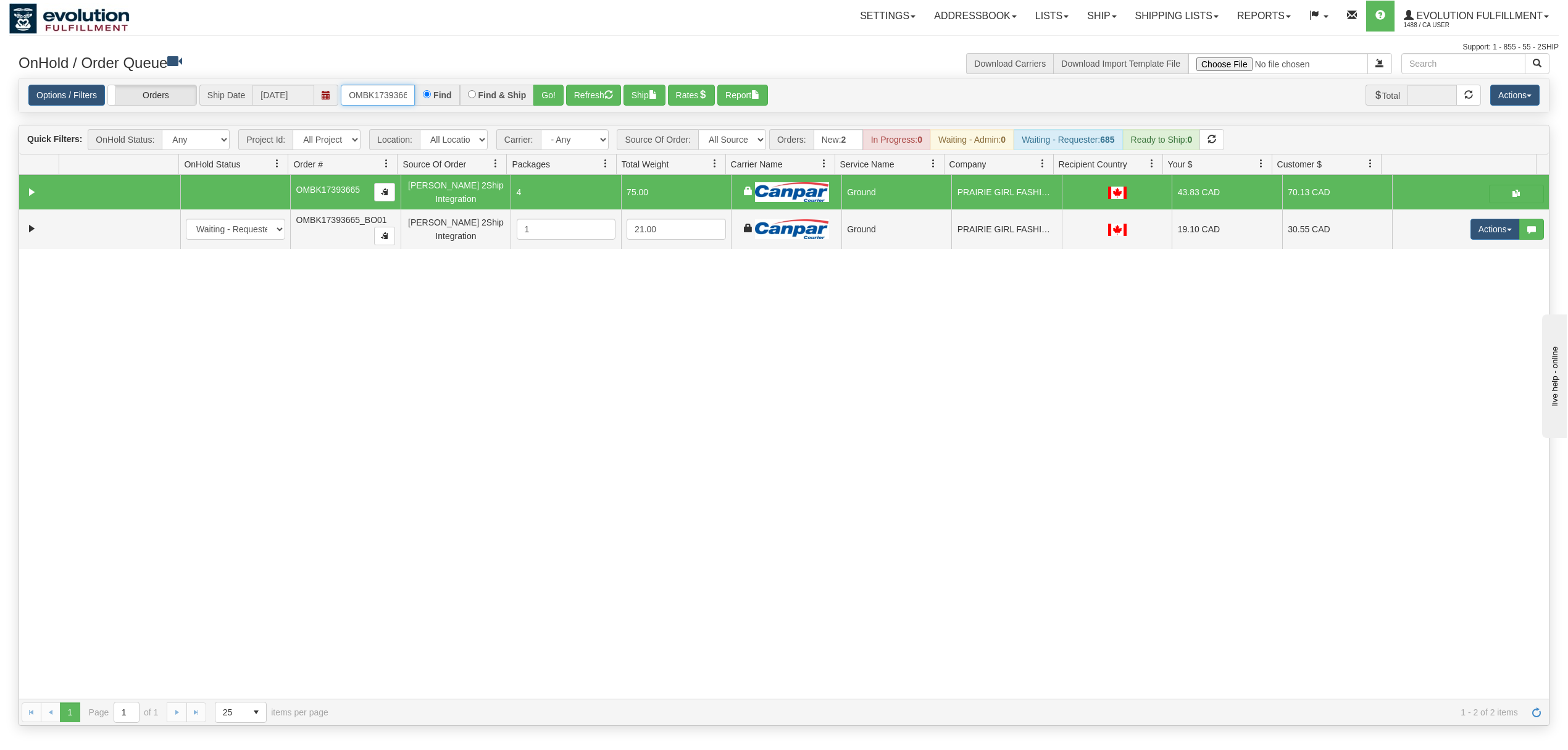
click at [365, 100] on input "OMBK17393665" at bounding box center [377, 94] width 74 height 21
click at [373, 99] on input "OMBK17444778 BO01" at bounding box center [377, 94] width 74 height 21
click at [534, 104] on div "Find & Ship" at bounding box center [496, 94] width 74 height 21
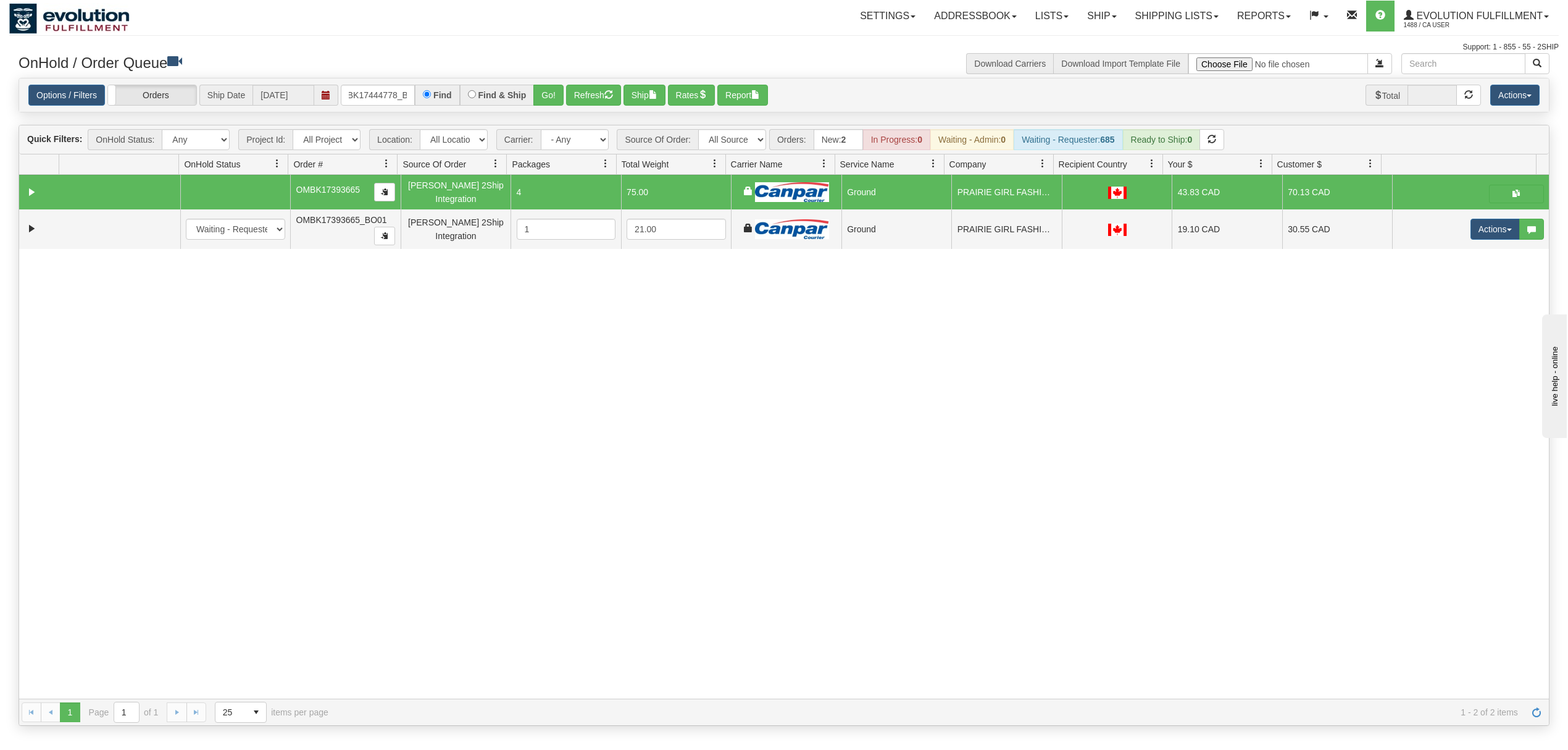
scroll to position [0, 0]
click at [546, 96] on button "Go!" at bounding box center [549, 94] width 31 height 21
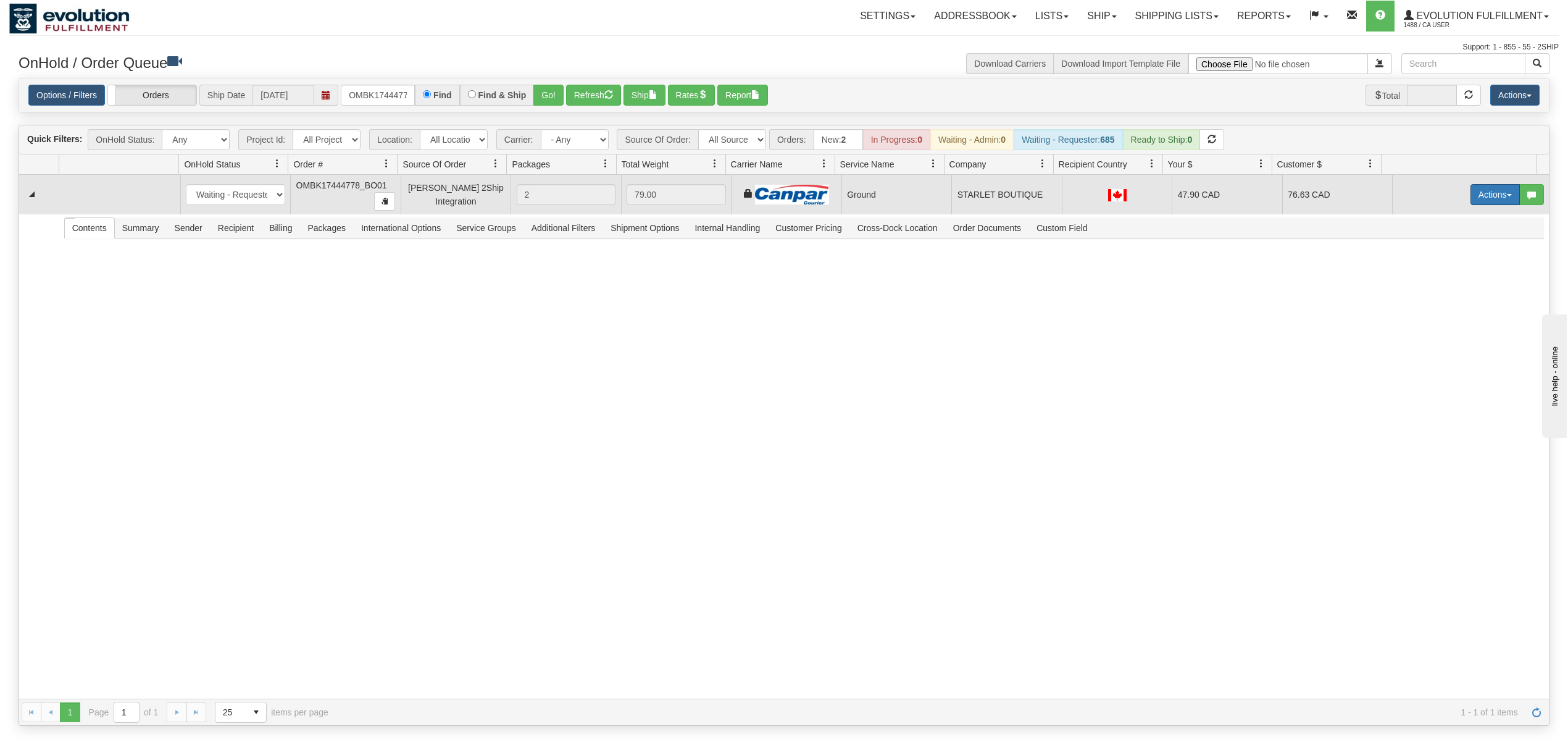
click at [1472, 197] on button "Actions" at bounding box center [1496, 194] width 50 height 21
click at [1433, 271] on span "Ship" at bounding box center [1446, 267] width 26 height 10
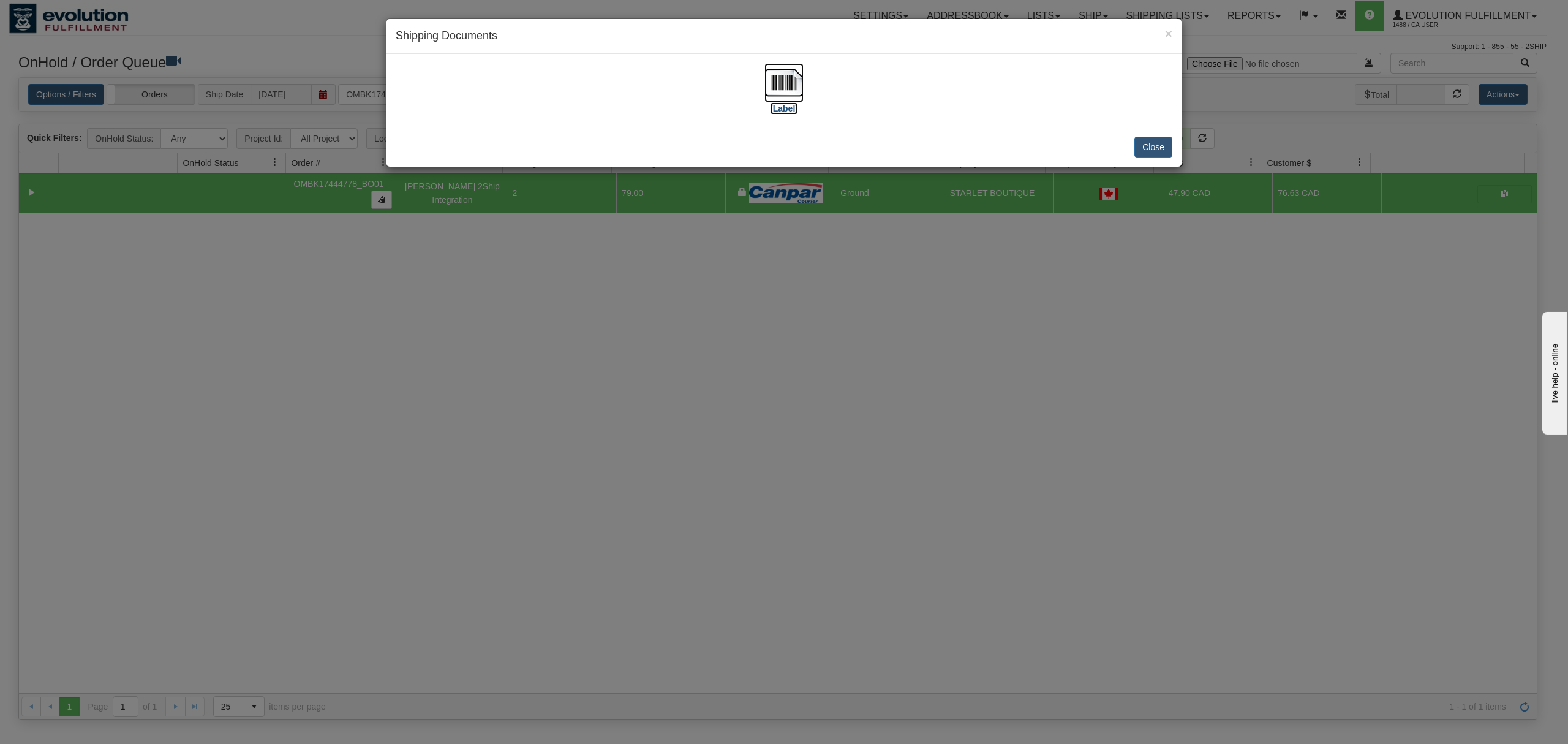
click at [777, 86] on img at bounding box center [784, 83] width 39 height 39
click at [1158, 140] on button "Close" at bounding box center [1152, 146] width 38 height 21
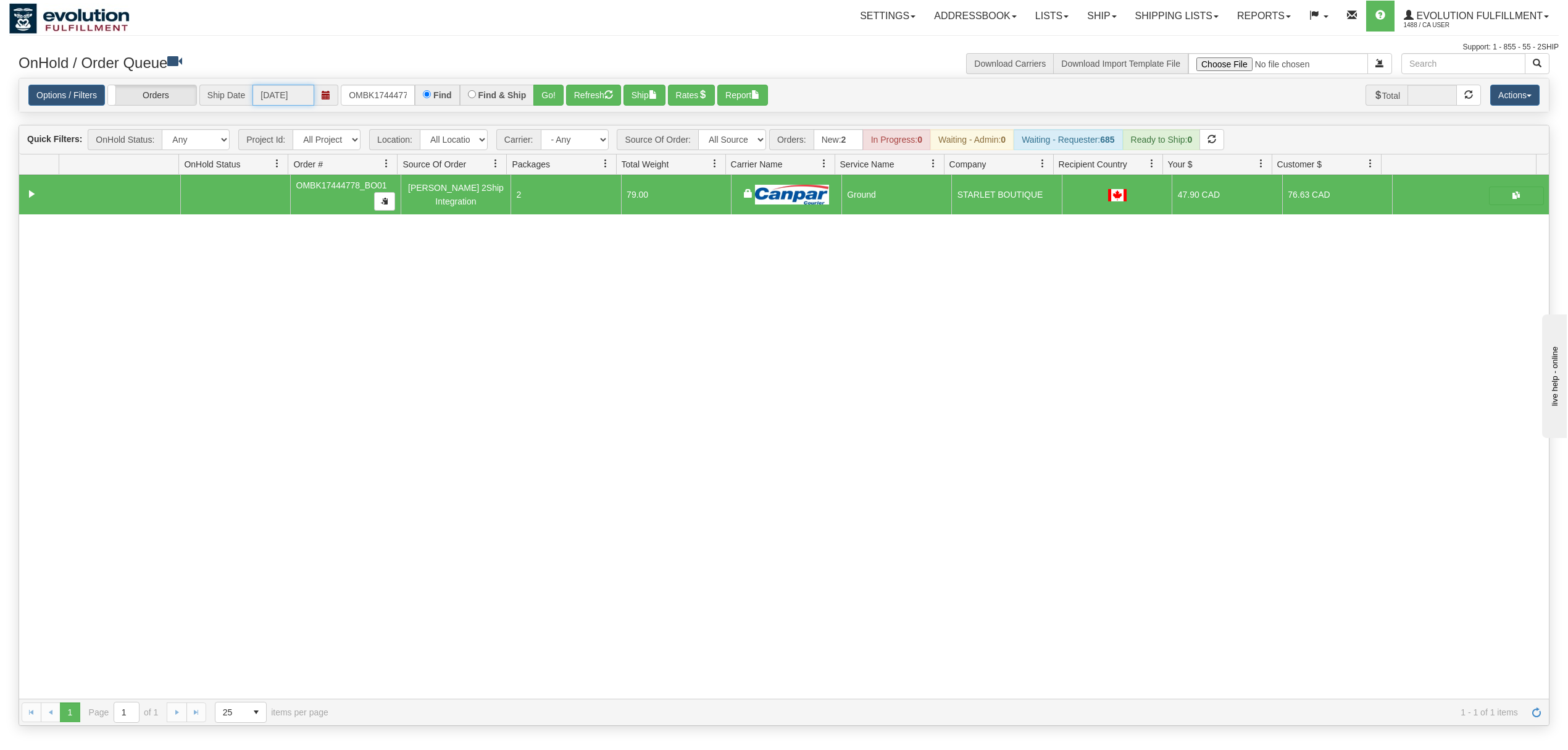
click at [319, 102] on div "Ship Date 09/09/2025" at bounding box center [268, 94] width 139 height 21
click at [360, 102] on input "OMBK17444778_BO01" at bounding box center [377, 94] width 74 height 21
click at [362, 102] on input "OMBK17444778_BO01" at bounding box center [377, 94] width 74 height 21
click at [540, 89] on button "Go!" at bounding box center [549, 94] width 31 height 21
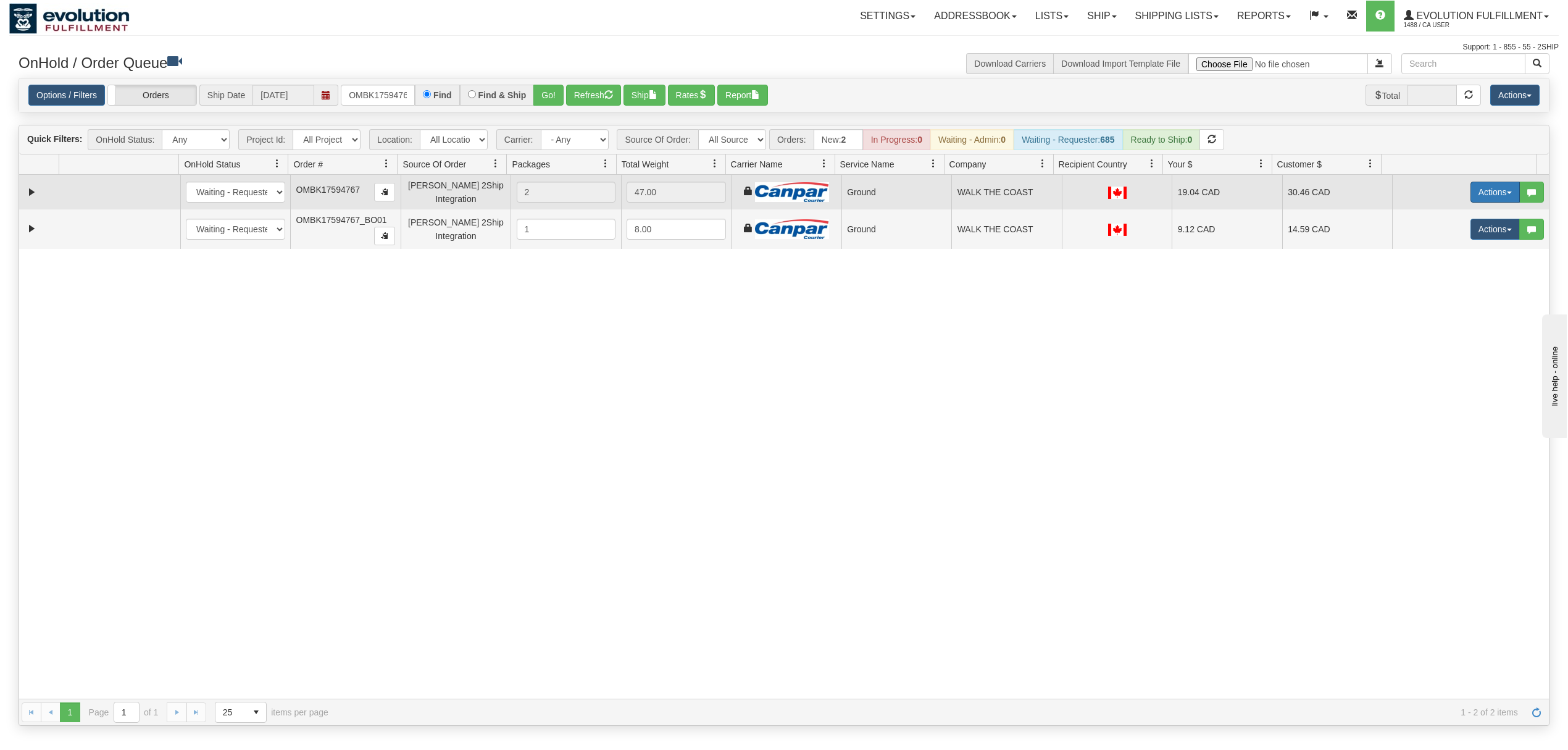
click at [1477, 196] on button "Actions" at bounding box center [1496, 191] width 50 height 21
click at [1445, 263] on link "Ship" at bounding box center [1470, 264] width 99 height 16
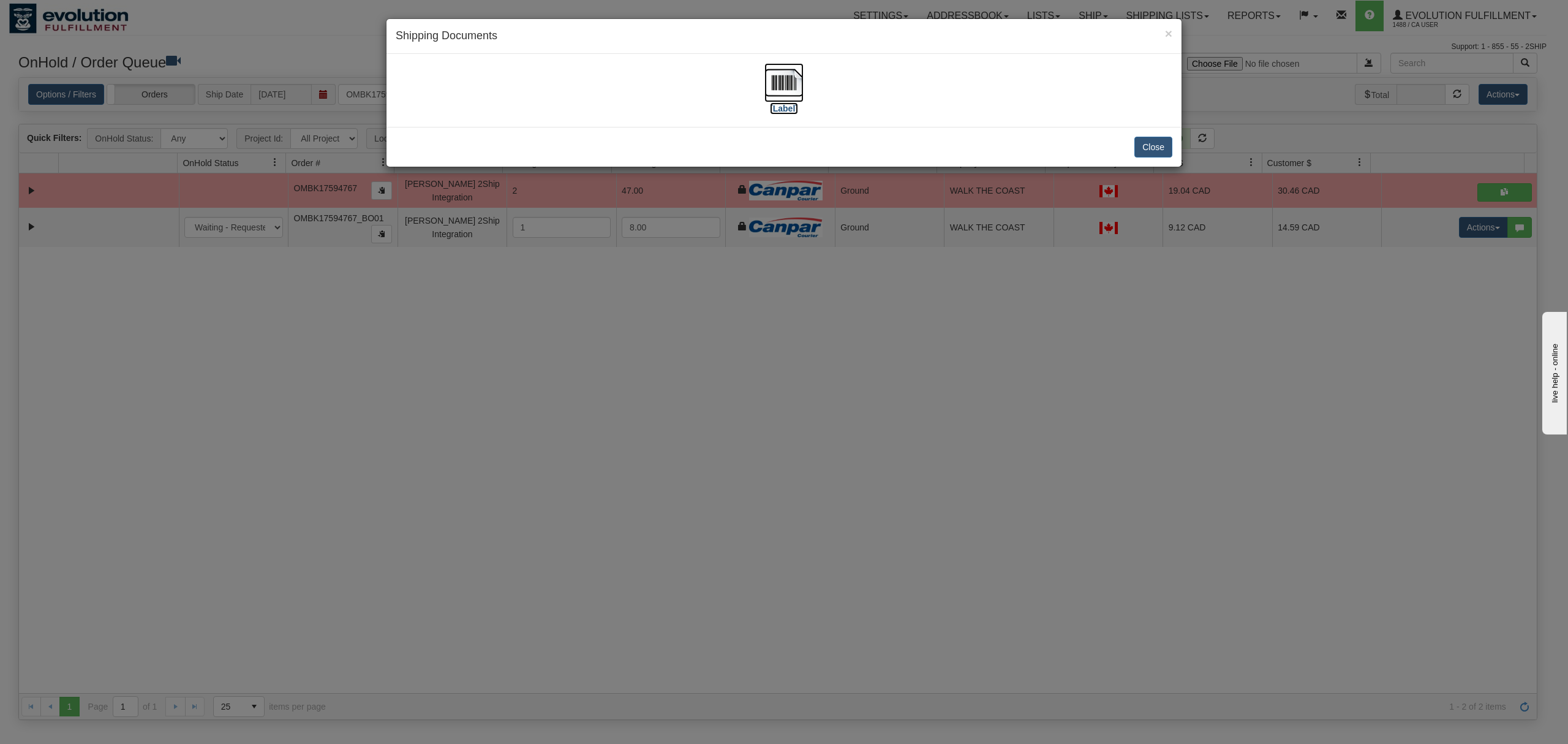
click at [789, 85] on img at bounding box center [784, 83] width 39 height 39
click at [1148, 154] on button "Close" at bounding box center [1152, 146] width 38 height 21
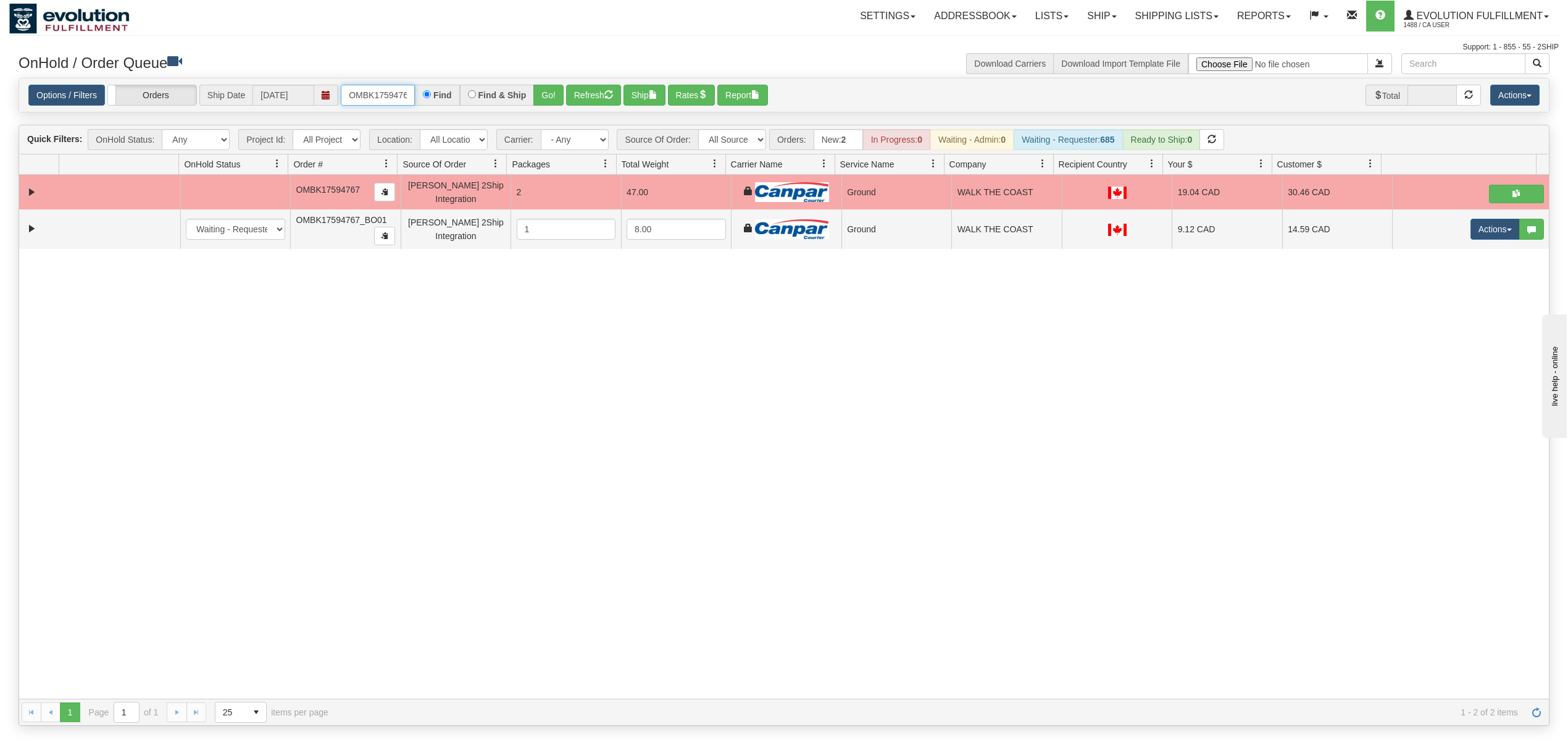
click at [376, 93] on input "OMBK17594767" at bounding box center [377, 94] width 74 height 21
type input "OMBK17477702"
click at [549, 92] on button "Go!" at bounding box center [549, 94] width 31 height 21
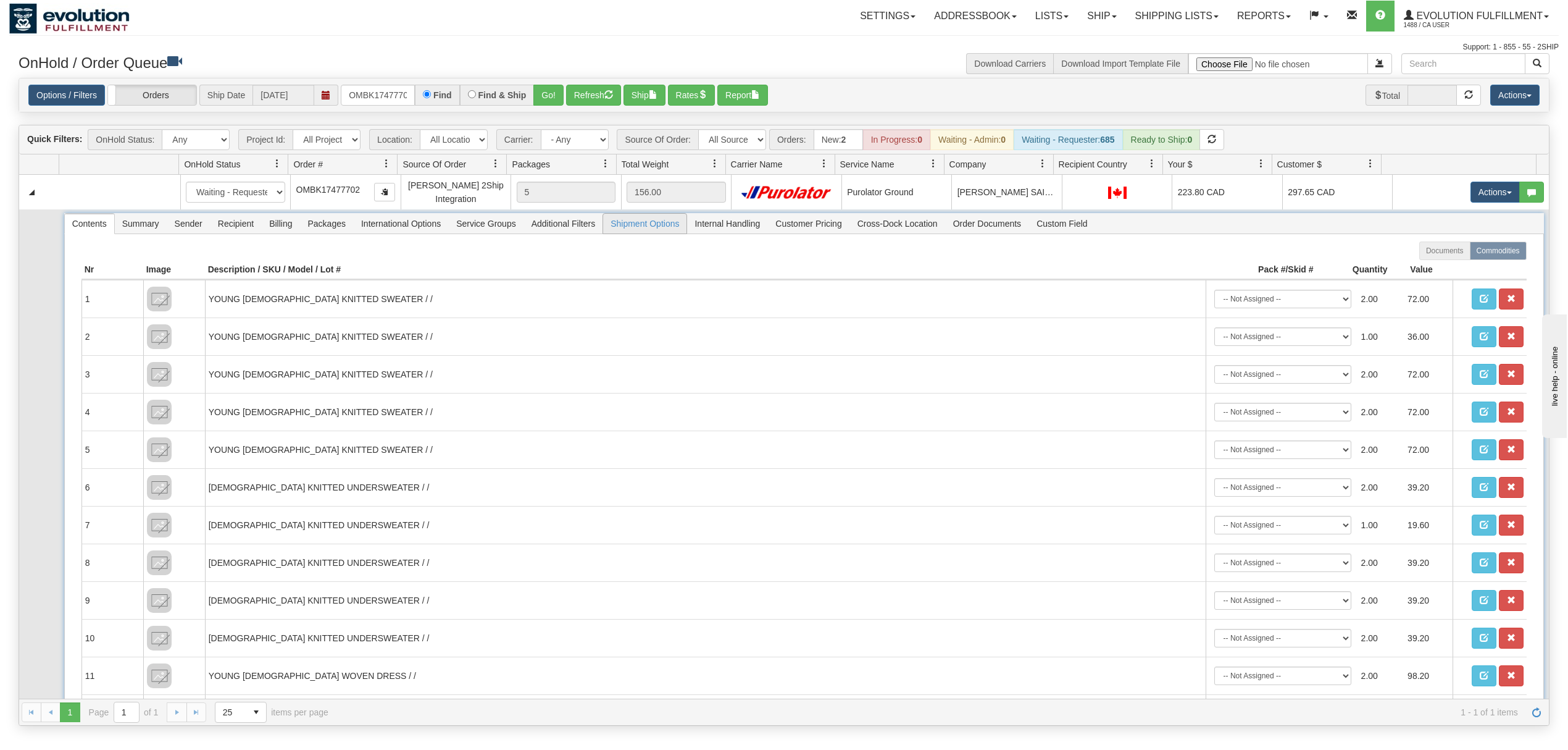
click at [658, 229] on span "Shipment Options" at bounding box center [645, 224] width 83 height 20
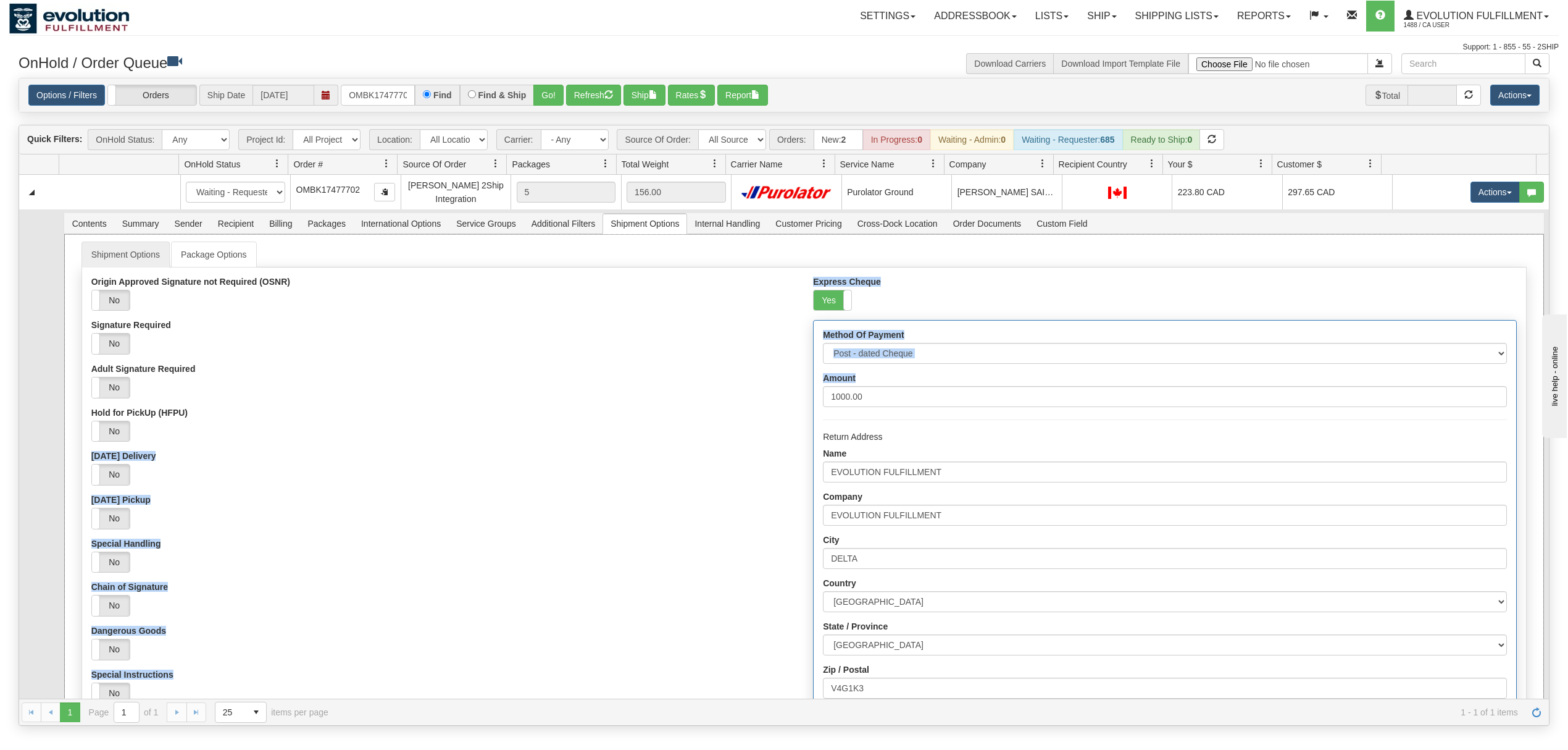
drag, startPoint x: 925, startPoint y: 384, endPoint x: 758, endPoint y: 405, distance: 168.3
click at [758, 405] on div "Origin Approved Signature not Required (OSNR) Yes No Signature Required Yes No …" at bounding box center [804, 565] width 1444 height 577
click at [915, 403] on input "1000.00" at bounding box center [1165, 396] width 683 height 21
drag, startPoint x: 915, startPoint y: 403, endPoint x: 701, endPoint y: 406, distance: 214.0
click at [701, 406] on div "Origin Approved Signature not Required (OSNR) Yes No Signature Required Yes No …" at bounding box center [804, 565] width 1444 height 577
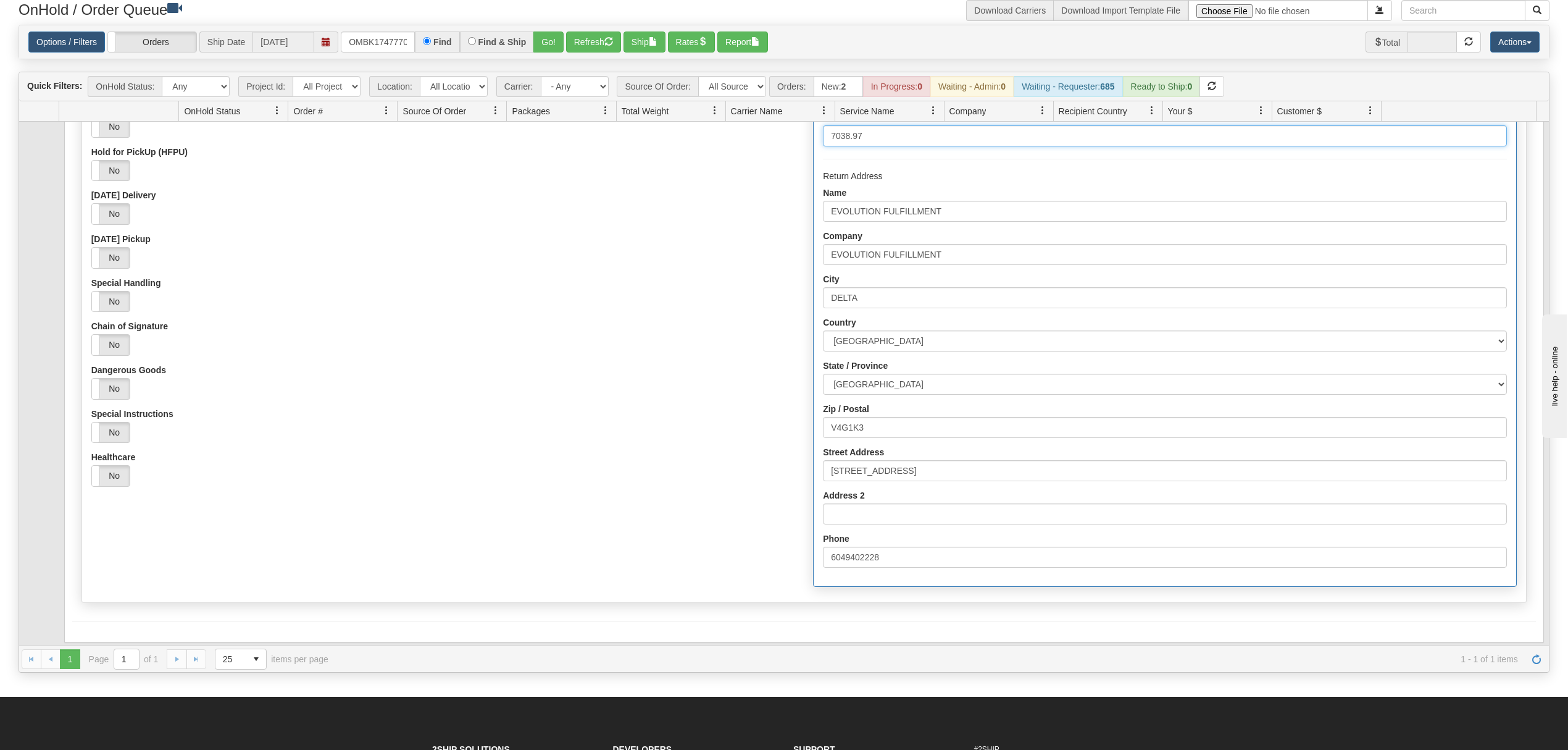
scroll to position [82, 0]
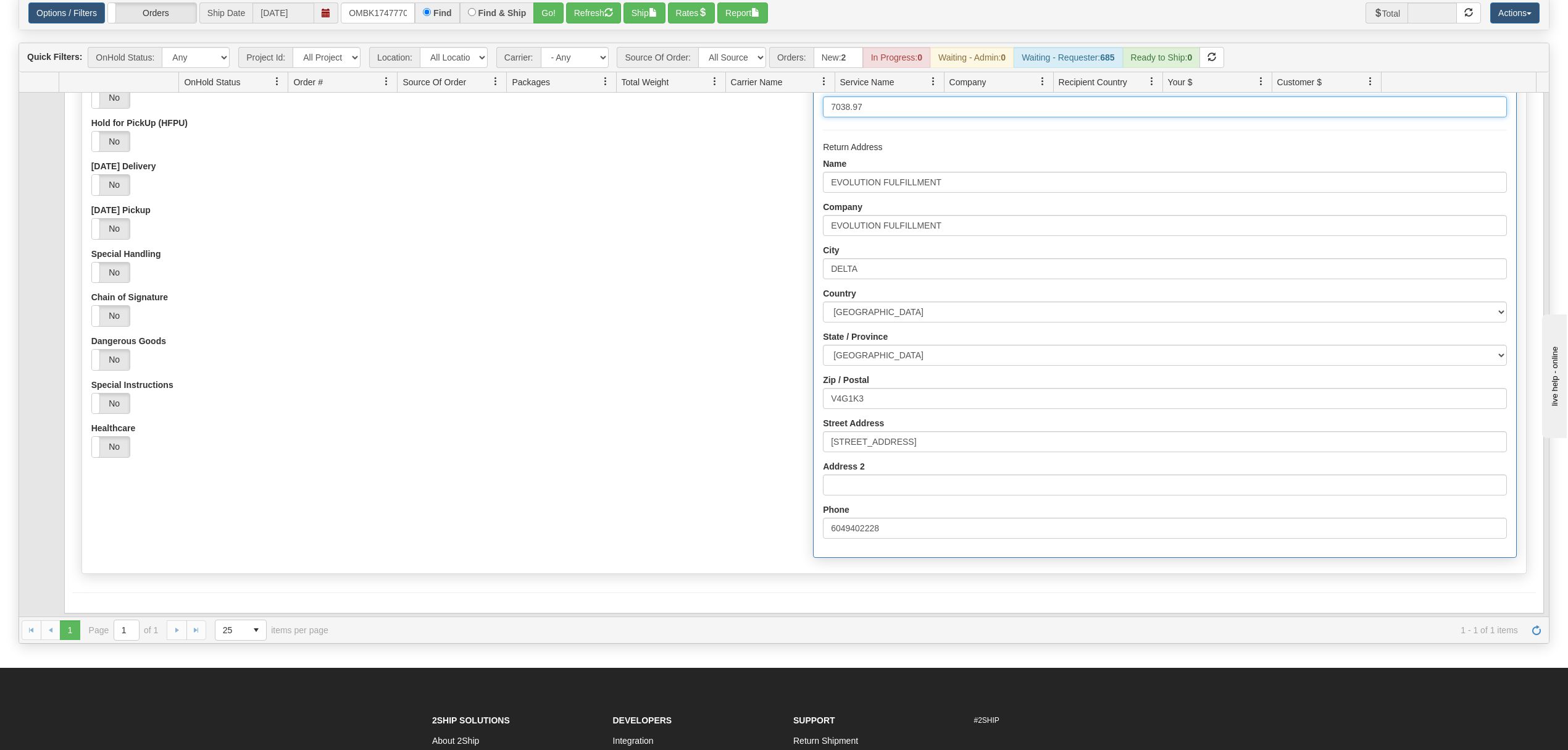
type input "7038.97"
click at [231, 582] on form "Shipment Options Package Options Origin Approved Signature not Required (OSNR) …" at bounding box center [804, 271] width 1464 height 641
click at [87, 608] on button "Save" at bounding box center [90, 612] width 36 height 21
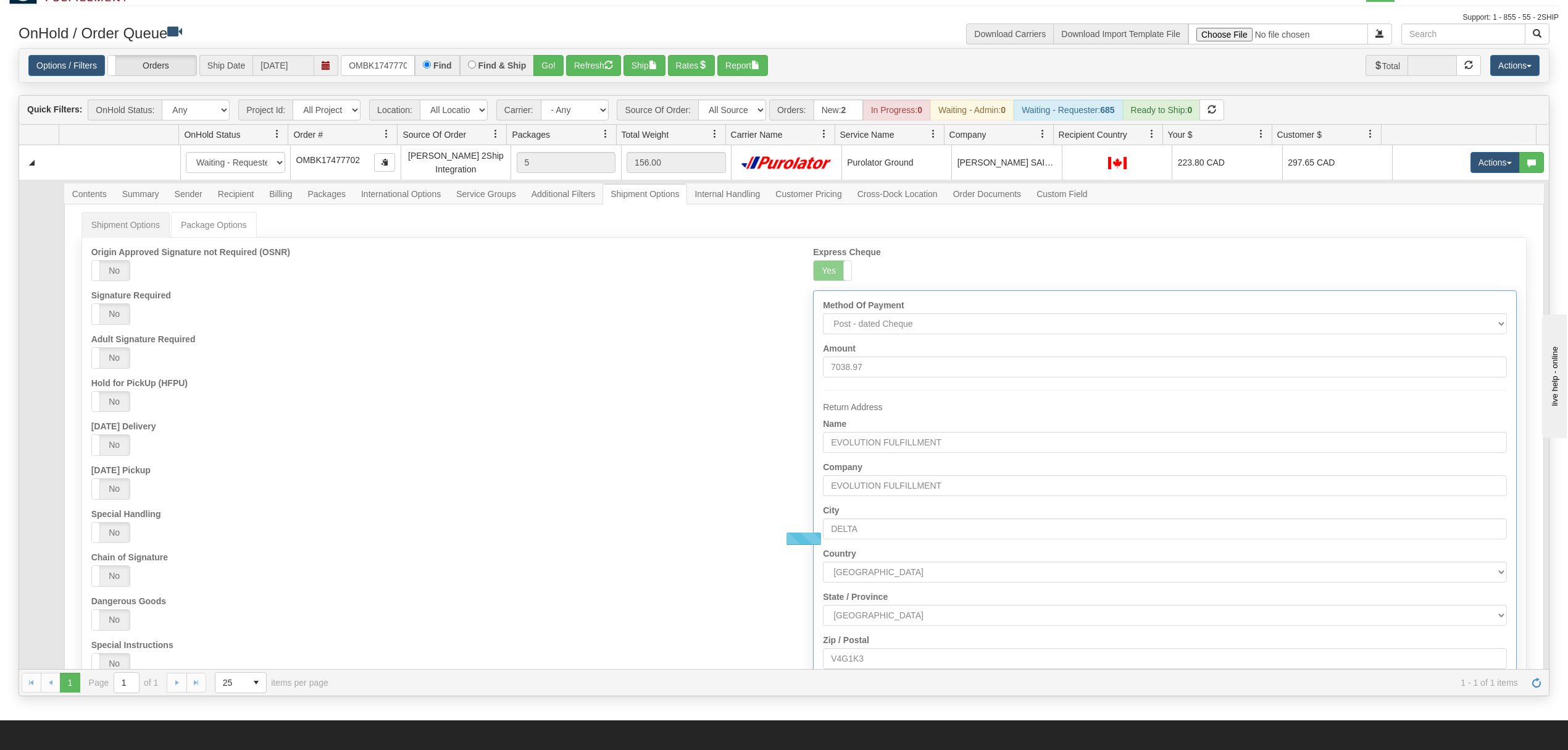
scroll to position [0, 0]
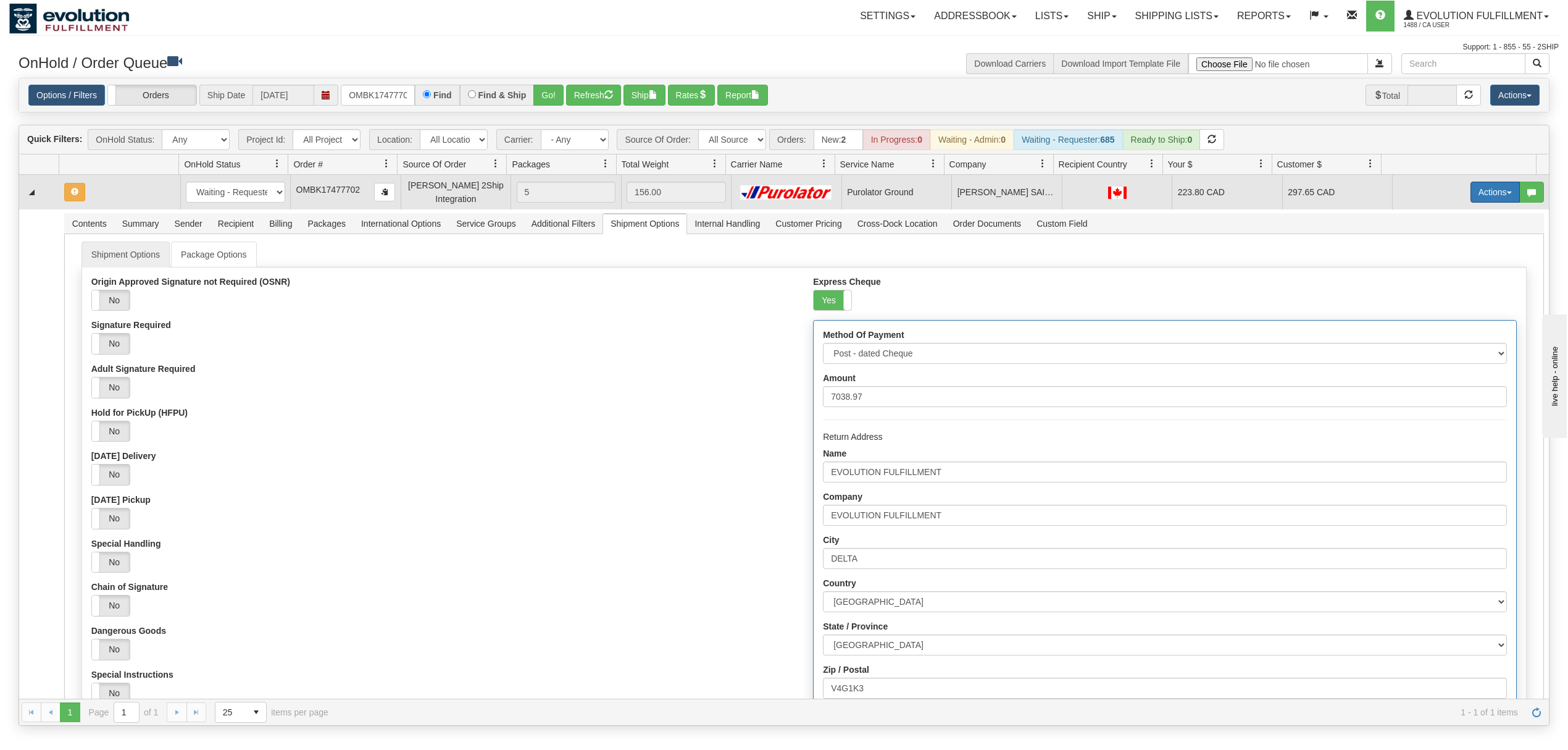
click at [1481, 199] on button "Actions" at bounding box center [1496, 191] width 50 height 21
click at [1433, 267] on span "Ship" at bounding box center [1446, 264] width 26 height 10
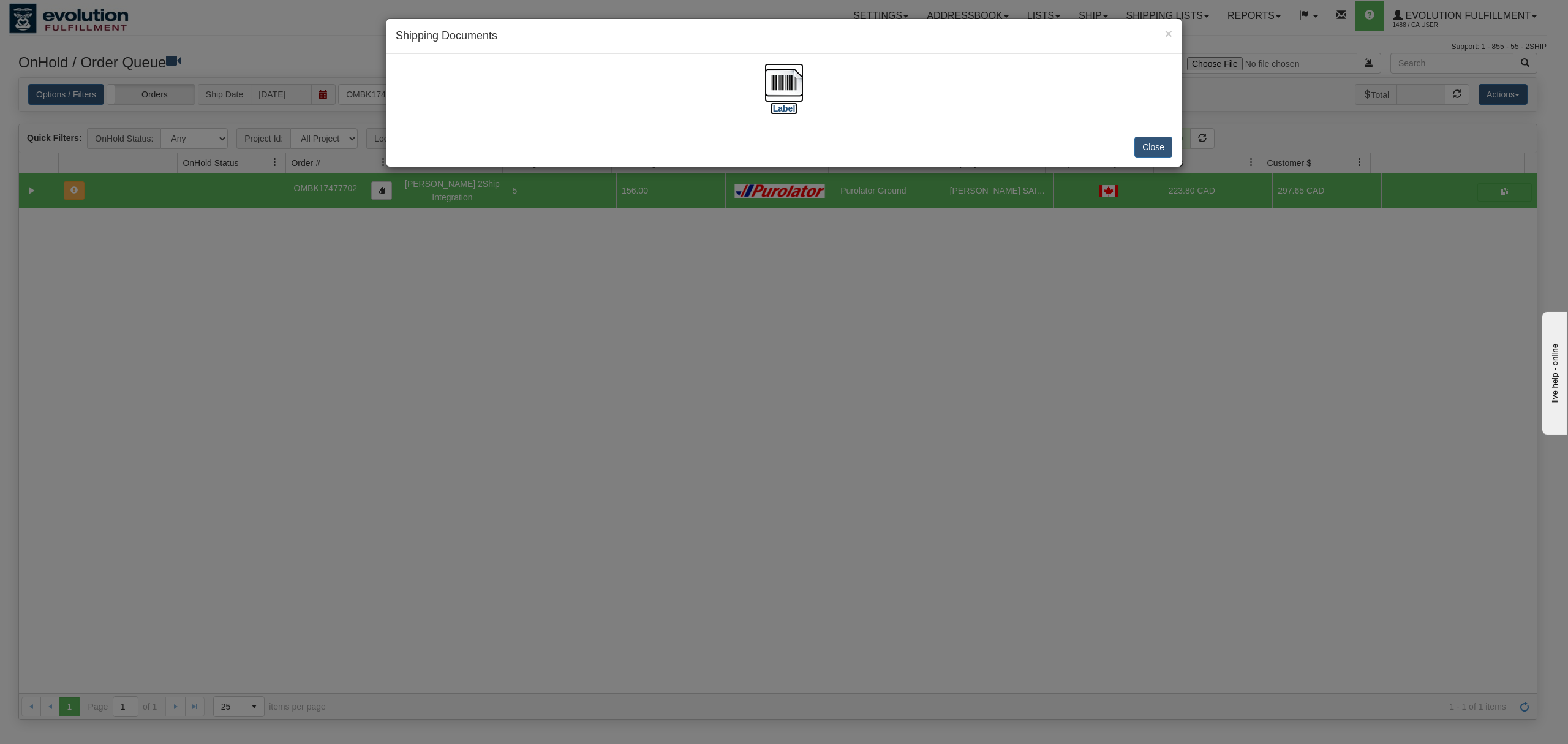
click at [791, 82] on img at bounding box center [784, 83] width 39 height 39
click at [1142, 157] on button "Close" at bounding box center [1152, 146] width 38 height 21
